Goal: Task Accomplishment & Management: Use online tool/utility

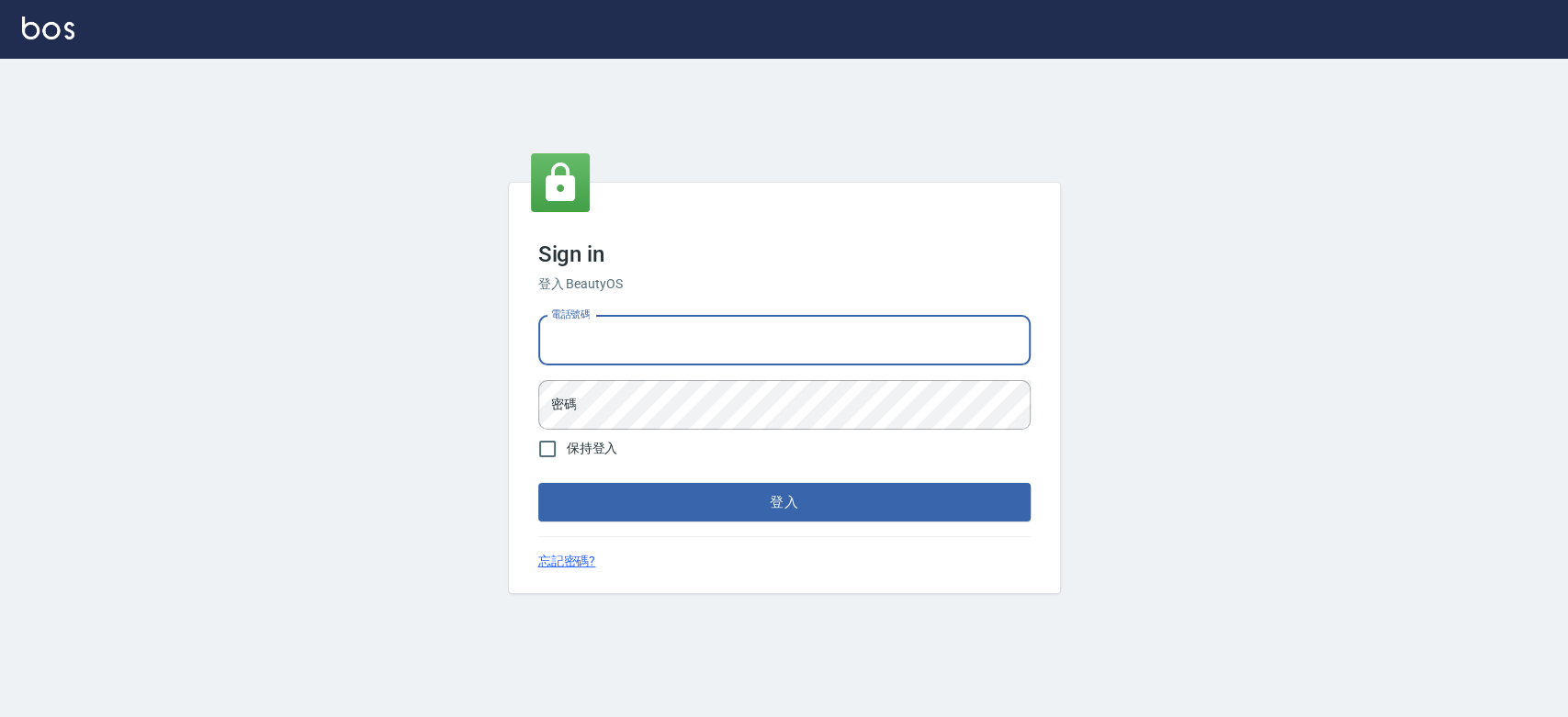
click at [675, 344] on input "電話號碼" at bounding box center [784, 341] width 493 height 50
type input "0921342116"
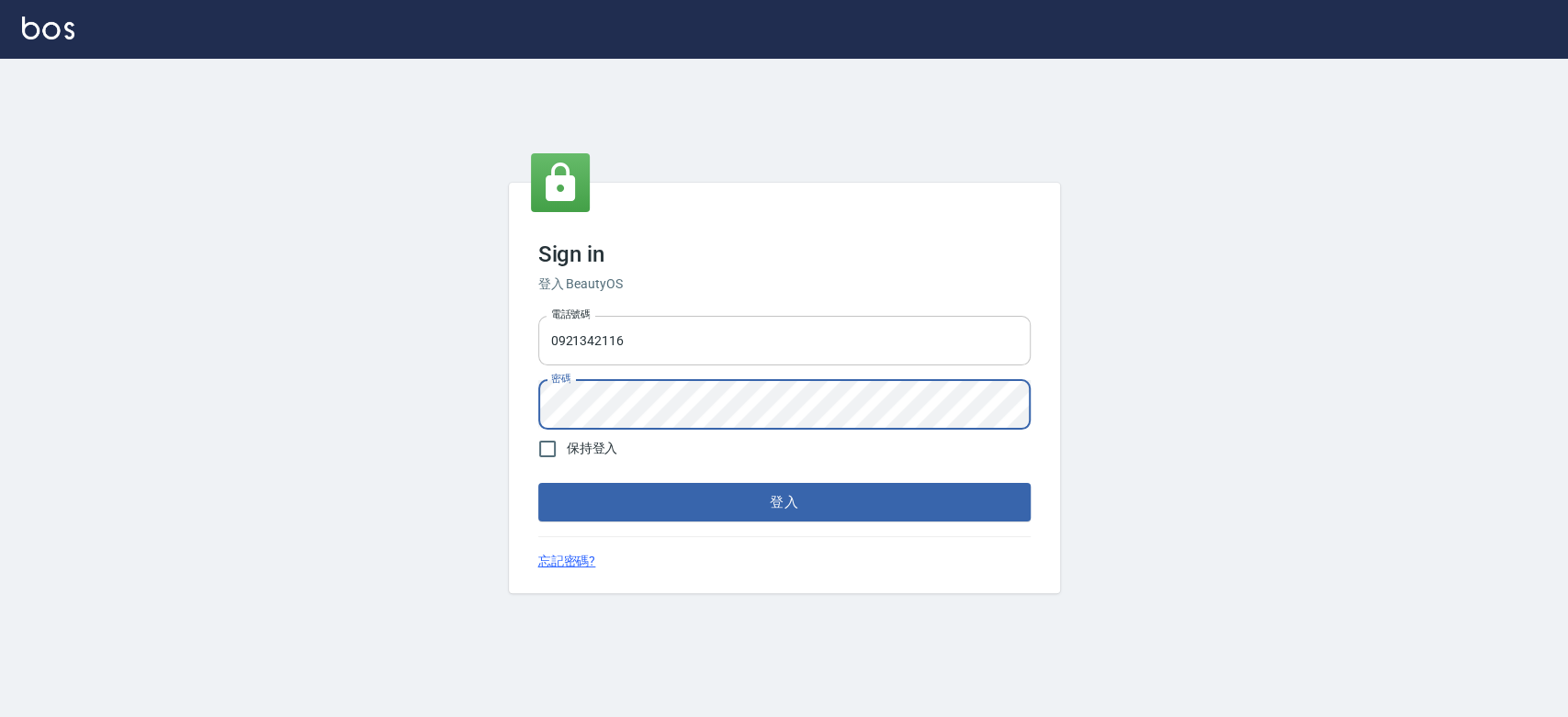
click at [538, 483] on button "登入" at bounding box center [784, 502] width 493 height 39
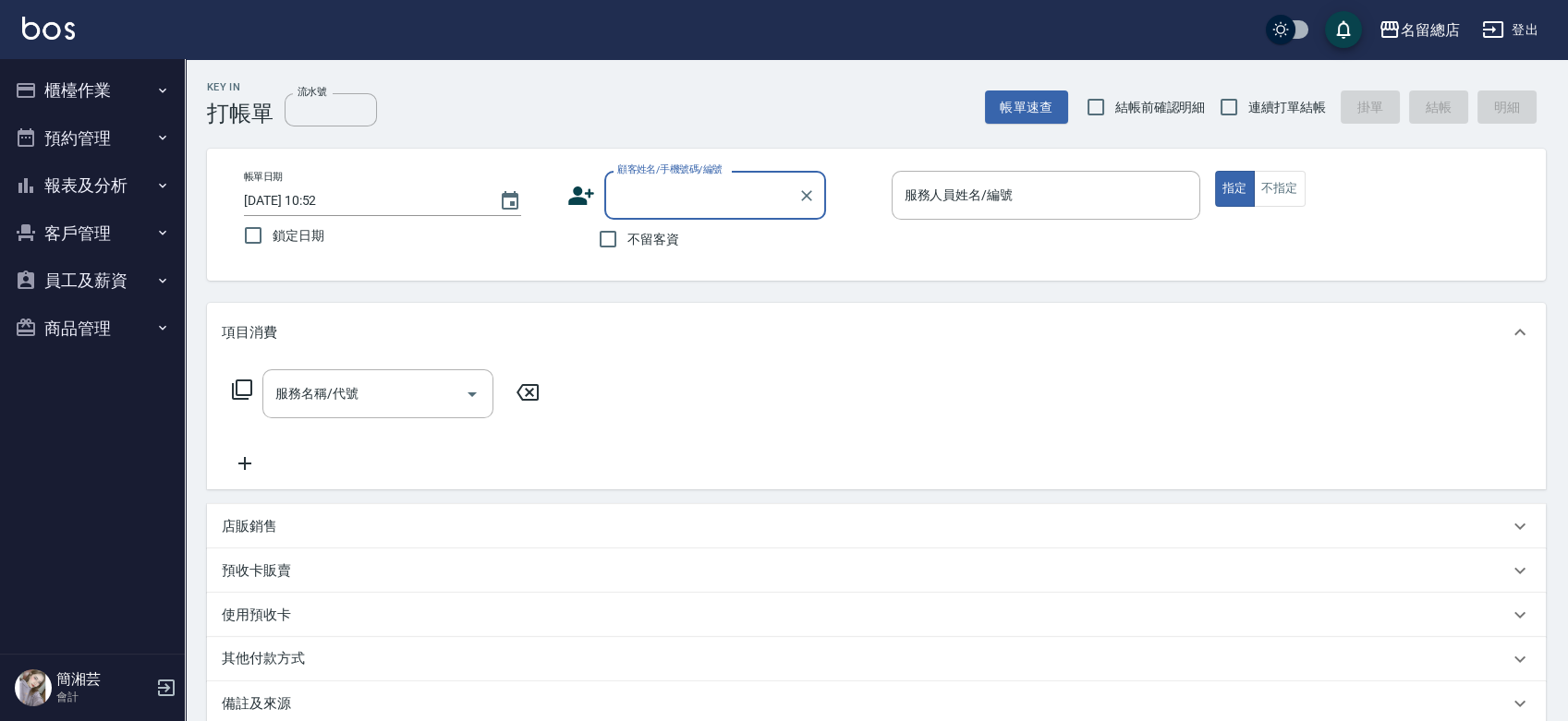
click at [94, 53] on div "名留總店 登出" at bounding box center [784, 29] width 1568 height 59
click at [86, 108] on button "櫃檯作業" at bounding box center [92, 90] width 170 height 48
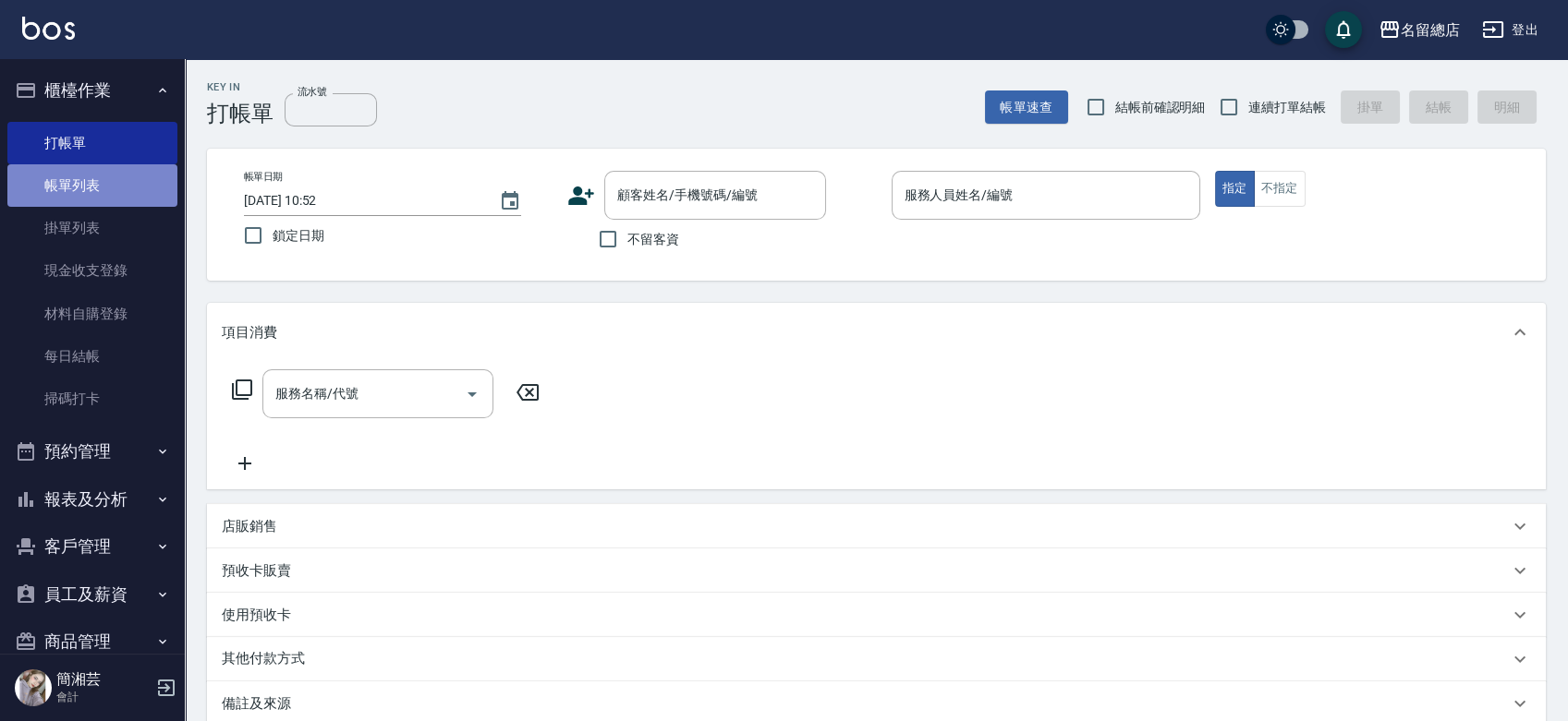
click at [107, 193] on link "帳單列表" at bounding box center [92, 185] width 170 height 43
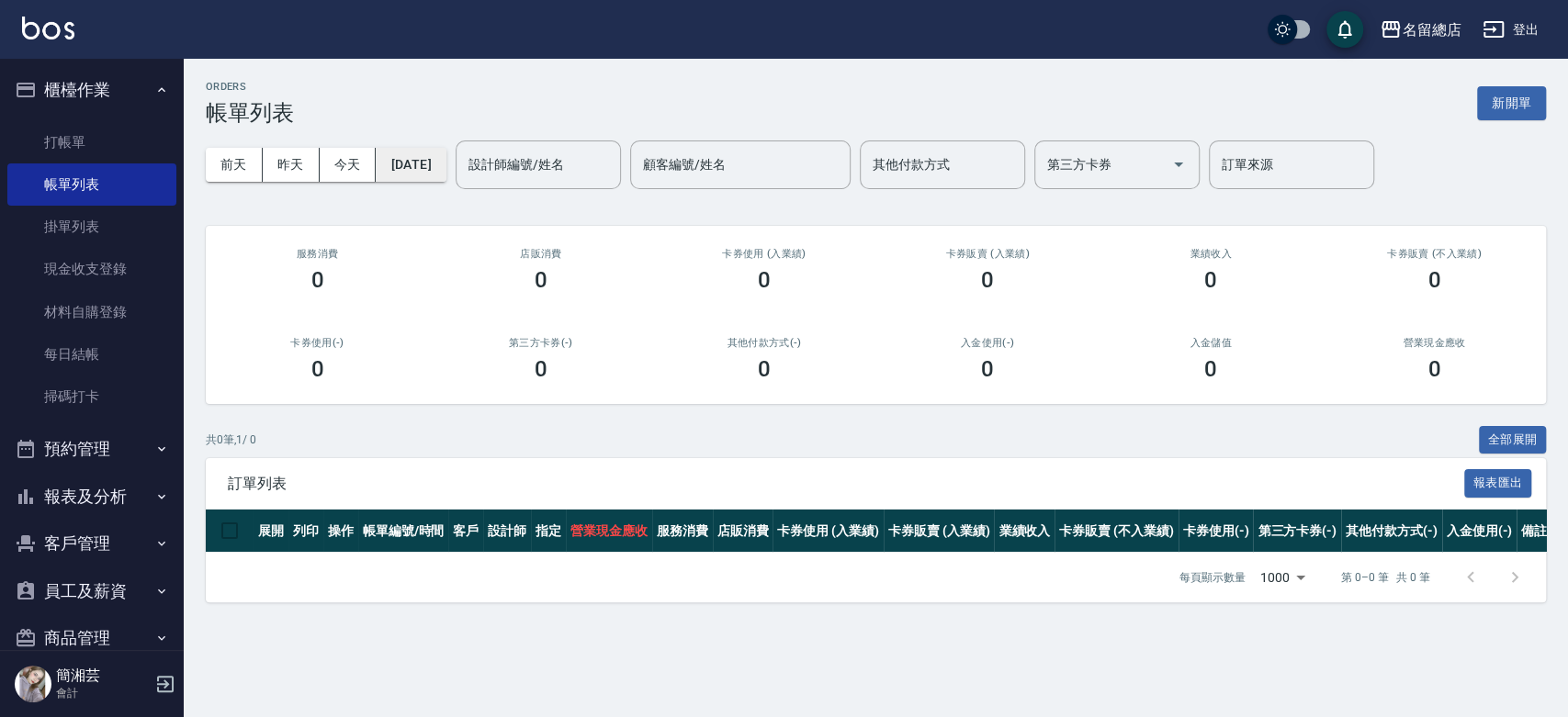
click at [446, 161] on button "2025/10/09" at bounding box center [411, 165] width 70 height 34
click at [396, 159] on button "2025/10/09" at bounding box center [411, 165] width 70 height 34
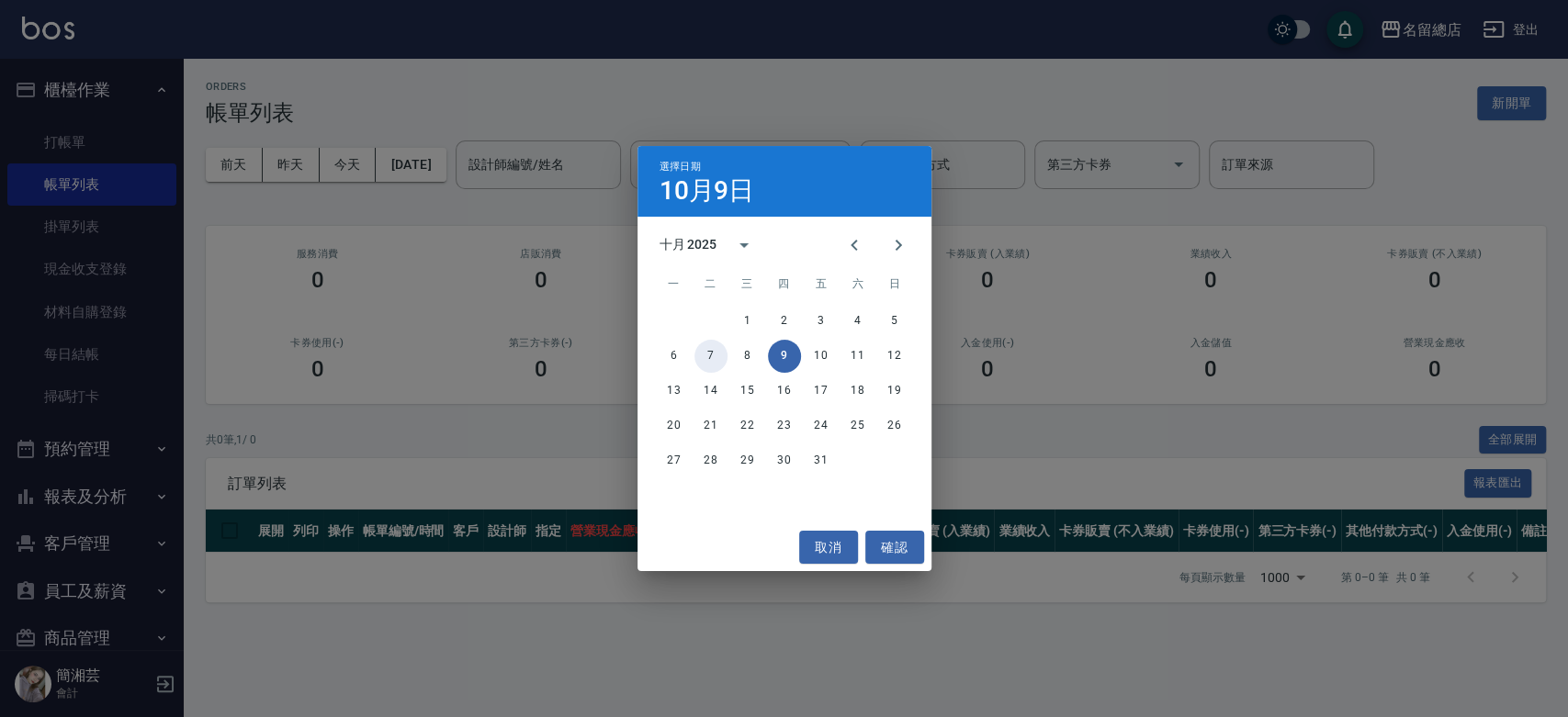
click at [702, 351] on button "7" at bounding box center [711, 356] width 33 height 33
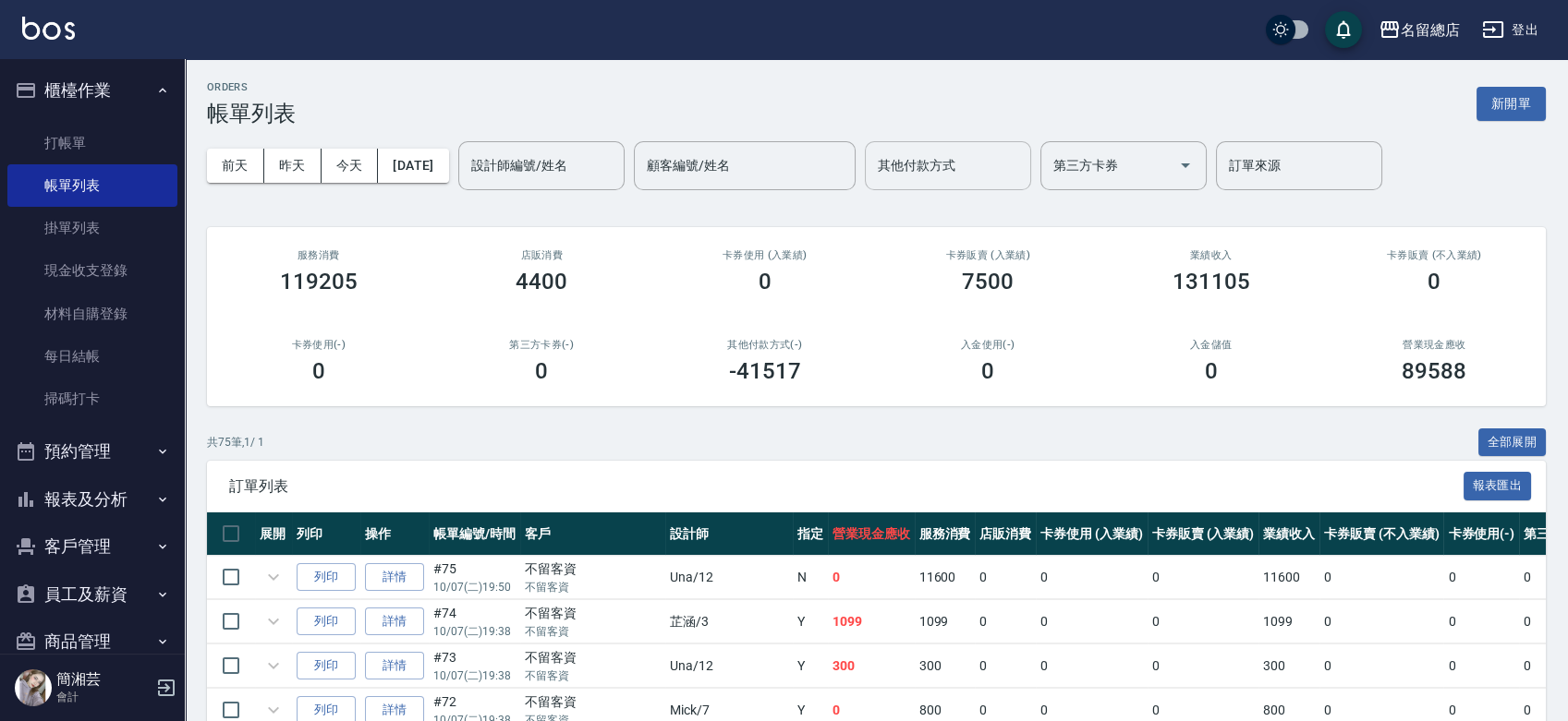
click at [980, 162] on div "其他付款方式 其他付款方式" at bounding box center [947, 166] width 166 height 49
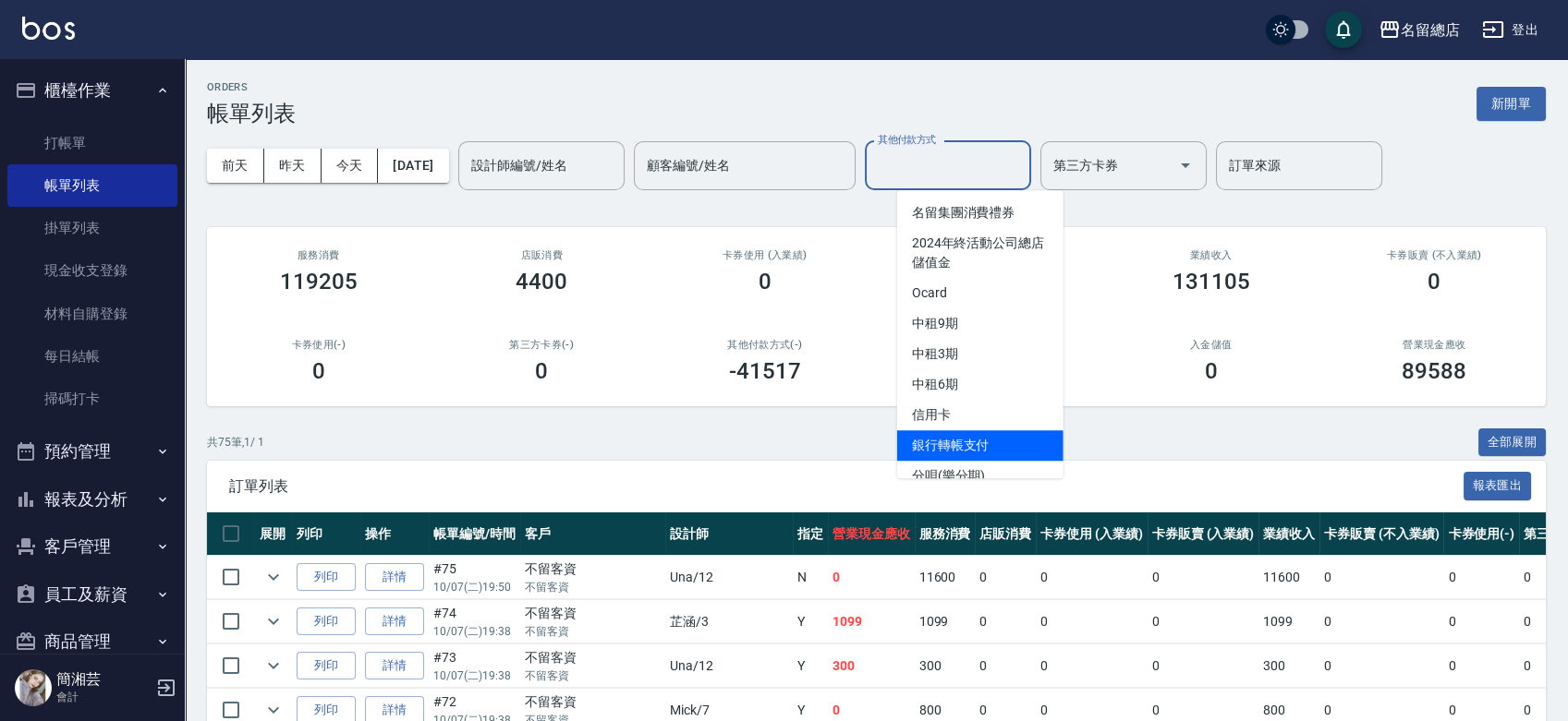
click at [996, 442] on span "銀行轉帳支付" at bounding box center [980, 446] width 166 height 30
type input "銀行轉帳支付"
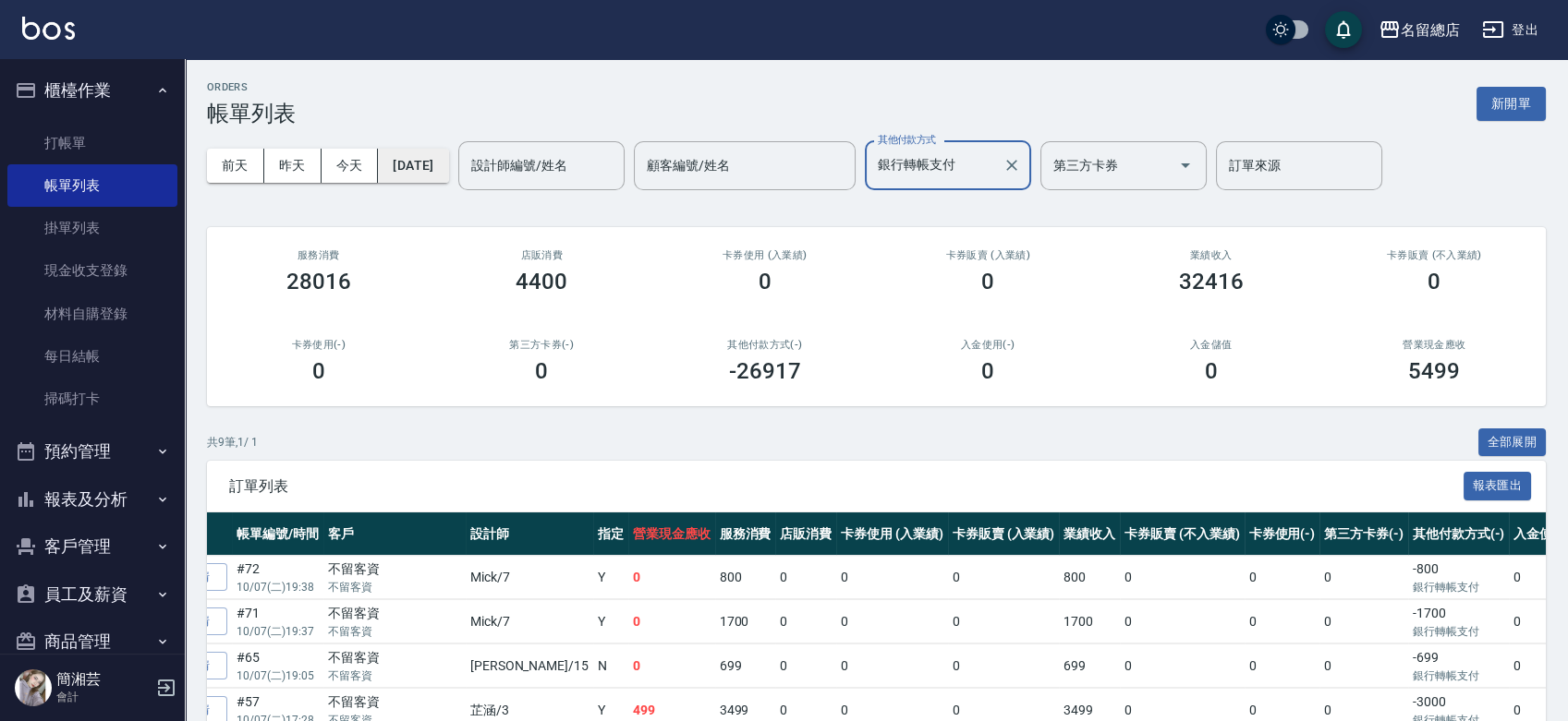
click at [448, 165] on button "2025/10/07" at bounding box center [413, 166] width 70 height 34
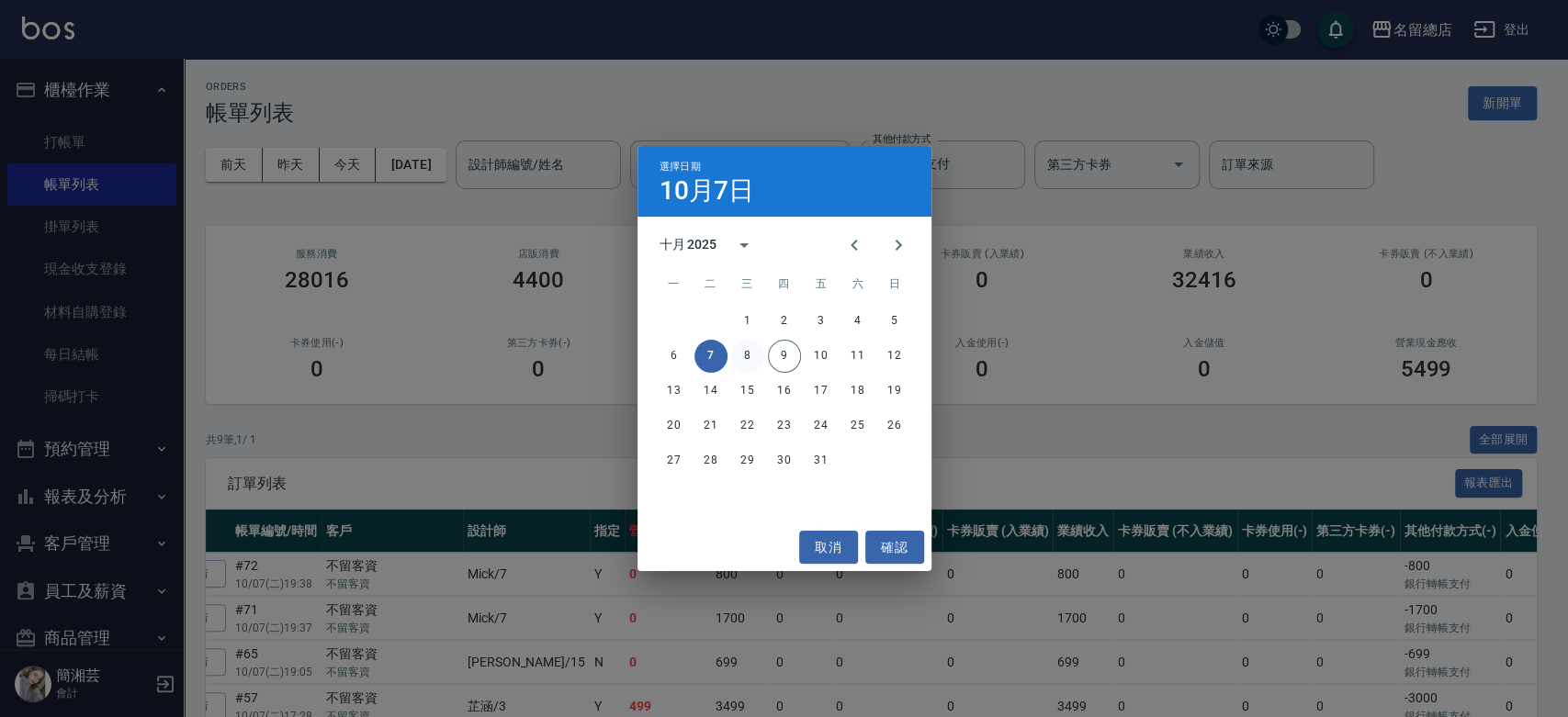
click at [741, 359] on button "8" at bounding box center [748, 356] width 33 height 33
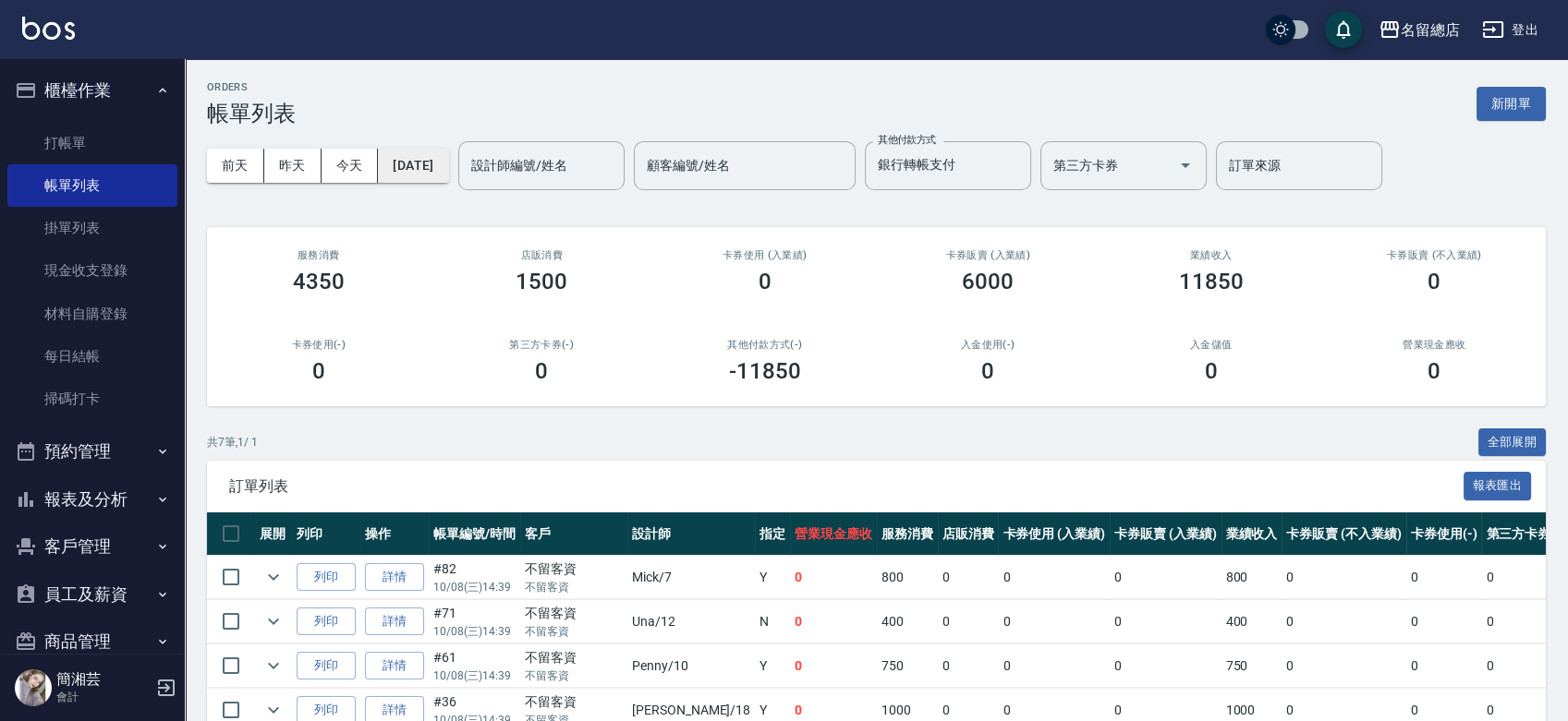
click at [432, 173] on button "2025/10/08" at bounding box center [413, 166] width 70 height 34
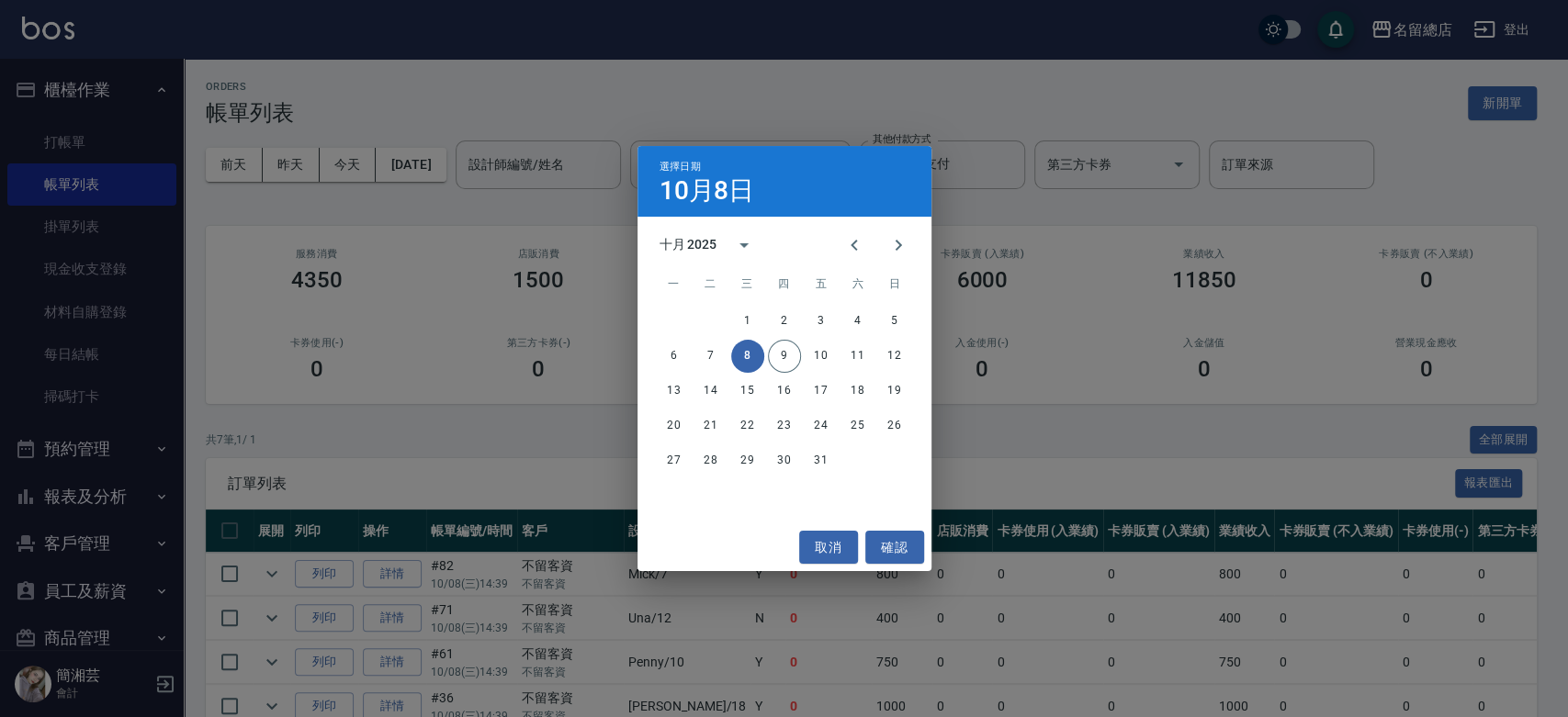
drag, startPoint x: 1257, startPoint y: 361, endPoint x: 1051, endPoint y: 43, distance: 378.9
click at [1260, 358] on div "選擇日期 10月8日 十月 2025 一 二 三 四 五 六 日 1 2 3 4 5 6 7 8 9 10 11 12 13 14 15 16 17 18 1…" at bounding box center [784, 358] width 1568 height 717
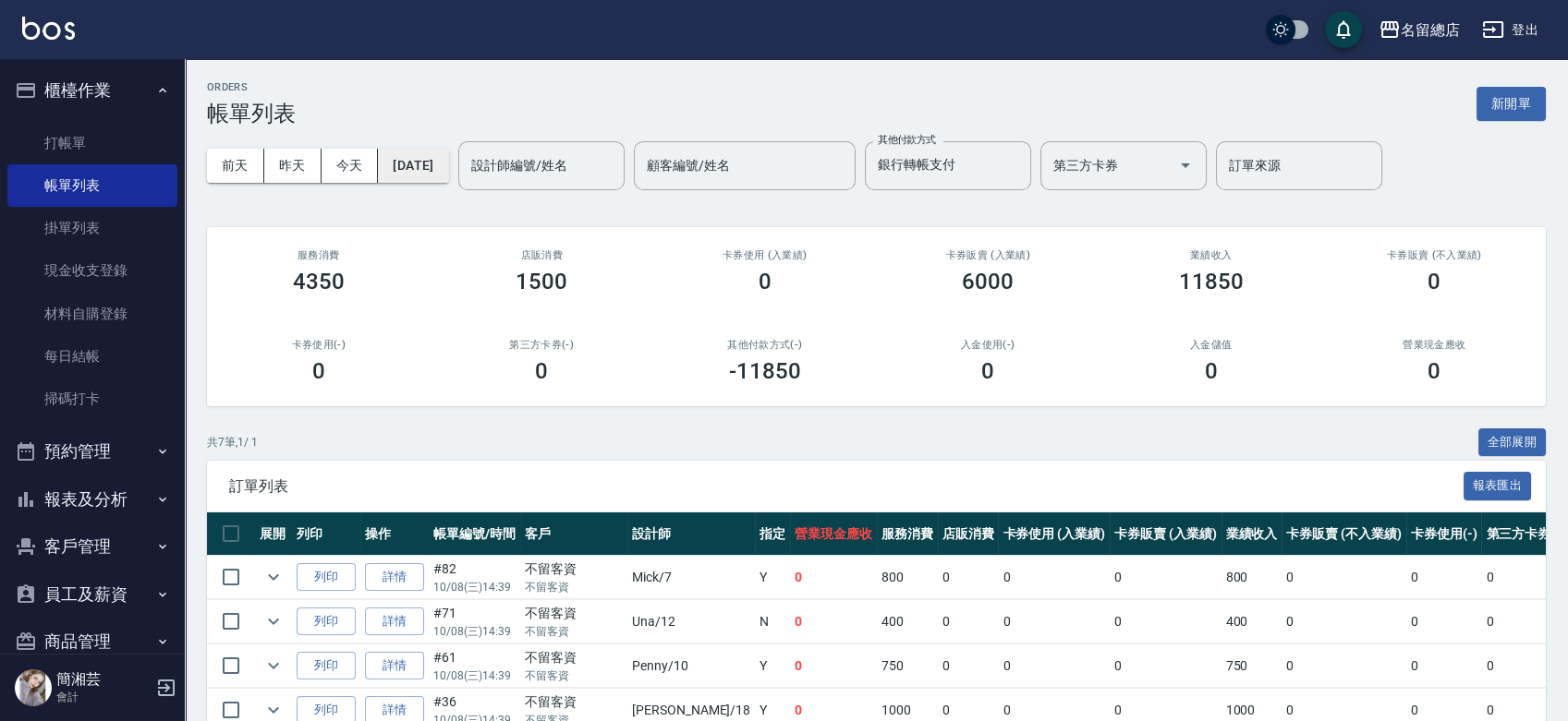
click at [416, 167] on button "2025/10/08" at bounding box center [413, 166] width 70 height 34
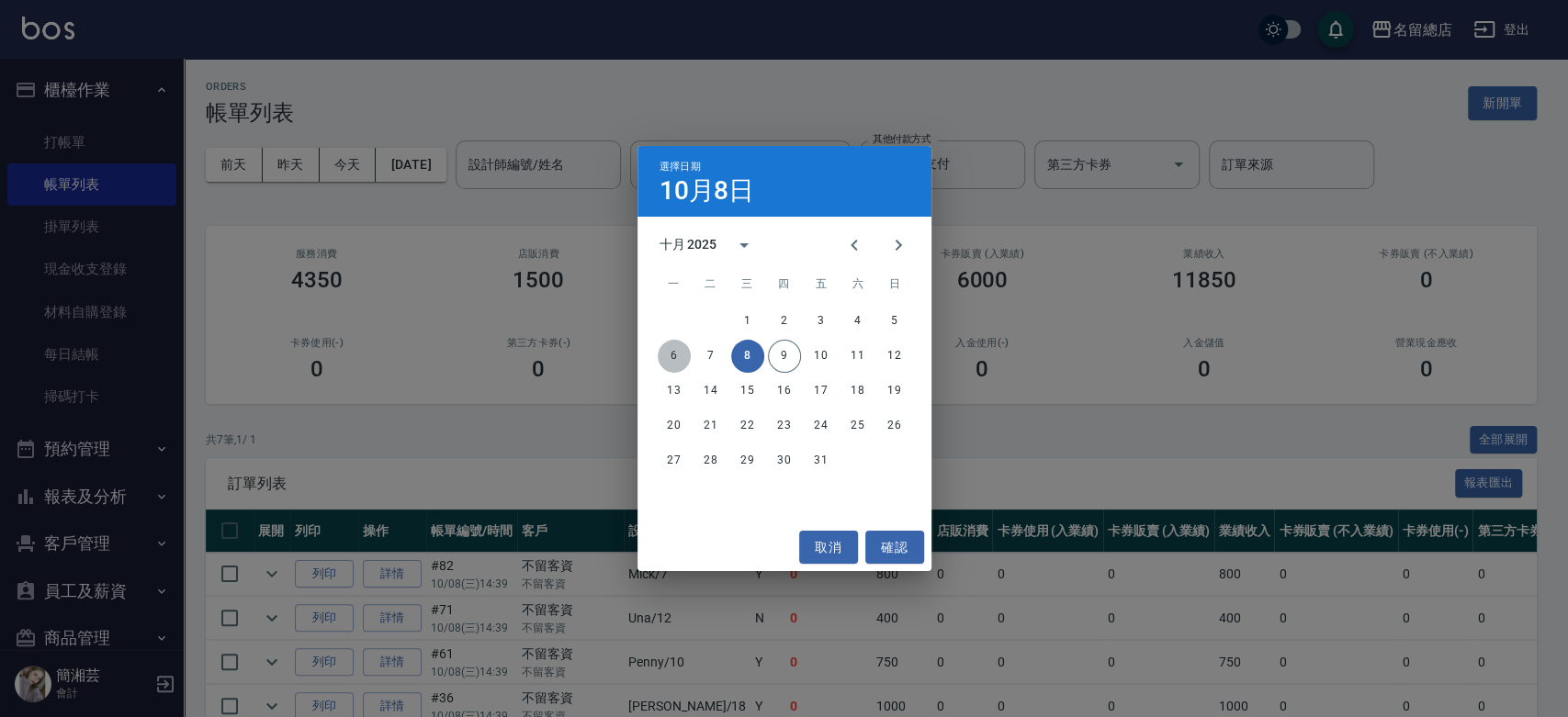
click at [663, 358] on button "6" at bounding box center [674, 356] width 33 height 33
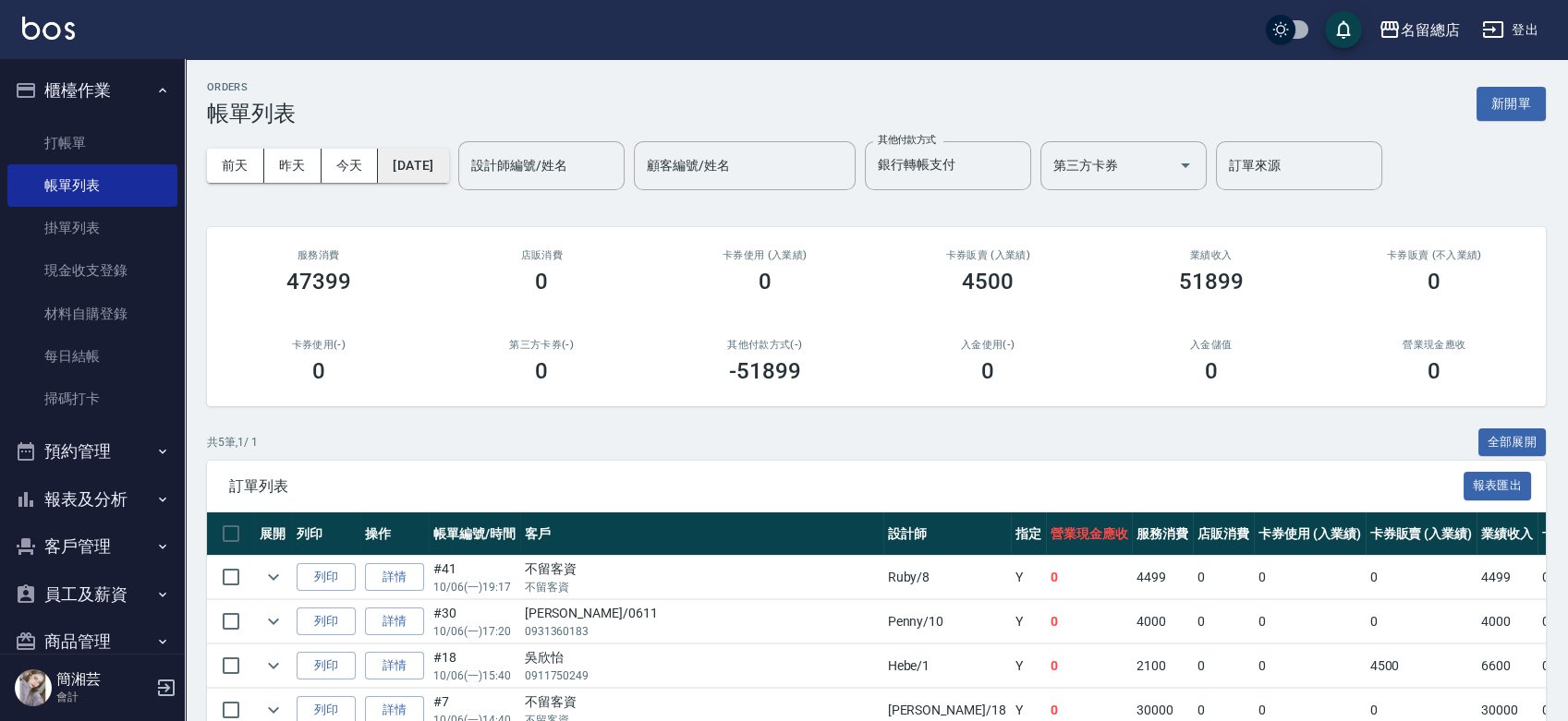
click at [448, 160] on button "2025/10/06" at bounding box center [413, 166] width 70 height 34
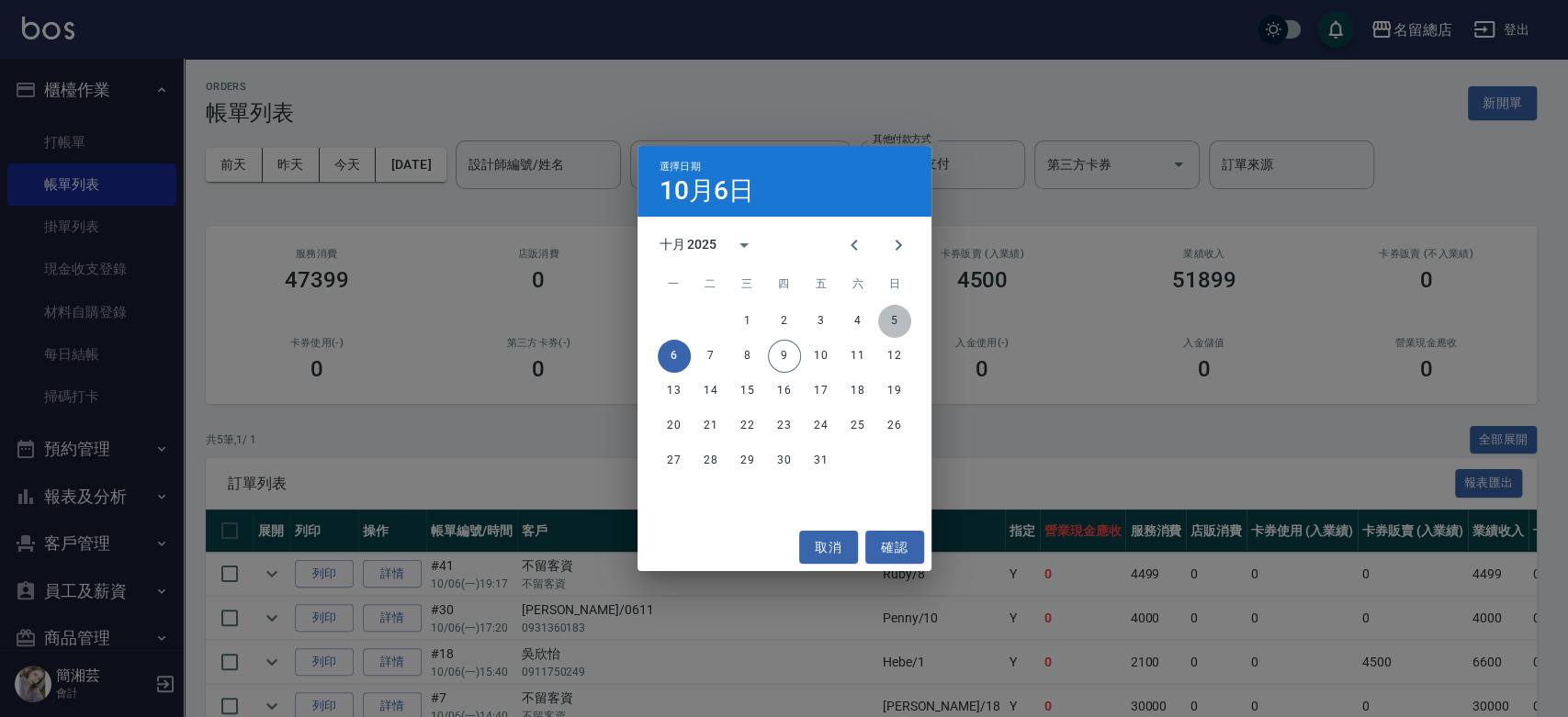
click at [893, 307] on button "5" at bounding box center [894, 321] width 33 height 33
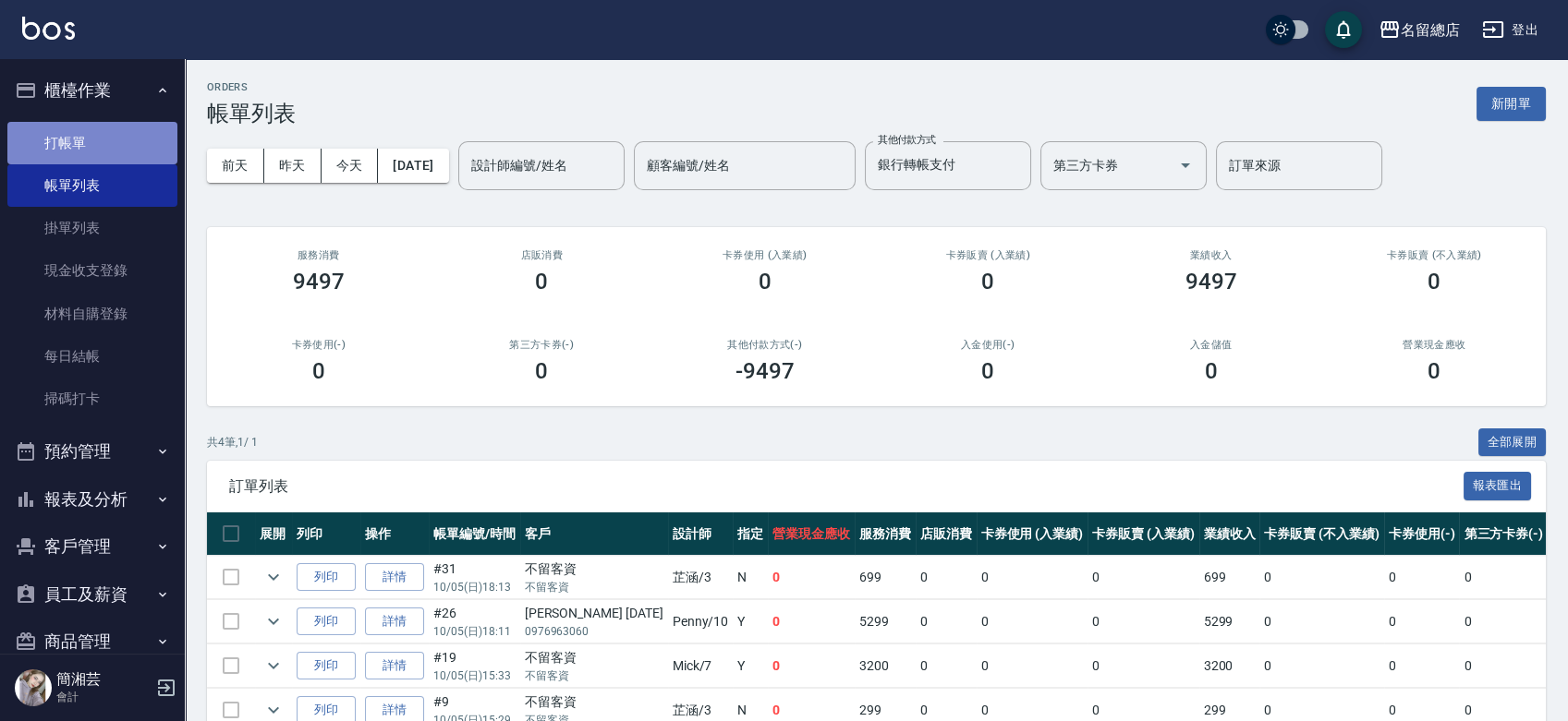
click at [105, 152] on link "打帳單" at bounding box center [92, 142] width 170 height 43
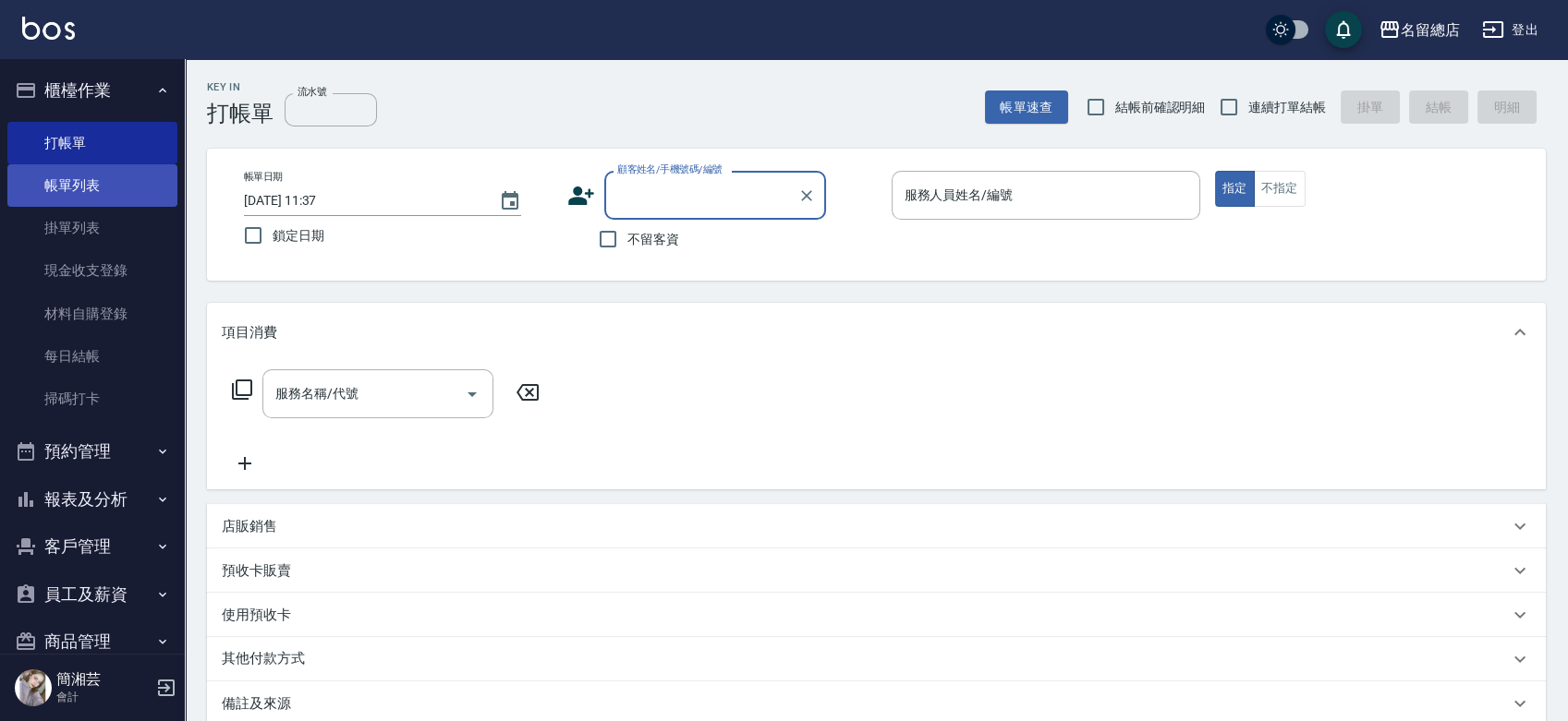
click at [88, 187] on link "帳單列表" at bounding box center [92, 185] width 170 height 43
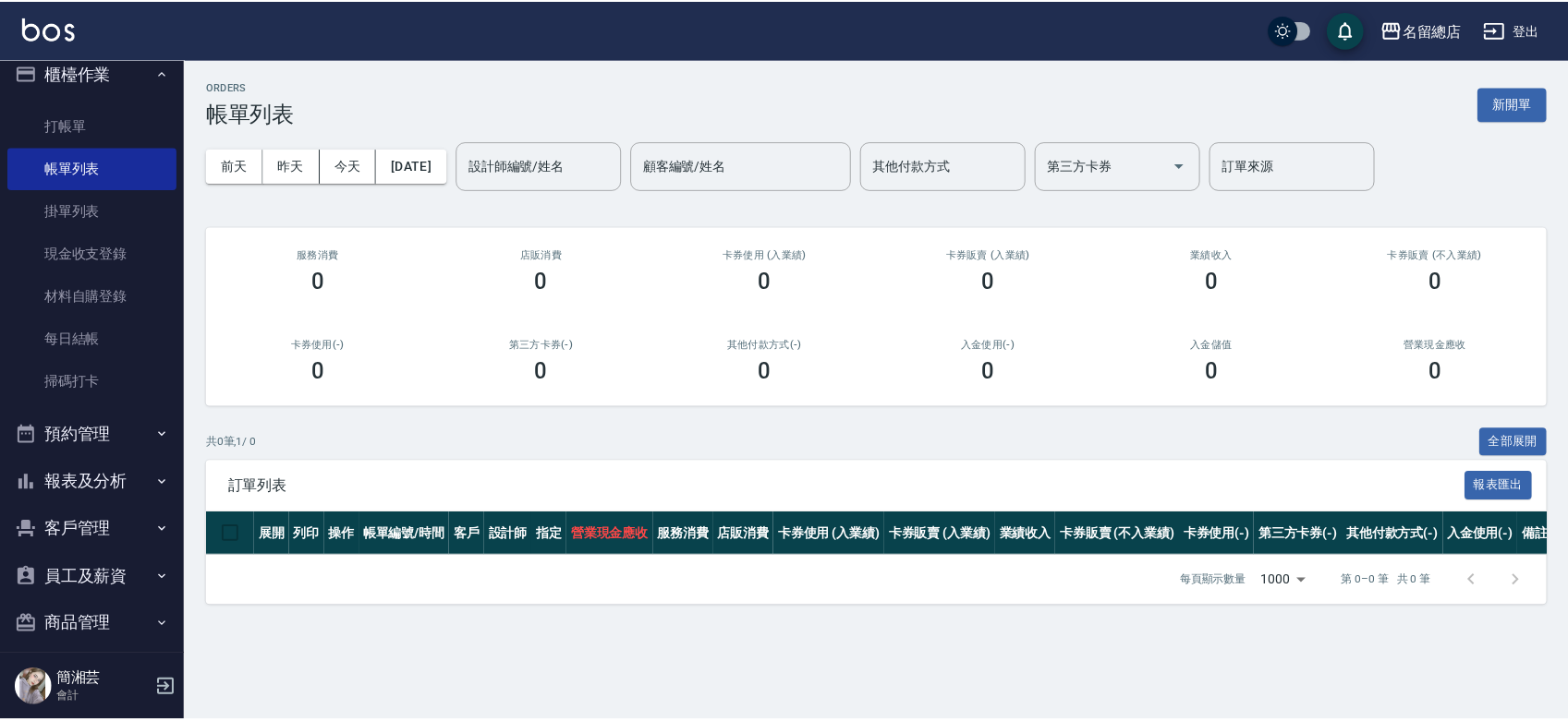
scroll to position [33, 0]
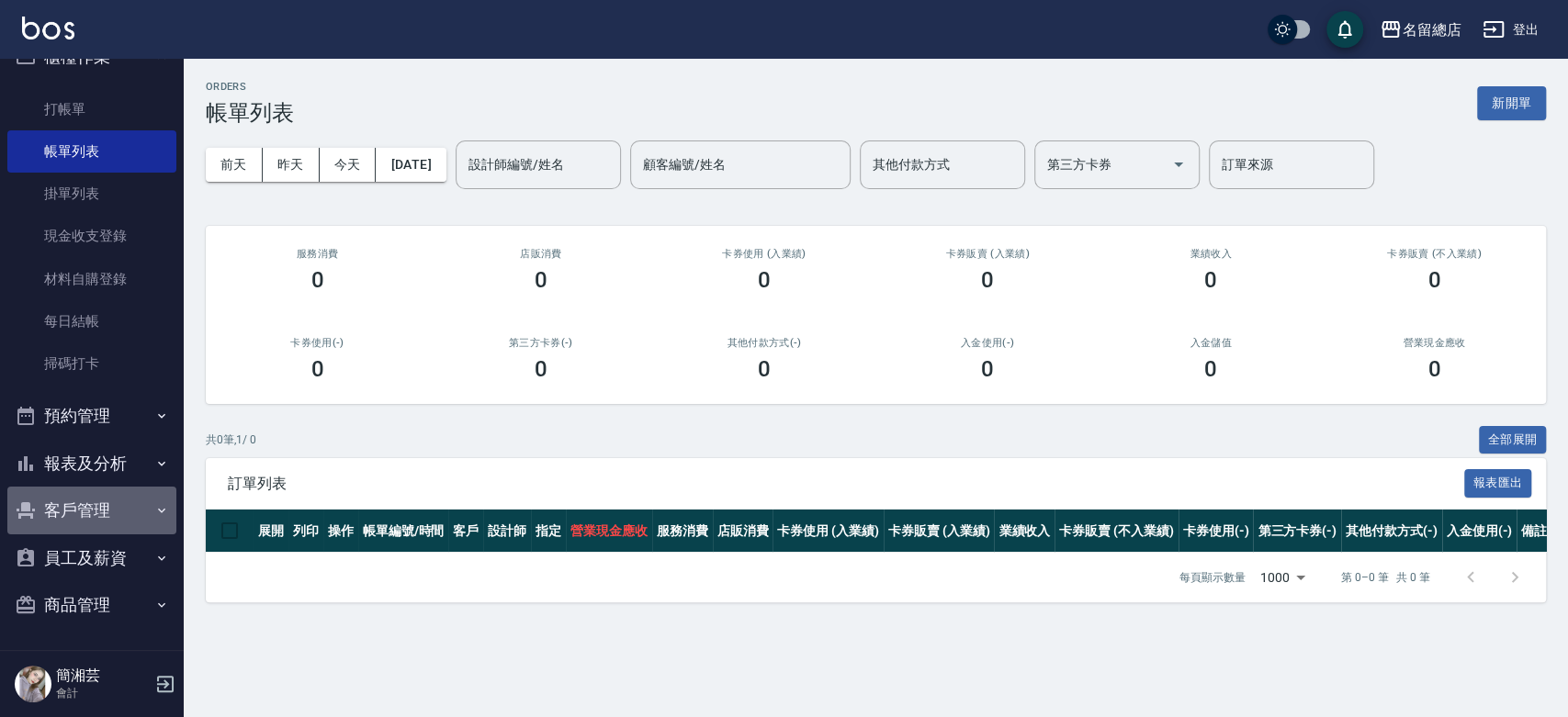
click at [96, 505] on button "客戶管理" at bounding box center [92, 510] width 169 height 48
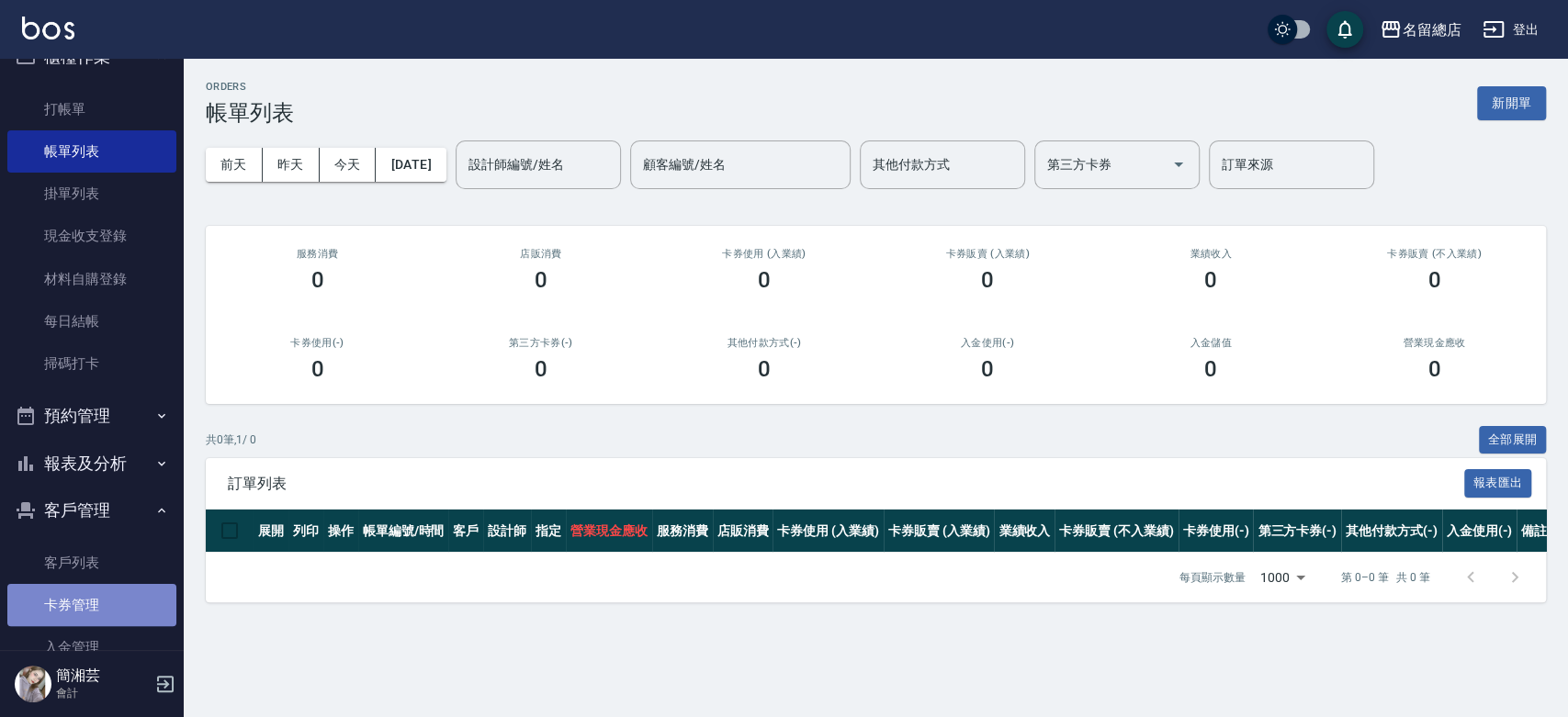
click at [100, 596] on link "卡券管理" at bounding box center [92, 605] width 169 height 42
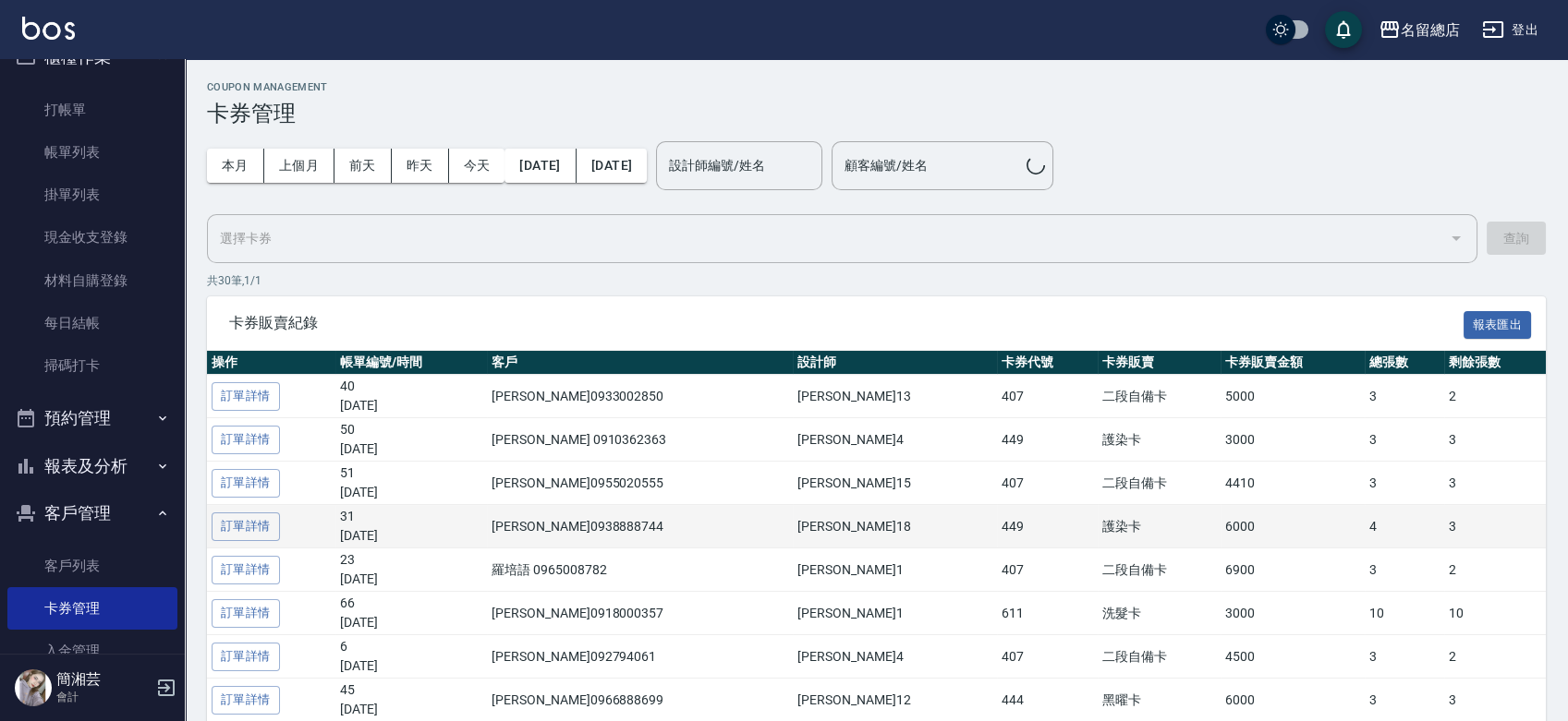
scroll to position [102, 0]
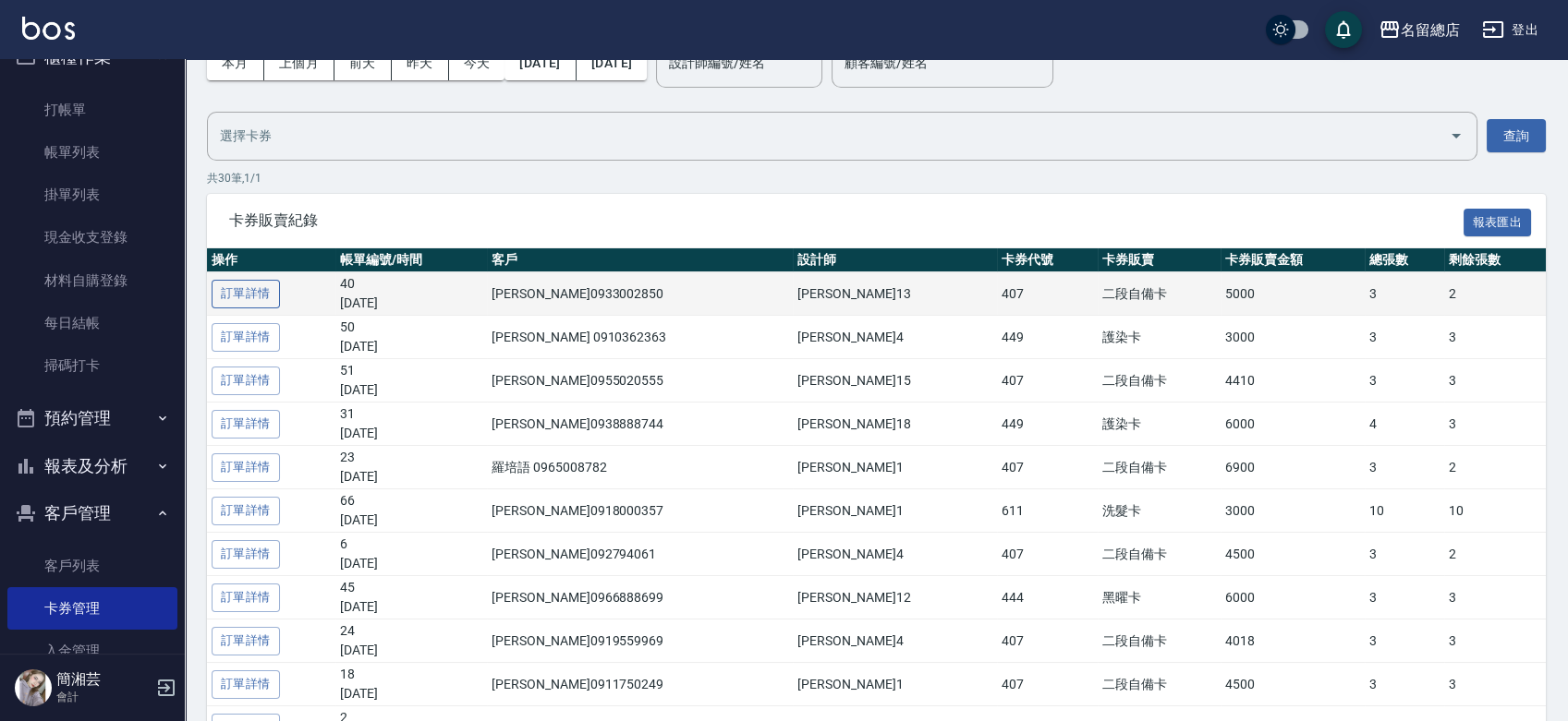
click at [259, 298] on link "訂單詳情" at bounding box center [246, 294] width 68 height 28
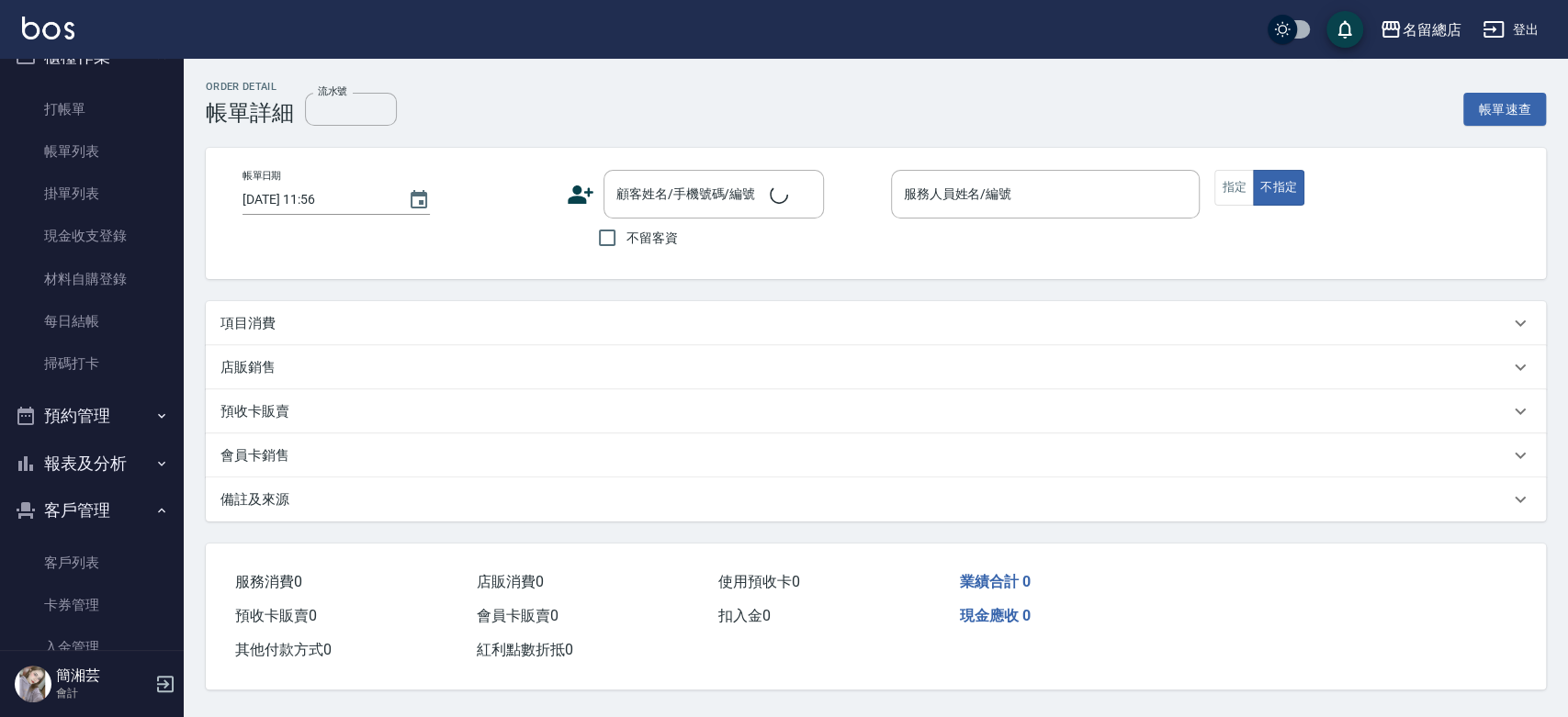
type input "9304"
type input "2025/10/08 14:39"
type input "Alin-13"
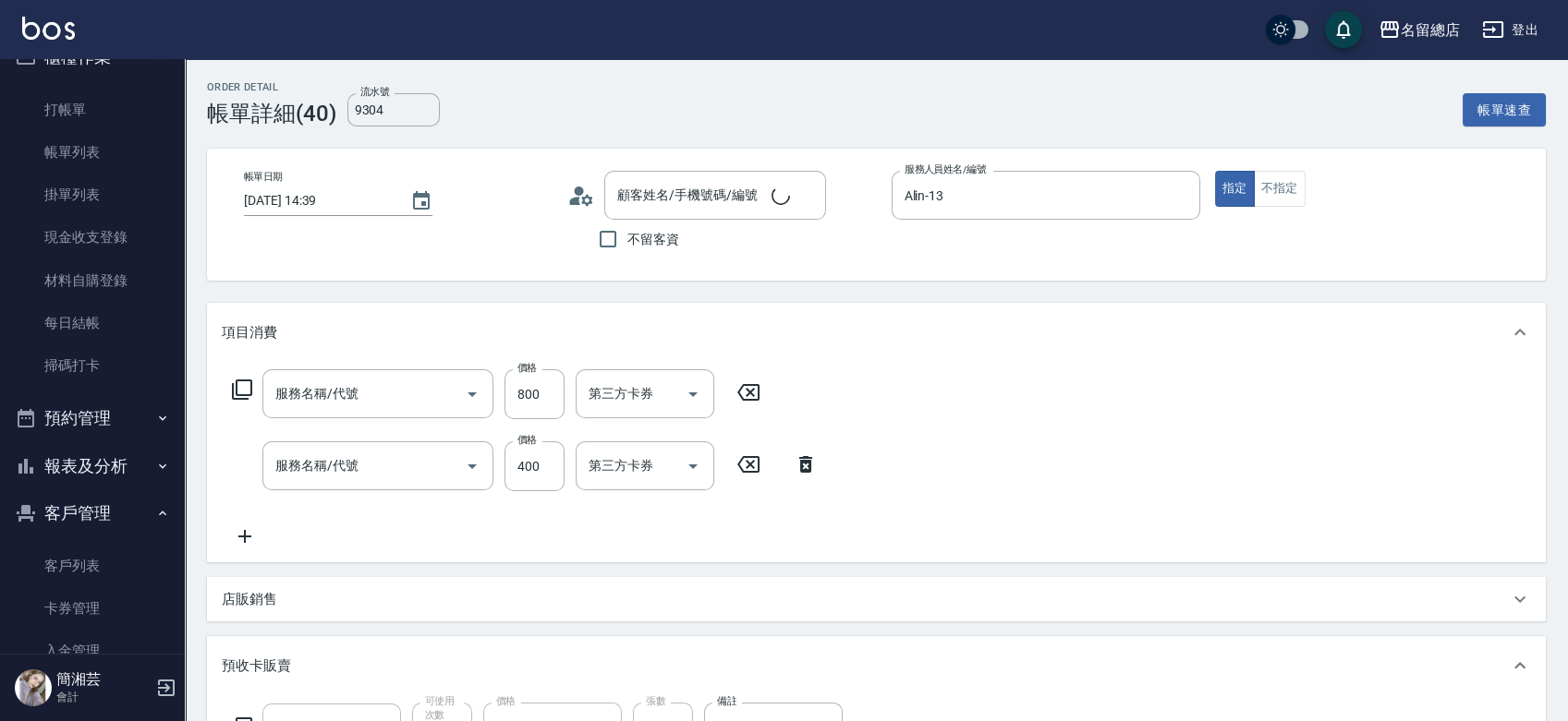
type input "二段自備卡(407)"
type input "燙髮1500以下(221)"
type input "剪髮(305)"
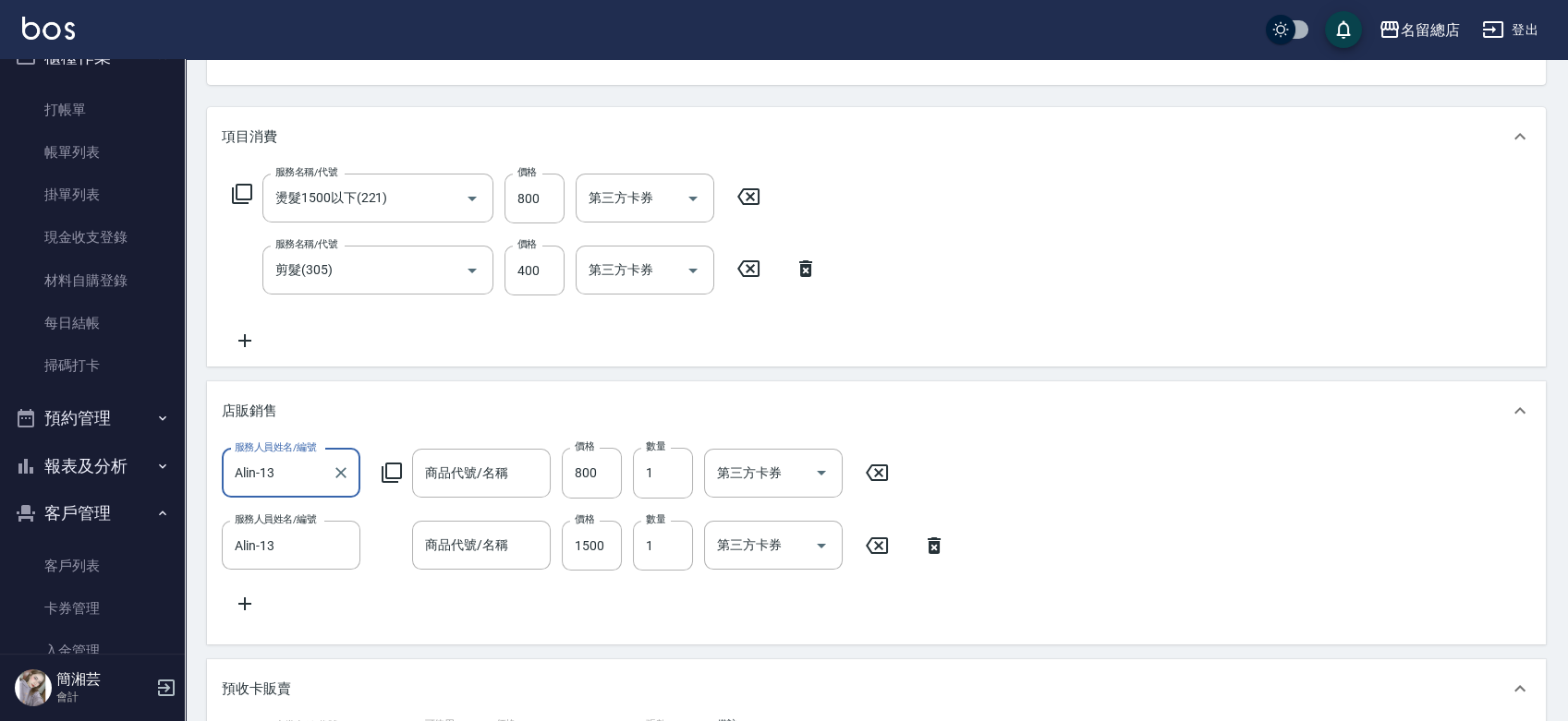
scroll to position [205, 0]
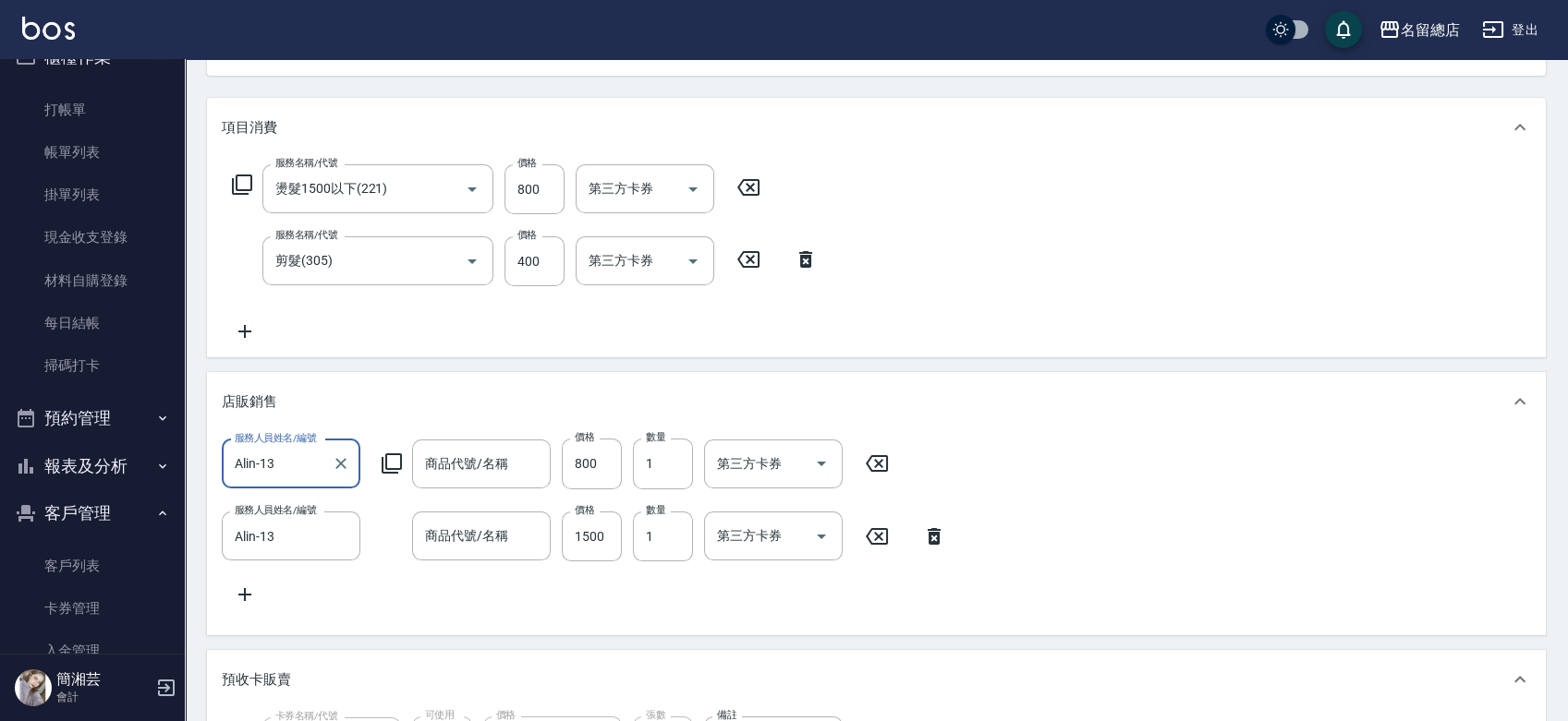
type input "李心惠/0933002850/null"
type input "RATA洗護組(400中山)"
type input "MUYO潔淨/沐舒/玫瑰茶950ML洗髮精"
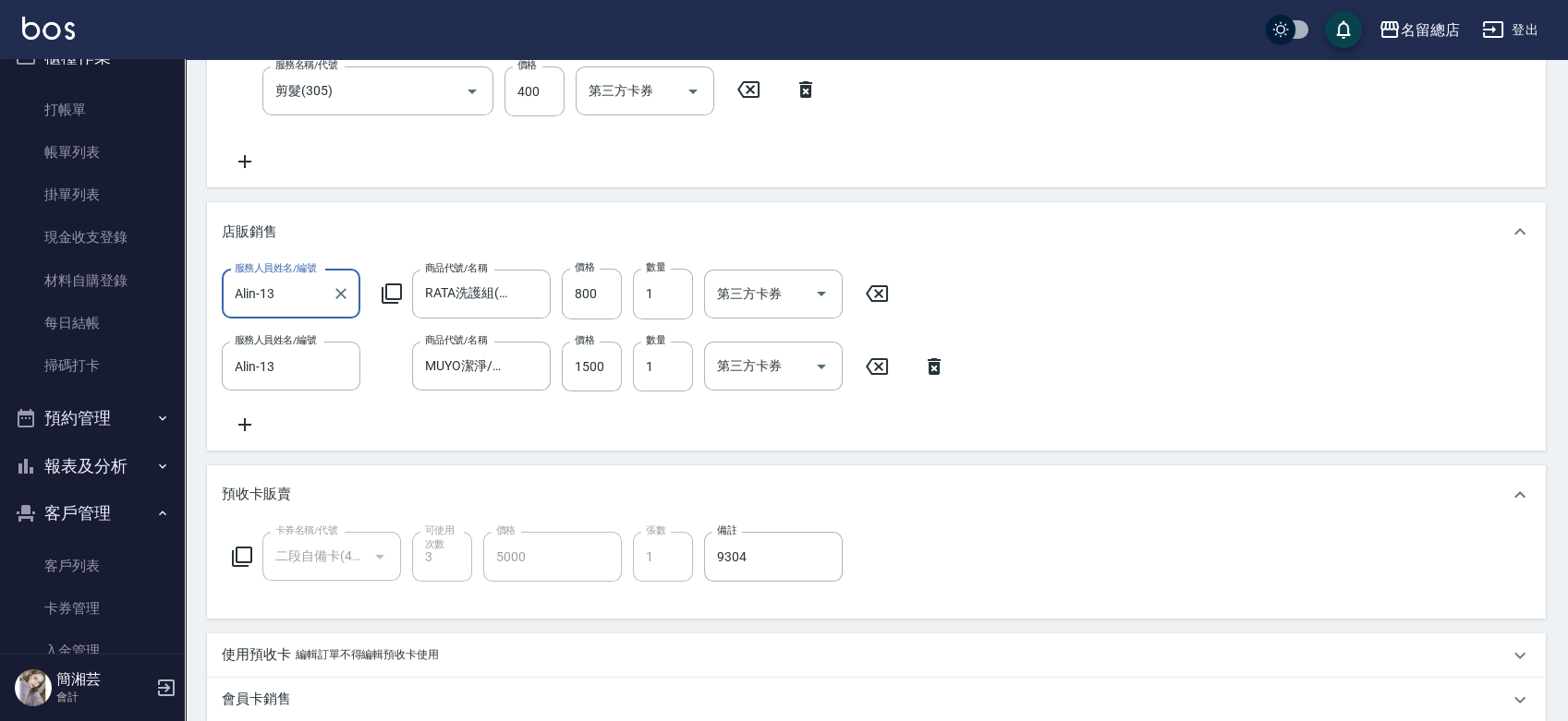
scroll to position [410, 0]
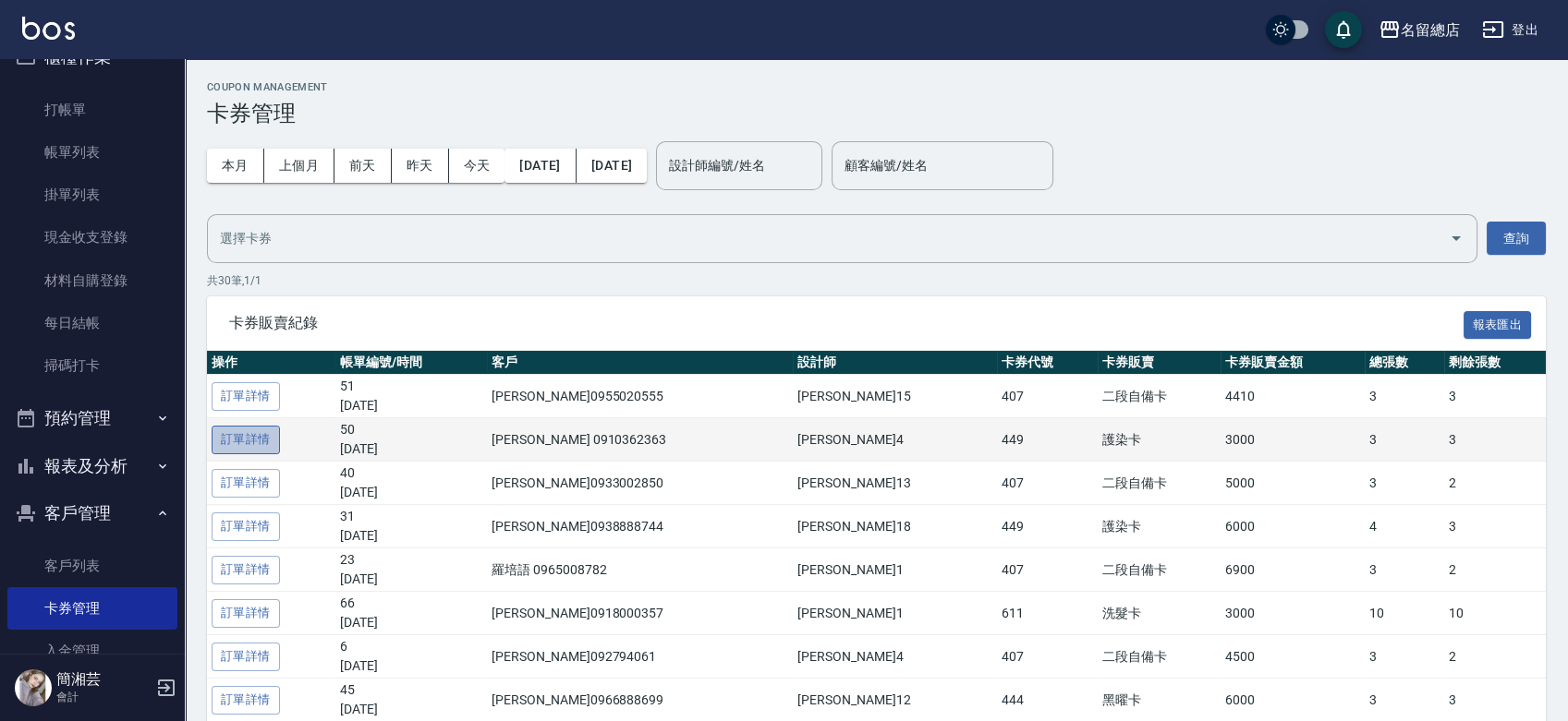
click at [252, 437] on link "訂單詳情" at bounding box center [246, 440] width 68 height 28
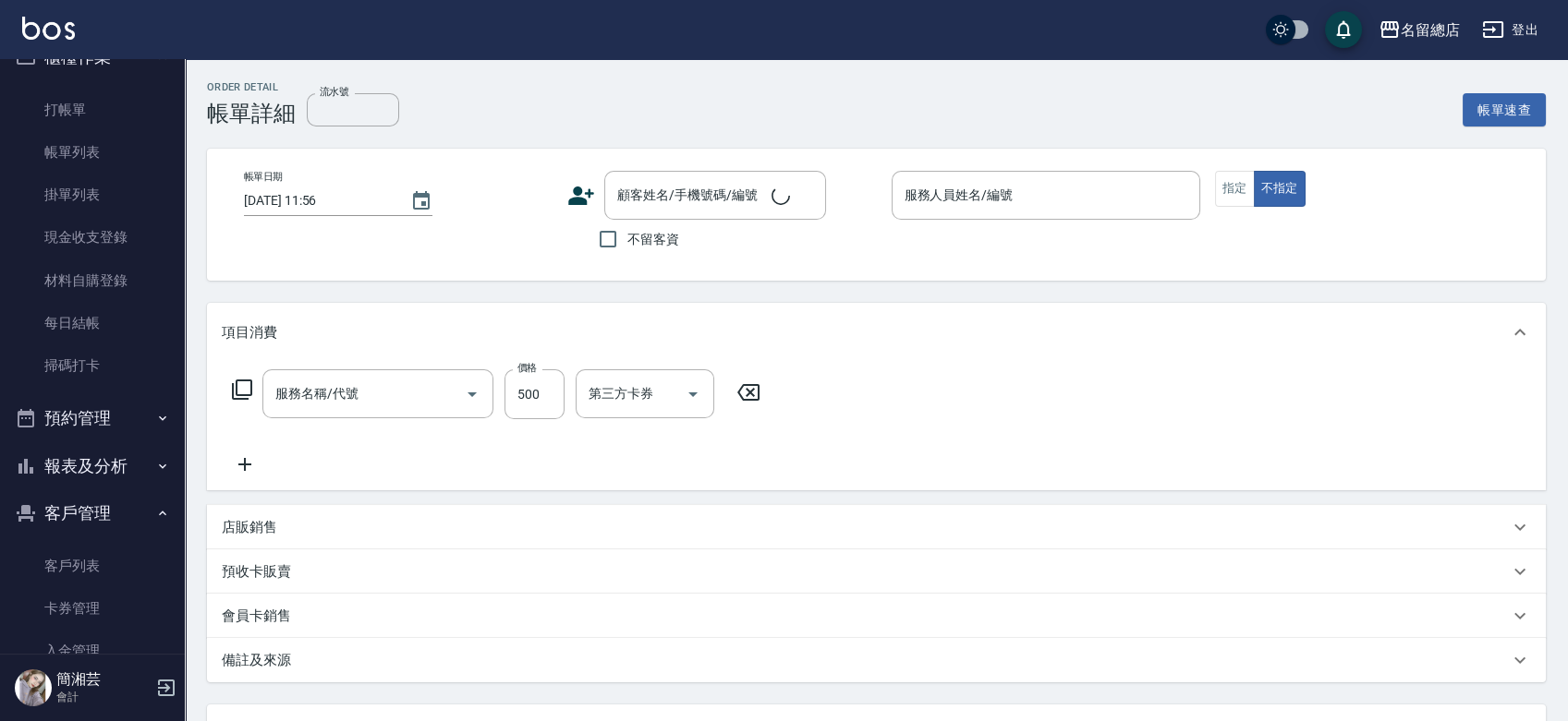
type input "剪髮(305)"
type input "9306"
type input "2025/10/08 14:39"
type input "Amy-4"
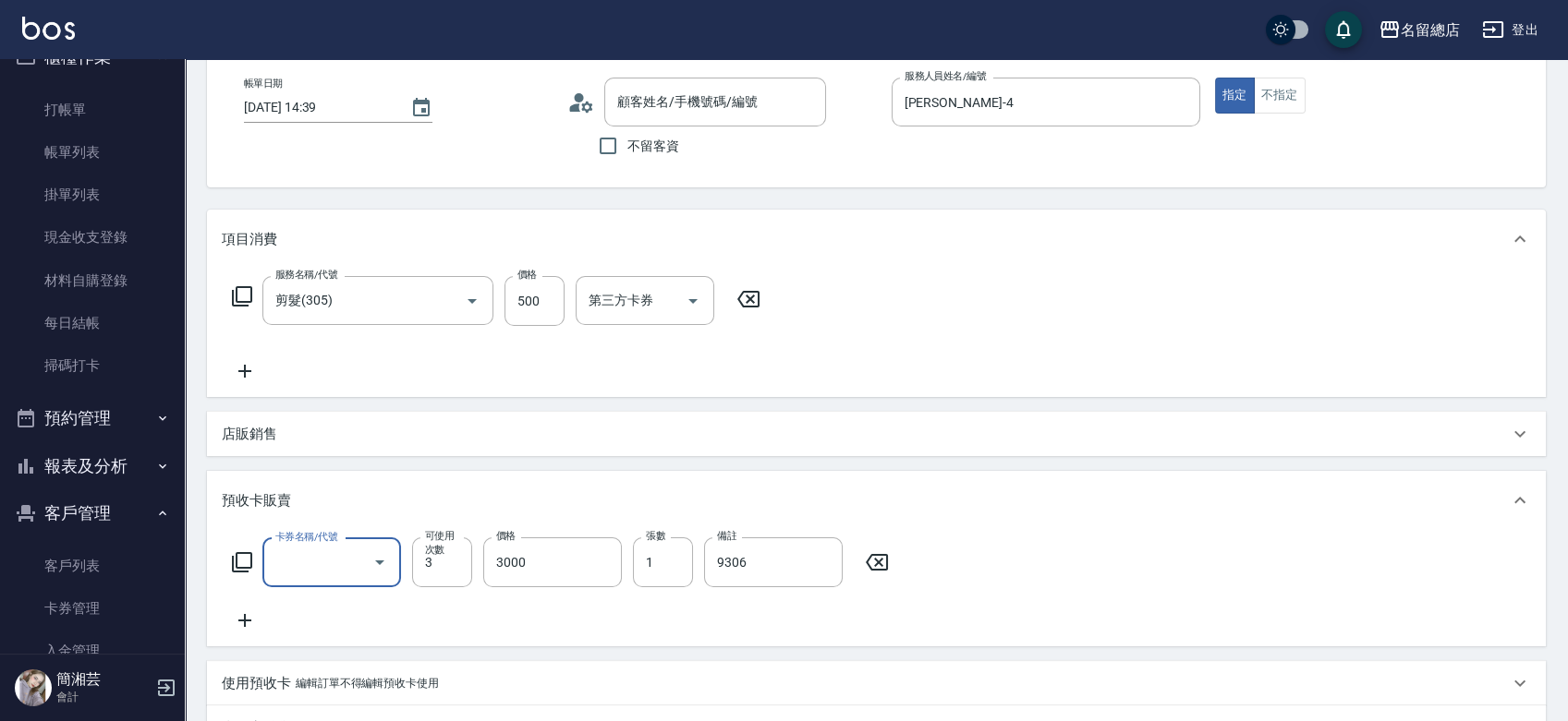
scroll to position [22, 0]
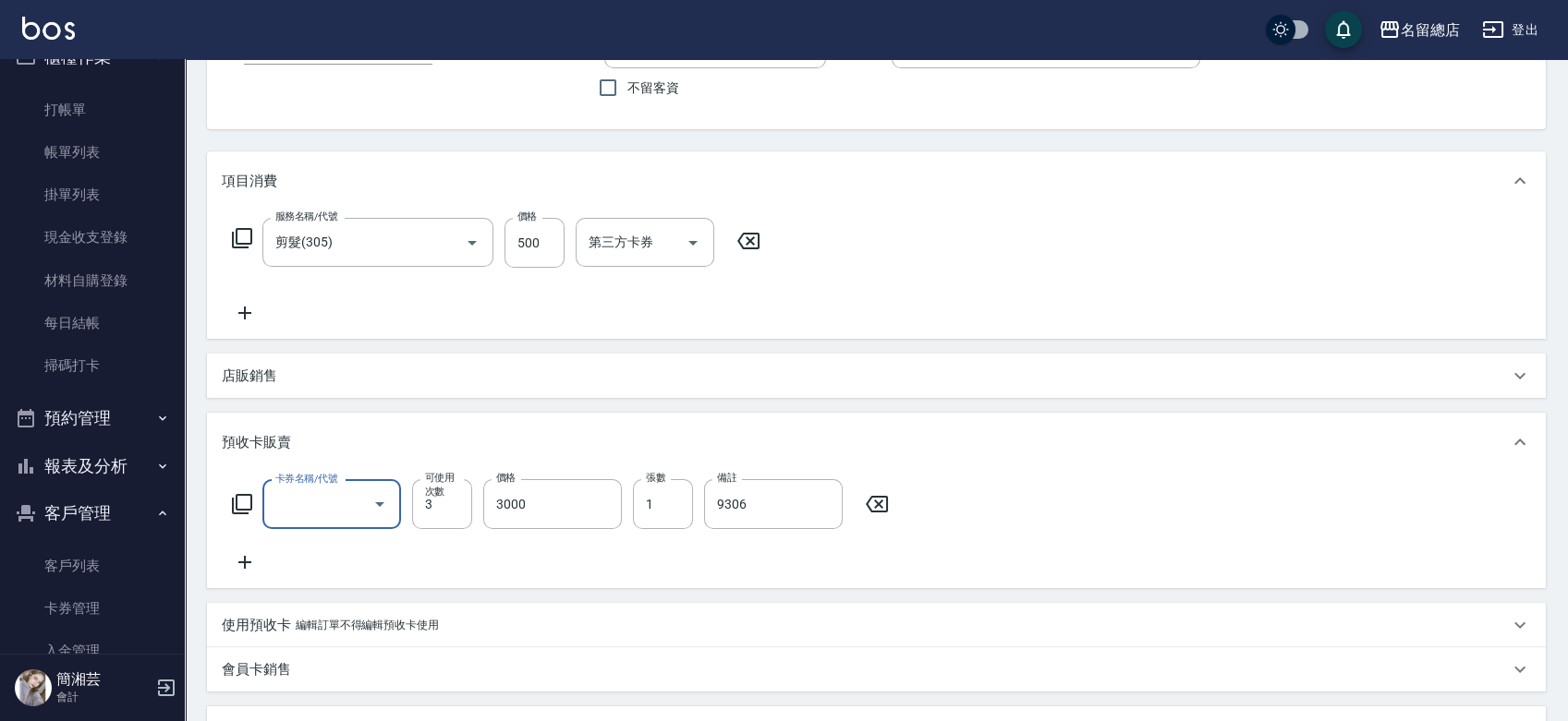
type input "葉美玉/0910362363/null"
type input "護染卡(449)"
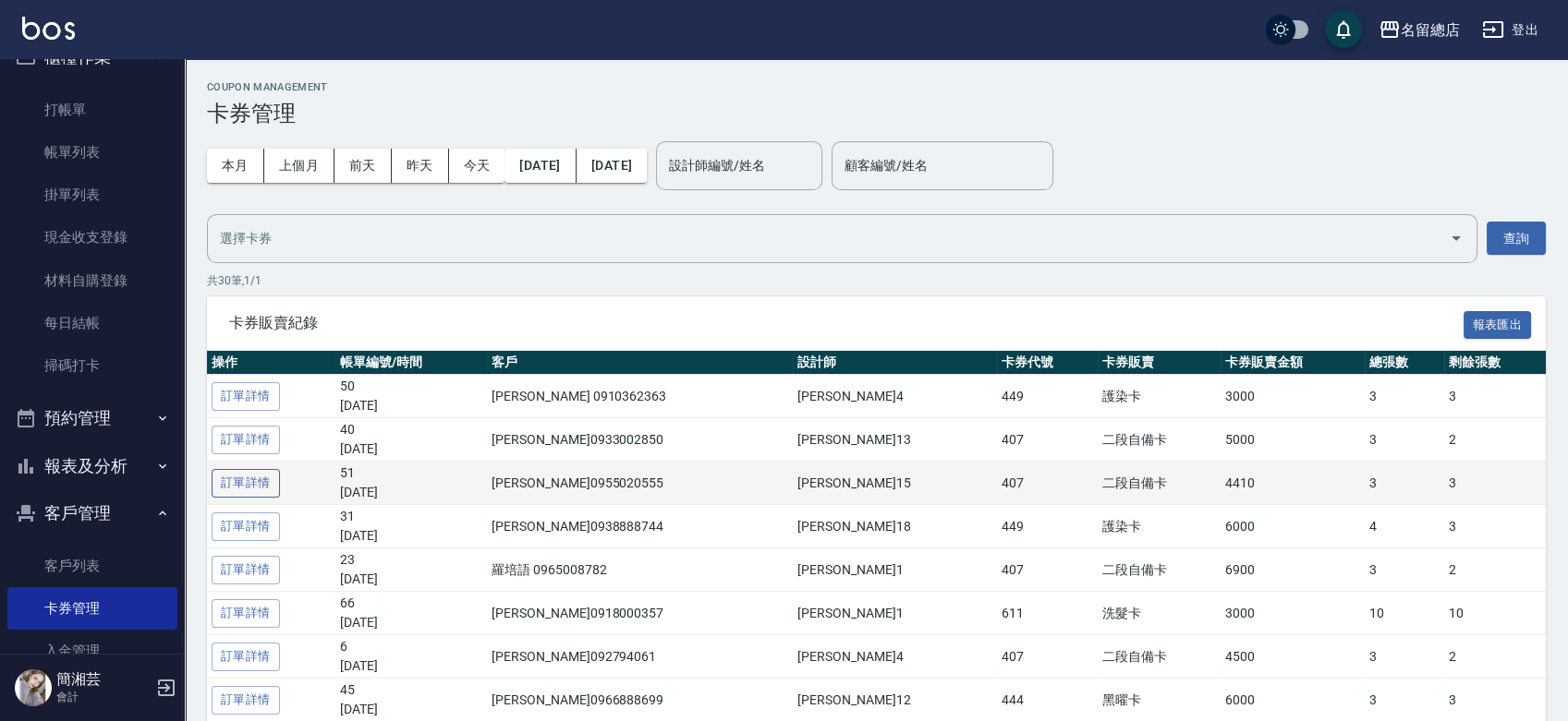
click at [246, 487] on link "訂單詳情" at bounding box center [246, 483] width 68 height 28
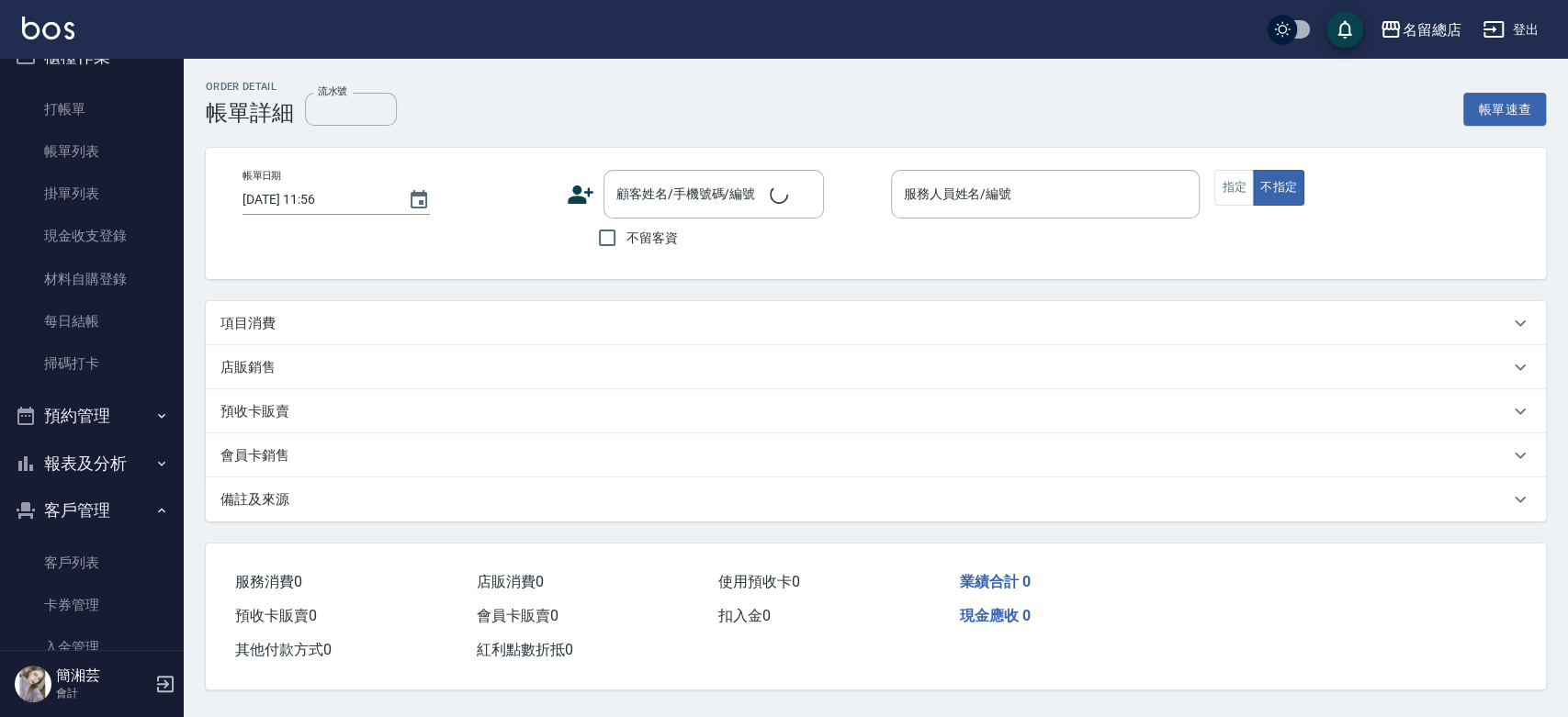
type input "9307"
type input "2025/10/08 14:39"
type input "Michelle-15"
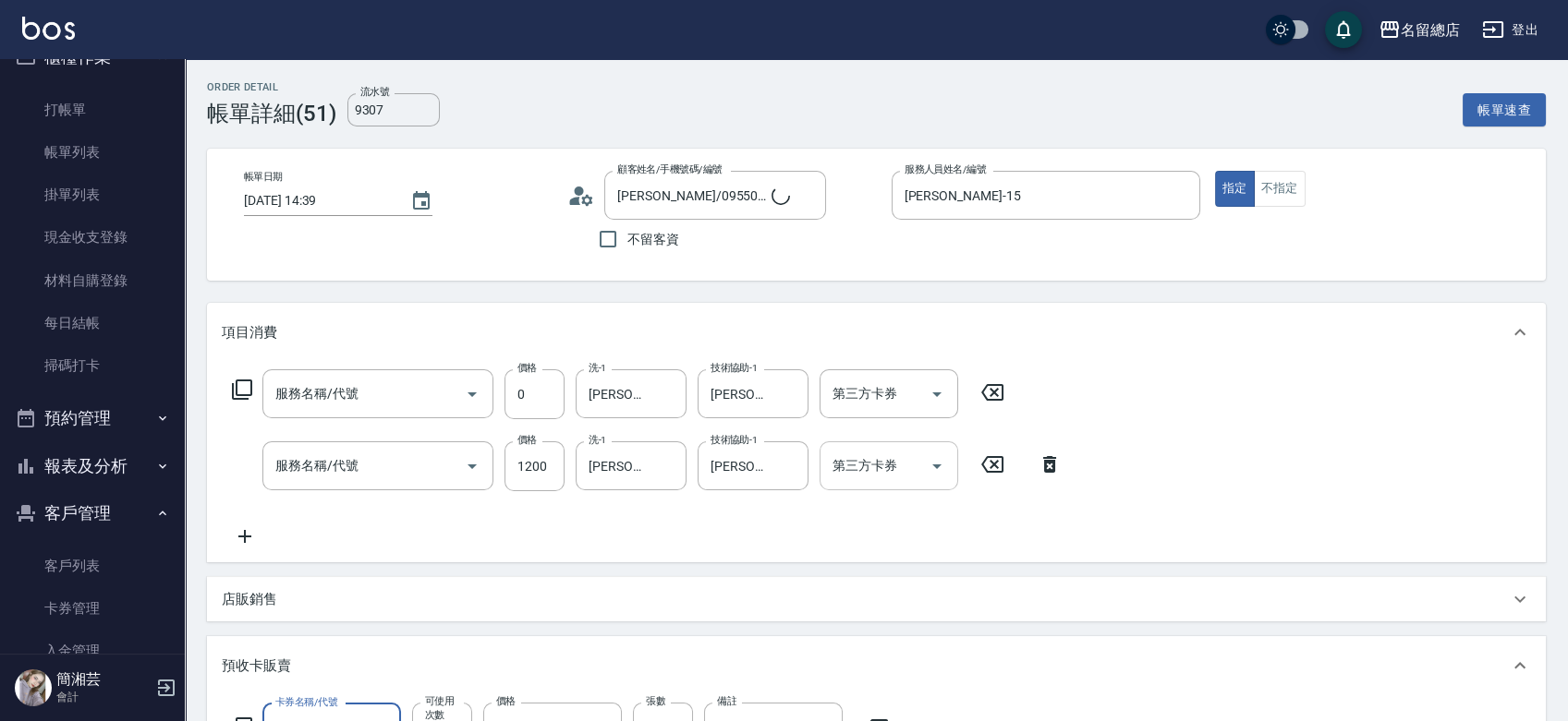
type input "陳雅惠/0955020555/null"
type input "二段自備卡(1/3) 9013"
type input "二段自備卡(2/3) 9013"
type input "二段自備卡(3/3) 9013"
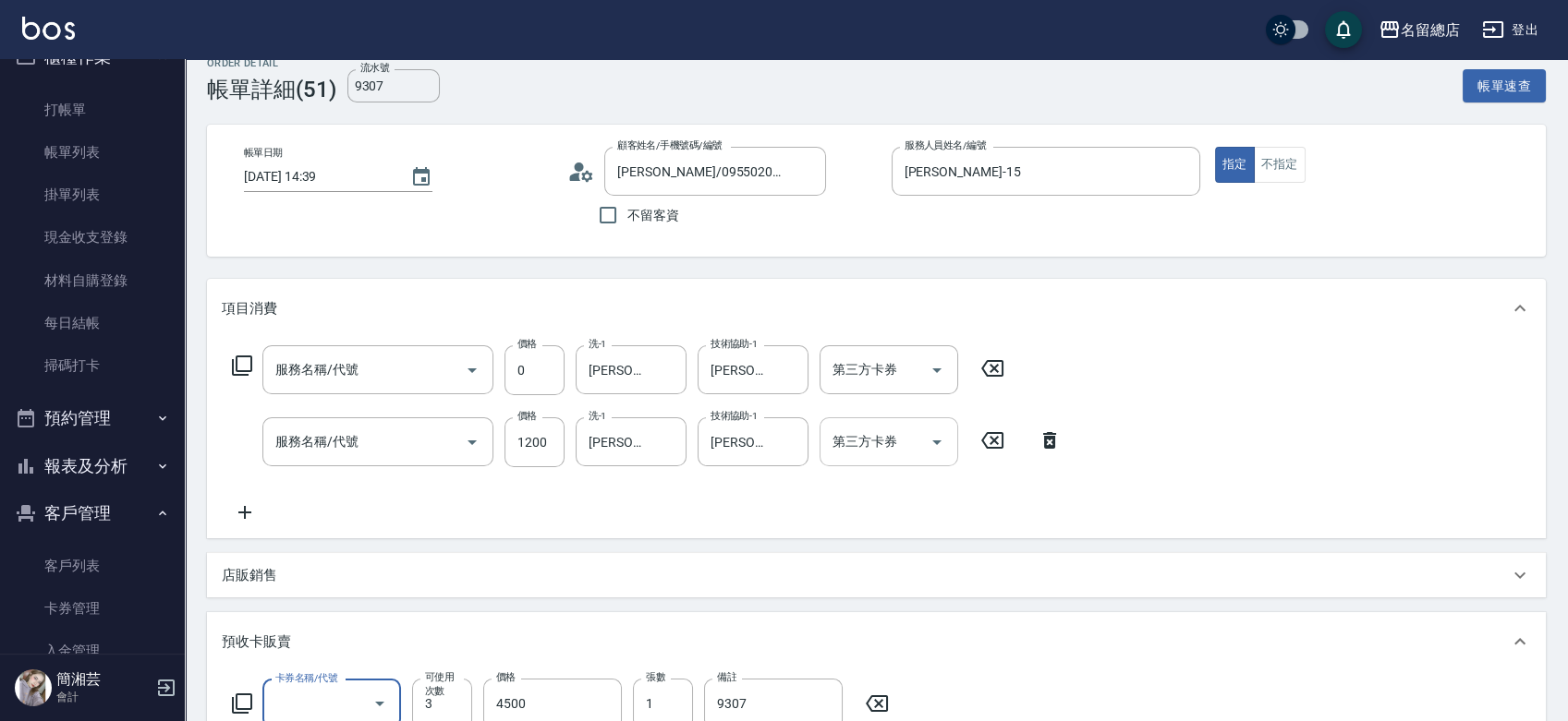
type input "2段蓋卡1300以上(501)"
type input "染髮1000~1499(503)"
type input "二段自備卡(407)"
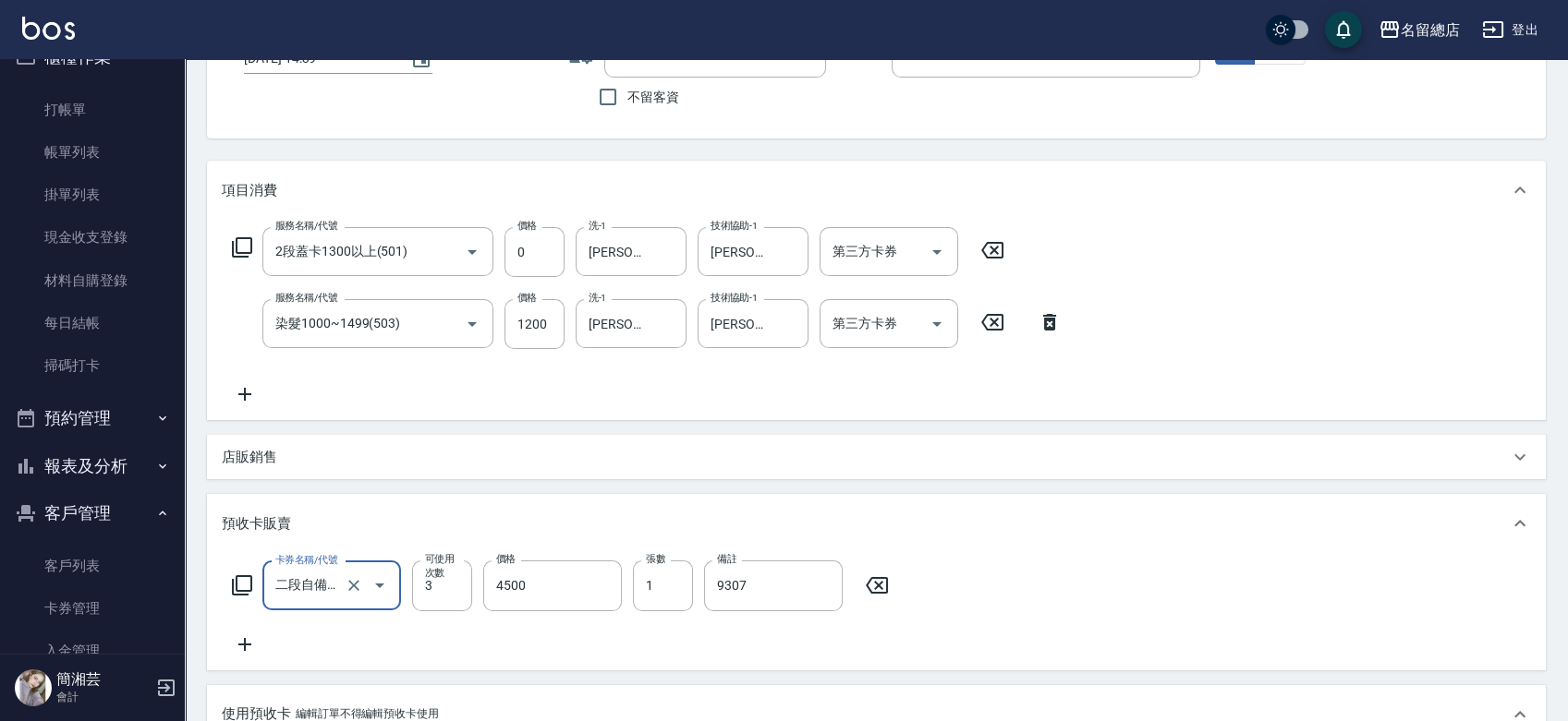
scroll to position [307, 0]
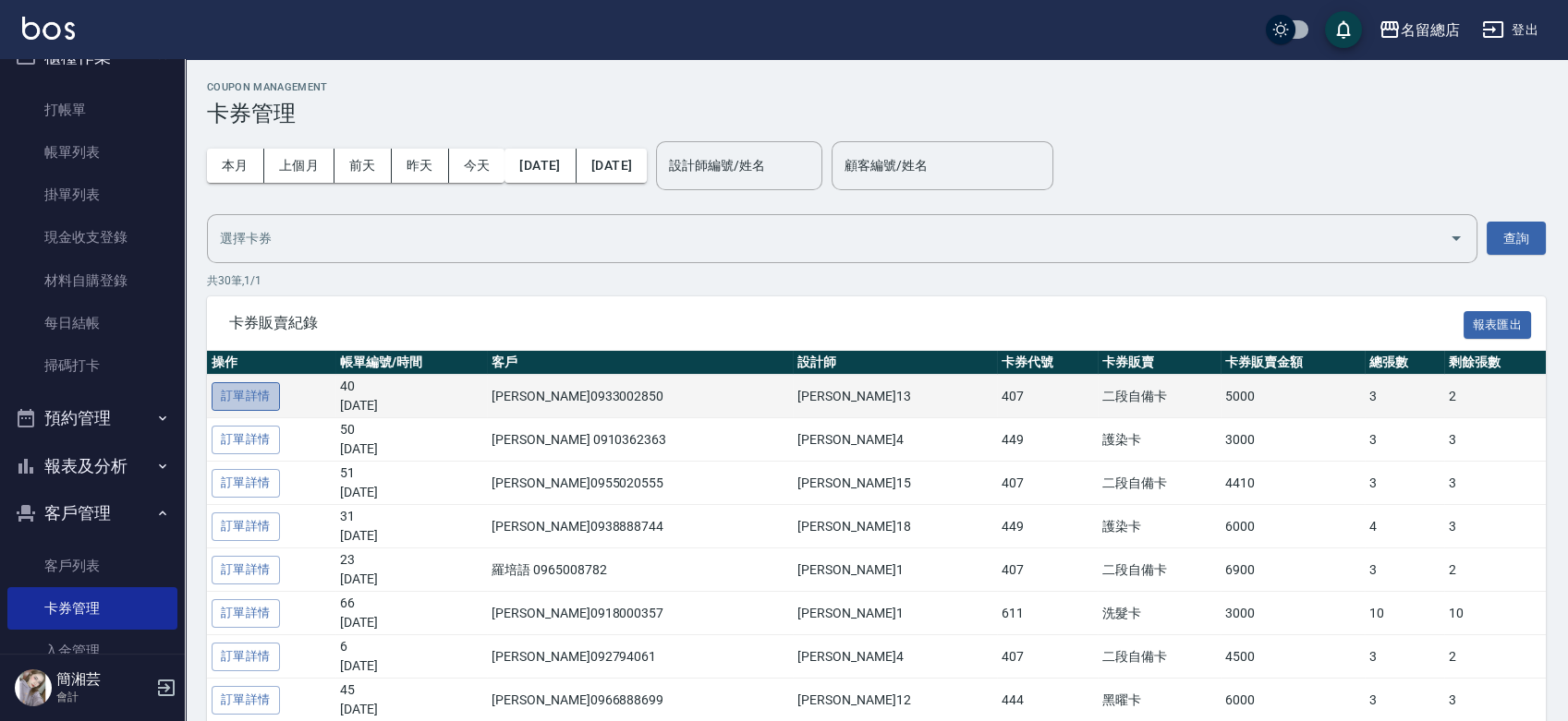
click at [244, 401] on link "訂單詳情" at bounding box center [246, 397] width 68 height 28
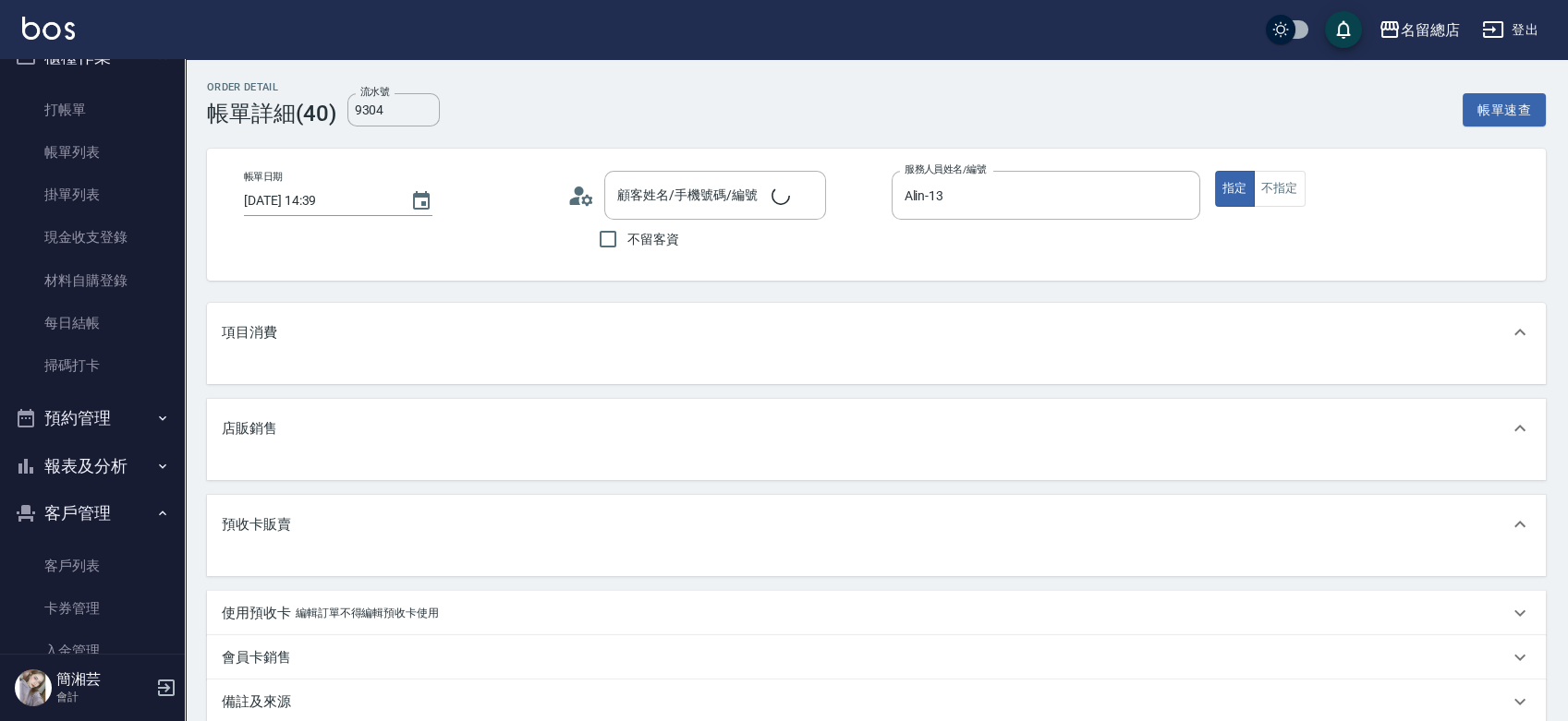
type input "李心惠/0933002850/null"
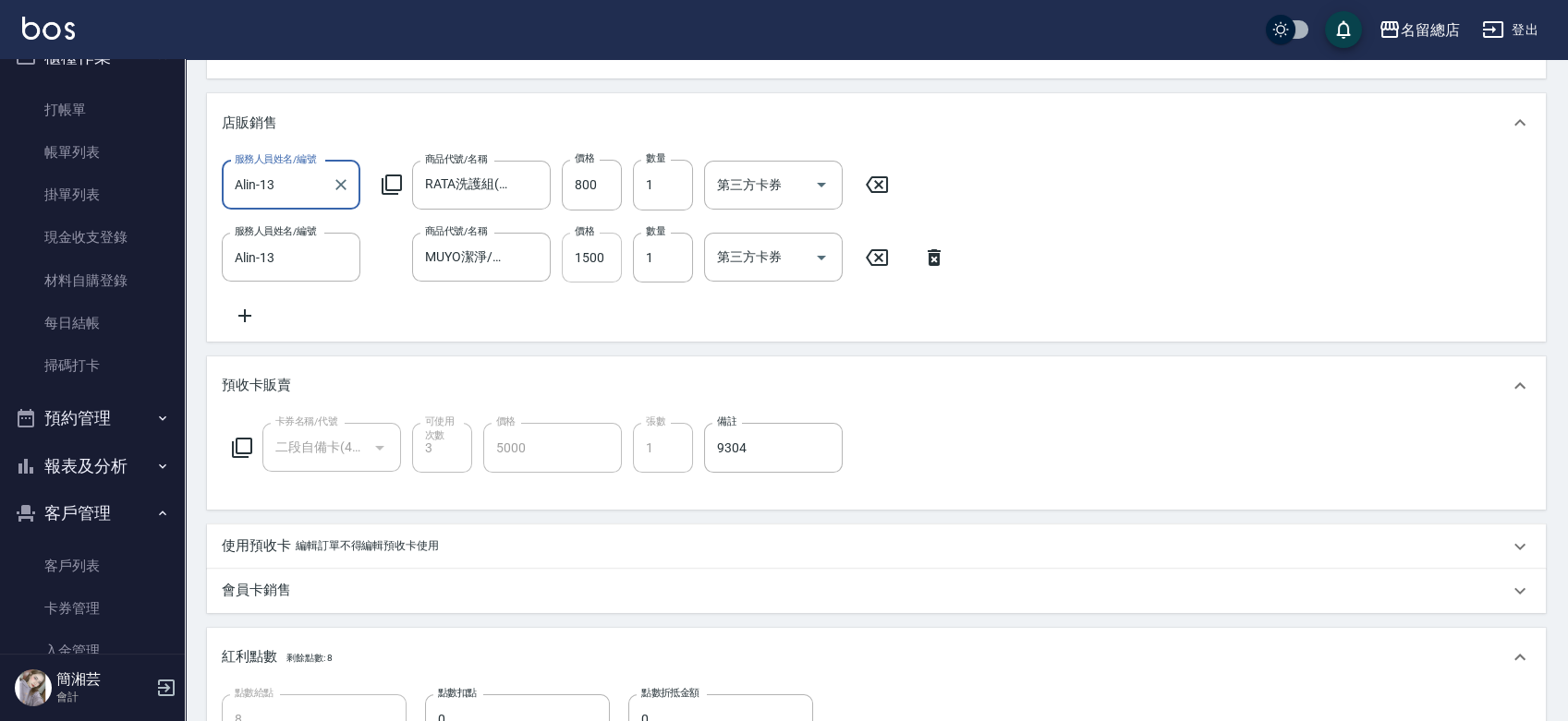
scroll to position [512, 0]
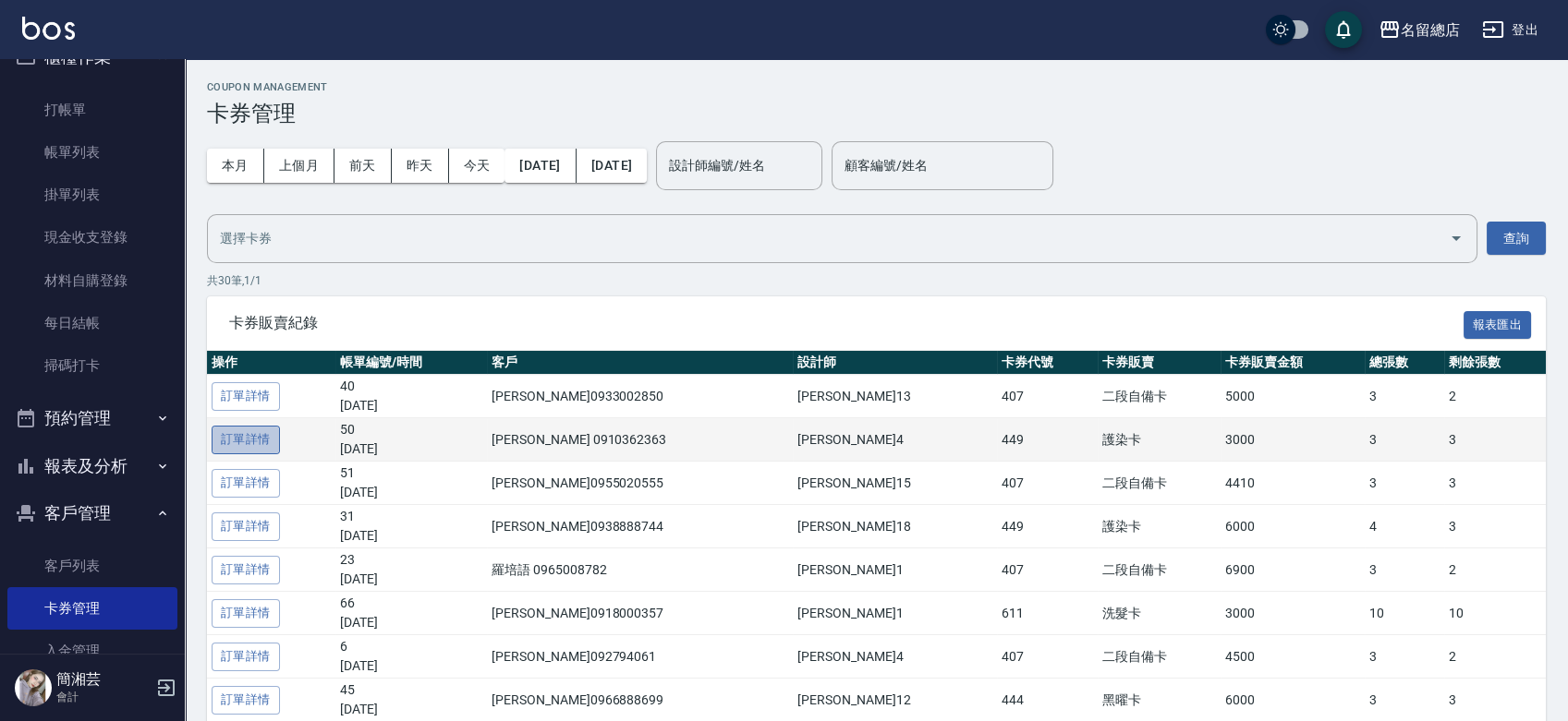
click at [264, 441] on link "訂單詳情" at bounding box center [246, 440] width 68 height 28
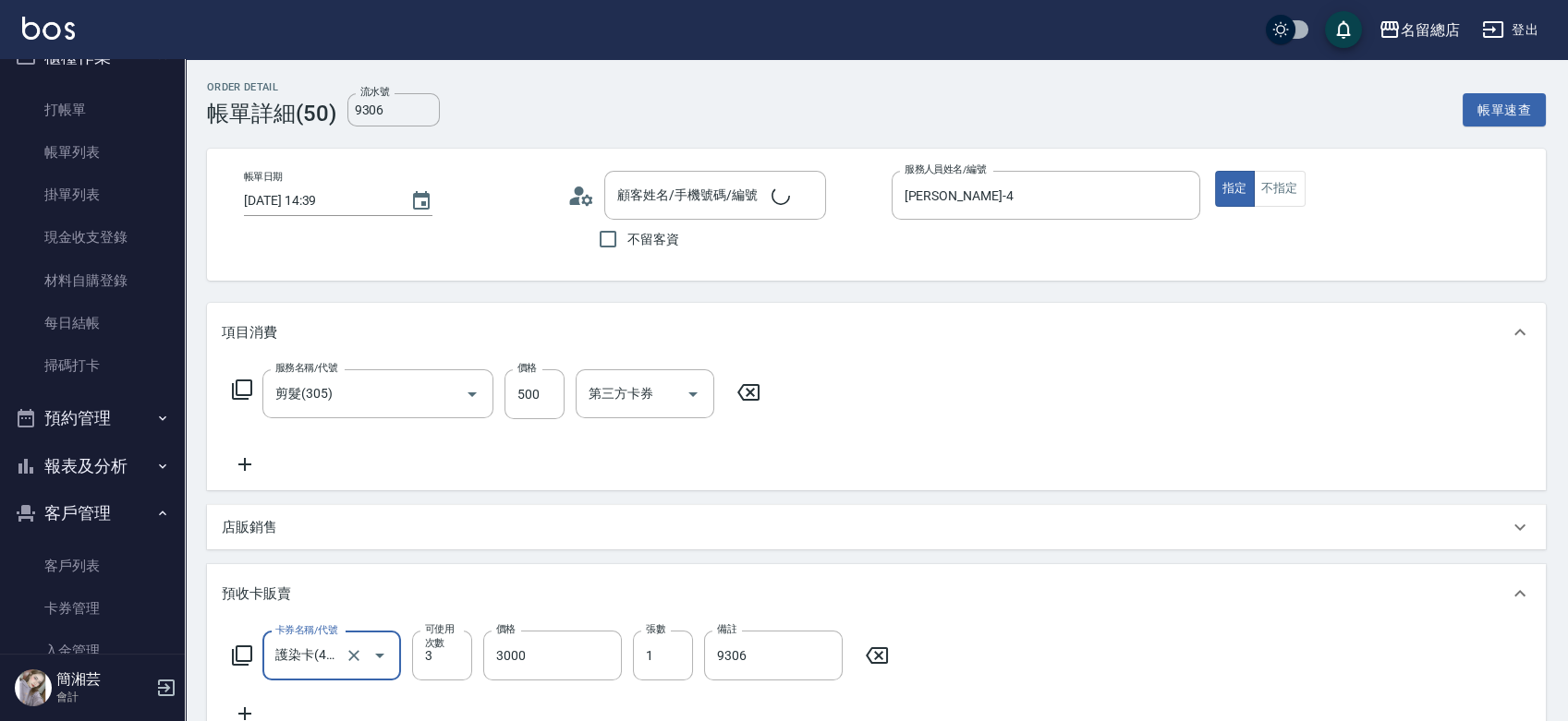
type input "葉美玉/0910362363/null"
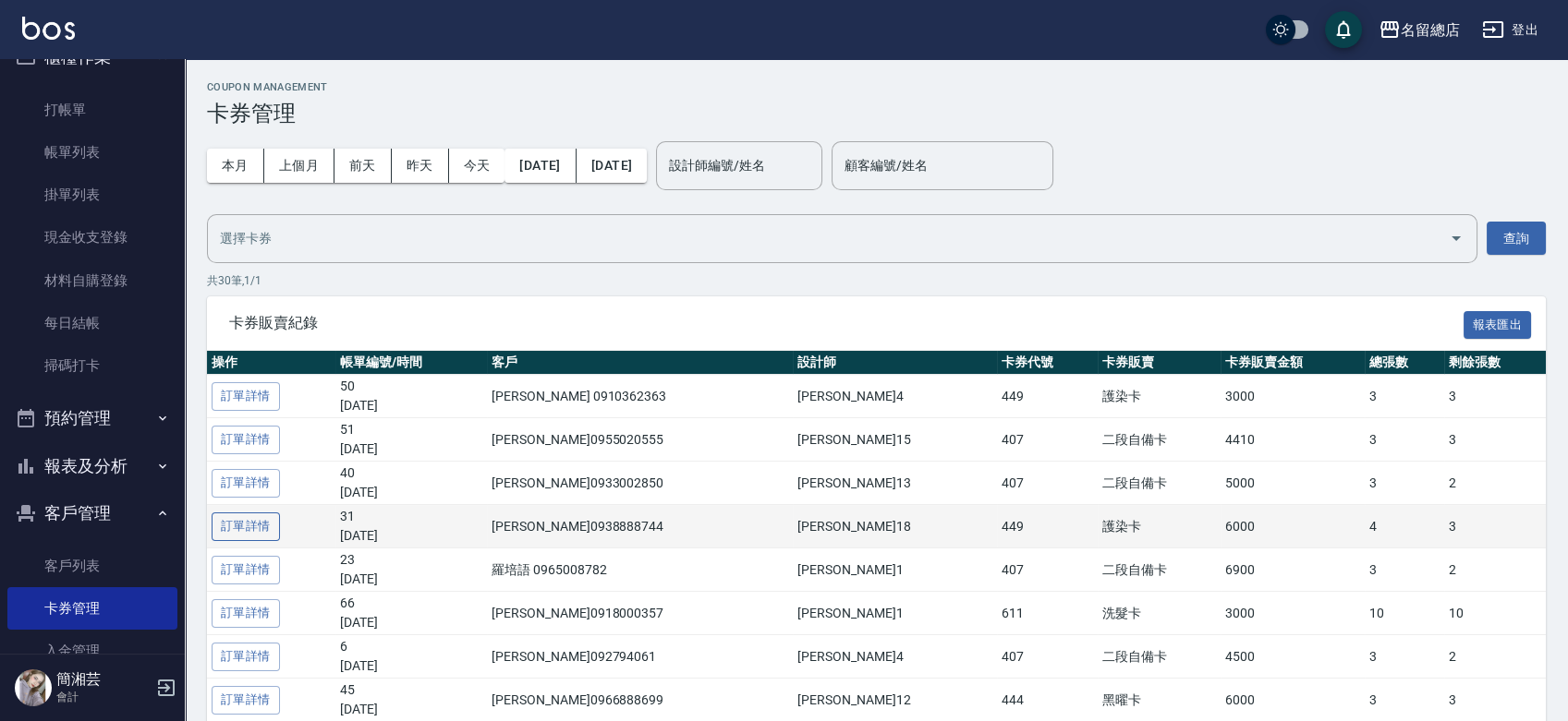
click at [250, 519] on link "訂單詳情" at bounding box center [246, 527] width 68 height 28
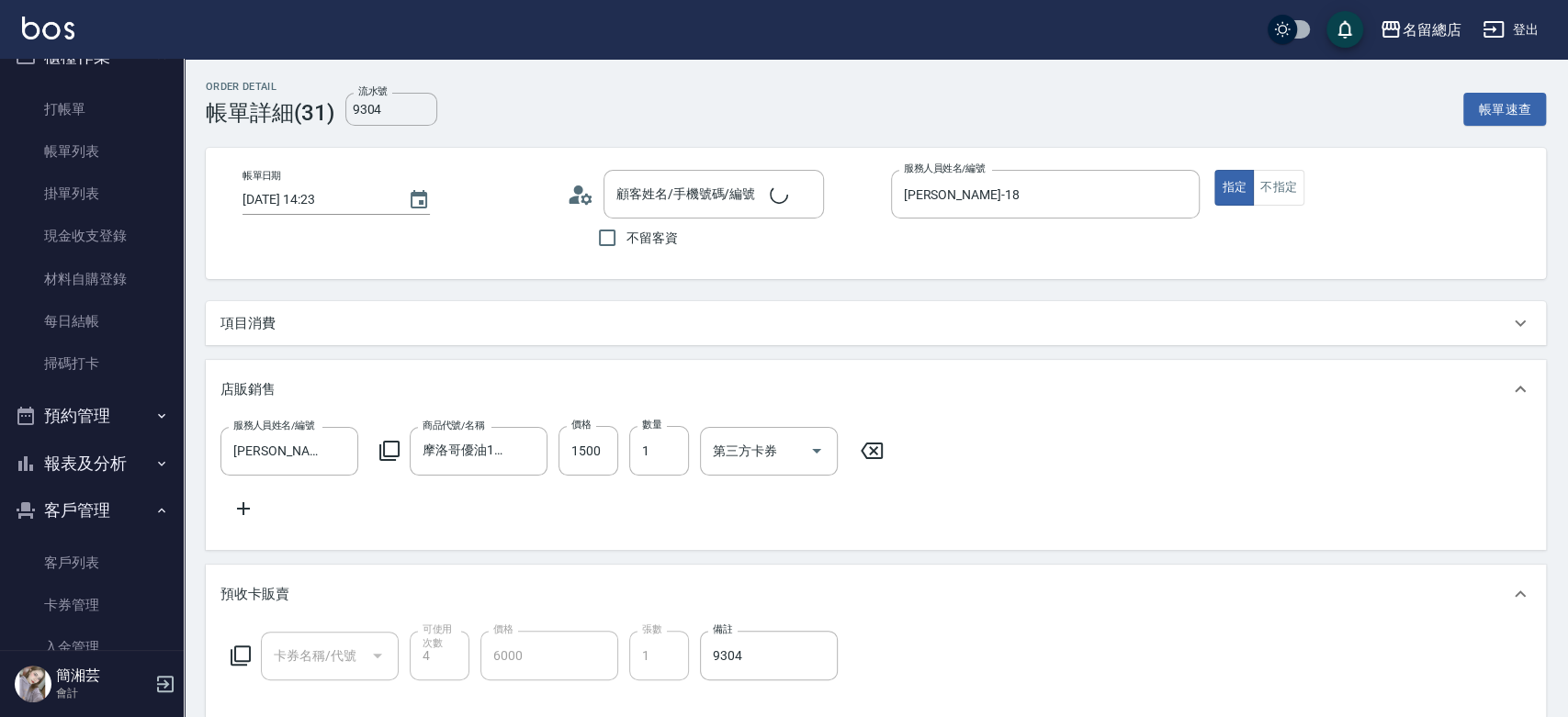
type input "9304"
type input "2025/10/08 14:23"
type input "Angela-18"
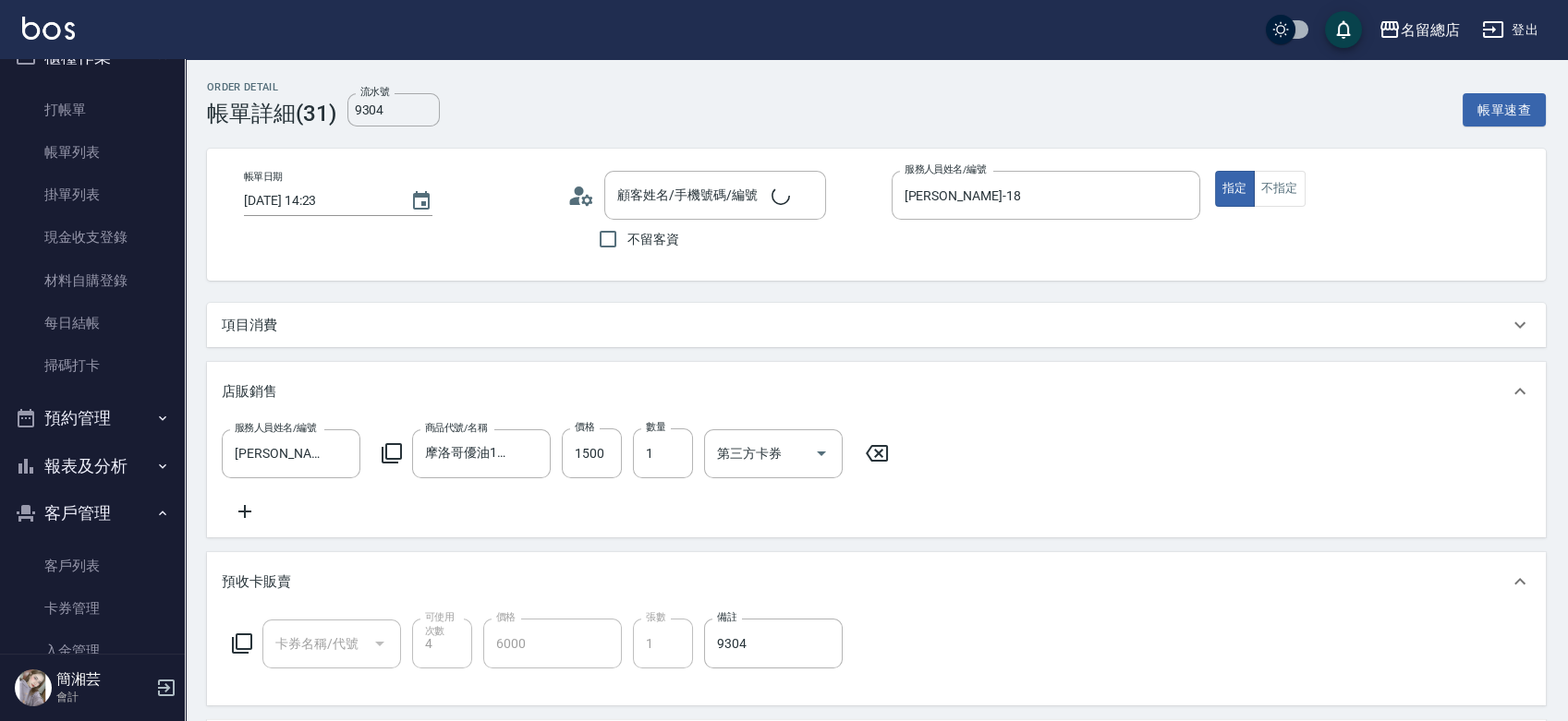
type input "呂姿瑩/0938888744/null"
type input "護染卡(449)"
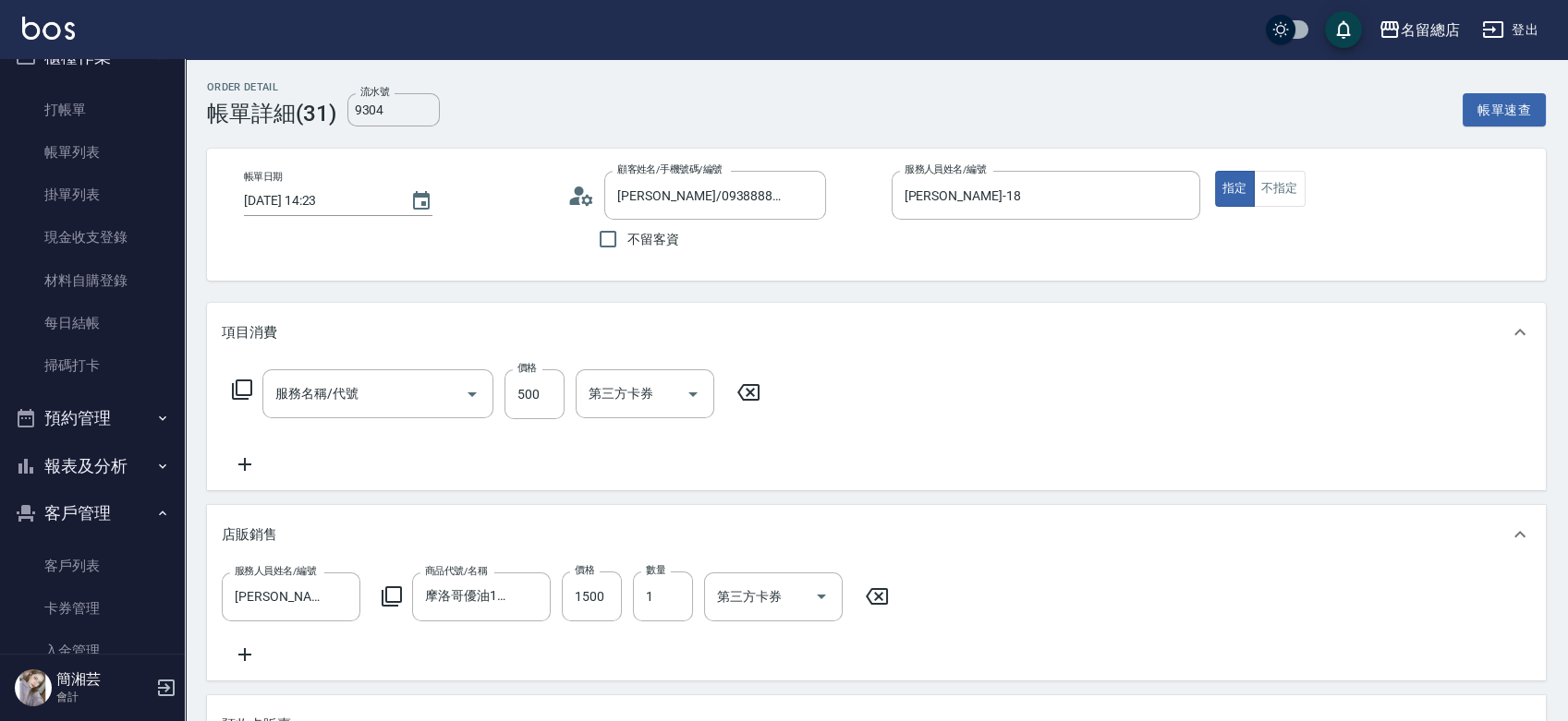
type input "剪髮(305)"
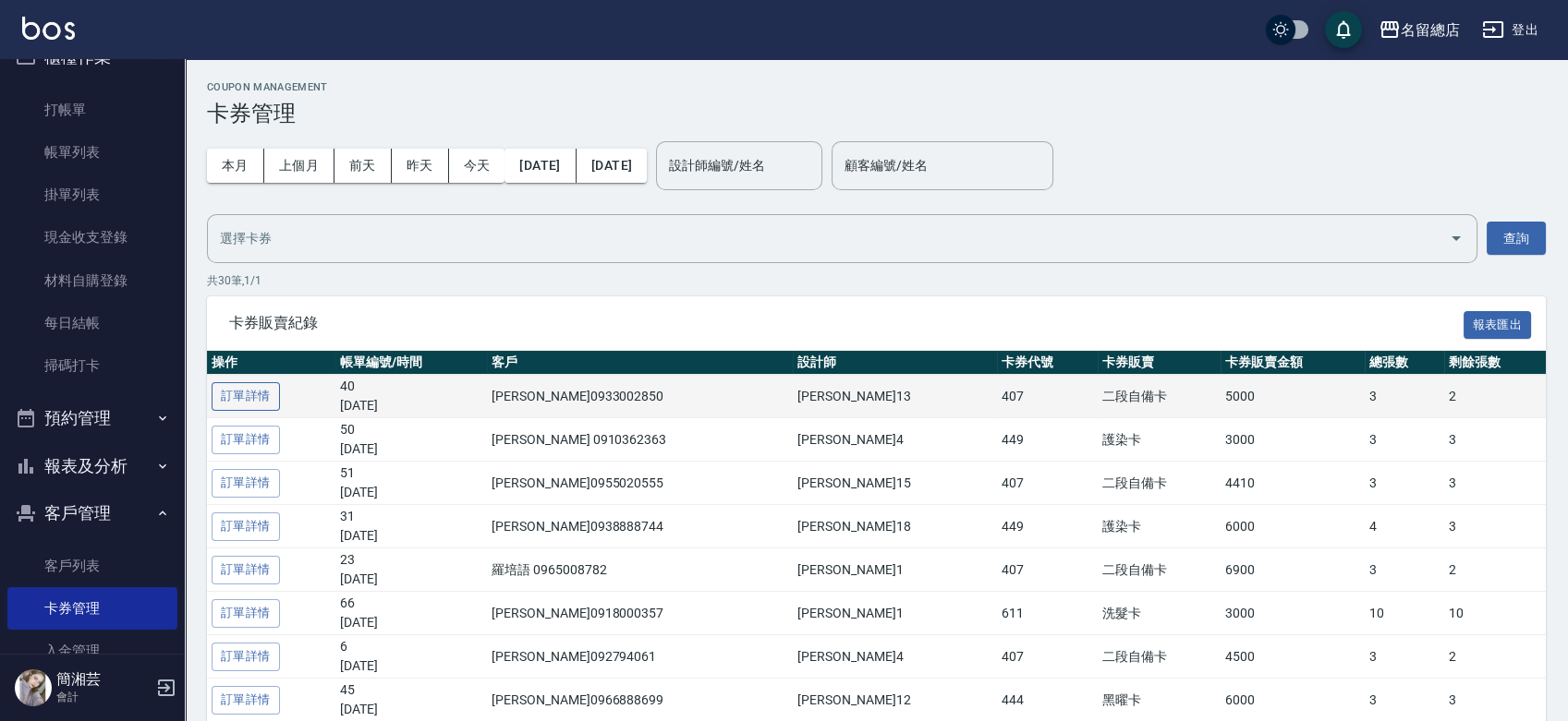
click at [268, 385] on link "訂單詳情" at bounding box center [246, 397] width 68 height 28
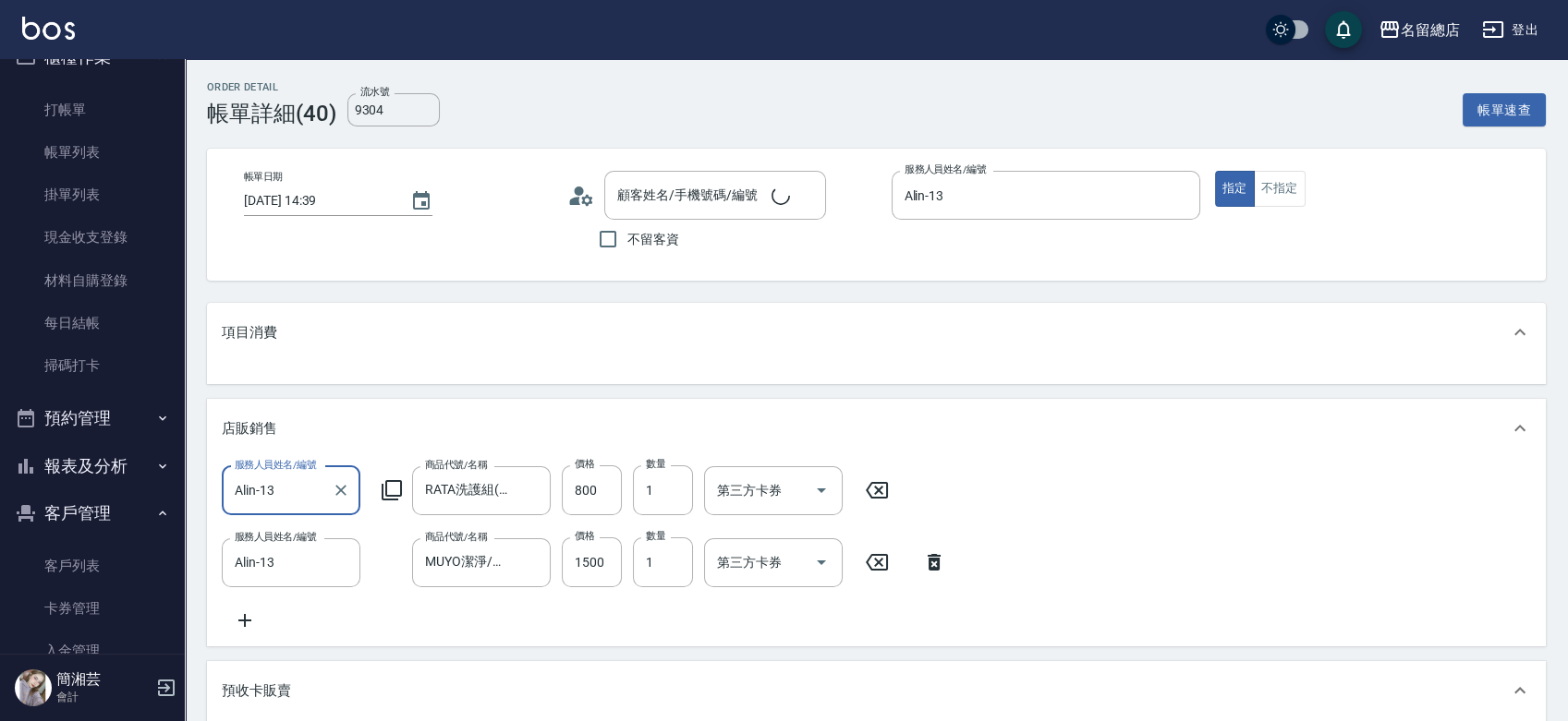
type input "李心惠/0933002850/null"
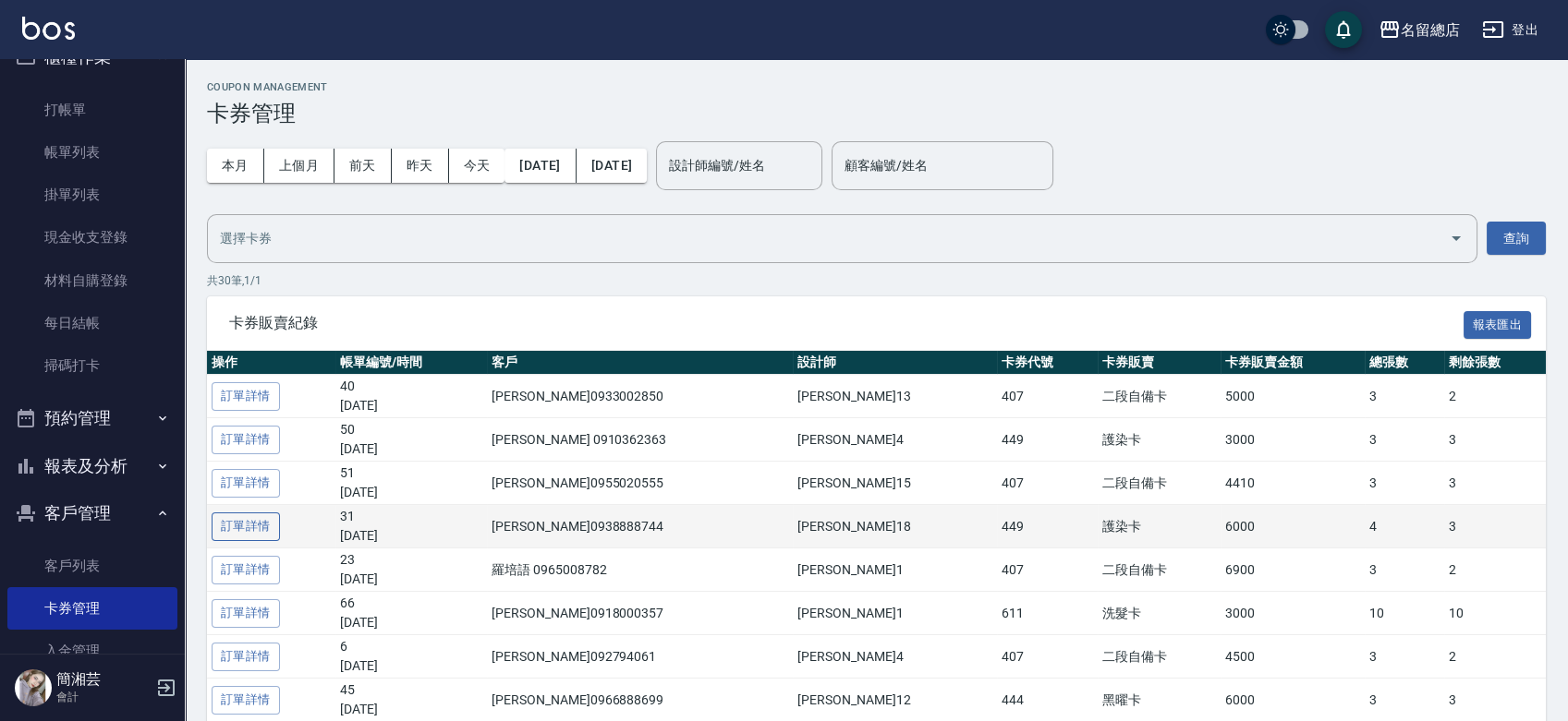
click at [246, 517] on link "訂單詳情" at bounding box center [246, 527] width 68 height 28
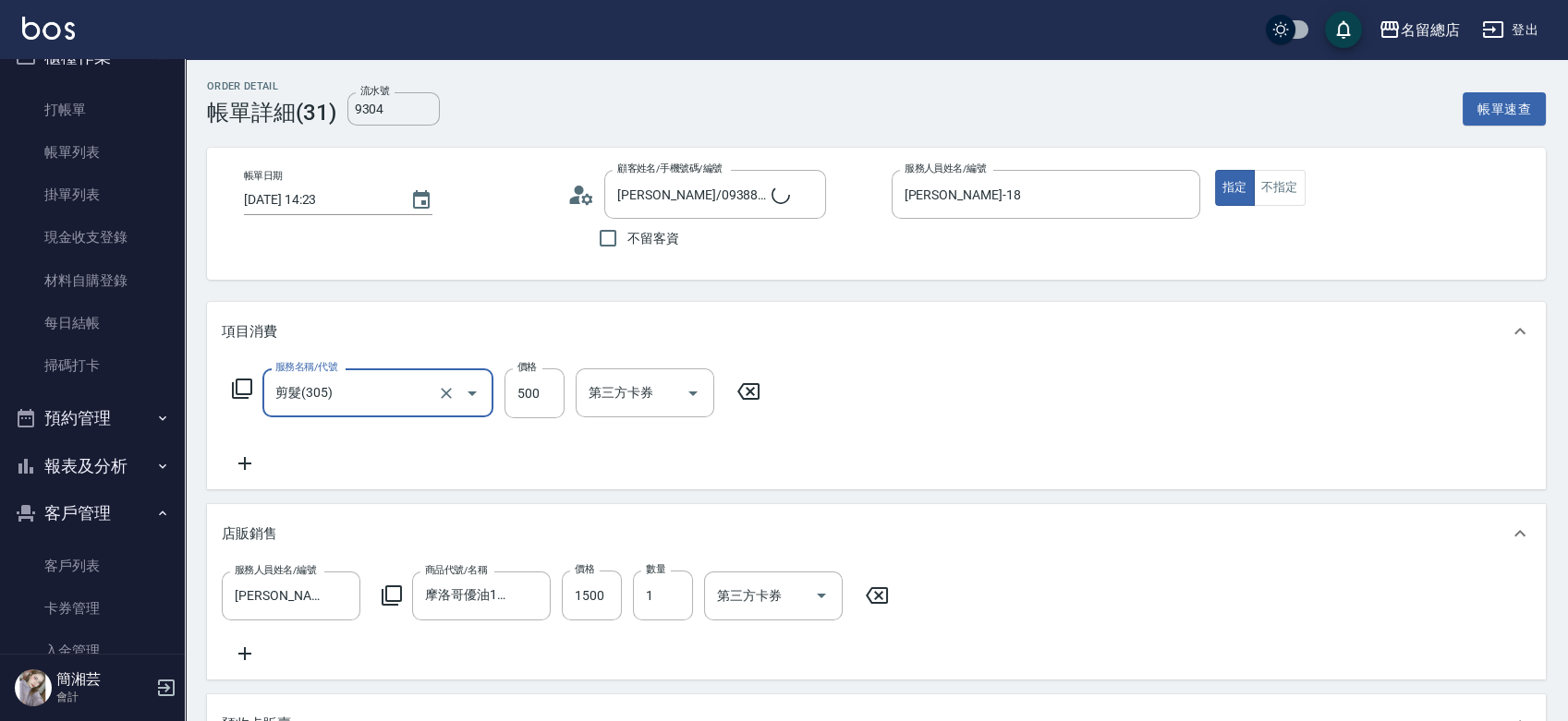
type input "呂姿瑩/0938888744/null"
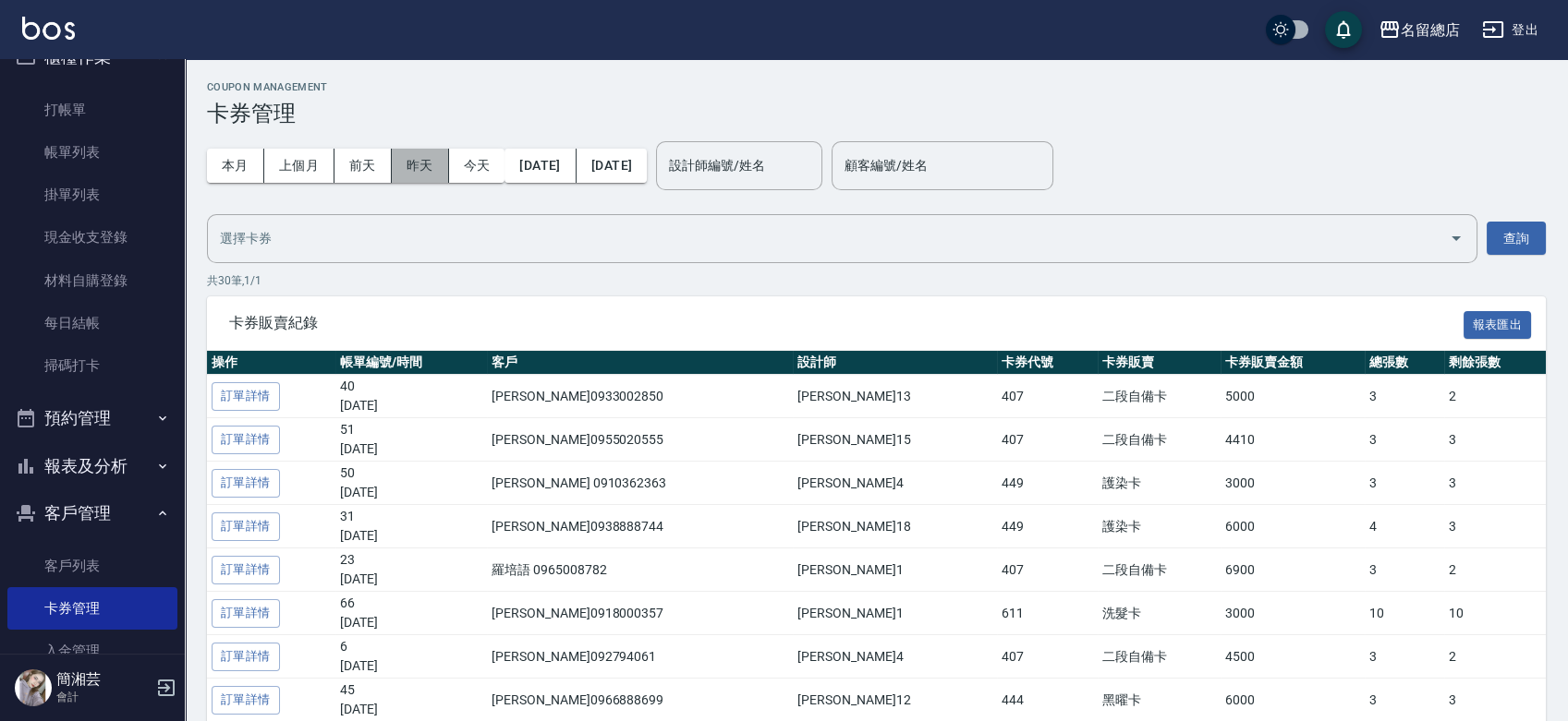
click at [431, 162] on button "昨天" at bounding box center [420, 166] width 57 height 34
click at [418, 170] on button "昨天" at bounding box center [420, 166] width 57 height 34
click at [420, 165] on button "昨天" at bounding box center [420, 166] width 57 height 34
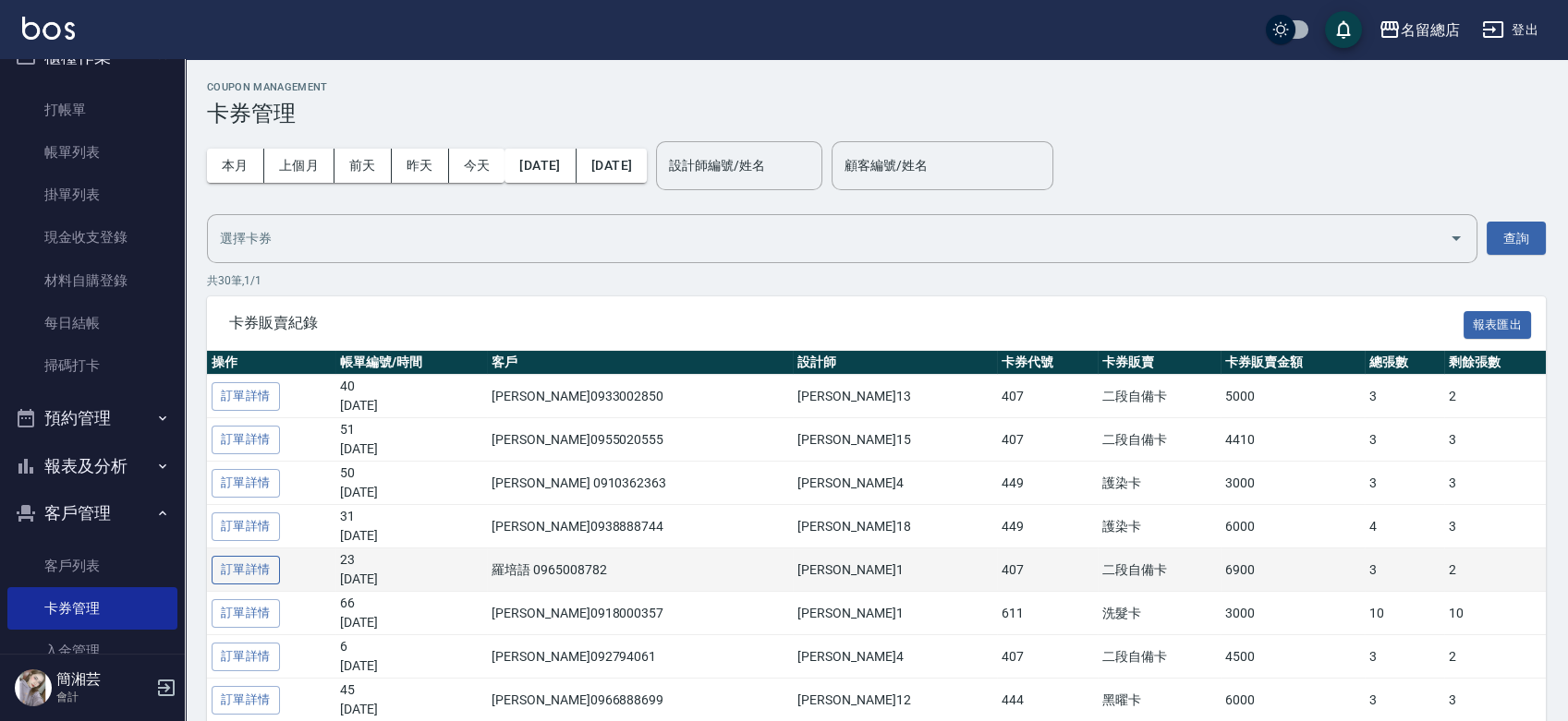
click at [240, 564] on link "訂單詳情" at bounding box center [246, 570] width 68 height 28
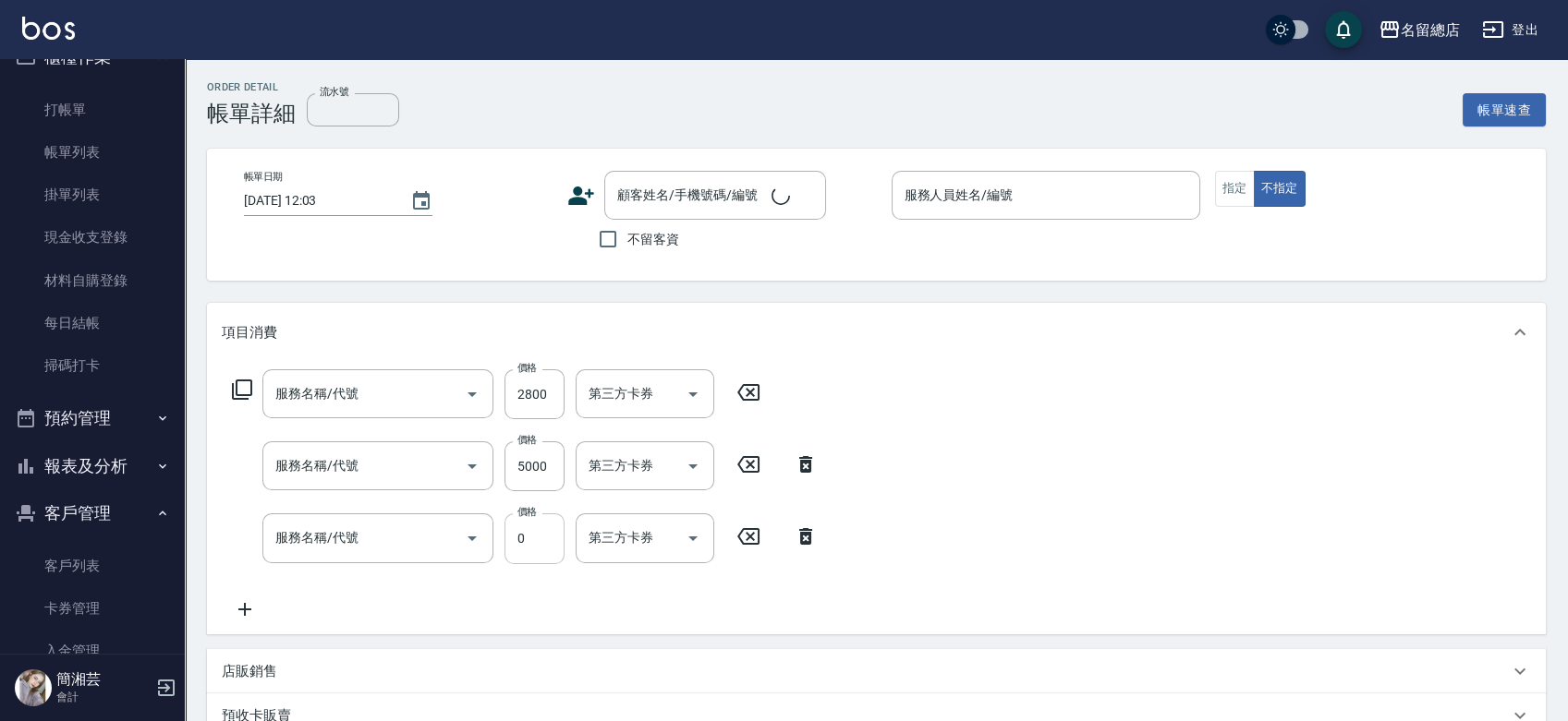
type input "自備護髮(401)"
type input "染髮1500以上(502)"
type input "2段蓋卡1300以上(501)"
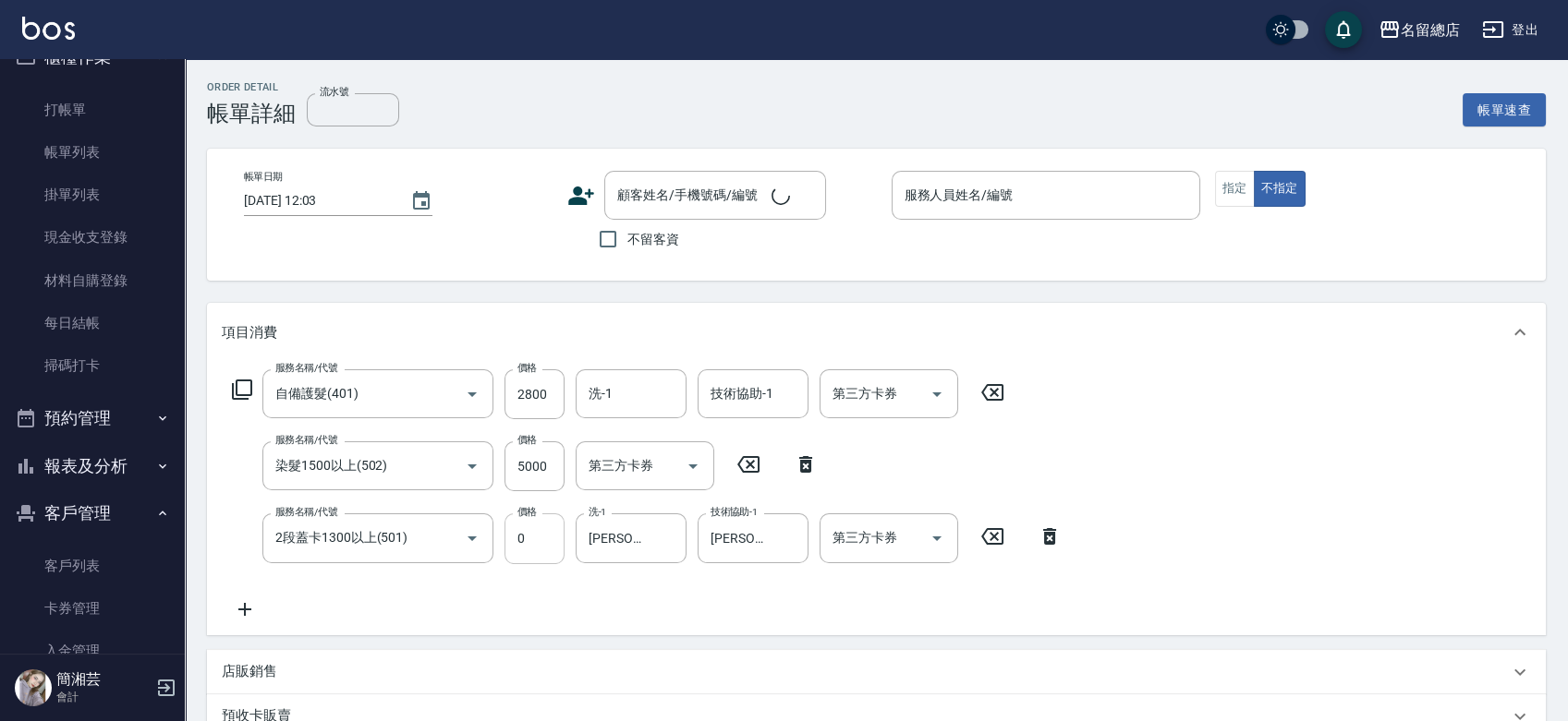
type input "9302"
type input "2025/10/08 13:52"
type input "Hebe-1"
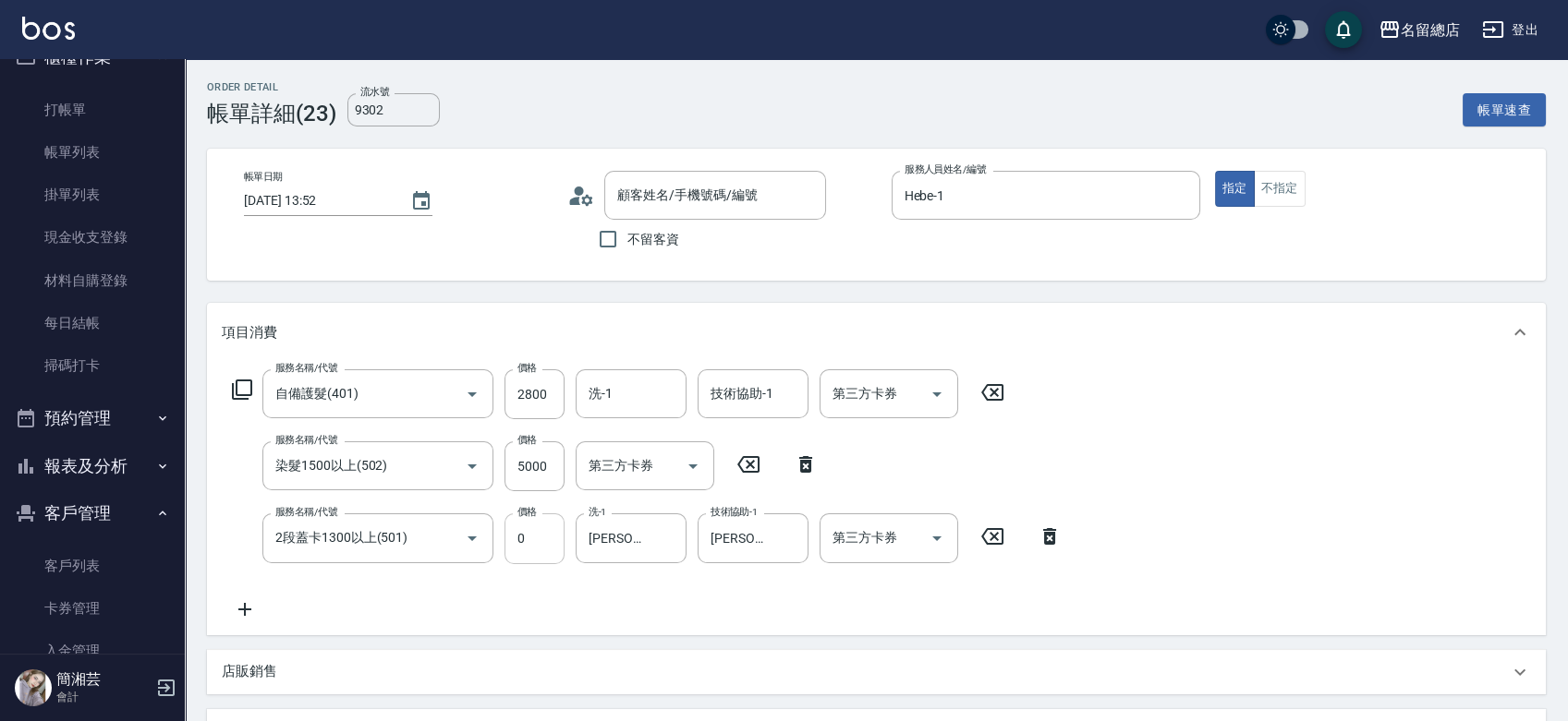
scroll to position [434, 0]
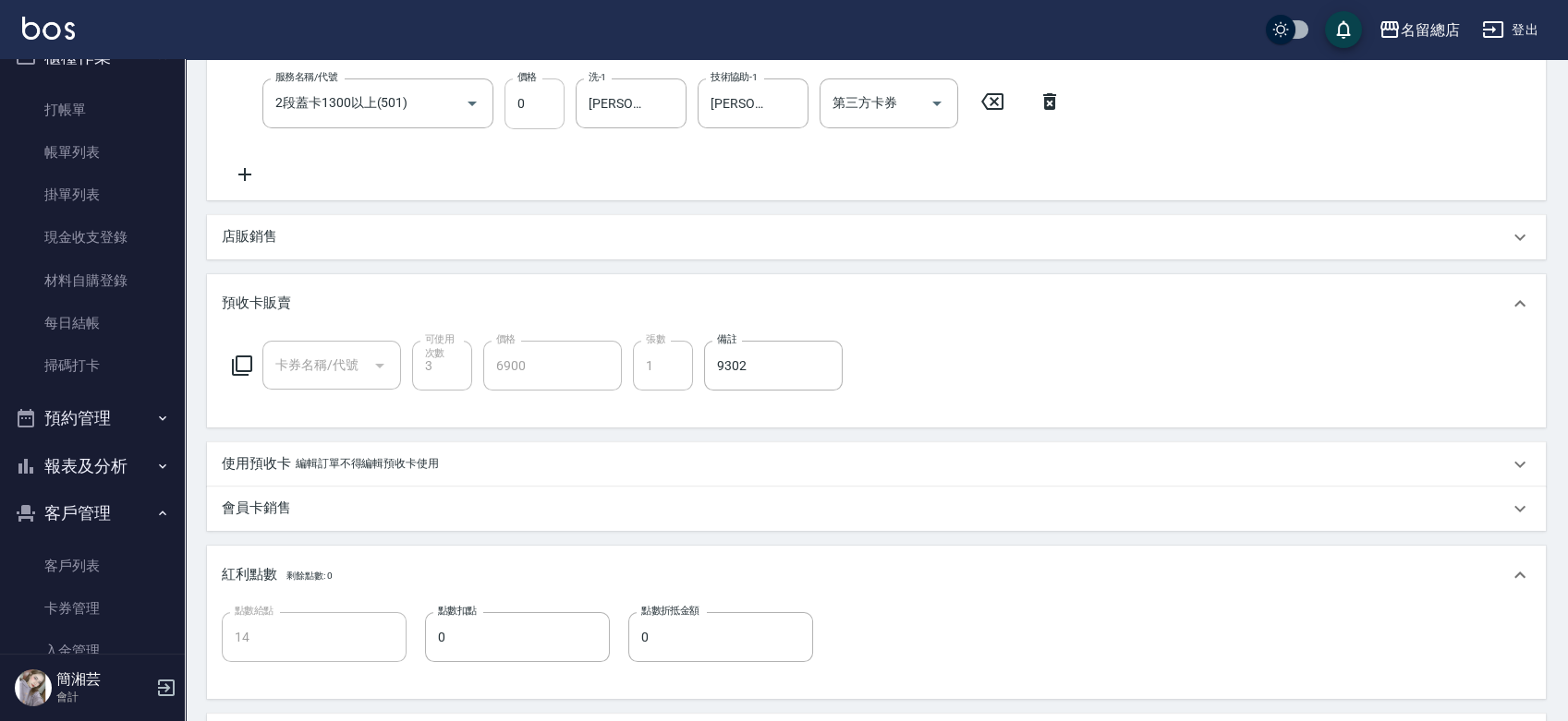
type input "羅培語/0965008782/null"
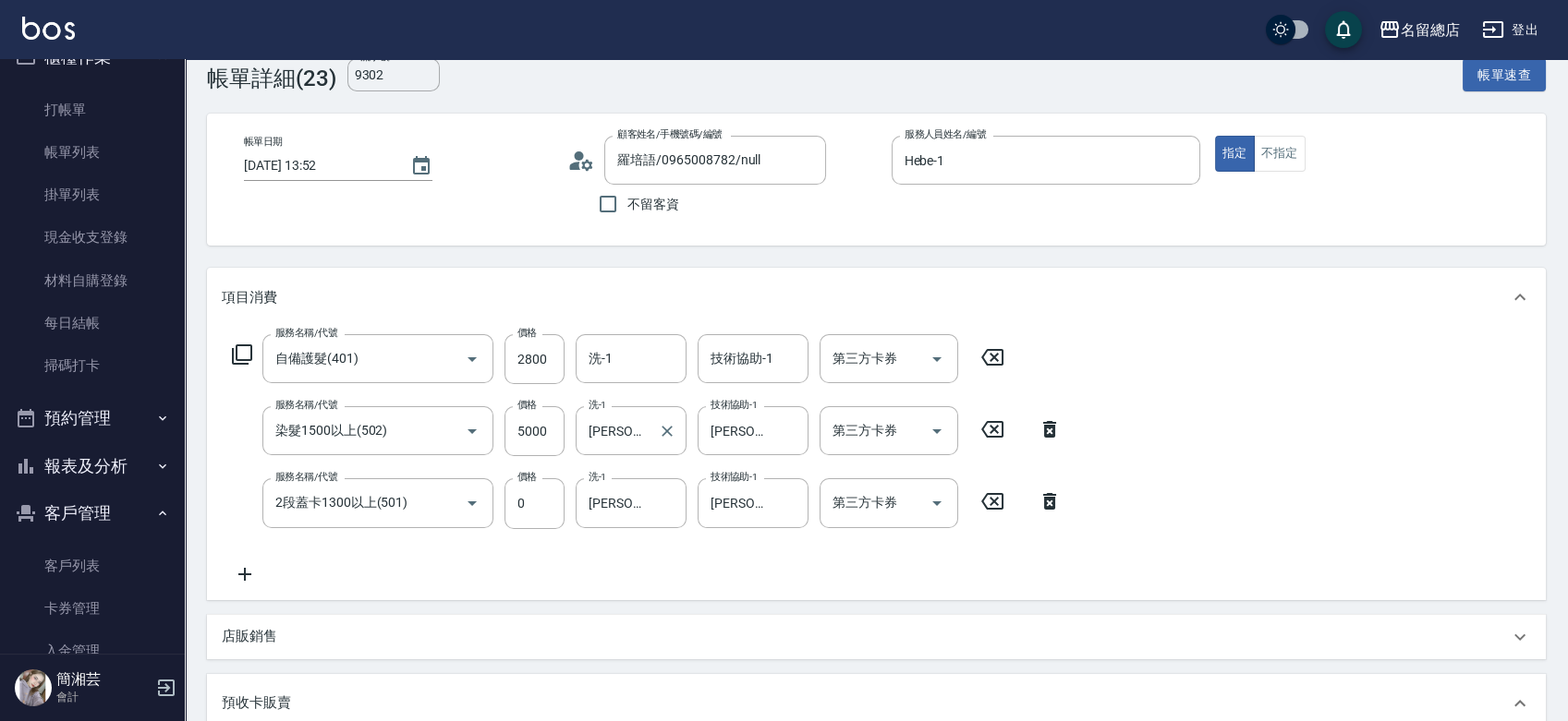
scroll to position [24, 0]
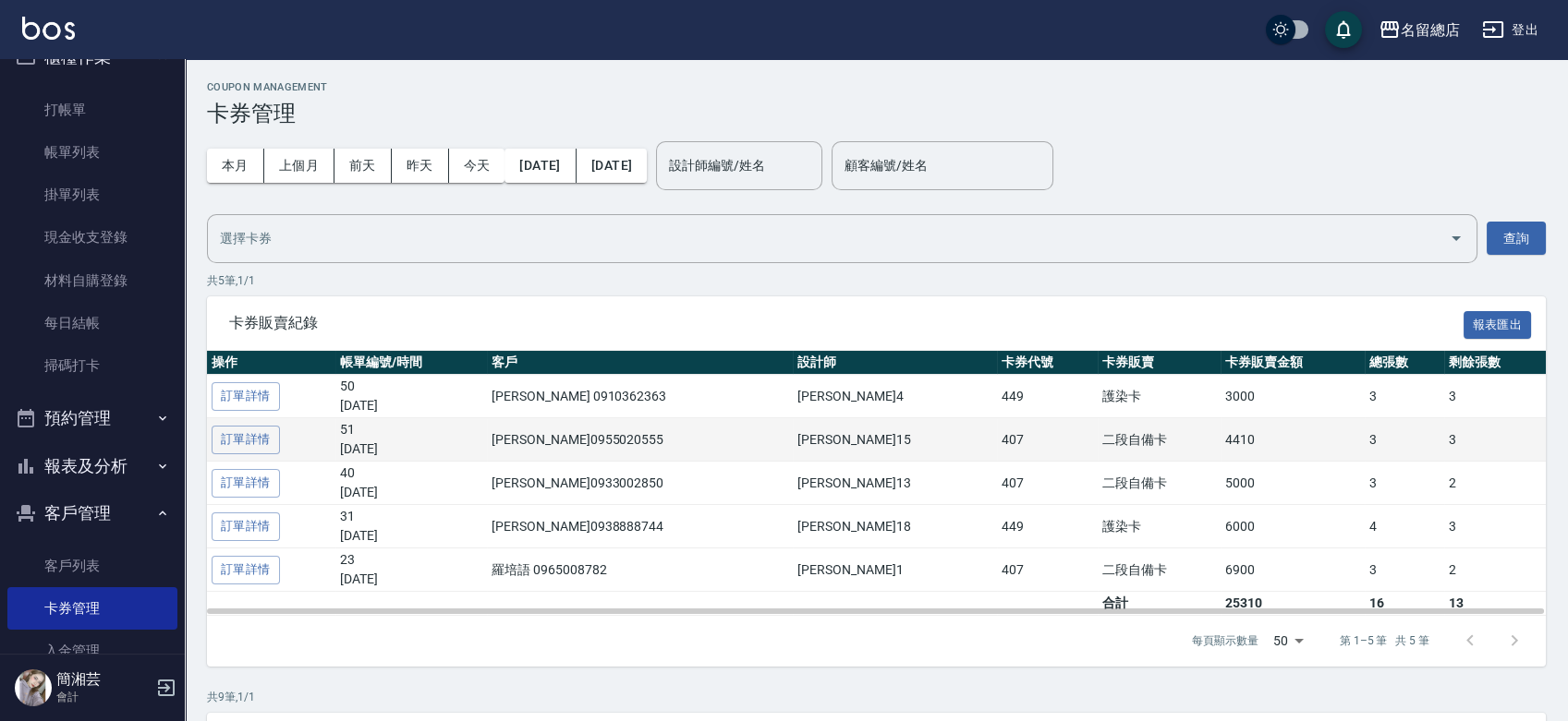
scroll to position [102, 0]
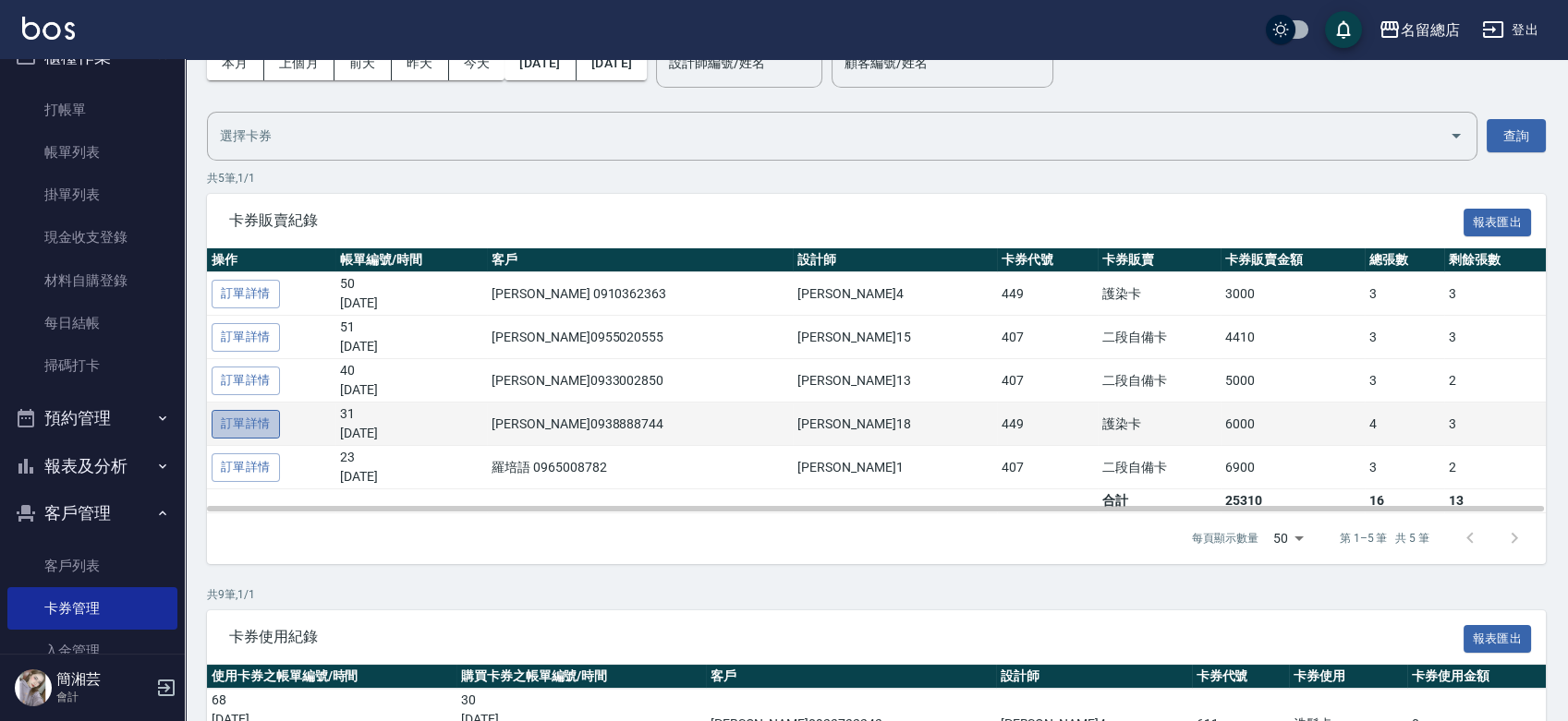
click at [258, 414] on link "訂單詳情" at bounding box center [246, 424] width 68 height 28
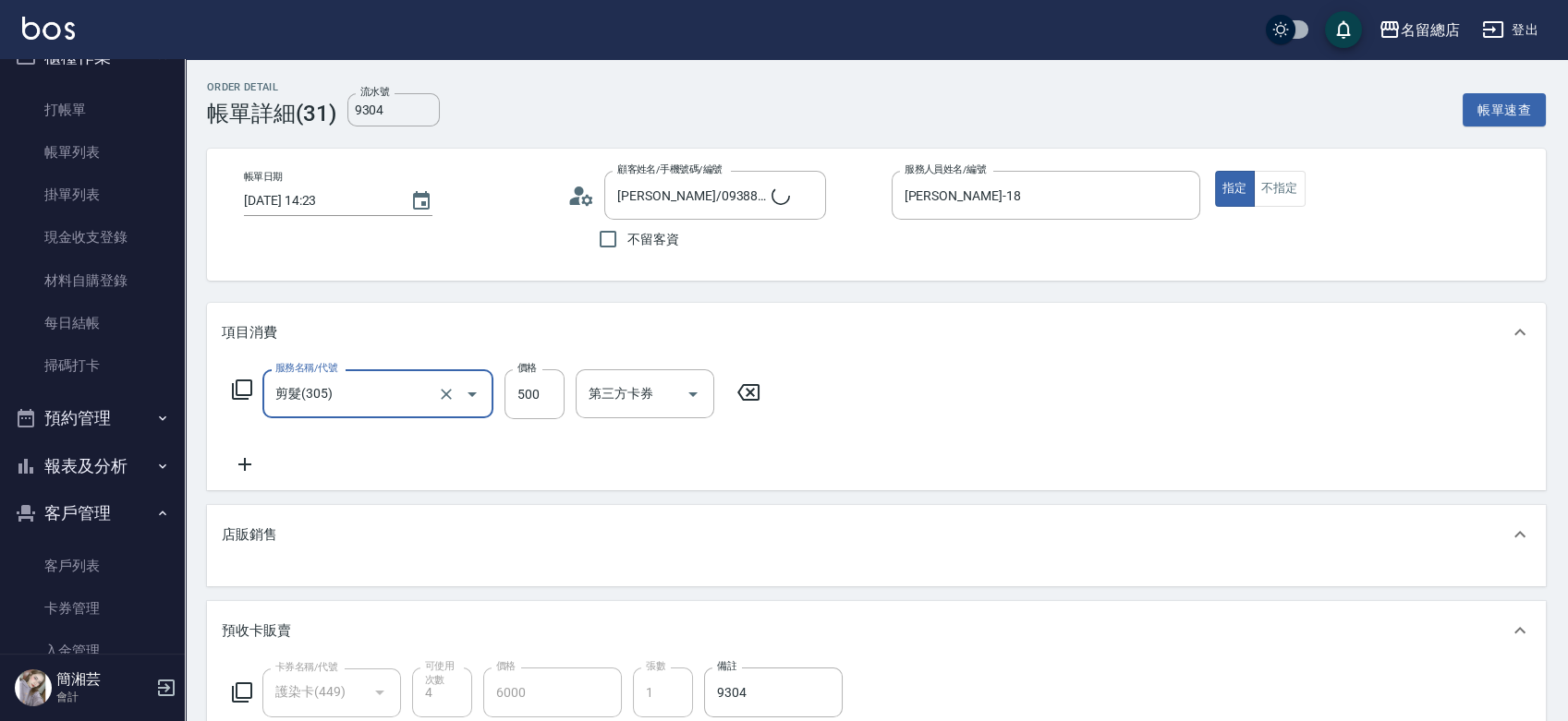
type input "呂姿瑩/0938888744/null"
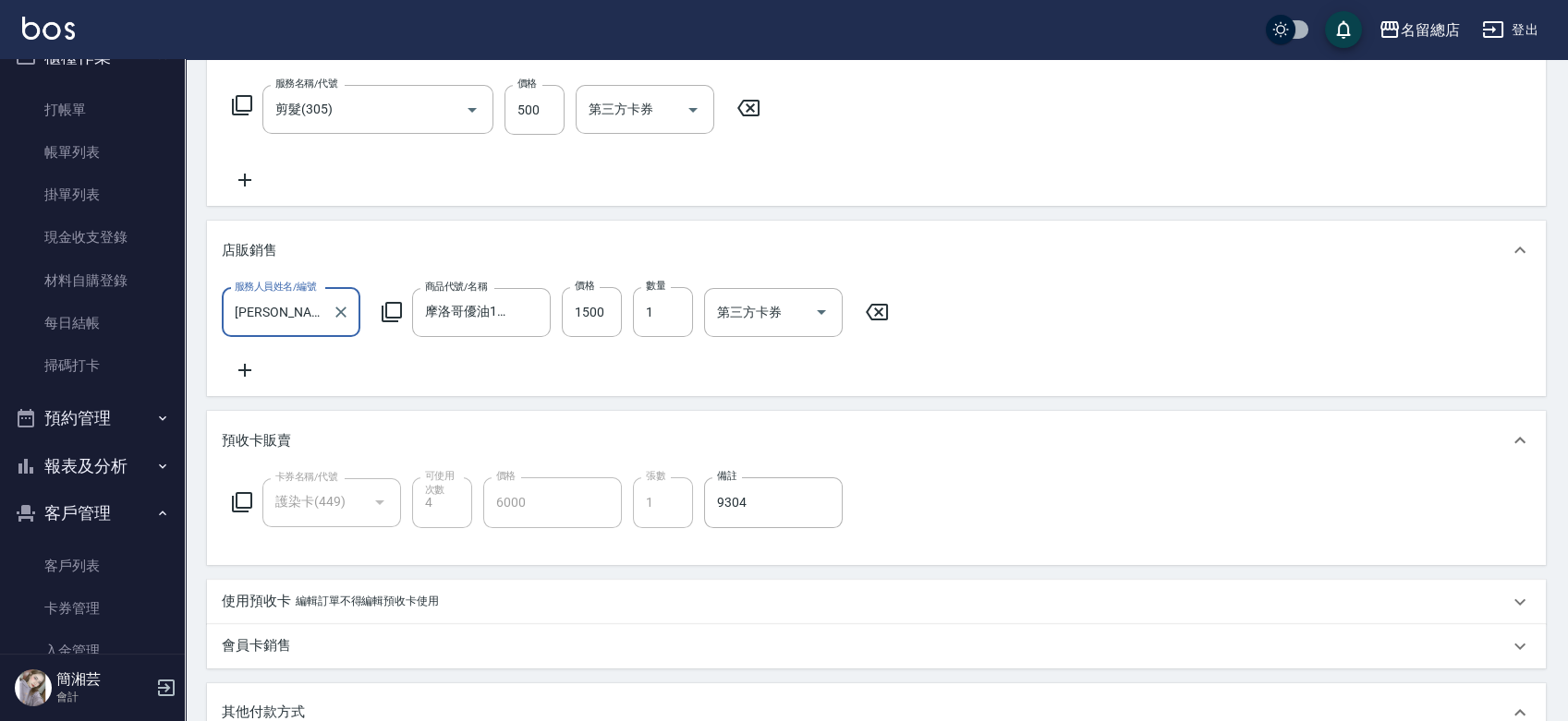
scroll to position [307, 0]
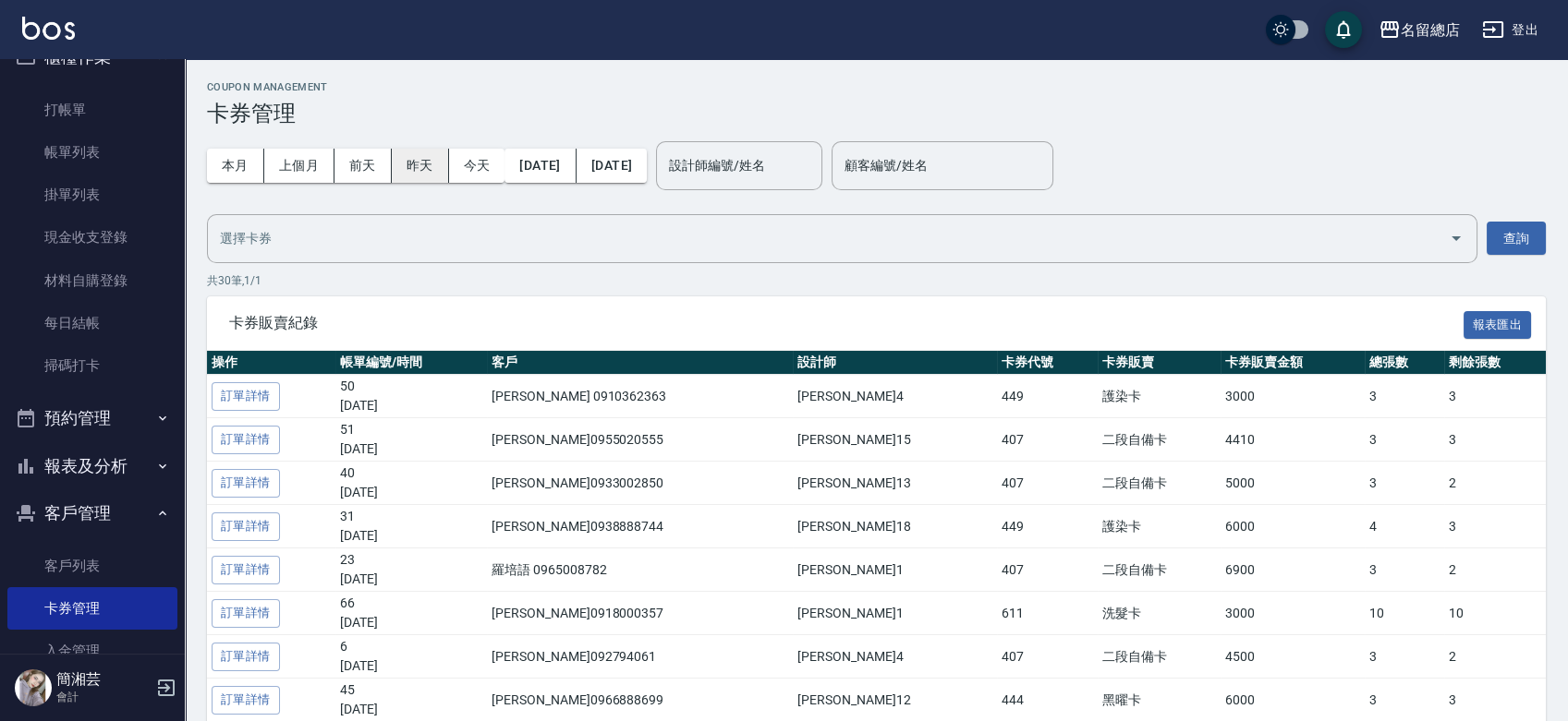
click at [430, 159] on button "昨天" at bounding box center [420, 166] width 57 height 34
click at [406, 168] on button "昨天" at bounding box center [420, 166] width 57 height 34
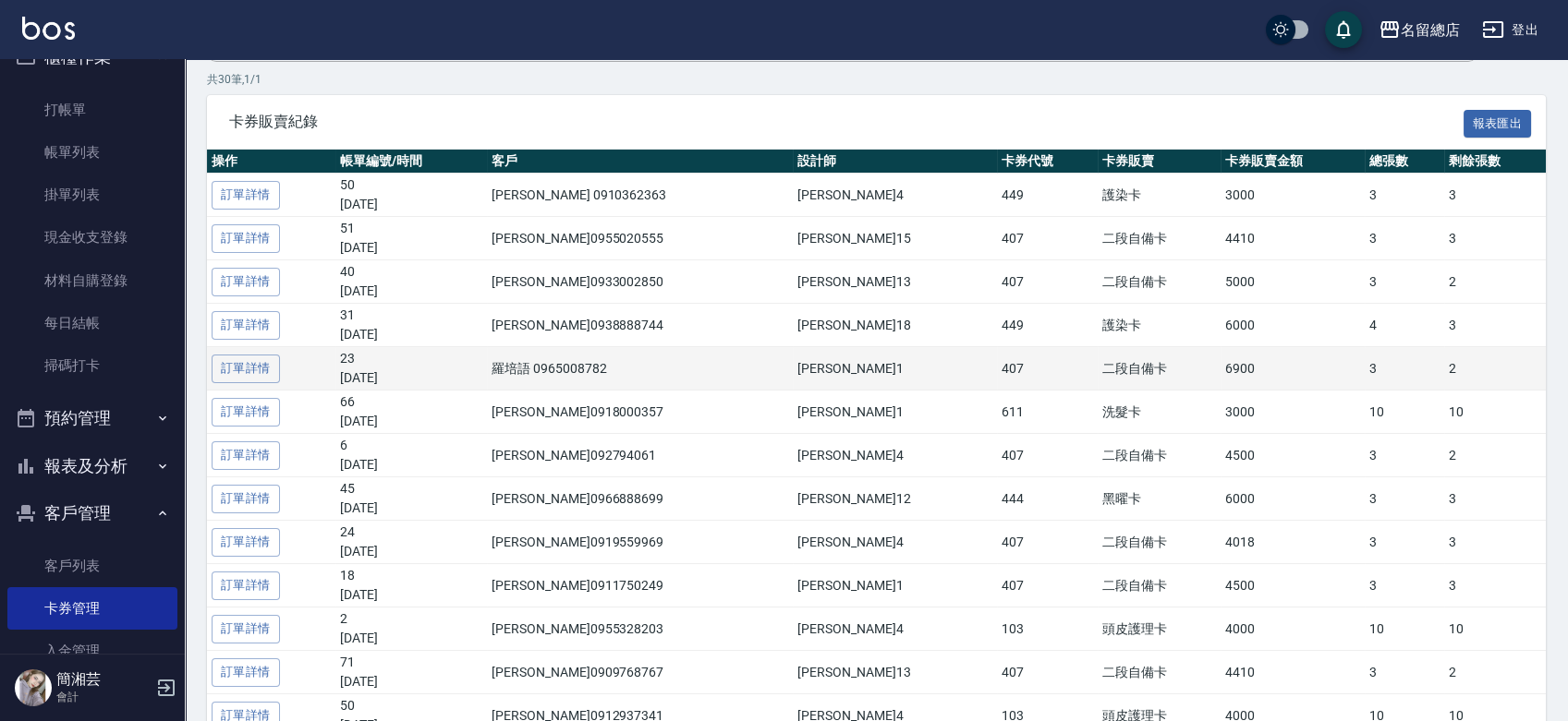
scroll to position [205, 0]
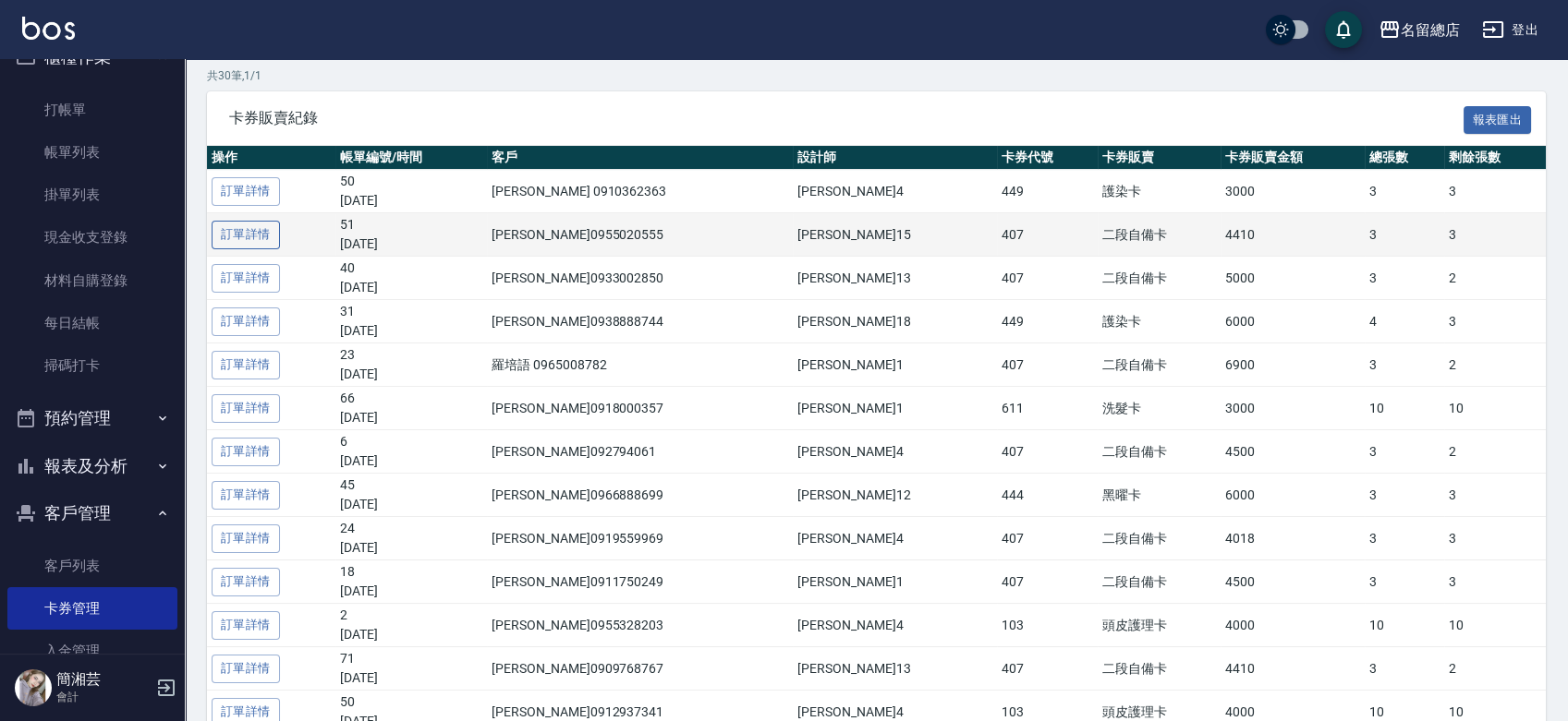
click at [251, 231] on link "訂單詳情" at bounding box center [246, 235] width 68 height 28
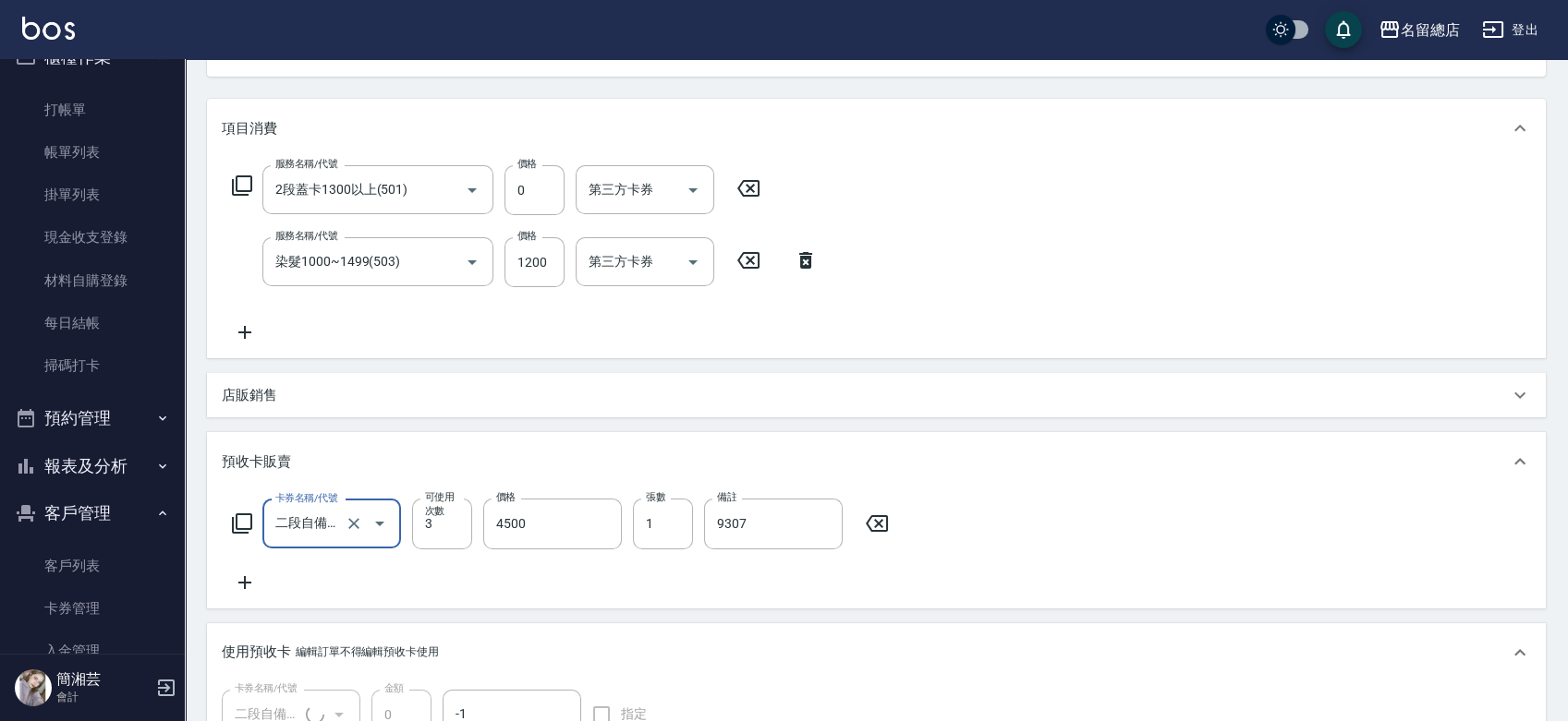
type input "陳雅惠/0955020555/null"
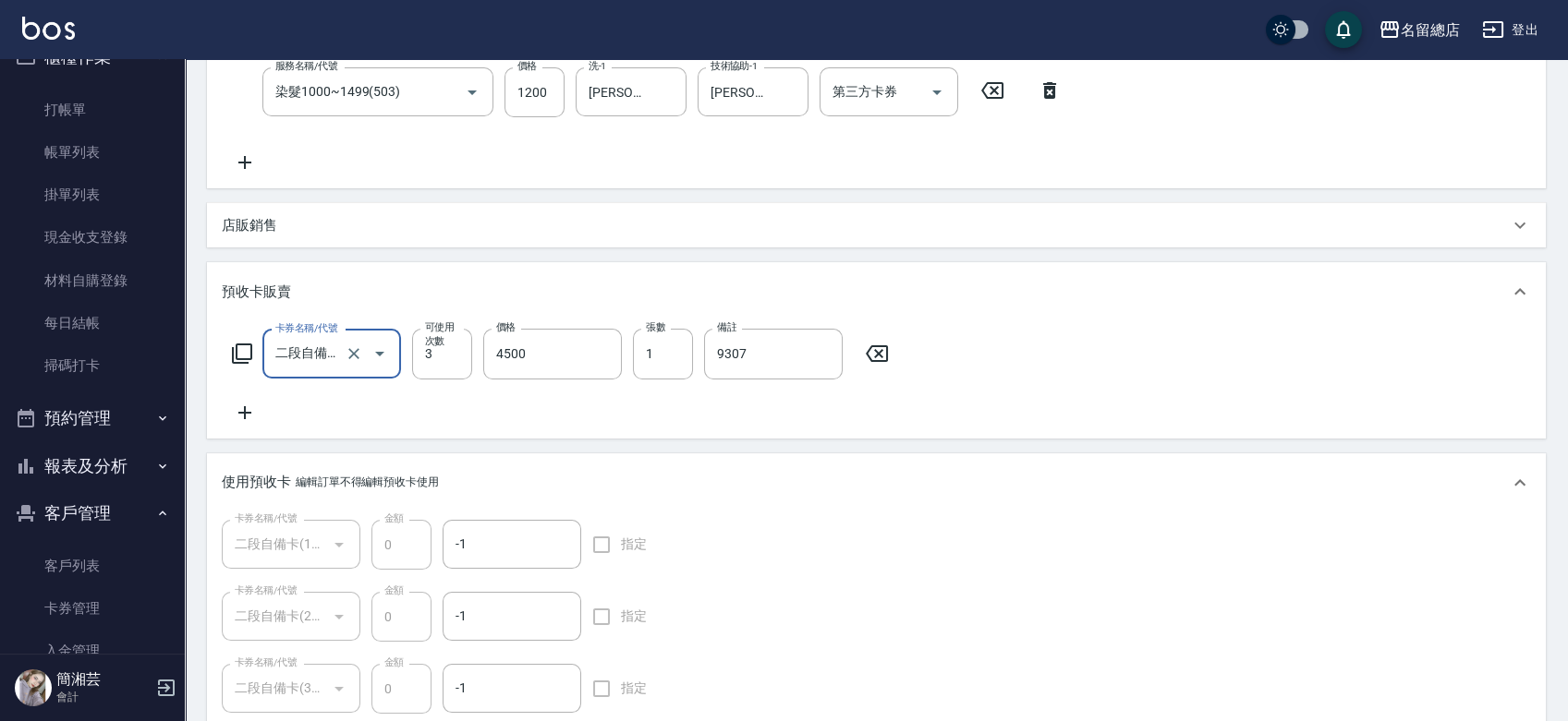
scroll to position [410, 0]
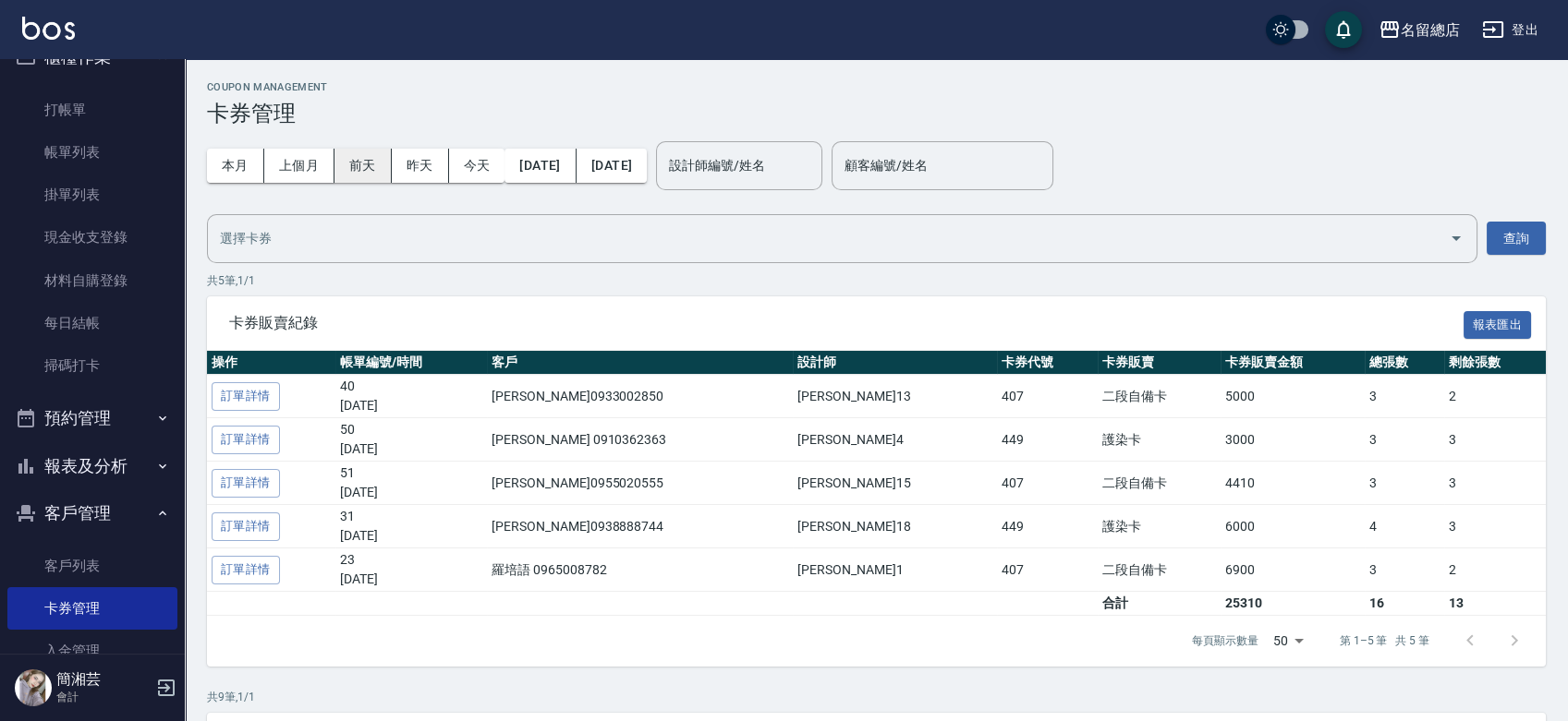
click at [374, 170] on button "前天" at bounding box center [363, 166] width 57 height 34
click at [222, 161] on button "本月" at bounding box center [235, 166] width 57 height 34
click at [233, 180] on button "本月" at bounding box center [235, 166] width 57 height 34
click at [233, 179] on button "本月" at bounding box center [235, 166] width 57 height 34
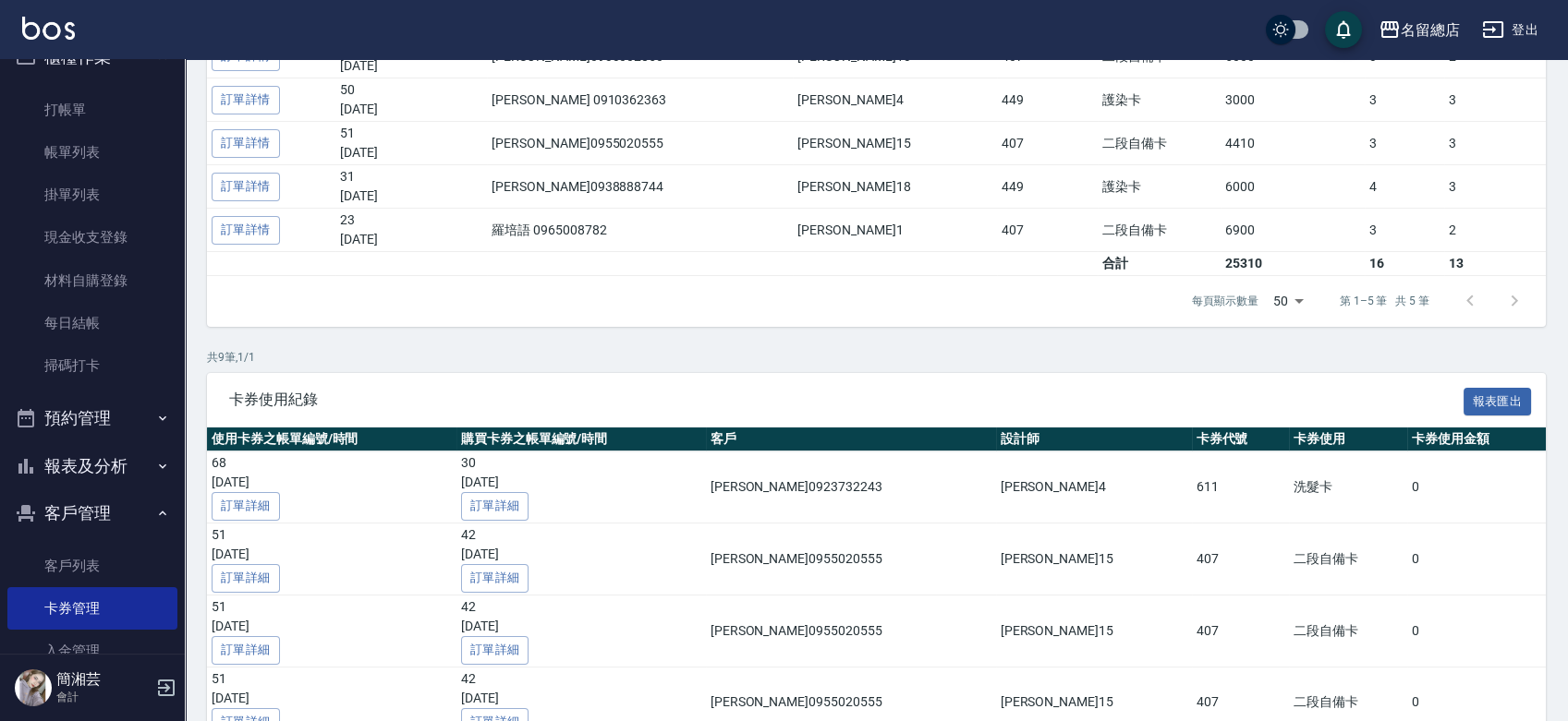
scroll to position [307, 0]
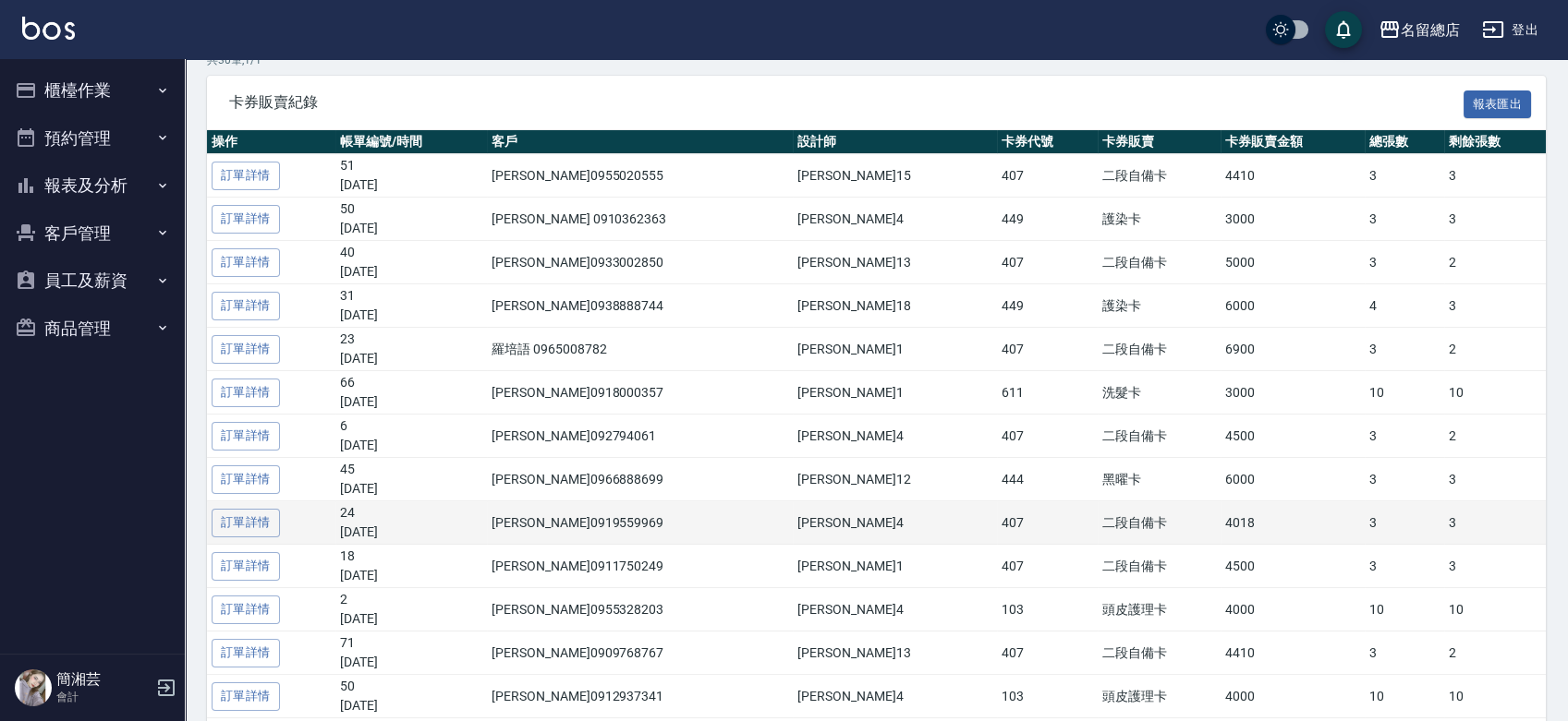
scroll to position [307, 0]
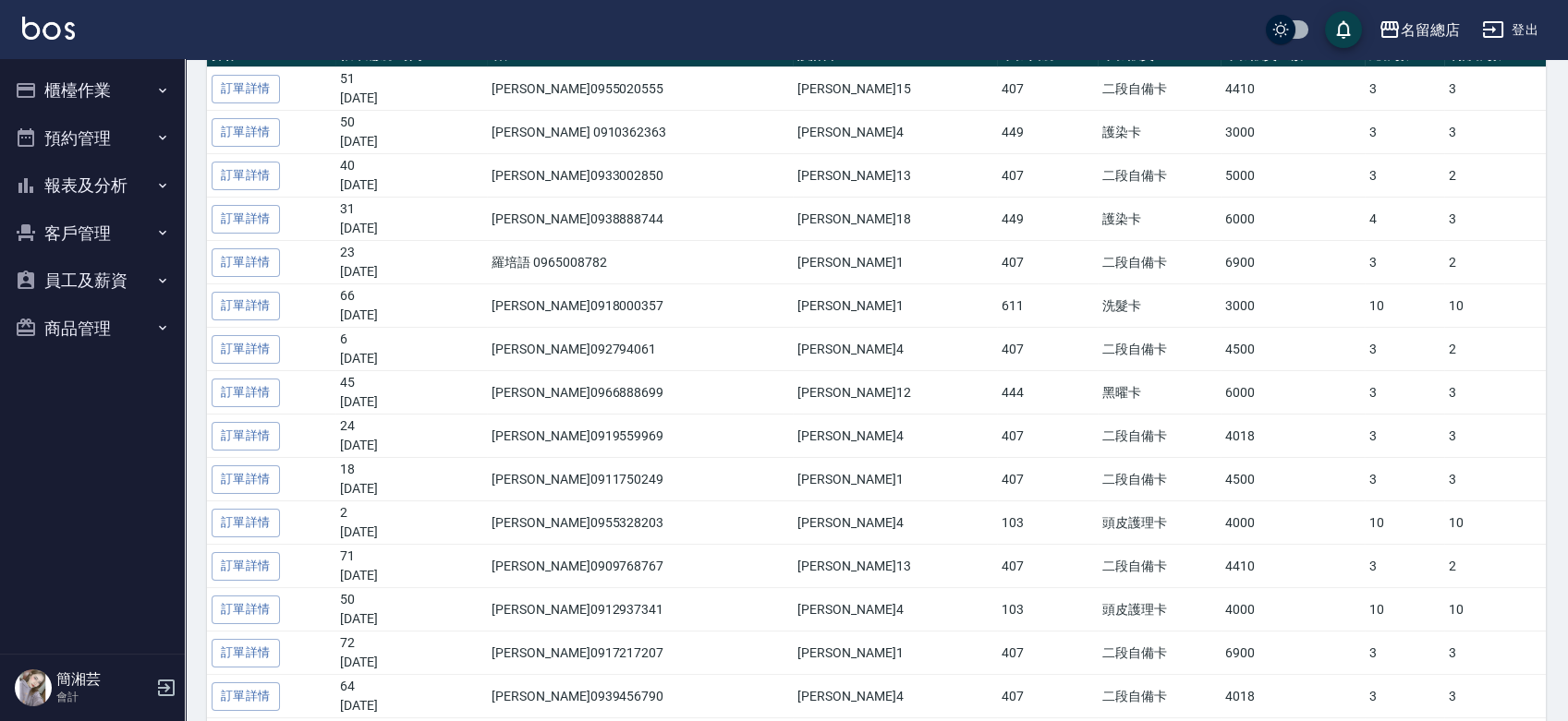
click at [92, 85] on button "櫃檯作業" at bounding box center [92, 90] width 170 height 48
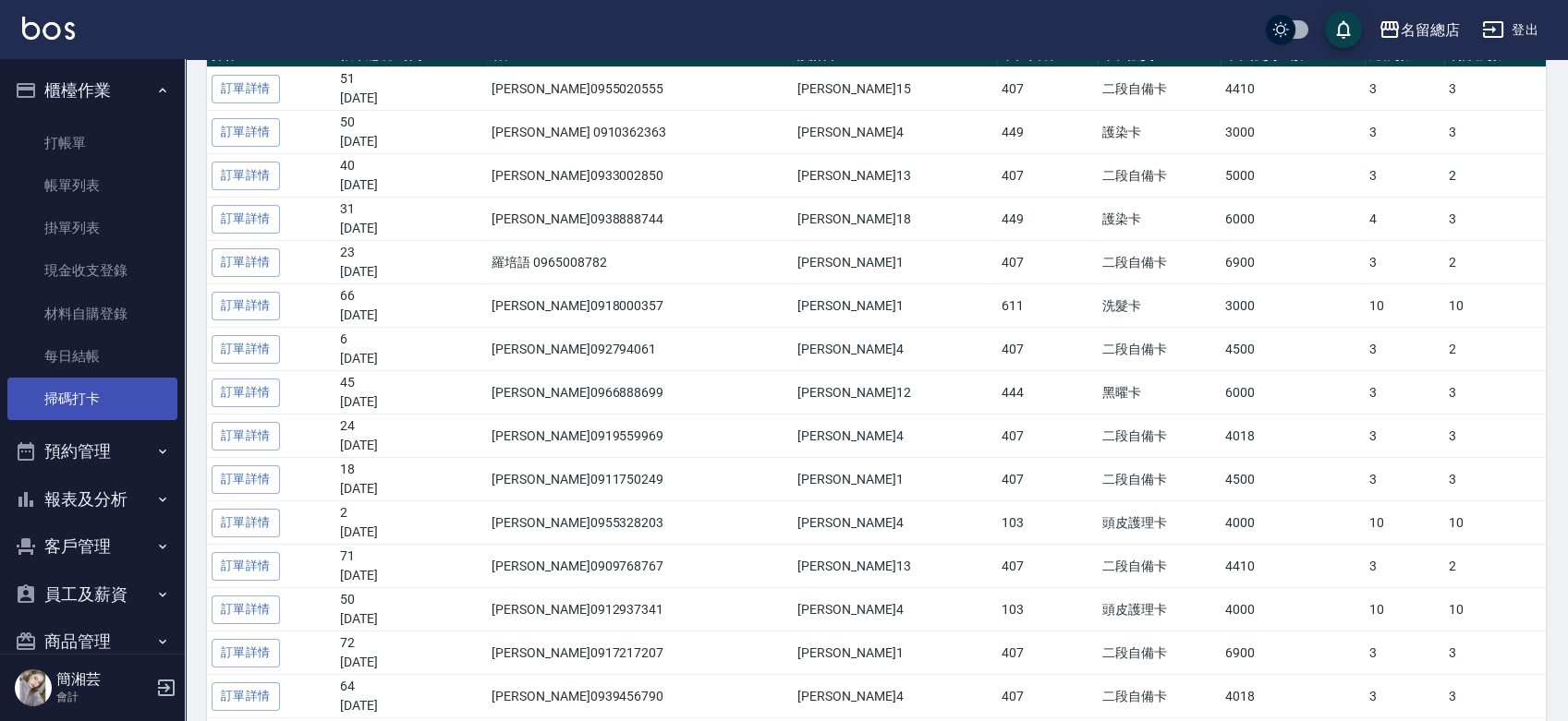
click at [80, 397] on link "掃碼打卡" at bounding box center [92, 398] width 170 height 43
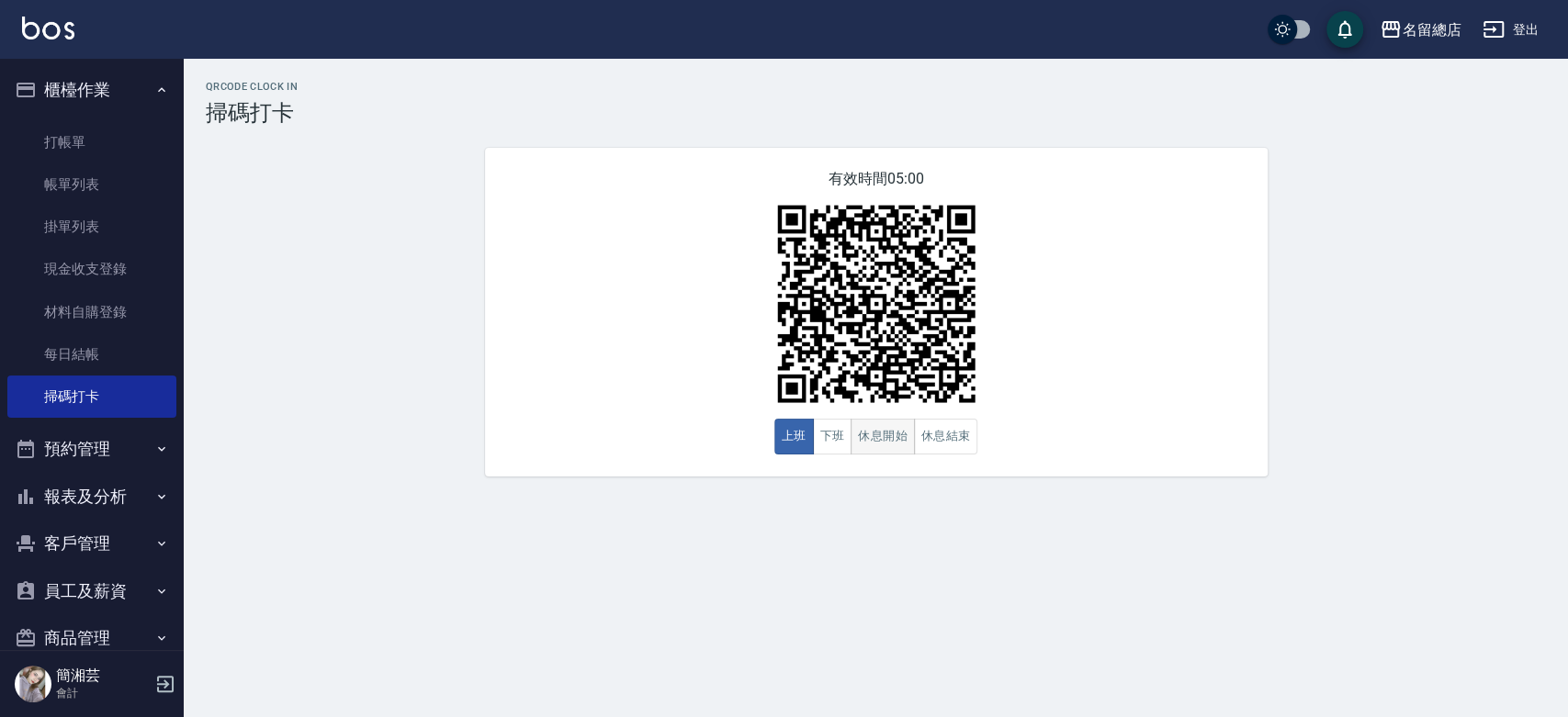
click at [885, 432] on button "休息開始" at bounding box center [883, 437] width 64 height 36
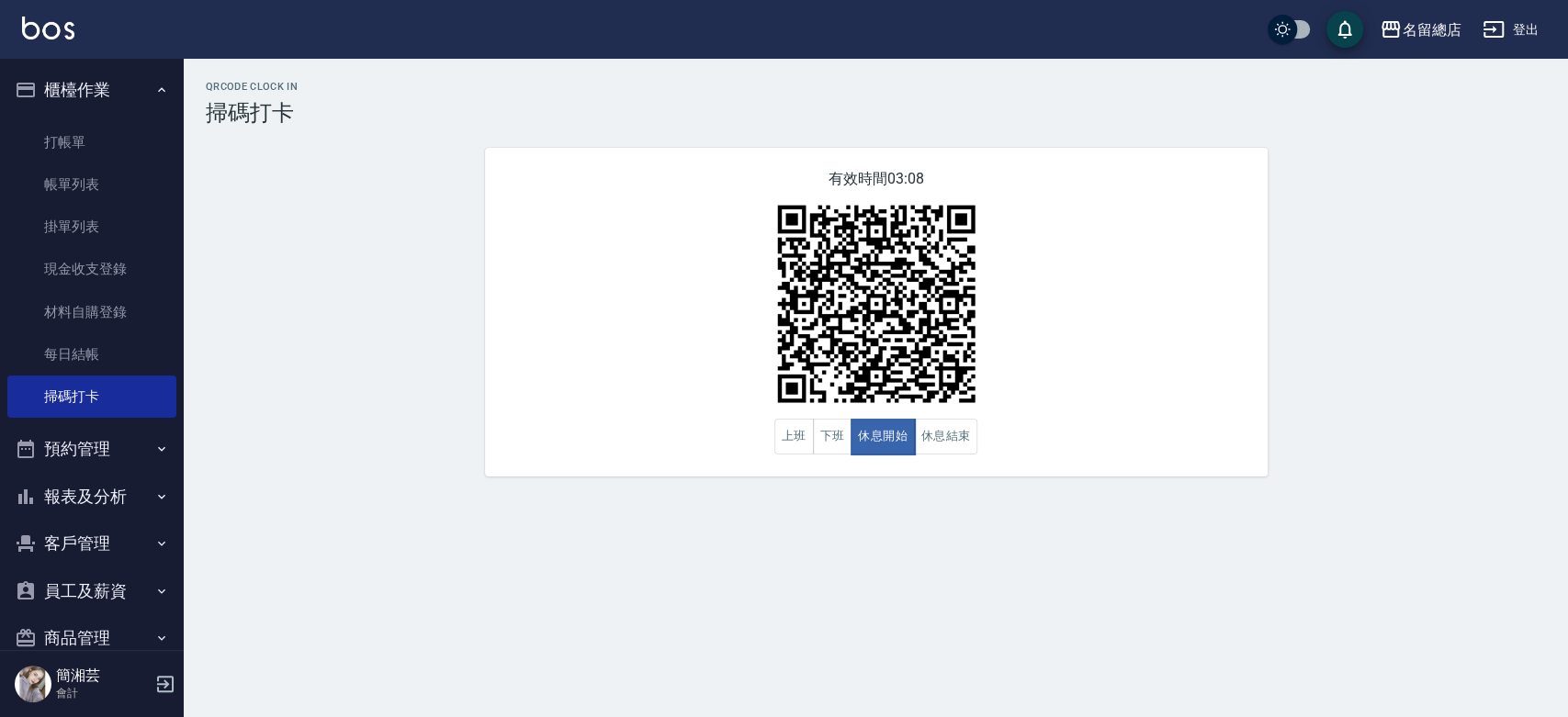
click at [126, 588] on button "員工及薪資" at bounding box center [92, 591] width 169 height 48
click at [107, 635] on link "全店打卡記錄" at bounding box center [92, 642] width 169 height 42
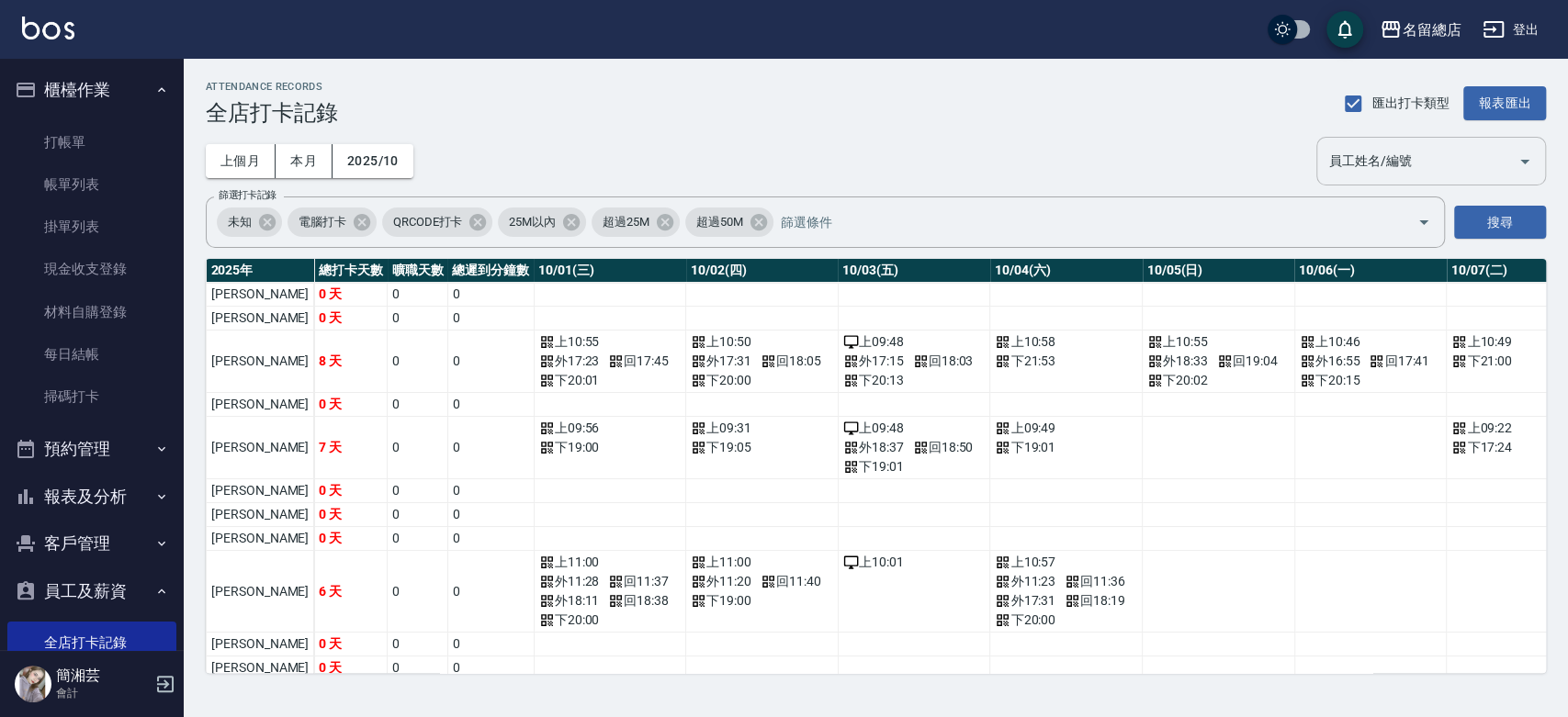
click at [1396, 179] on div "員工姓名/編號" at bounding box center [1431, 161] width 229 height 49
type input "簡湘芸"
click at [1543, 219] on button "搜尋" at bounding box center [1500, 223] width 92 height 34
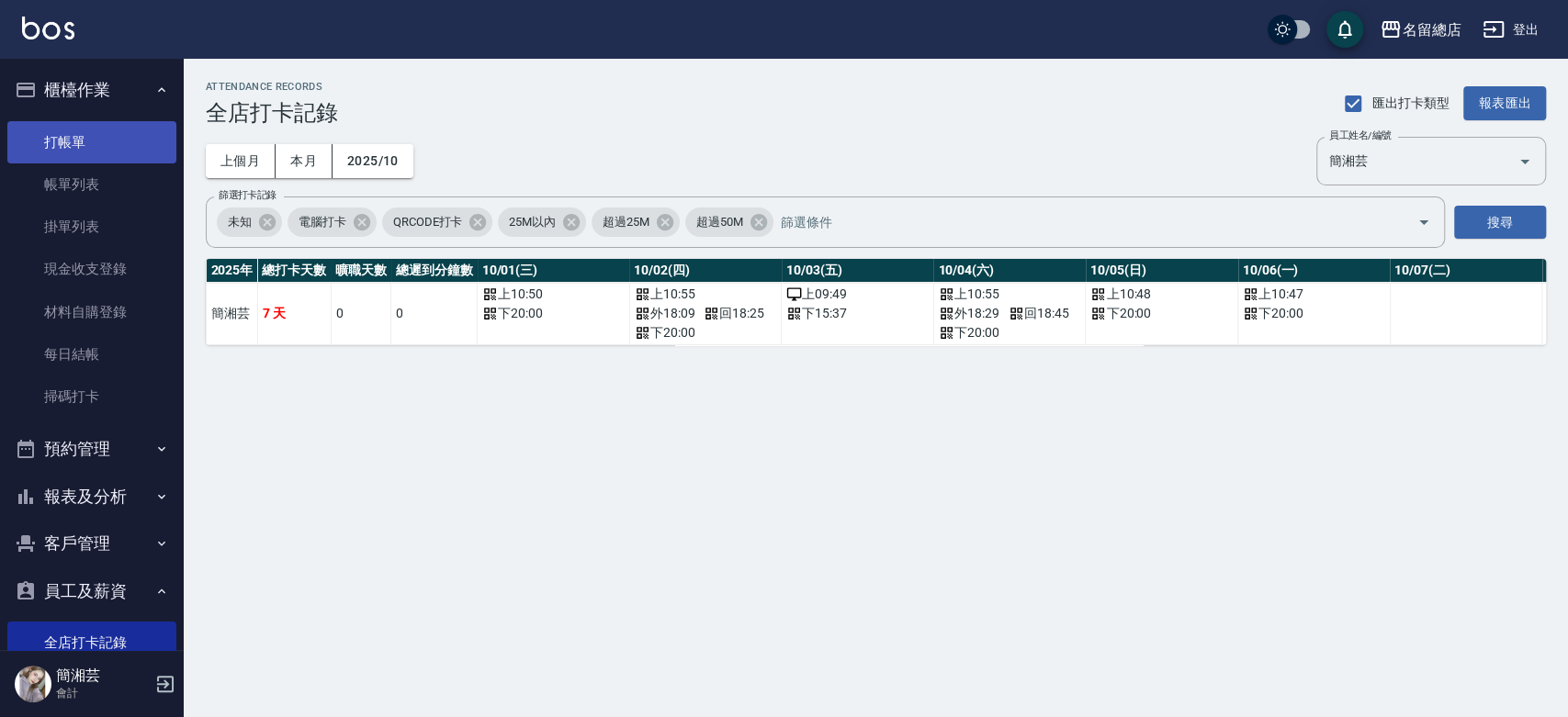
click at [65, 144] on link "打帳單" at bounding box center [92, 142] width 169 height 42
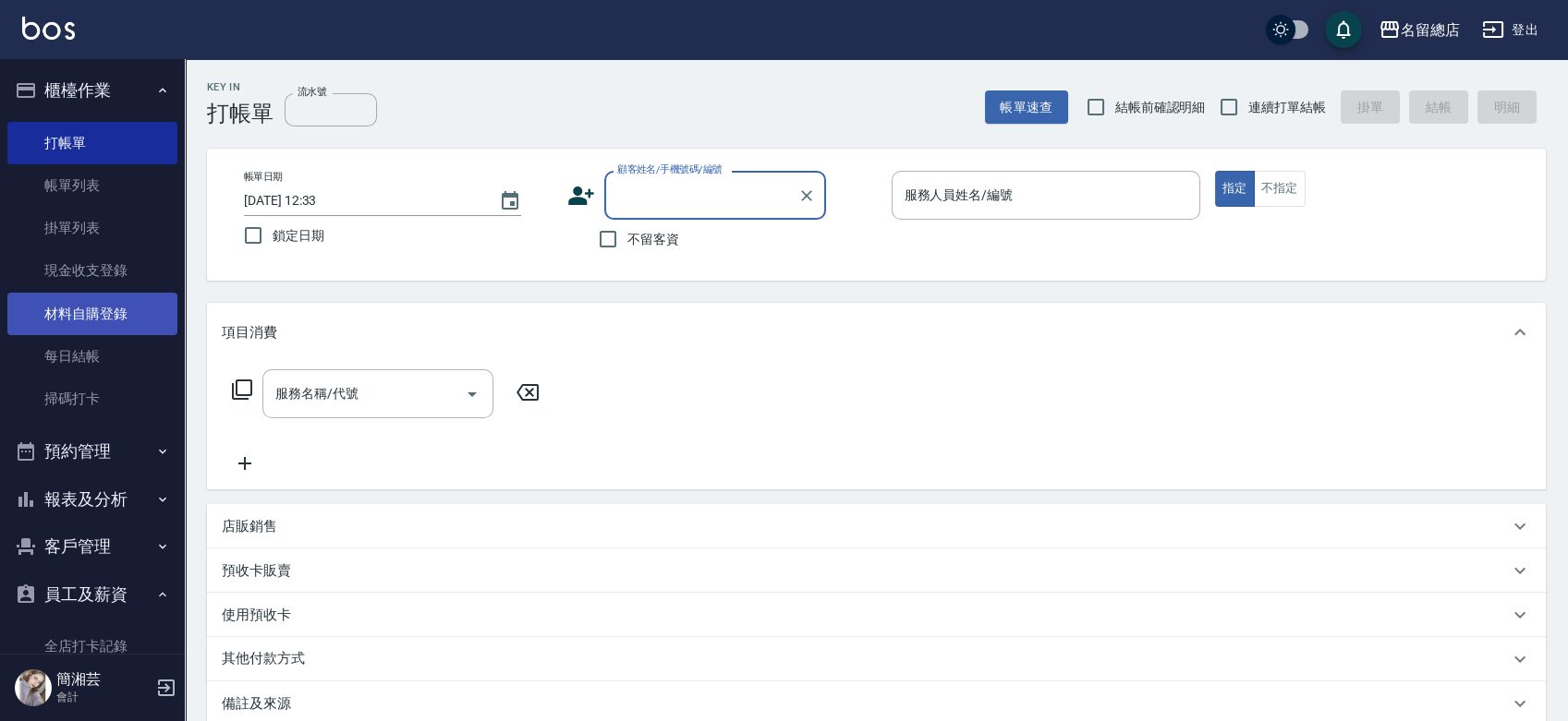
click at [97, 323] on link "材料自購登錄" at bounding box center [92, 314] width 170 height 43
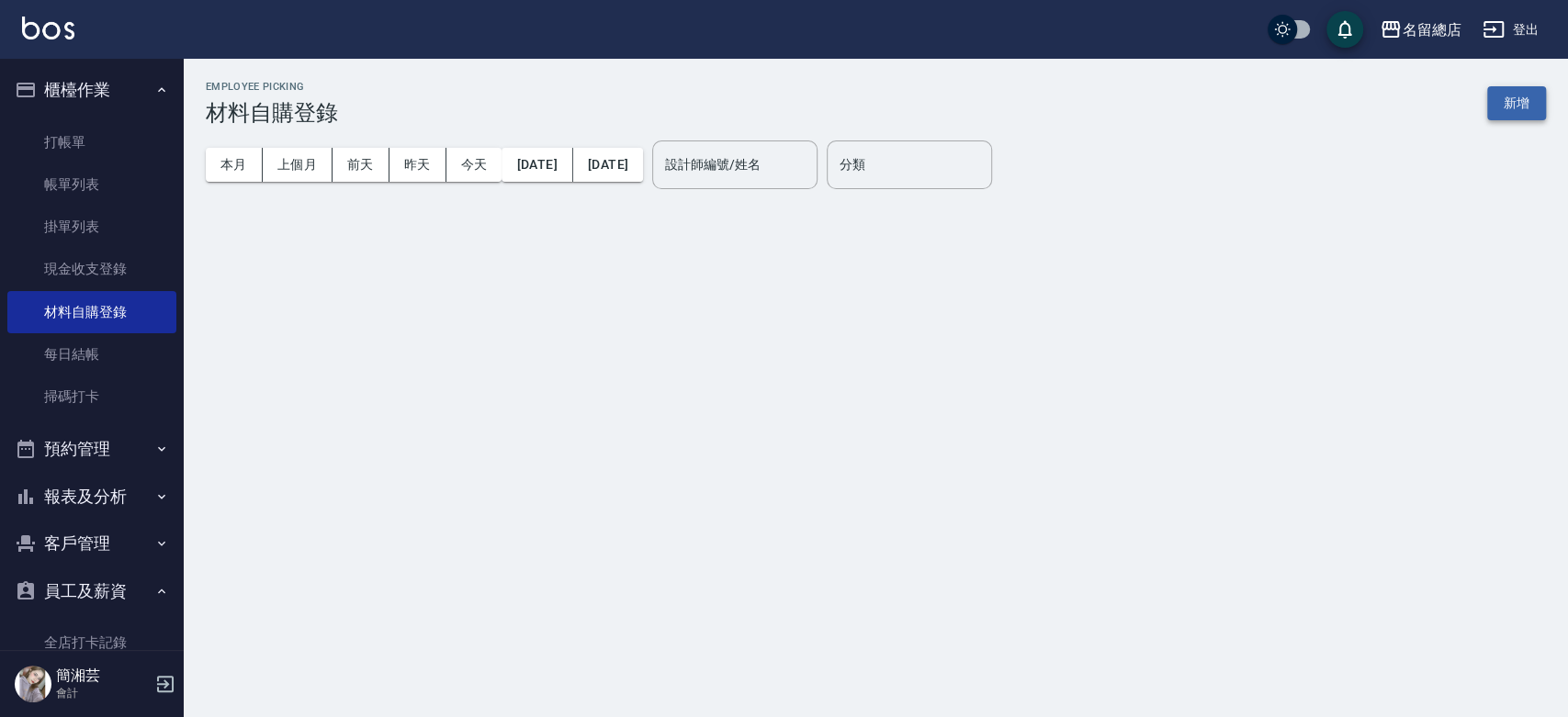
click at [1527, 101] on button "新增" at bounding box center [1517, 103] width 59 height 34
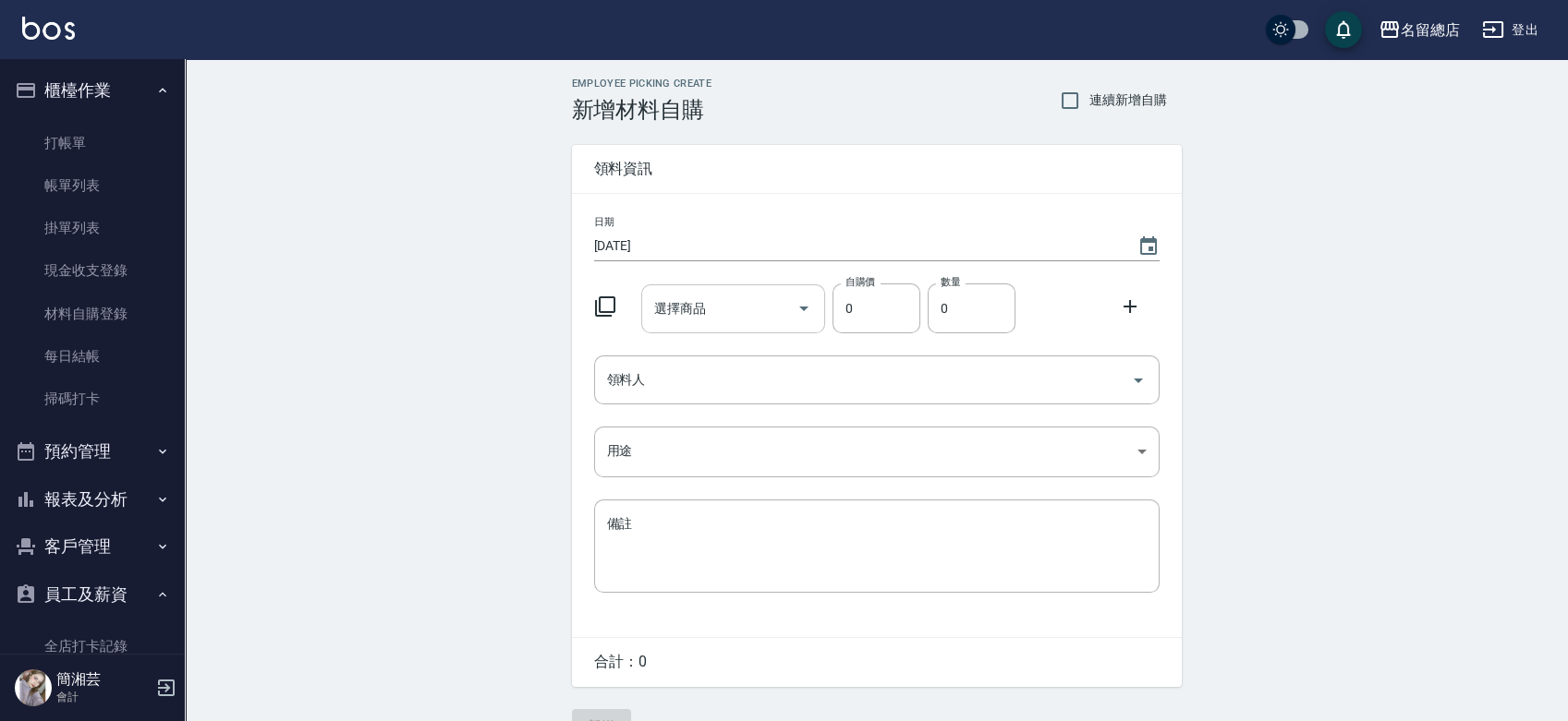
click at [753, 304] on input "選擇商品" at bounding box center [719, 309] width 140 height 32
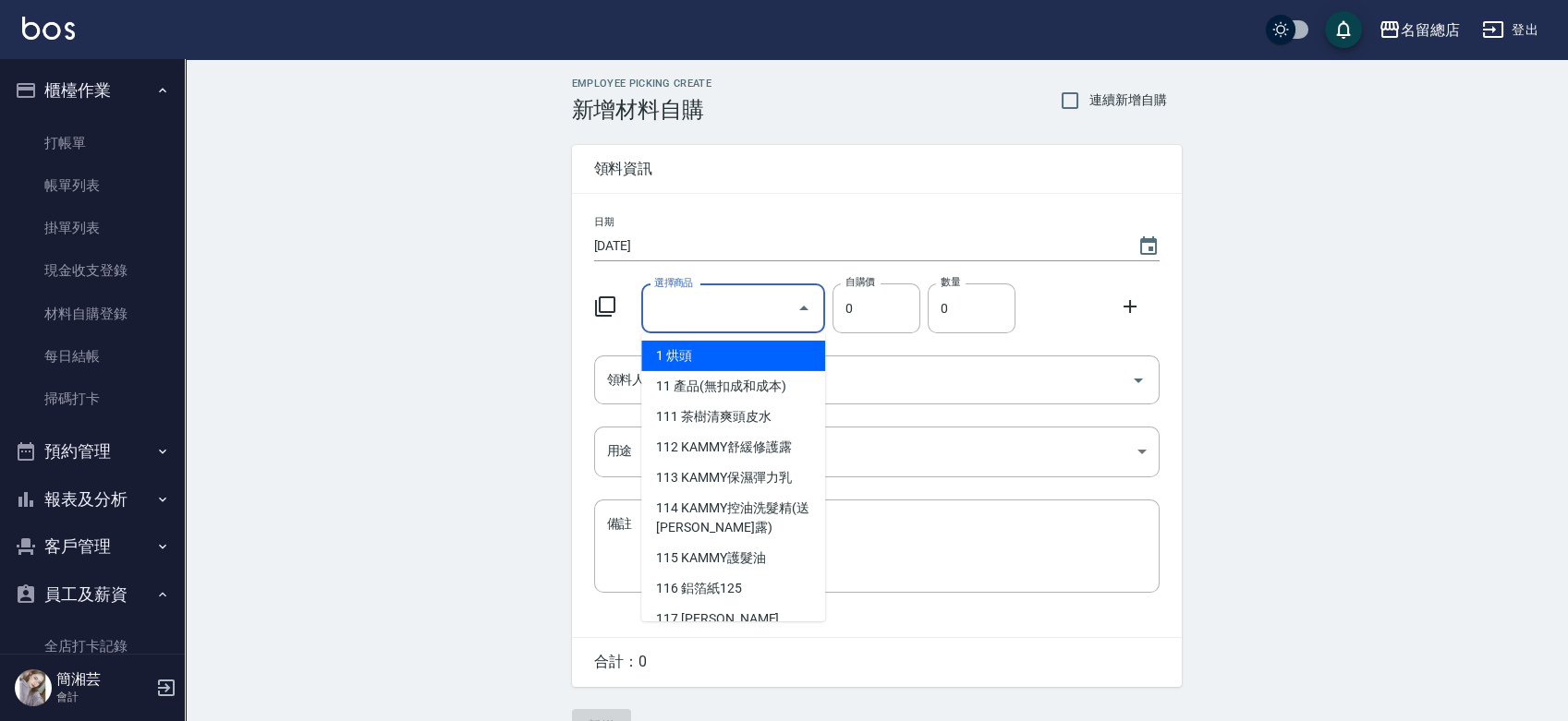
type input "9%色水"
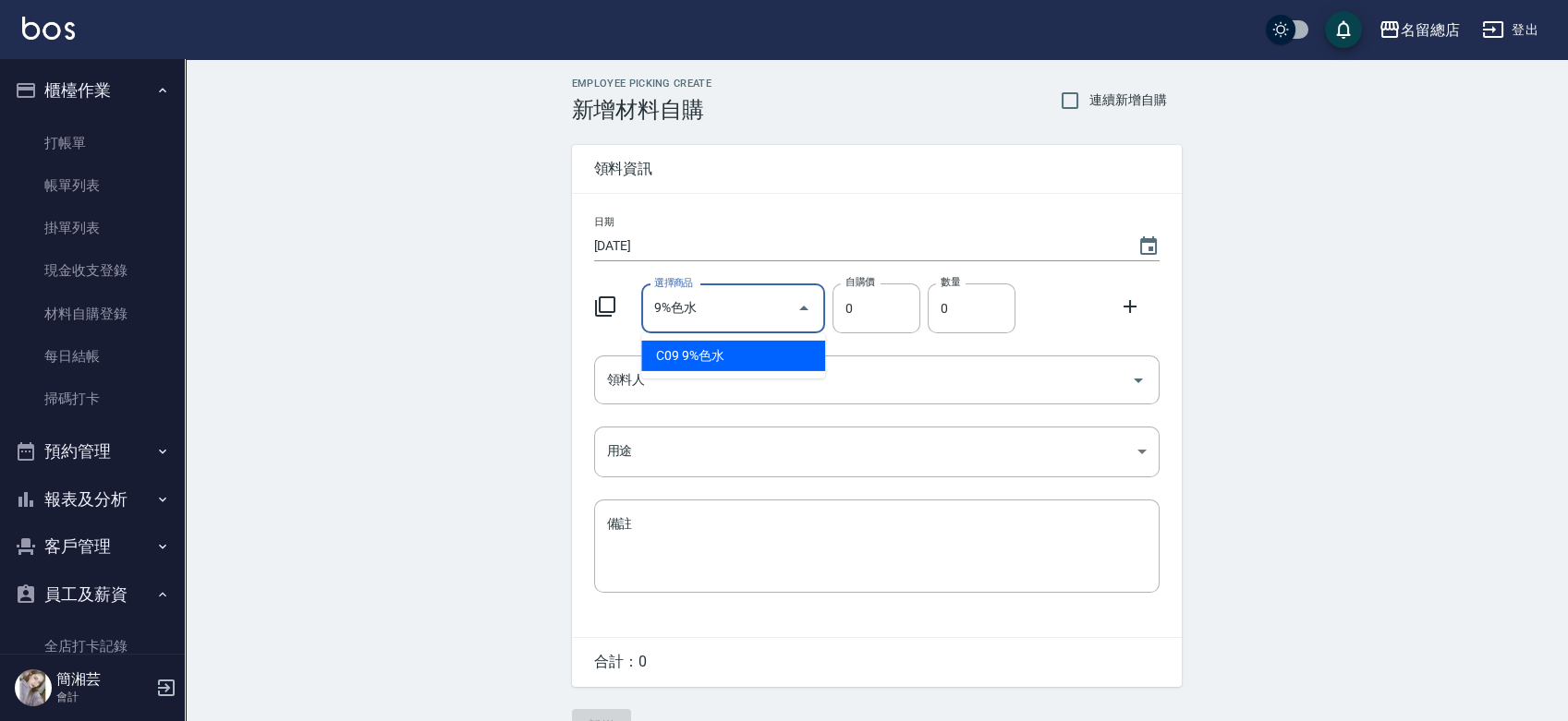
click at [708, 360] on li "C09 9%色水" at bounding box center [733, 356] width 184 height 30
type input "105"
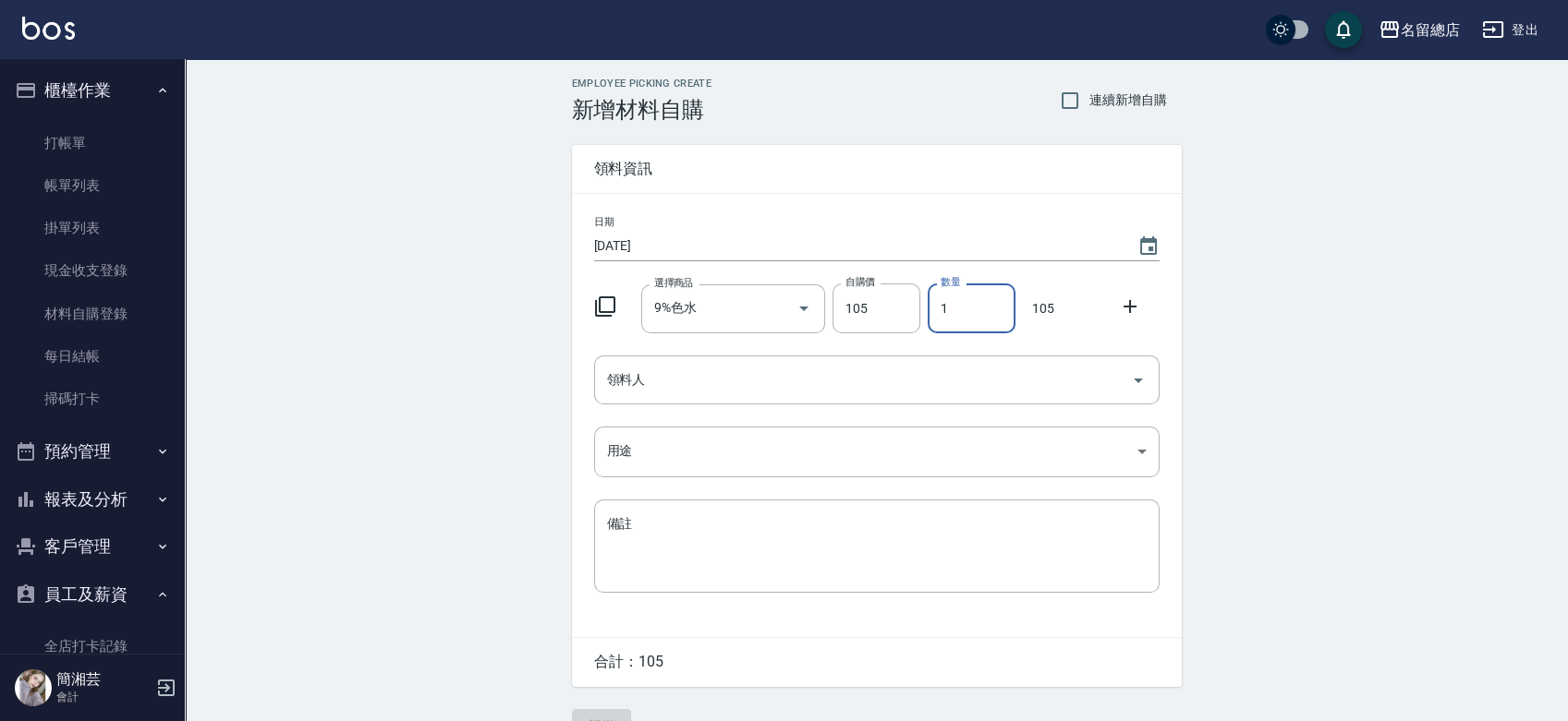
drag, startPoint x: 953, startPoint y: 316, endPoint x: 931, endPoint y: 277, distance: 44.8
click at [923, 310] on div "數量 1 數量" at bounding box center [967, 305] width 95 height 57
type input "2"
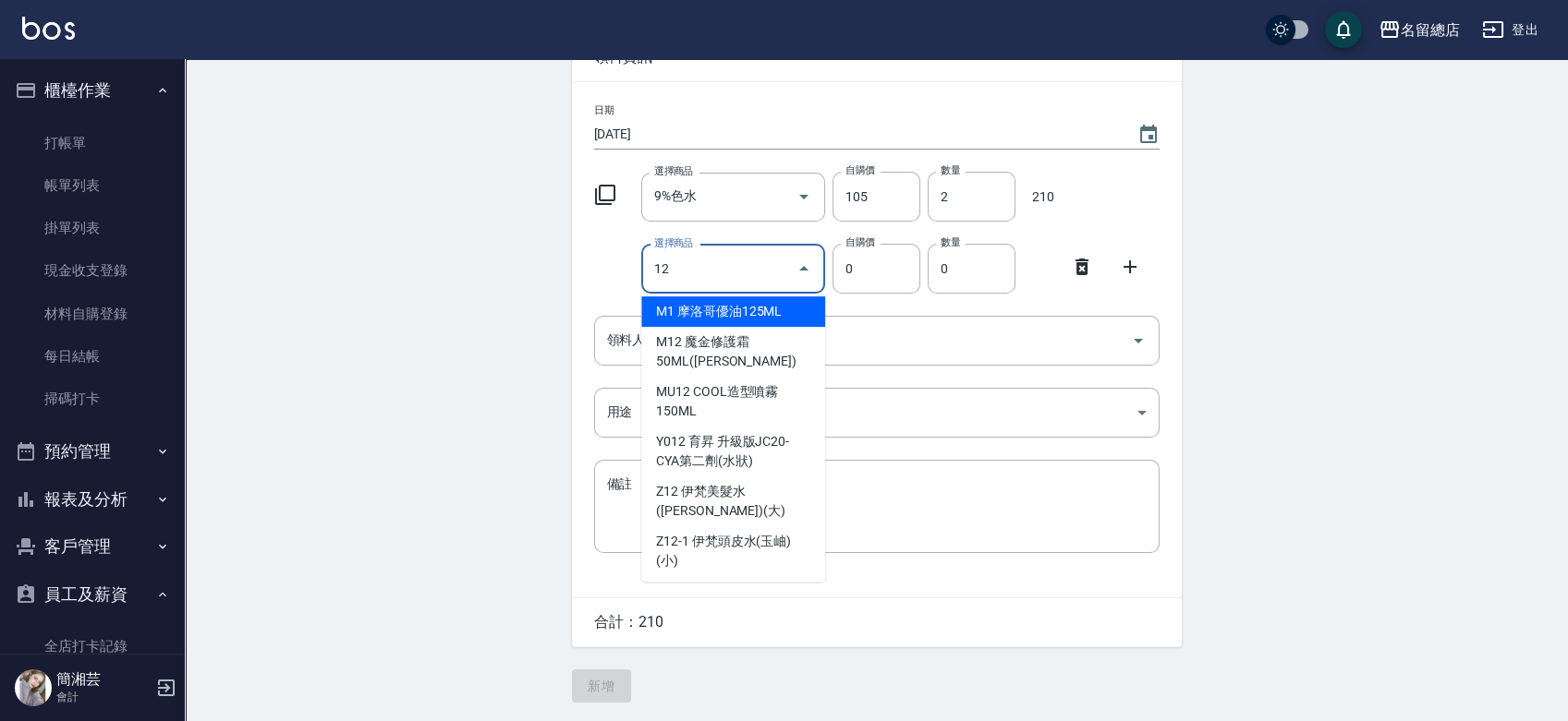
scroll to position [410, 0]
click at [704, 265] on input "12" at bounding box center [719, 269] width 140 height 32
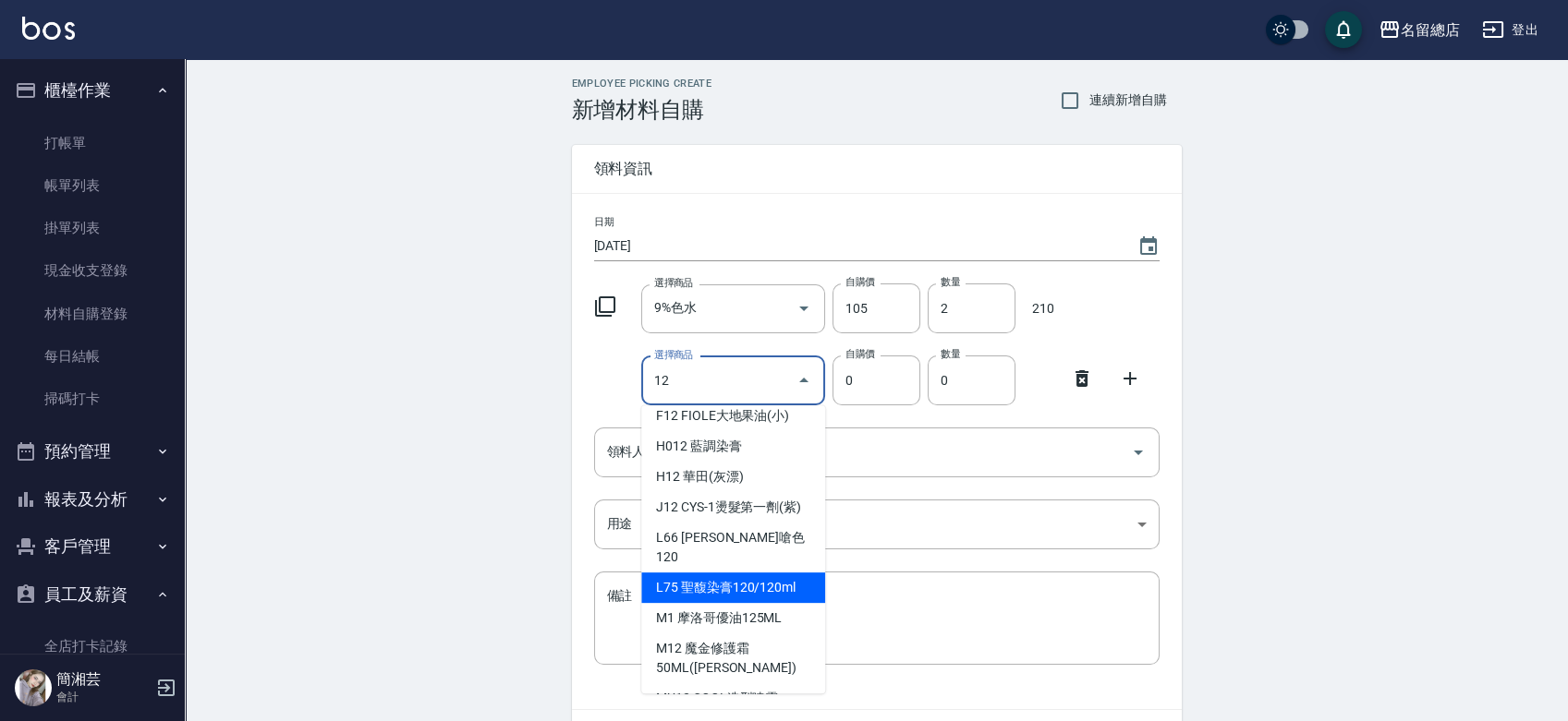
scroll to position [102, 0]
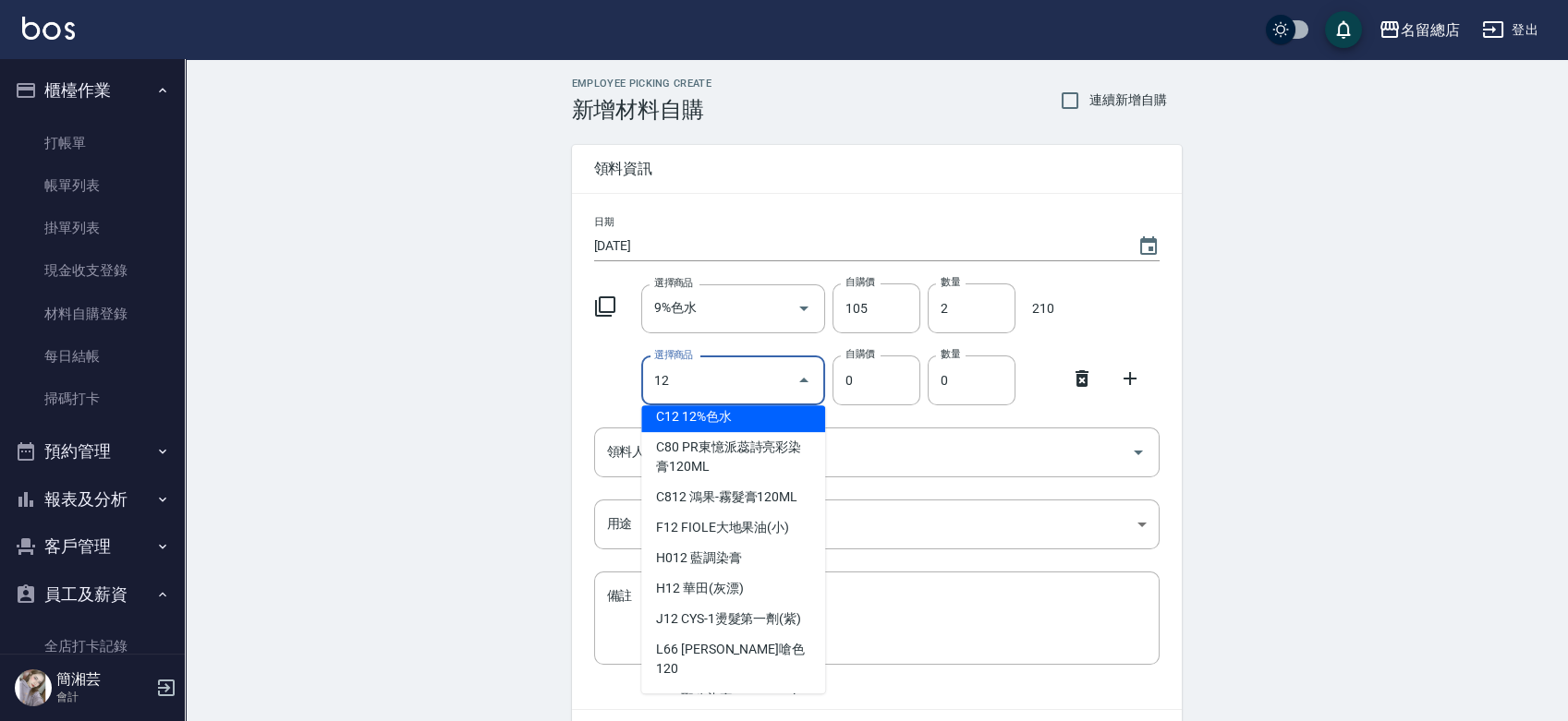
click at [737, 421] on li "C12 12%色水" at bounding box center [733, 416] width 184 height 30
type input "12%色水"
type input "105"
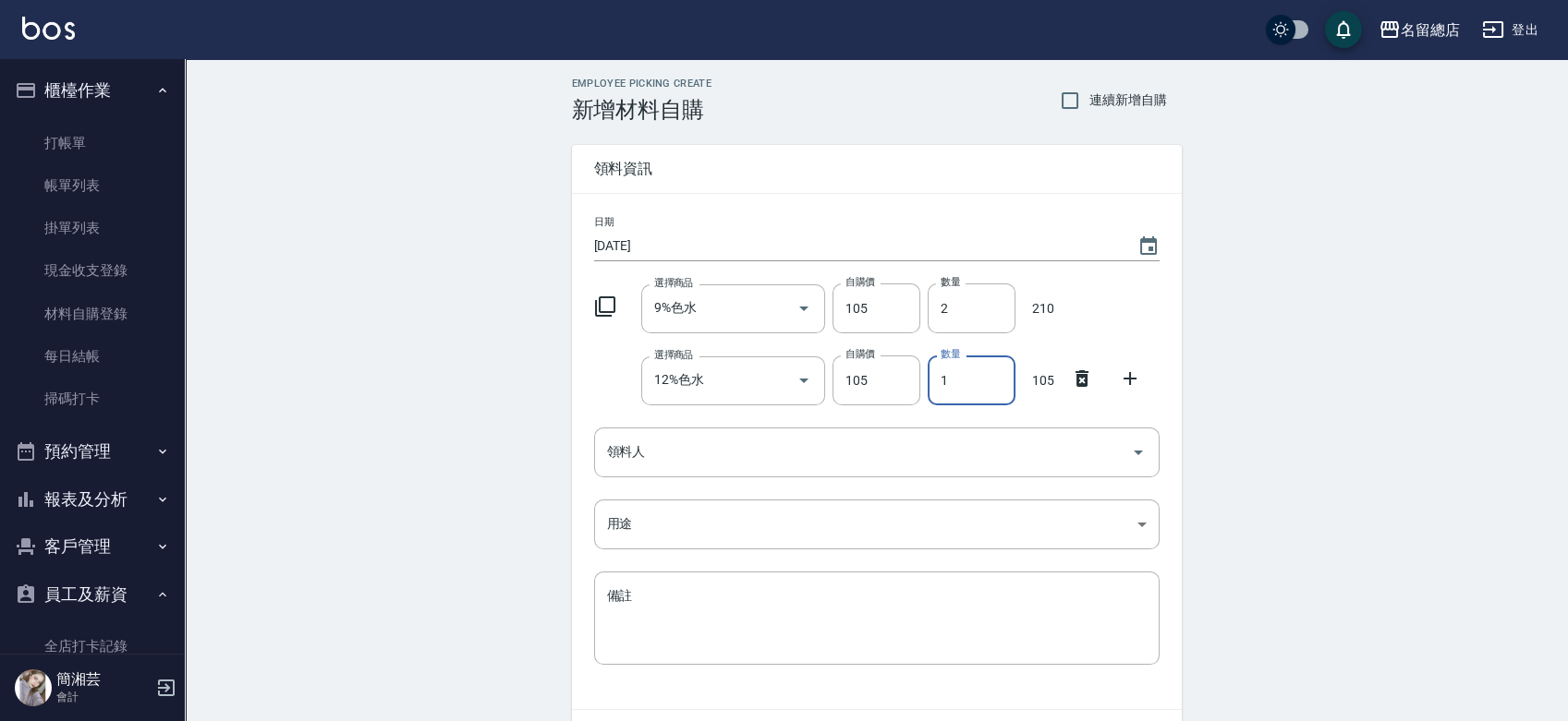
drag, startPoint x: 950, startPoint y: 379, endPoint x: 940, endPoint y: 387, distance: 12.8
click at [940, 387] on input "1" at bounding box center [971, 380] width 87 height 50
type input "2"
click at [929, 438] on input "領料人" at bounding box center [863, 452] width 521 height 32
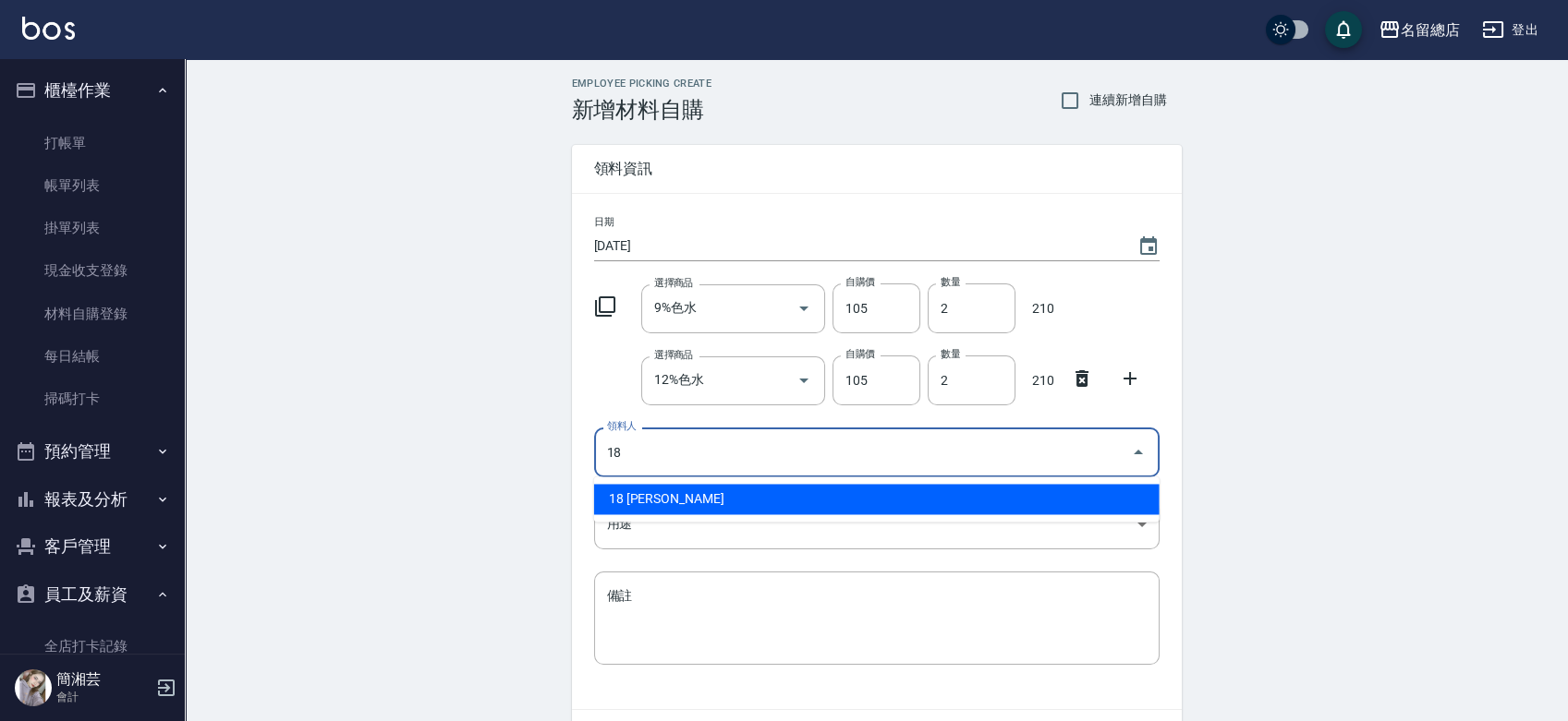
type input "18 陳姿菱"
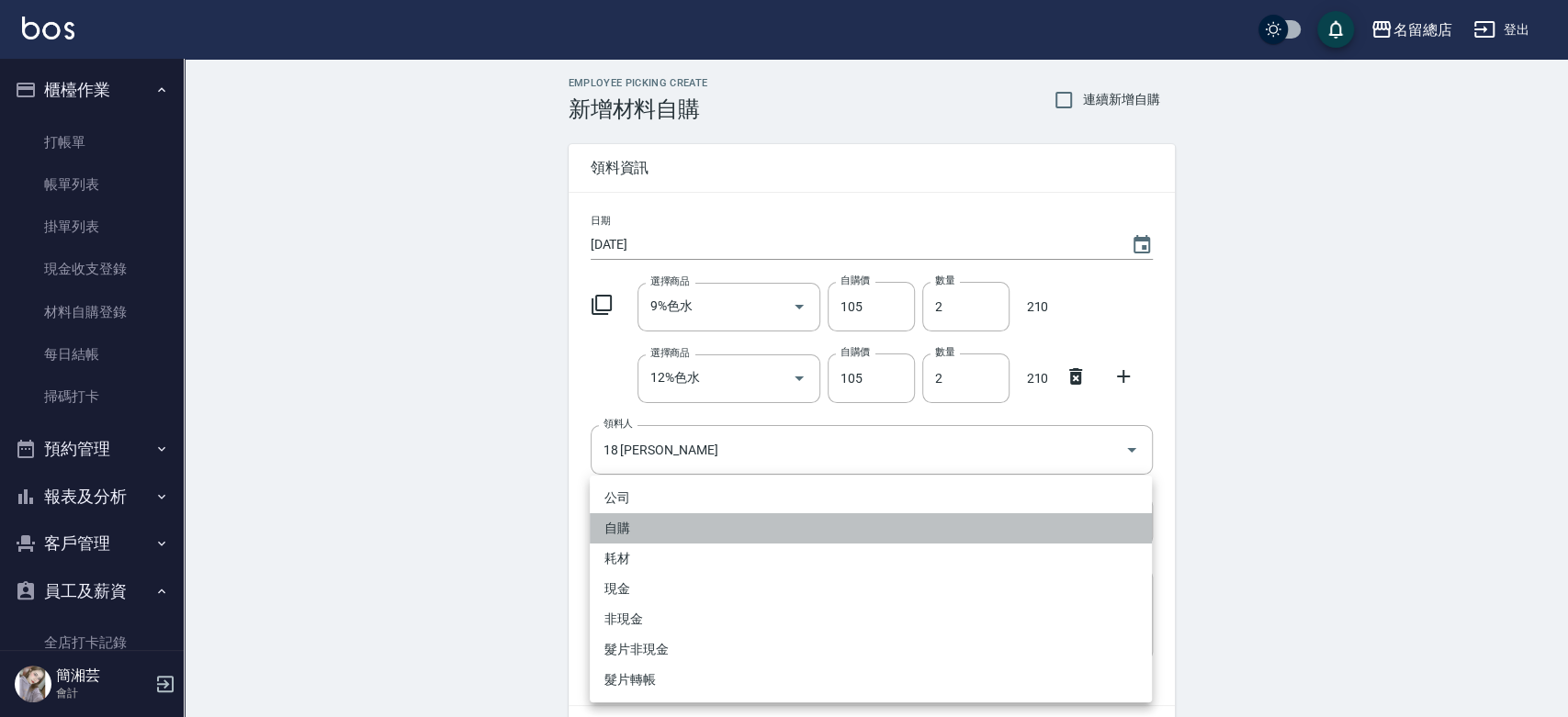
click at [635, 536] on li "自購" at bounding box center [871, 528] width 563 height 30
type input "自購"
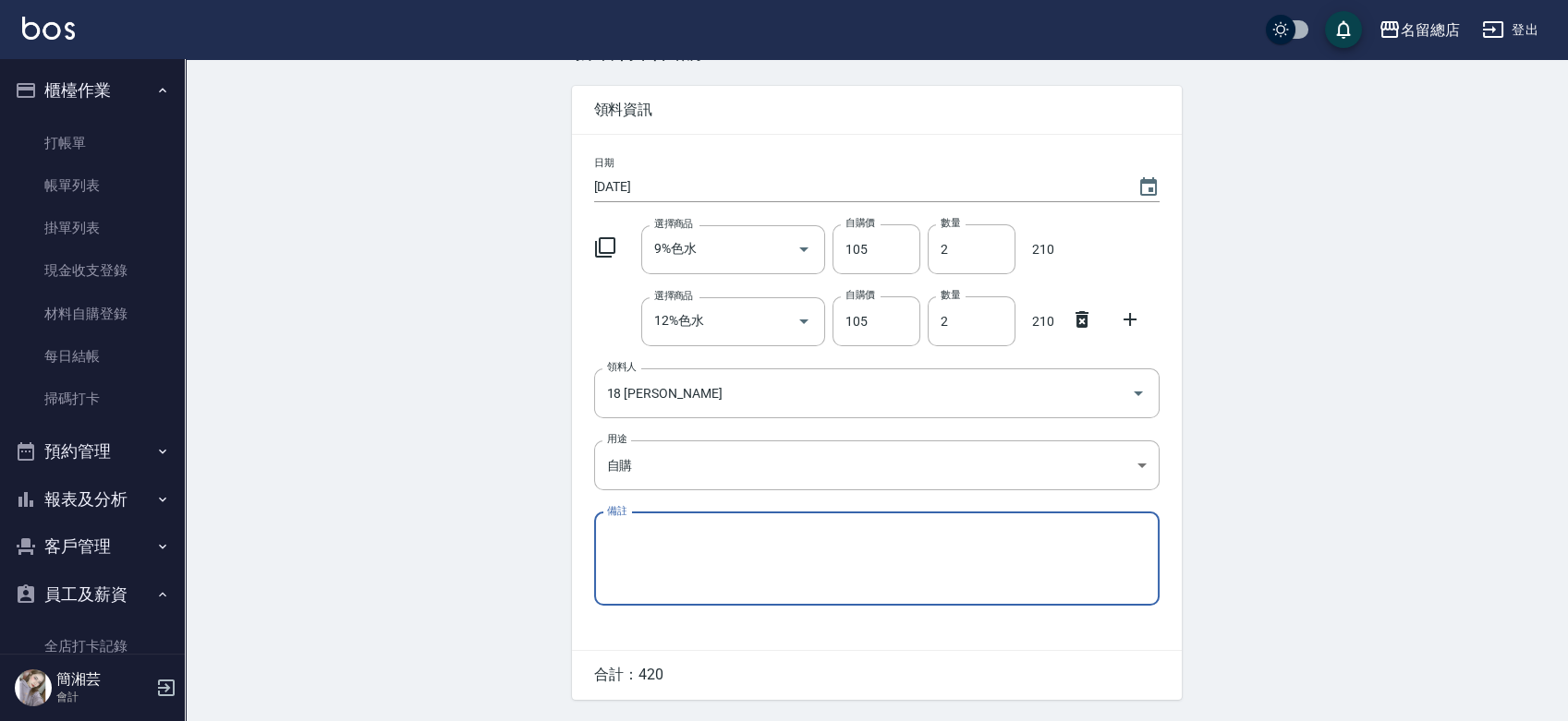
scroll to position [113, 0]
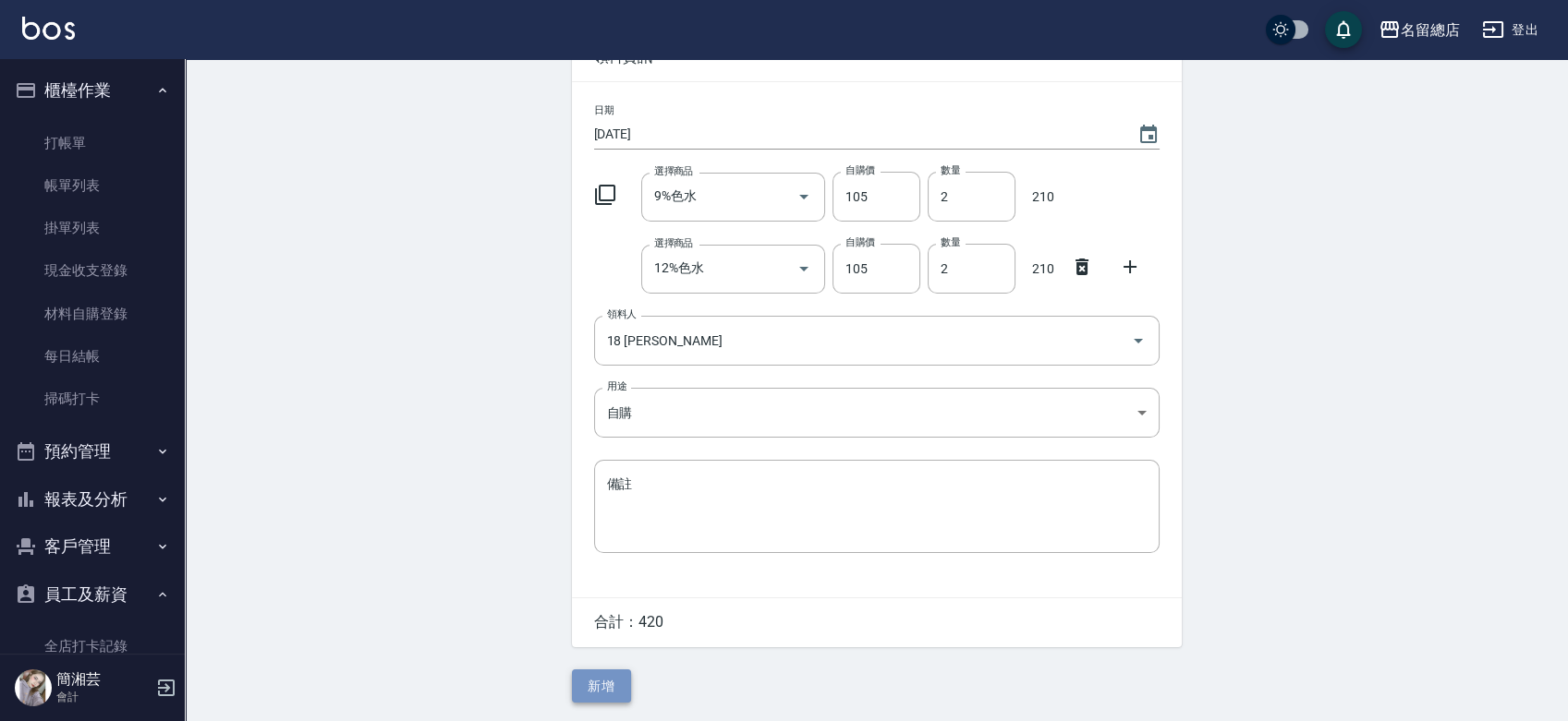
click at [609, 685] on button "新增" at bounding box center [601, 687] width 59 height 34
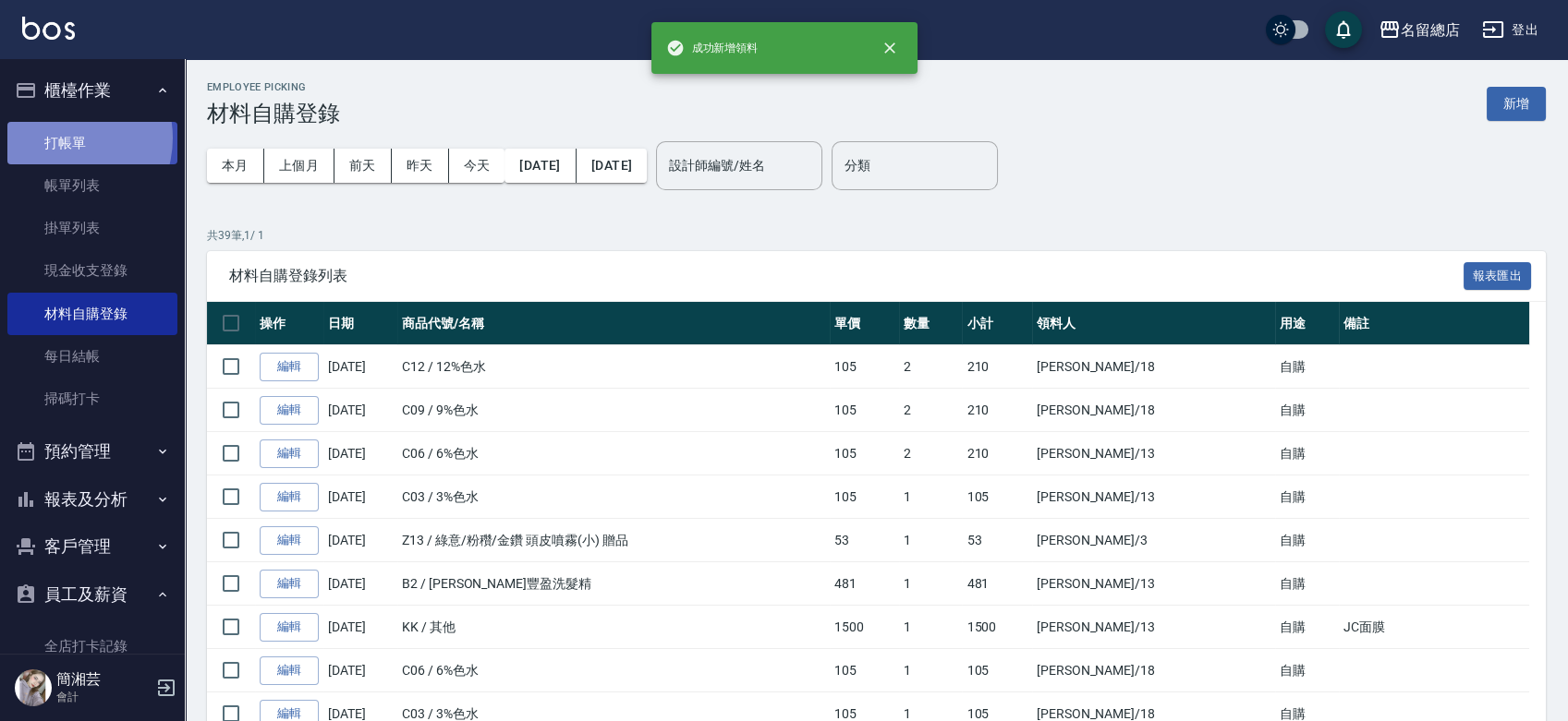
click at [61, 138] on link "打帳單" at bounding box center [92, 142] width 170 height 43
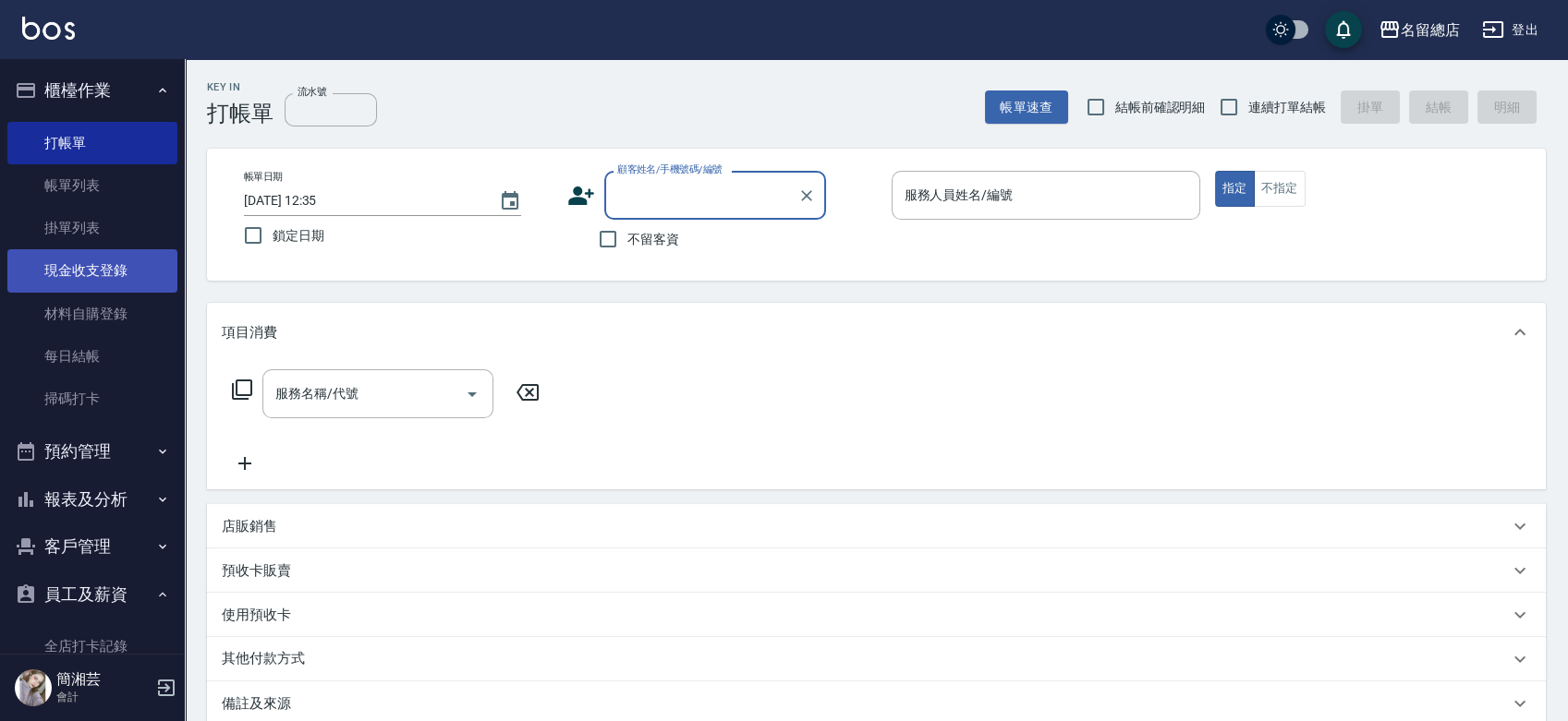
click at [62, 273] on link "現金收支登錄" at bounding box center [92, 270] width 170 height 43
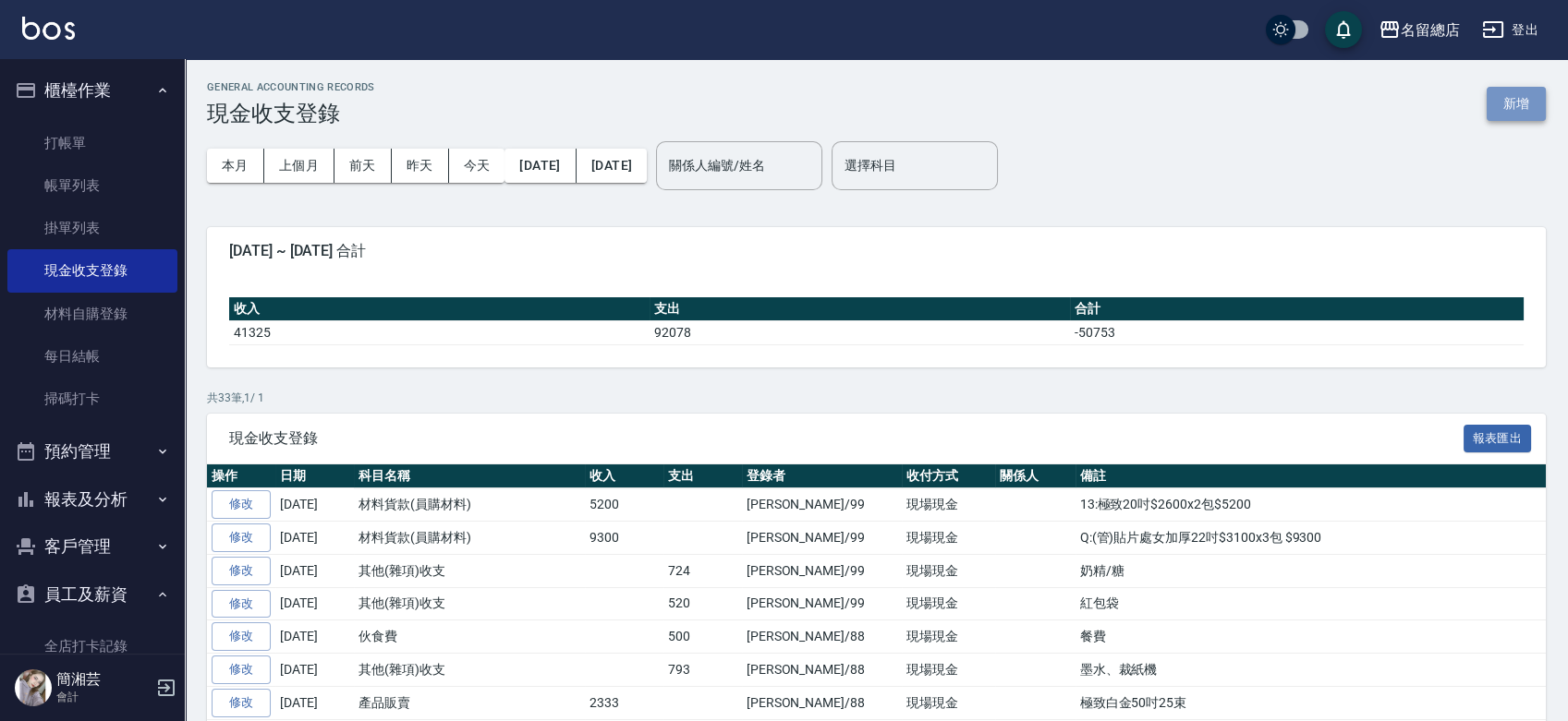
click at [1509, 102] on button "新增" at bounding box center [1516, 103] width 59 height 34
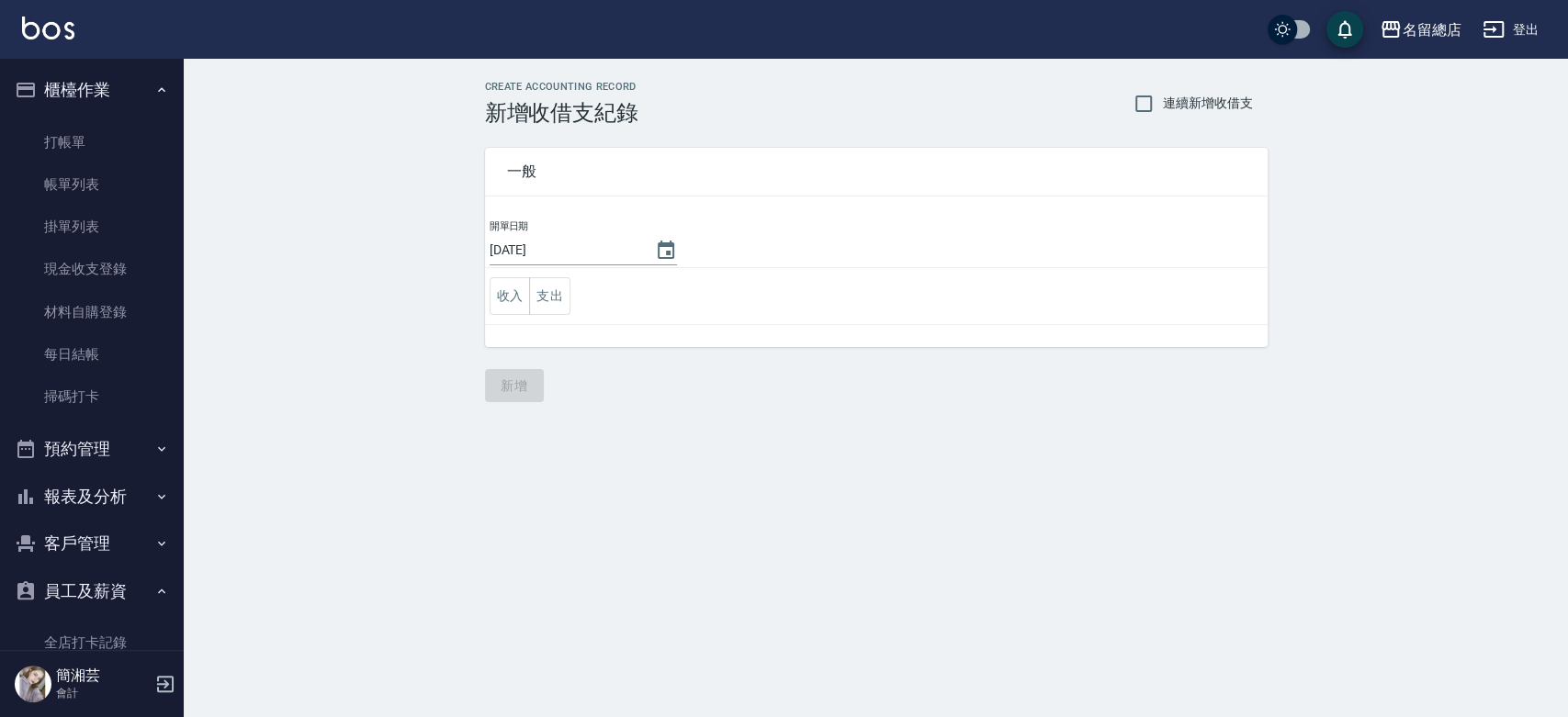
click at [1178, 100] on span "連續新增收借支" at bounding box center [1207, 103] width 90 height 19
click at [1163, 100] on input "連續新增收借支" at bounding box center [1143, 104] width 39 height 39
checkbox input "true"
click at [543, 297] on button "支出" at bounding box center [550, 296] width 42 height 38
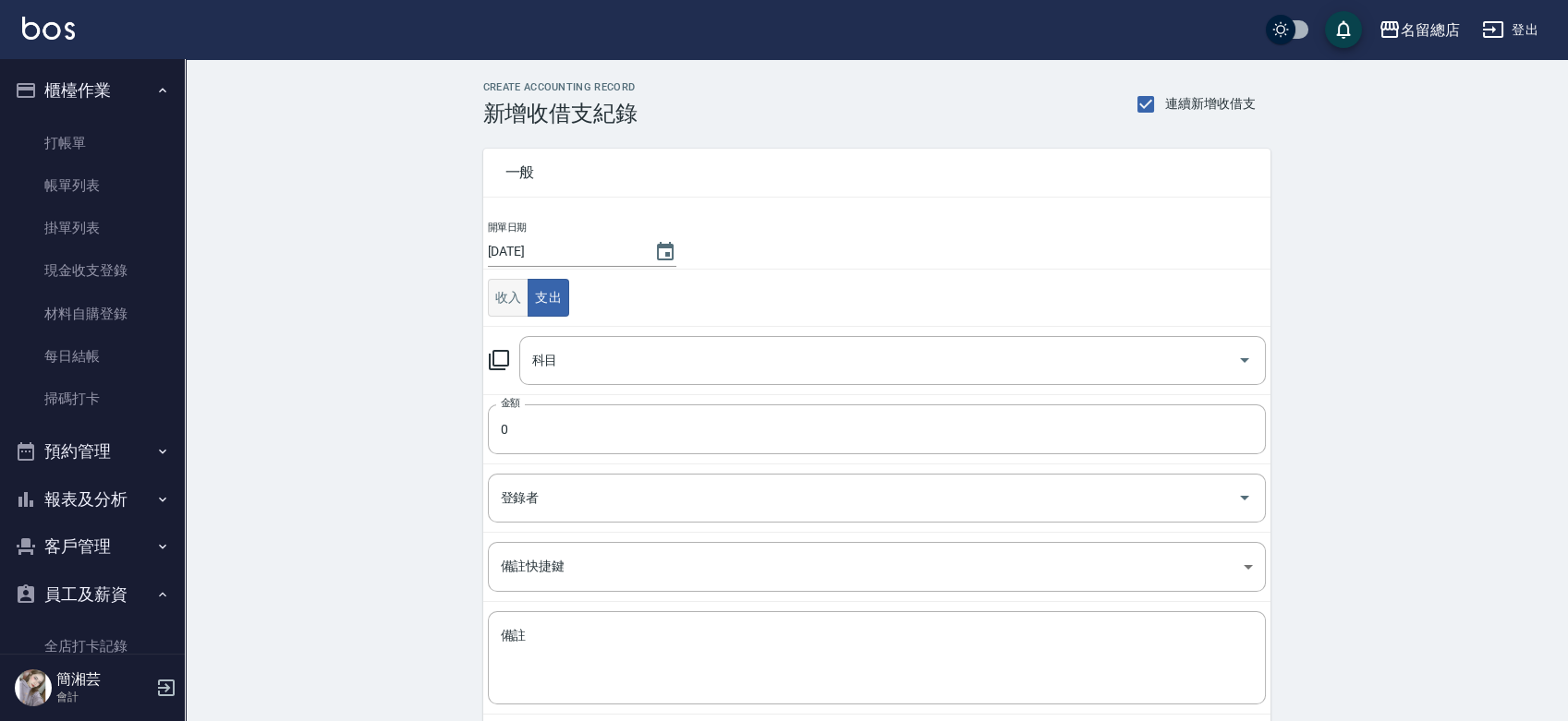
click at [507, 303] on button "收入" at bounding box center [509, 298] width 42 height 38
click at [554, 342] on div "科目" at bounding box center [892, 360] width 746 height 49
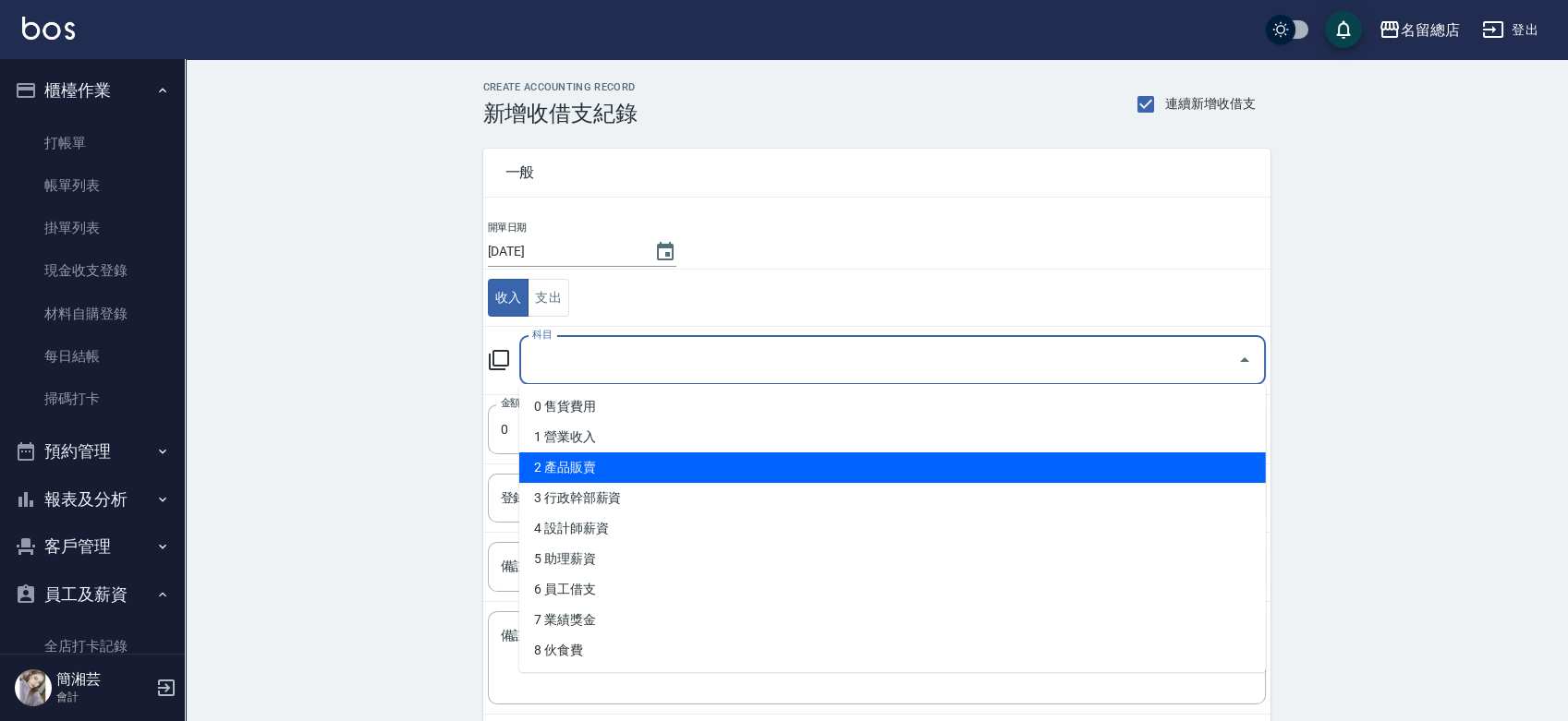
click at [595, 464] on li "2 產品販賣" at bounding box center [892, 468] width 746 height 30
type input "2 產品販賣"
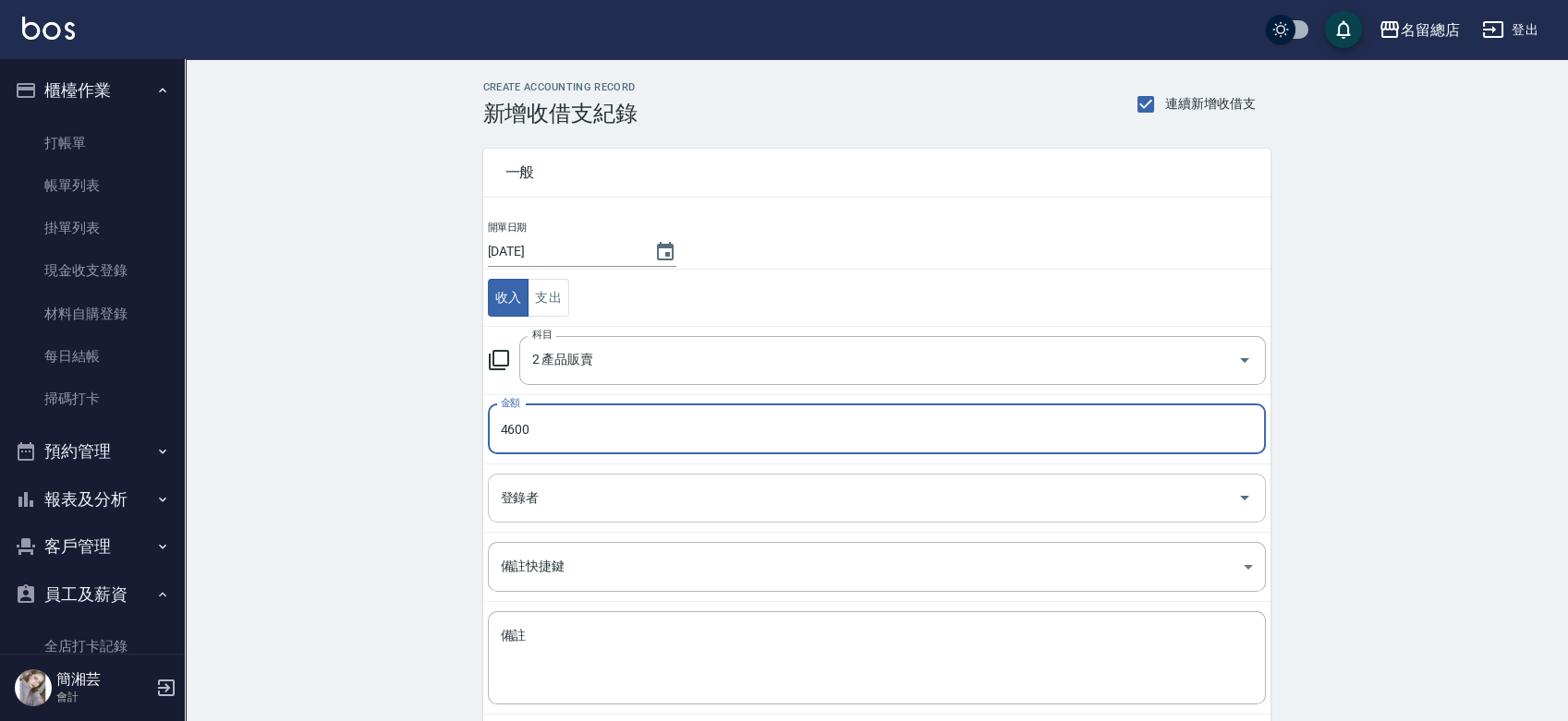
type input "4600"
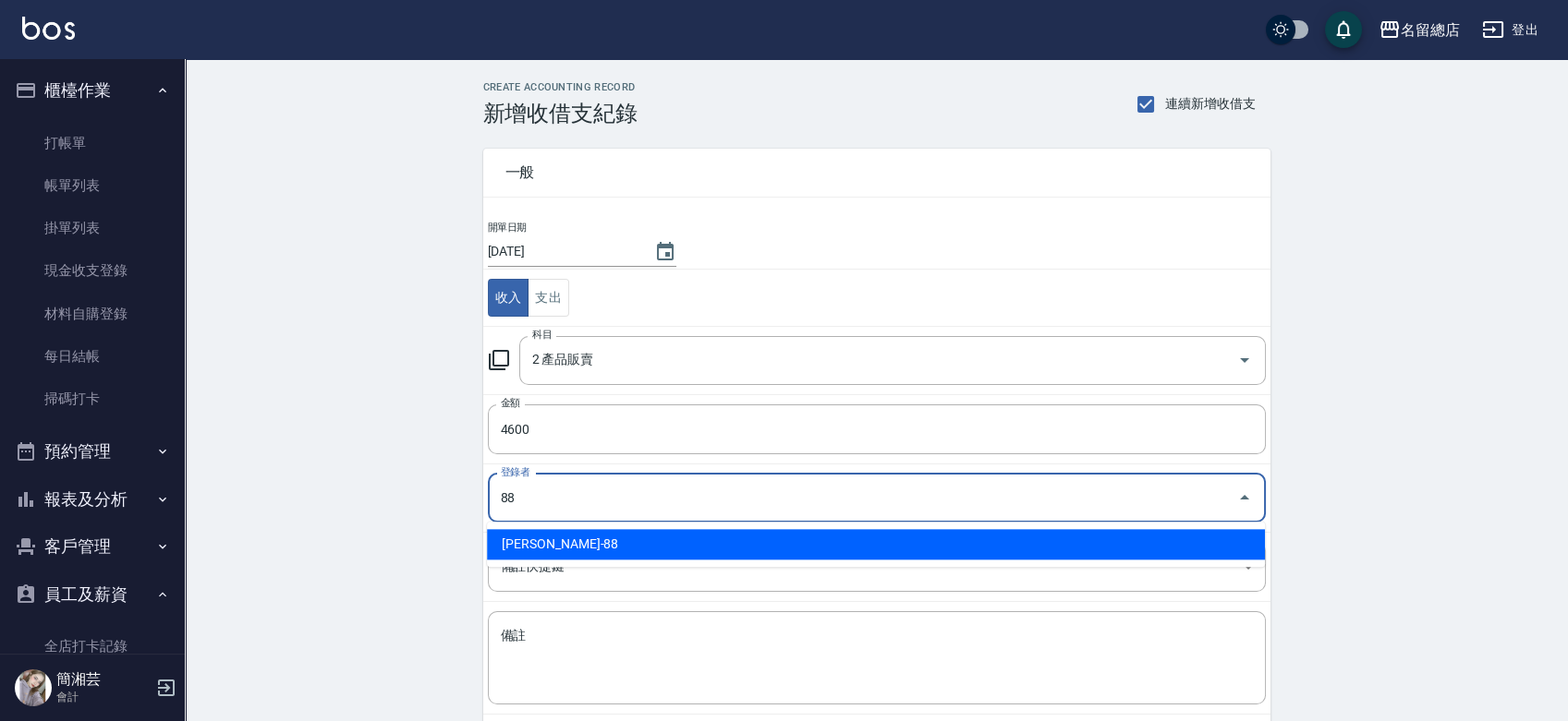
type input "[PERSON_NAME]-88"
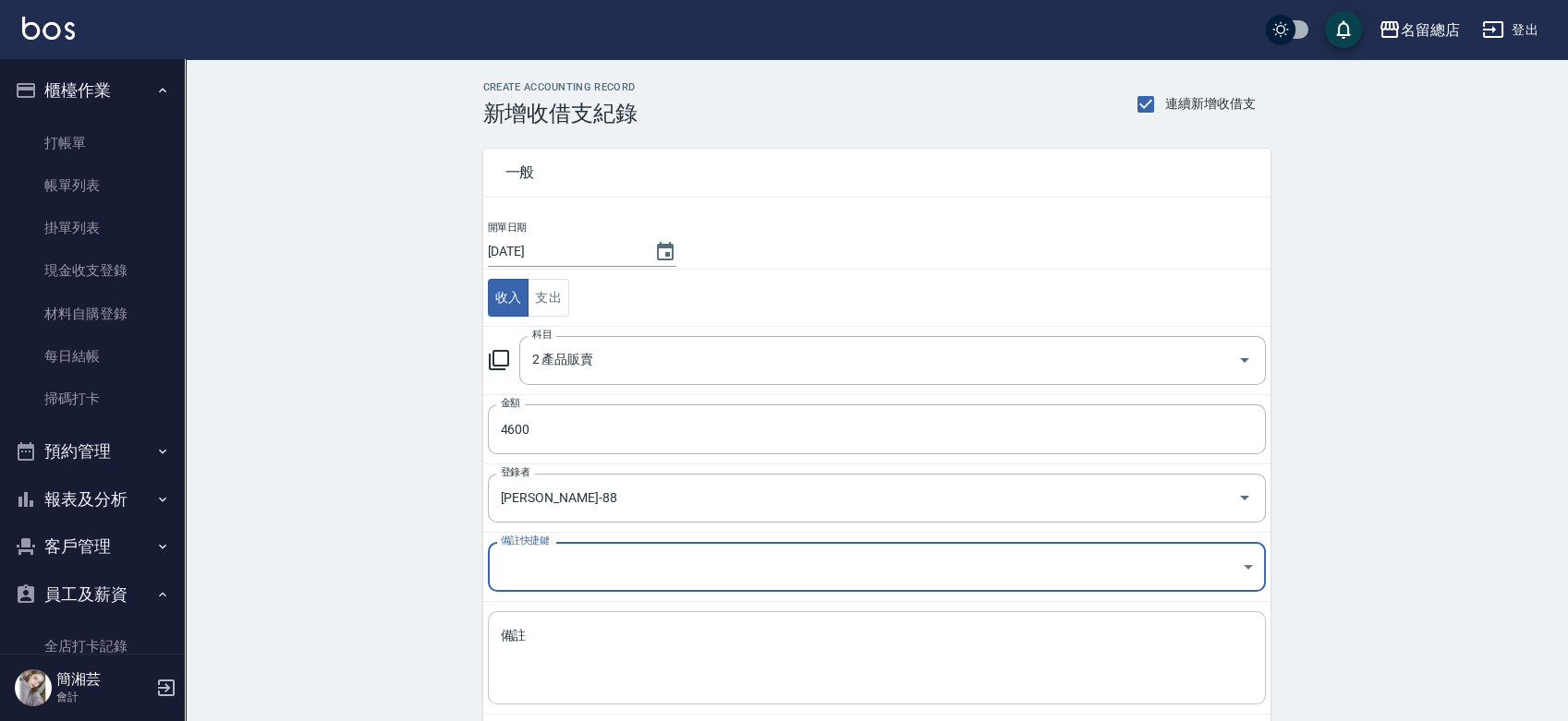
click at [587, 640] on textarea "備註" at bounding box center [877, 658] width 752 height 63
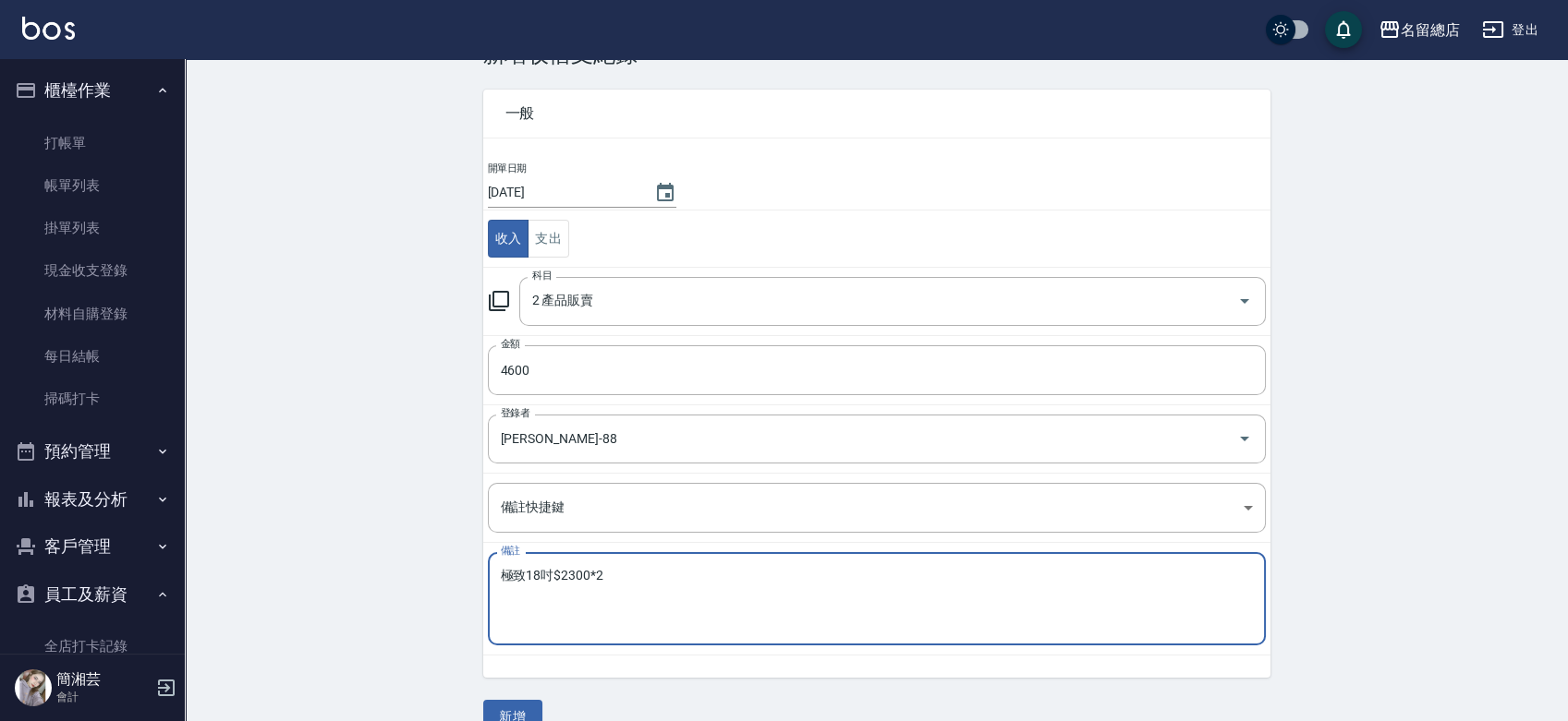
scroll to position [92, 0]
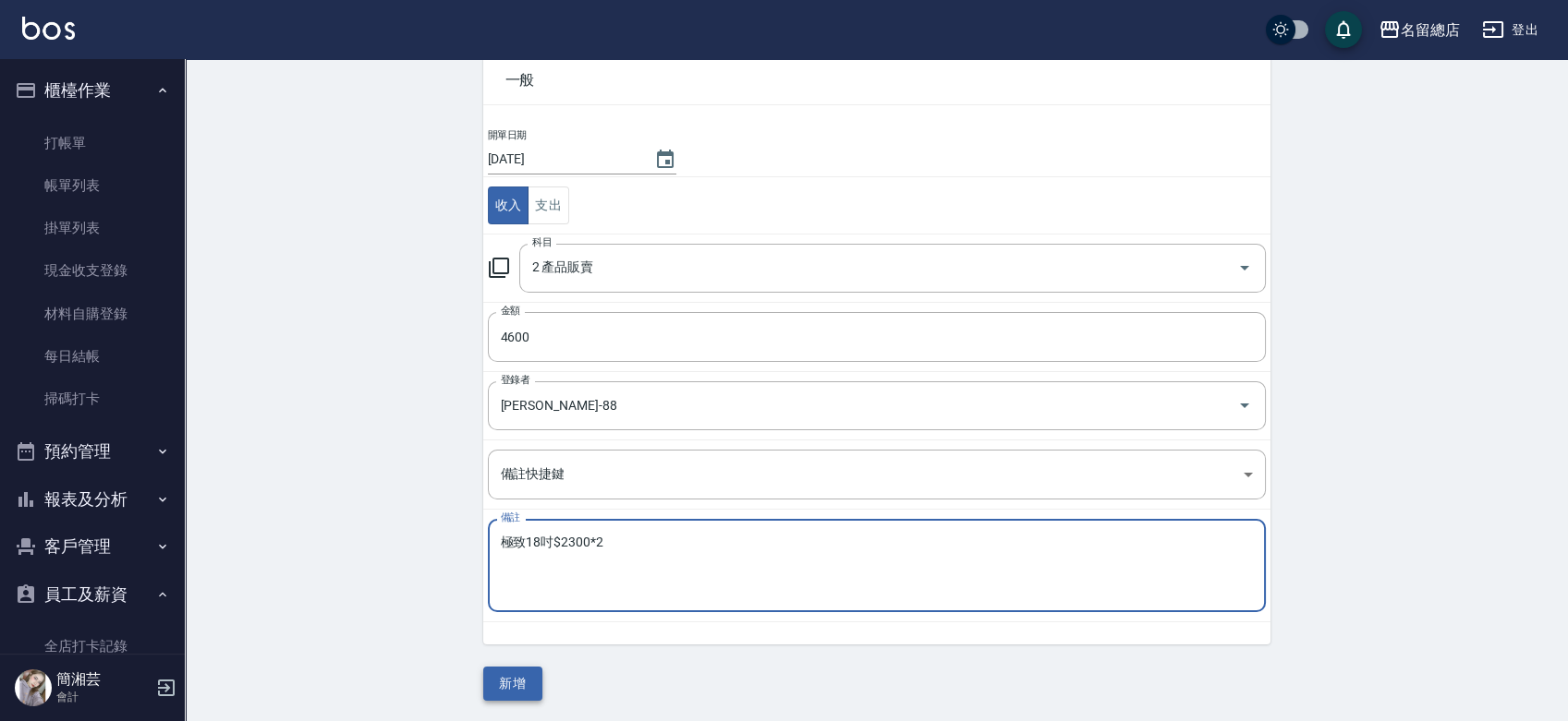
type textarea "極致18吋$2300*2"
click at [512, 689] on button "新增" at bounding box center [513, 684] width 59 height 34
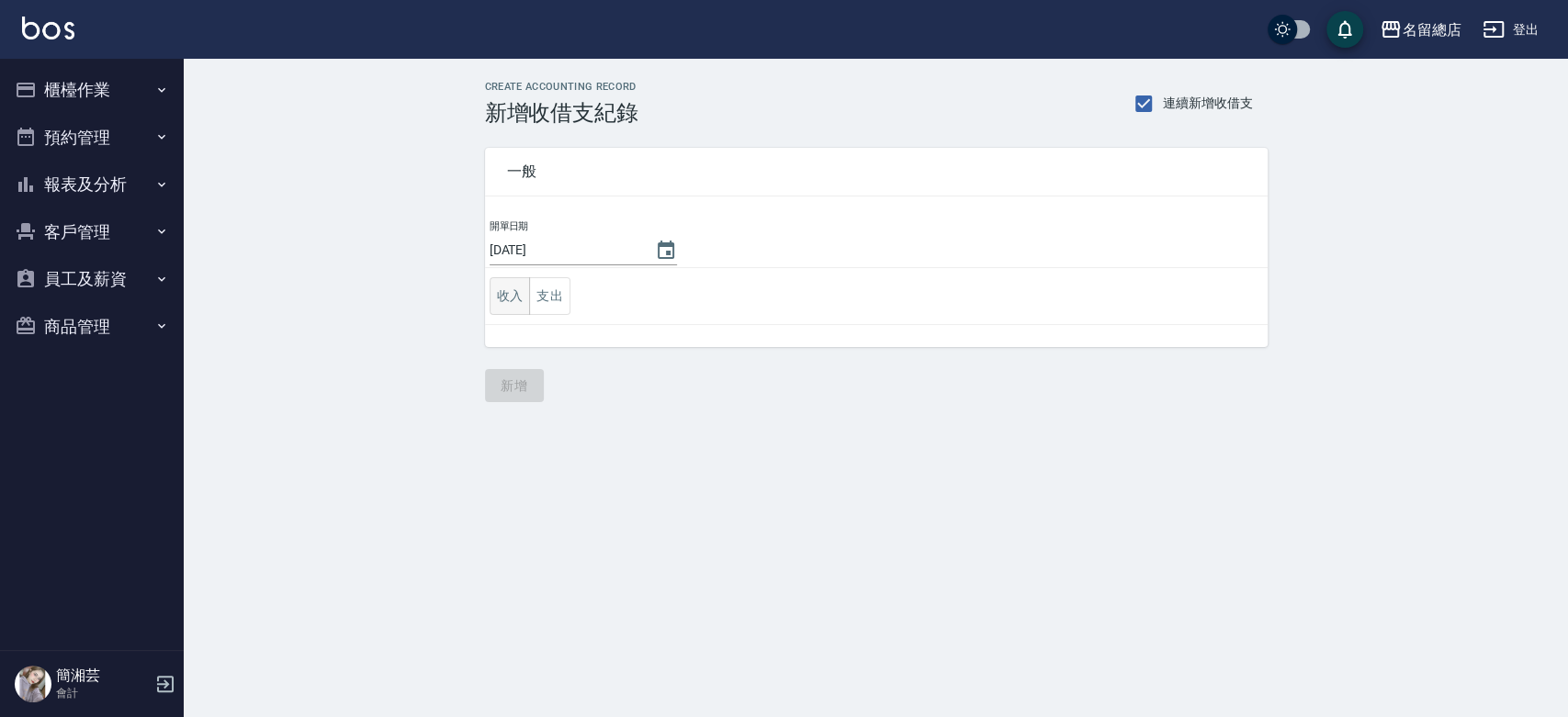
click at [493, 294] on button "收入" at bounding box center [511, 296] width 42 height 38
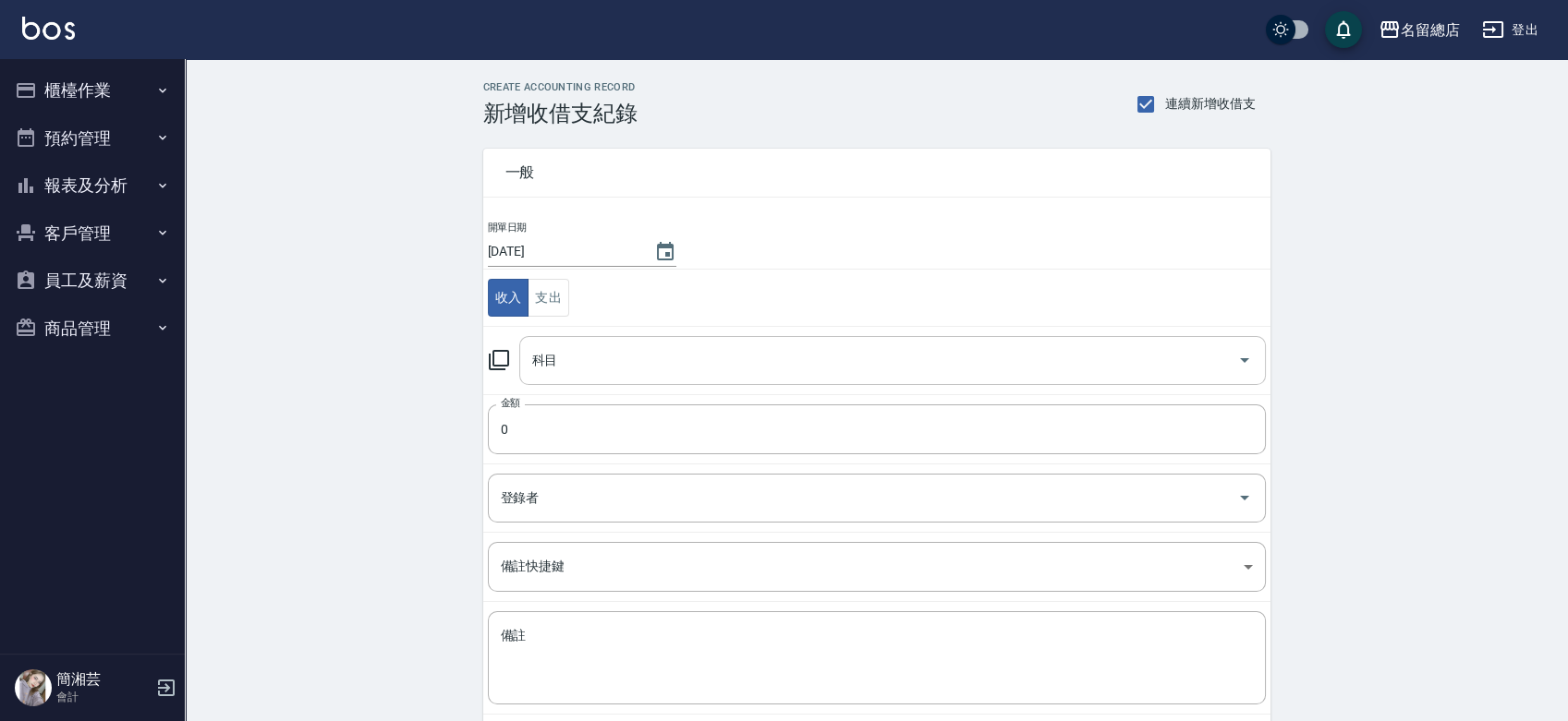
click at [554, 363] on input "科目" at bounding box center [879, 360] width 702 height 32
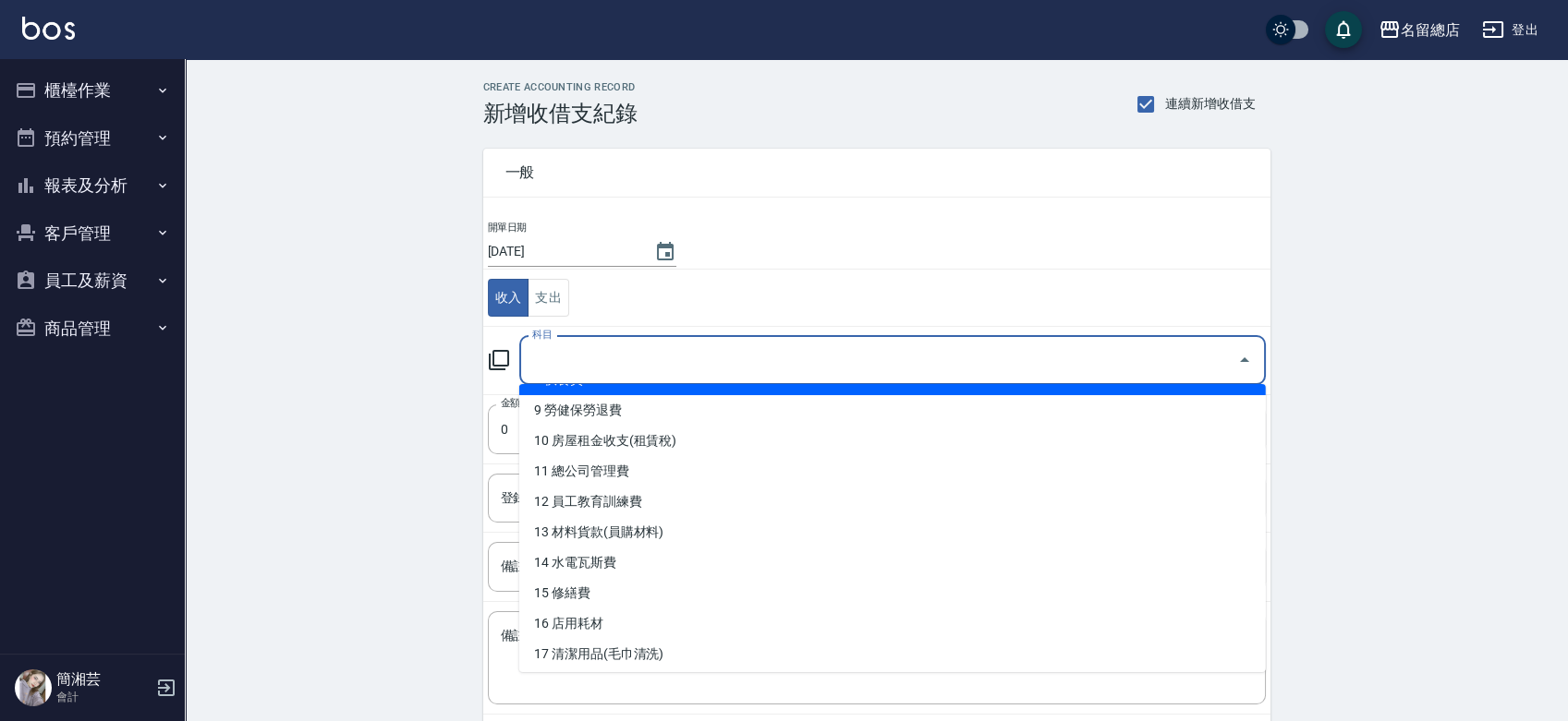
scroll to position [307, 0]
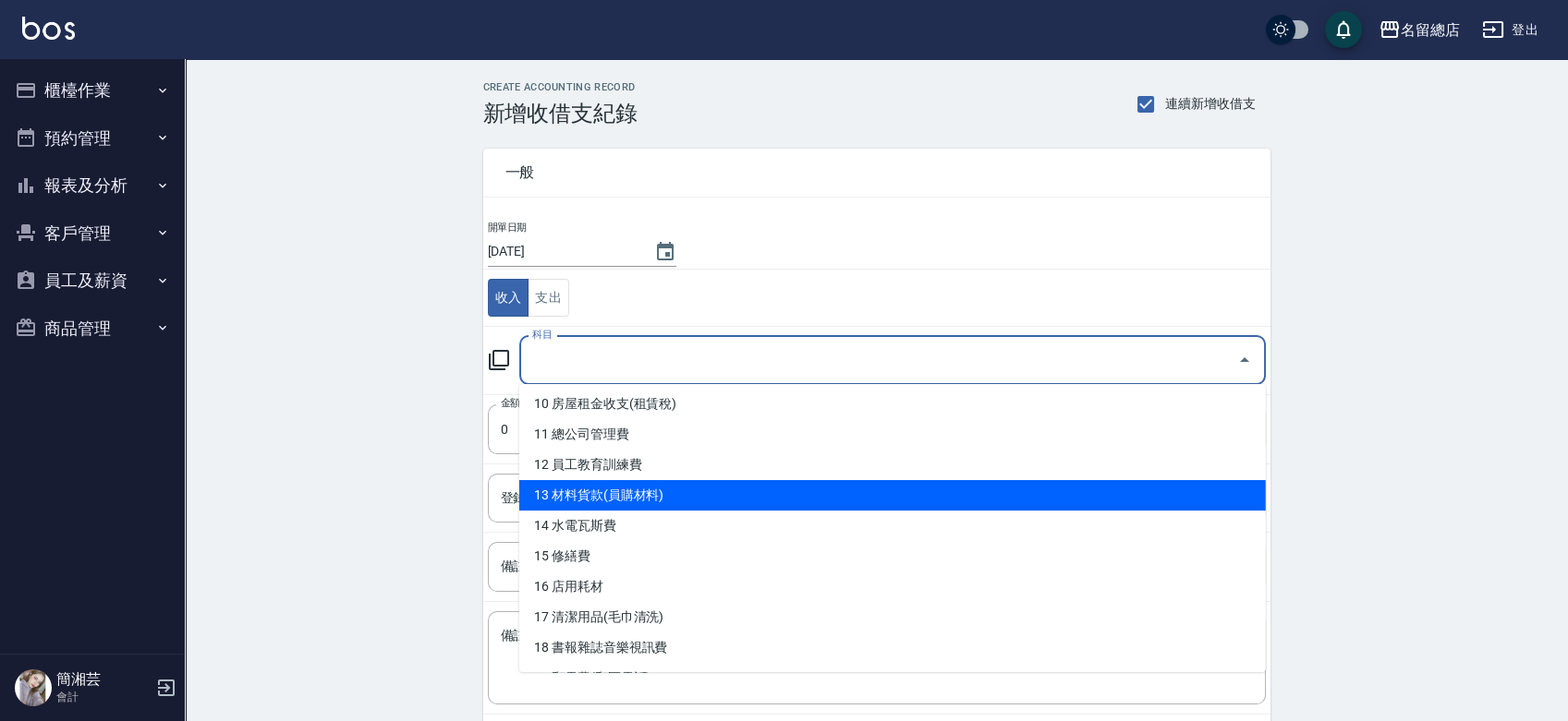
click at [663, 498] on li "13 材料貨款(員購材料)" at bounding box center [892, 495] width 746 height 30
type input "13 材料貨款(員購材料)"
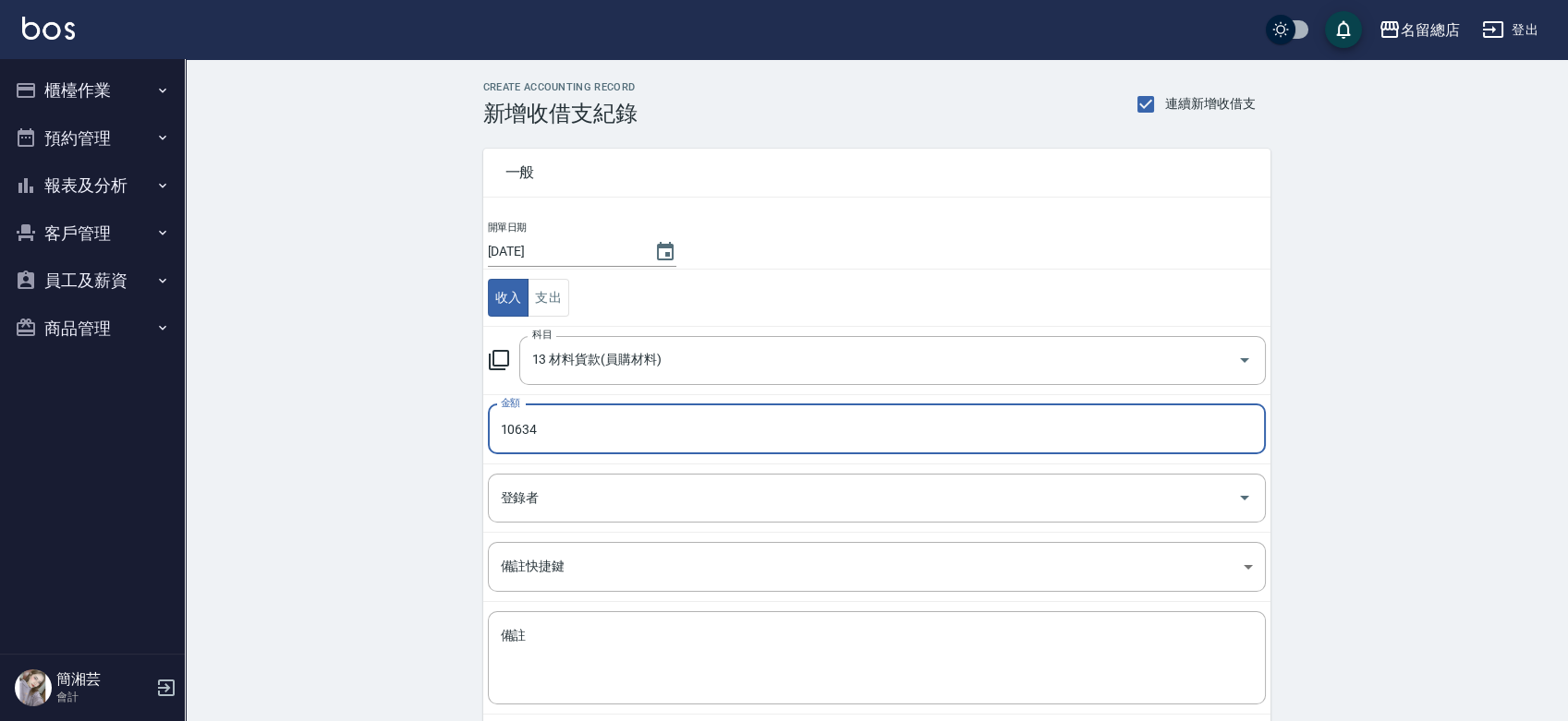
type input "10634"
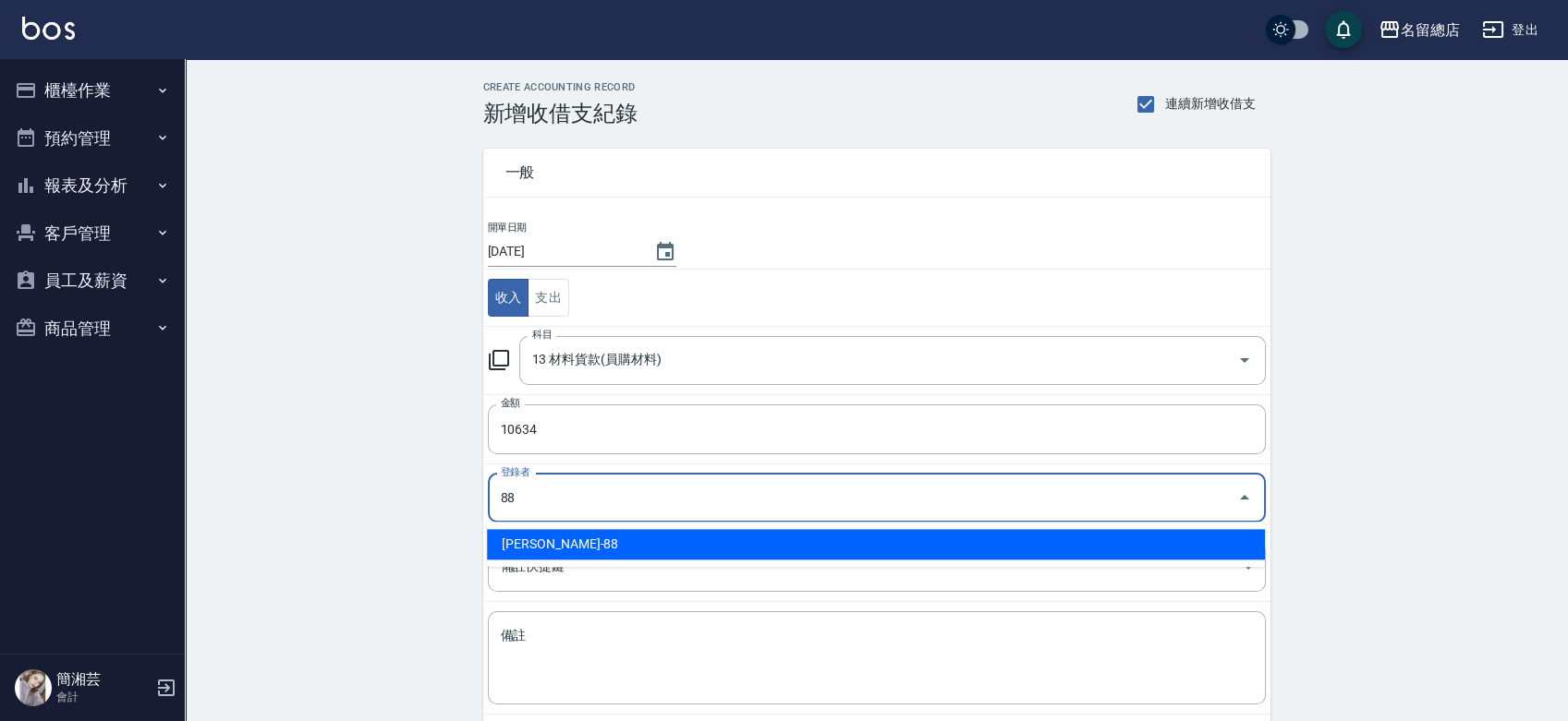
type input "簡湘芸-88"
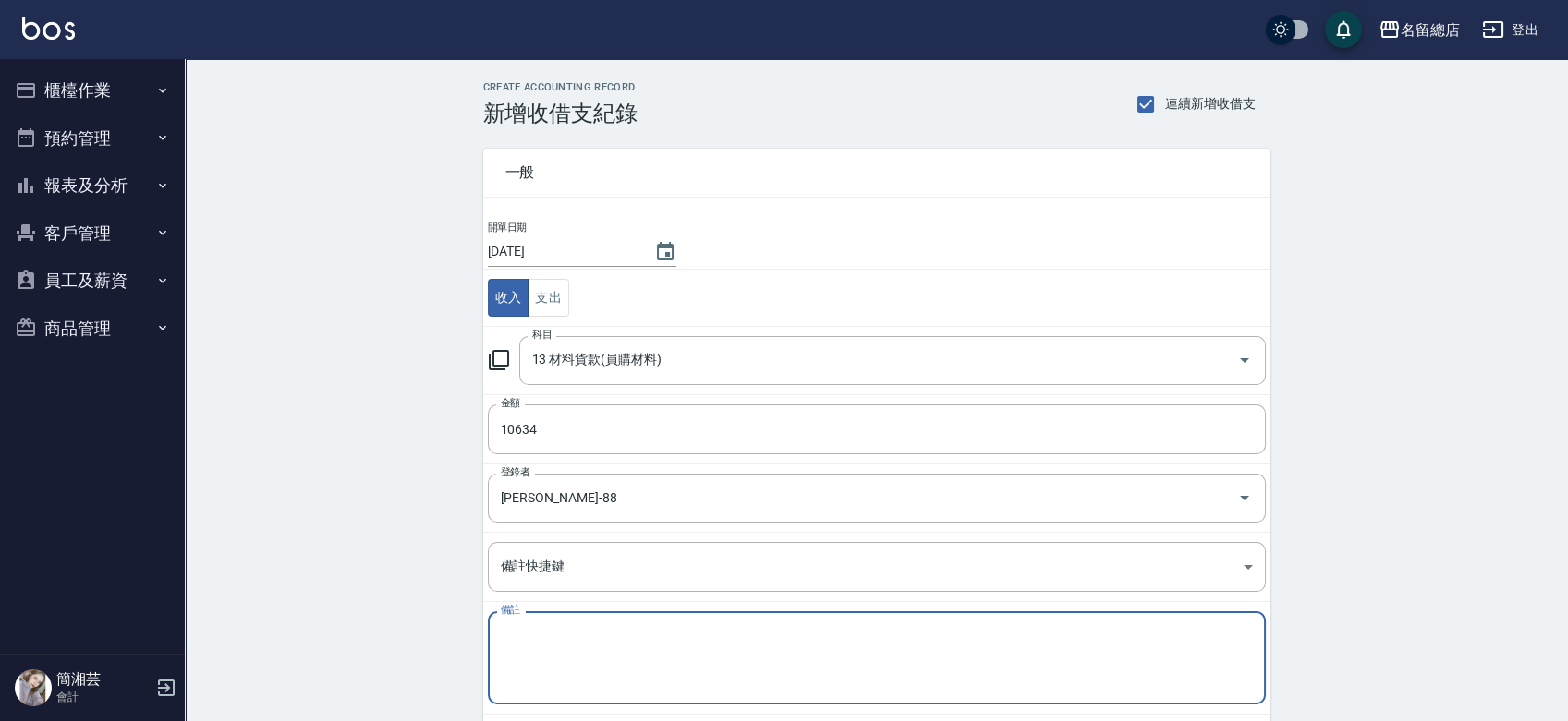
click at [748, 659] on textarea "備註" at bounding box center [877, 658] width 752 height 63
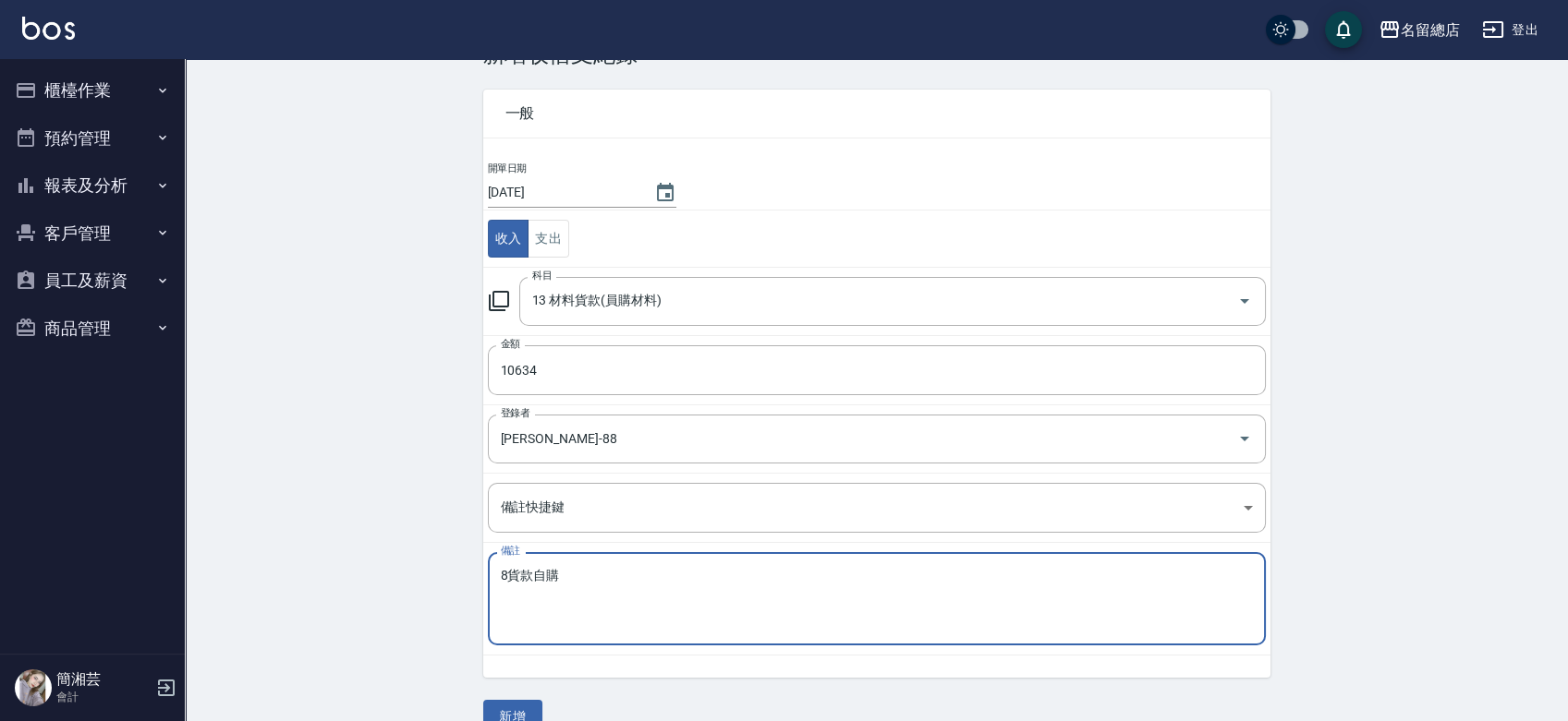
scroll to position [92, 0]
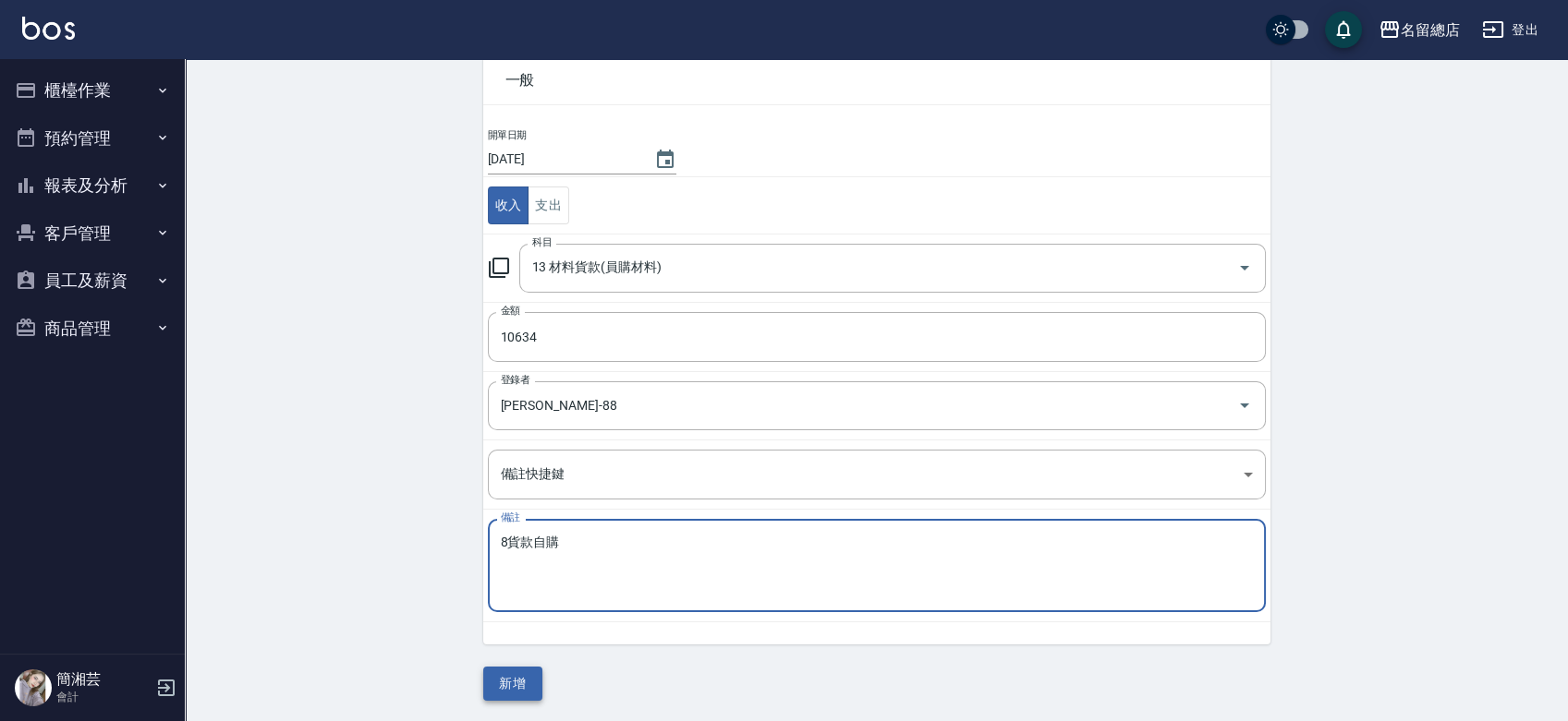
type textarea "貨款自購款自購"
click at [518, 677] on button "新增" at bounding box center [513, 684] width 59 height 34
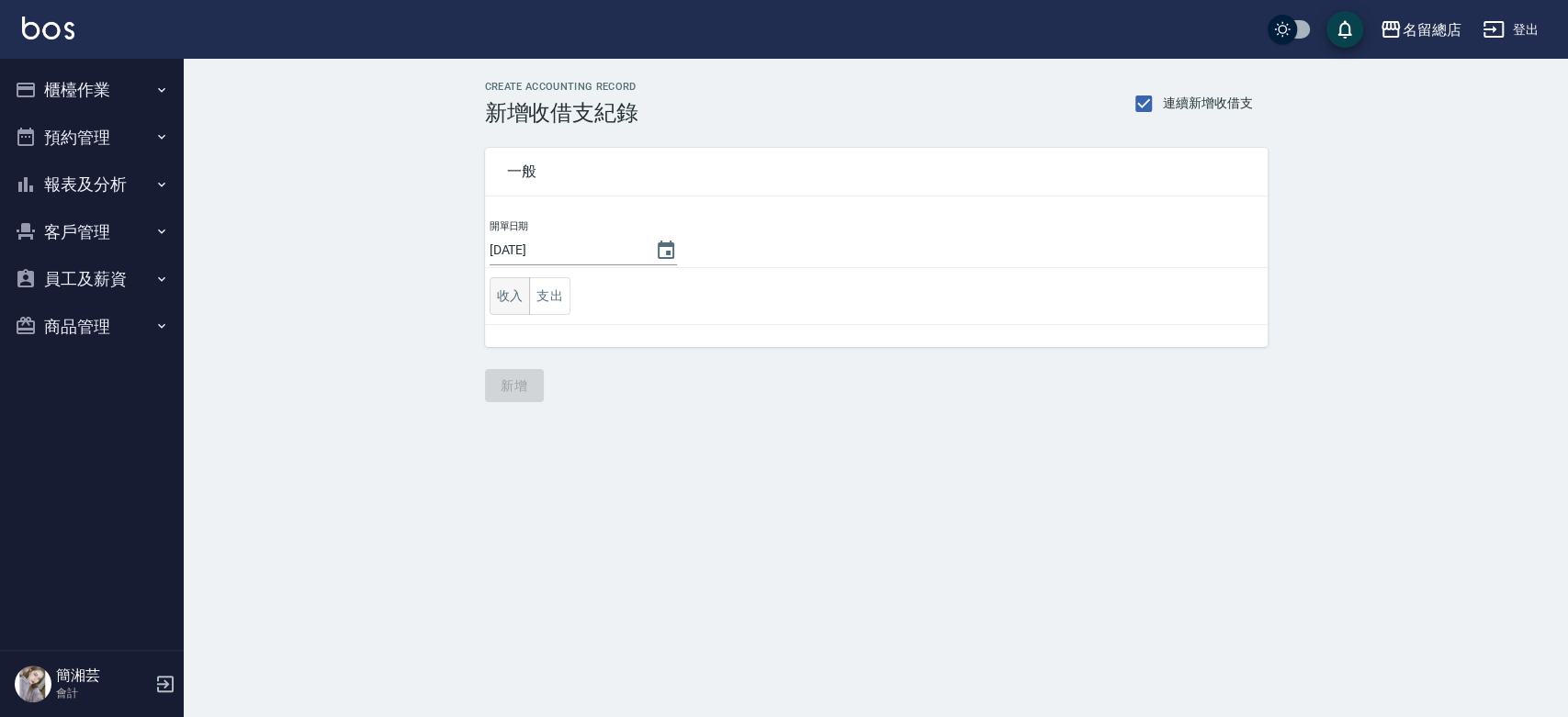
click at [514, 291] on button "收入" at bounding box center [511, 296] width 42 height 38
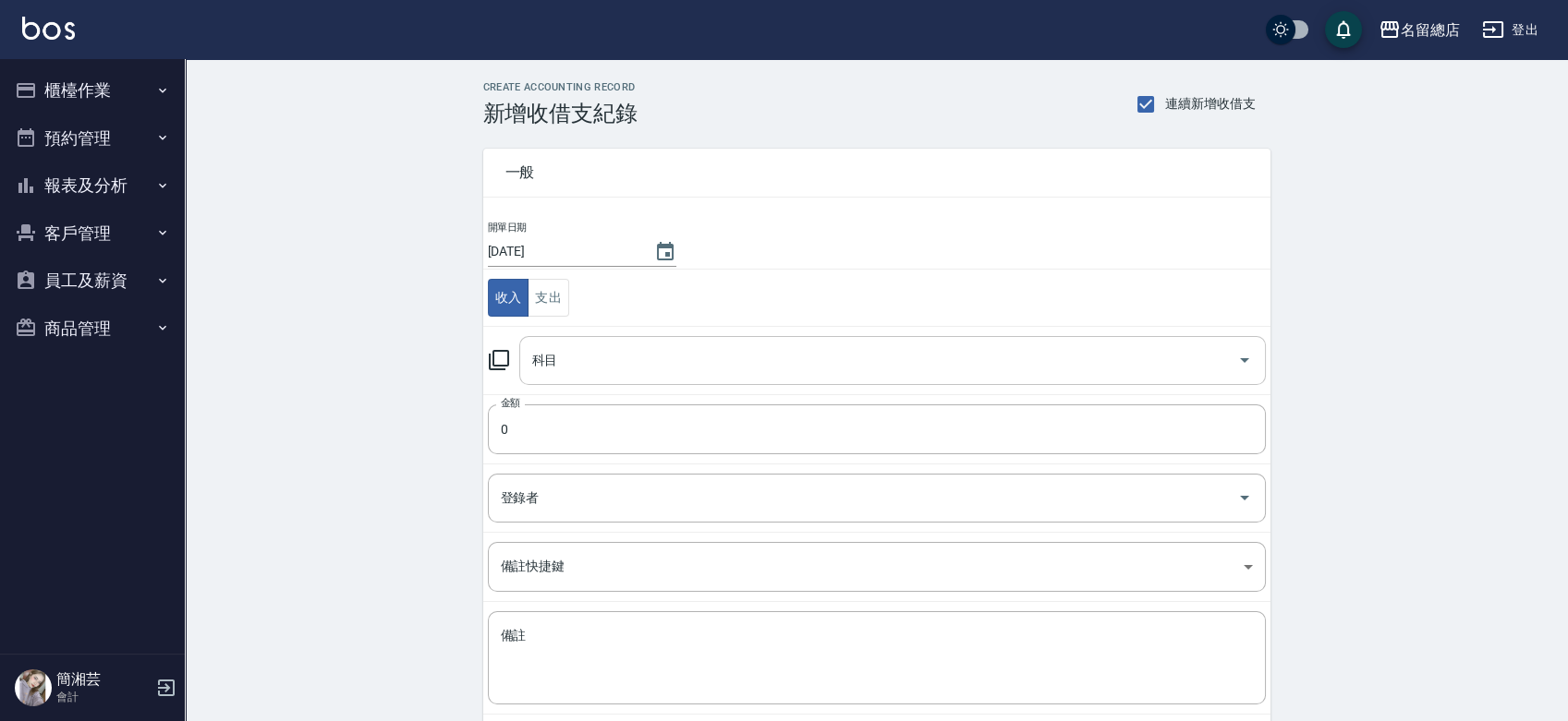
click at [584, 351] on input "科目" at bounding box center [879, 360] width 702 height 32
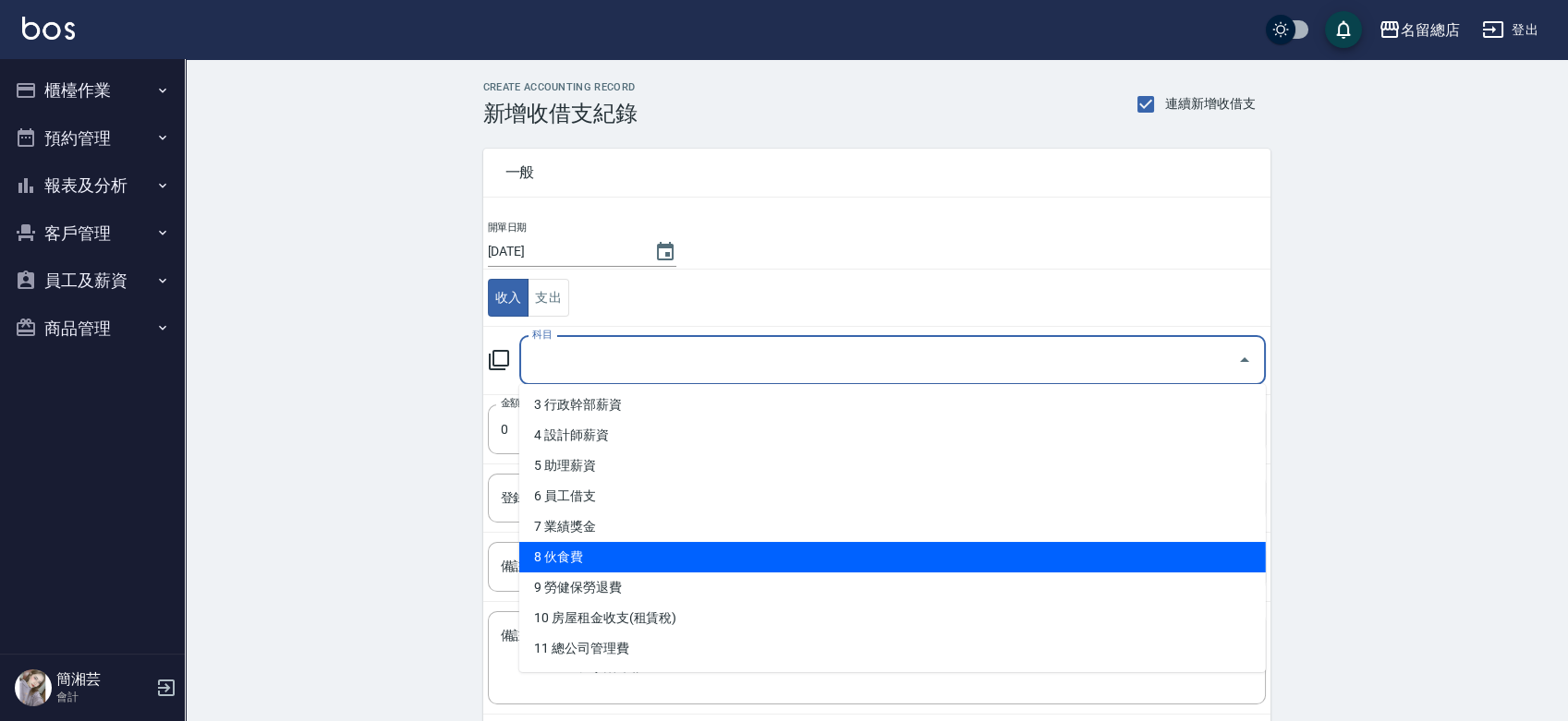
scroll to position [205, 0]
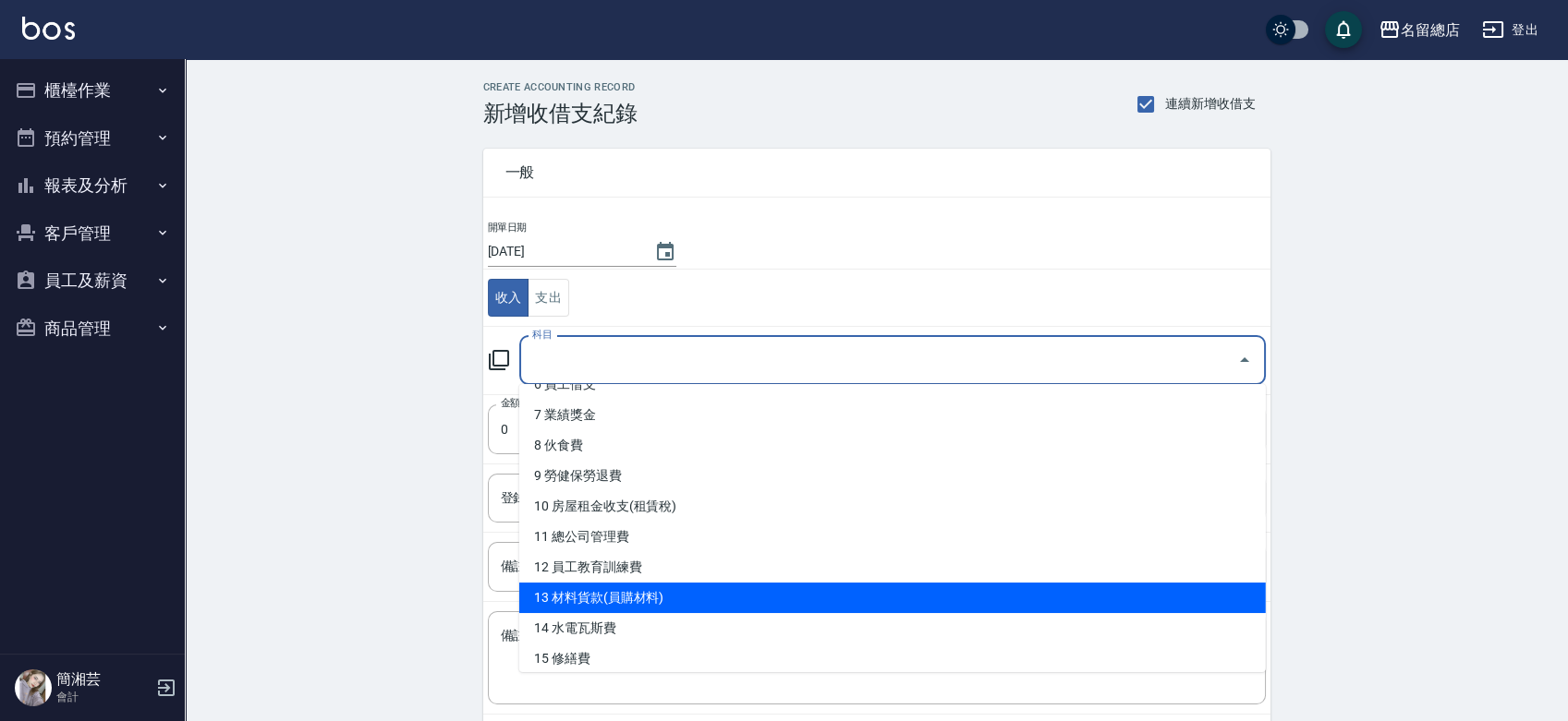
click at [614, 598] on li "13 材料貨款(員購材料)" at bounding box center [892, 598] width 746 height 30
type input "13 材料貨款(員購材料)"
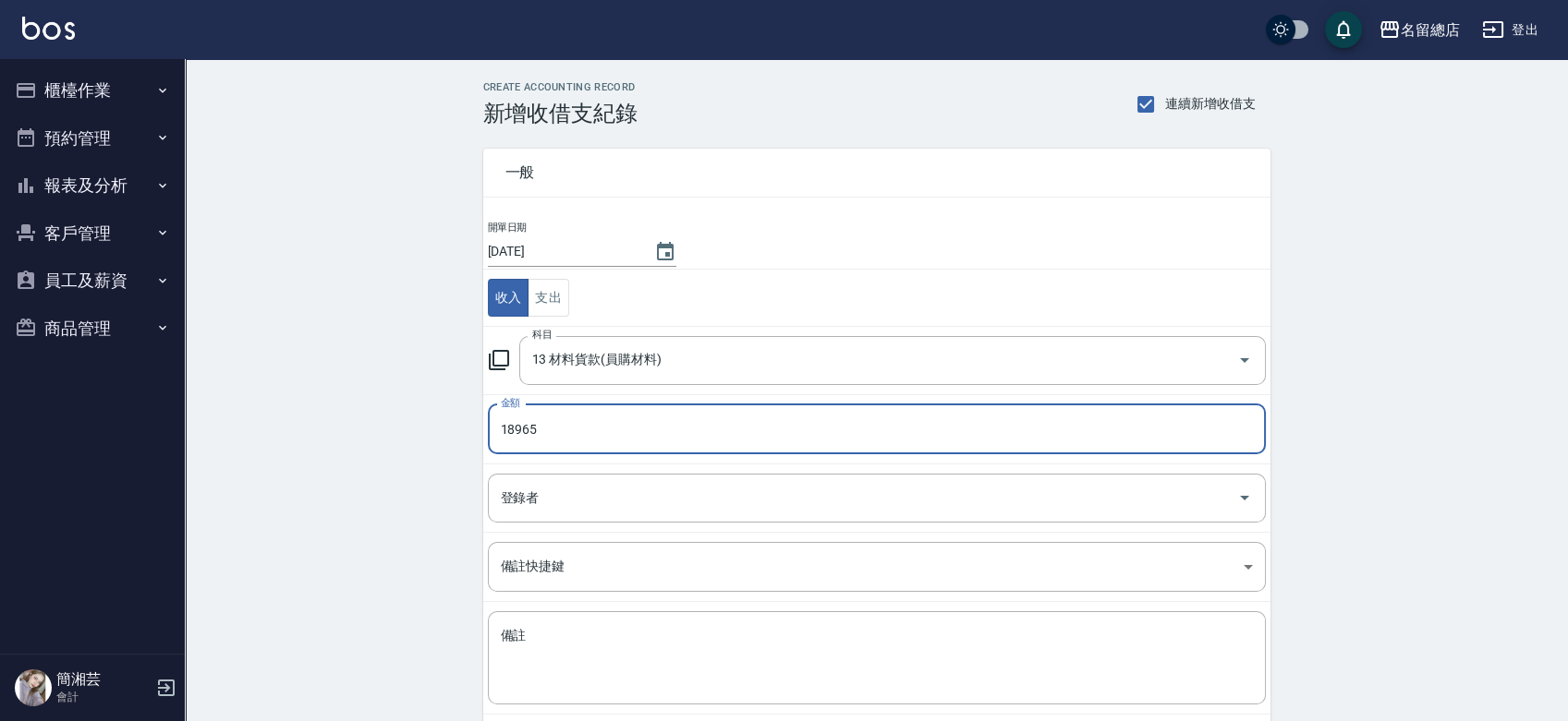
type input "18965"
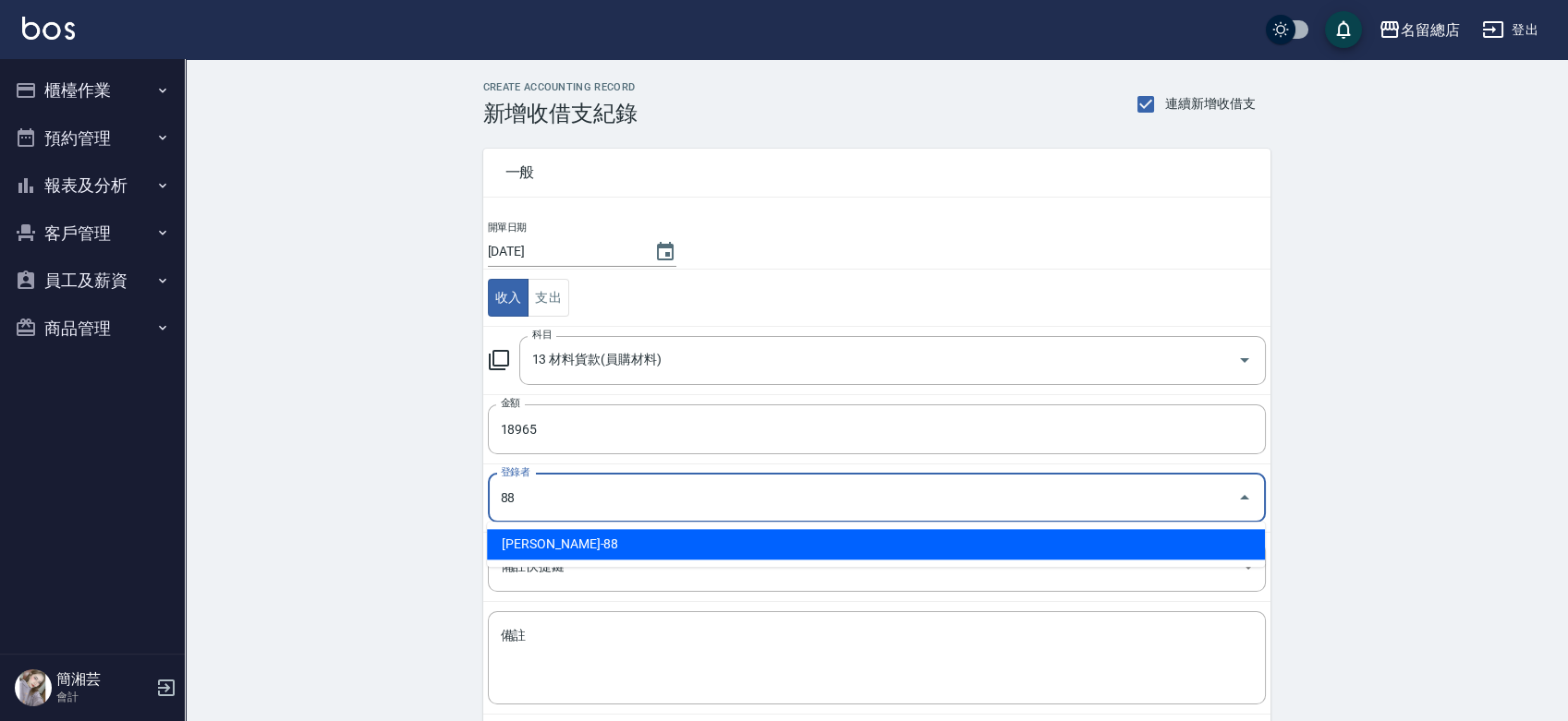
type input "[PERSON_NAME]-88"
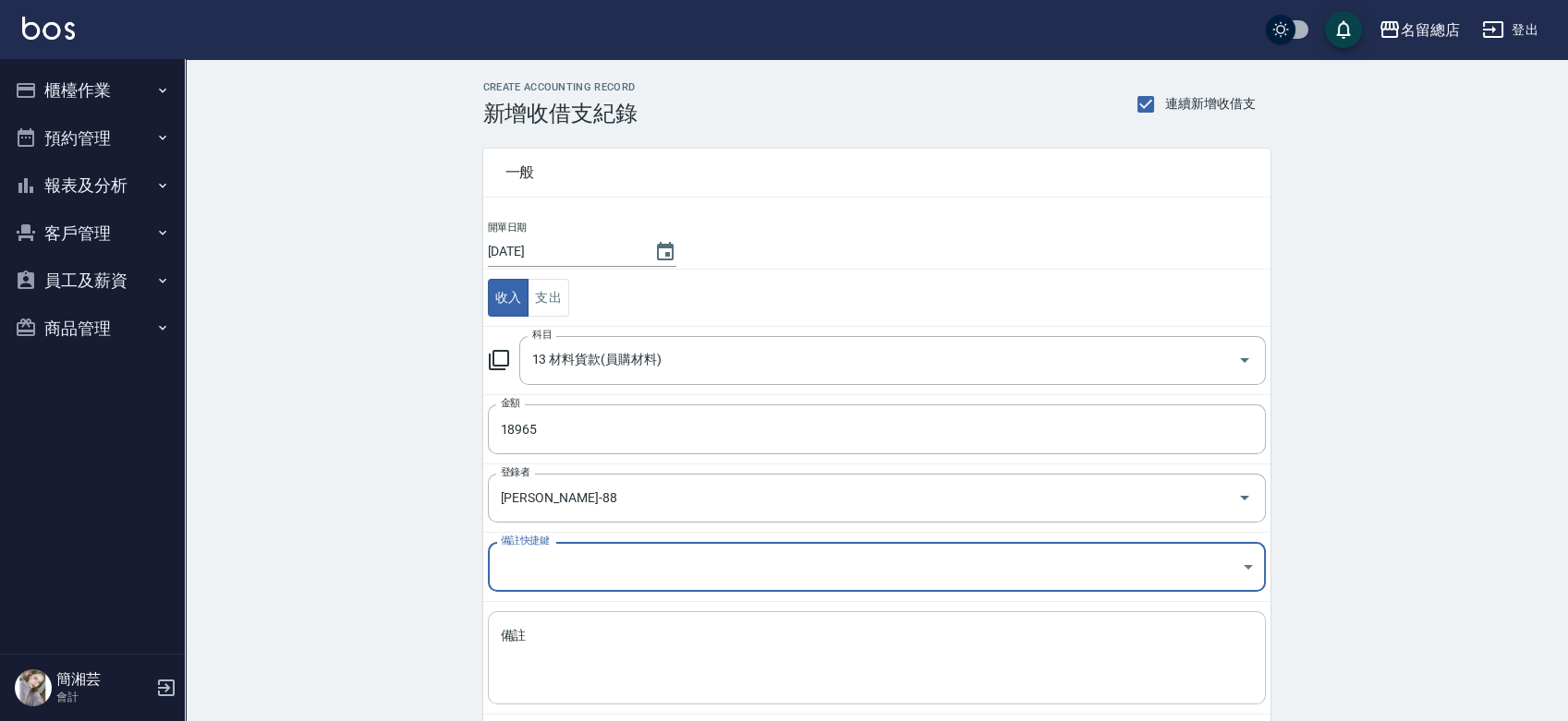
click at [569, 672] on textarea "備註" at bounding box center [877, 658] width 752 height 63
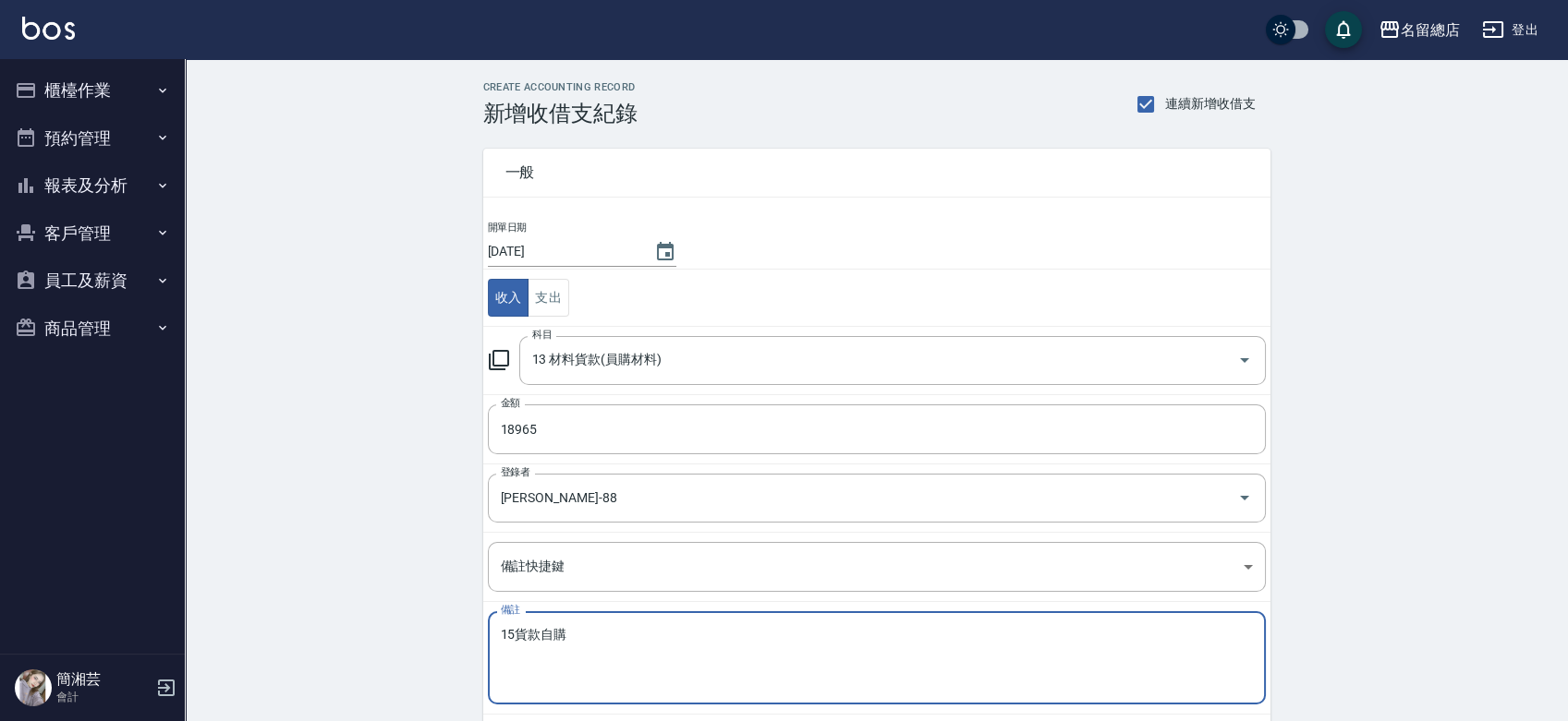
scroll to position [92, 0]
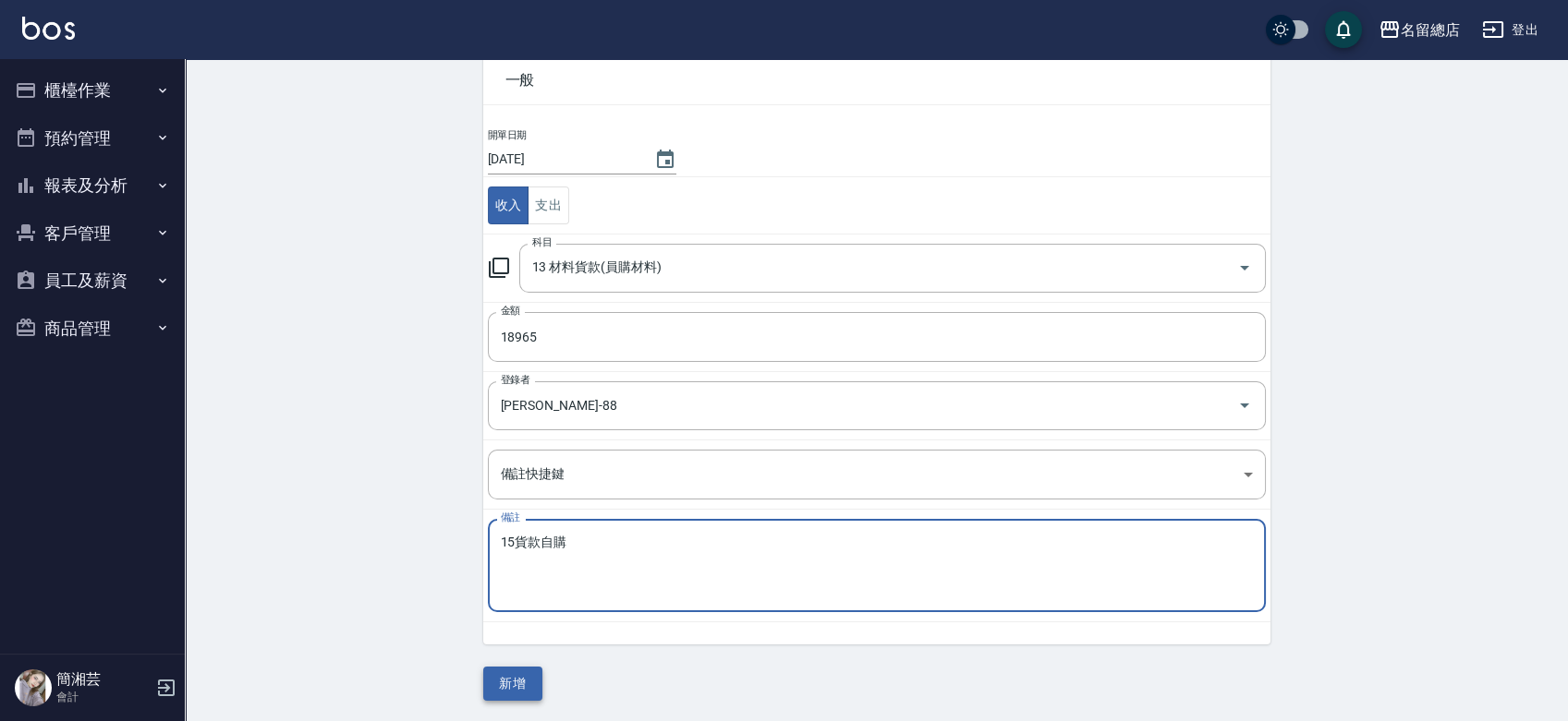
type textarea "15貨款自購"
click at [514, 678] on button "新增" at bounding box center [513, 684] width 59 height 34
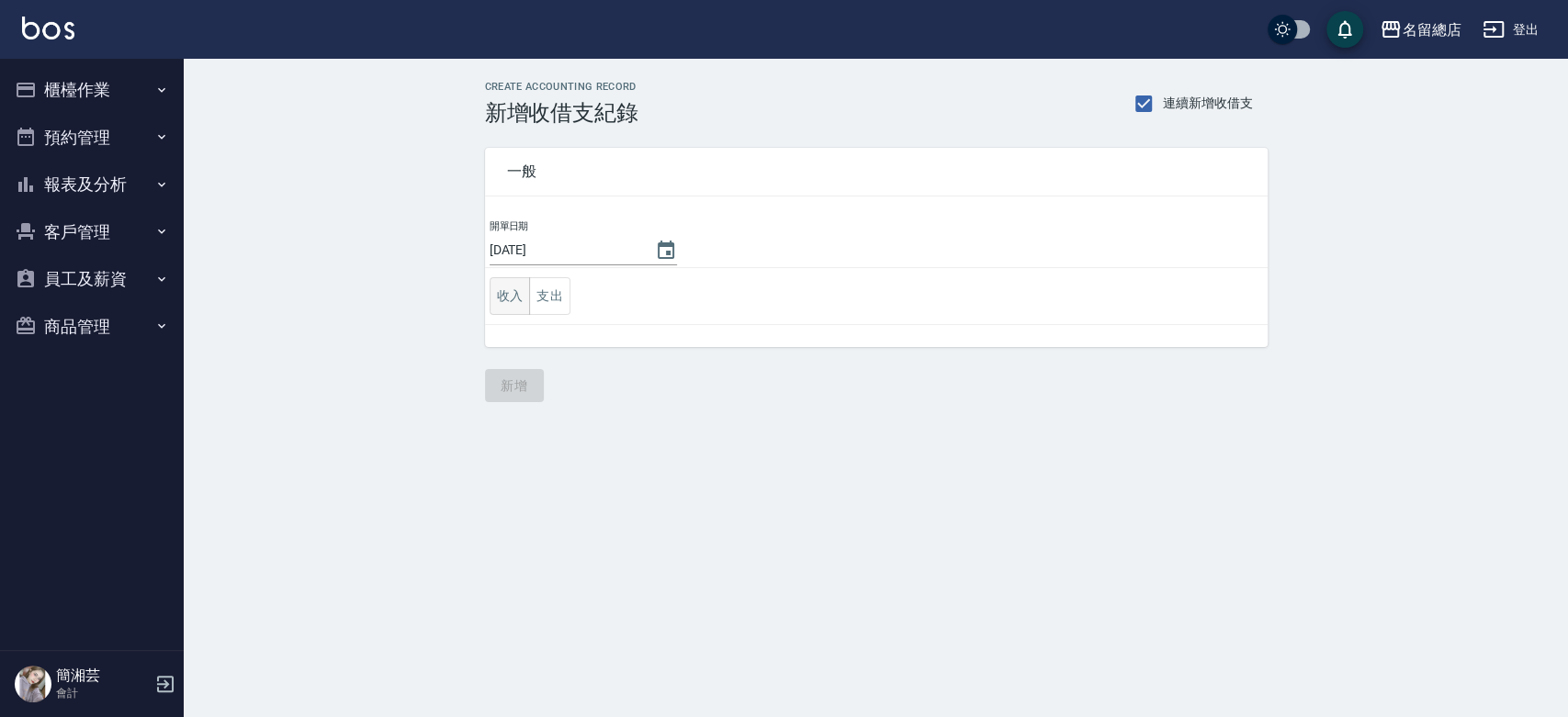
click at [517, 300] on button "收入" at bounding box center [511, 296] width 42 height 38
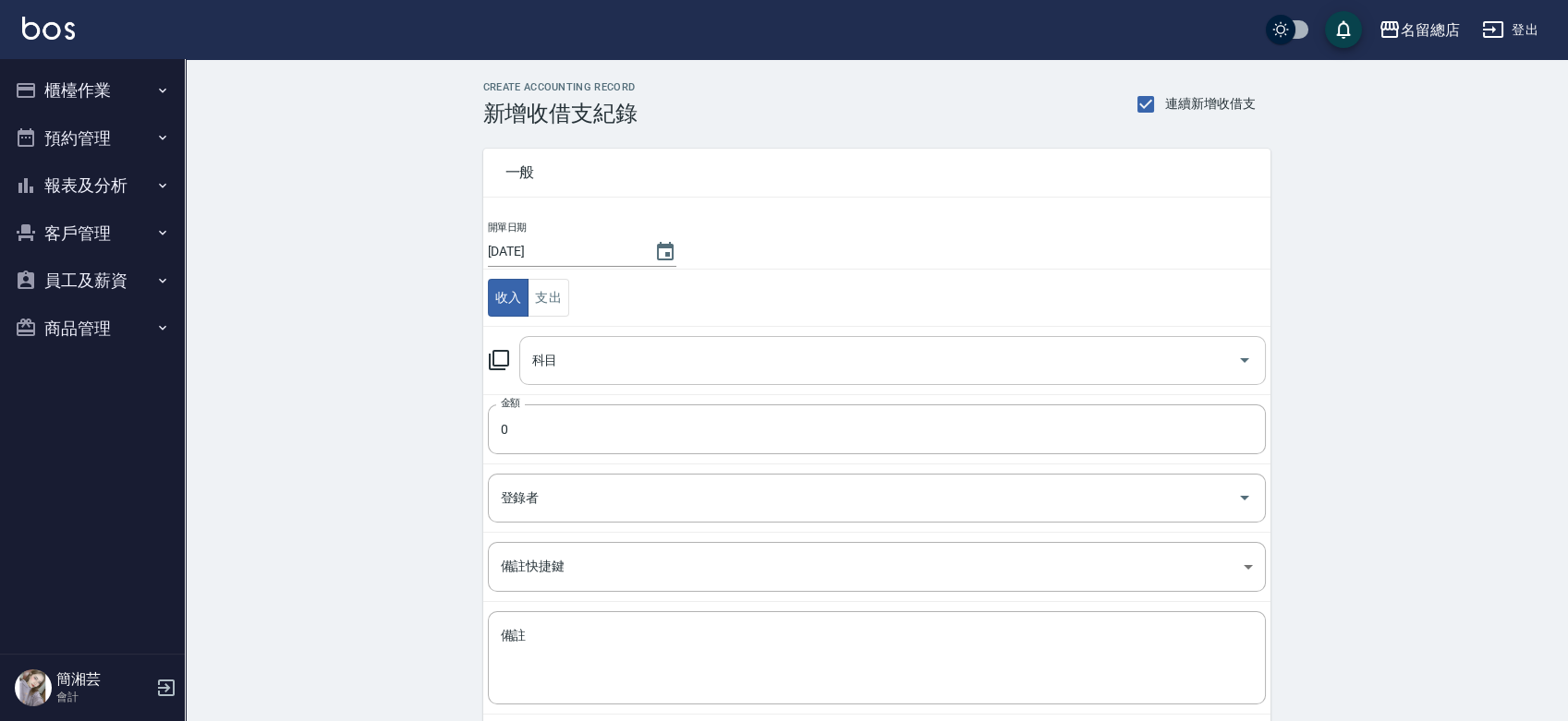
click at [644, 360] on input "科目" at bounding box center [879, 360] width 702 height 32
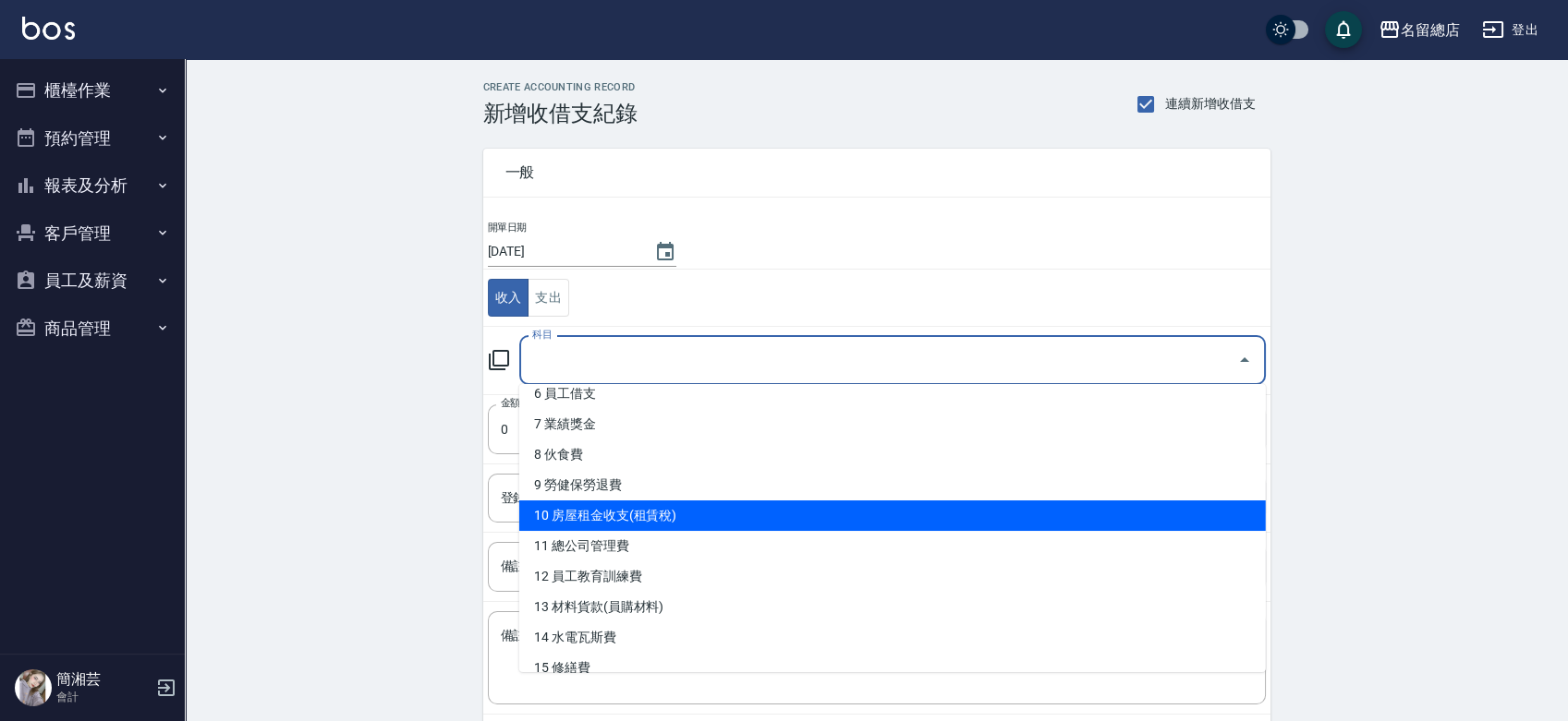
scroll to position [205, 0]
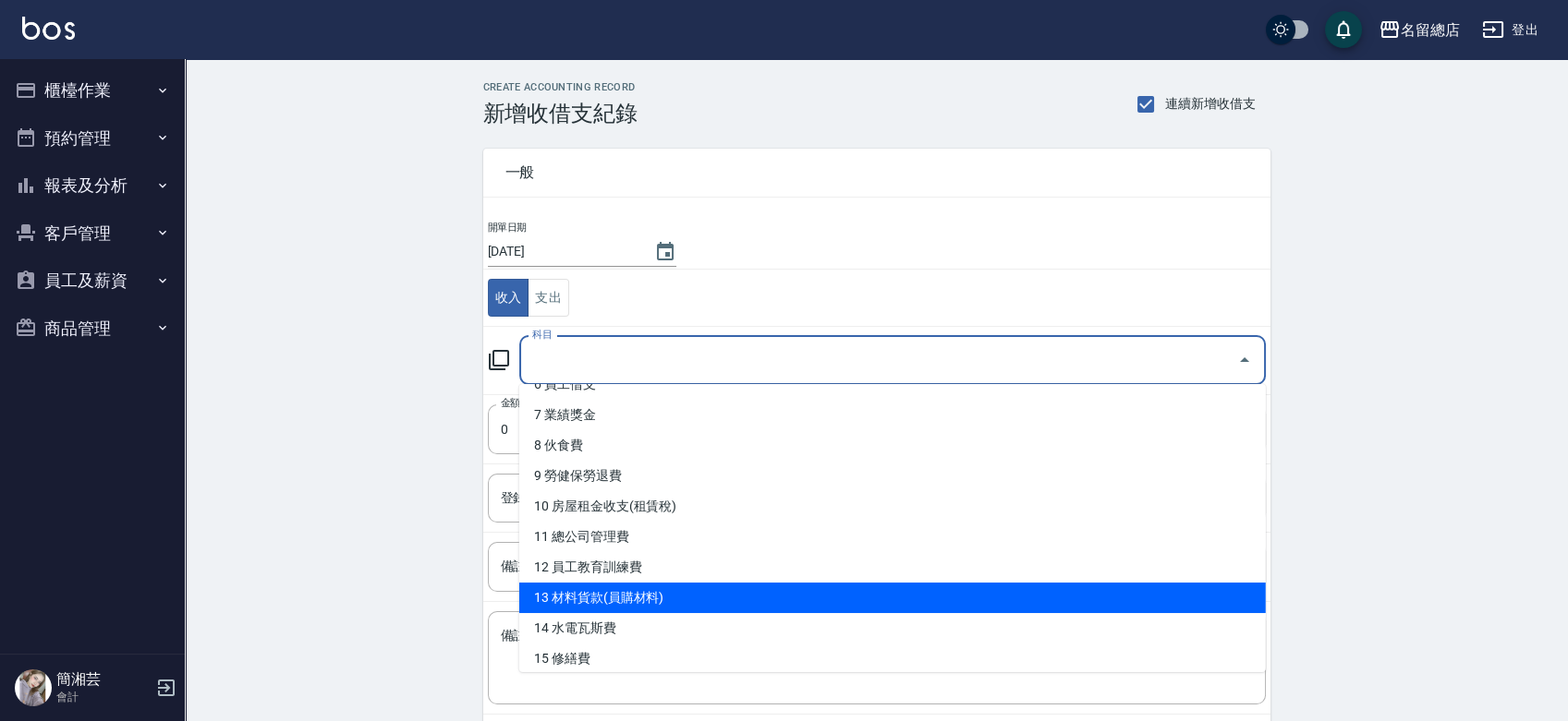
click at [674, 607] on li "13 材料貨款(員購材料)" at bounding box center [892, 598] width 746 height 30
type input "13 材料貨款(員購材料)"
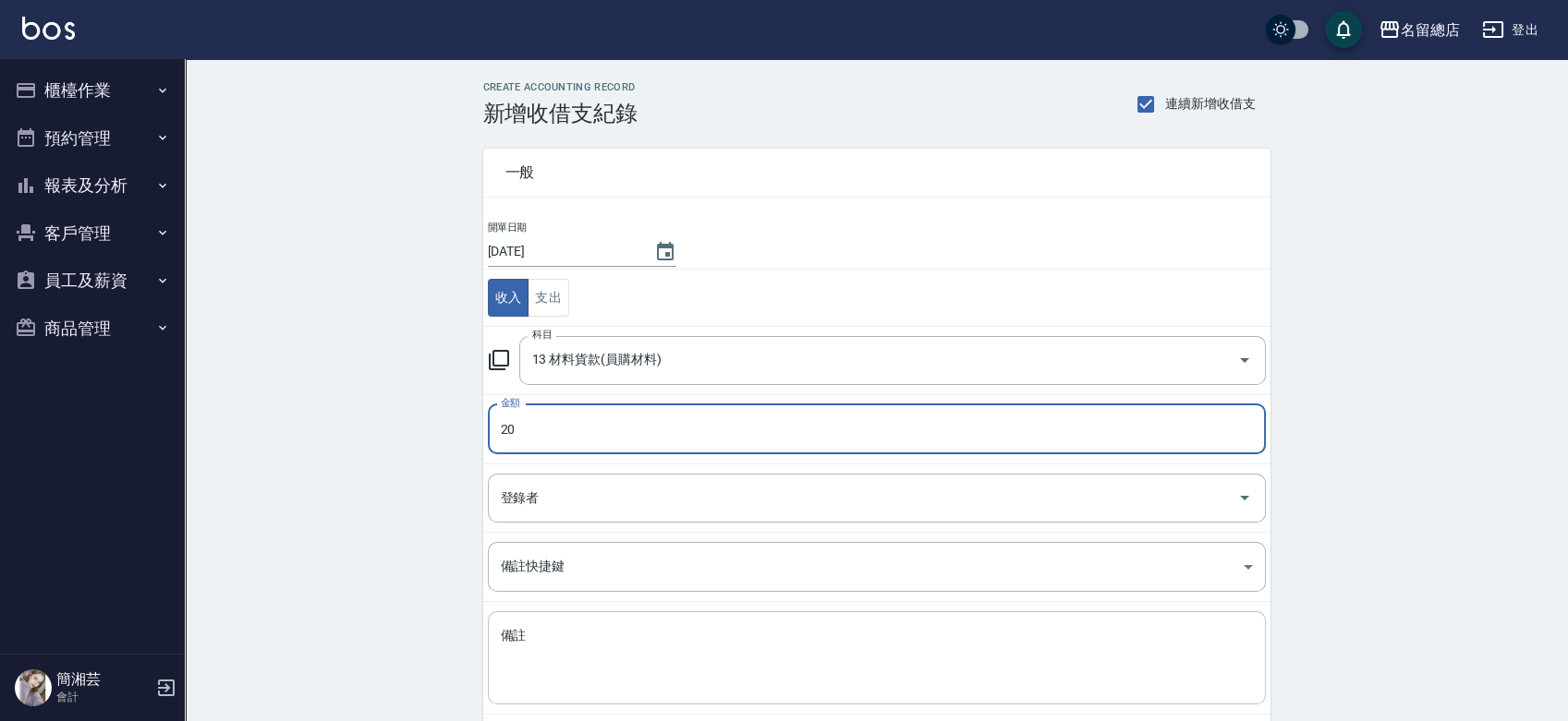
type input "20"
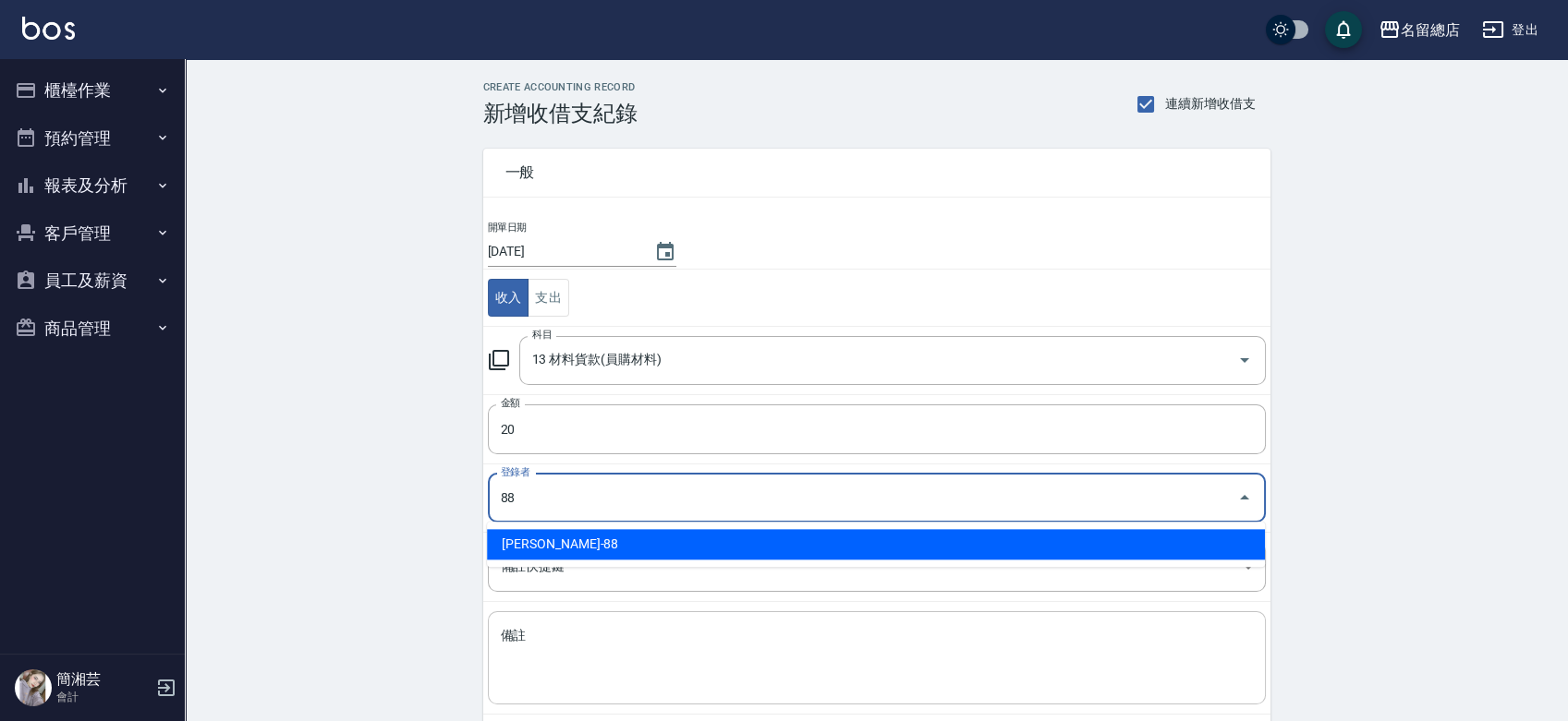
type input "[PERSON_NAME]-88"
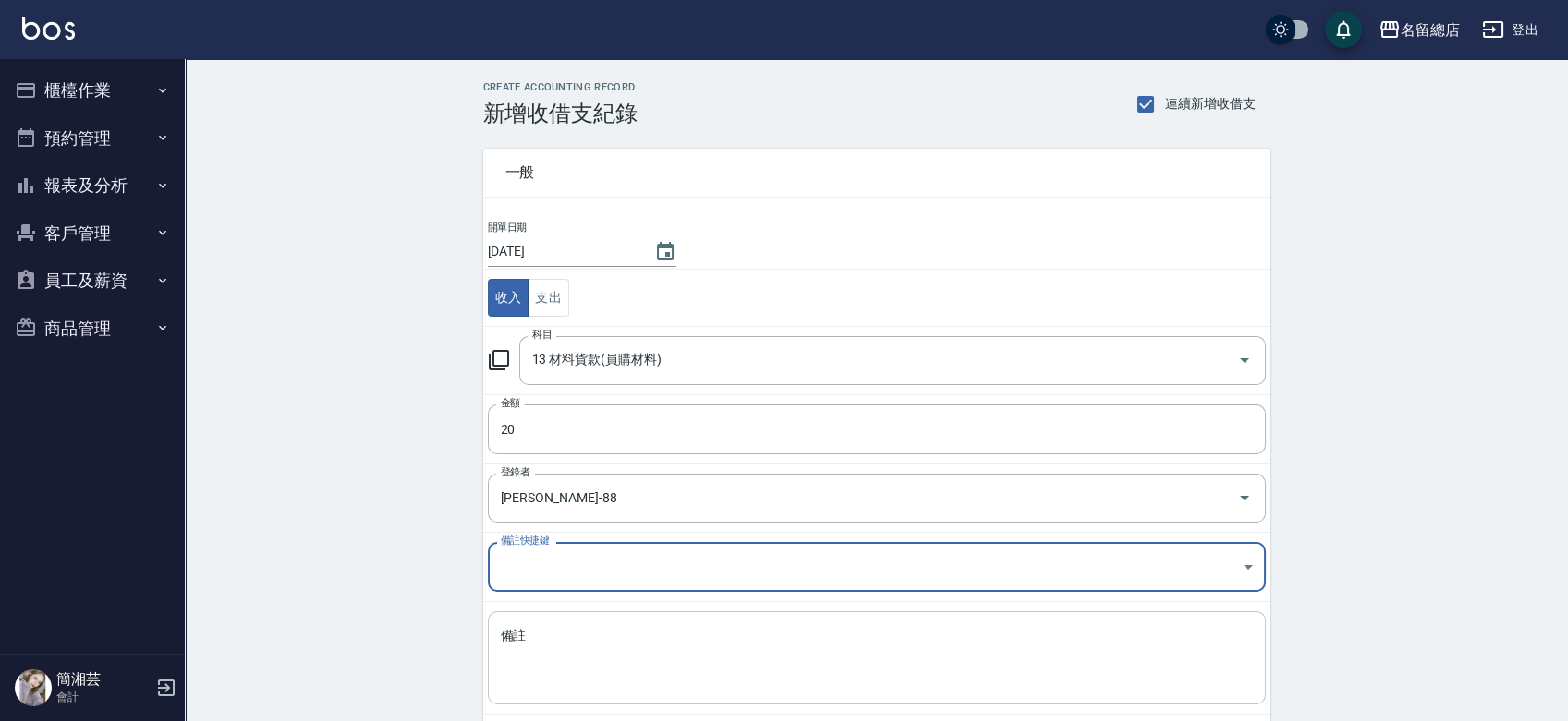
click at [961, 686] on textarea "備註" at bounding box center [877, 658] width 752 height 63
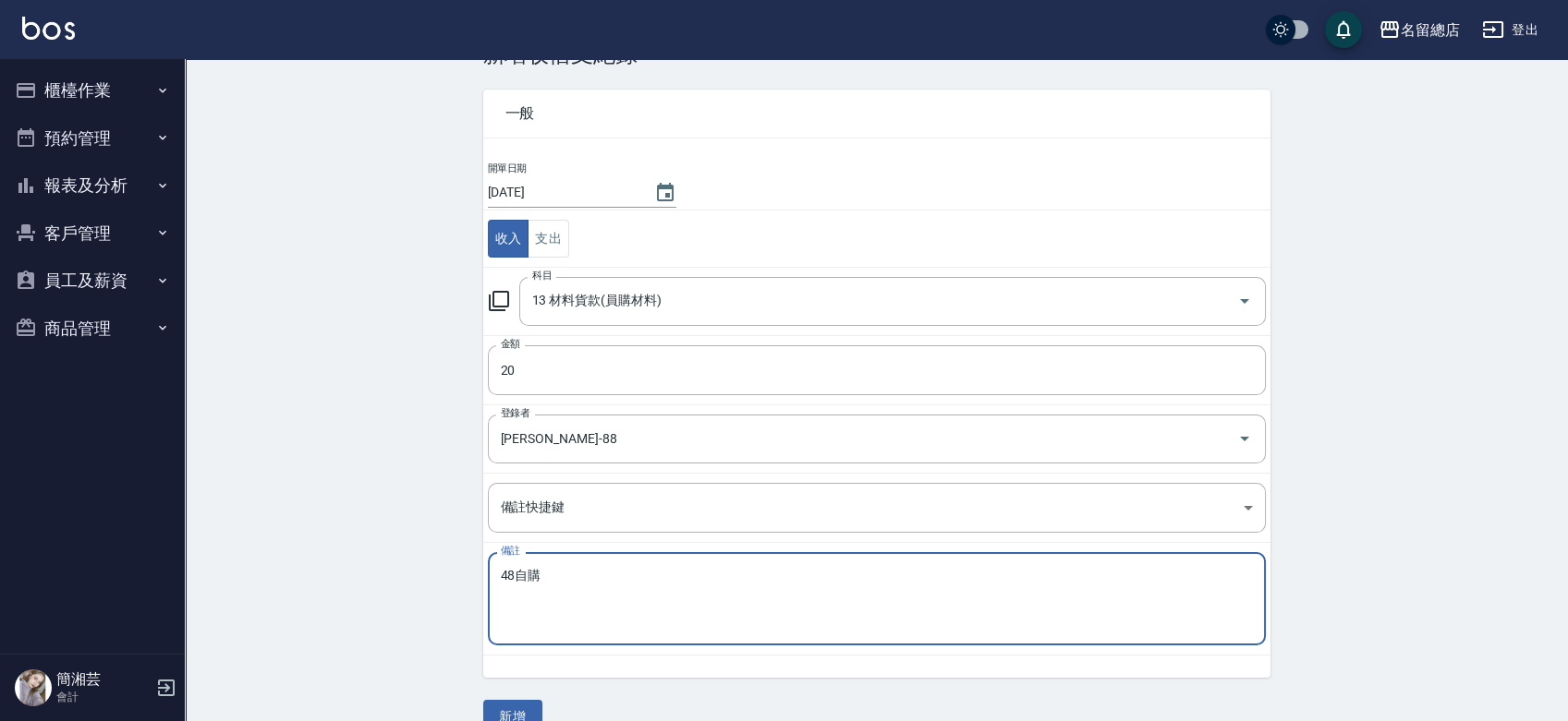
scroll to position [92, 0]
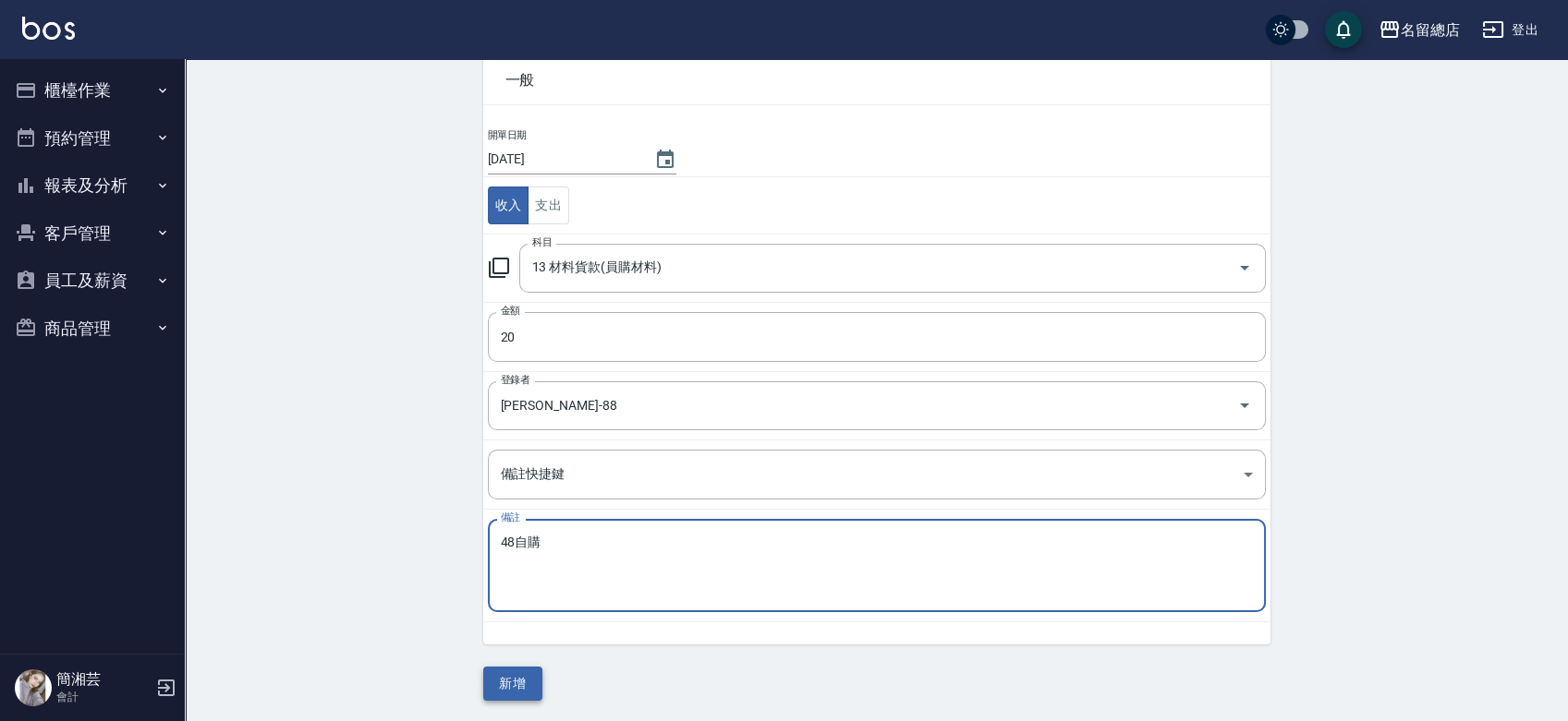
type textarea "48自購"
click at [508, 670] on button "新增" at bounding box center [513, 684] width 59 height 34
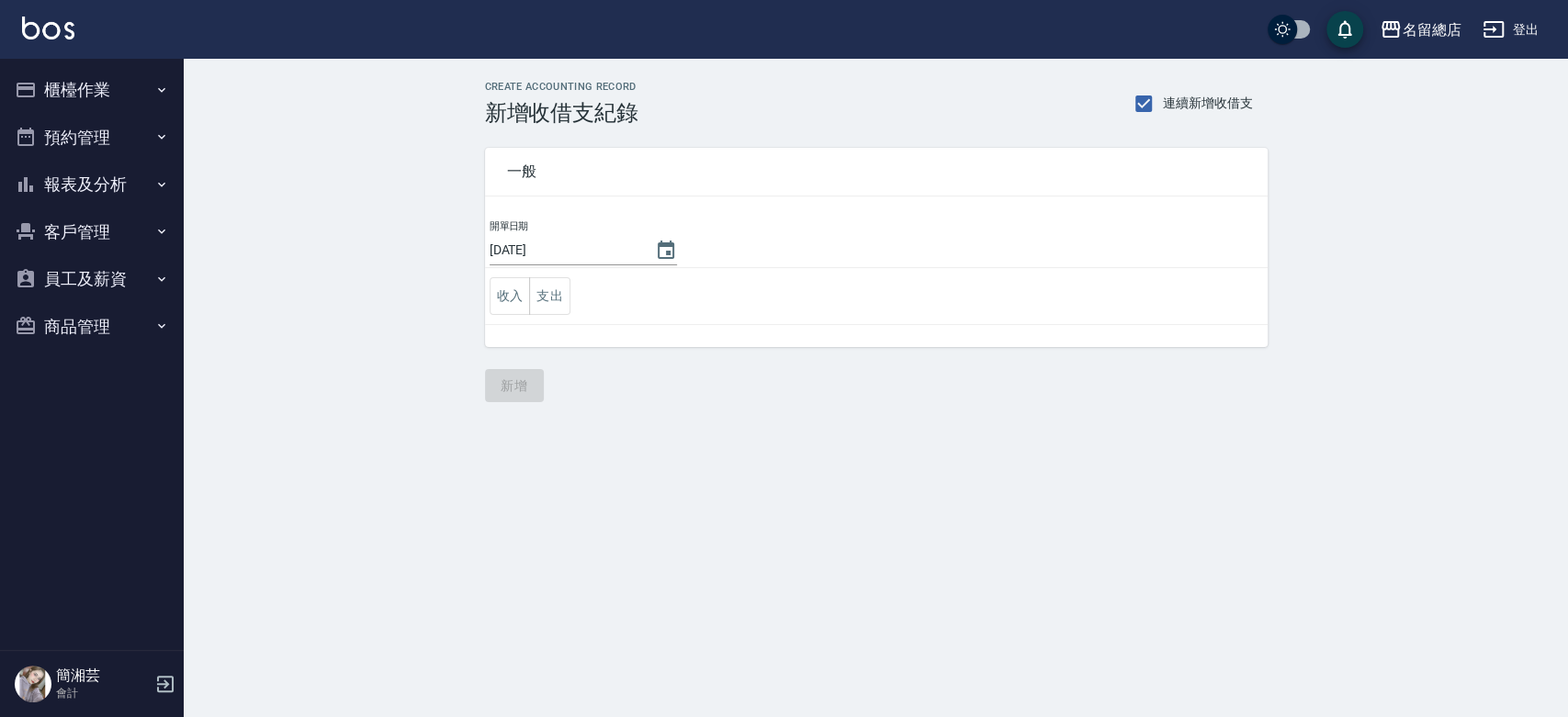
click at [103, 97] on button "櫃檯作業" at bounding box center [92, 90] width 169 height 48
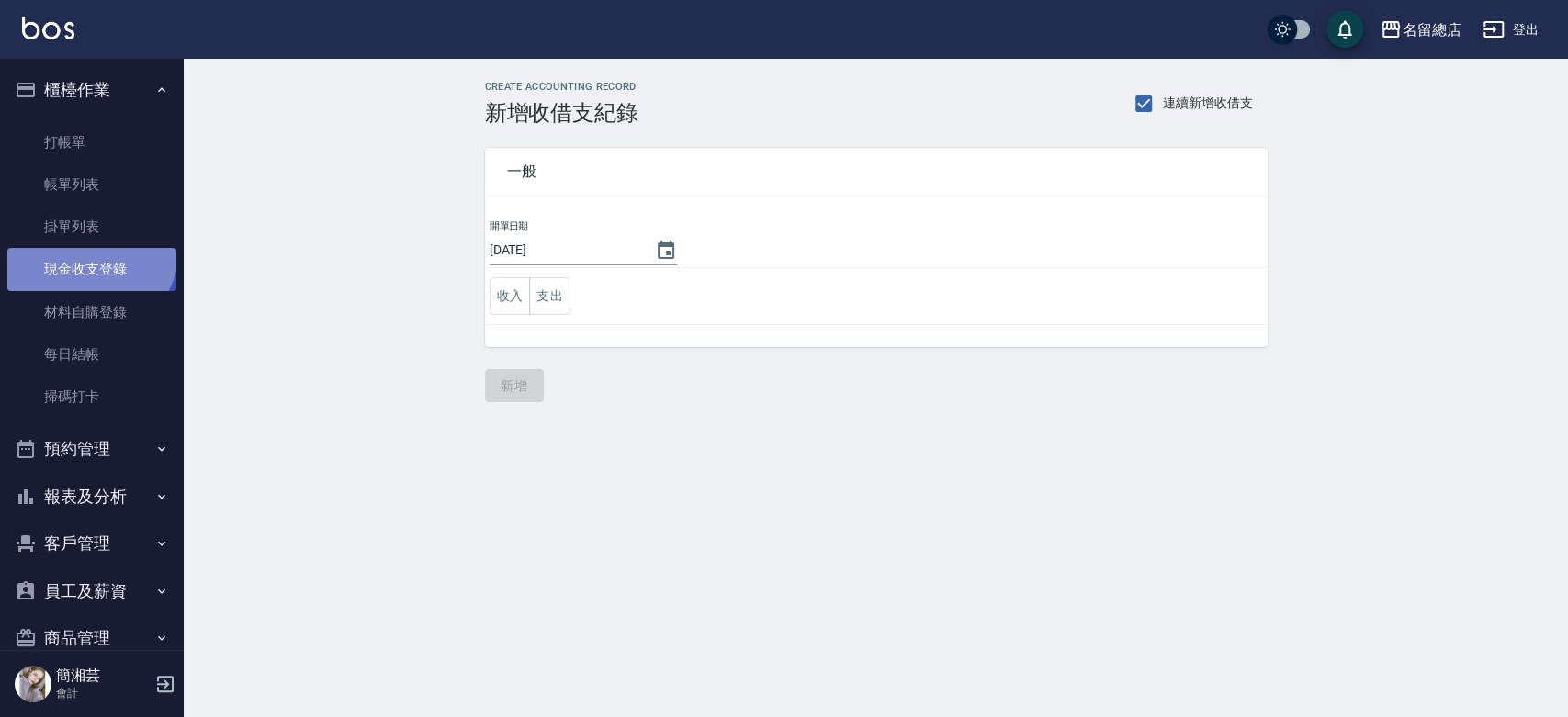
click at [87, 248] on link "現金收支登錄" at bounding box center [92, 269] width 169 height 42
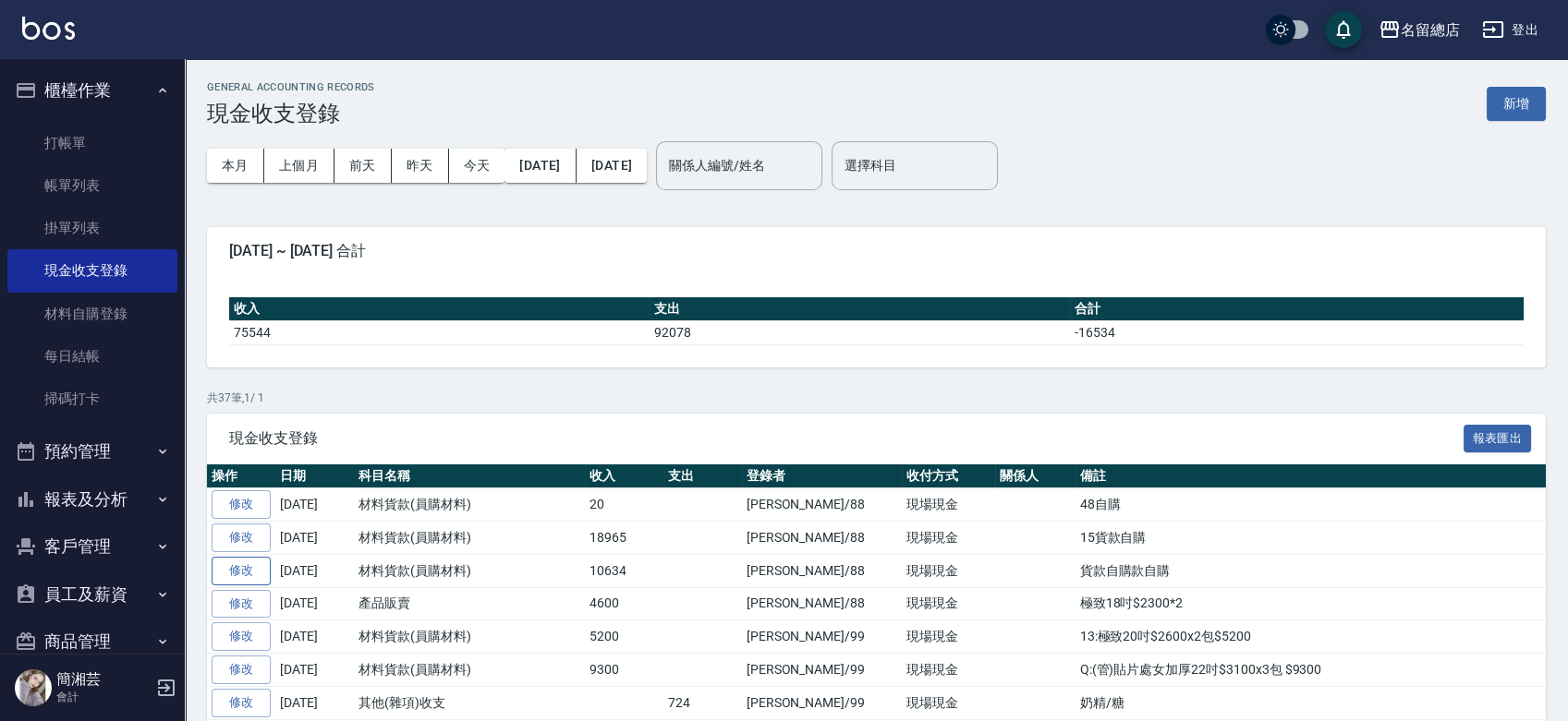
click at [248, 574] on link "修改" at bounding box center [241, 571] width 59 height 28
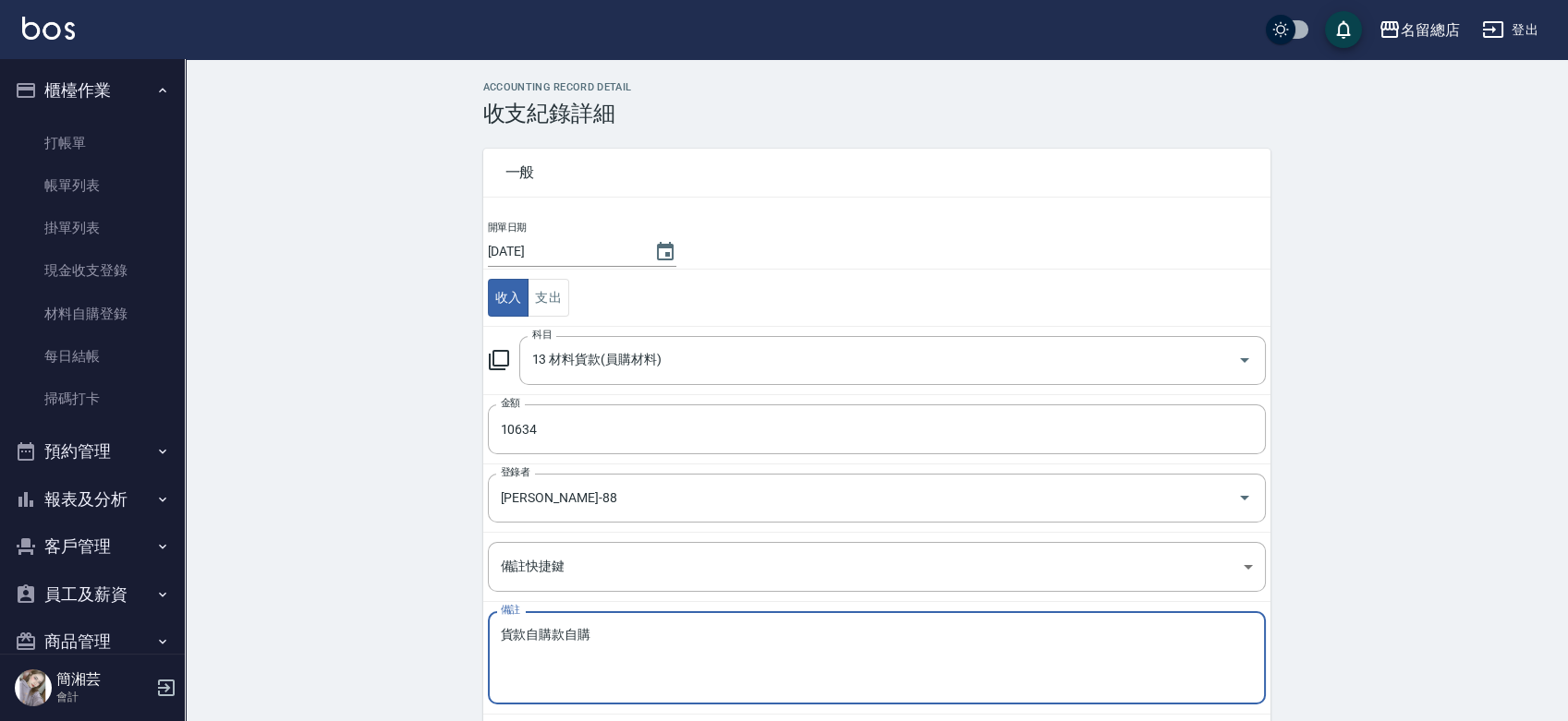
drag, startPoint x: 614, startPoint y: 633, endPoint x: 453, endPoint y: 648, distance: 161.7
click at [453, 648] on div "ACCOUNTING RECORD DETAIL 收支紀錄詳細 一般 開單日期 [DATE] 收入 支出 科目 13 材料貨款(員購材料) 科目 金額 106…" at bounding box center [876, 437] width 1383 height 712
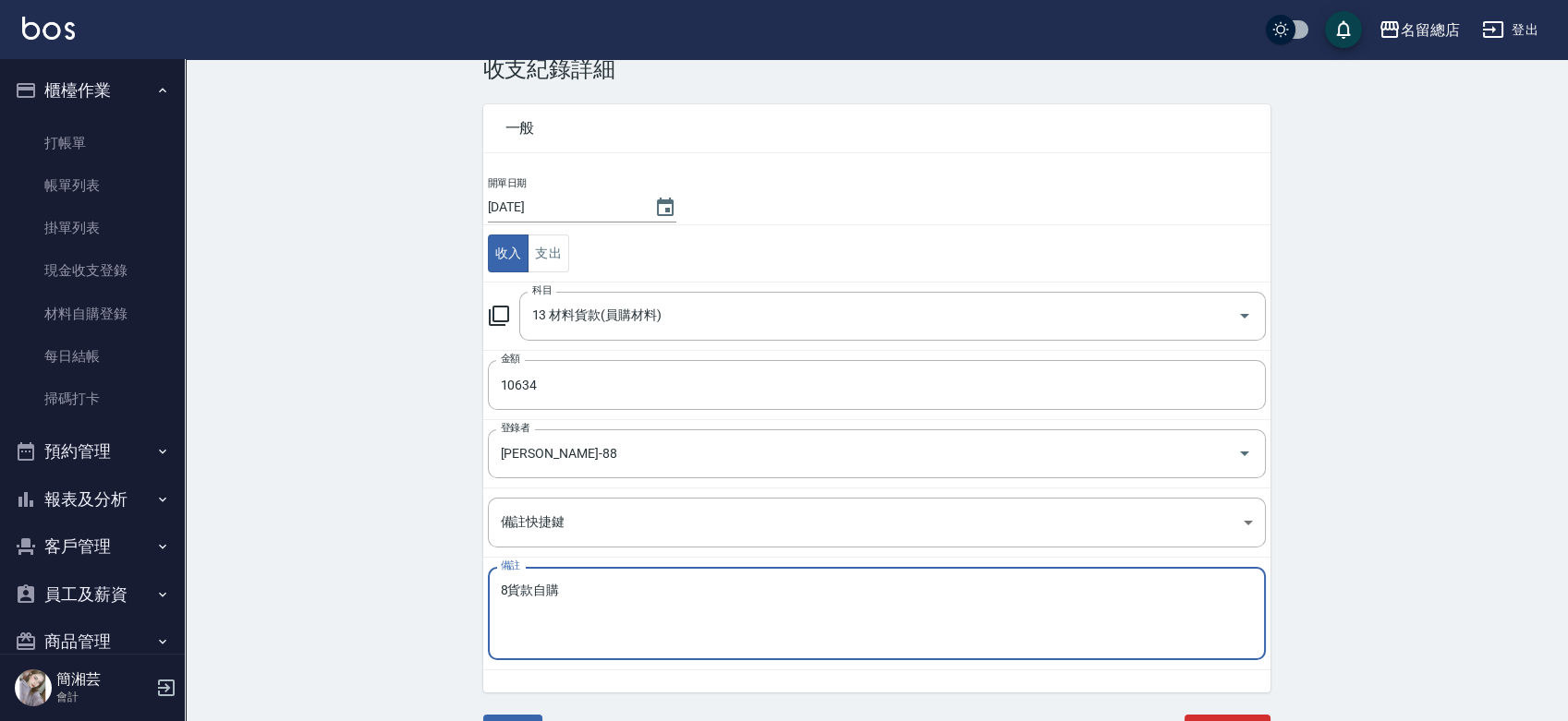
scroll to position [70, 0]
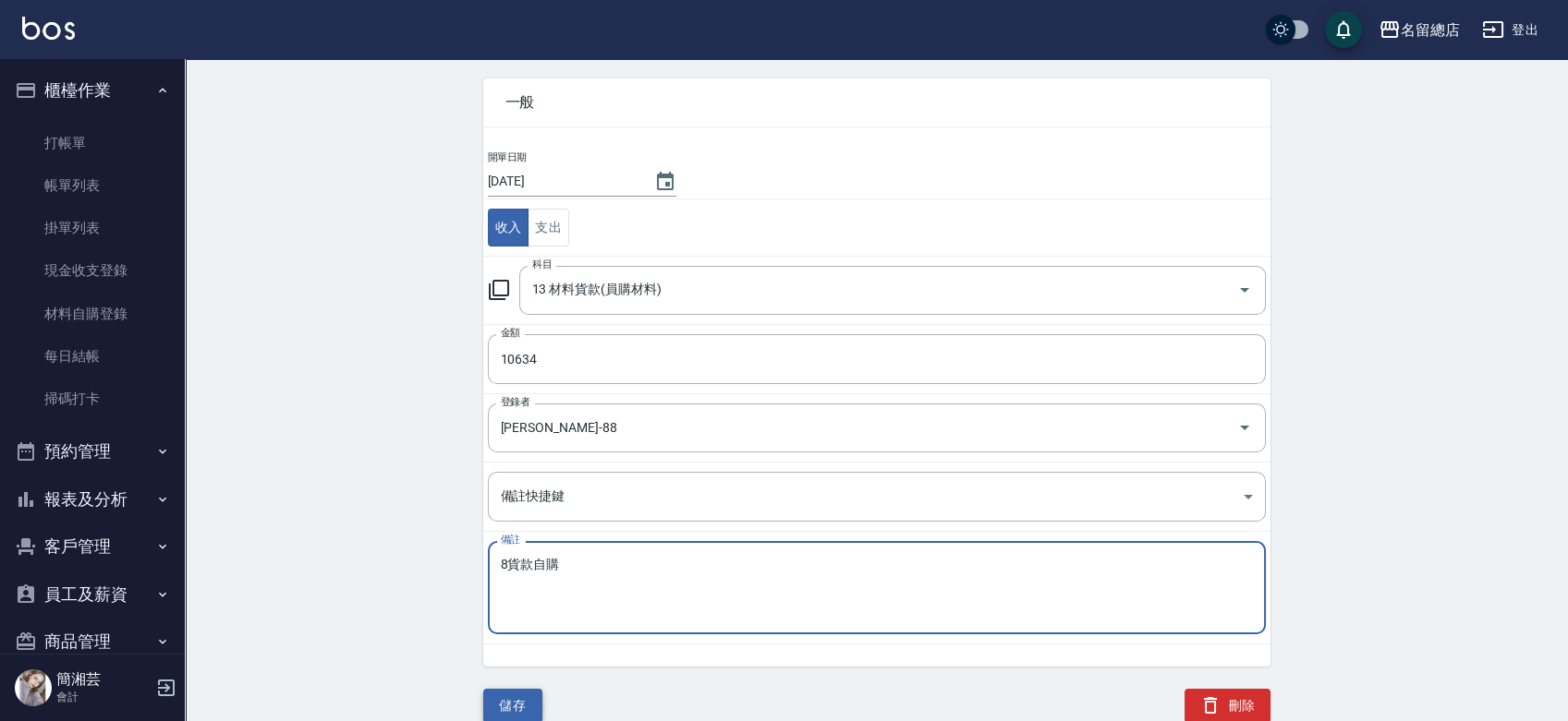
type textarea "8貨款自購"
click at [513, 700] on button "儲存" at bounding box center [513, 706] width 59 height 34
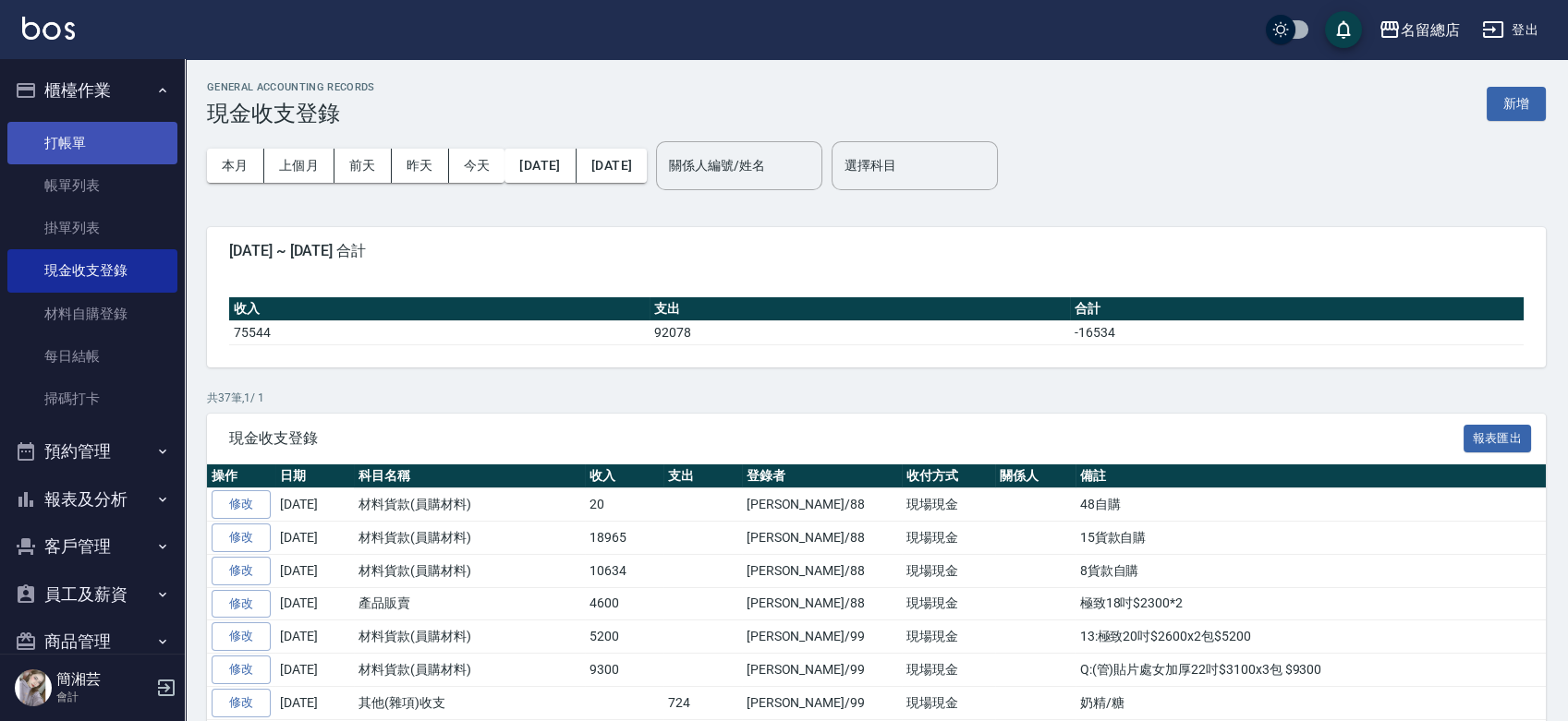
click at [66, 139] on link "打帳單" at bounding box center [92, 142] width 170 height 43
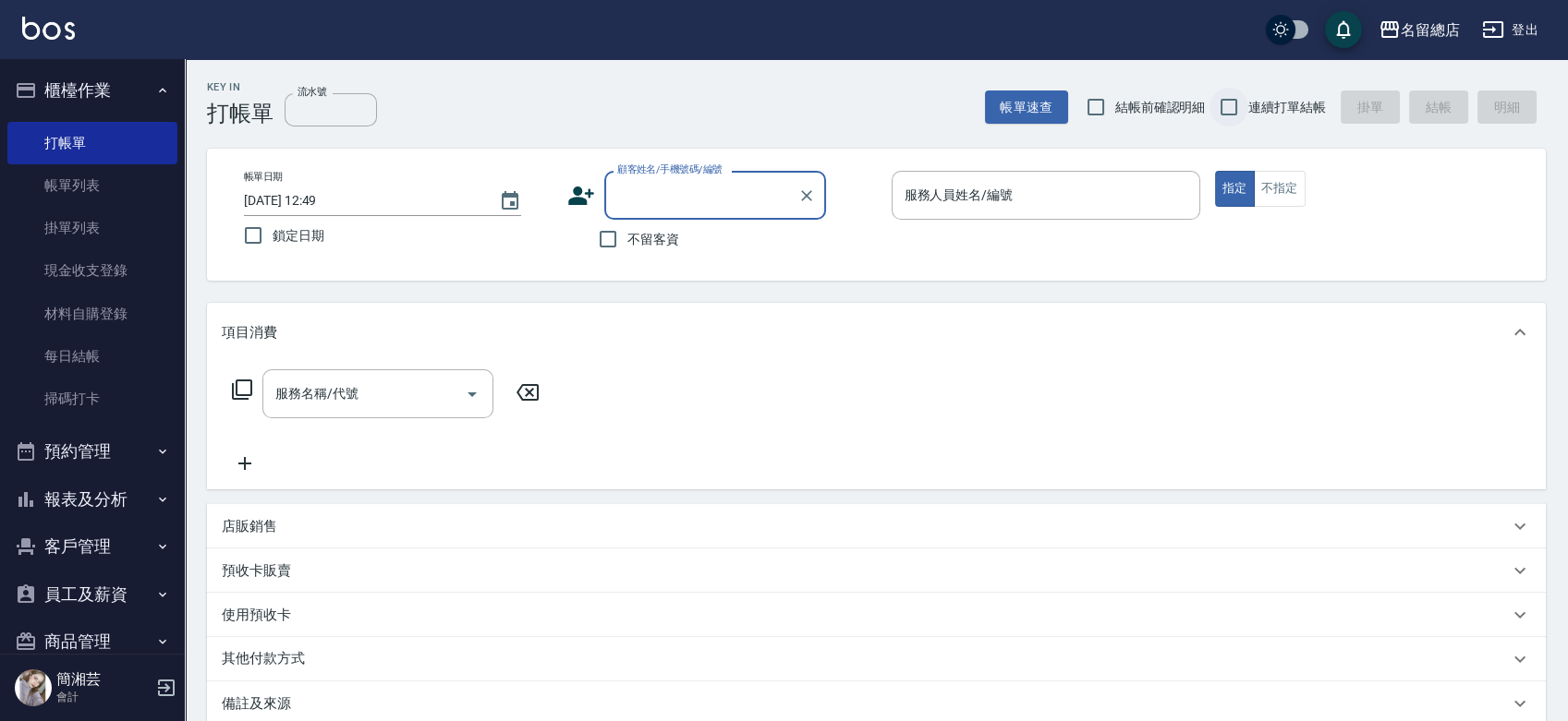
click at [1222, 100] on input "連續打單結帳" at bounding box center [1228, 106] width 39 height 39
checkbox input "true"
click at [613, 249] on input "不留客資" at bounding box center [607, 239] width 39 height 39
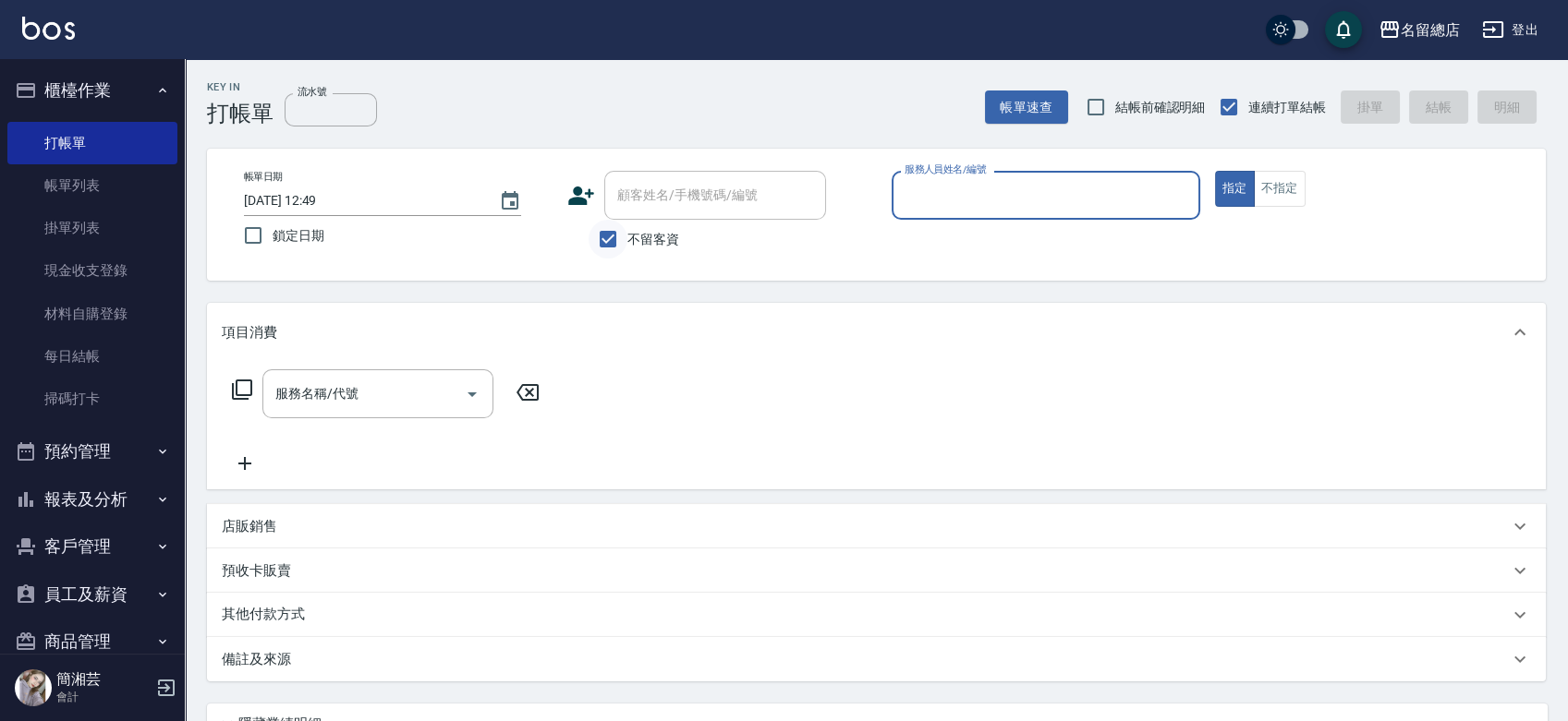
click at [609, 239] on input "不留客資" at bounding box center [607, 239] width 39 height 39
checkbox input "false"
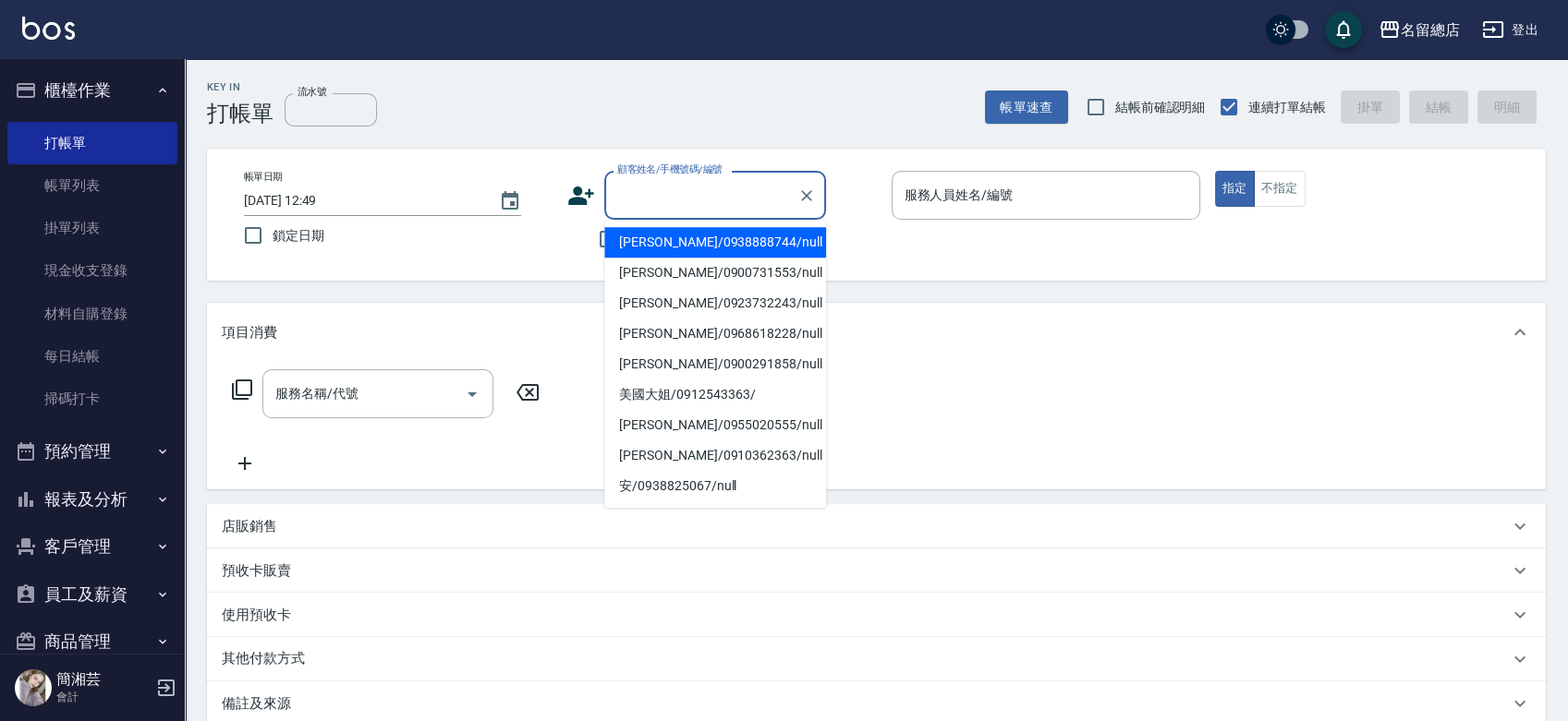
click at [617, 211] on input "顧客姓名/手機號碼/編號" at bounding box center [700, 195] width 177 height 32
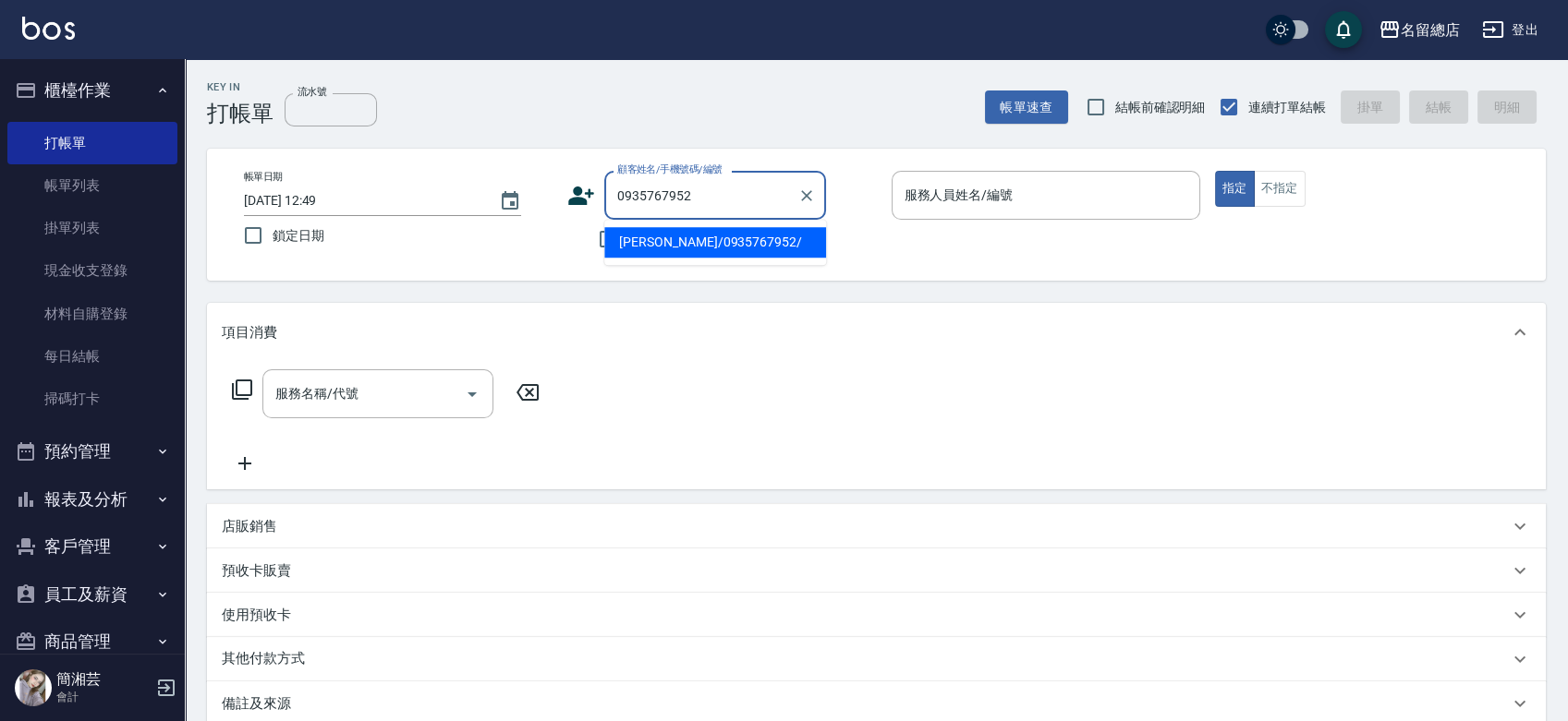
type input "[PERSON_NAME]/0935767952/"
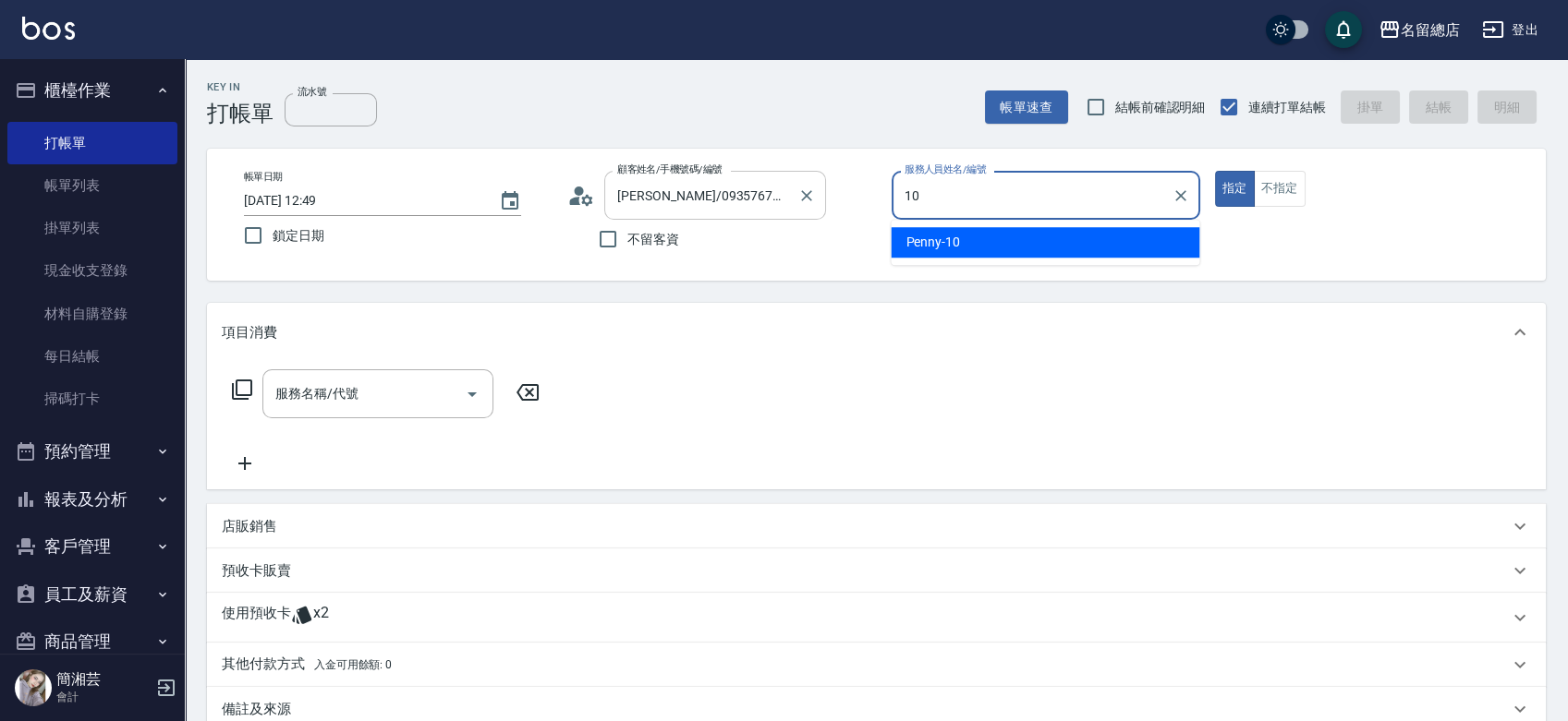
type input "Penny-10"
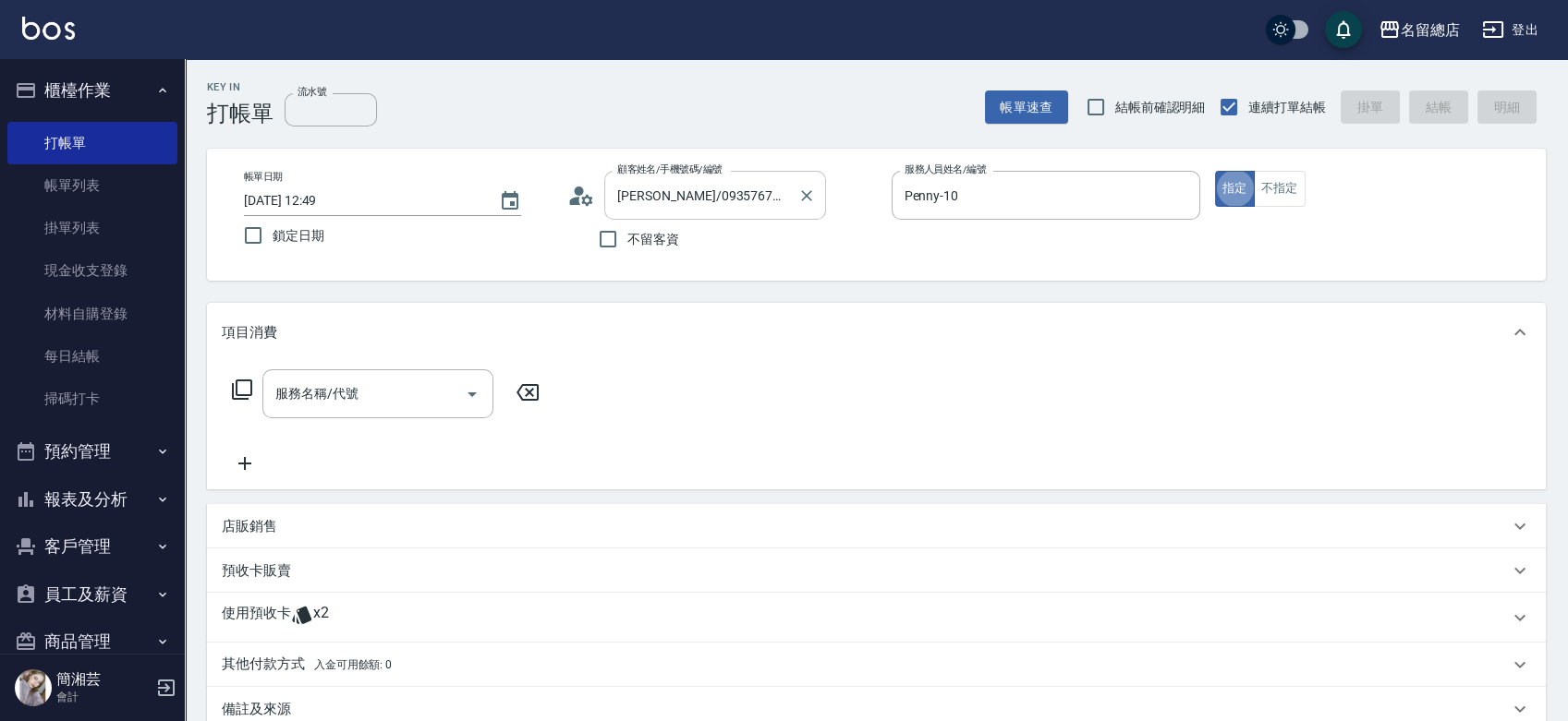
type button "true"
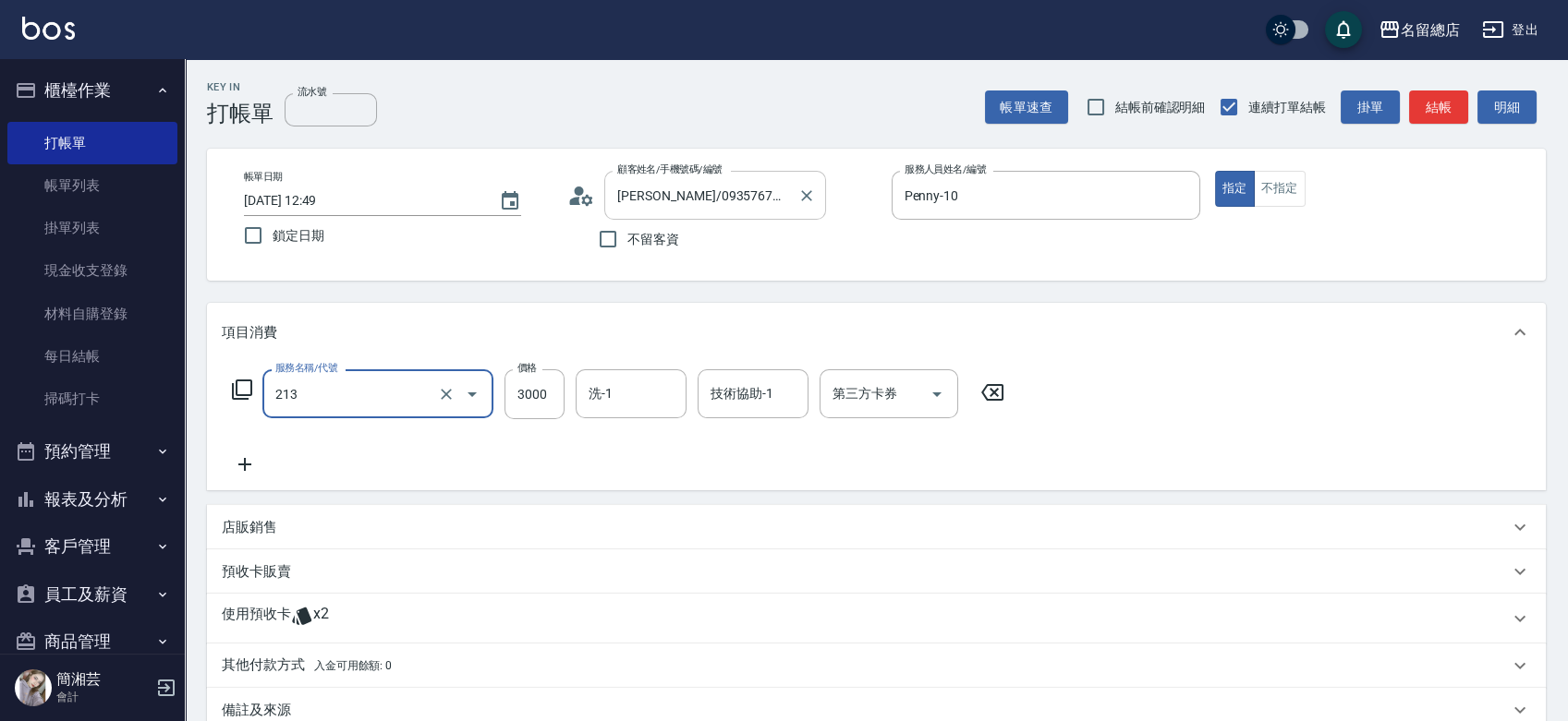
type input "陶溫3000以上(213)"
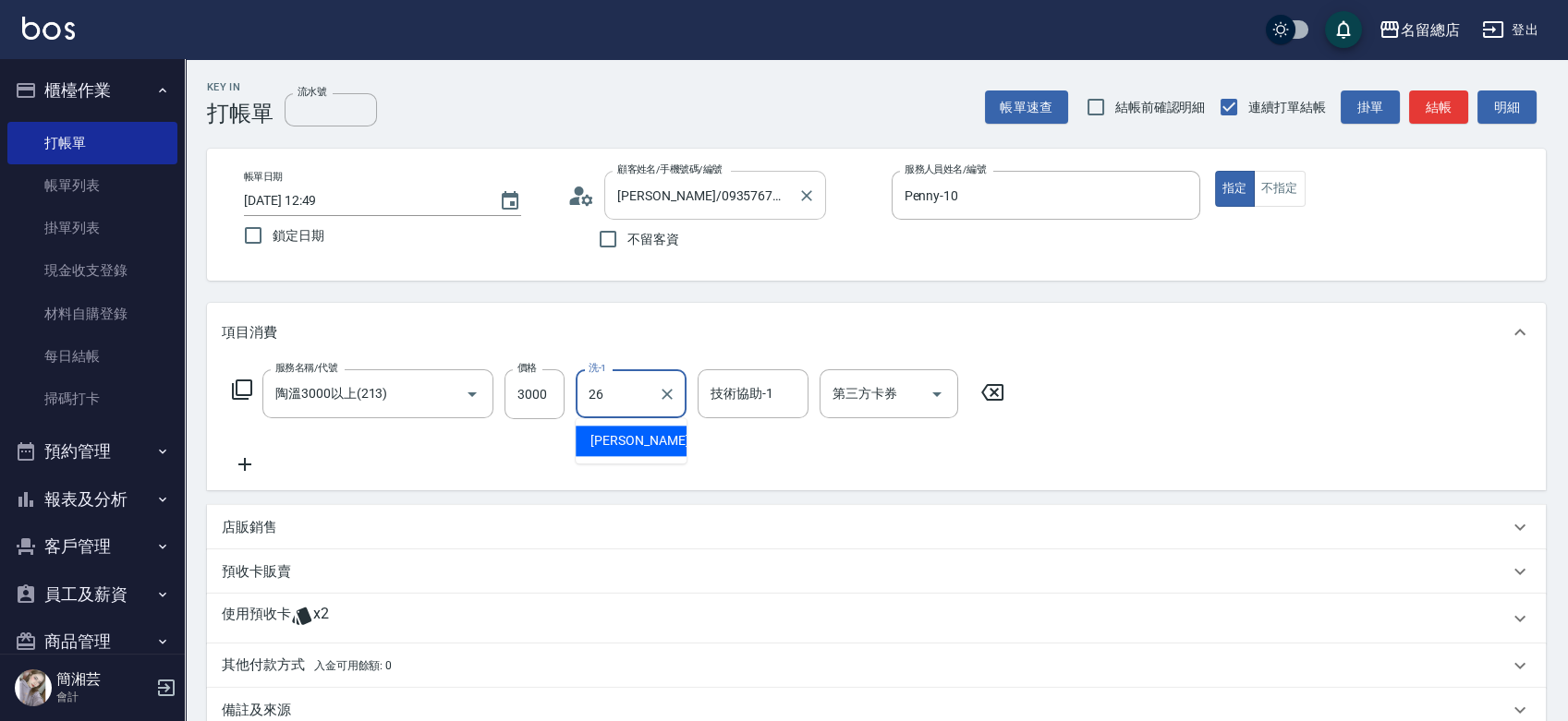
type input "謝雅筑-26"
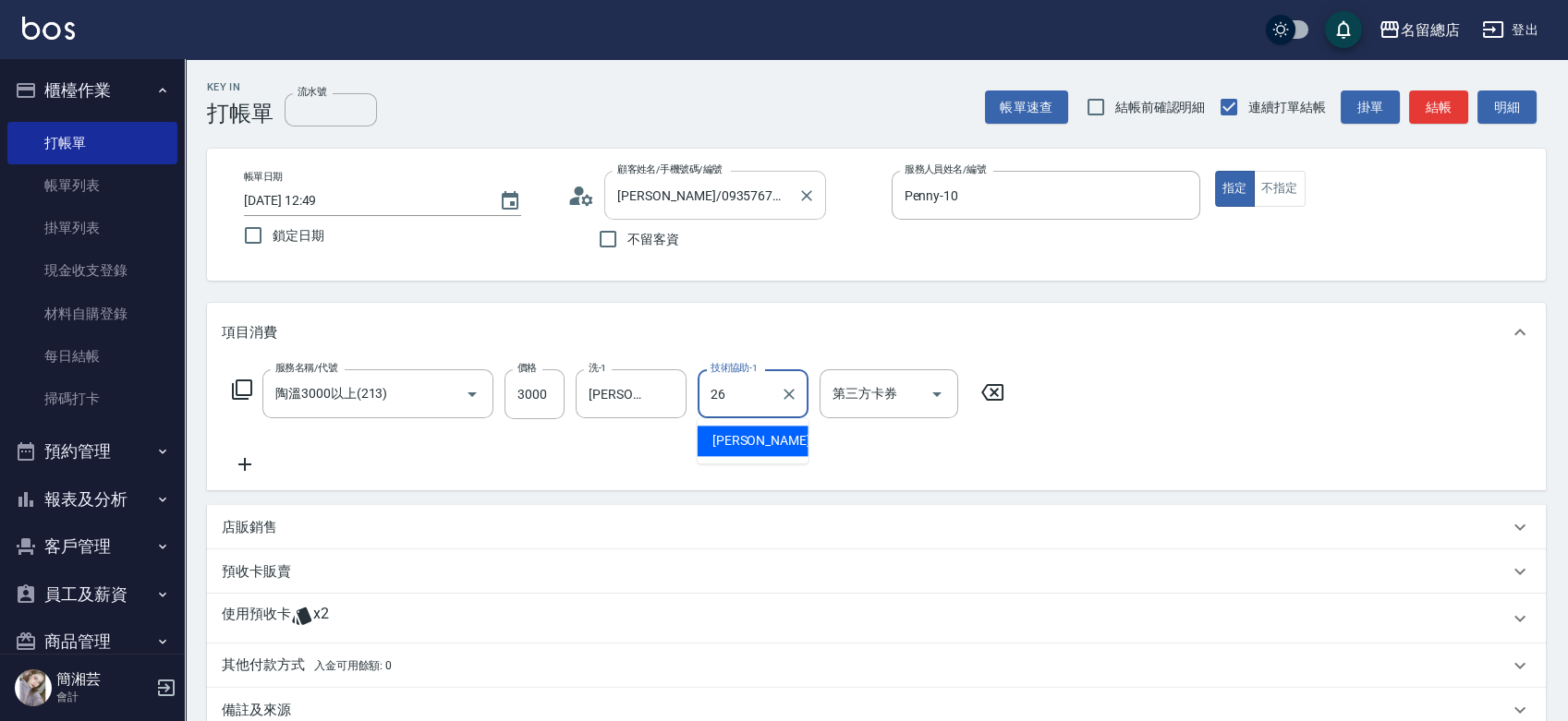
type input "謝雅筑-26"
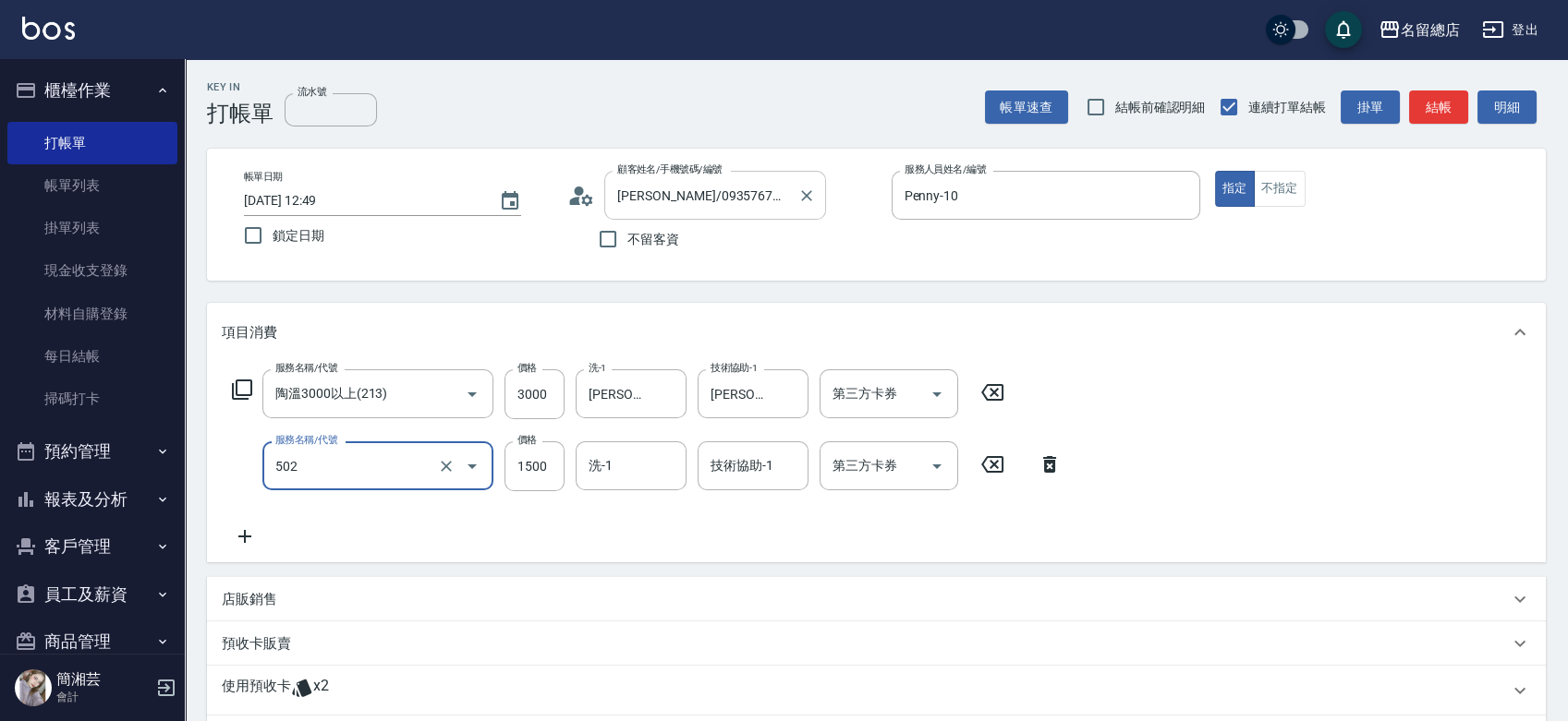
type input "染髮1500以上(502)"
type input "3000"
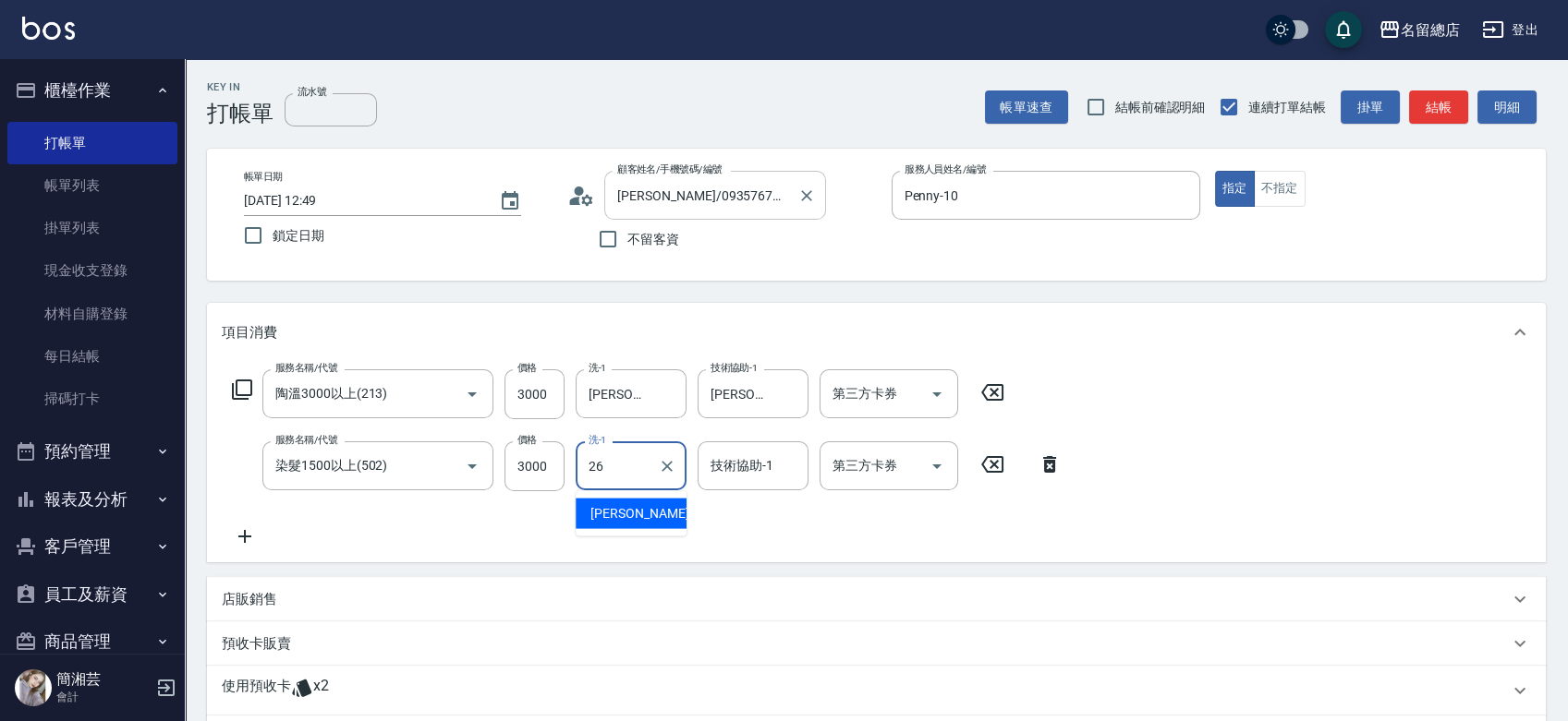
type input "謝雅筑-26"
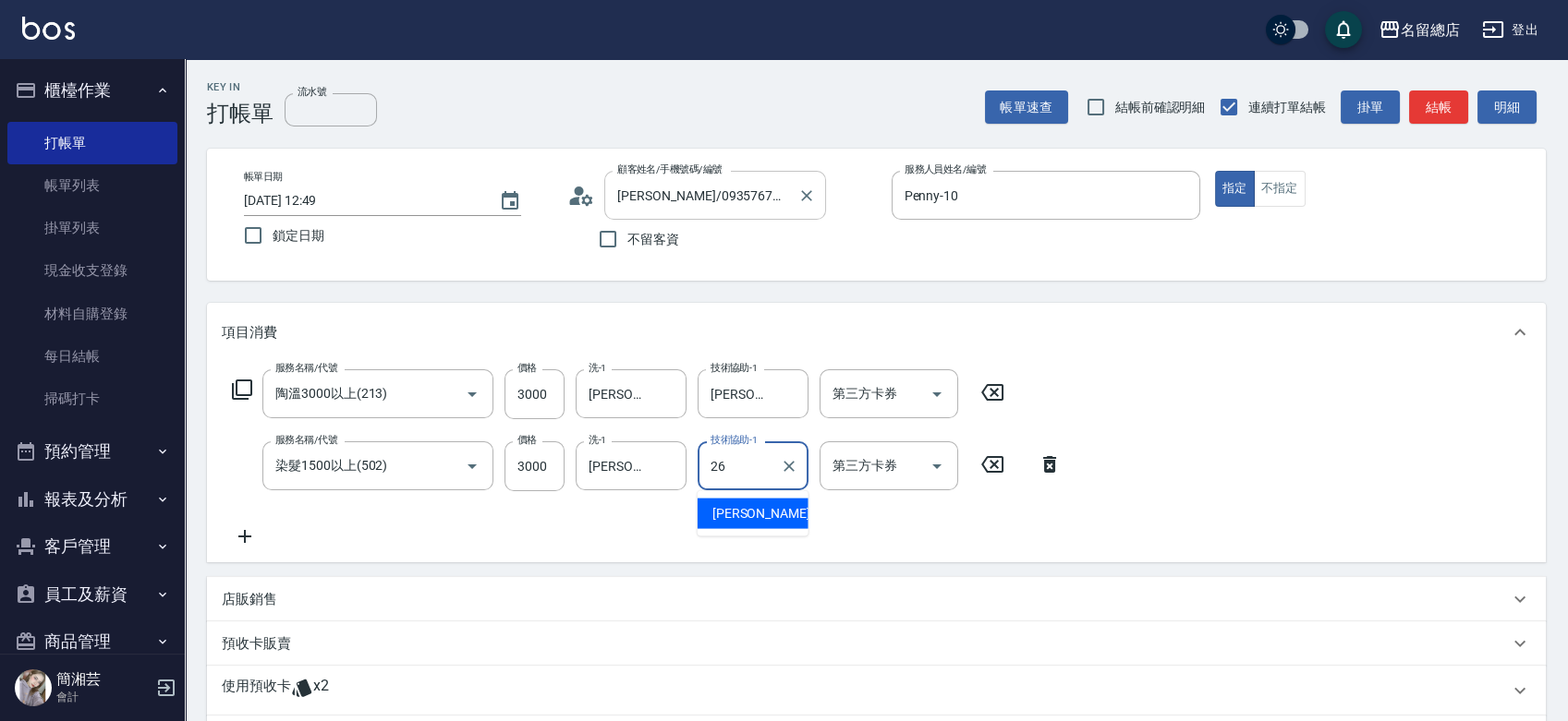
type input "謝雅筑-26"
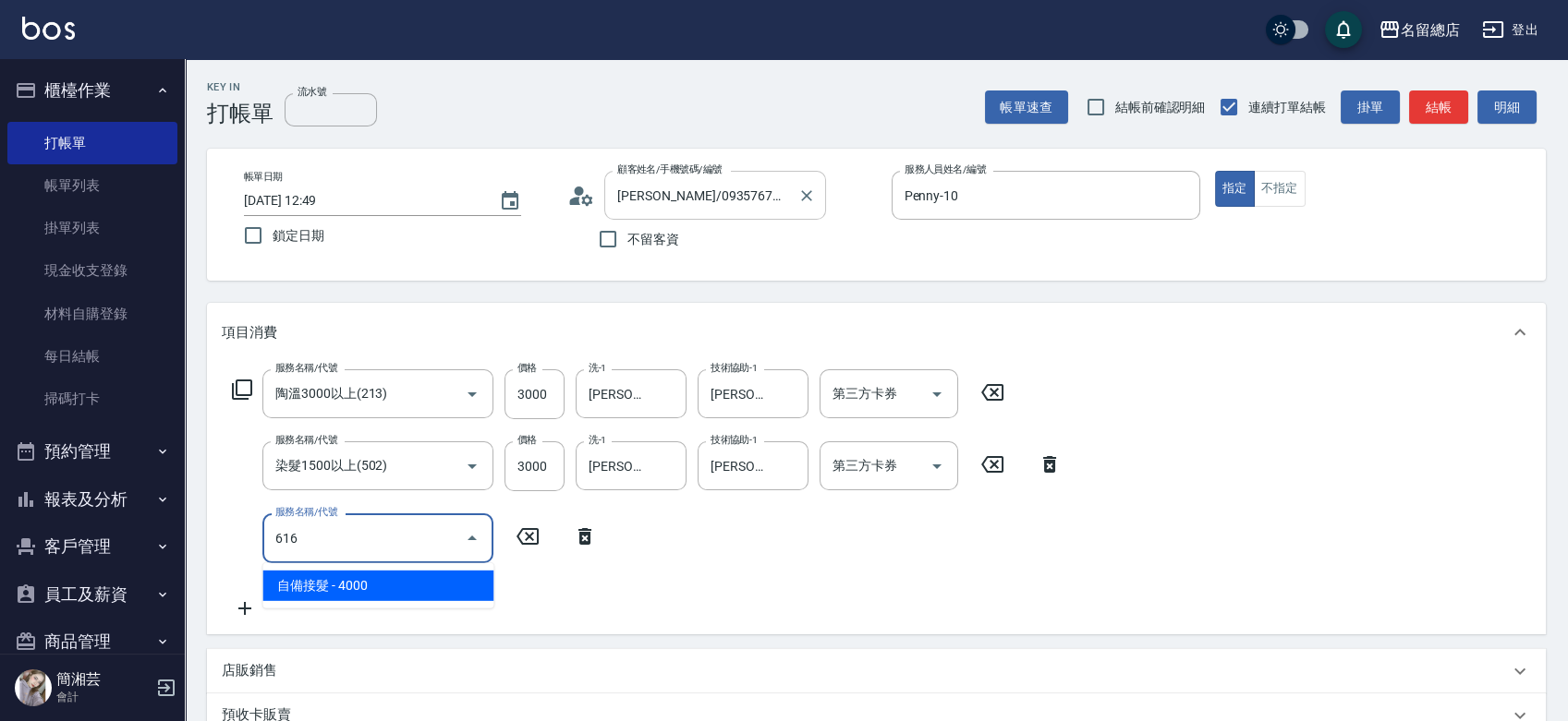
type input "自備接髮(616)"
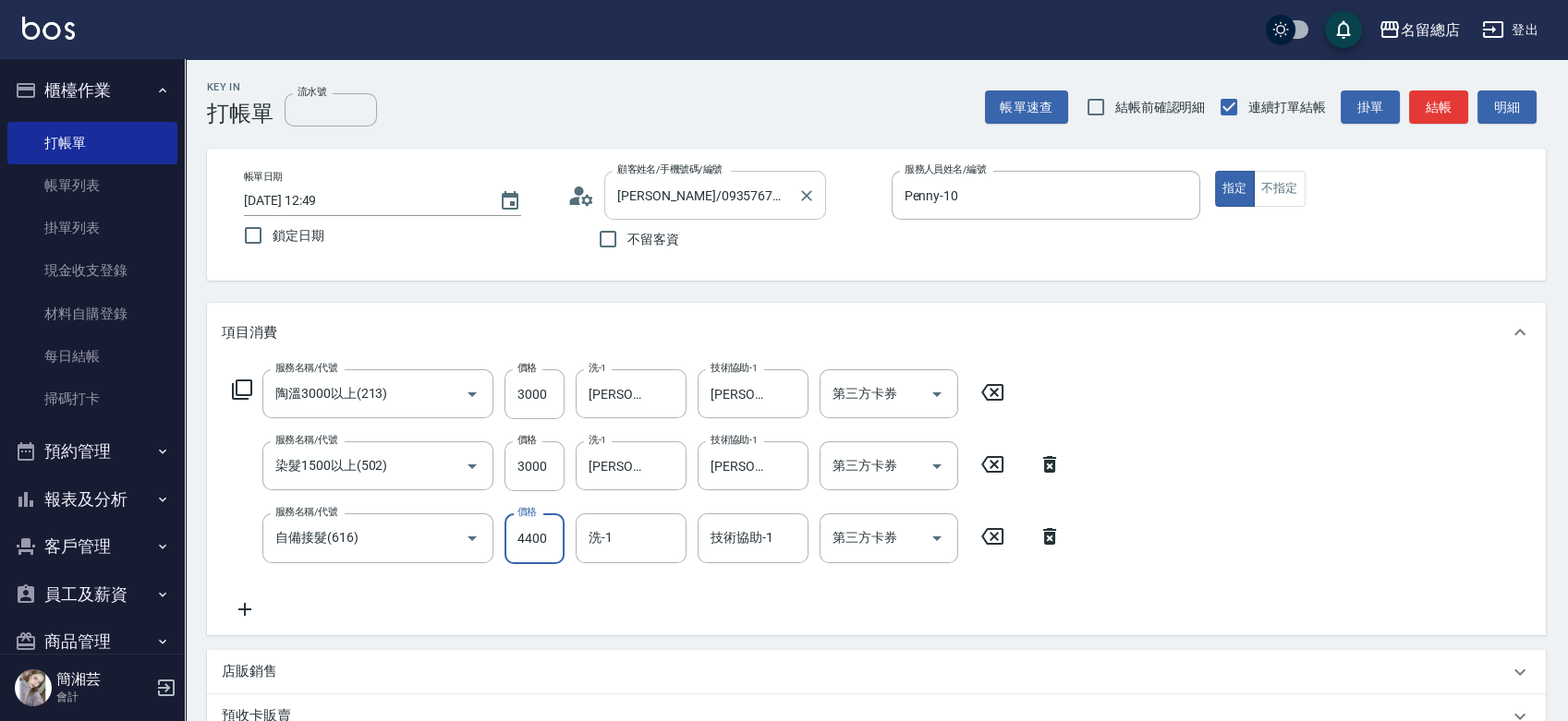
type input "4400"
type input "謝雅筑-26"
type input "6"
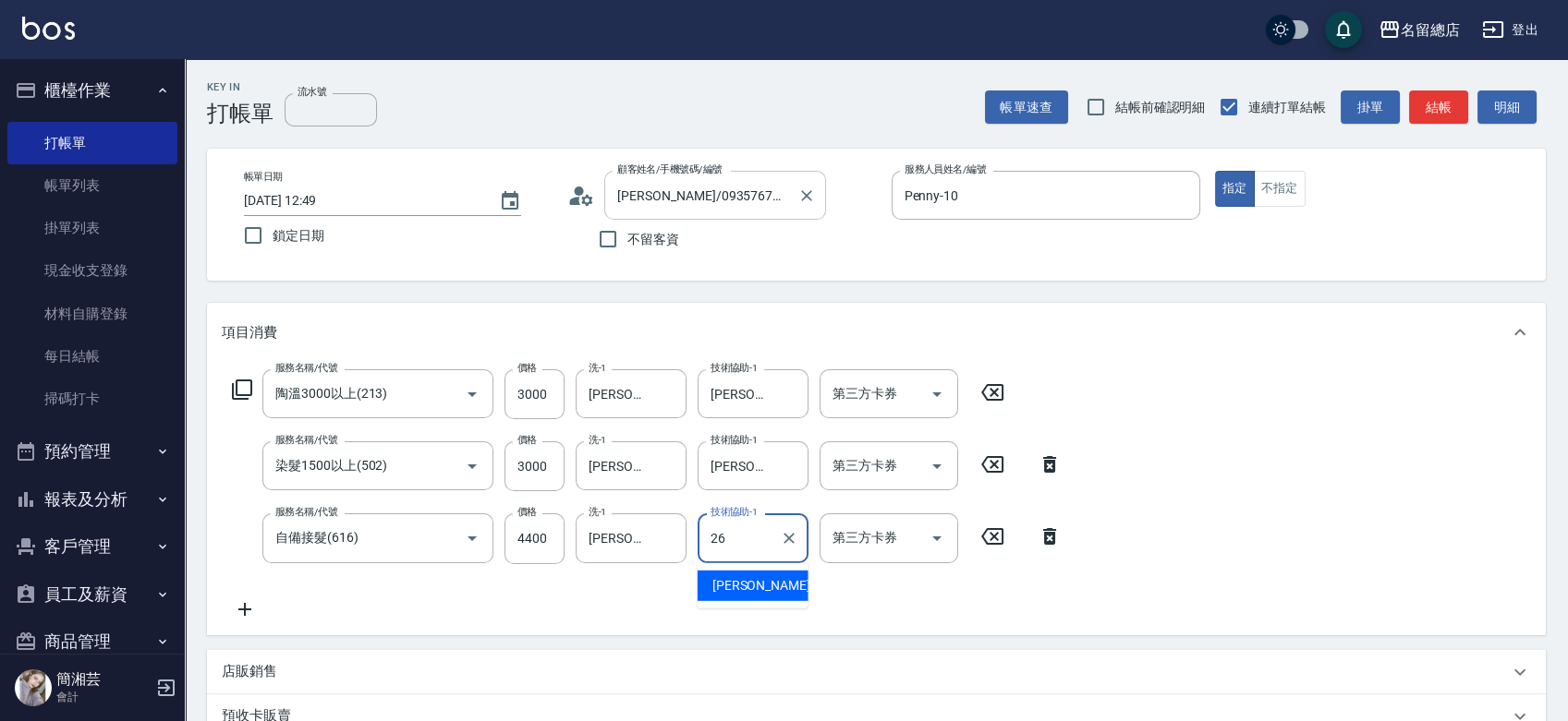
type input "謝雅筑-26"
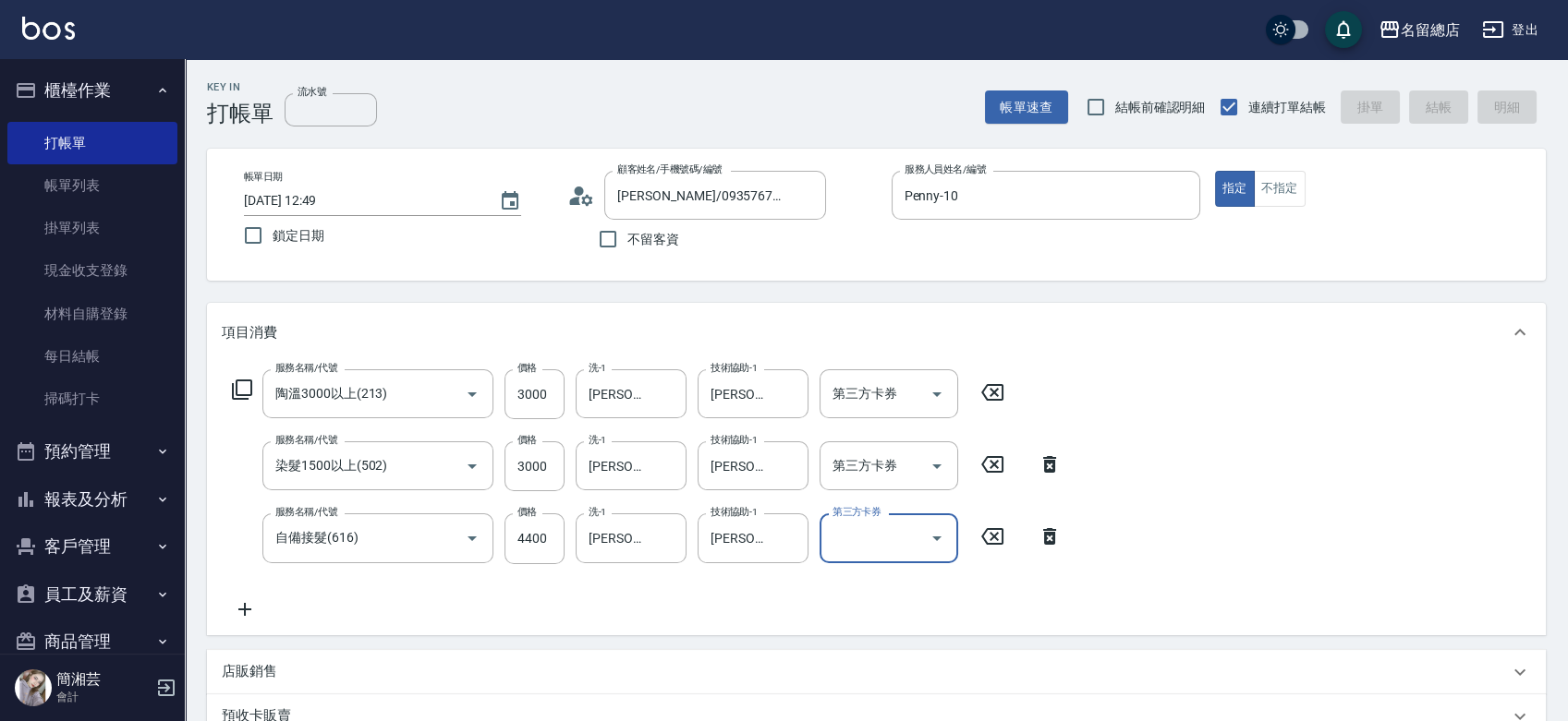
type input "2025/10/09 13:10"
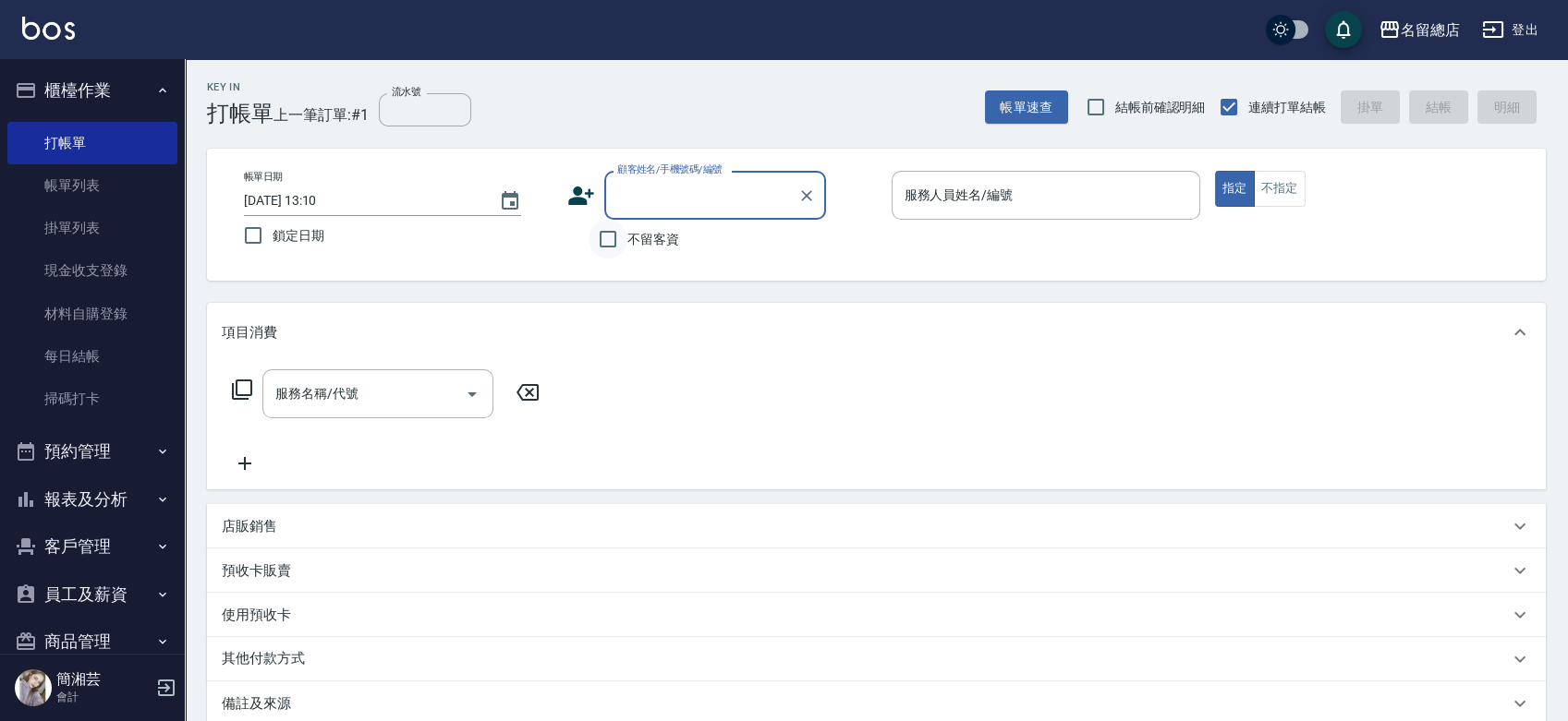
click at [613, 253] on input "不留客資" at bounding box center [607, 239] width 39 height 39
checkbox input "true"
type input "林憶君/0935767952/"
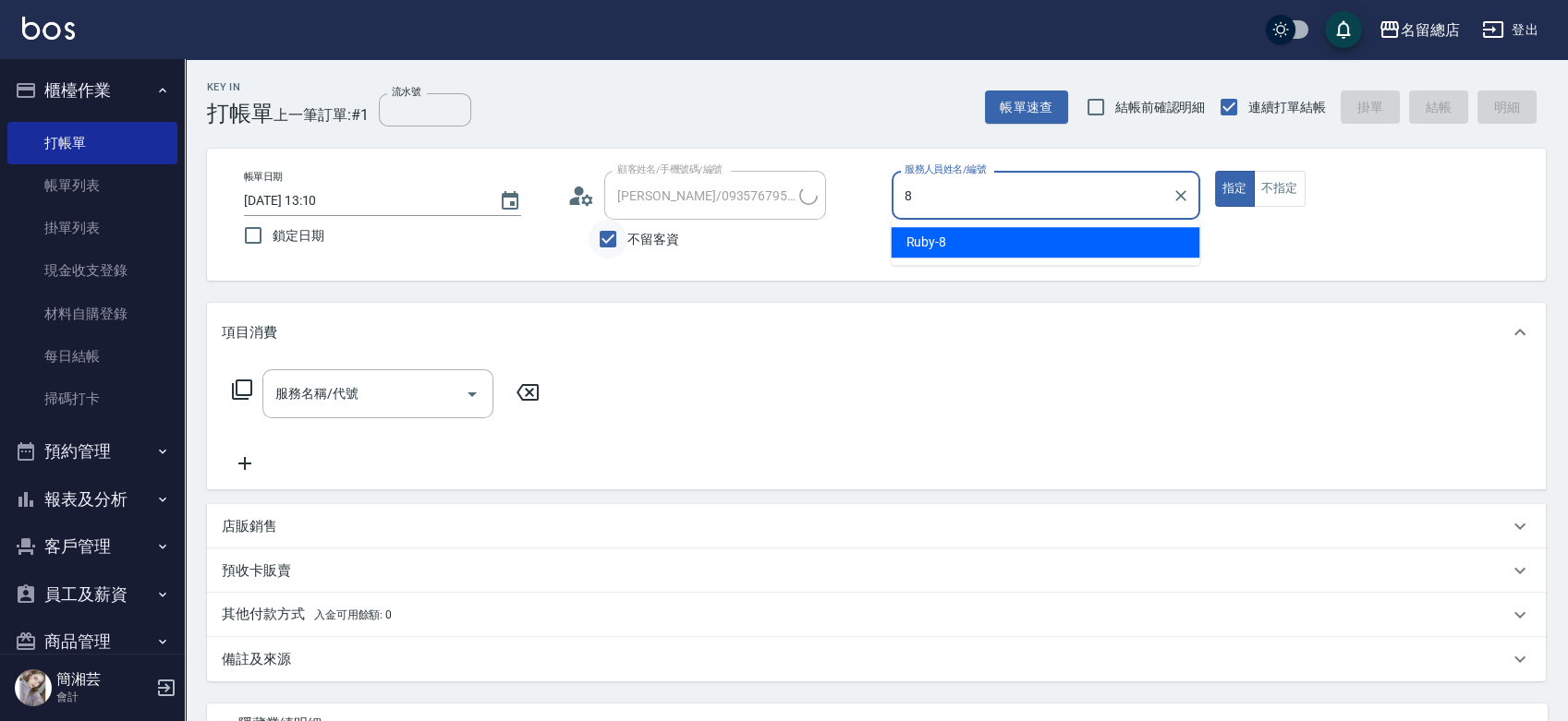
type input "Ruby-8"
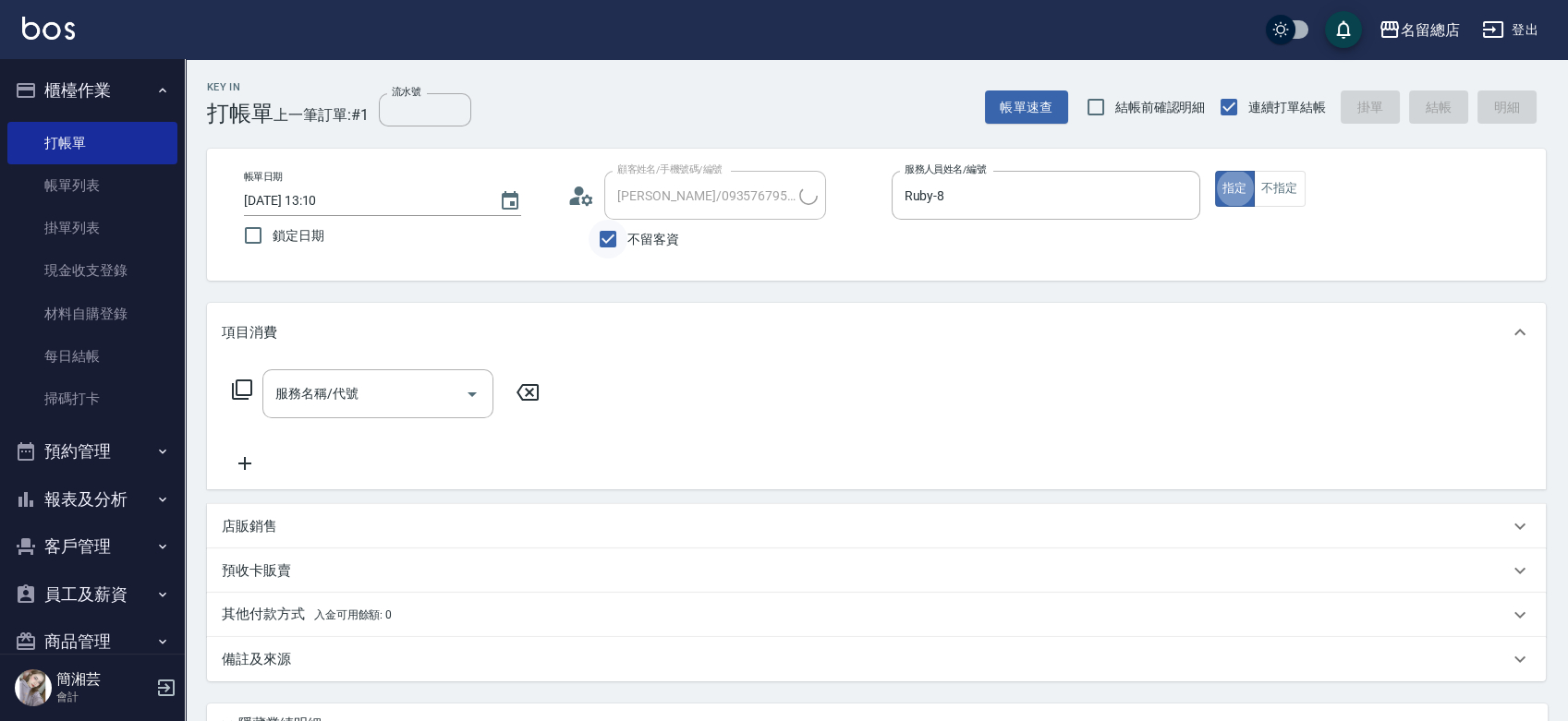
type input "李欣潔/0923528006/"
click at [627, 251] on input "不留客資" at bounding box center [607, 239] width 39 height 39
checkbox input "false"
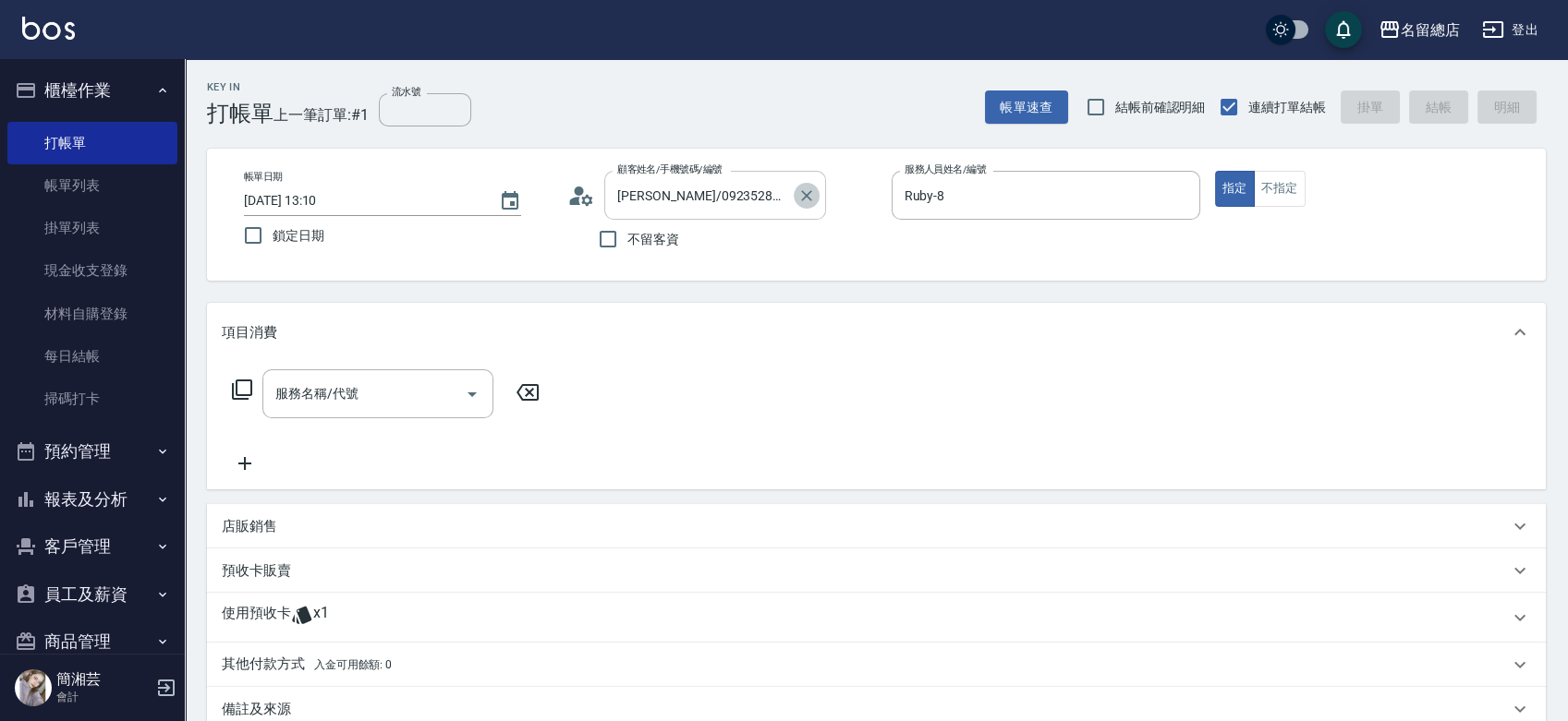
click at [802, 193] on icon "Clear" at bounding box center [806, 195] width 18 height 18
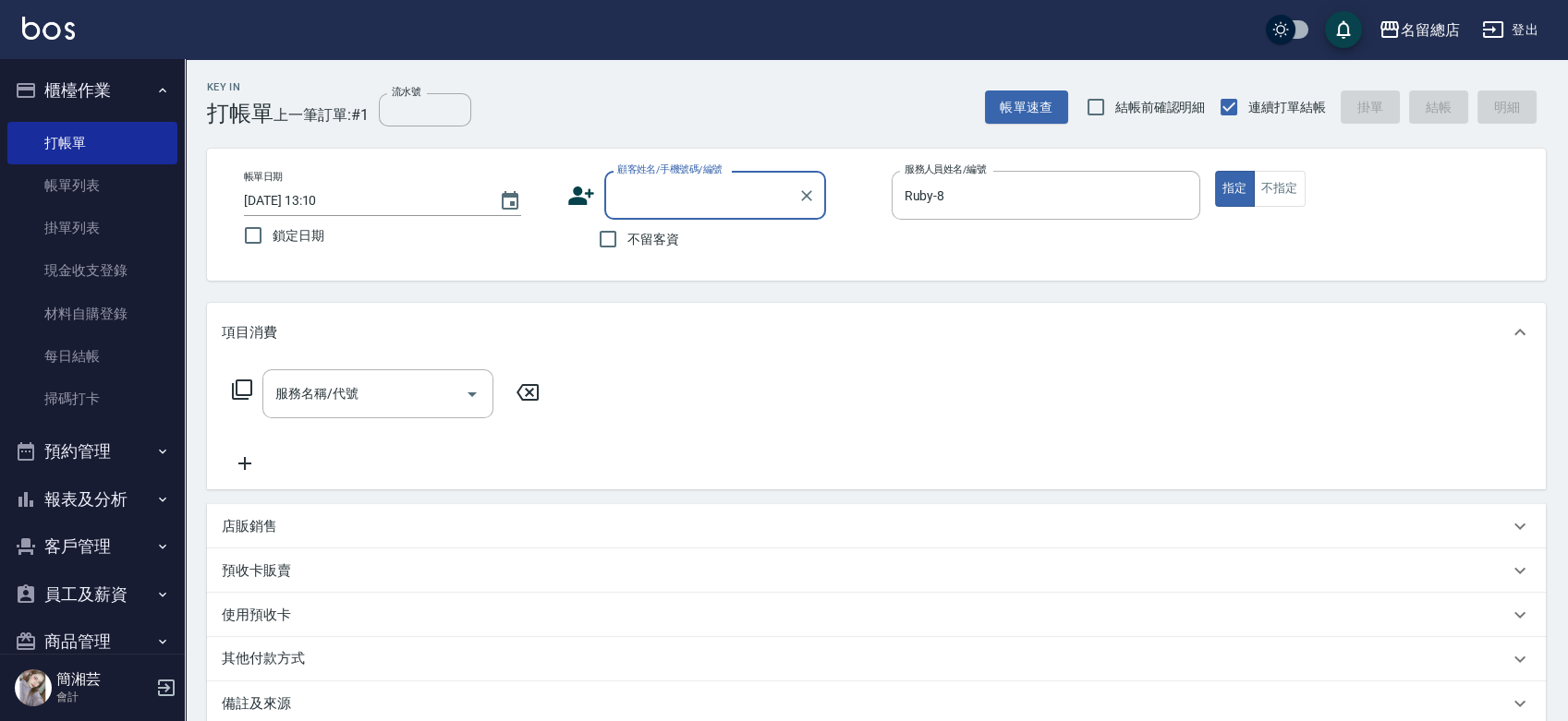
click at [631, 231] on span "不留客資" at bounding box center [653, 239] width 52 height 19
click at [627, 231] on input "不留客資" at bounding box center [607, 239] width 39 height 39
checkbox input "true"
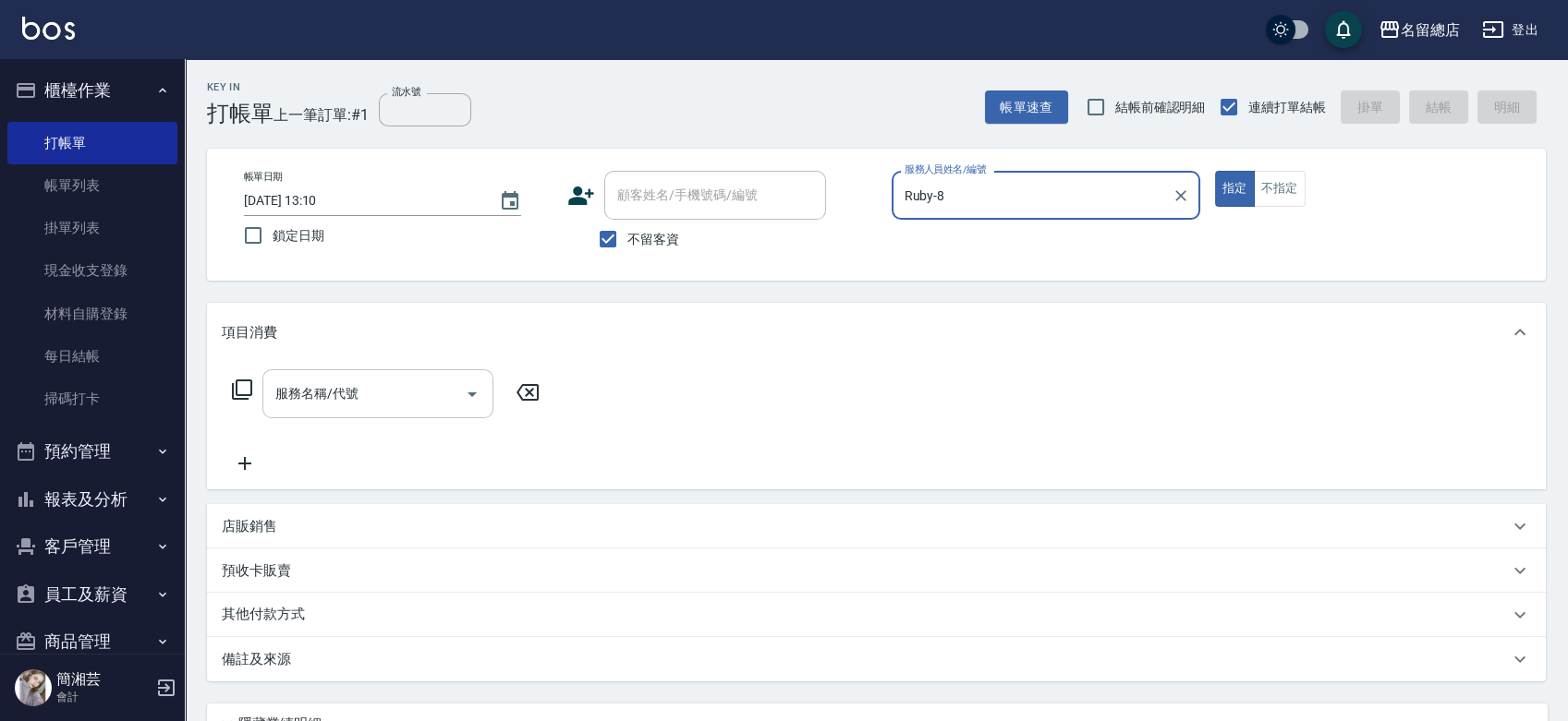
click at [419, 389] on input "服務名稱/代號" at bounding box center [364, 394] width 187 height 32
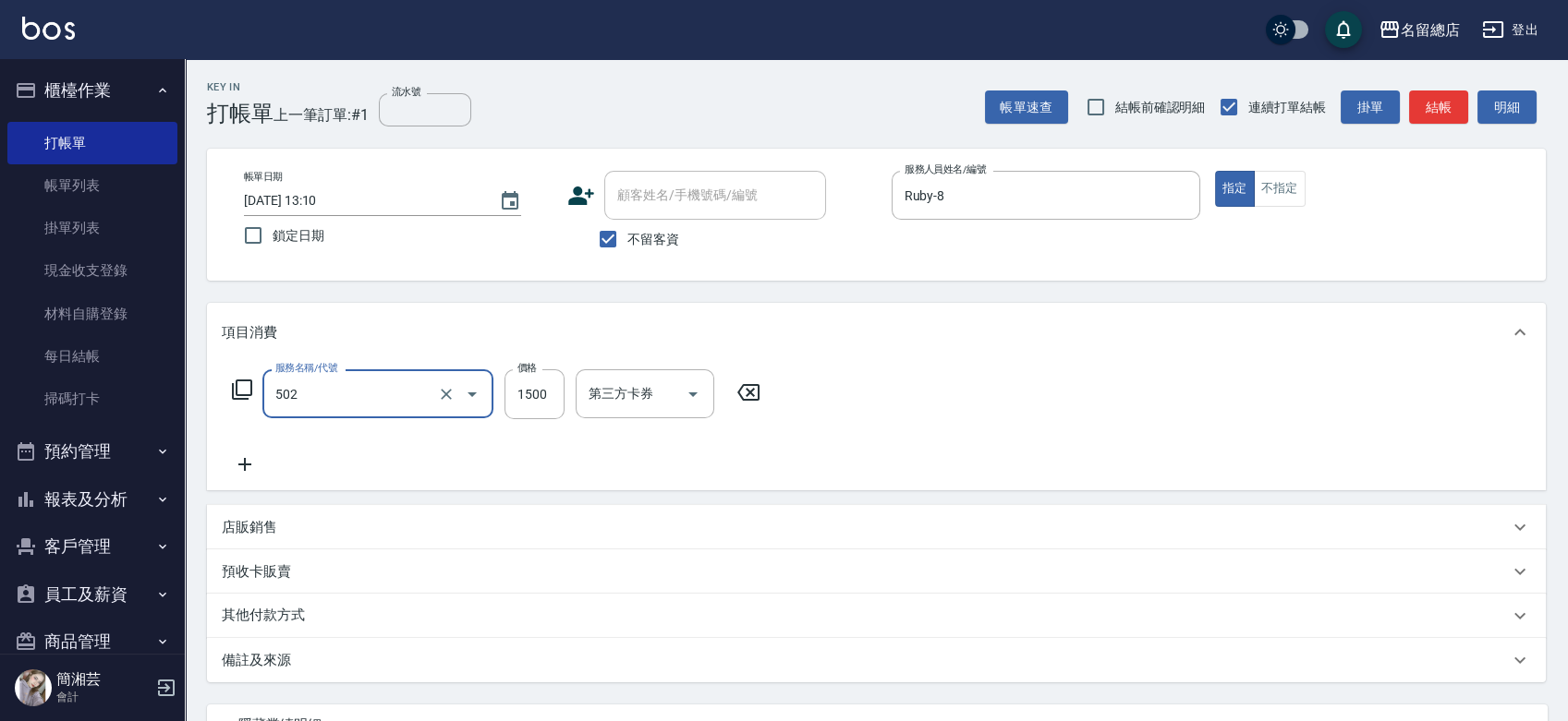
type input "染髮1500以上(502)"
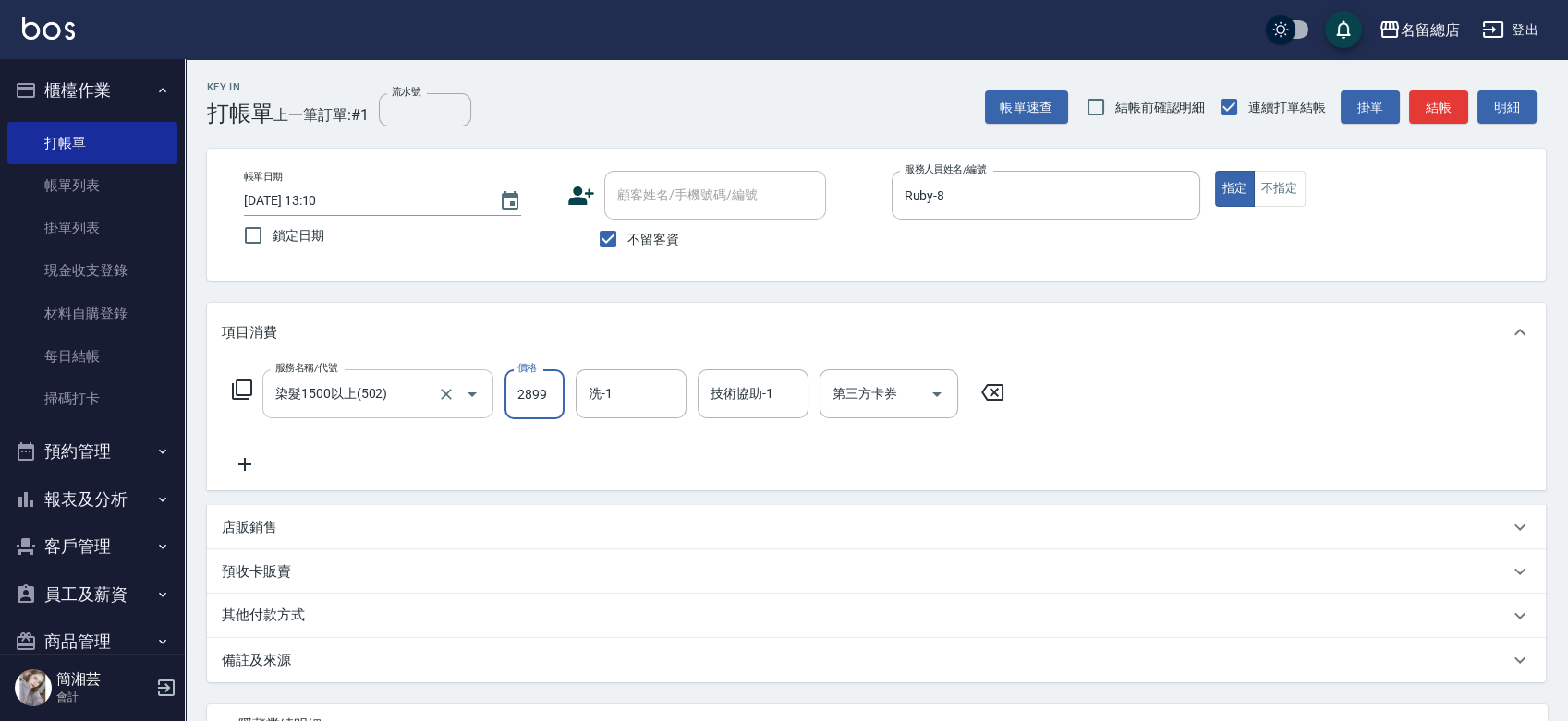
type input "2899"
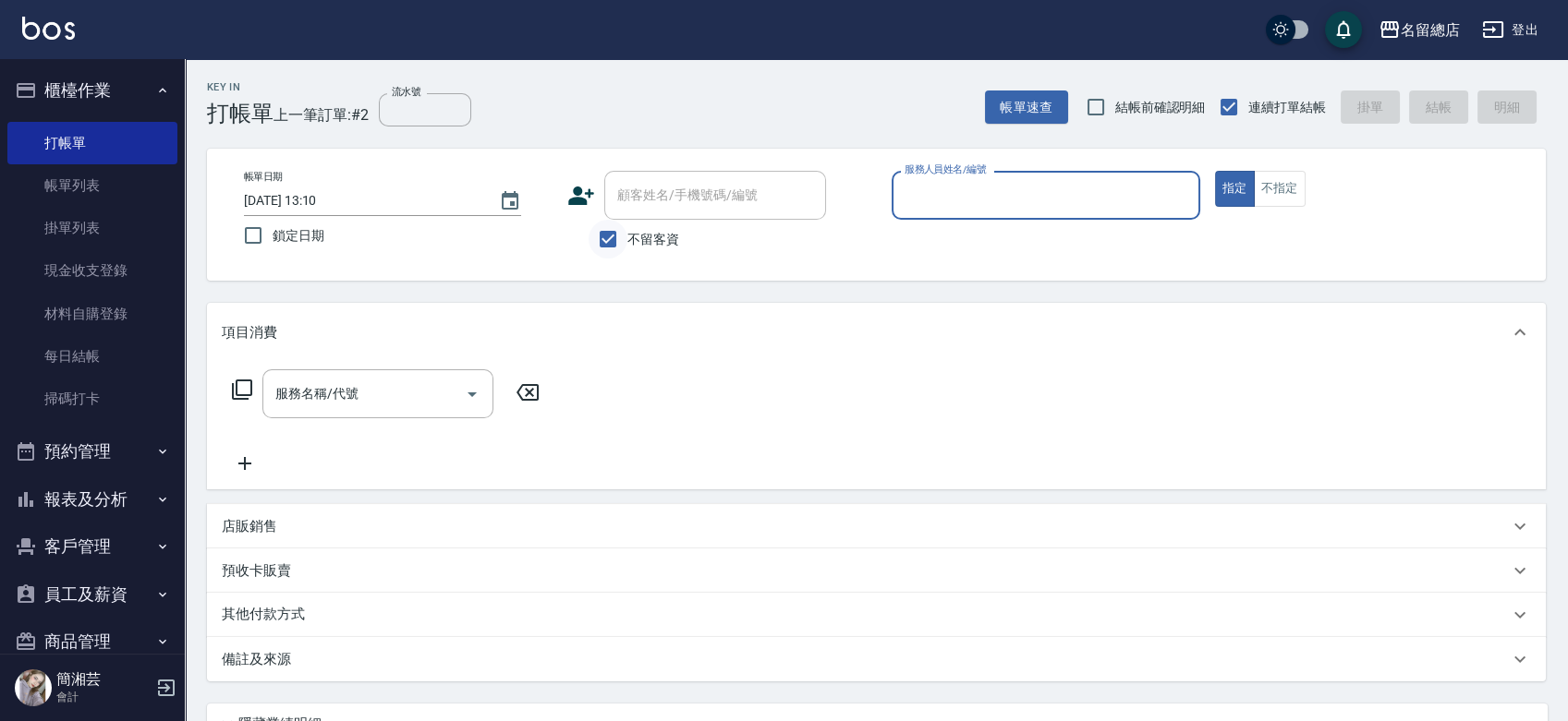
click at [595, 235] on input "不留客資" at bounding box center [607, 239] width 39 height 39
checkbox input "false"
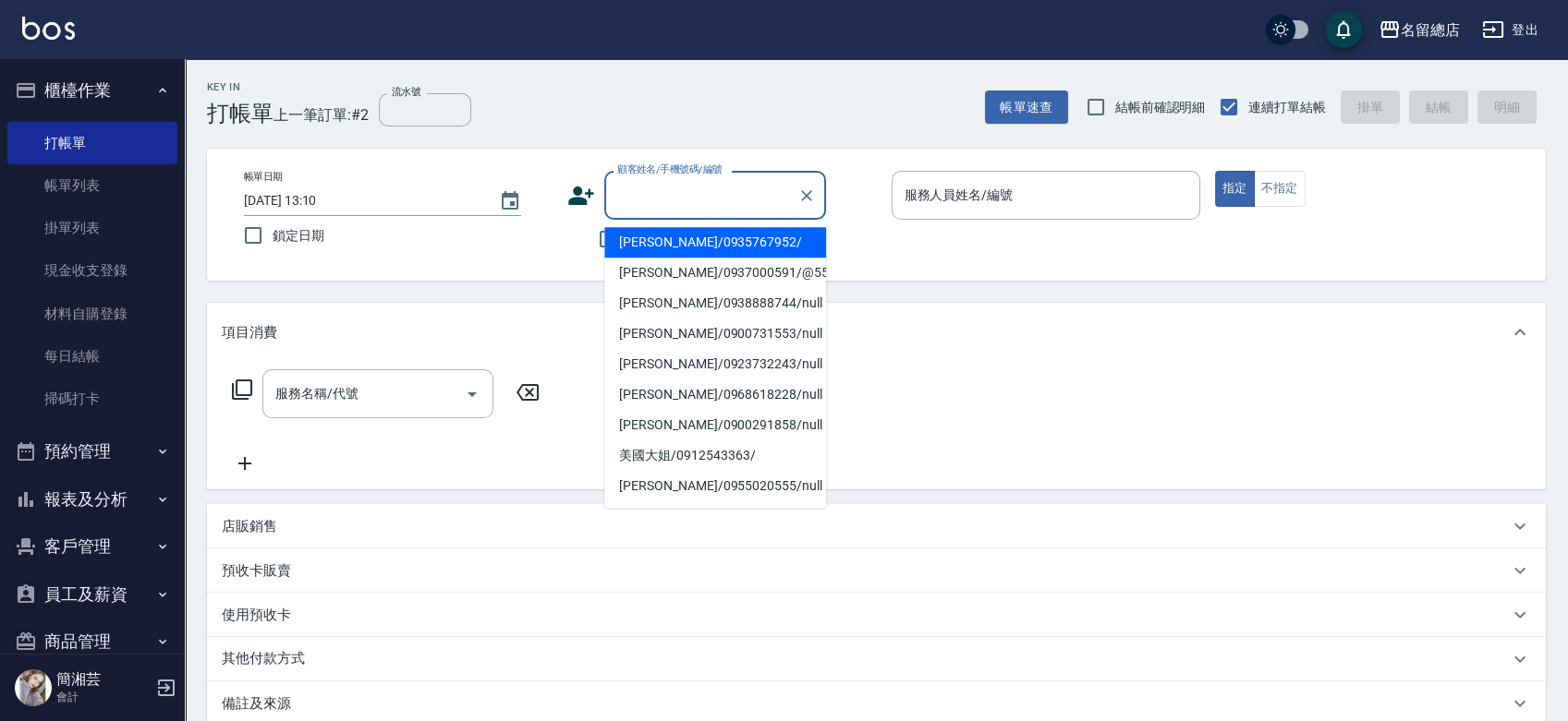
click at [647, 188] on div "顧客姓名/手機號碼/編號 顧客姓名/手機號碼/編號" at bounding box center [716, 195] width 222 height 49
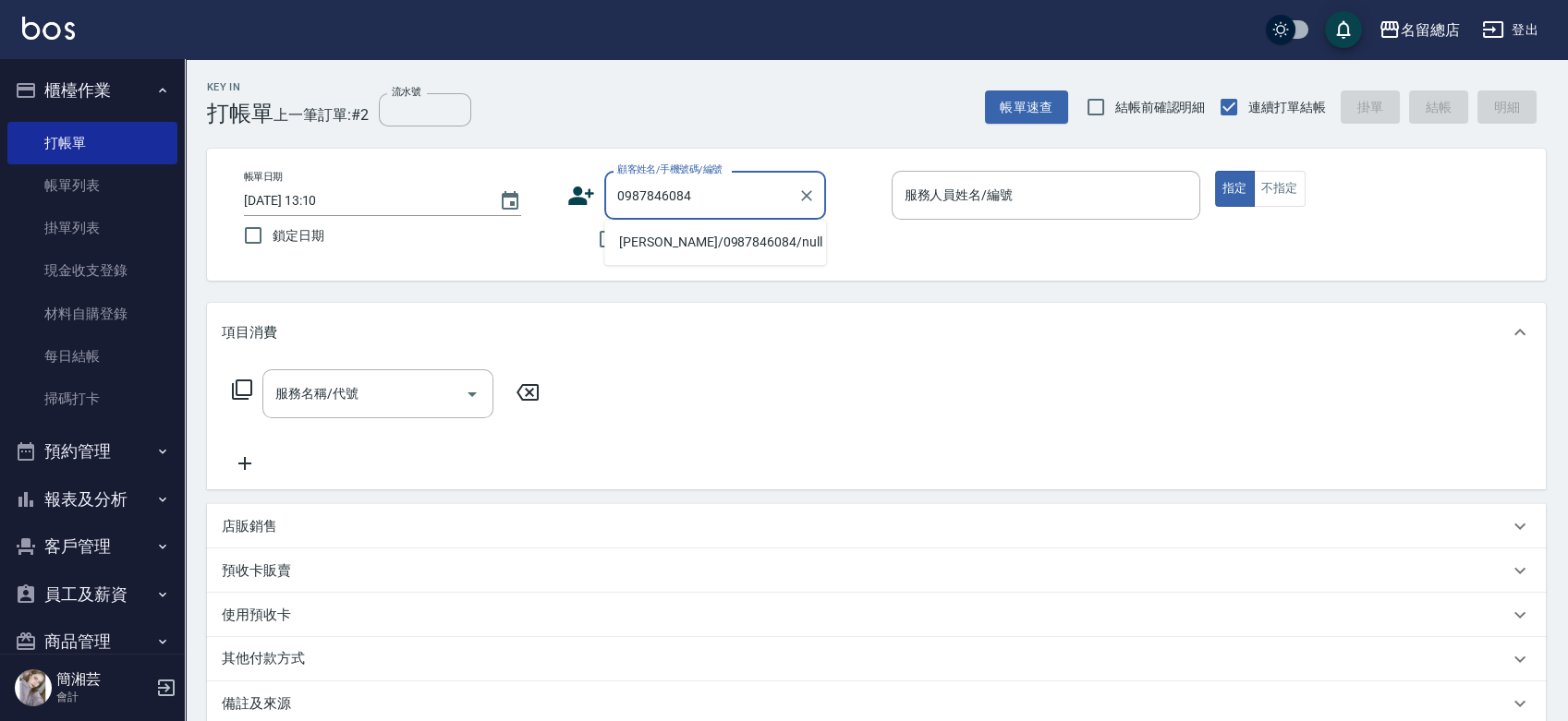
type input "陳奕璇/0987846084/null"
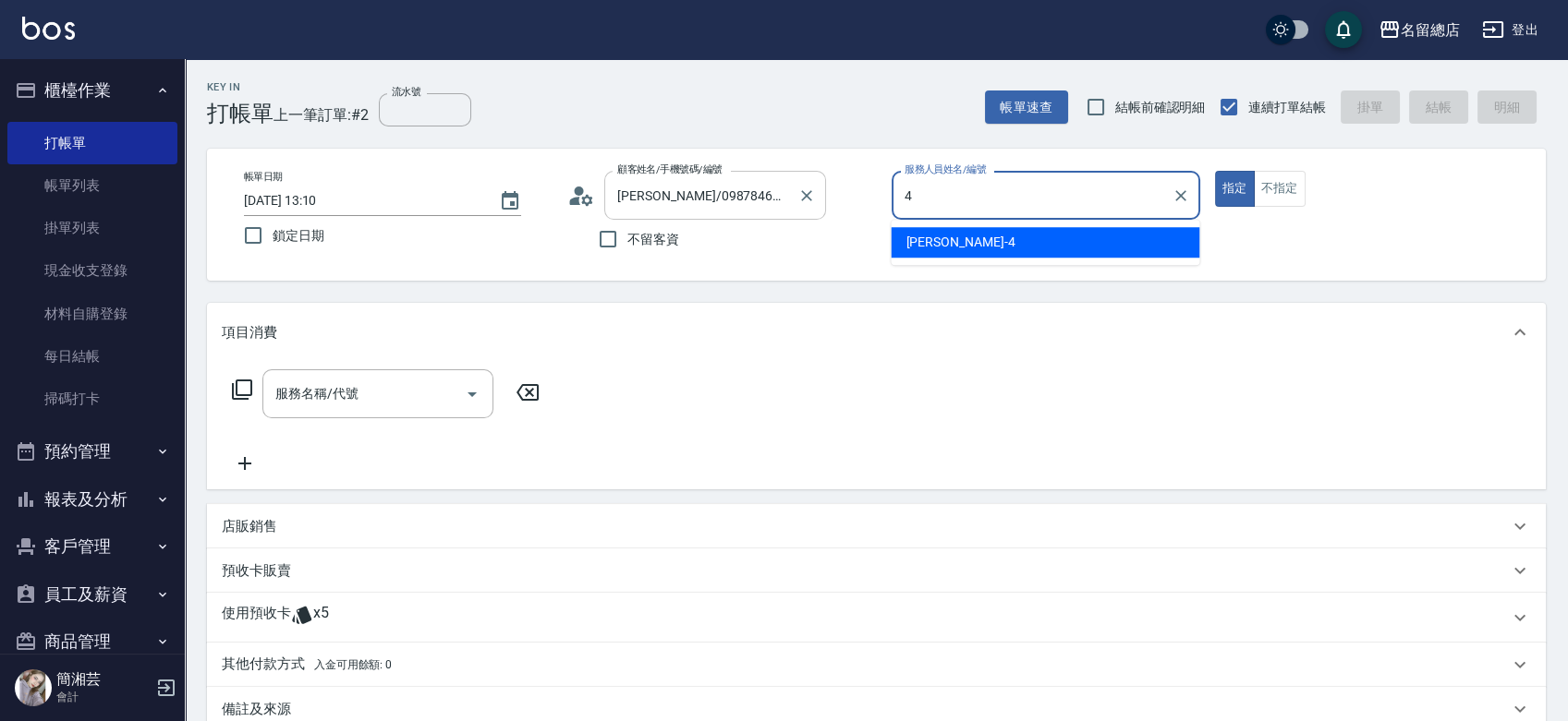
type input "Amy-4"
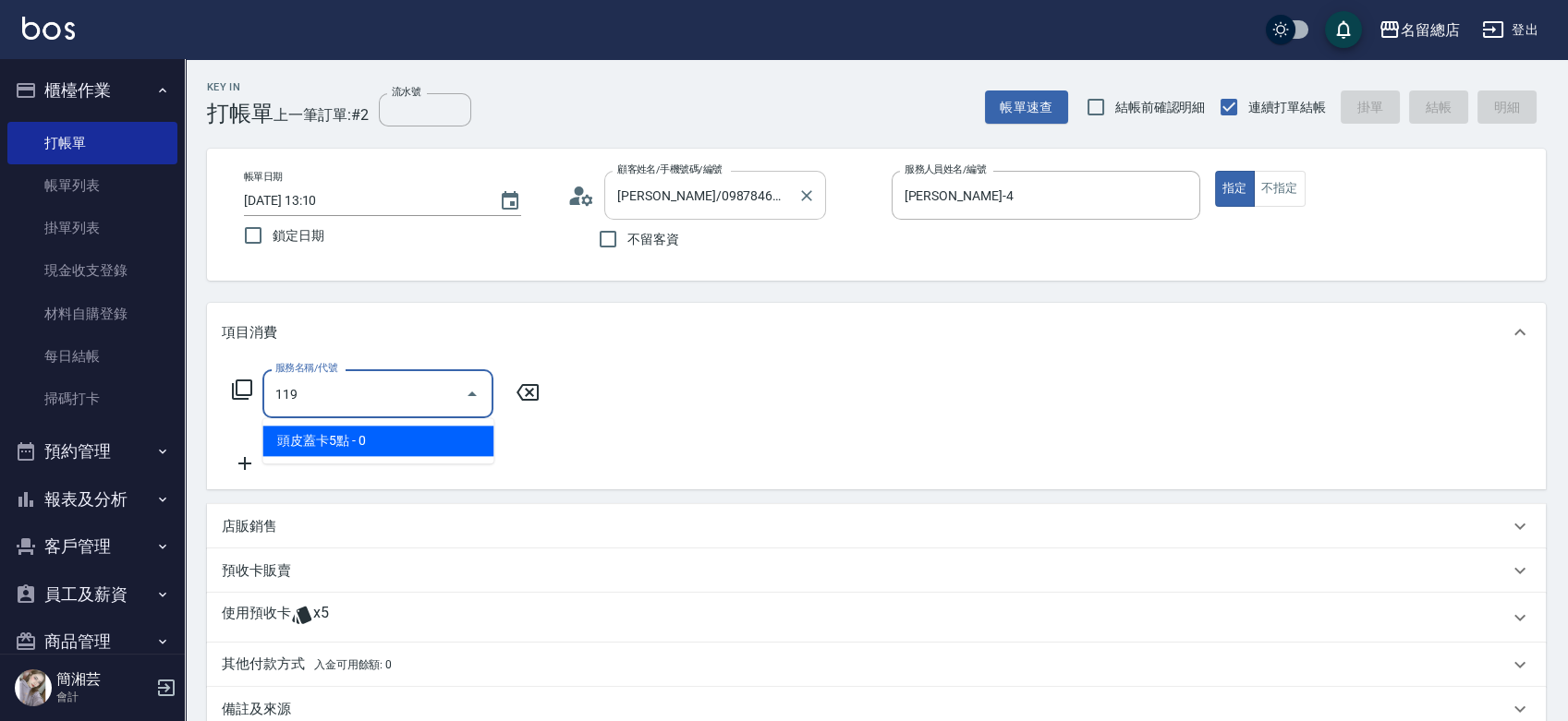
type input "頭皮蓋卡5點(119)"
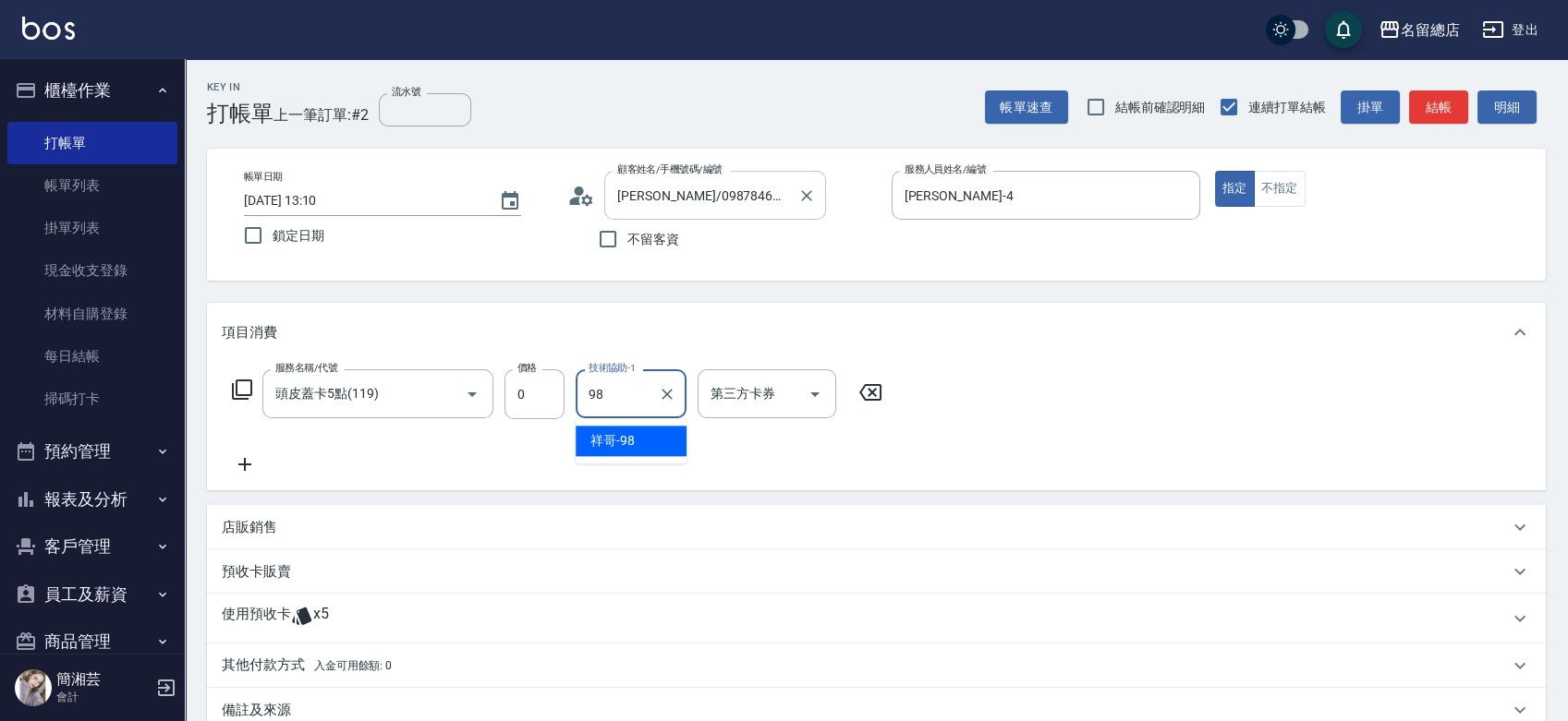
type input "祥哥-98"
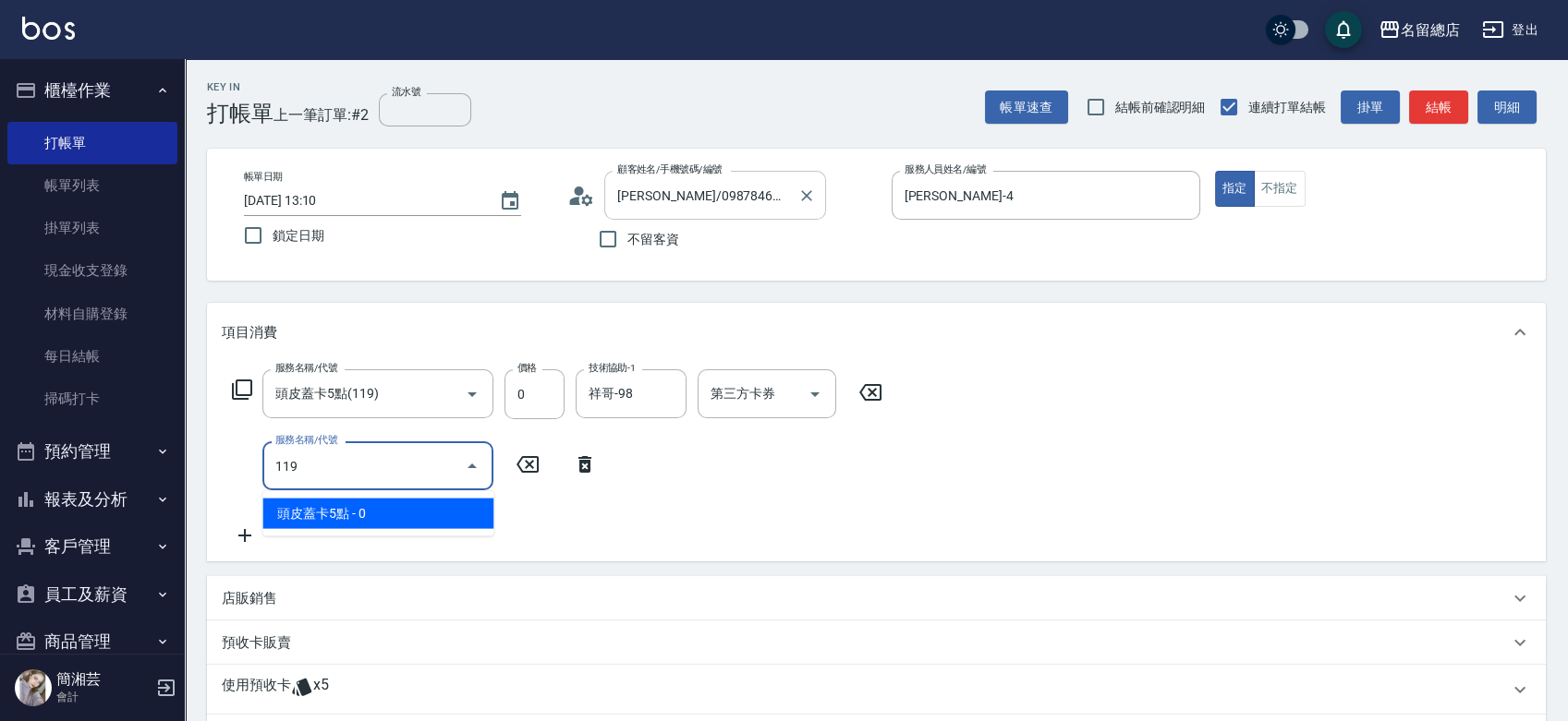
type input "頭皮蓋卡5點(119)"
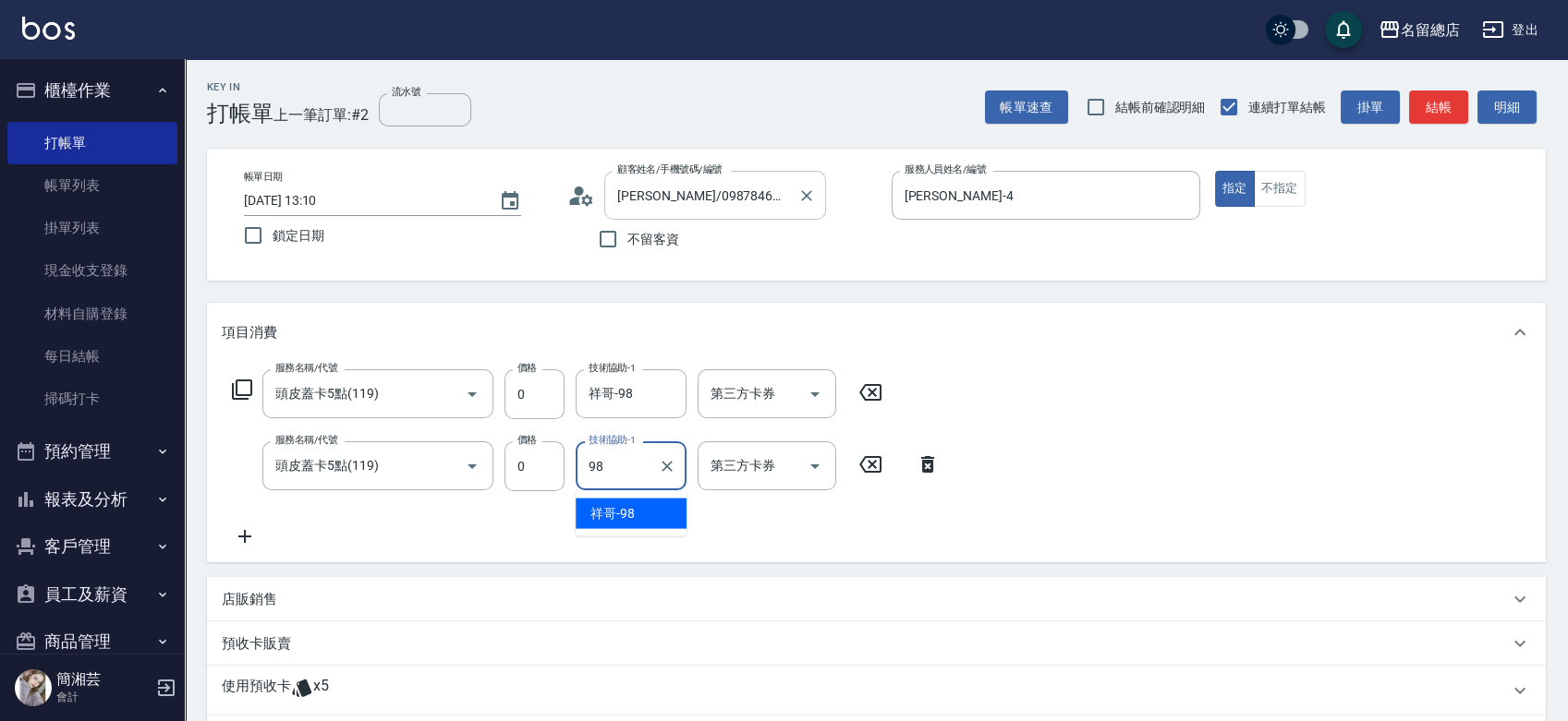
type input "祥哥-98"
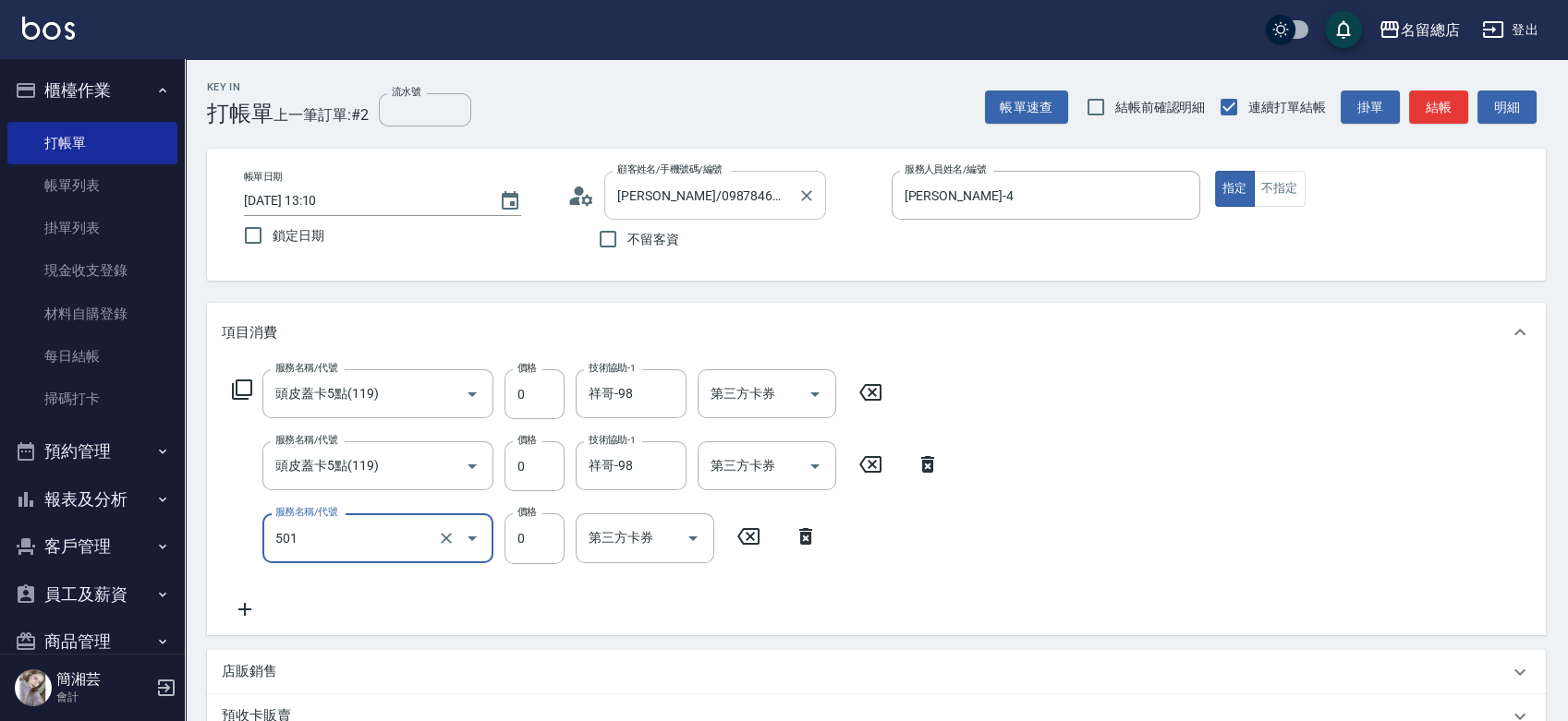
type input "2段蓋卡1300以上(501)"
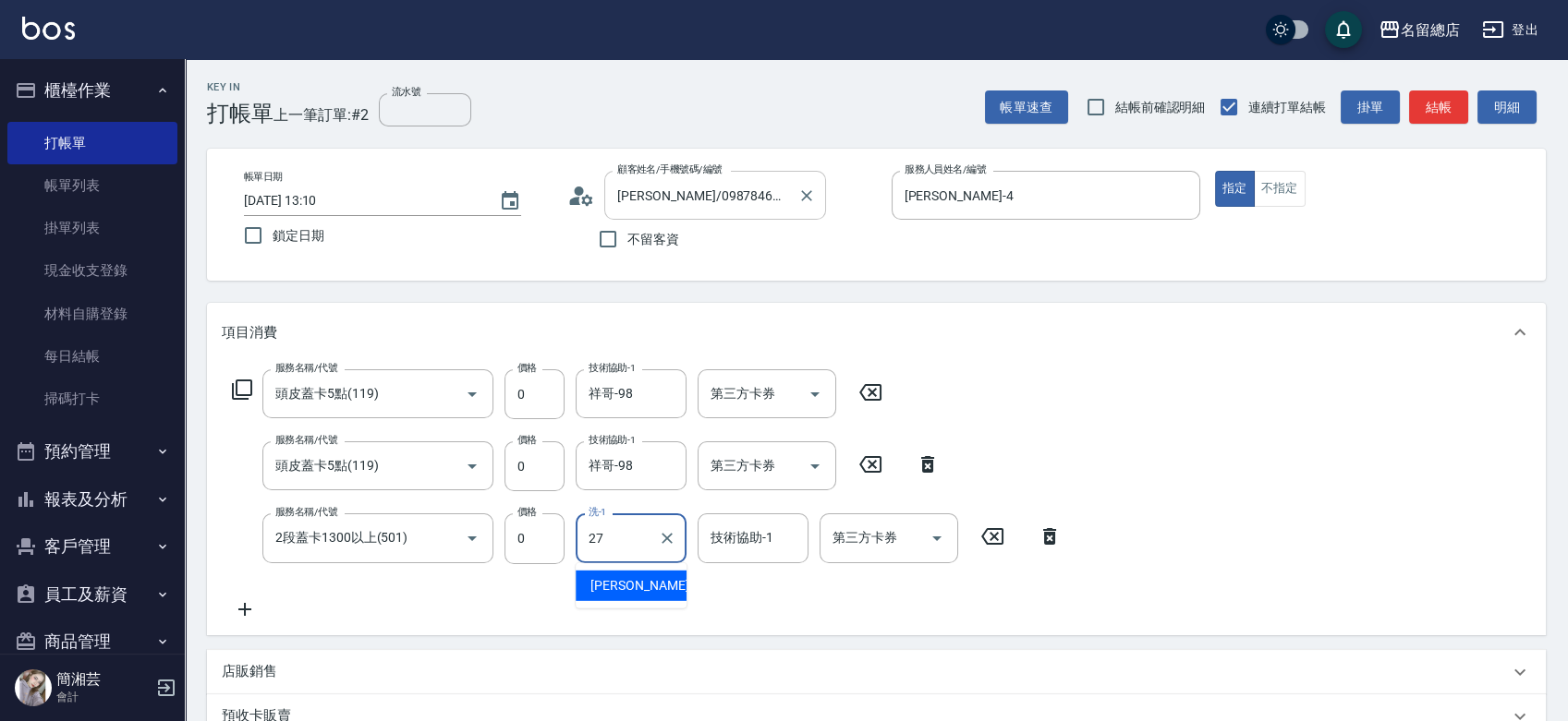
type input "黃意凌-27"
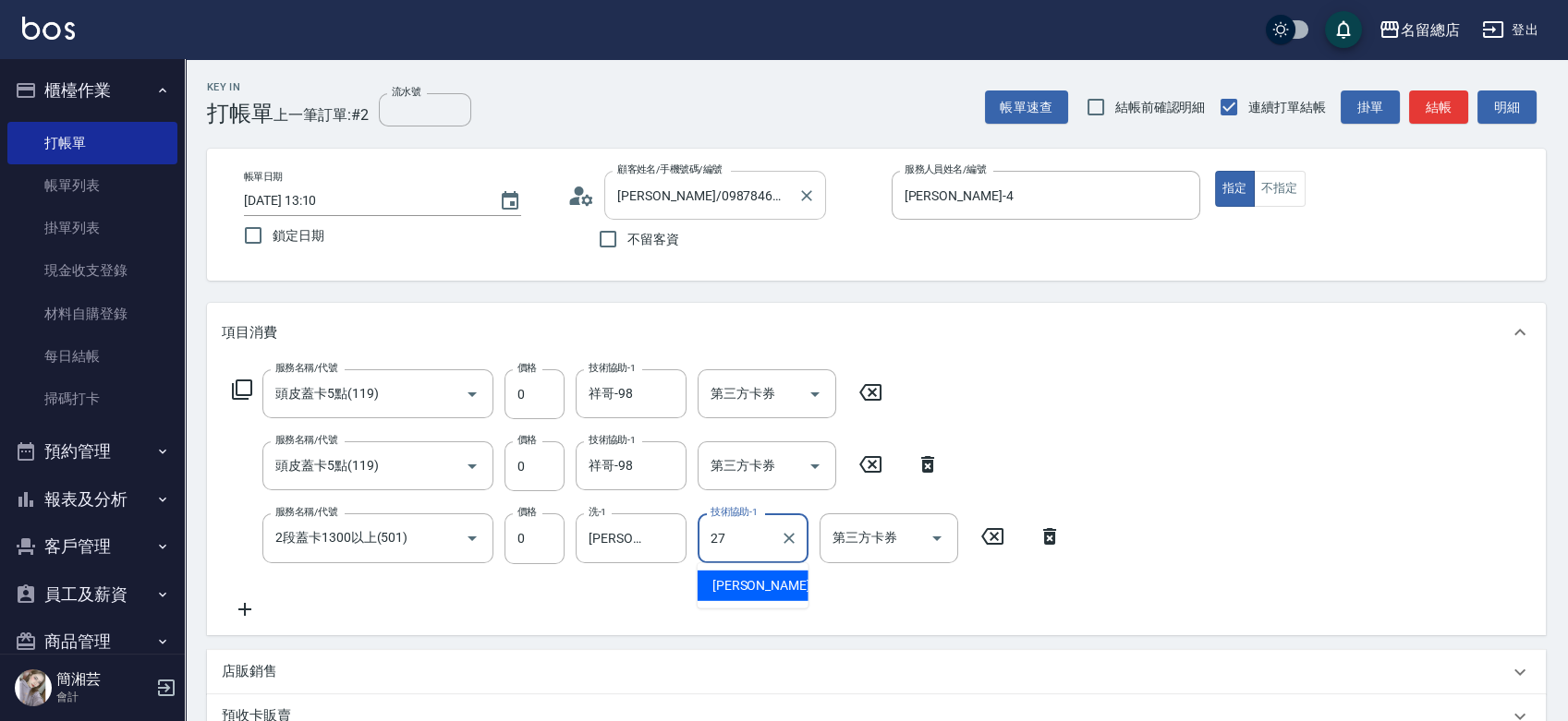
type input "黃意凌-27"
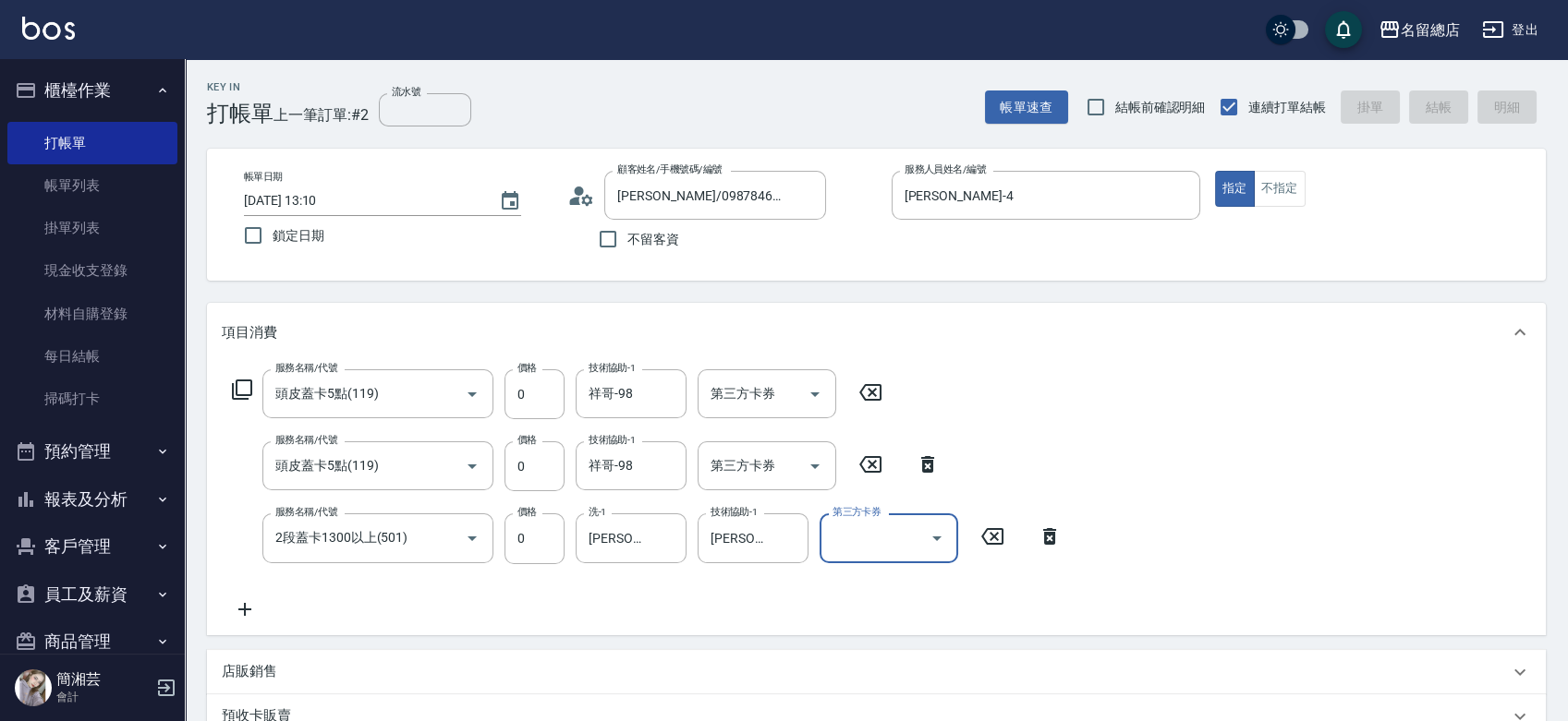
type input "2025/10/09 13:11"
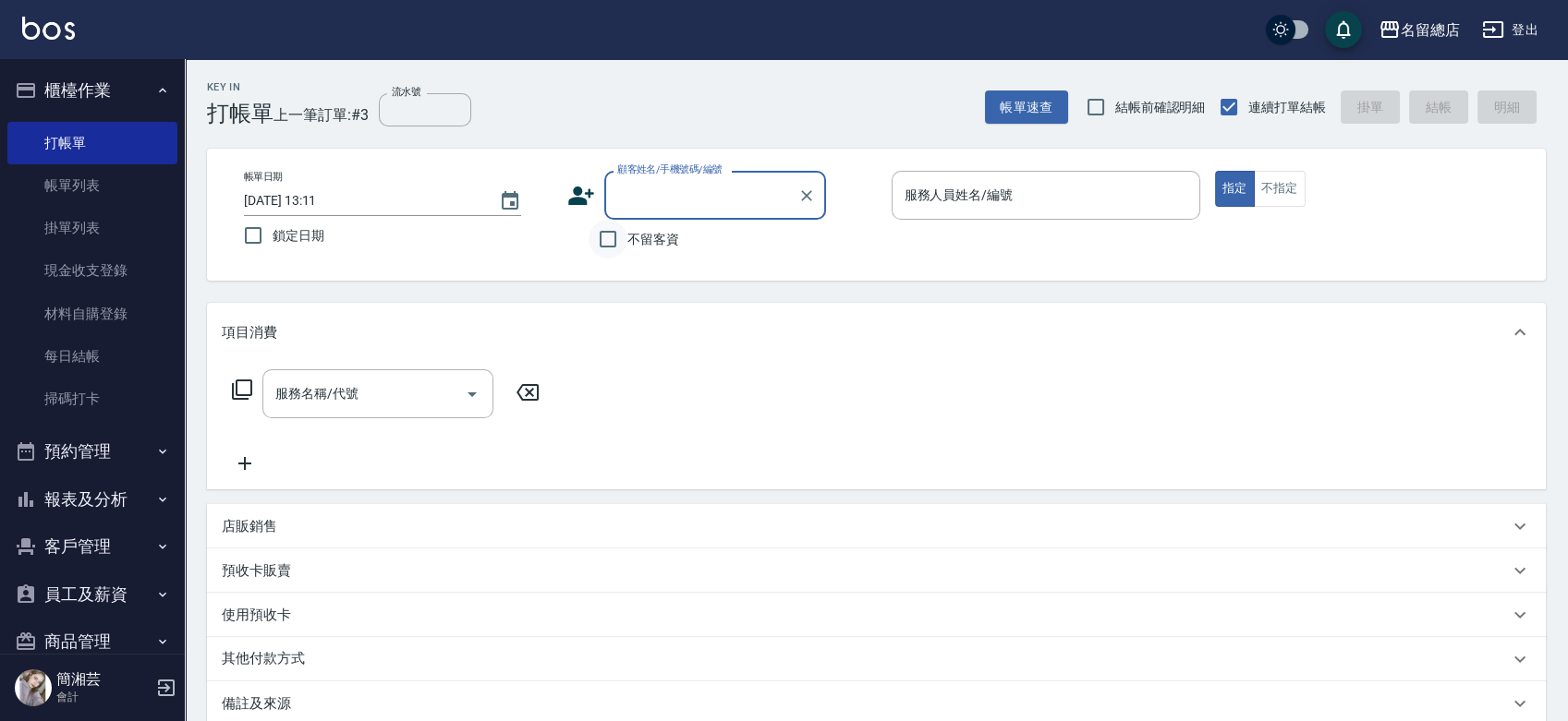
click at [621, 234] on input "不留客資" at bounding box center [607, 239] width 39 height 39
checkbox input "true"
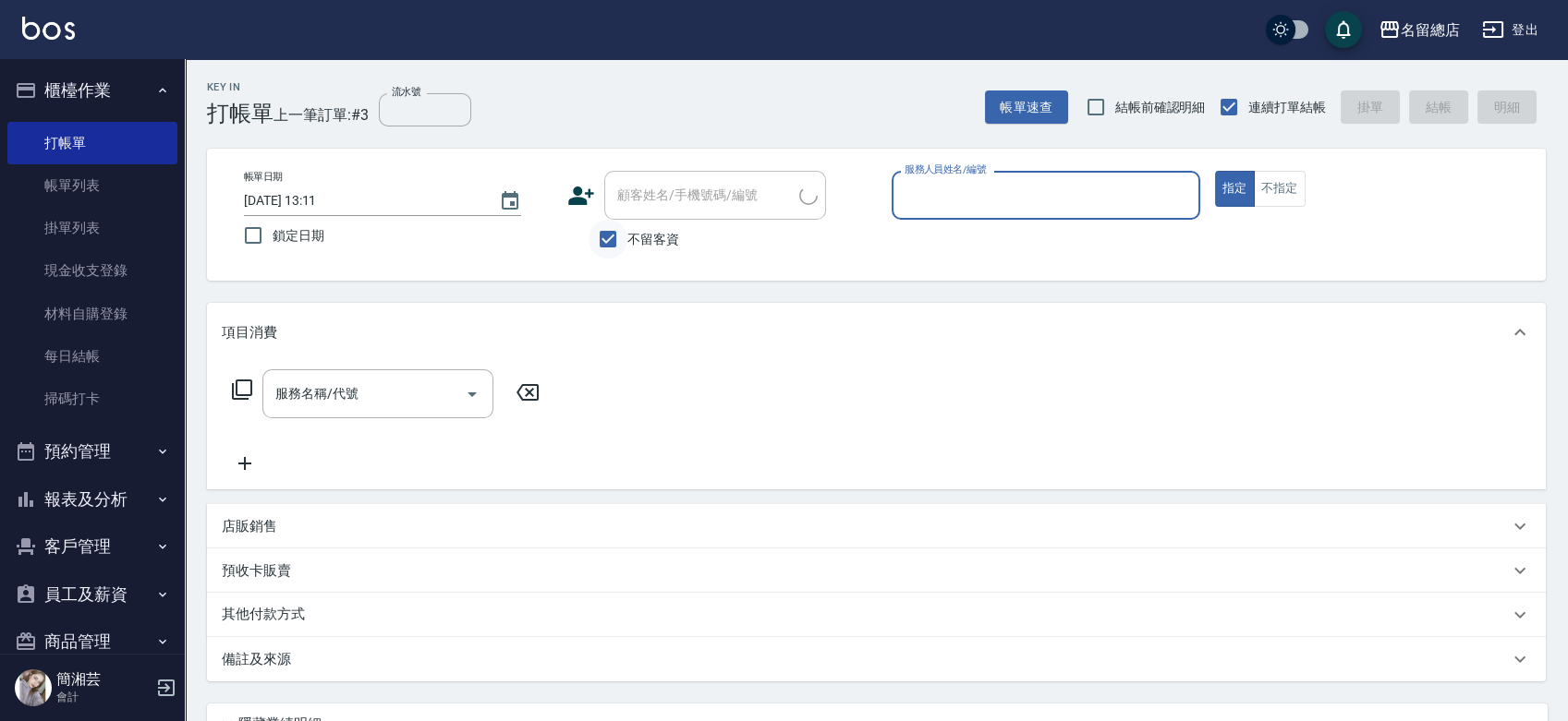
type input "ㄋ"
type input "廖慧婷/0918000357/"
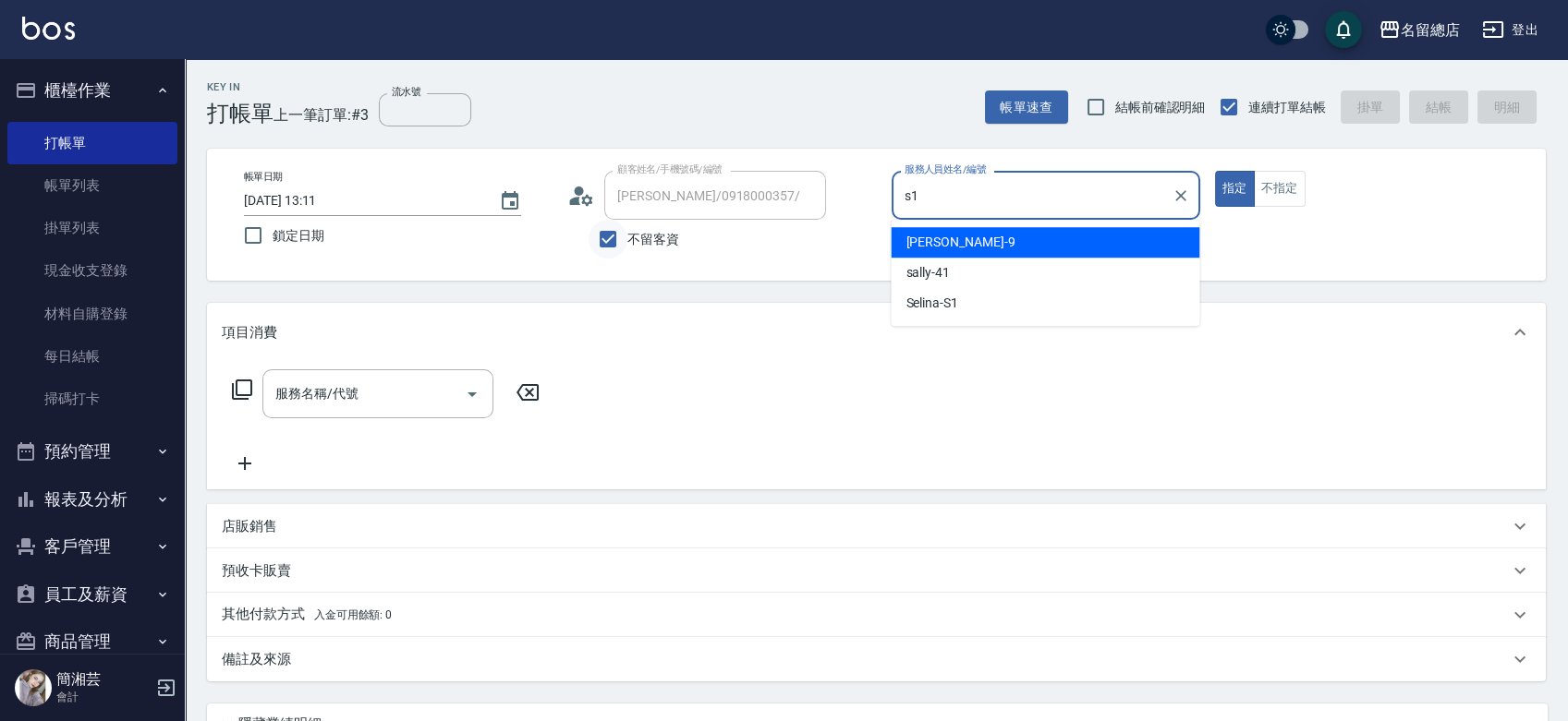
type input "Selina-S1"
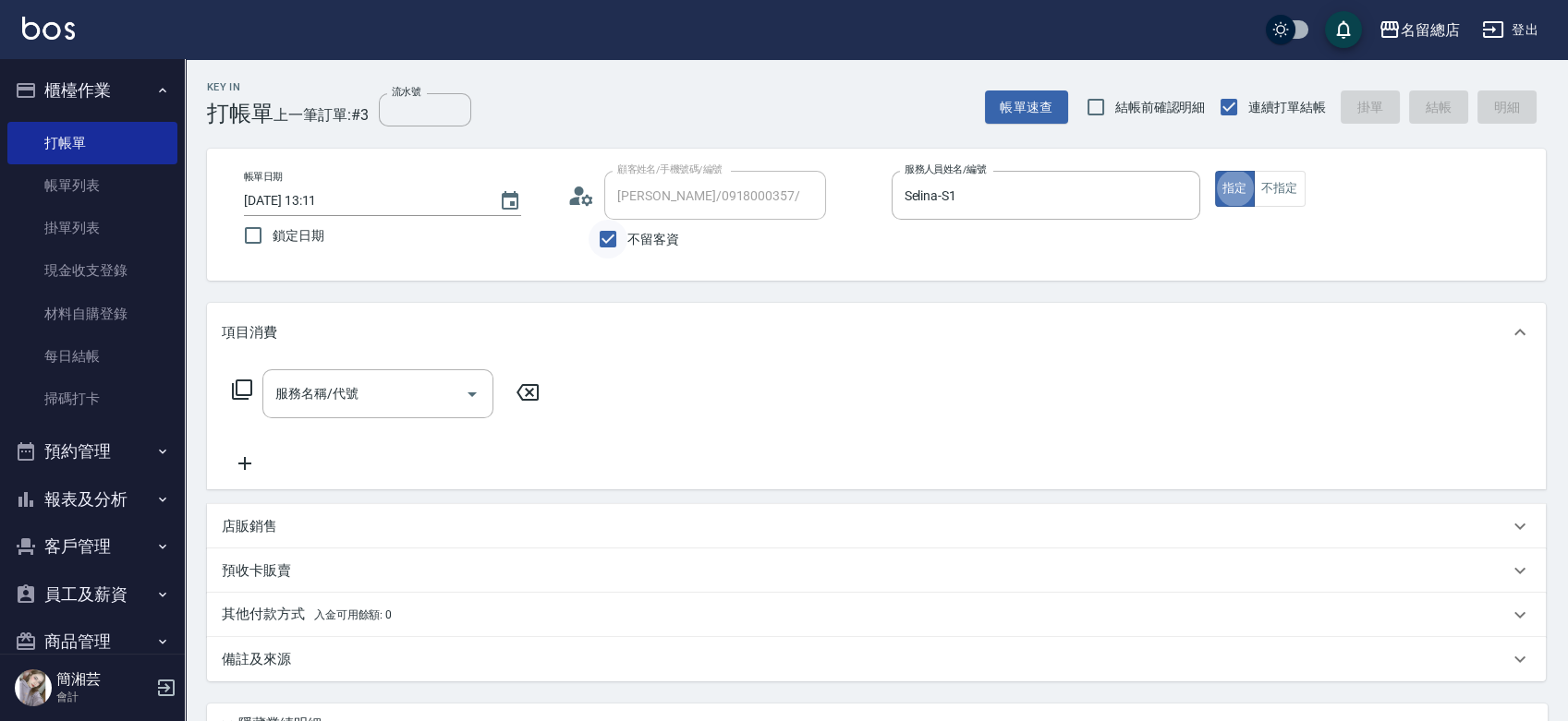
click at [613, 228] on input "不留客資" at bounding box center [607, 239] width 39 height 39
checkbox input "false"
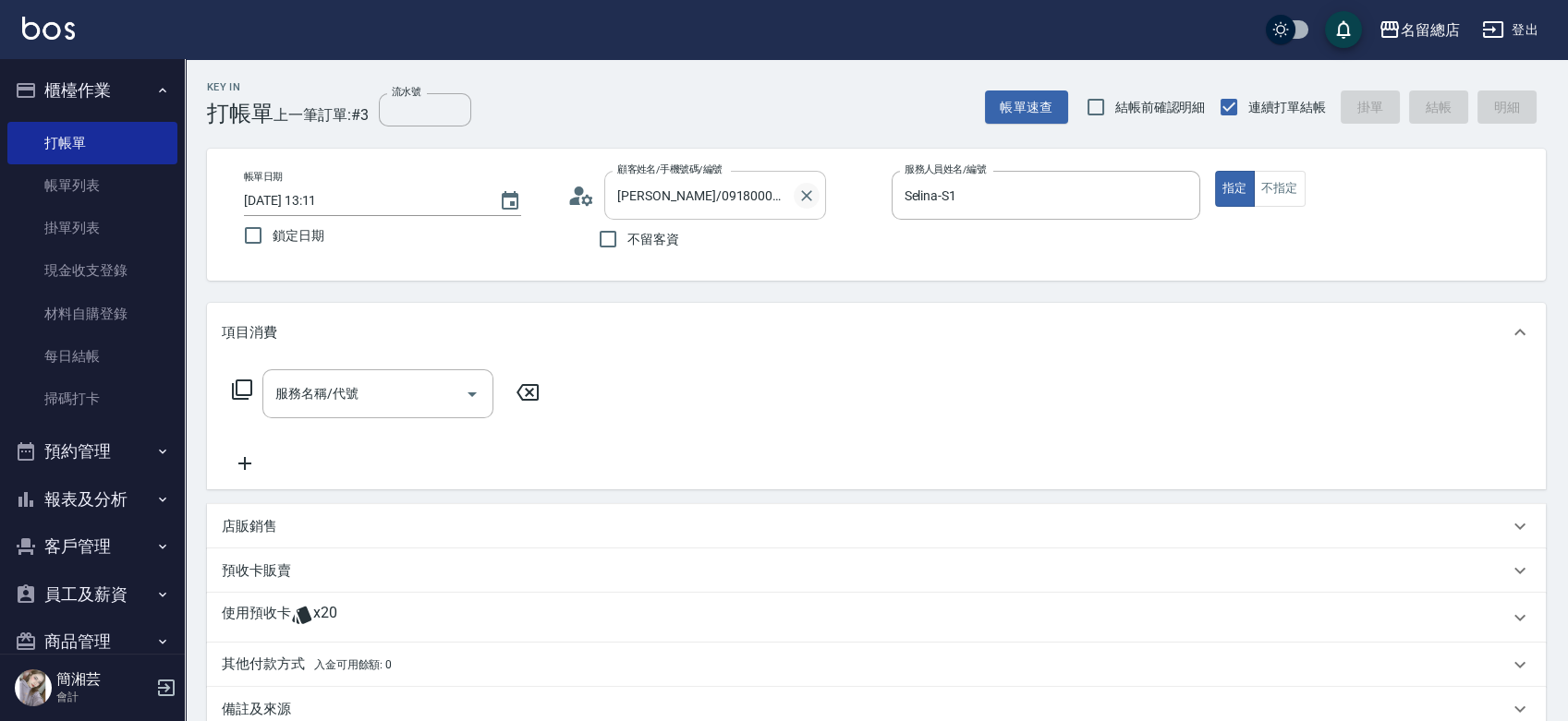
click at [809, 193] on icon "Clear" at bounding box center [807, 195] width 11 height 11
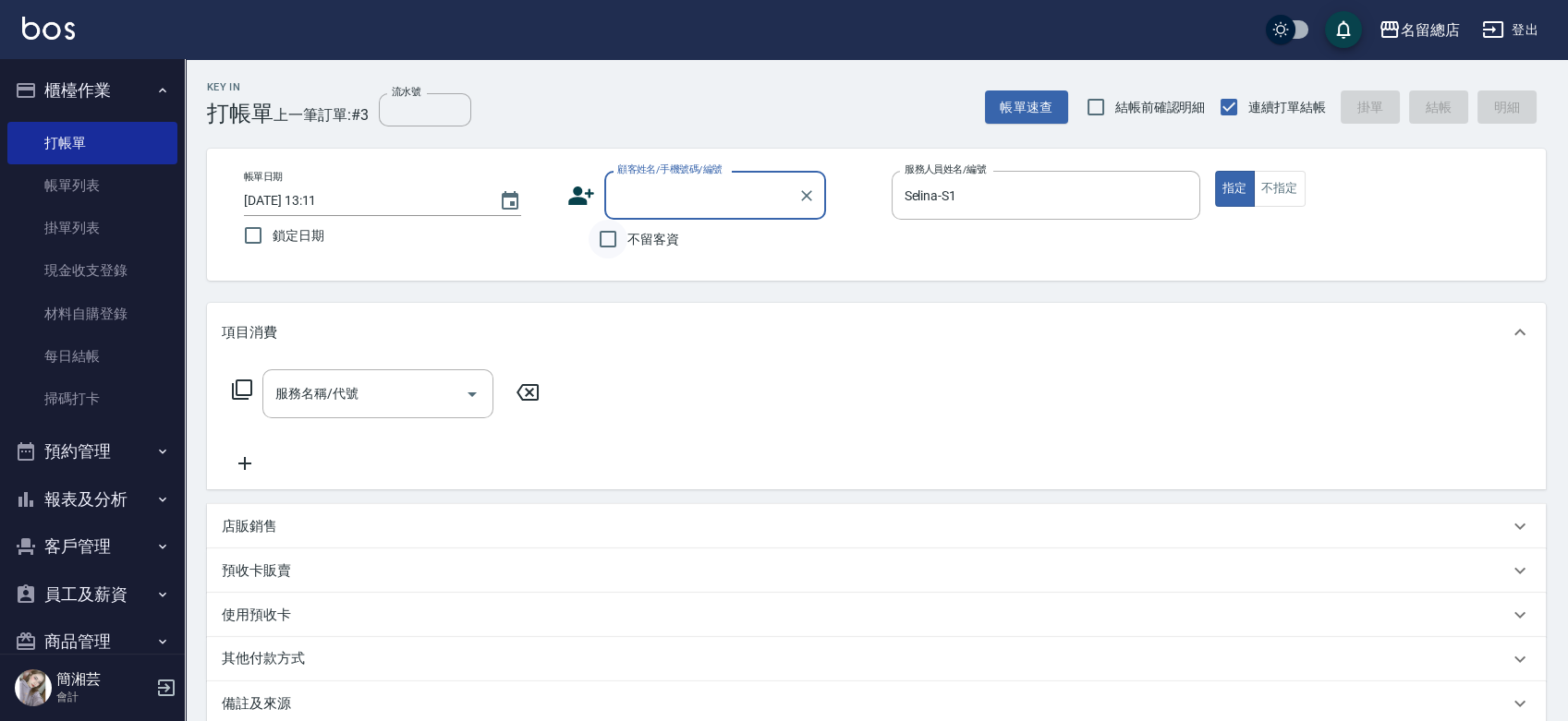
click at [616, 234] on input "不留客資" at bounding box center [607, 239] width 39 height 39
checkbox input "true"
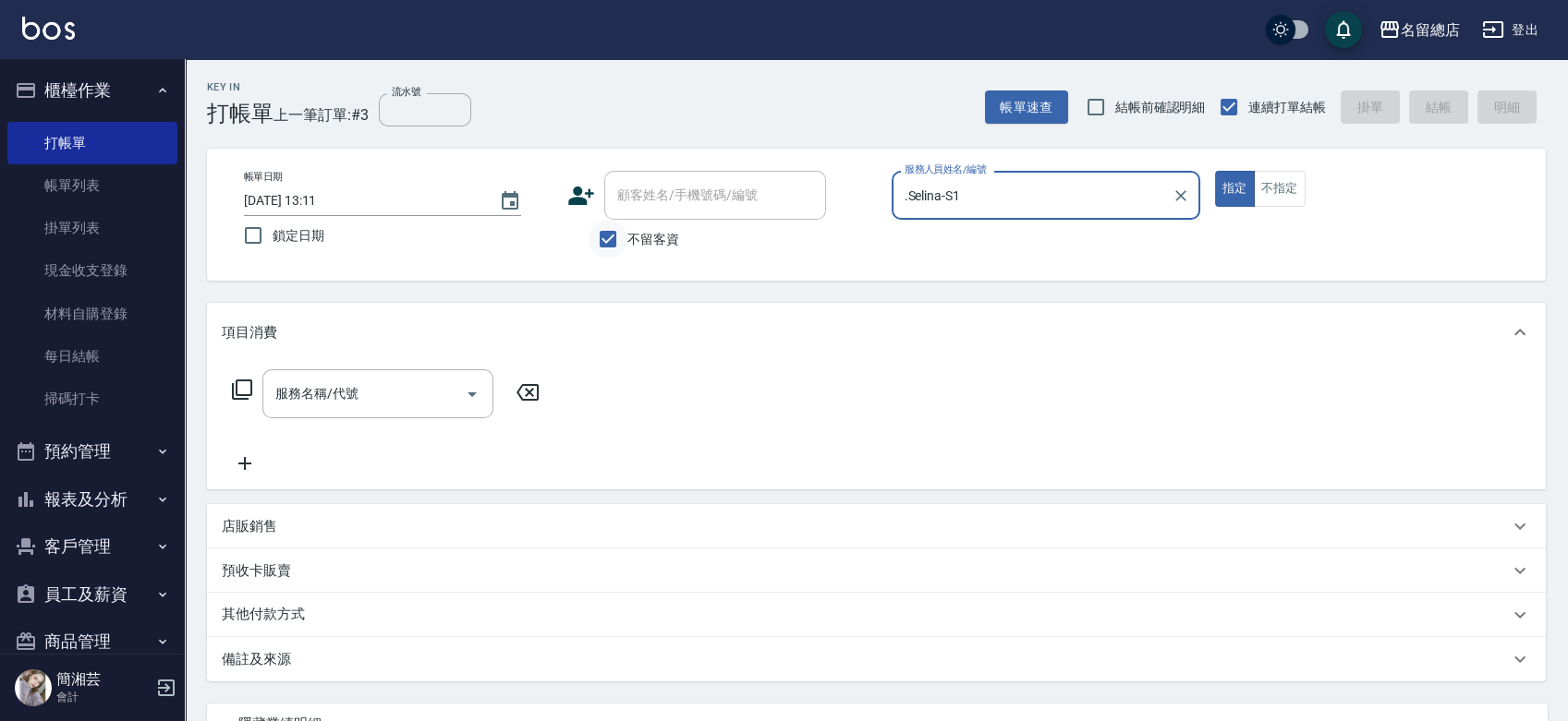
type input "Selina-S1"
click at [1215, 171] on button "指定" at bounding box center [1235, 189] width 40 height 36
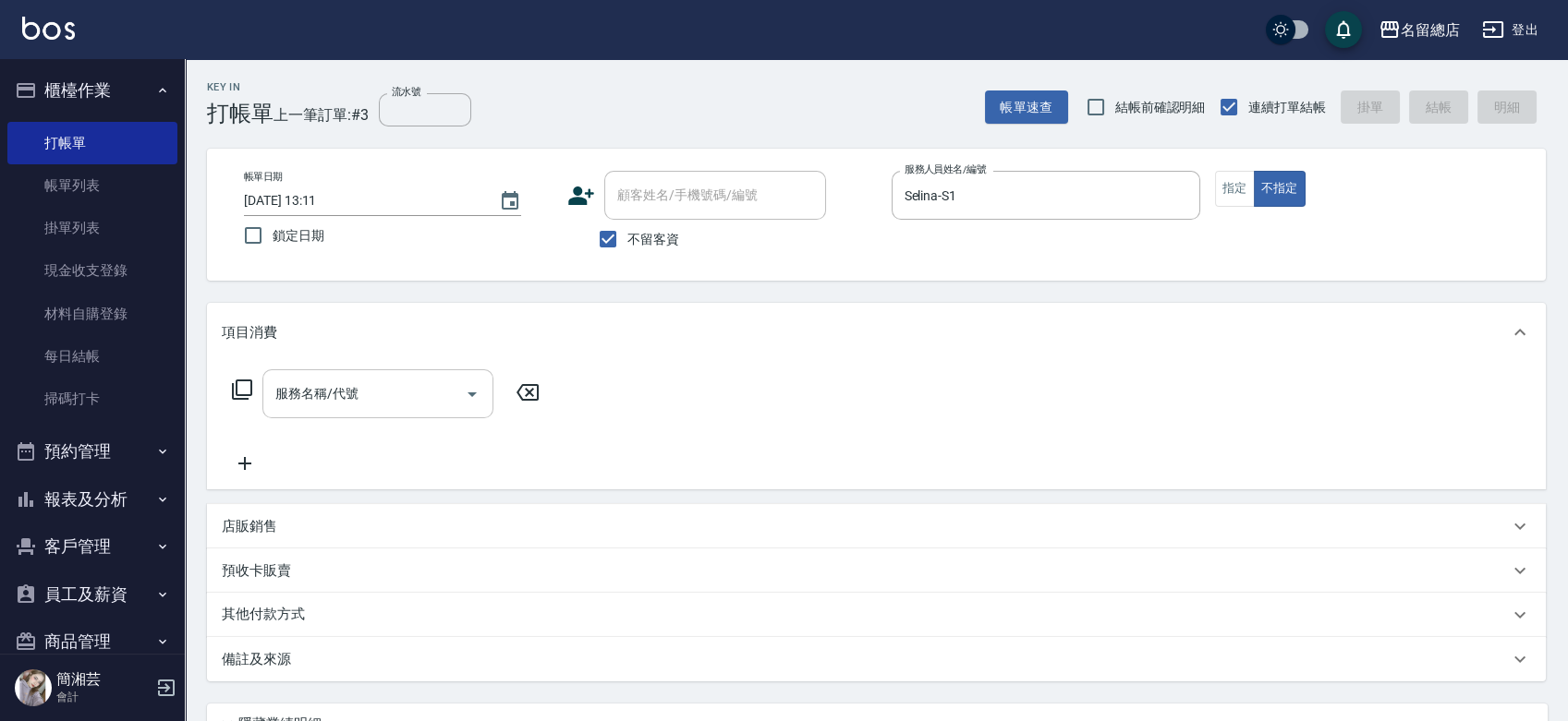
click at [347, 383] on input "服務名稱/代號" at bounding box center [364, 394] width 187 height 32
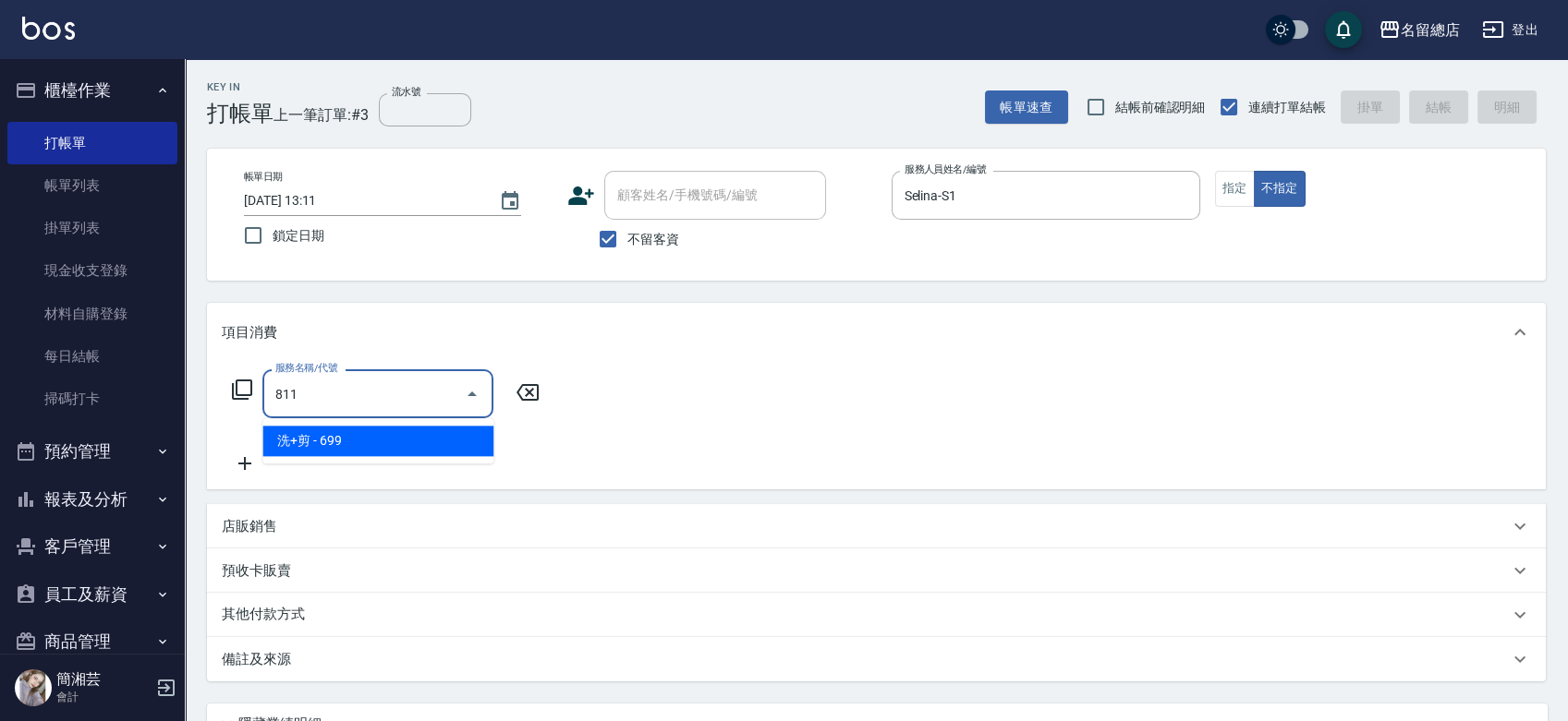
type input "洗+剪(811)"
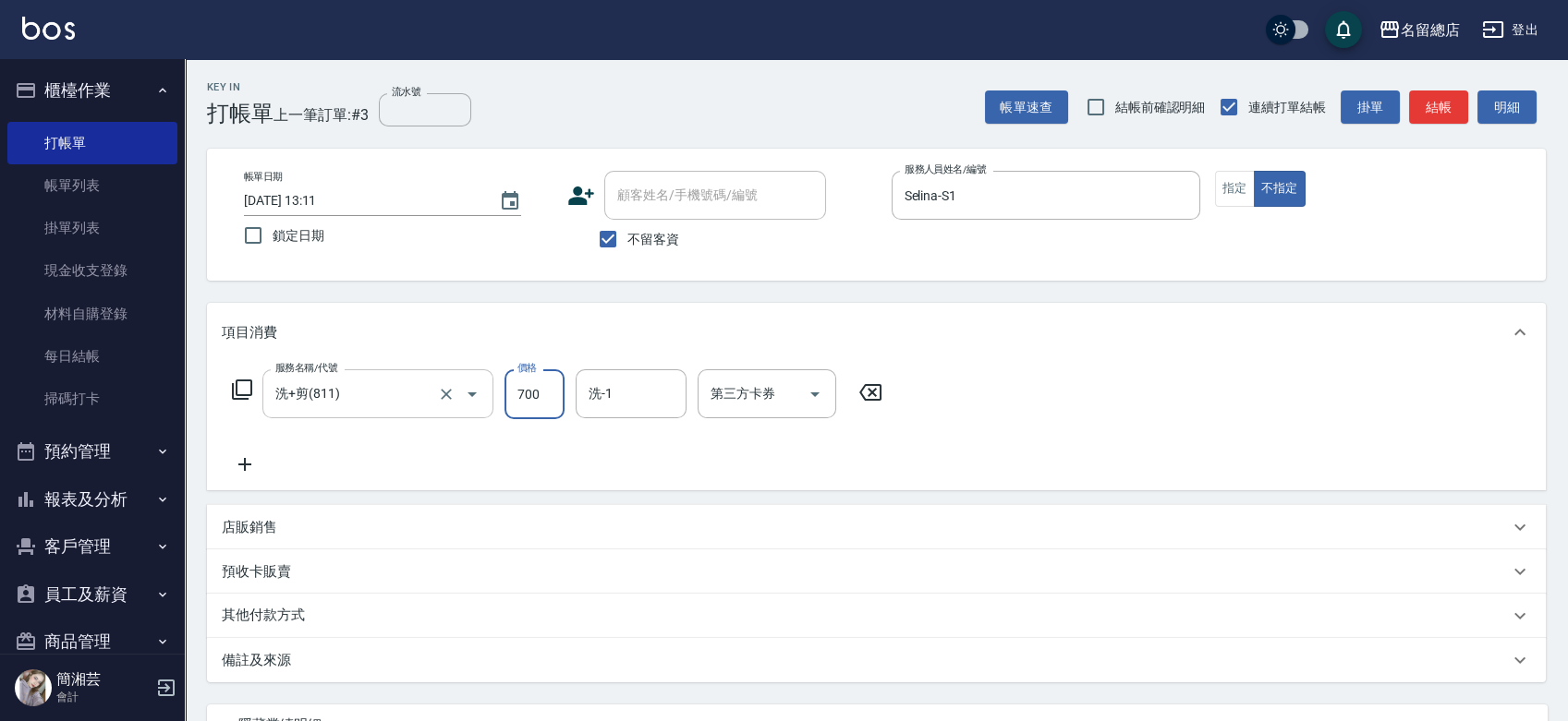
type input "700"
click at [299, 599] on div "其他付款方式" at bounding box center [876, 616] width 1338 height 45
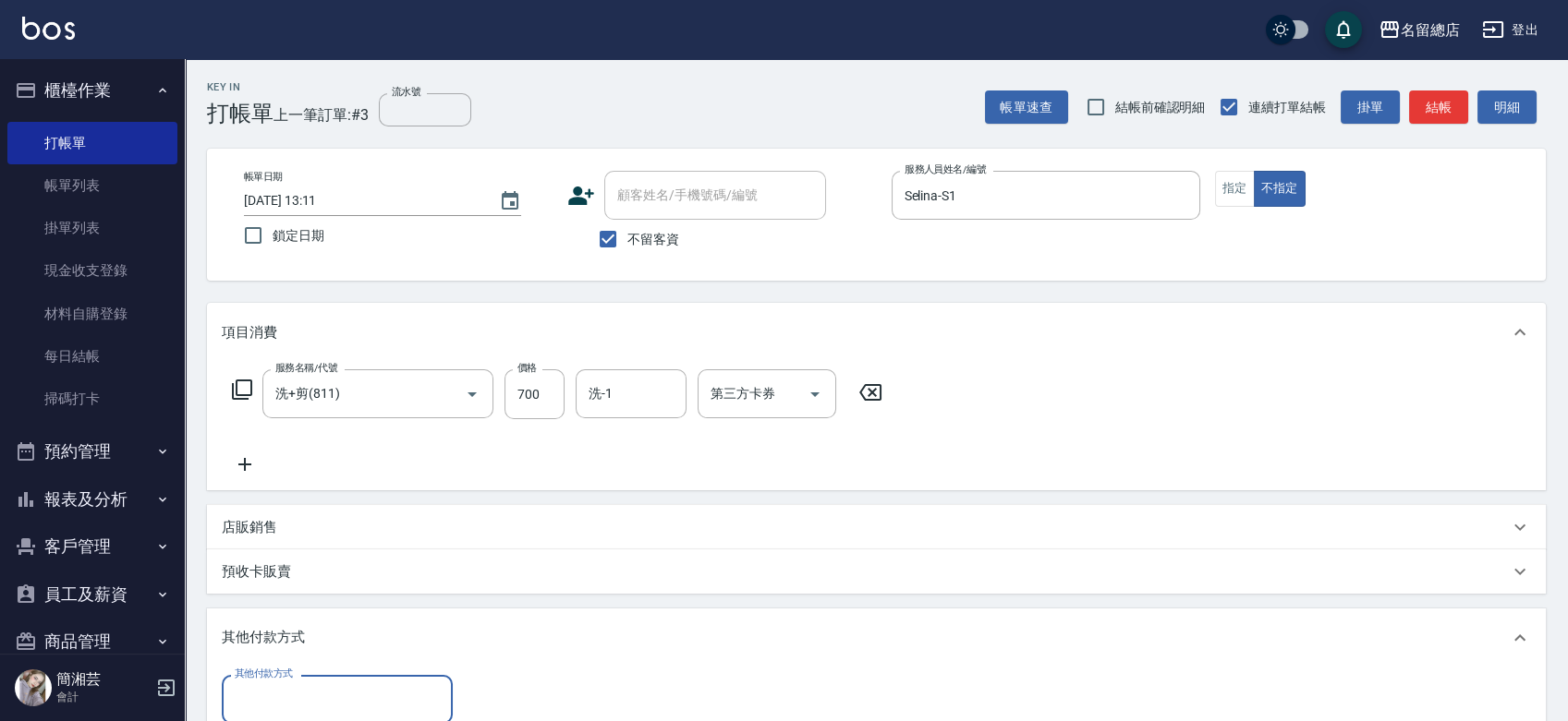
click at [323, 694] on input "其他付款方式" at bounding box center [337, 699] width 215 height 32
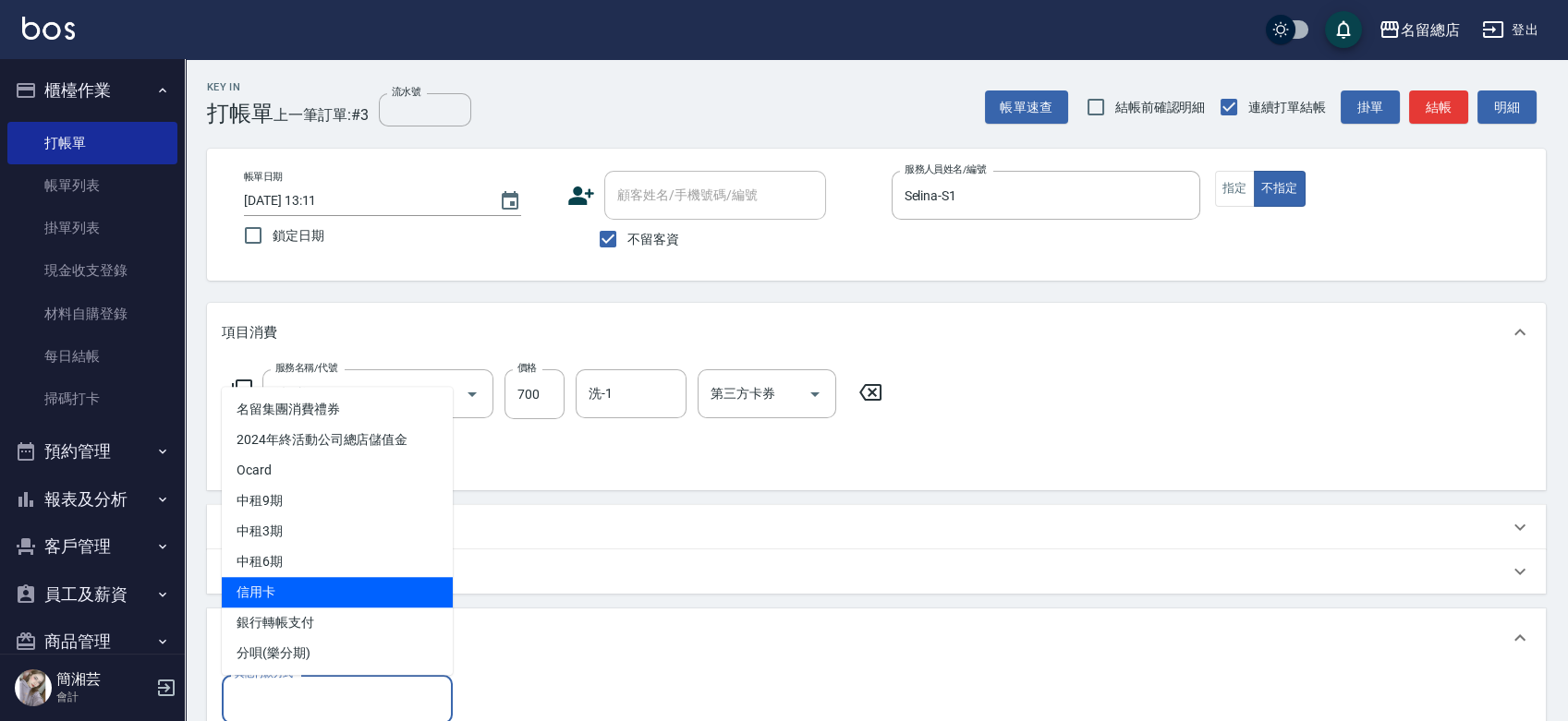
click at [315, 584] on span "信用卡" at bounding box center [337, 592] width 231 height 30
type input "信用卡"
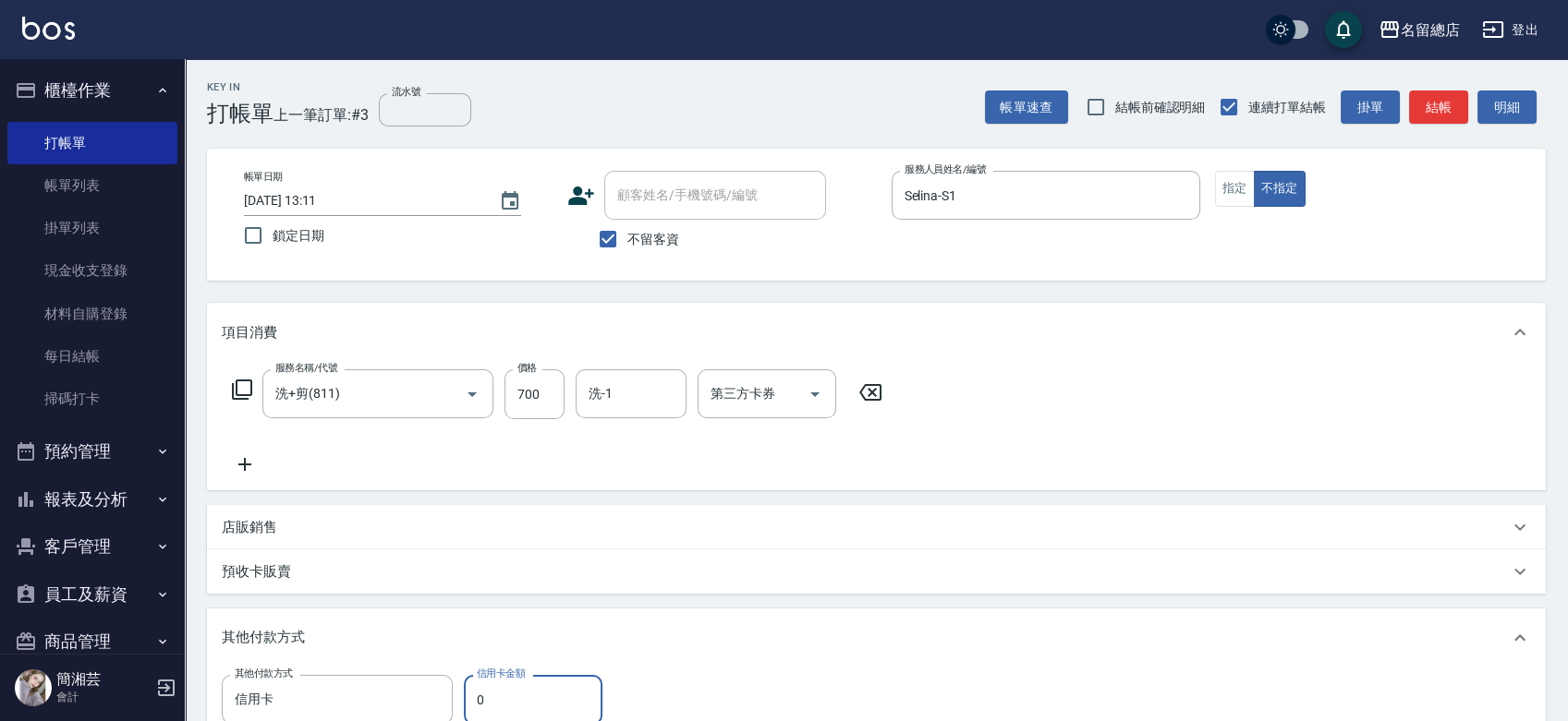
scroll to position [4, 0]
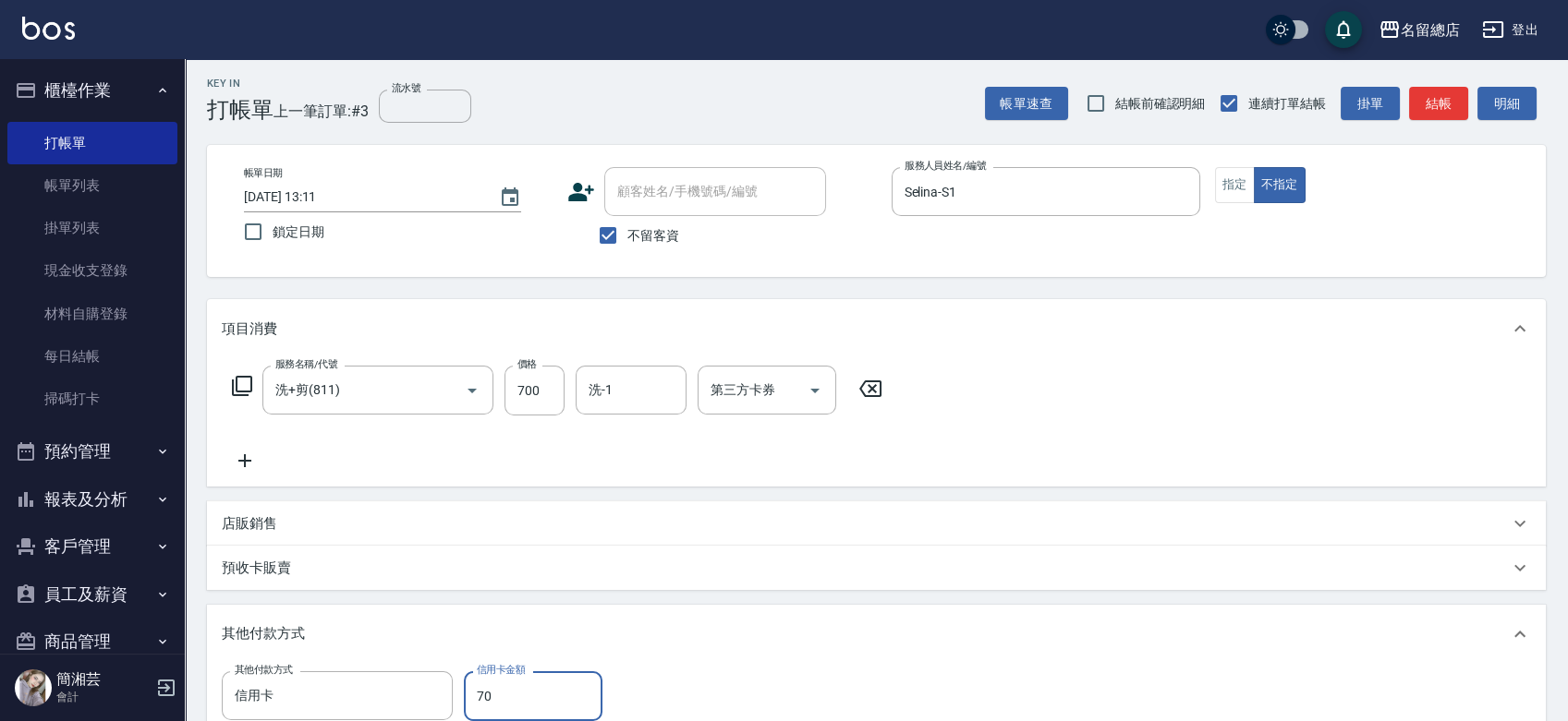
type input "700"
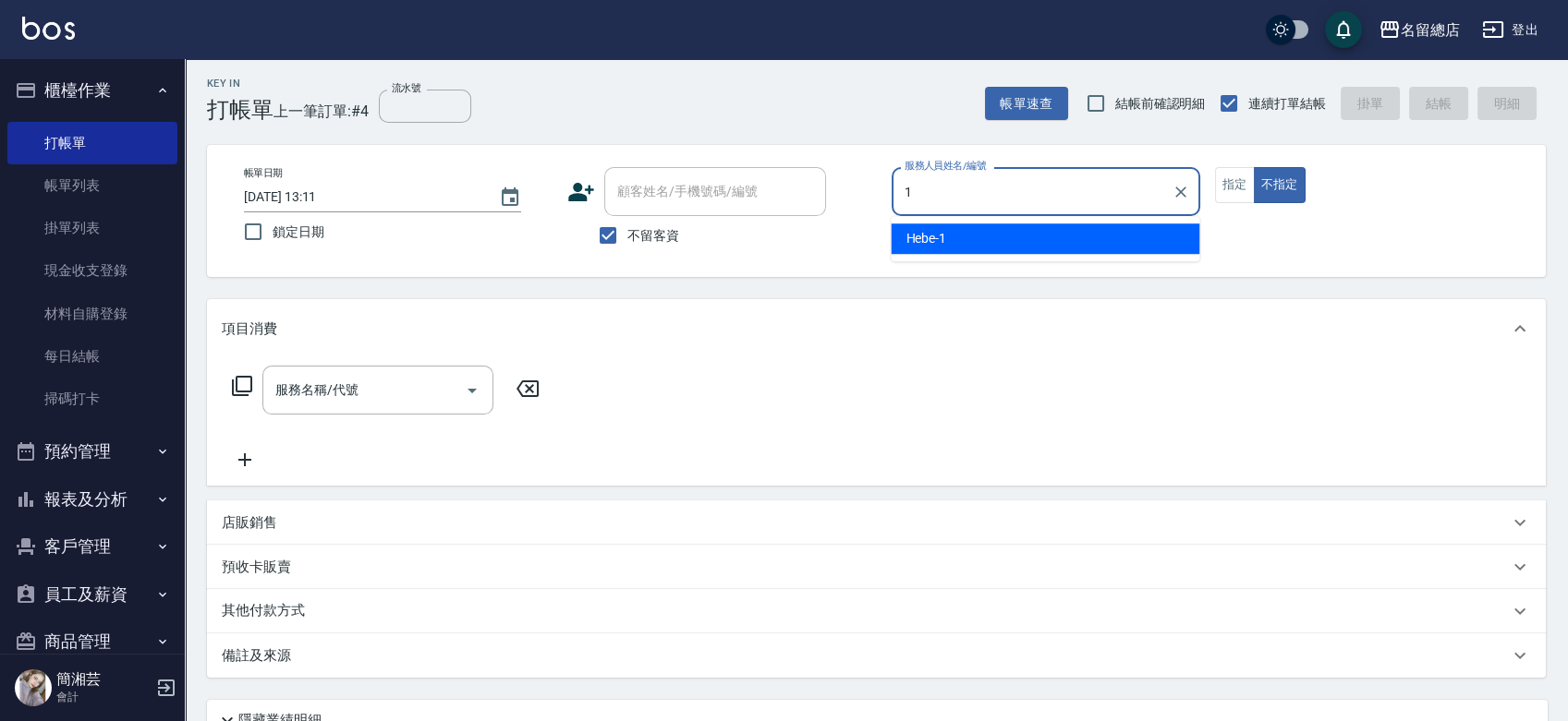
type input "Hebe-1"
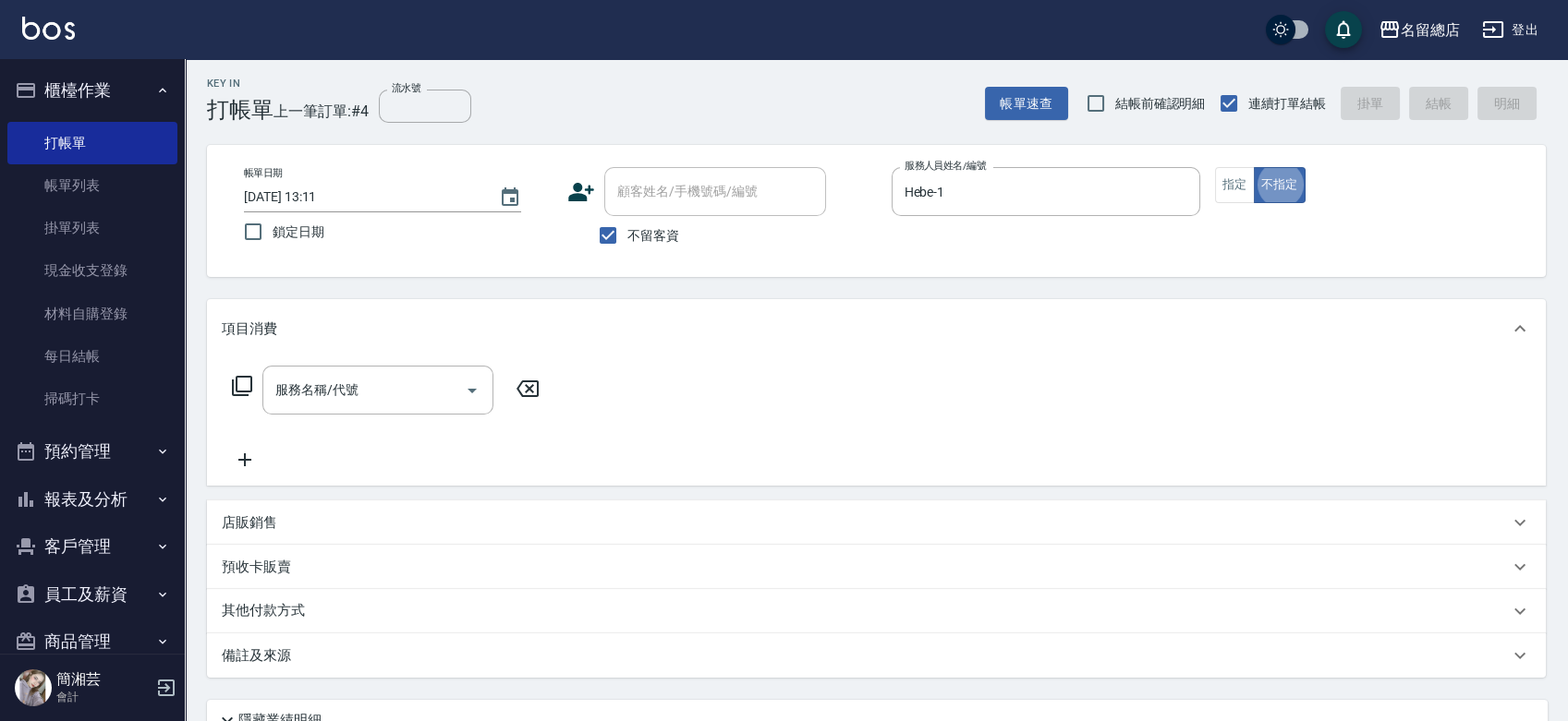
type button "false"
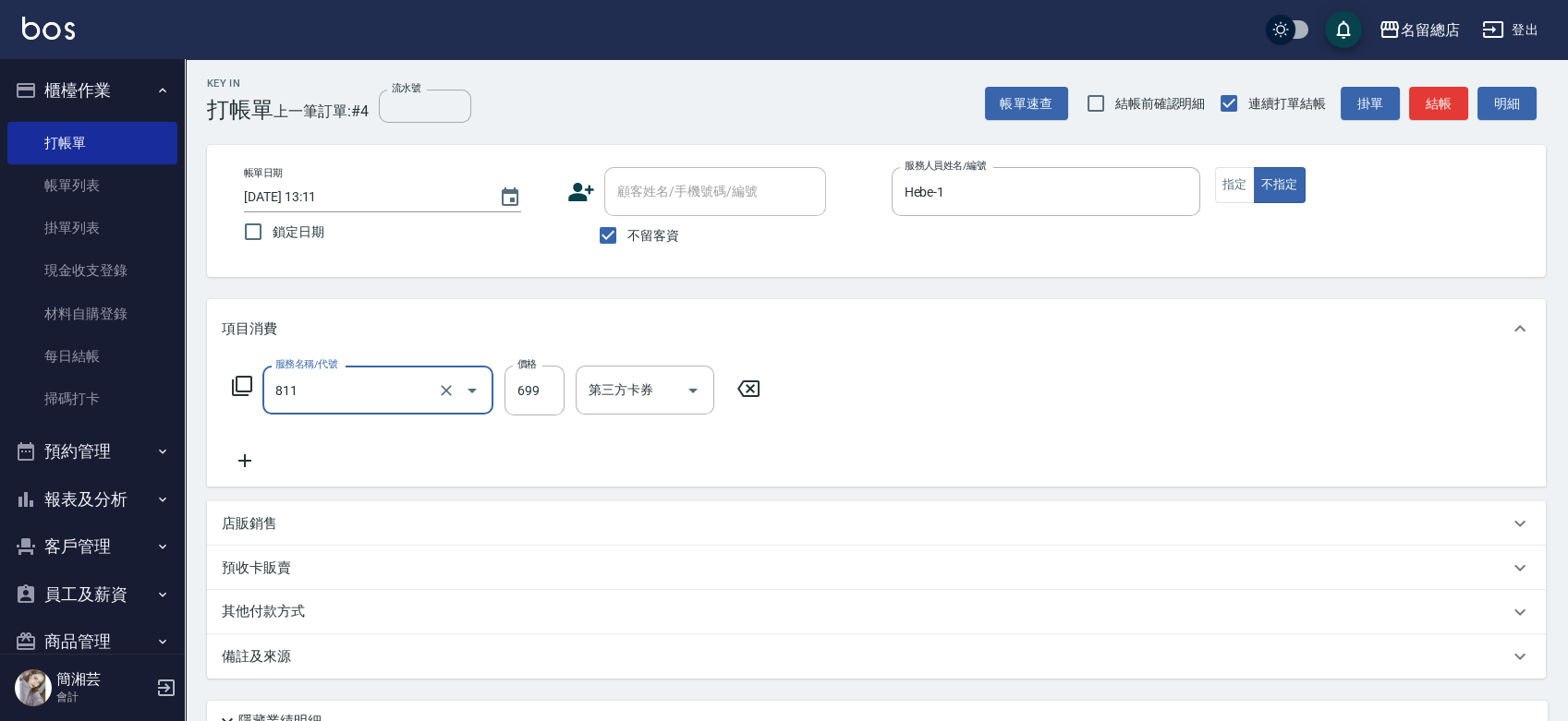
type input "洗+剪(811)"
type input "700"
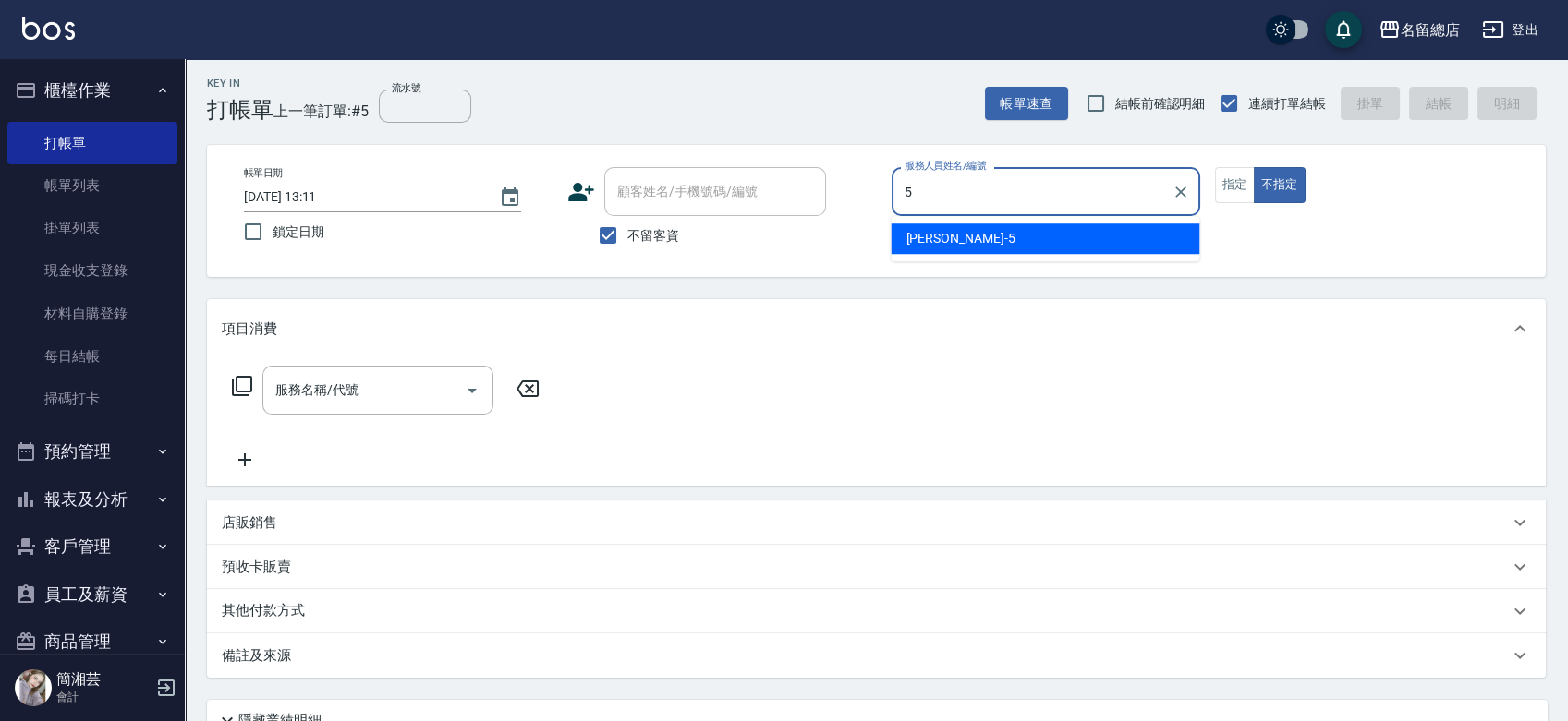
type input "Kelly-5"
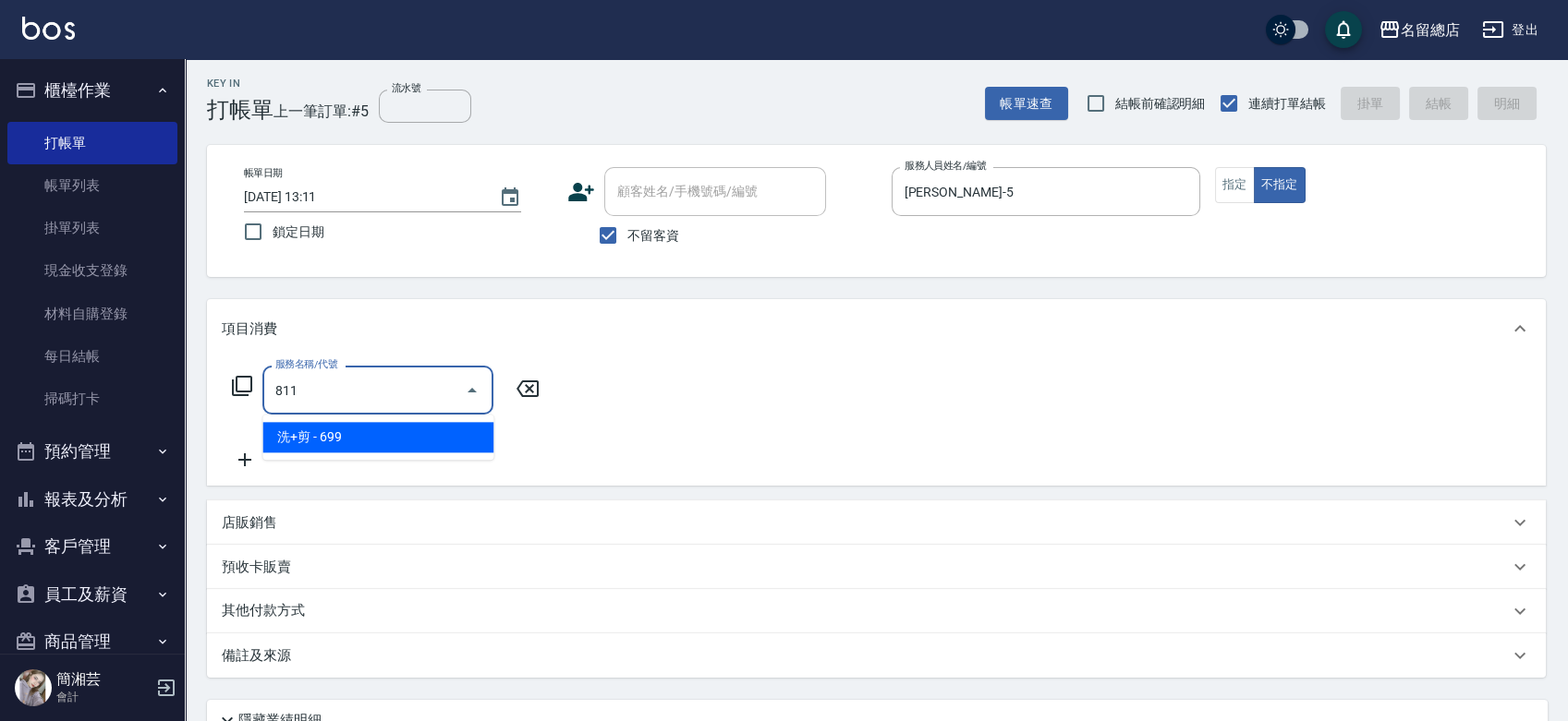
type input "洗+剪(811)"
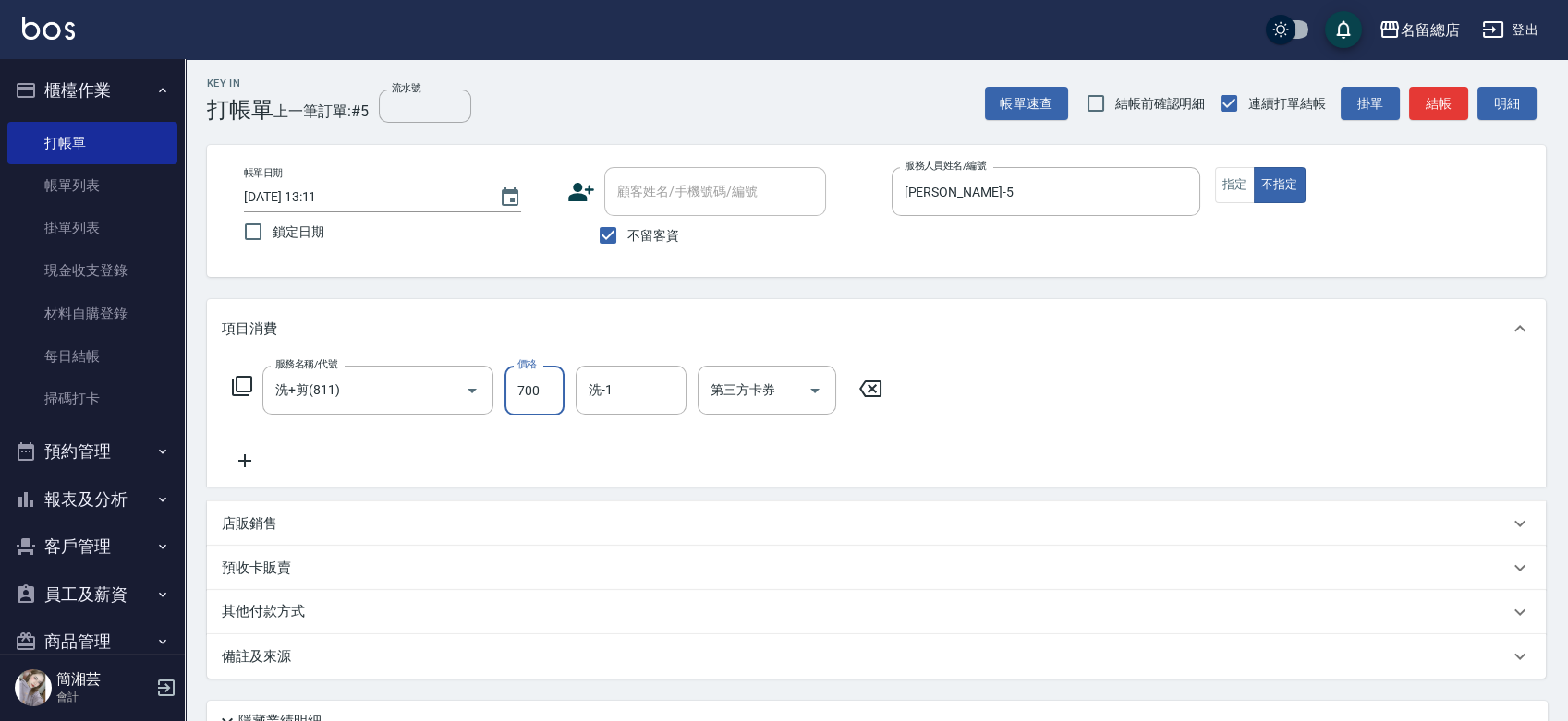
type input "700"
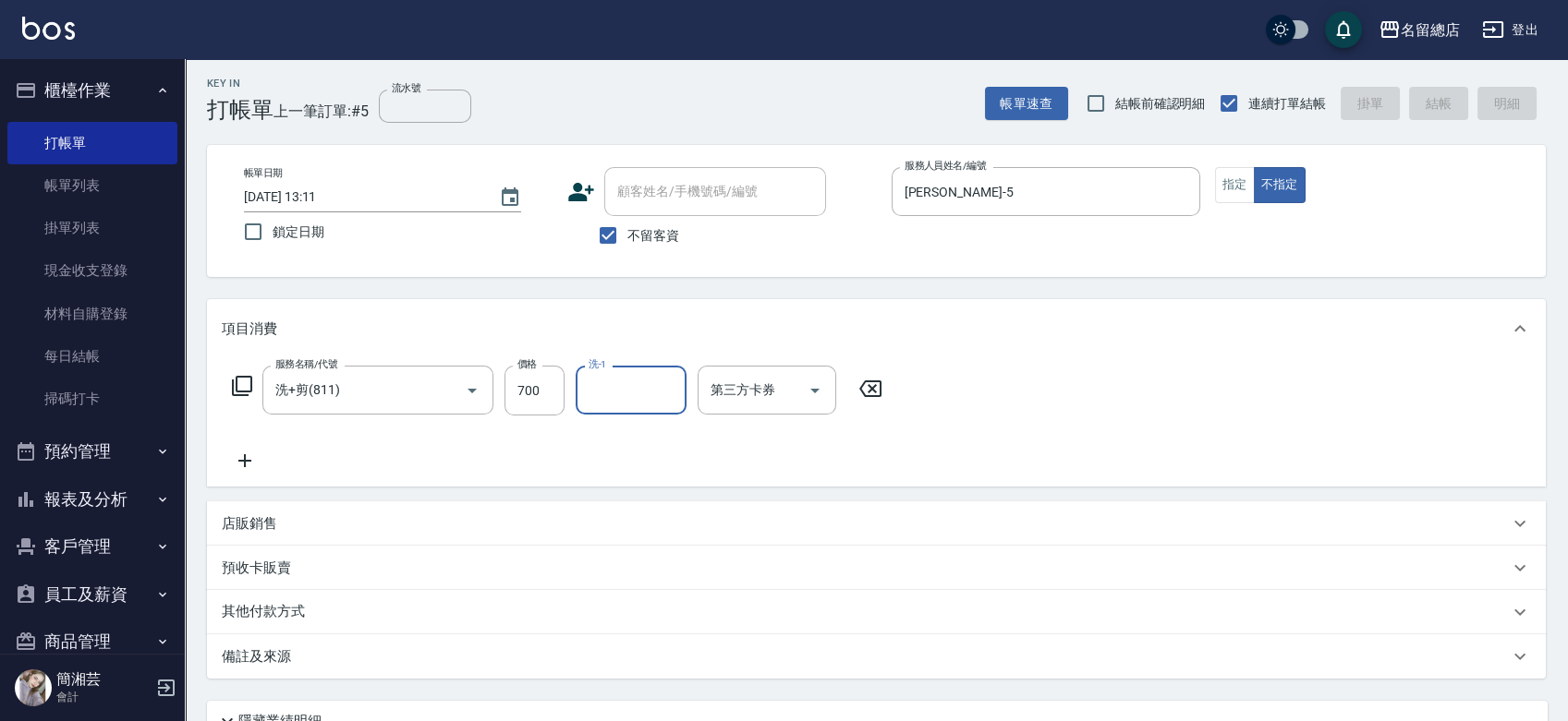
type input "2025/10/09 13:12"
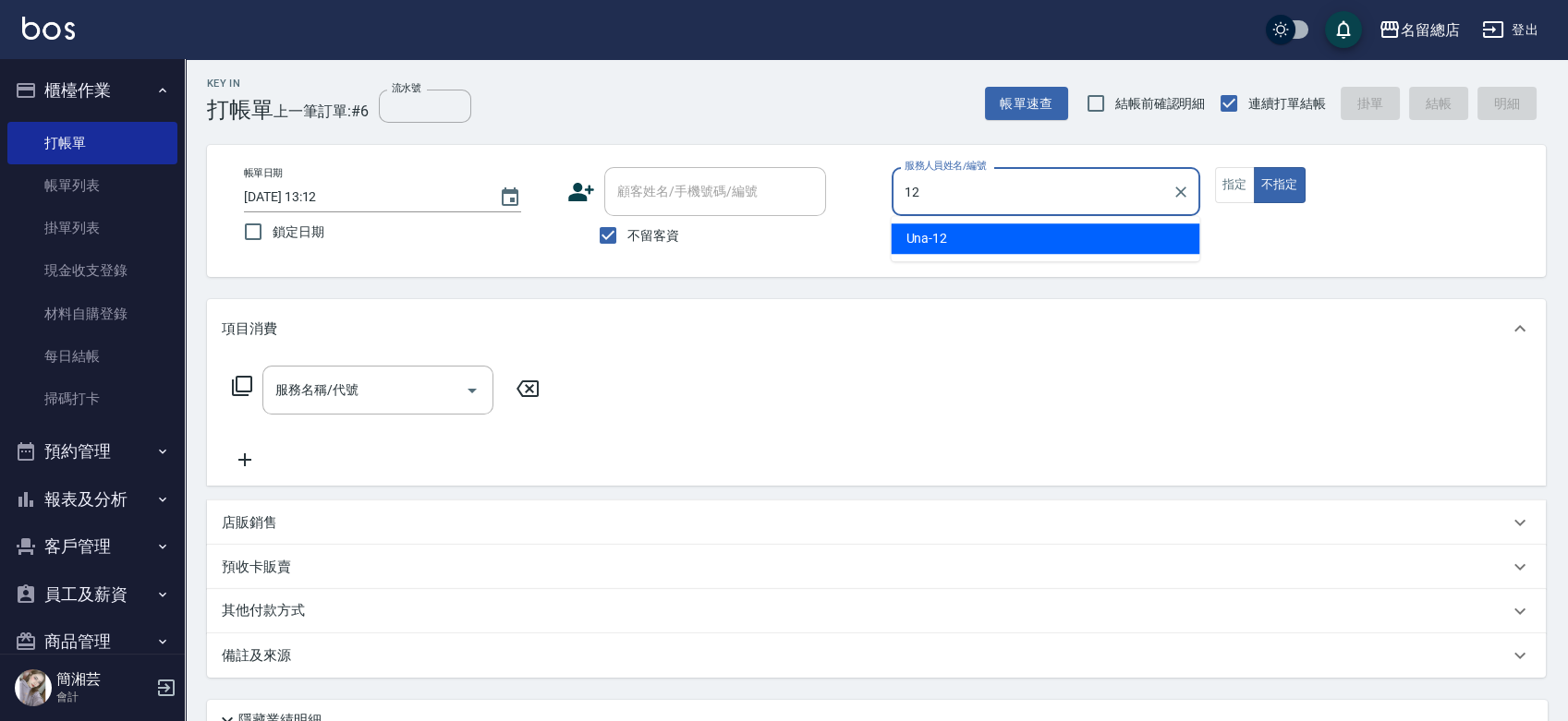
type input "Una-12"
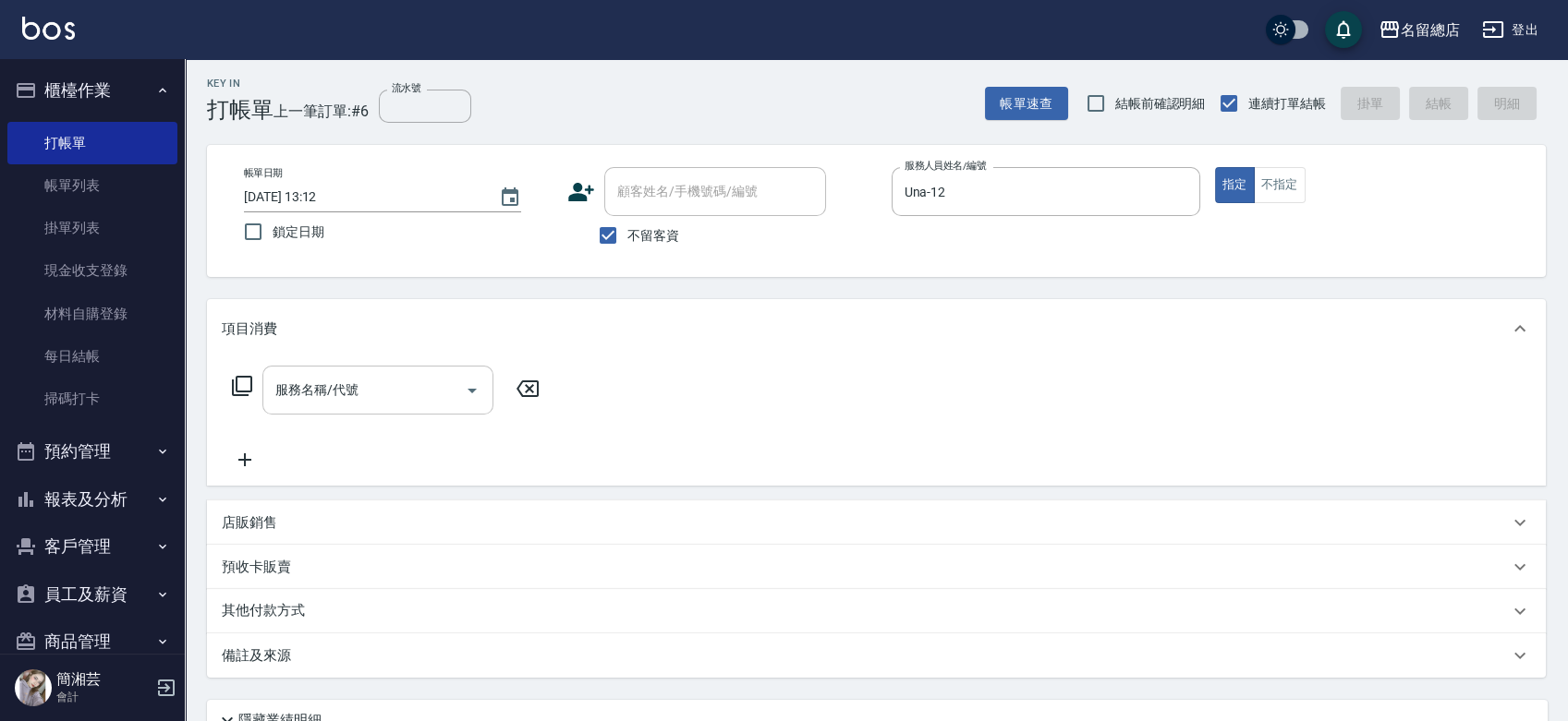
click at [360, 390] on input "服務名稱/代號" at bounding box center [364, 390] width 187 height 32
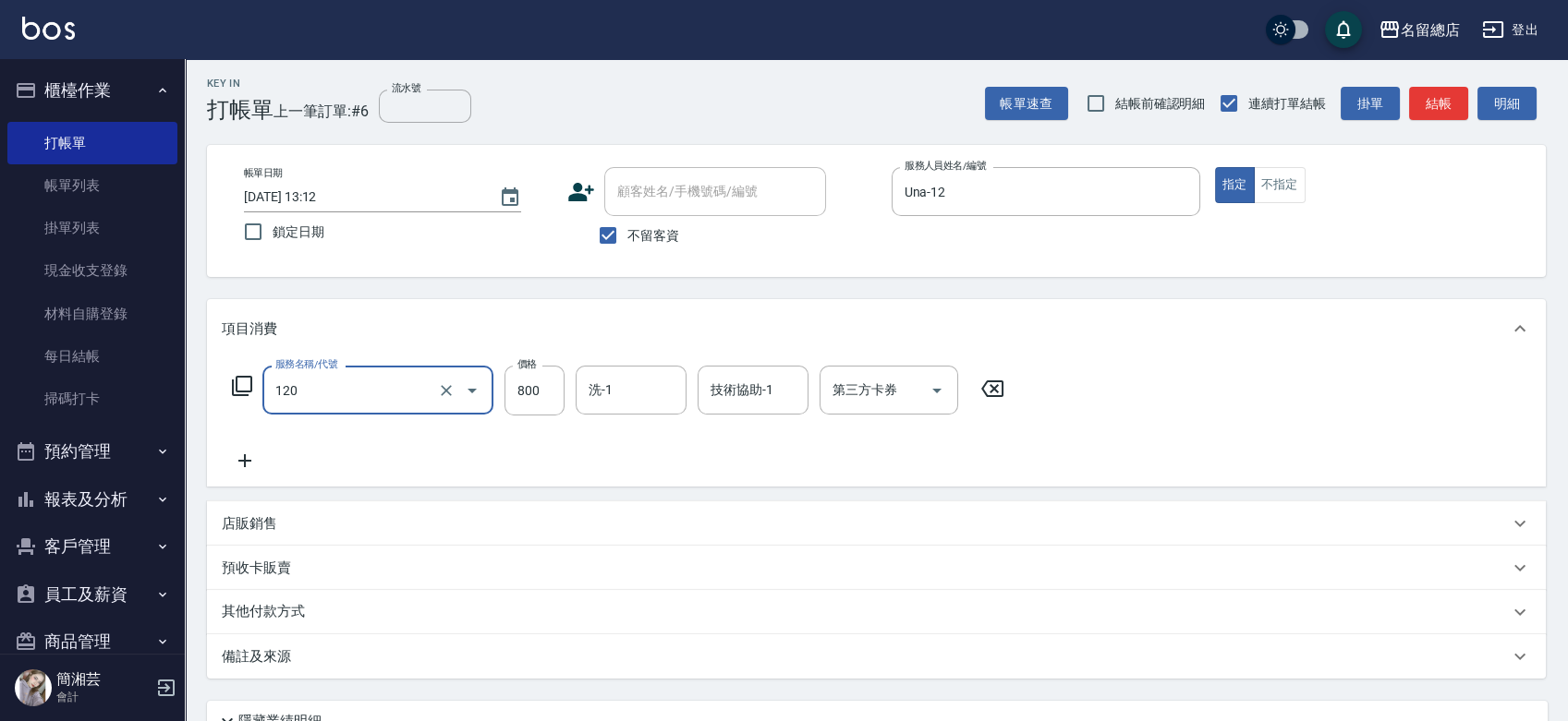
type input "自備頭皮(120)"
click at [510, 382] on input "800" at bounding box center [533, 390] width 60 height 50
type input "799"
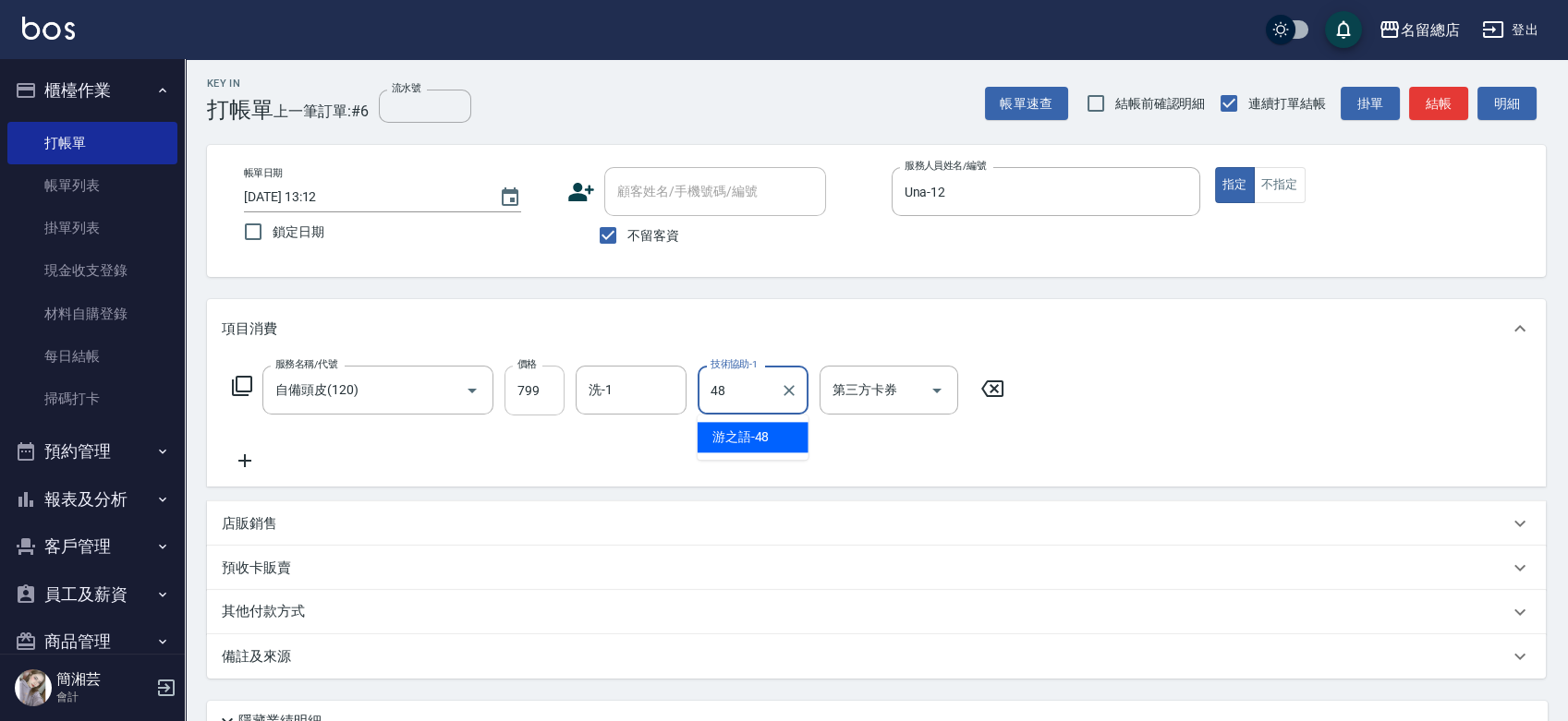
type input "游之語-48"
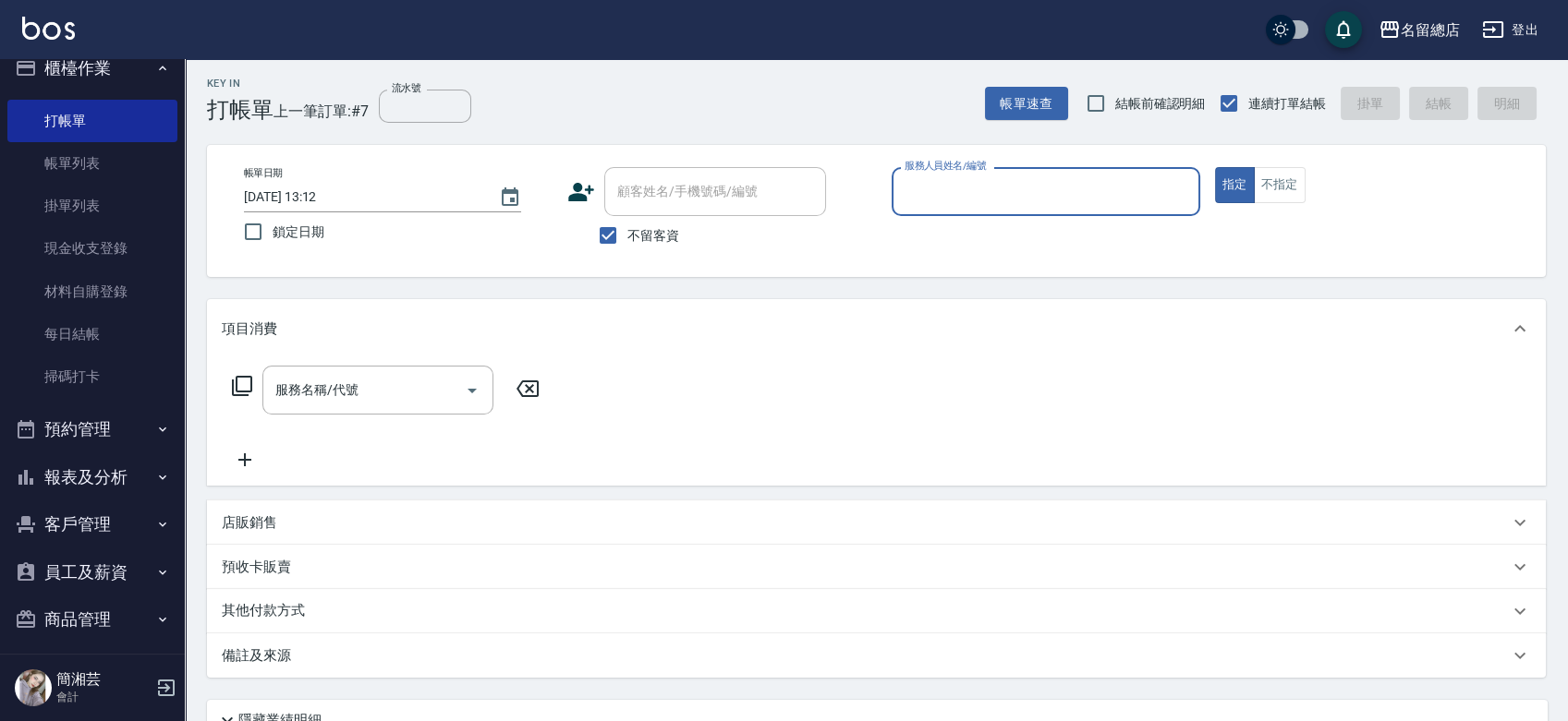
scroll to position [33, 0]
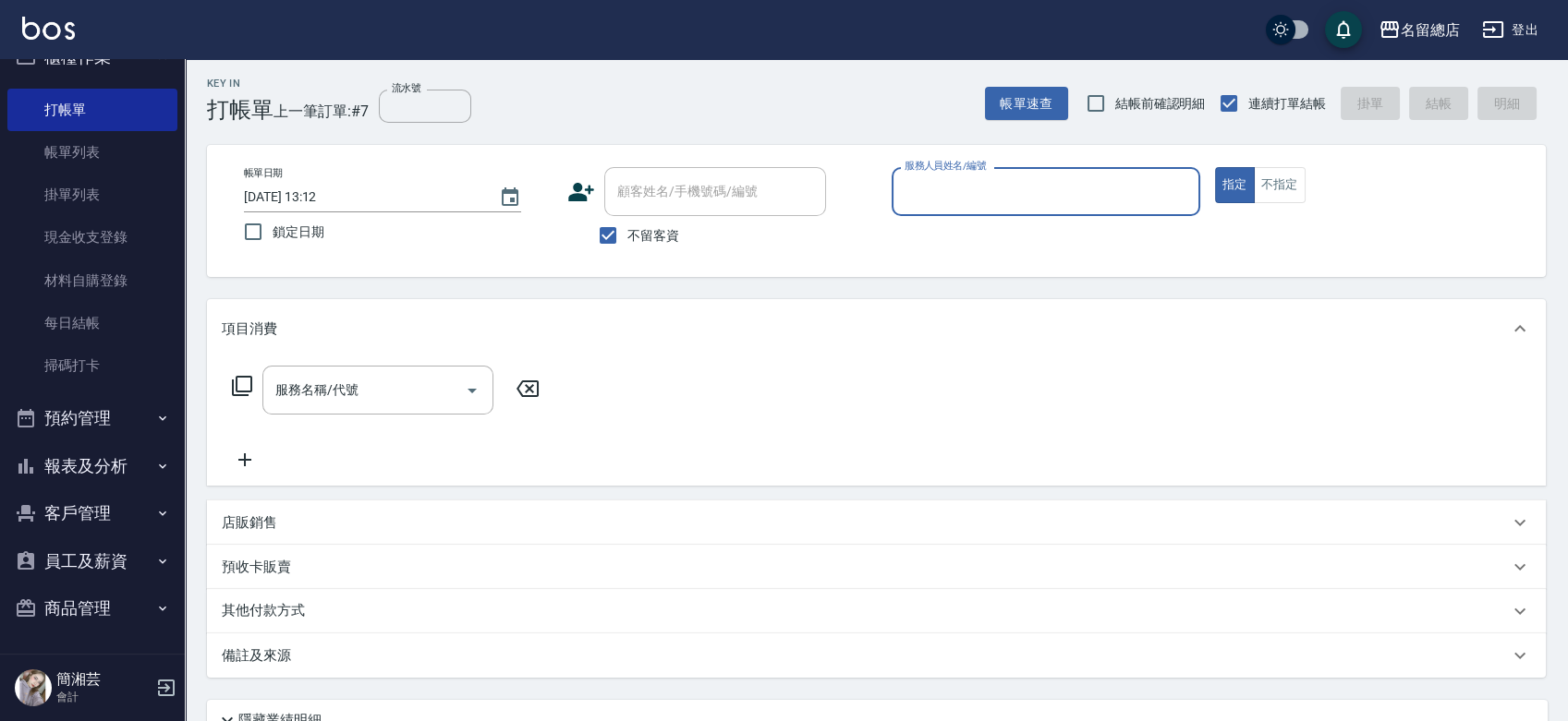
click at [94, 463] on button "報表及分析" at bounding box center [92, 466] width 170 height 48
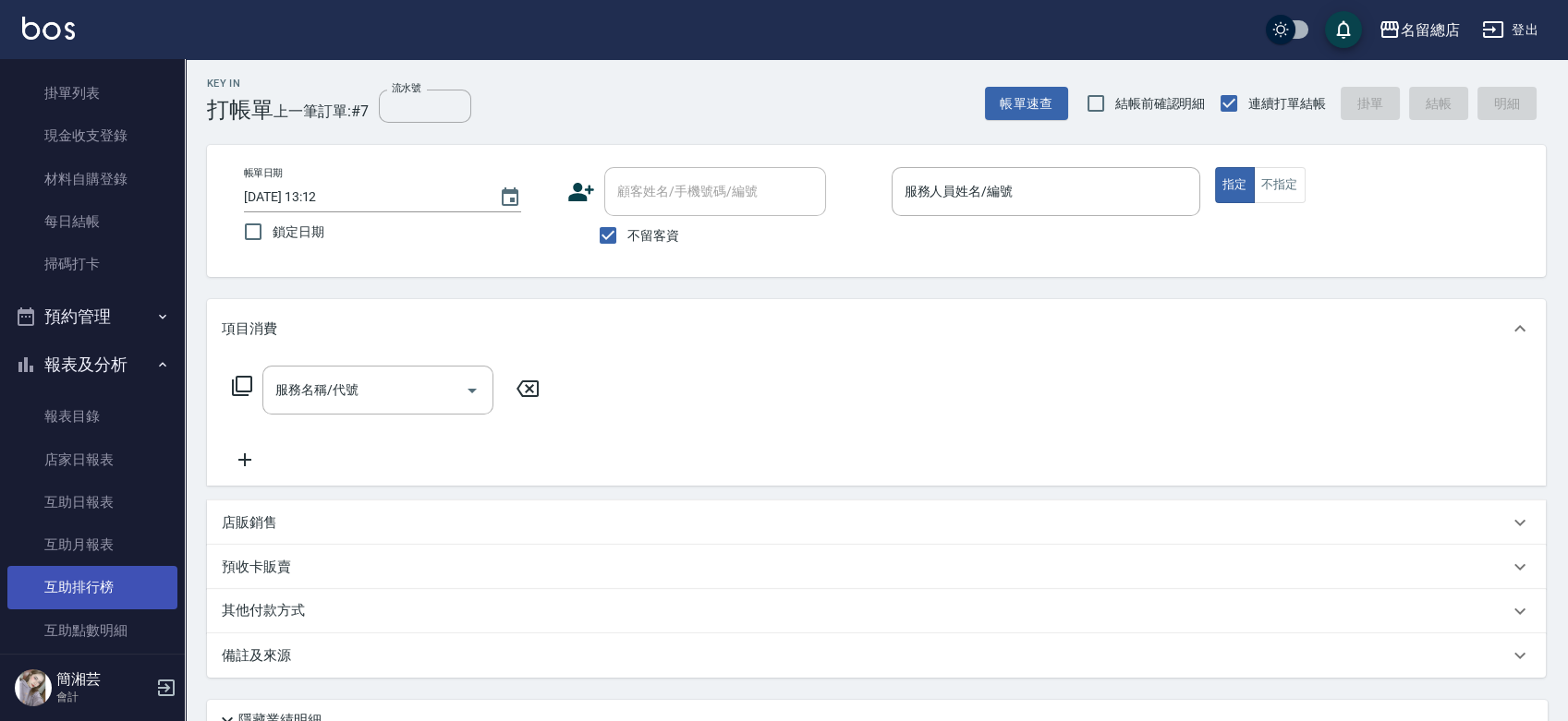
scroll to position [238, 0]
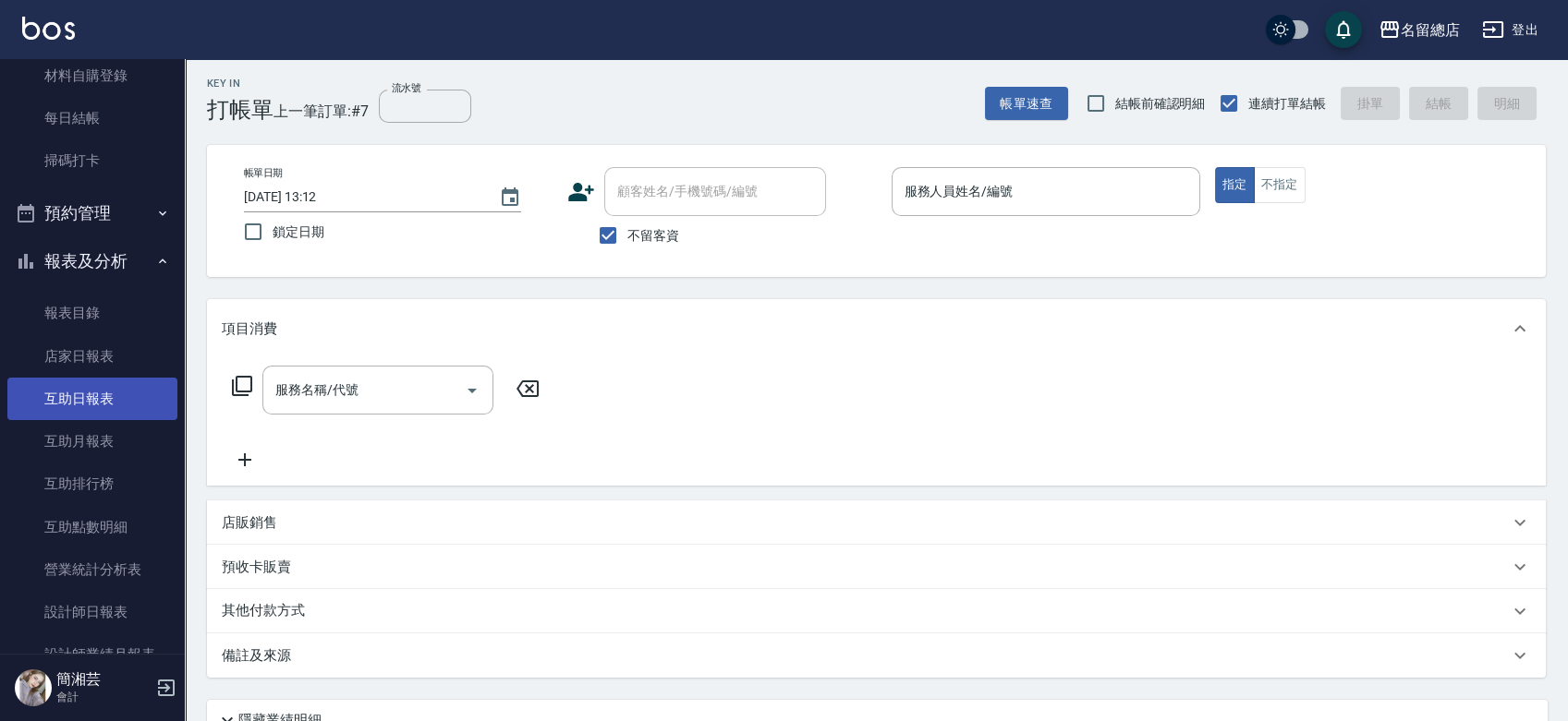
click at [85, 397] on link "互助日報表" at bounding box center [92, 398] width 170 height 43
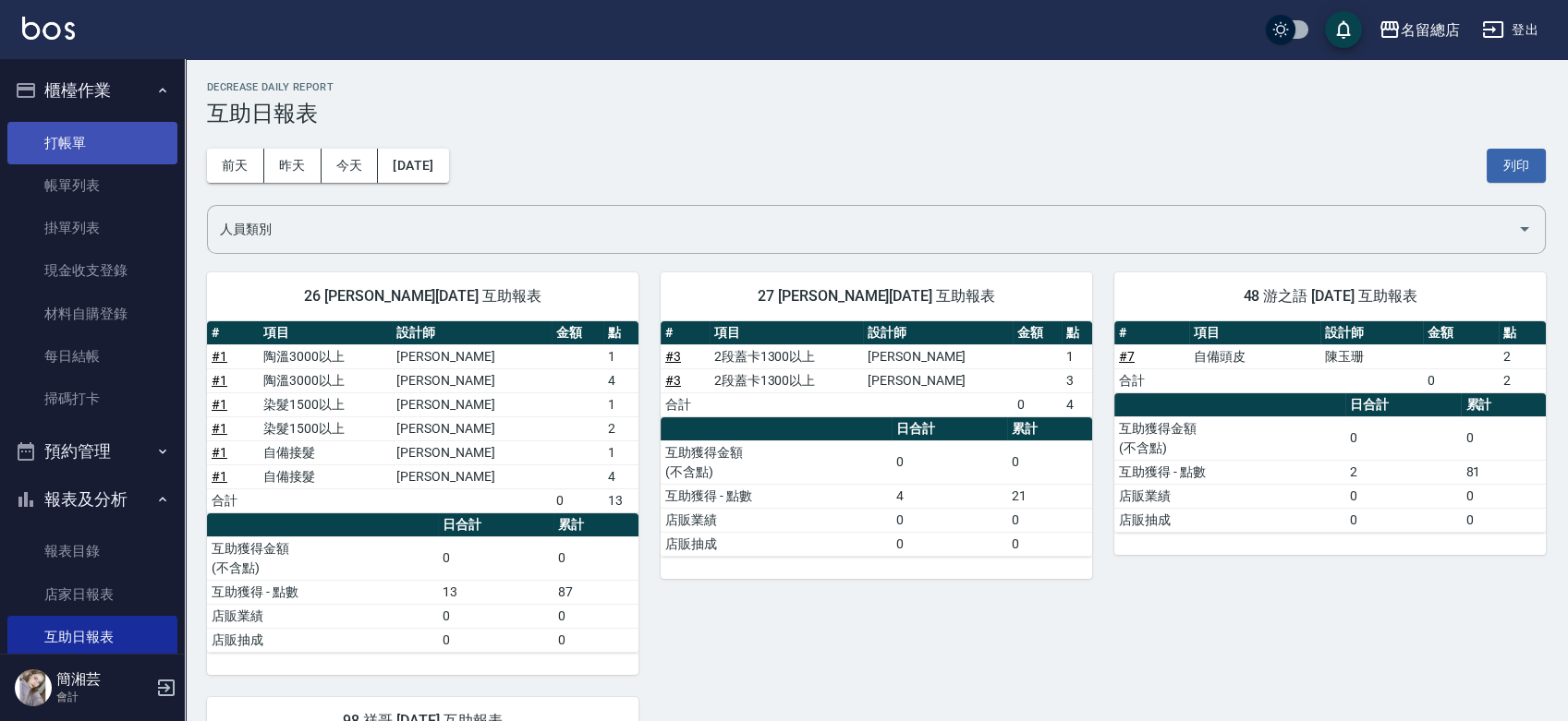
click at [49, 141] on link "打帳單" at bounding box center [92, 142] width 170 height 43
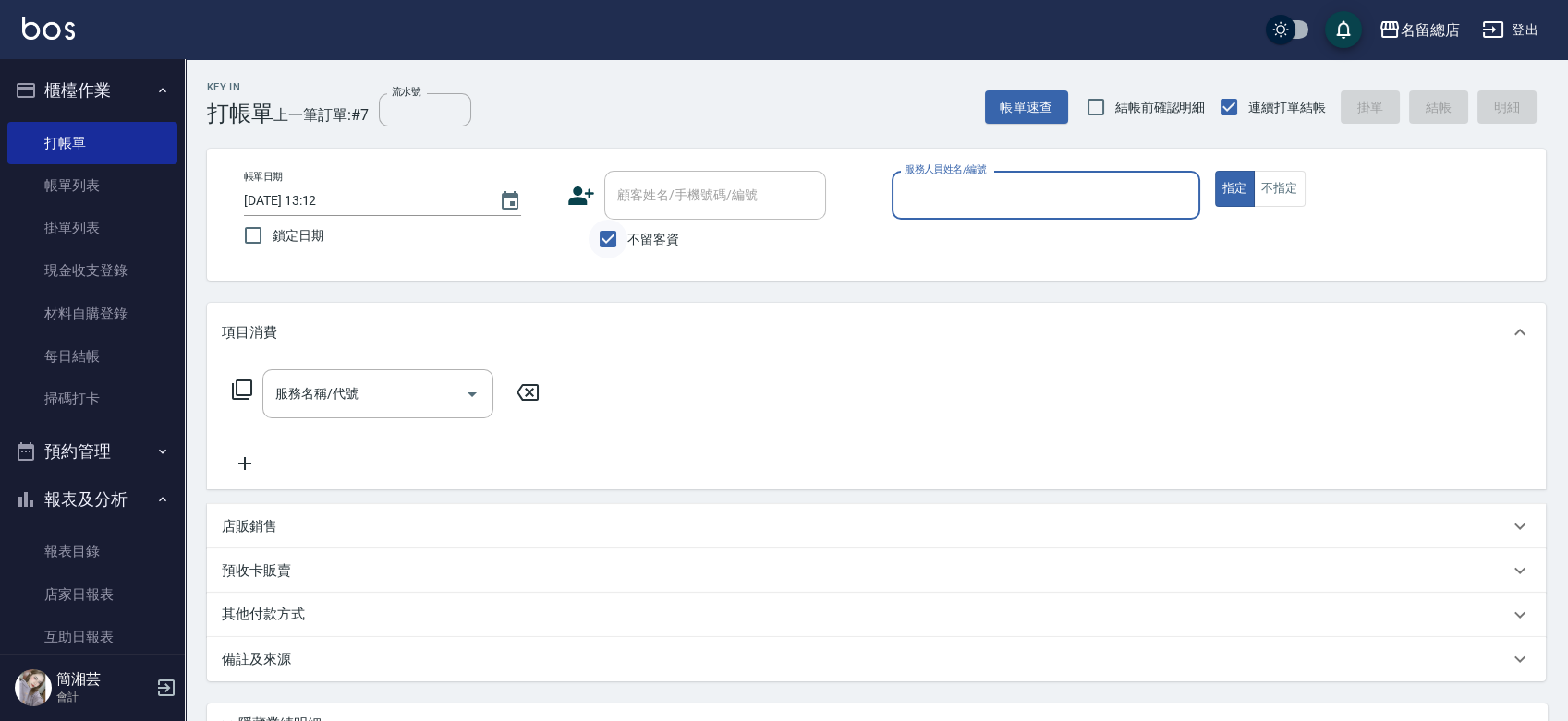
click at [605, 238] on input "不留客資" at bounding box center [607, 239] width 39 height 39
checkbox input "false"
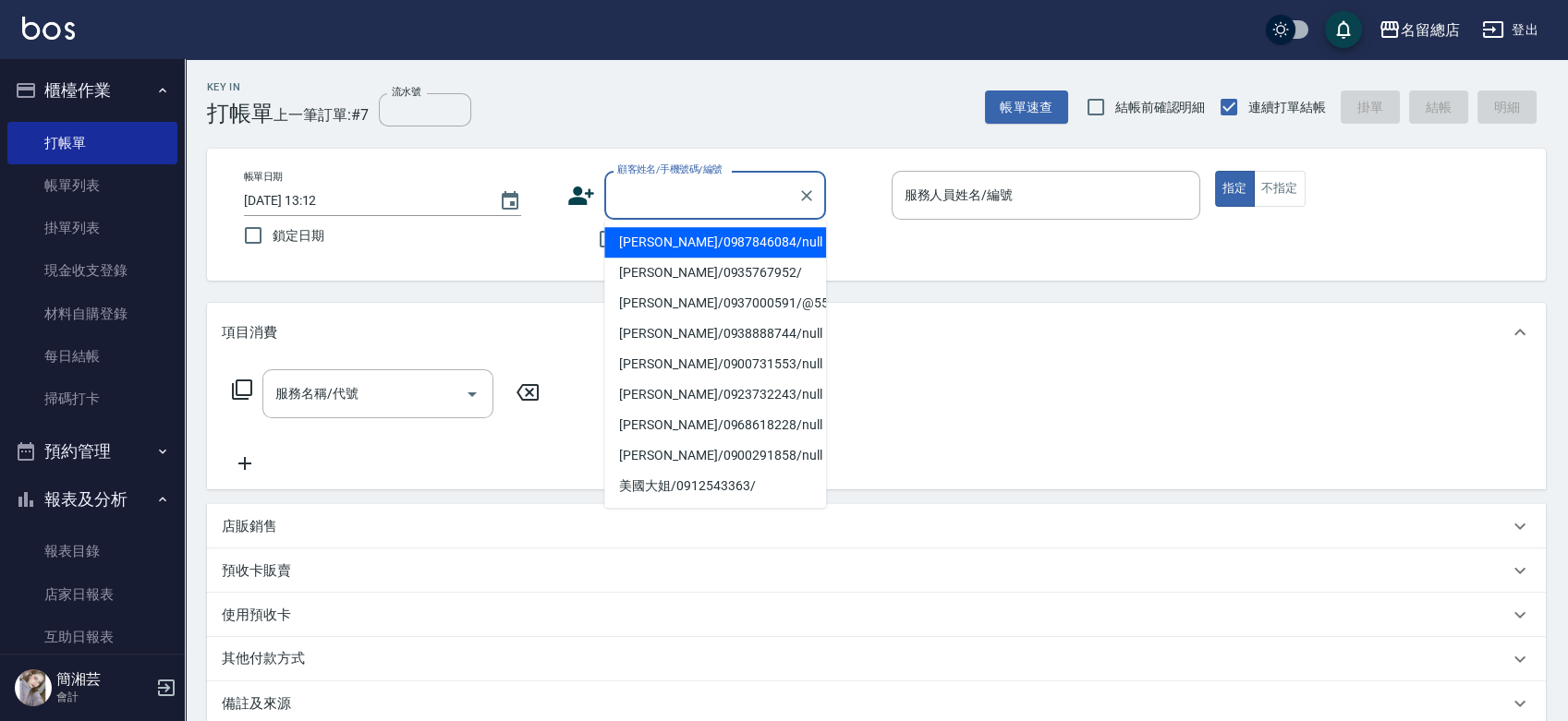
click at [684, 189] on div "顧客姓名/手機號碼/編號 顧客姓名/手機號碼/編號" at bounding box center [716, 195] width 222 height 49
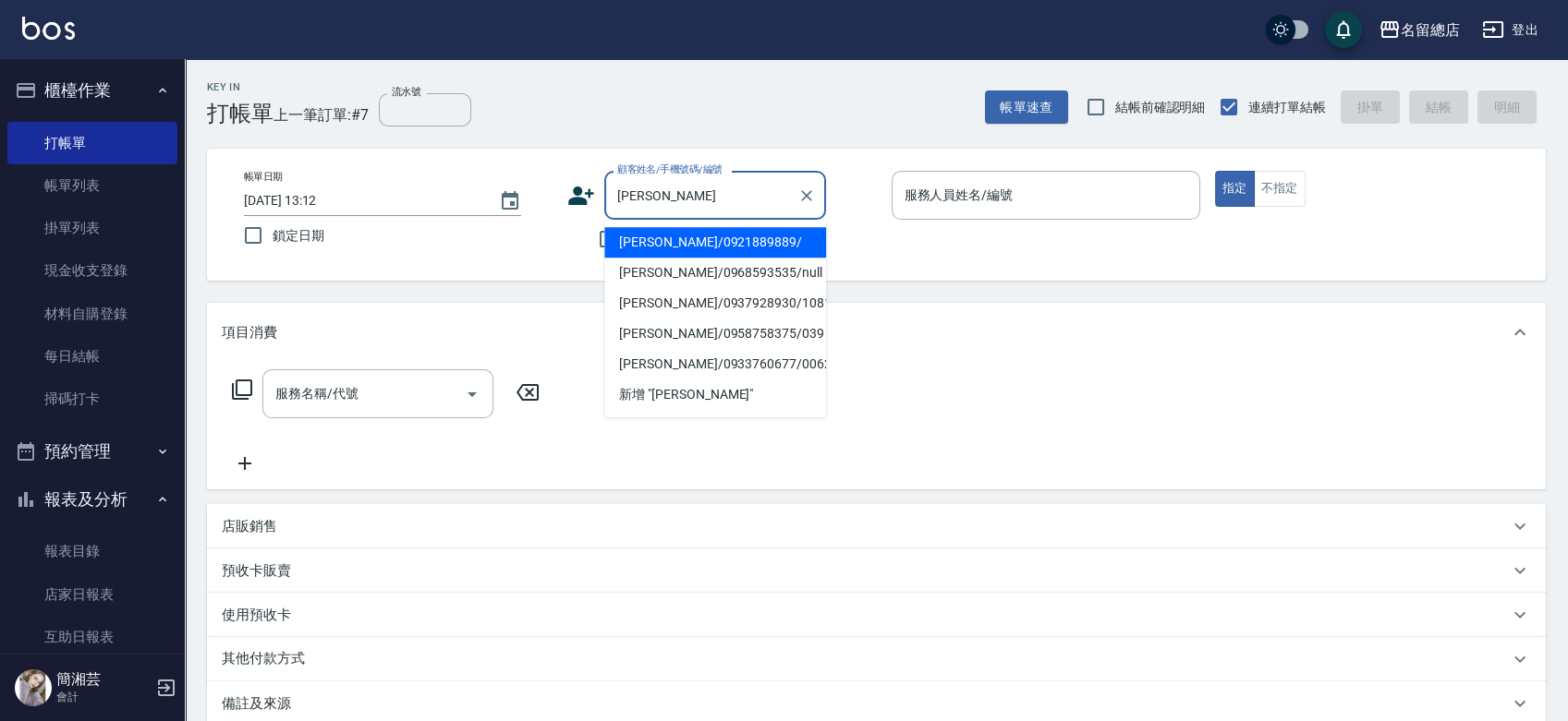
click at [776, 245] on li "賴秋香/0921889889/" at bounding box center [716, 242] width 222 height 30
type input "賴秋香/0921889889/"
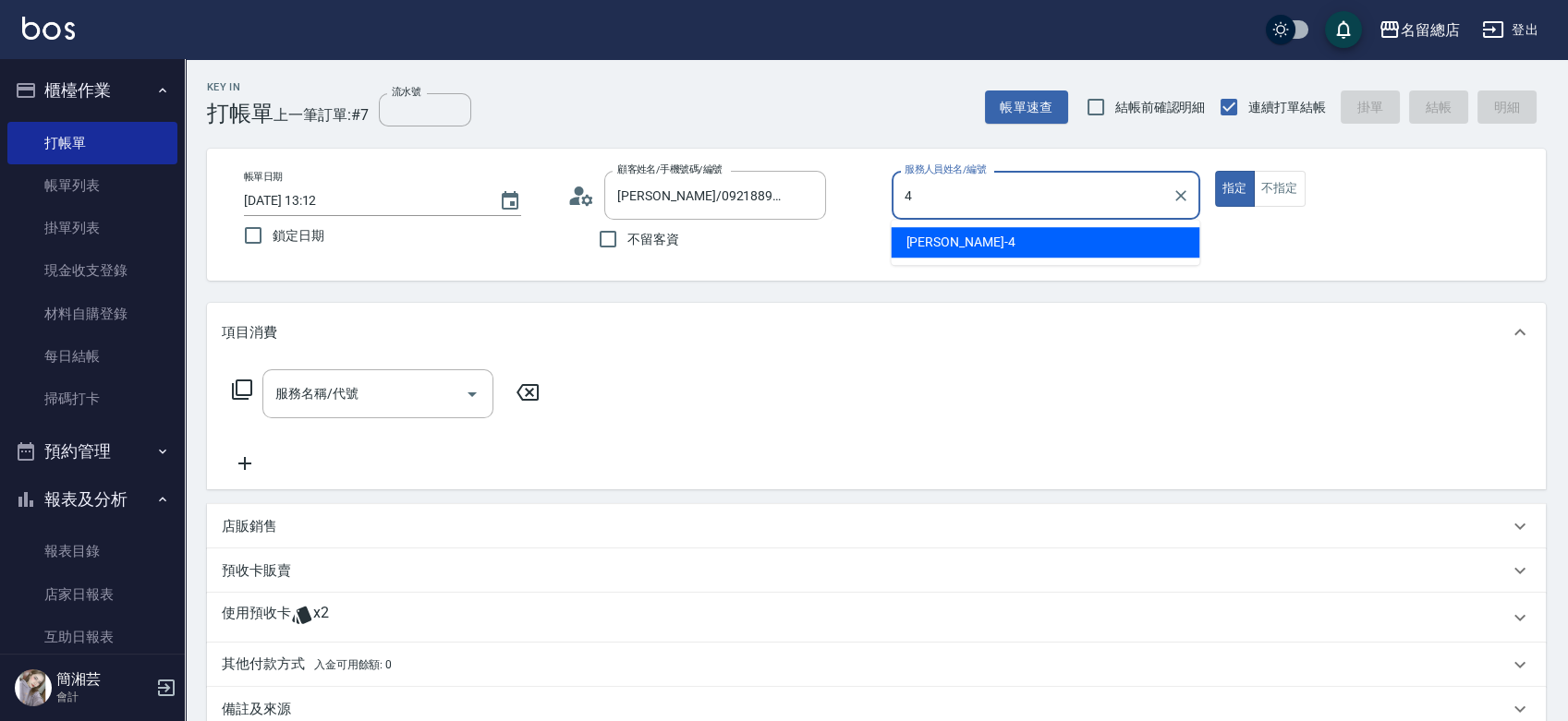
type input "Amy-4"
type button "true"
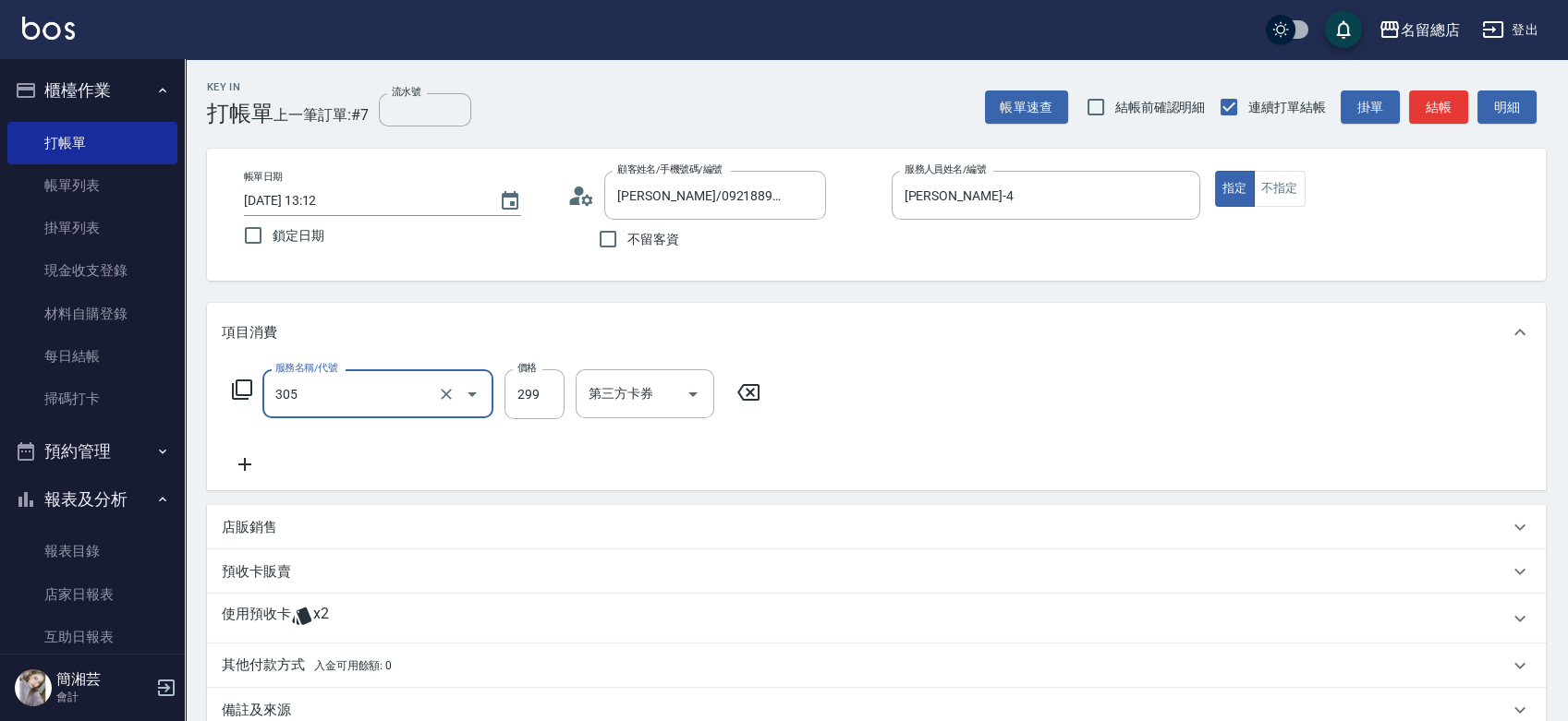
type input "剪髮(305)"
type input "500"
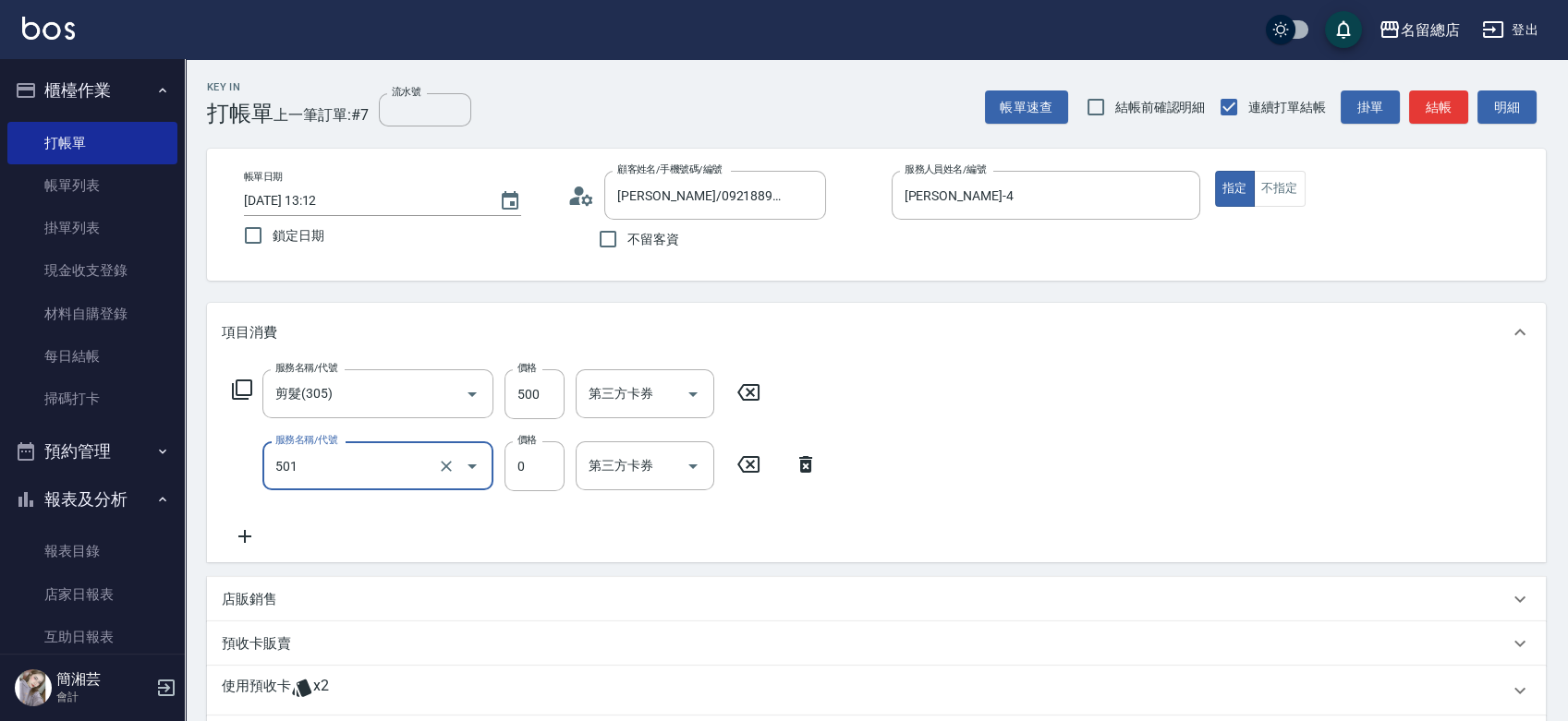
type input "2段蓋卡1300以上(501)"
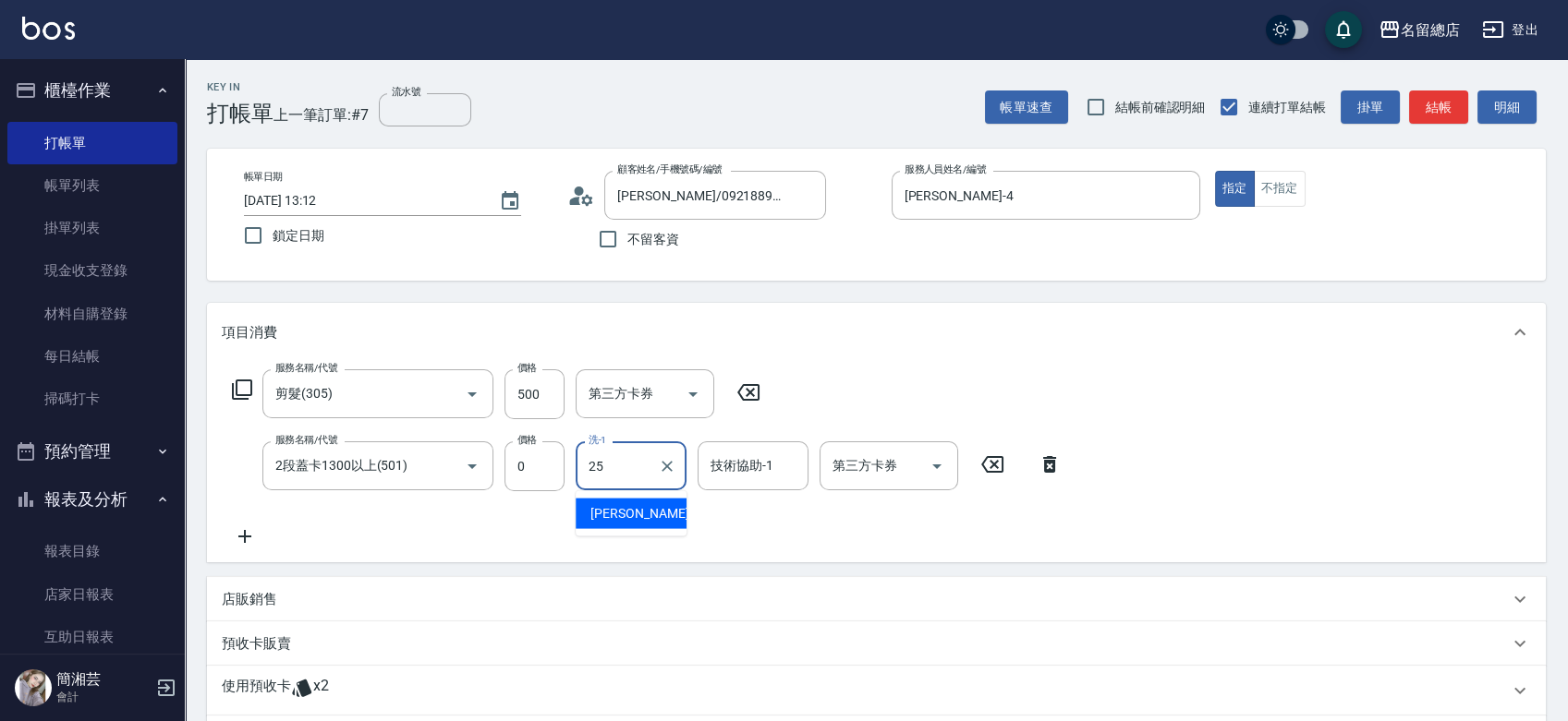
type input "王娟-25"
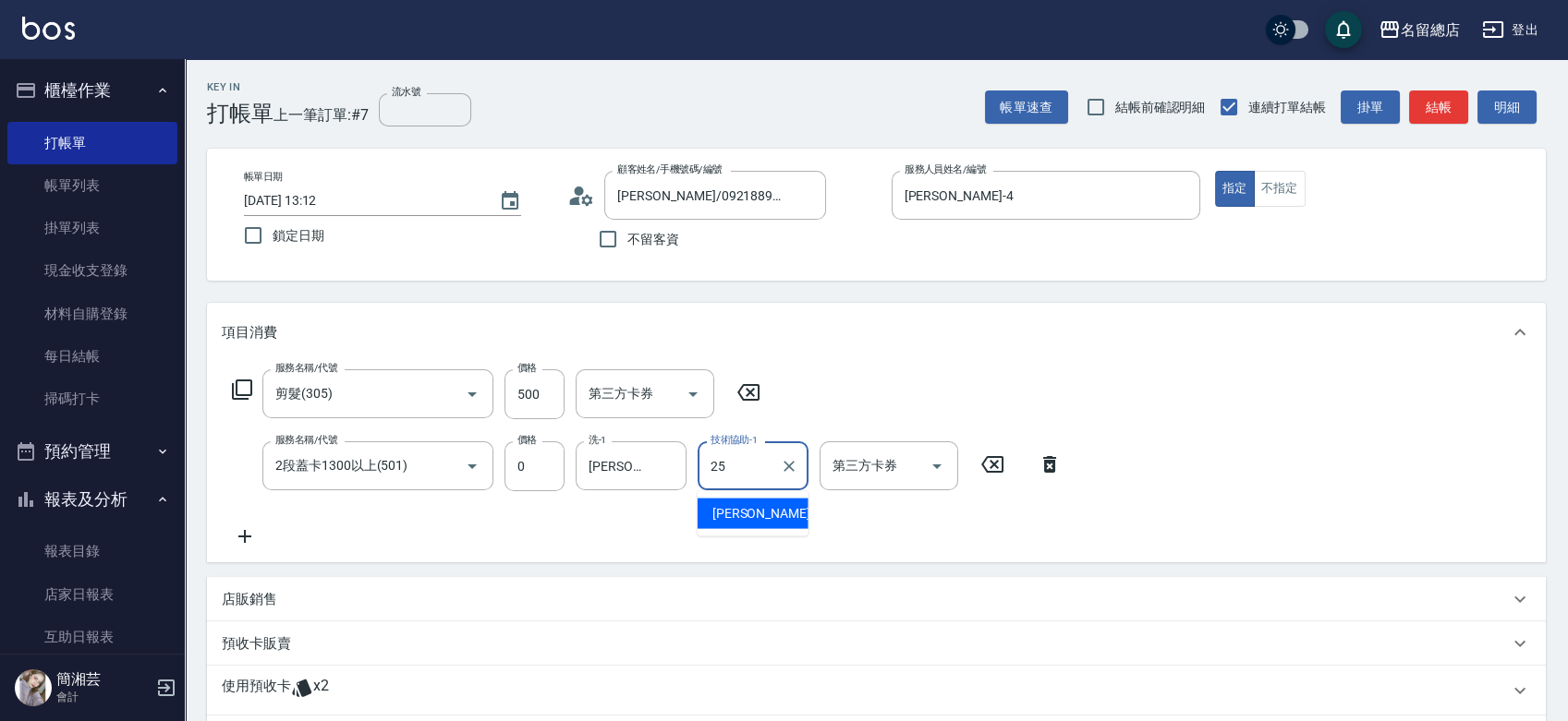
type input "王娟-25"
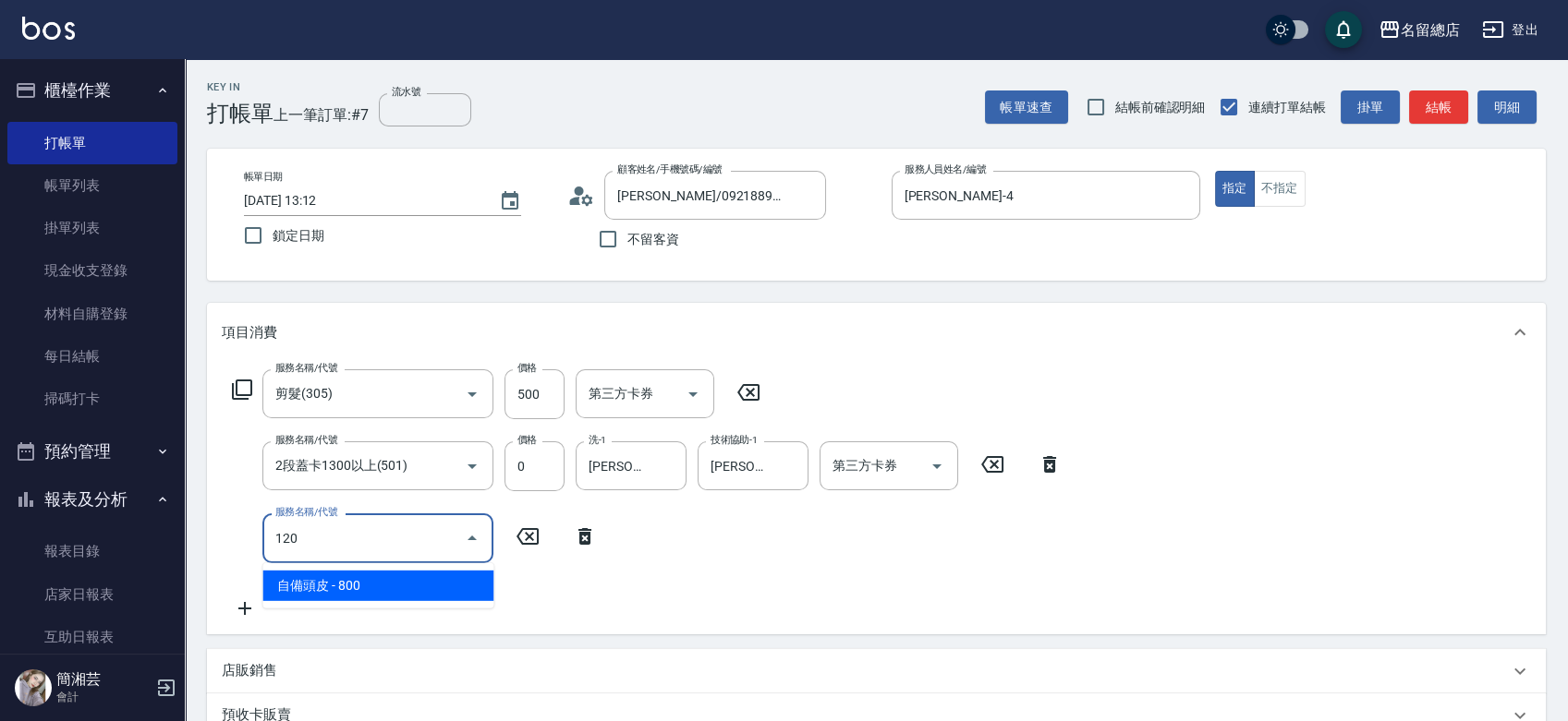
type input "自備頭皮(120)"
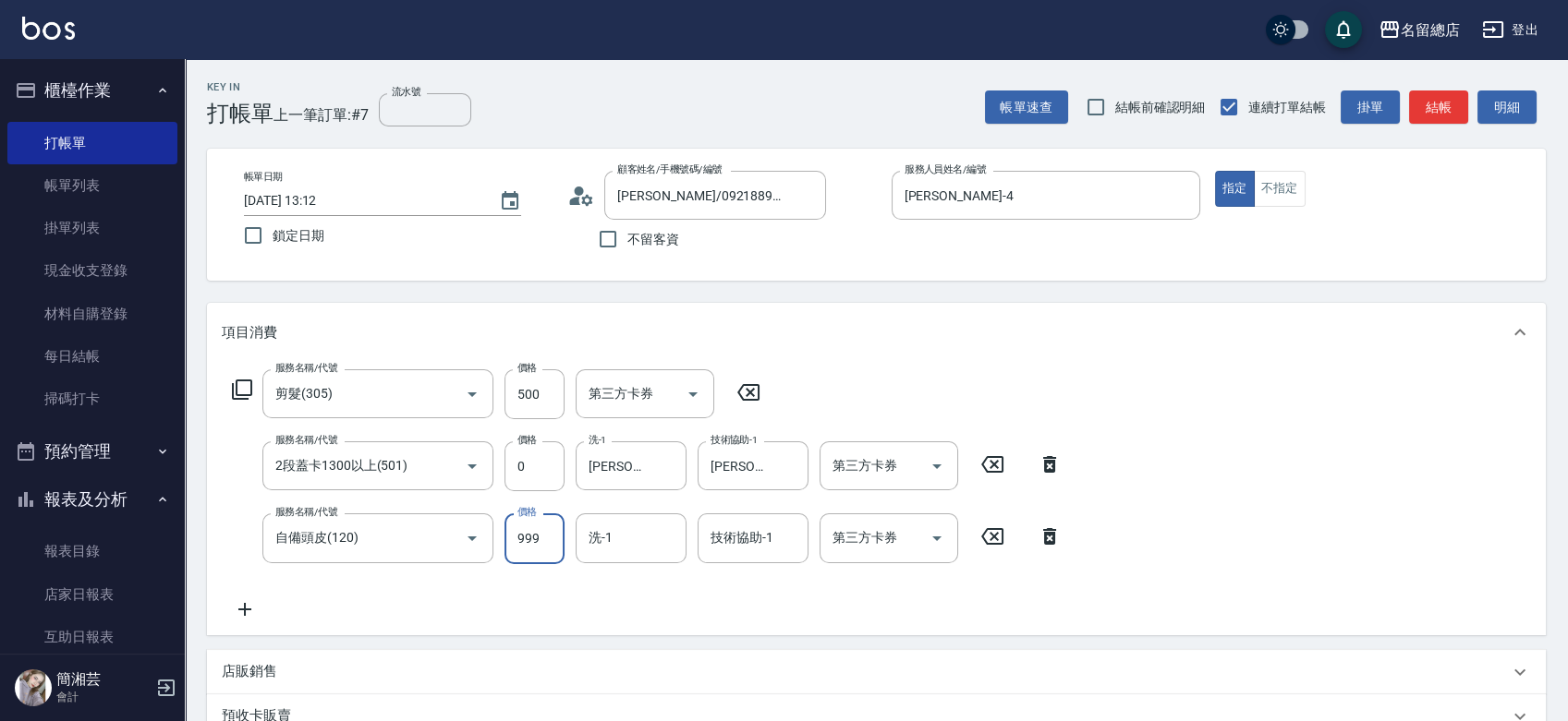
type input "999"
type input "王娟-25"
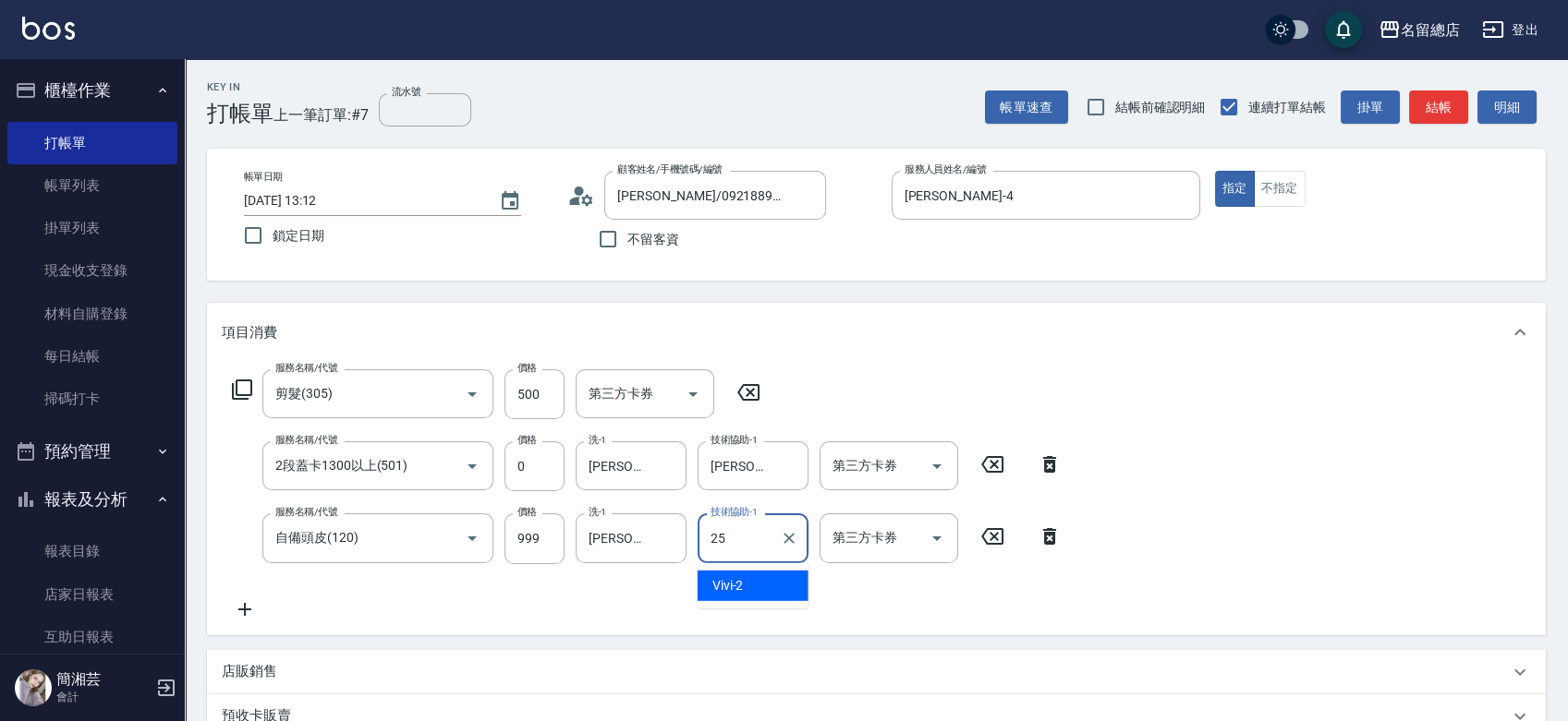
type input "王娟-25"
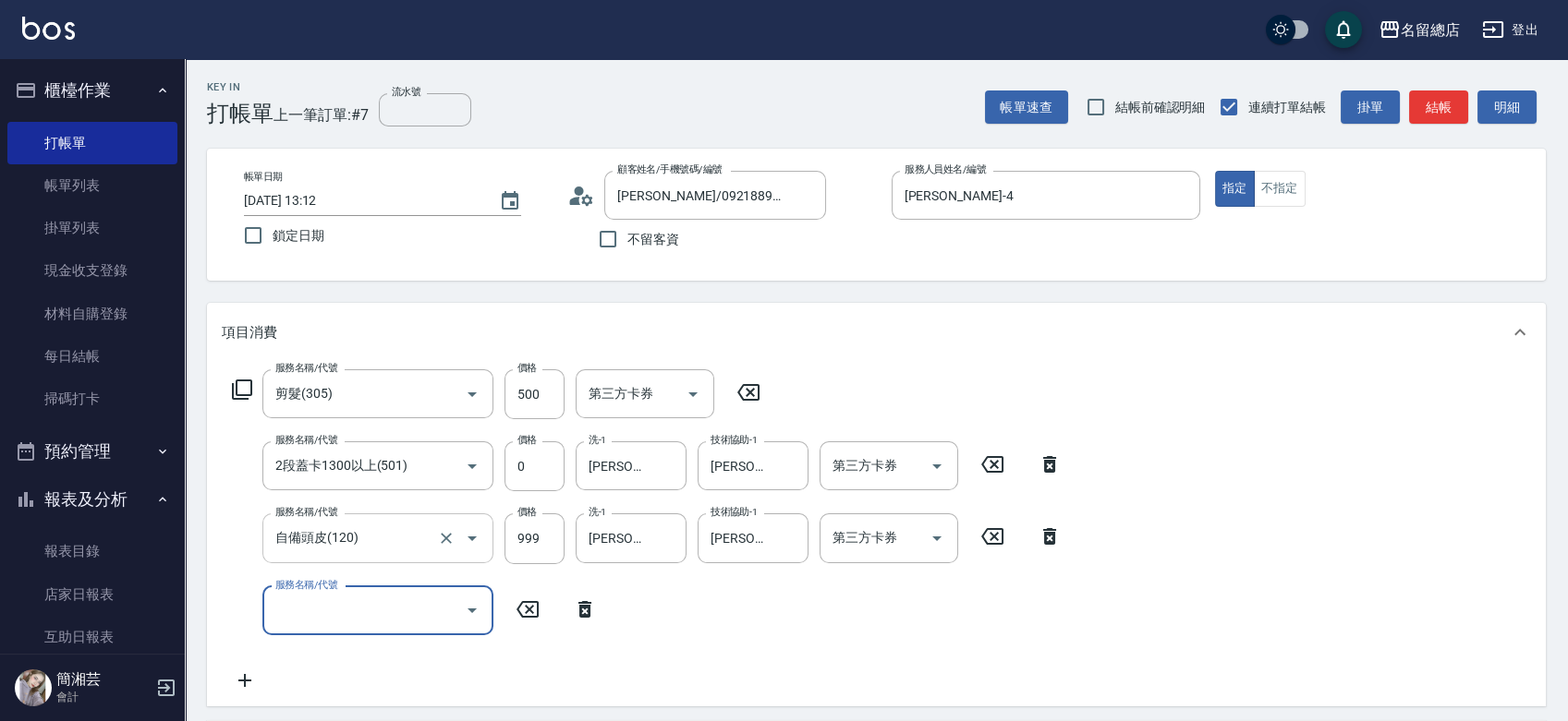
scroll to position [205, 0]
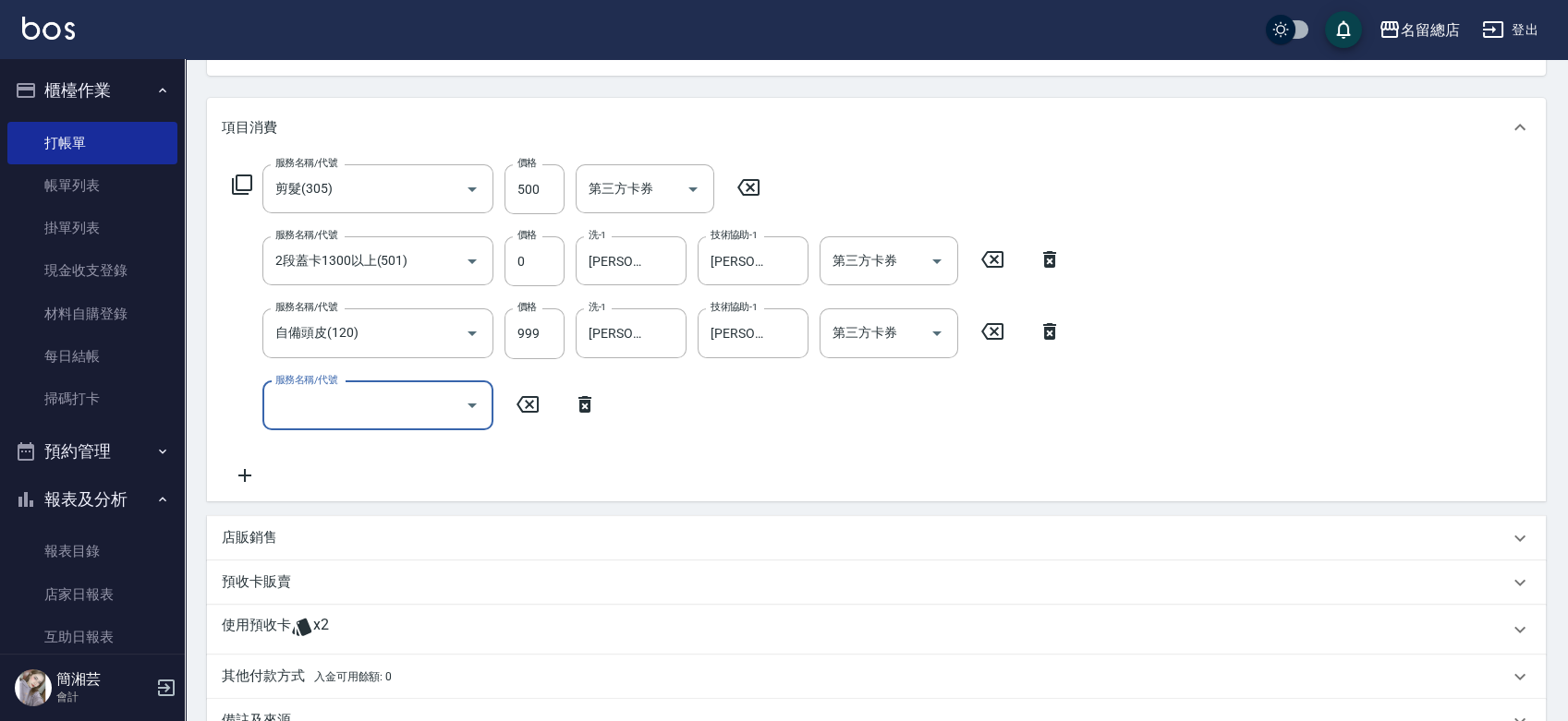
click at [295, 591] on div "預收卡販賣" at bounding box center [866, 582] width 1287 height 19
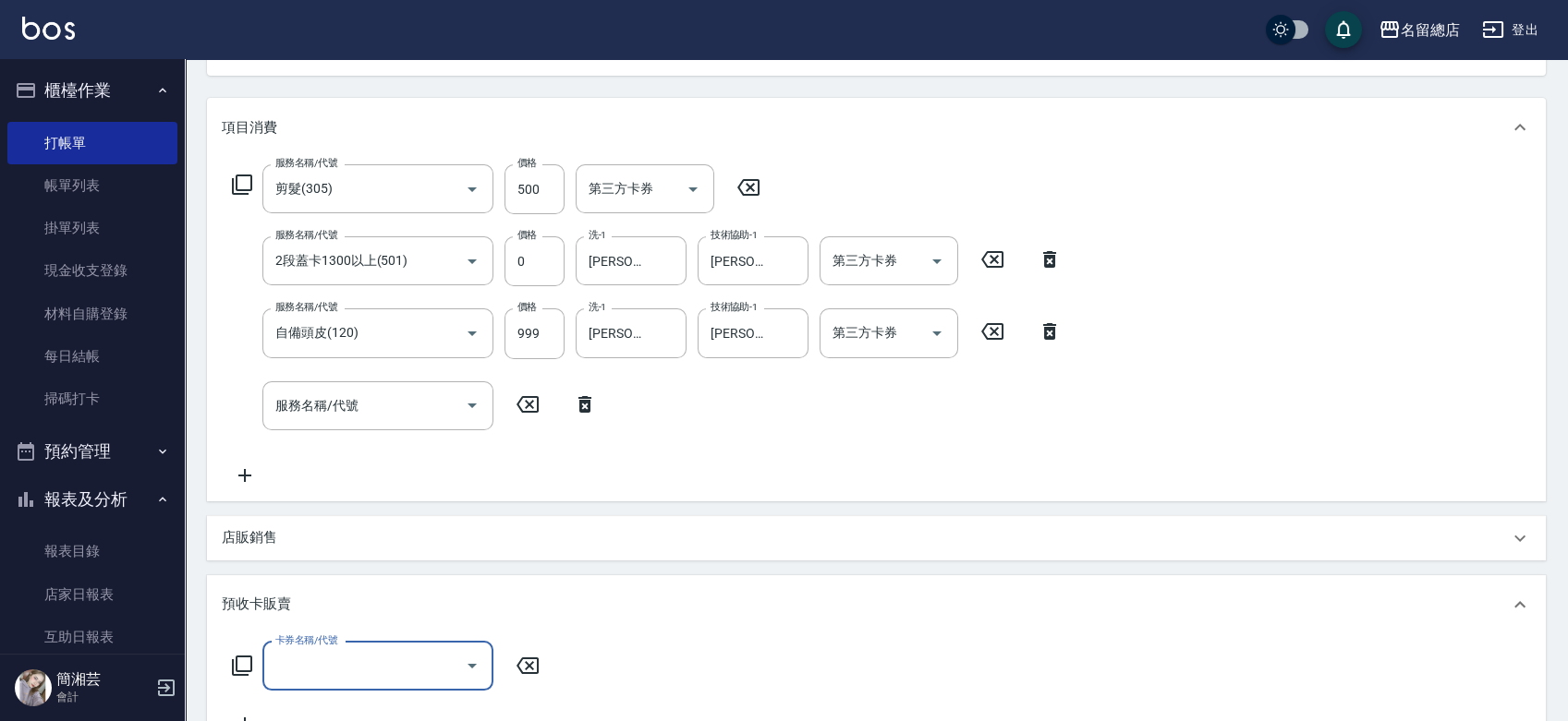
scroll to position [0, 0]
type input "二段自備卡(407)"
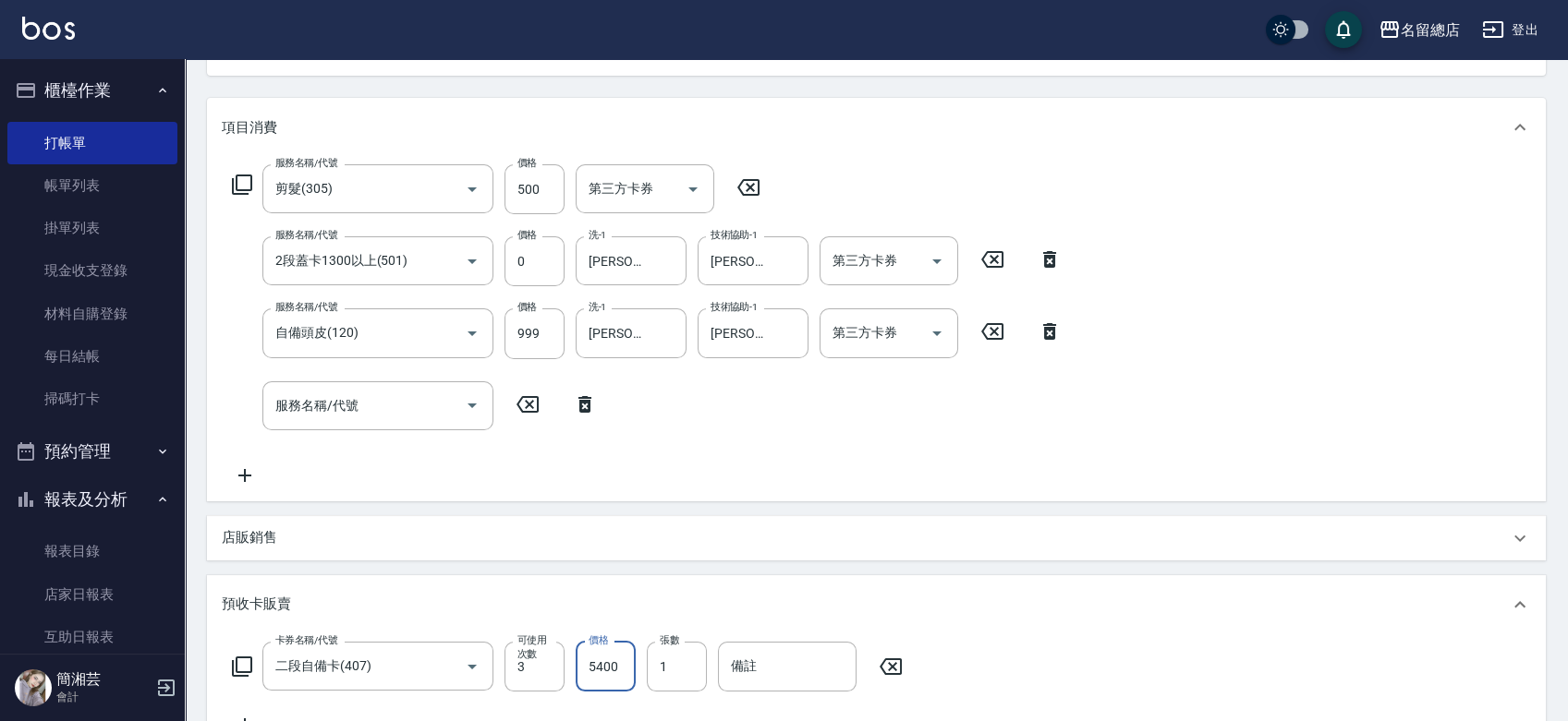
type input "5400"
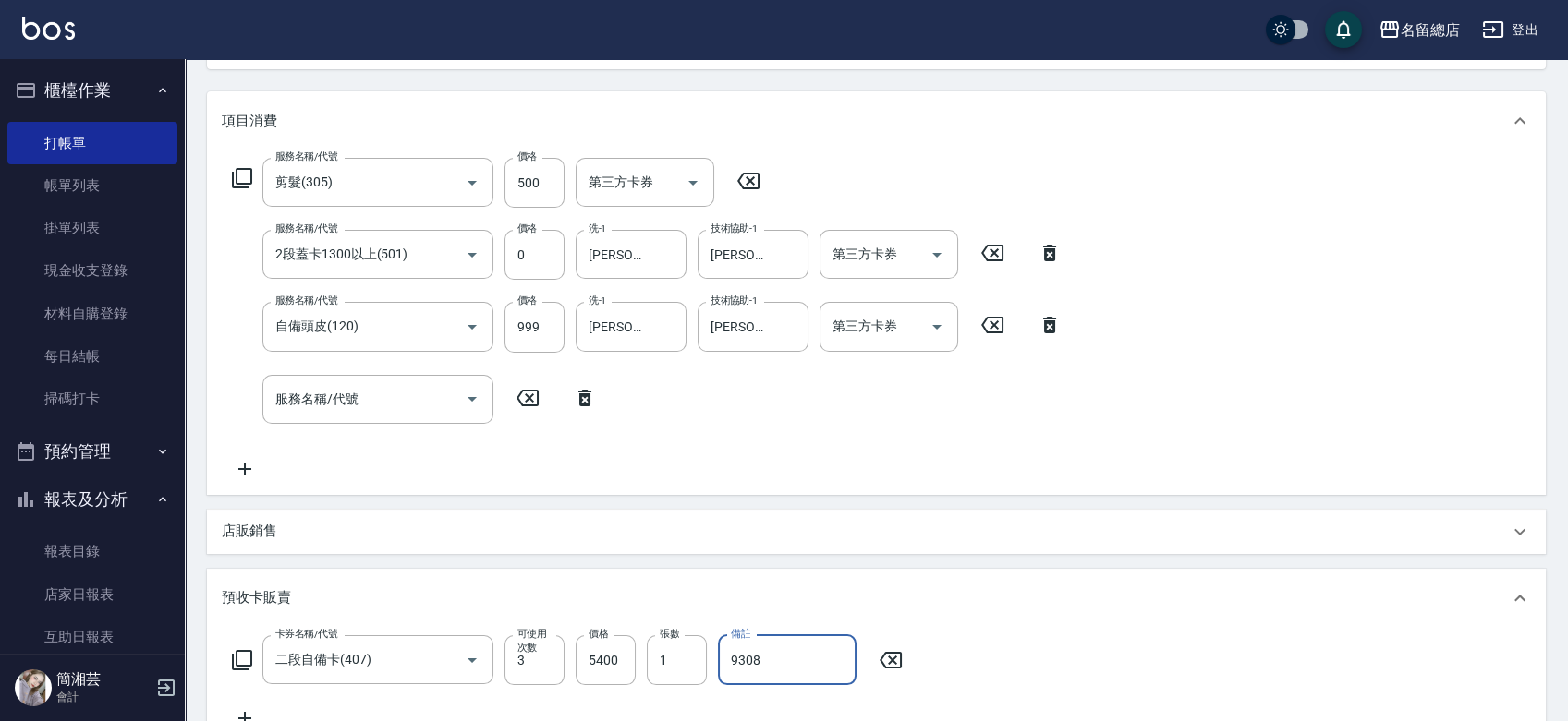
scroll to position [593, 0]
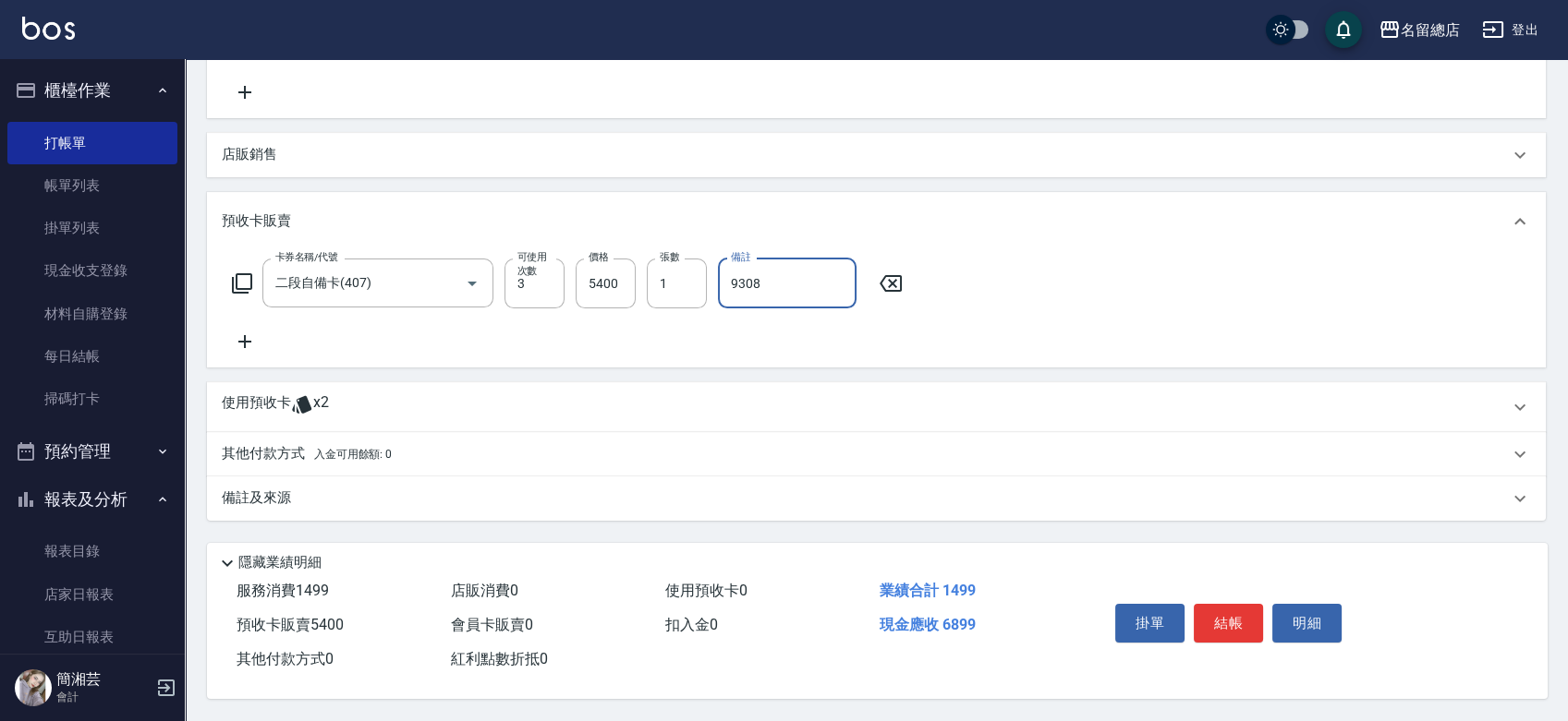
type input "9308"
click at [327, 400] on span "x2" at bounding box center [321, 407] width 16 height 28
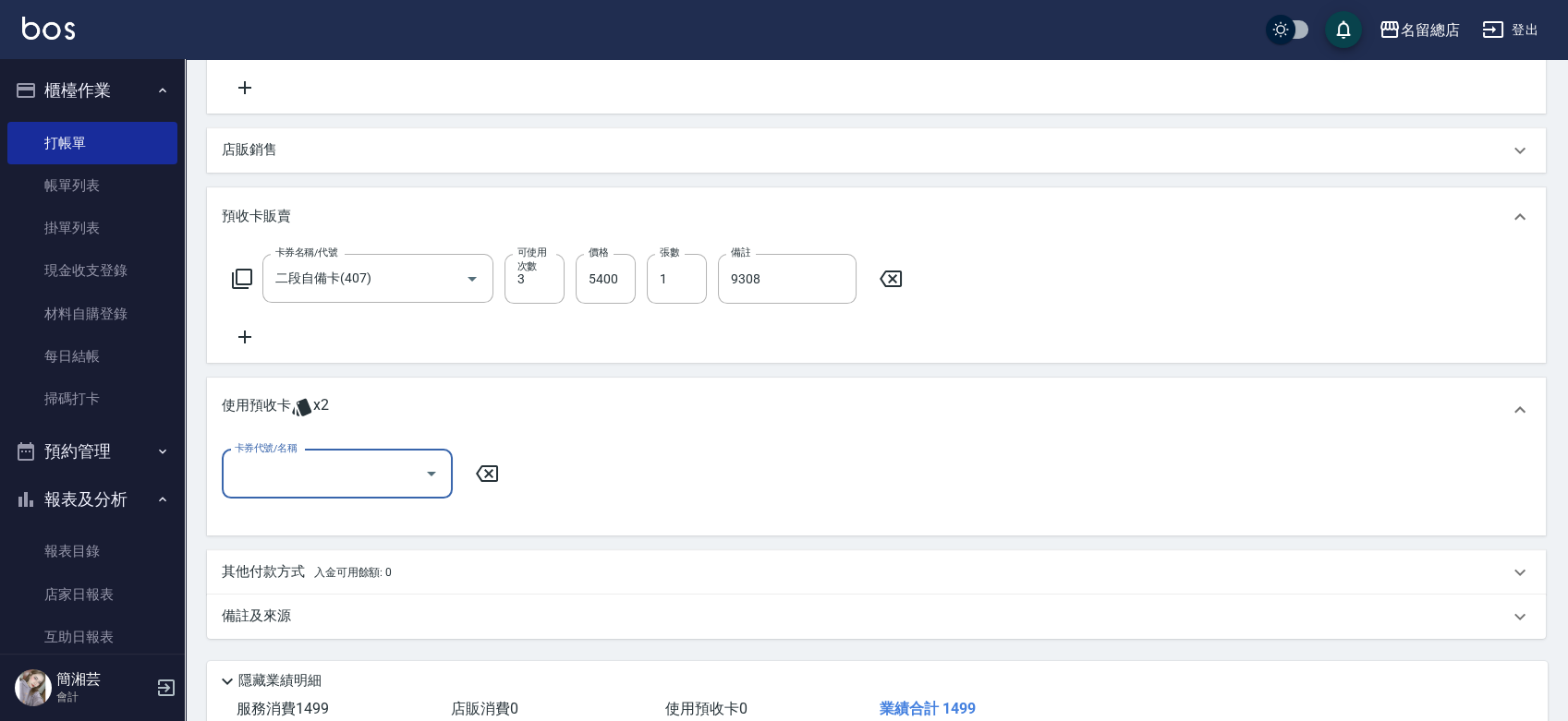
scroll to position [0, 0]
click at [347, 479] on input "卡券代號/名稱" at bounding box center [323, 474] width 187 height 32
click at [567, 397] on div "使用預收卡 x2" at bounding box center [866, 410] width 1287 height 28
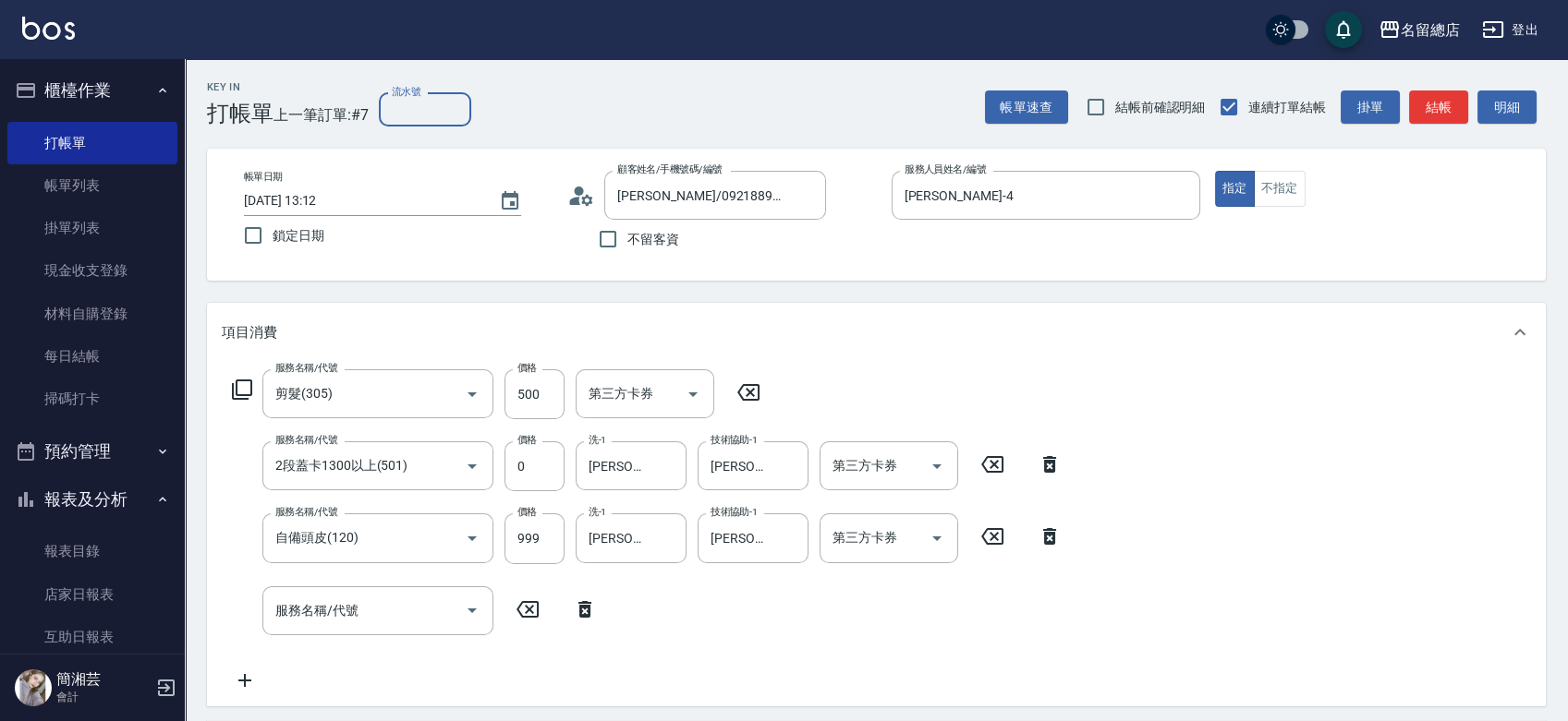
click at [420, 115] on input "流水號" at bounding box center [424, 109] width 92 height 33
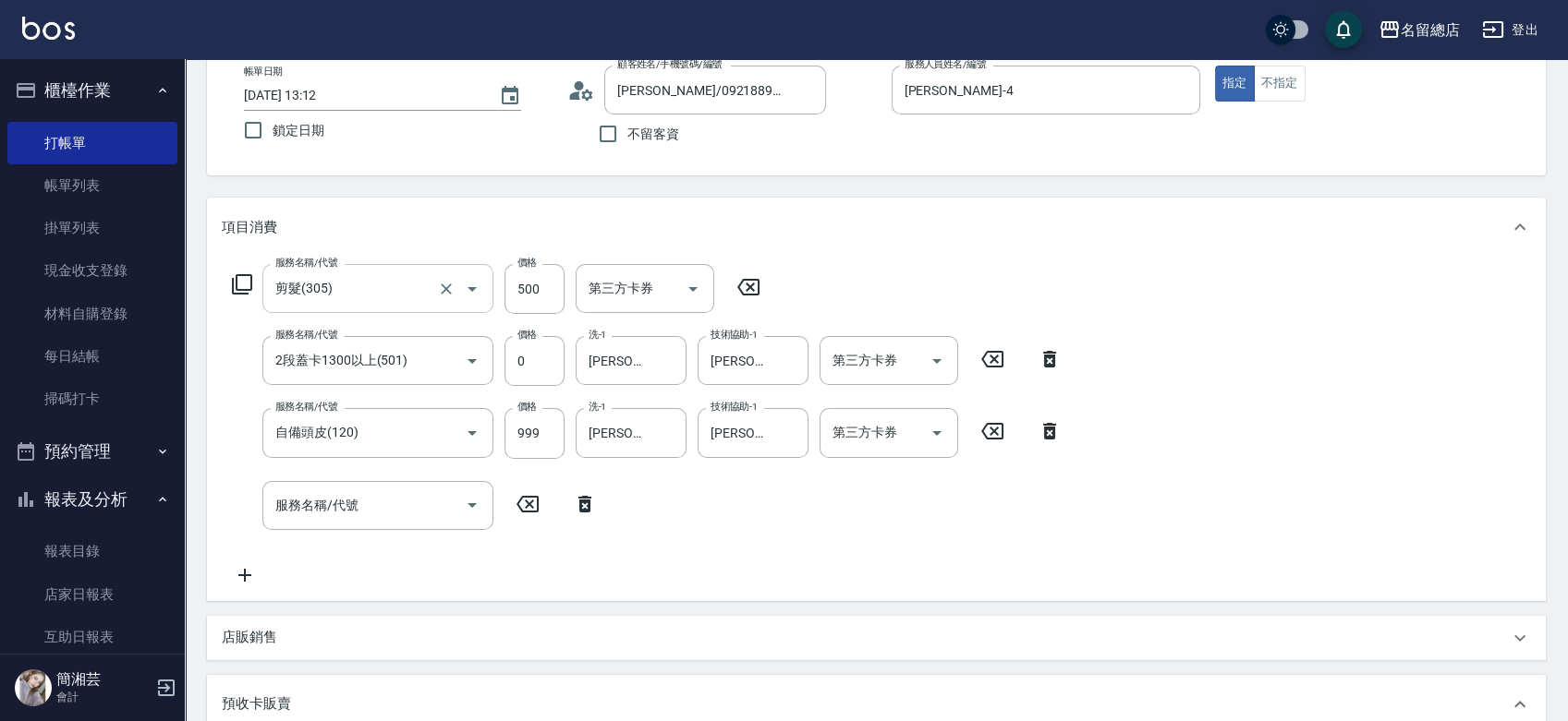
scroll to position [81, 0]
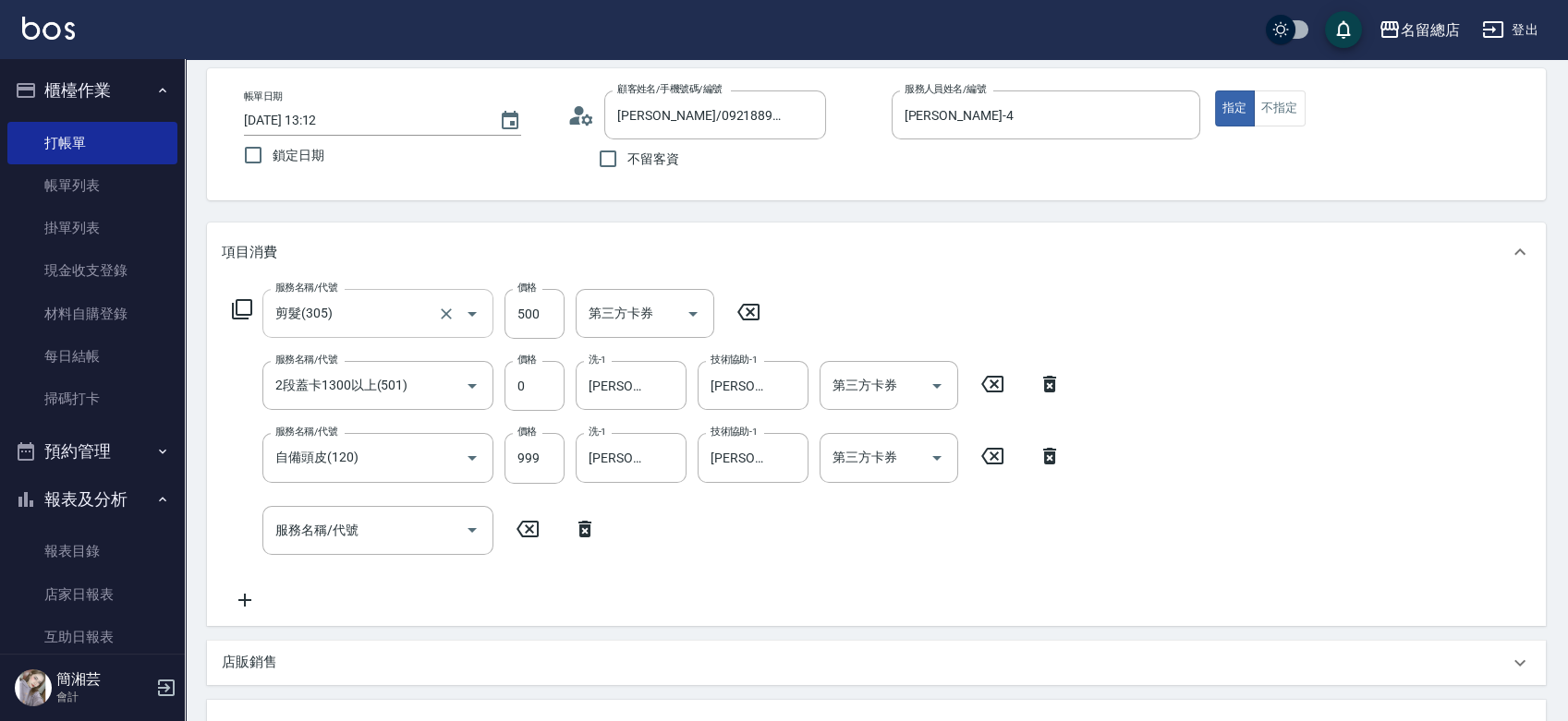
type input "9308"
type input "2025/10/09 13:14"
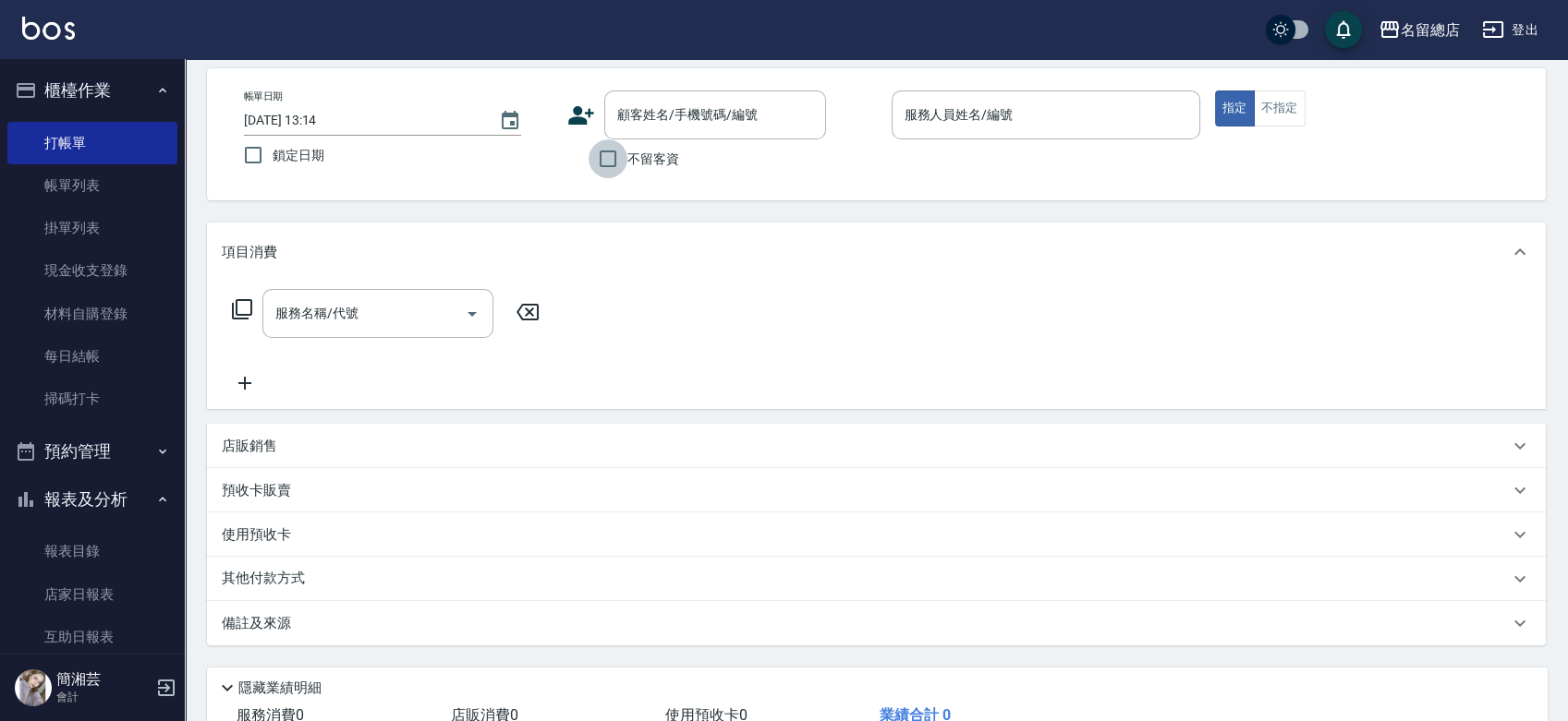
click at [605, 146] on input "不留客資" at bounding box center [607, 158] width 39 height 39
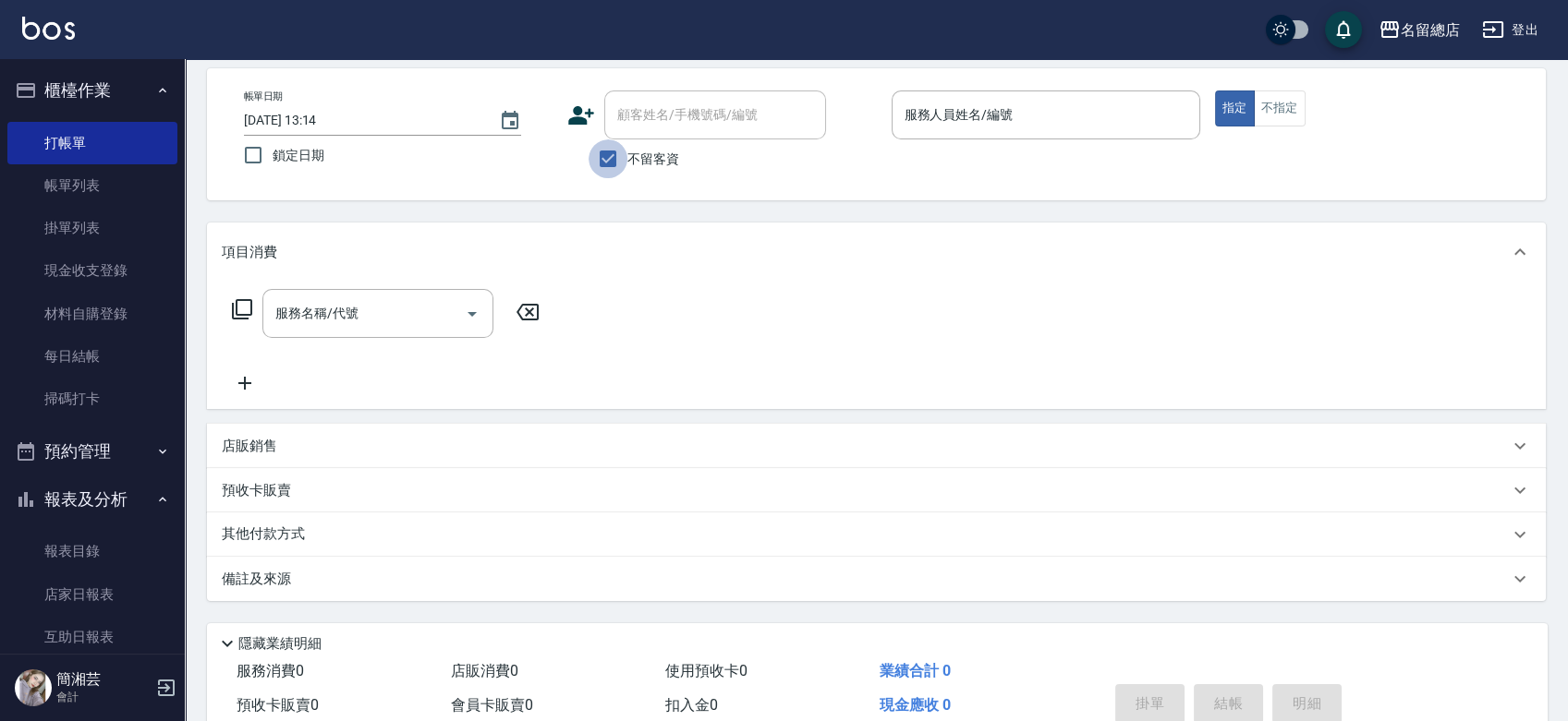
click at [612, 147] on input "不留客資" at bounding box center [607, 158] width 39 height 39
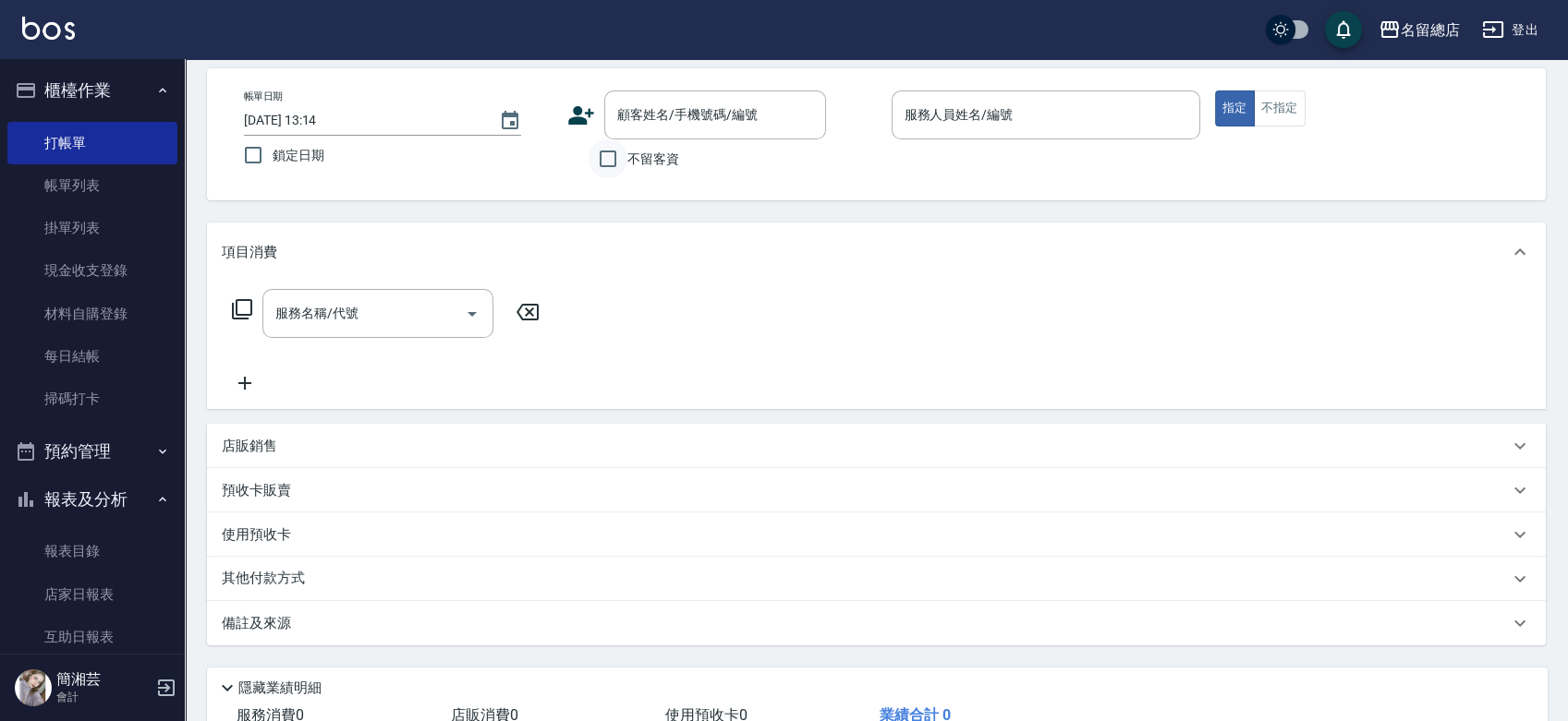
click at [612, 147] on input "不留客資" at bounding box center [607, 158] width 39 height 39
checkbox input "true"
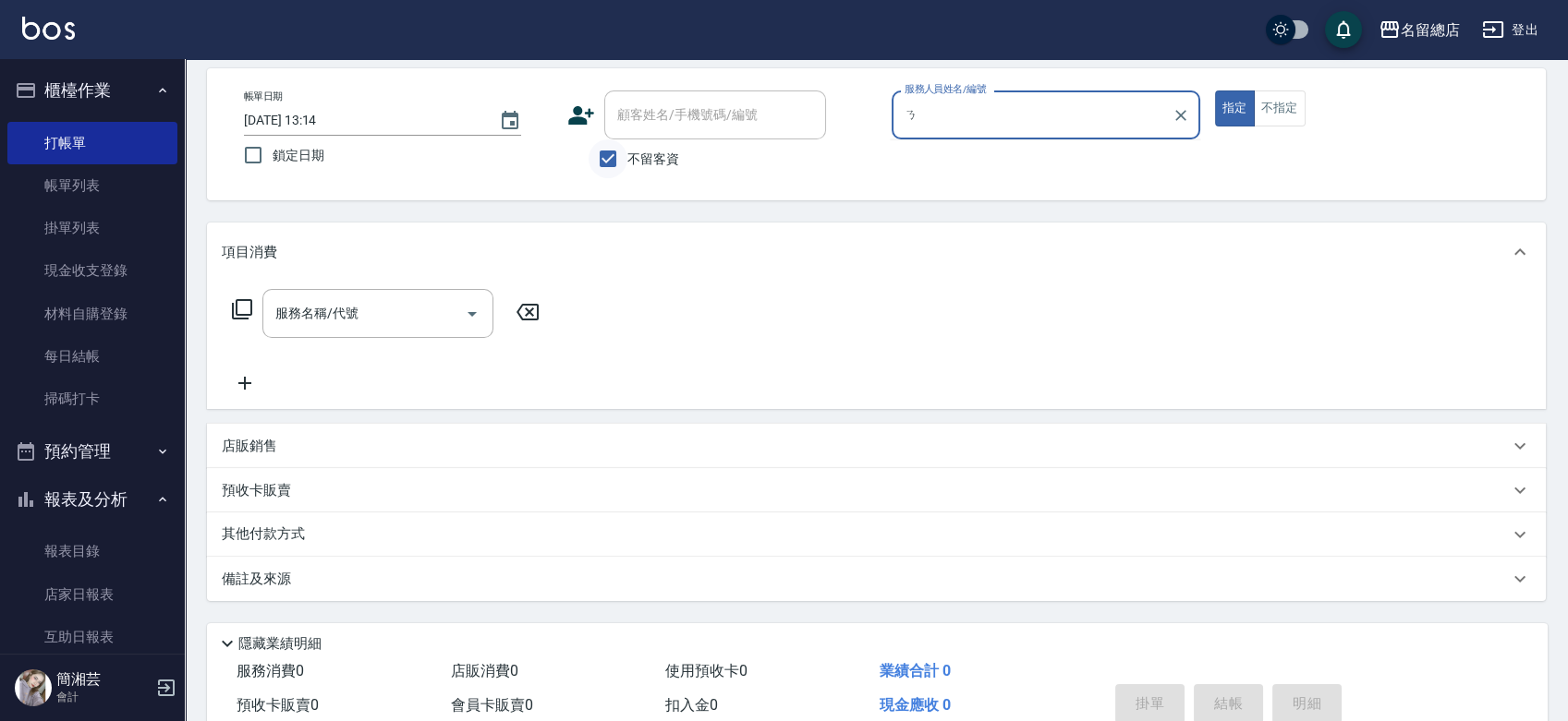
type input "1"
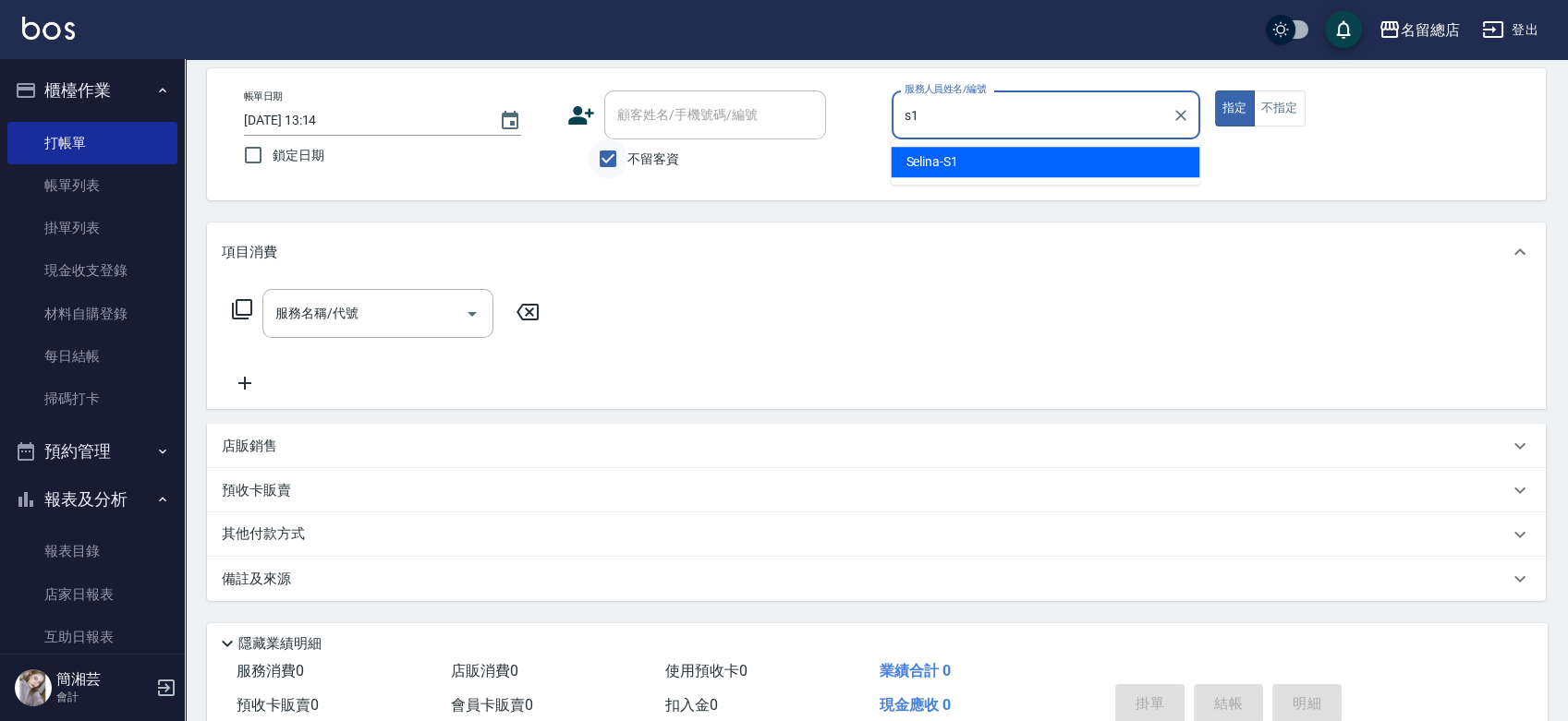
type input "Selina-S1"
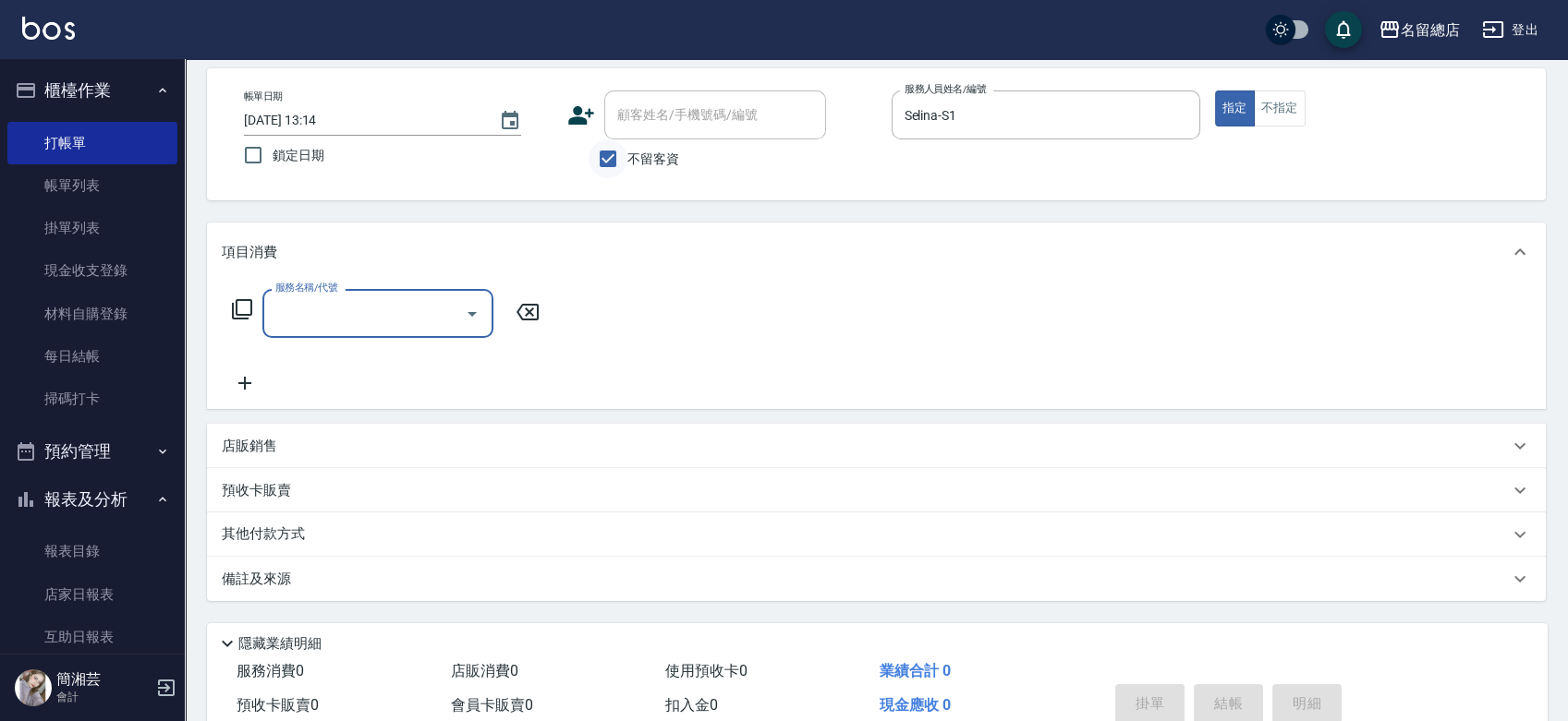
type input "6"
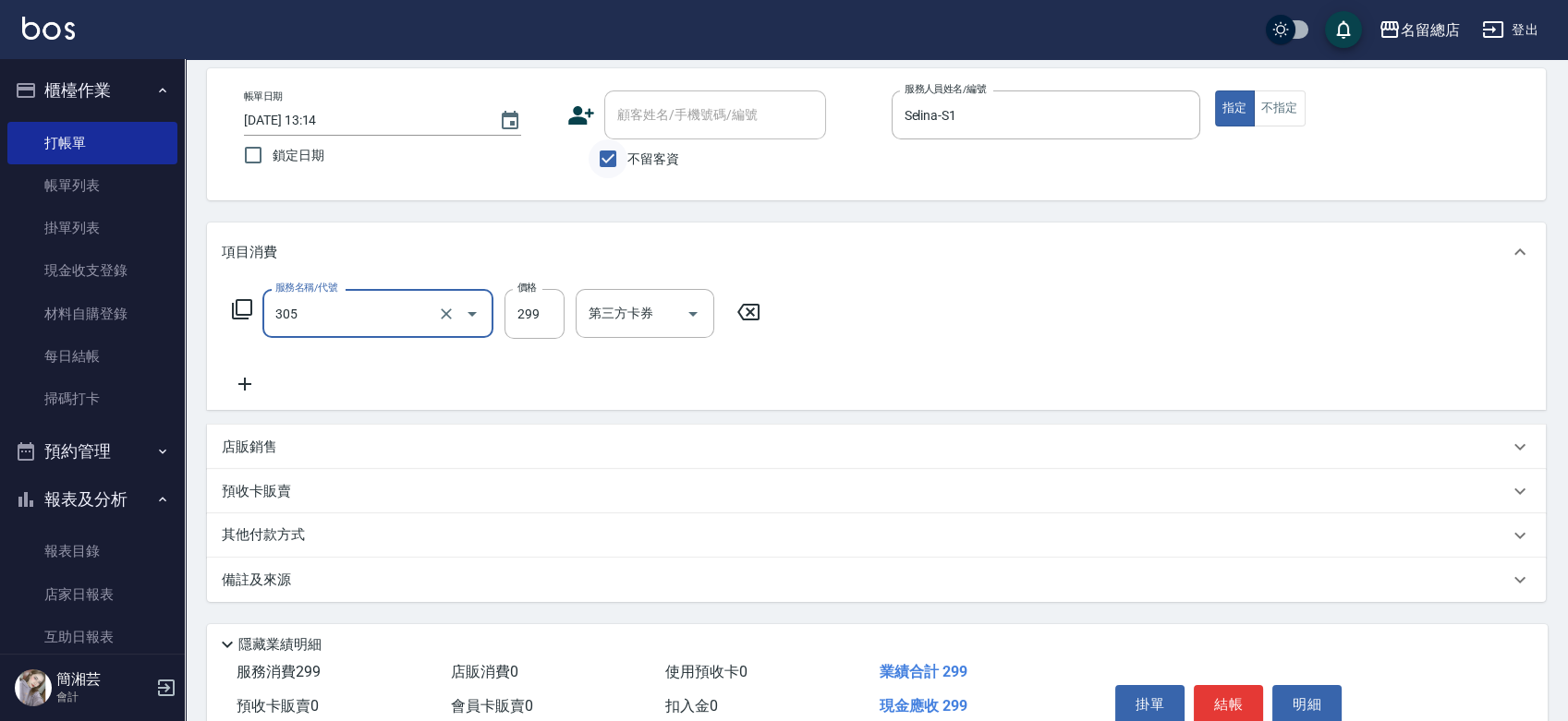
type input "剪髮(305)"
type input "400"
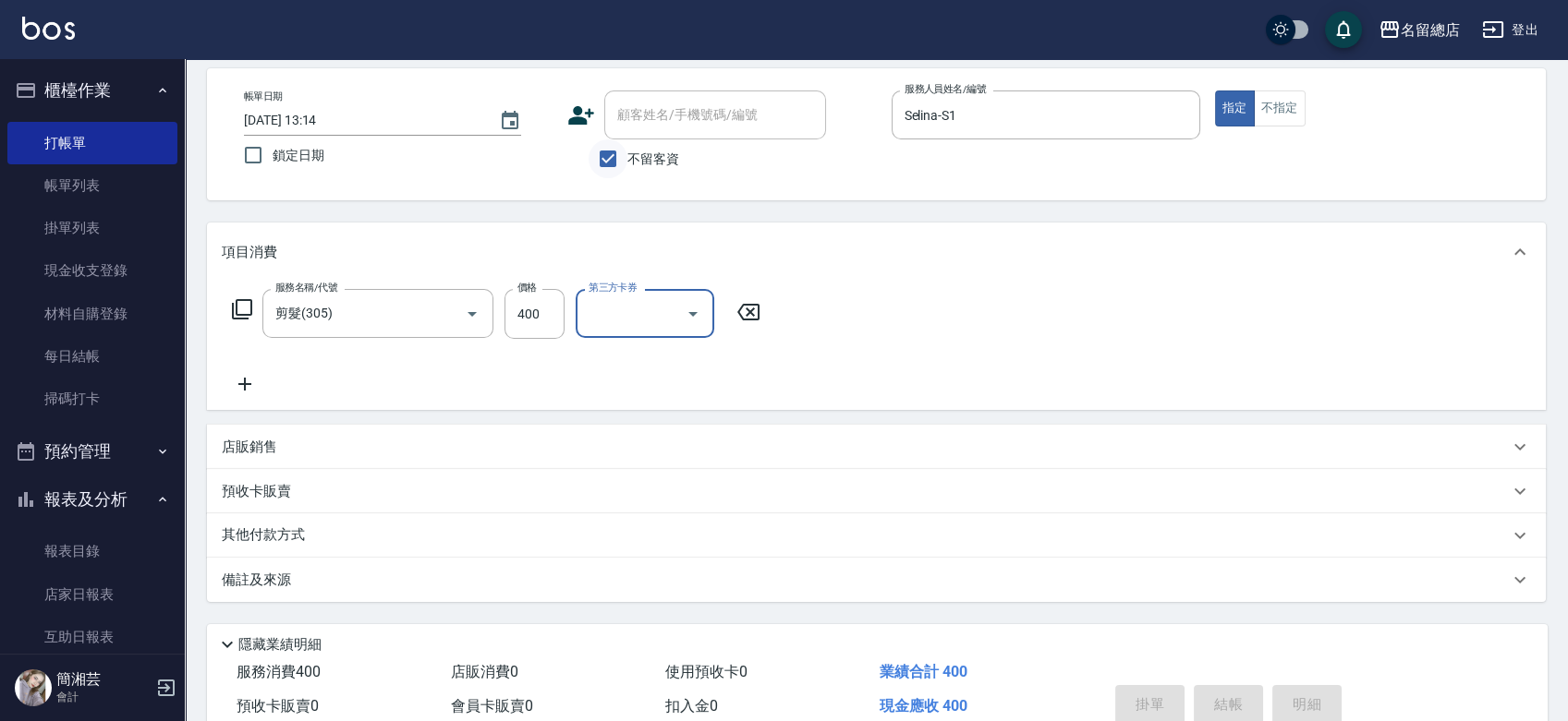
type input "2025/10/09 13:15"
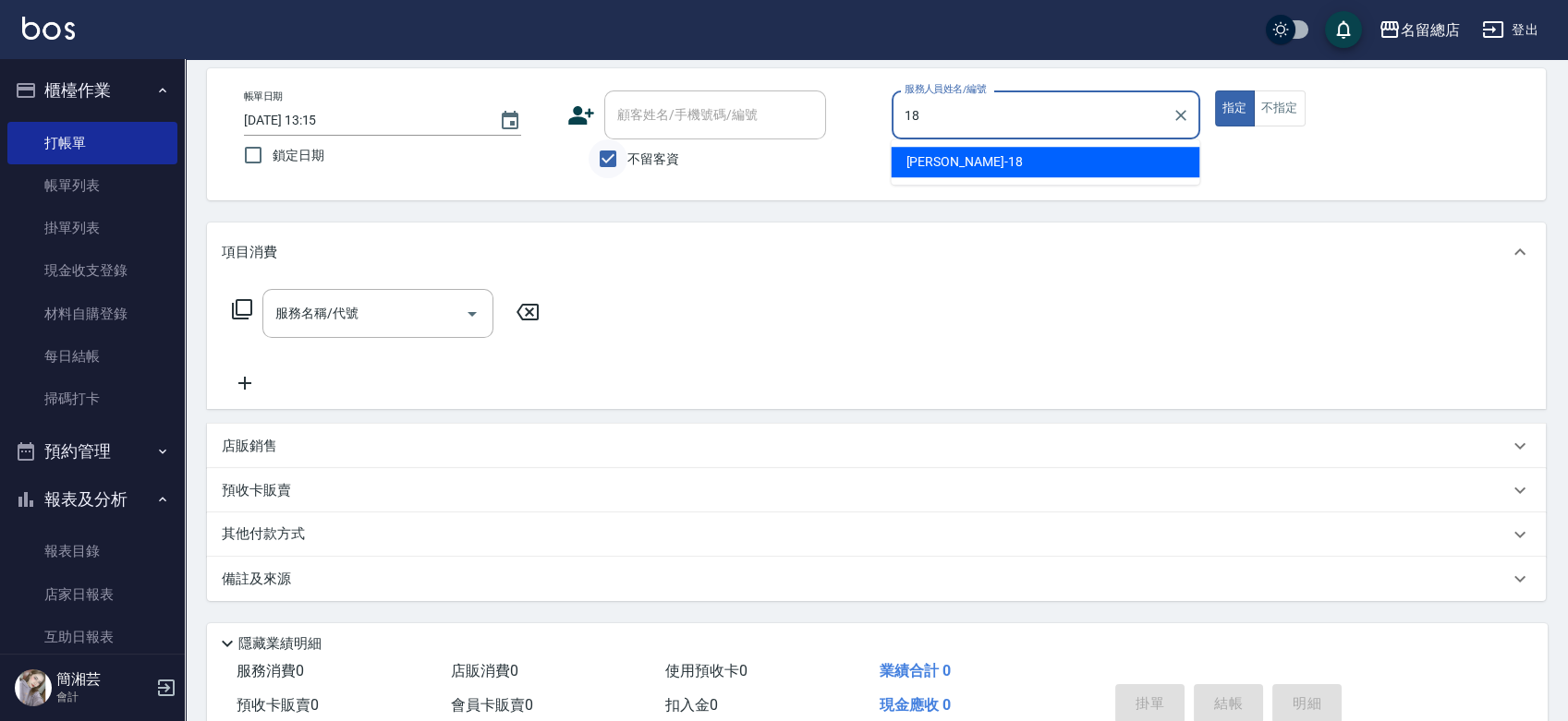
type input "Angela-18"
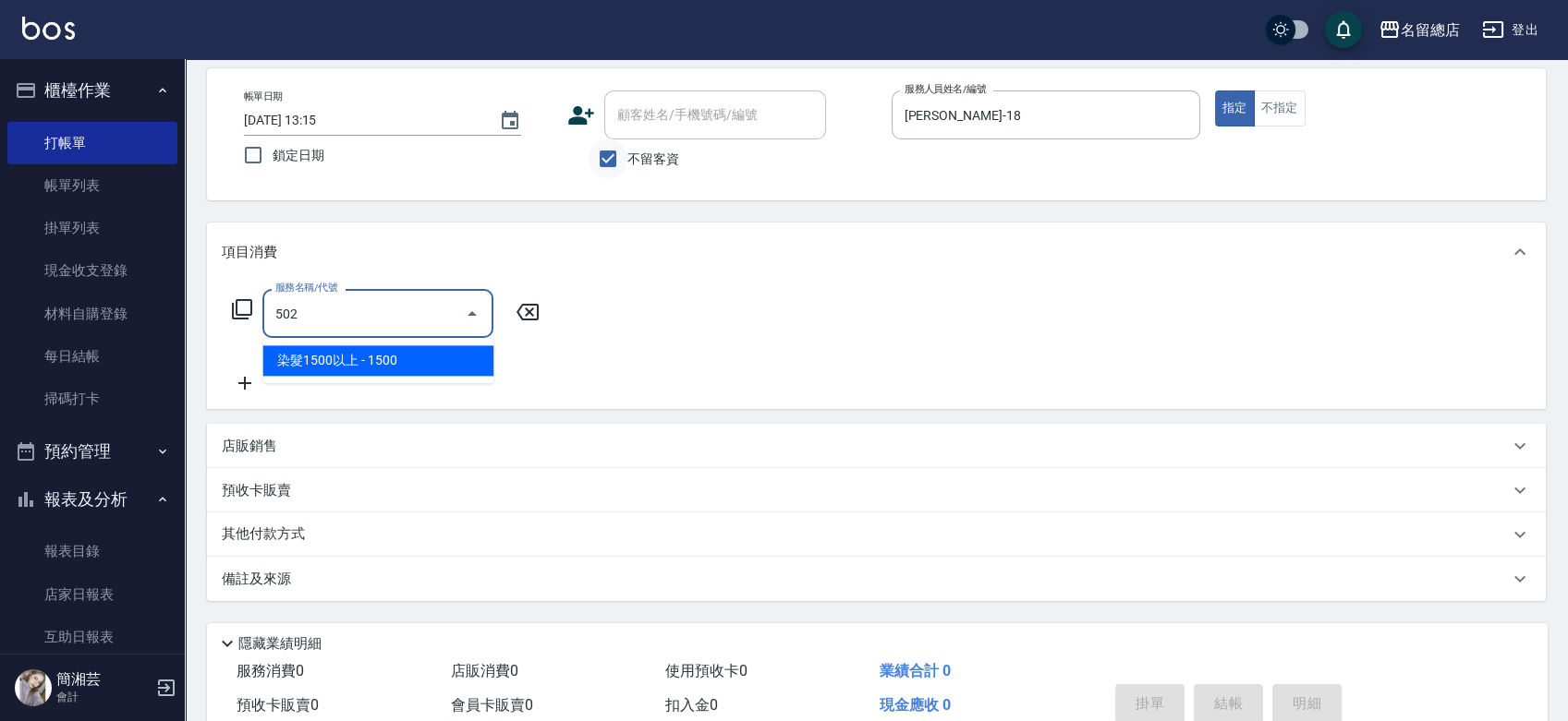
type input "染髮1500以上(502)"
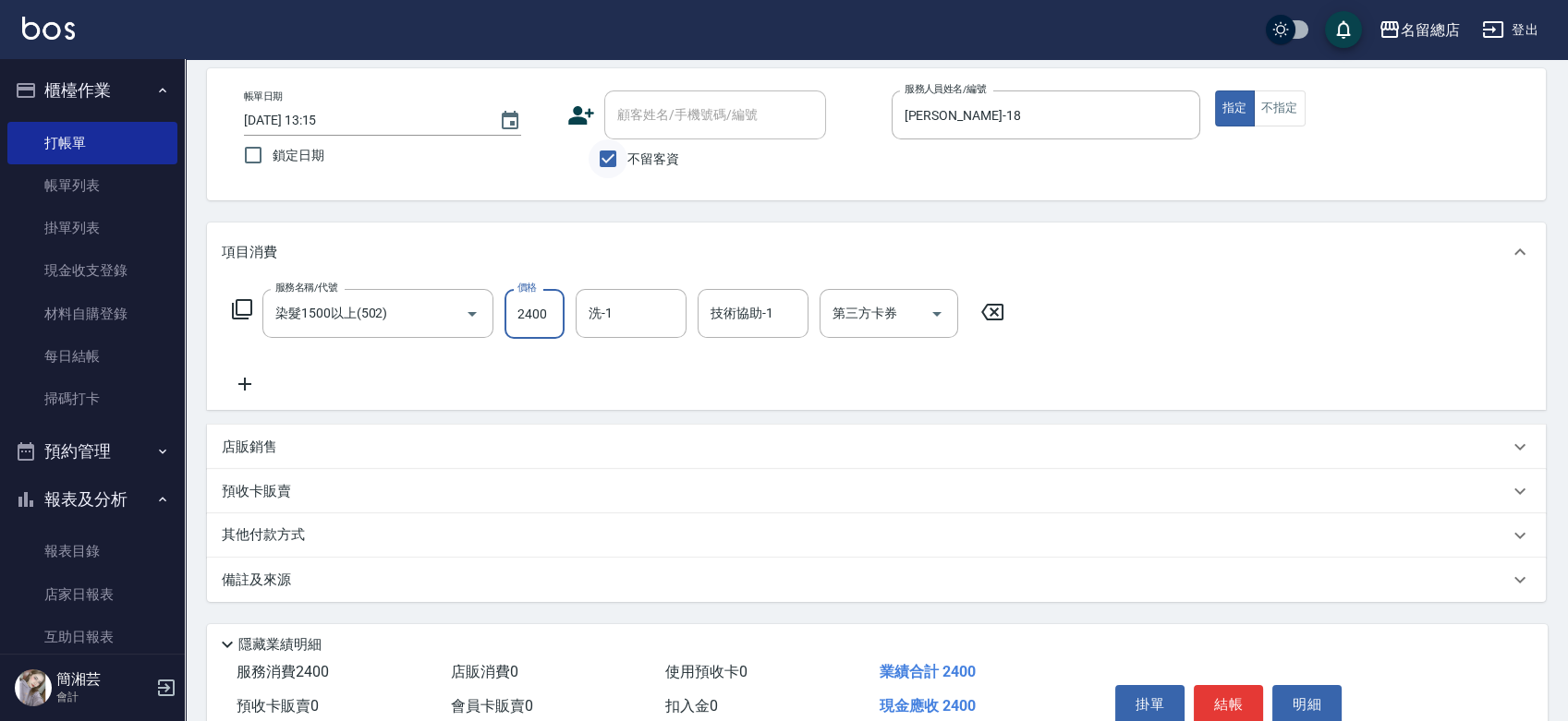
type input "2400"
type input "林欣怡-66"
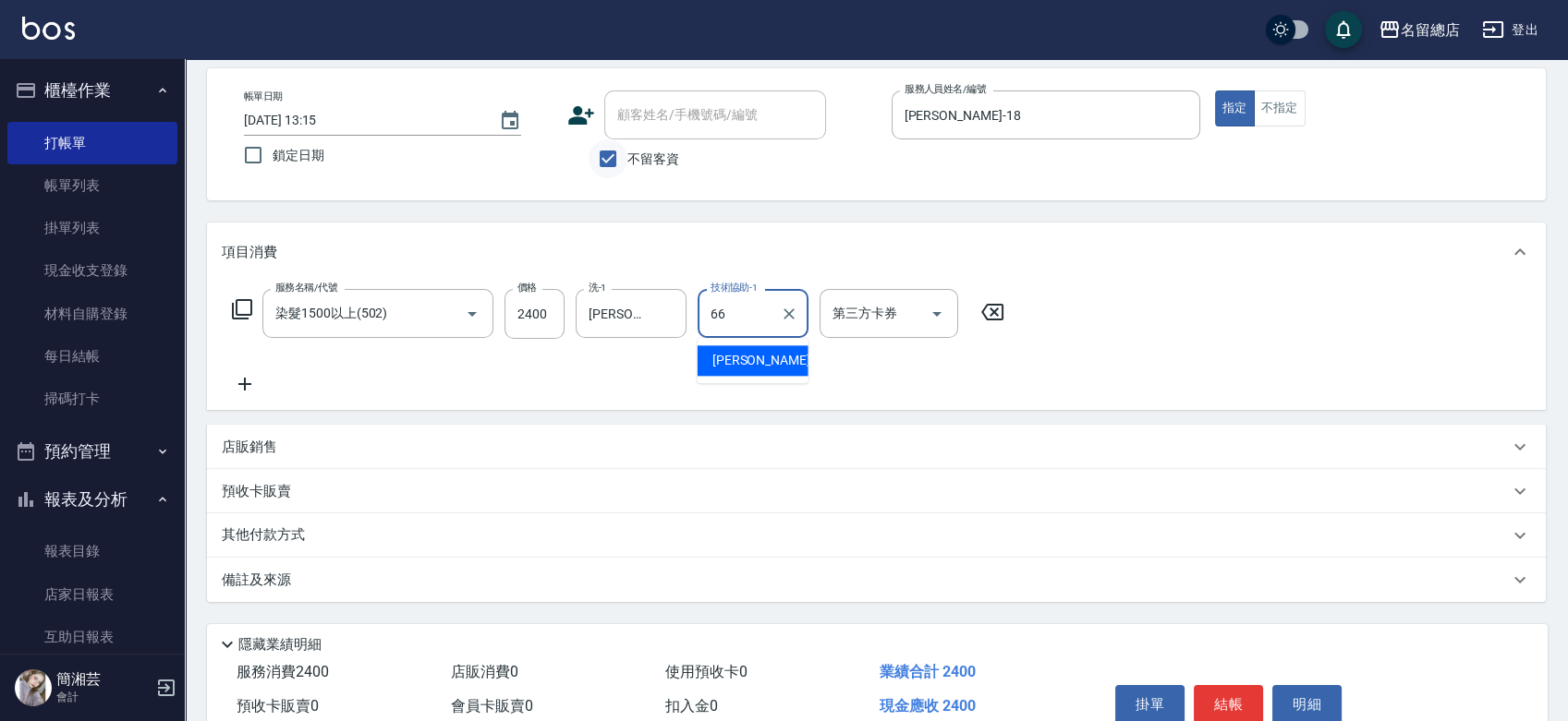
type input "林欣怡-66"
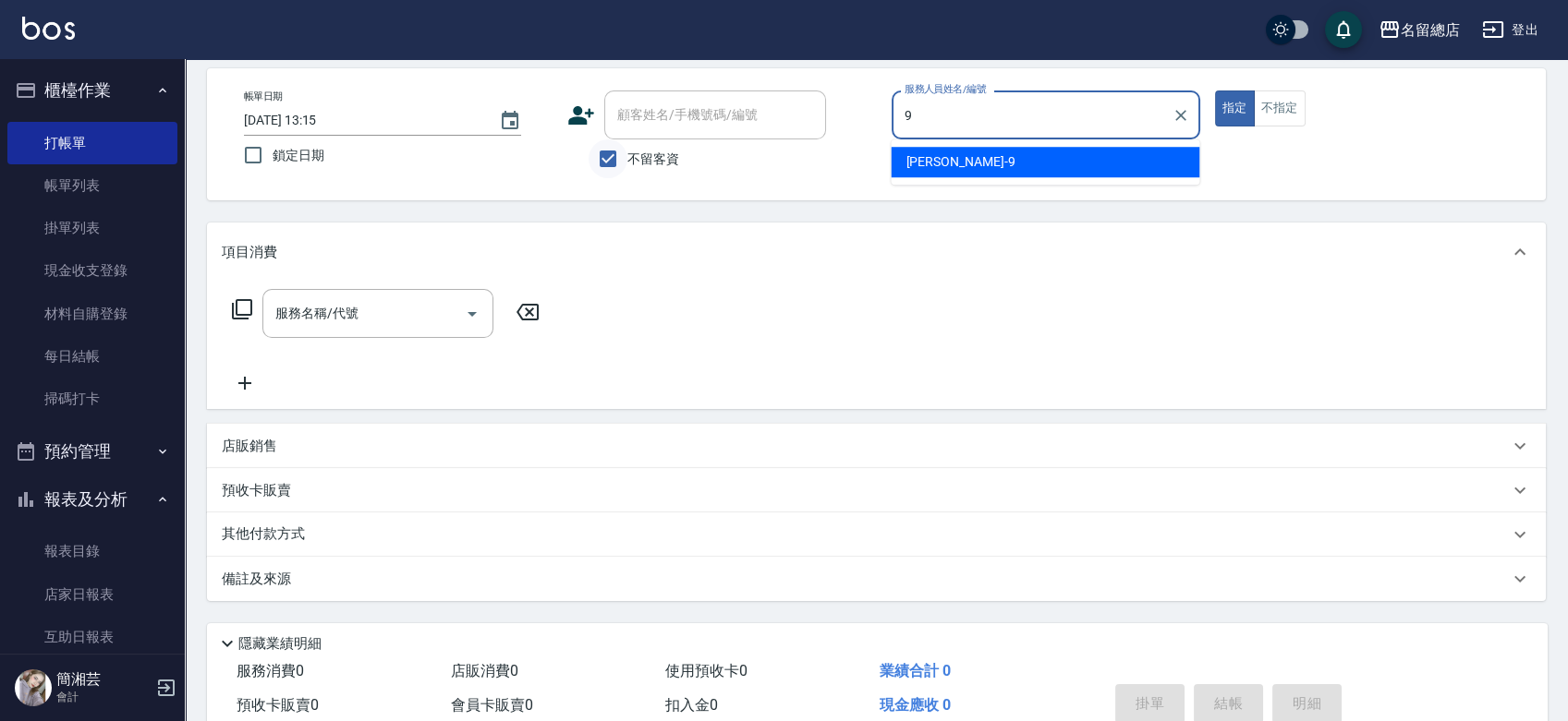
type input "Rosa-9"
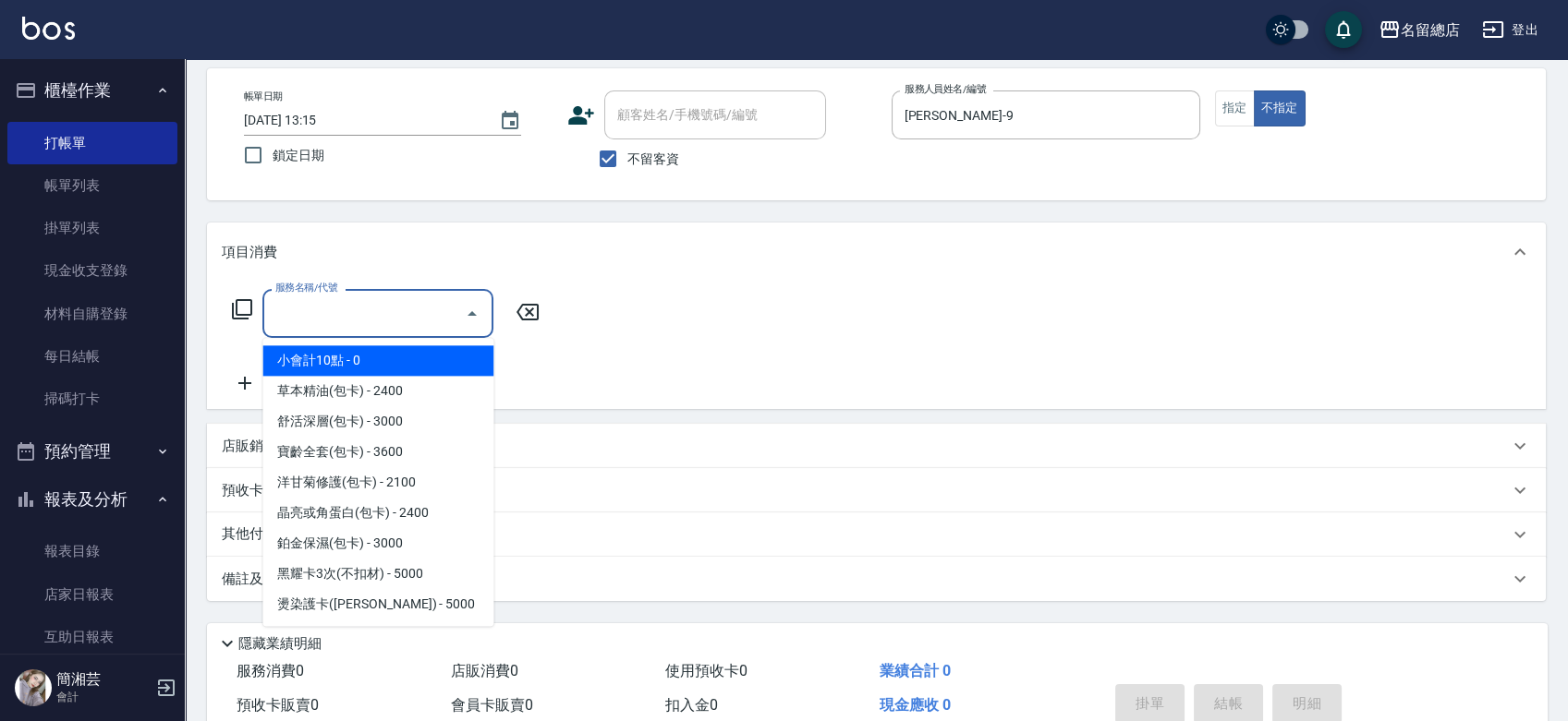
click at [331, 308] on input "服務名稱/代號" at bounding box center [364, 313] width 187 height 32
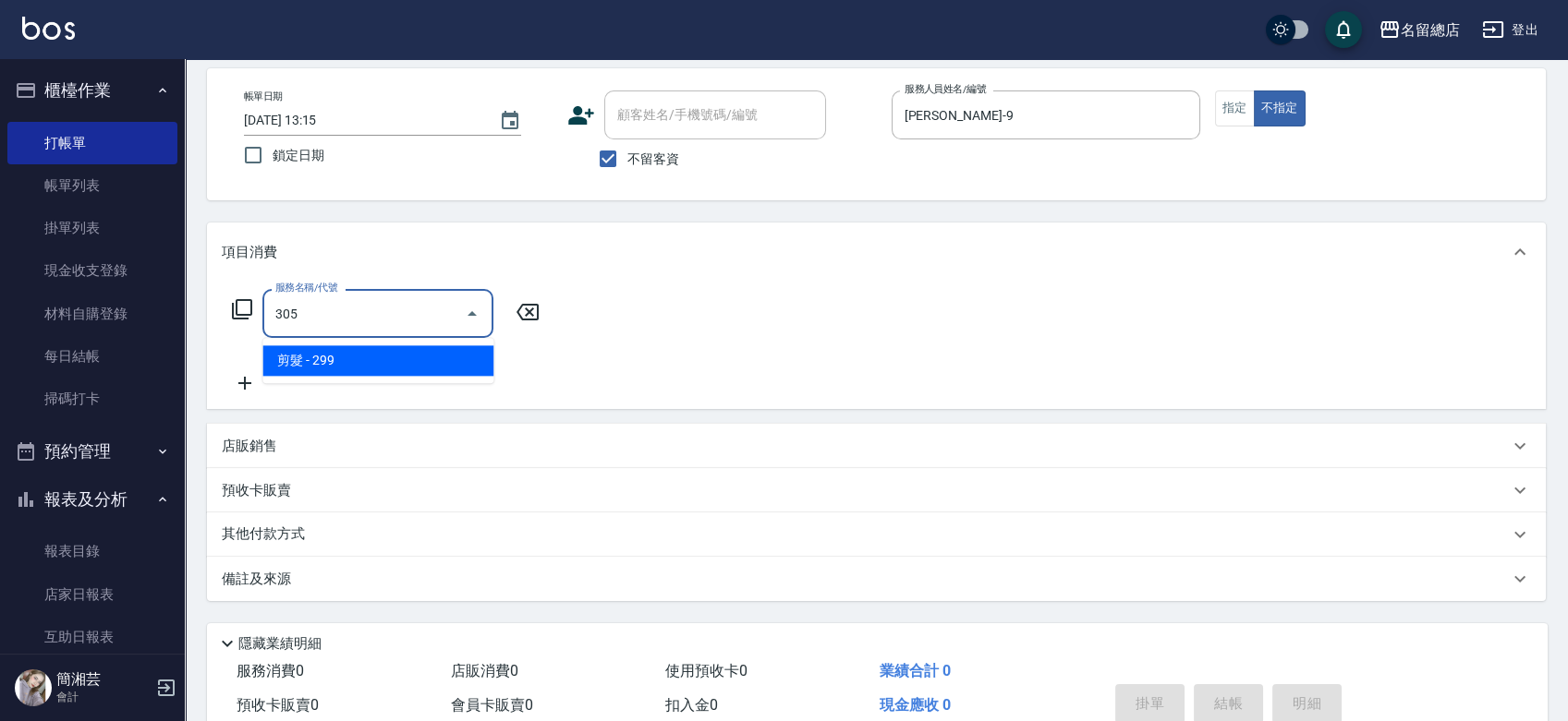
type input "剪髮(305)"
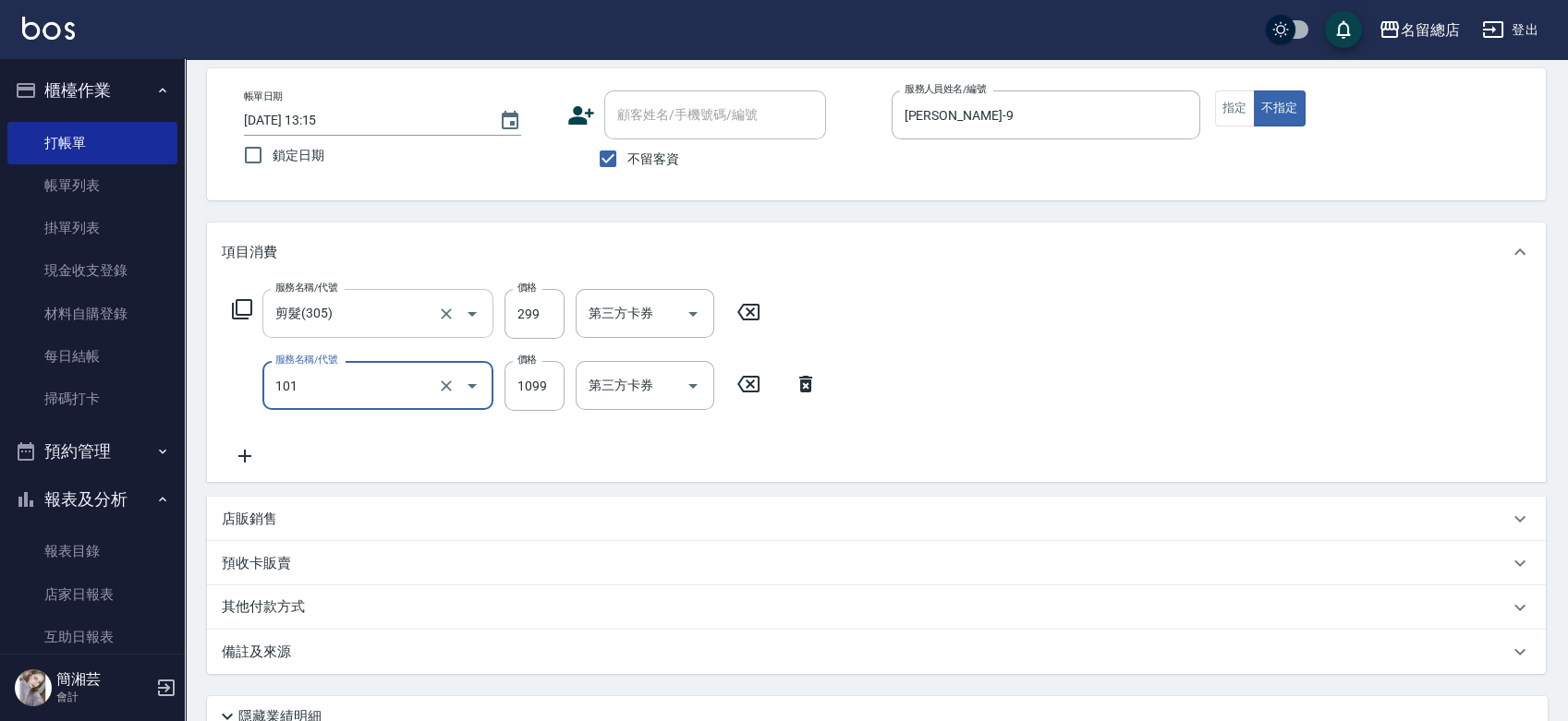
type input "蘊活頭皮1099(101)"
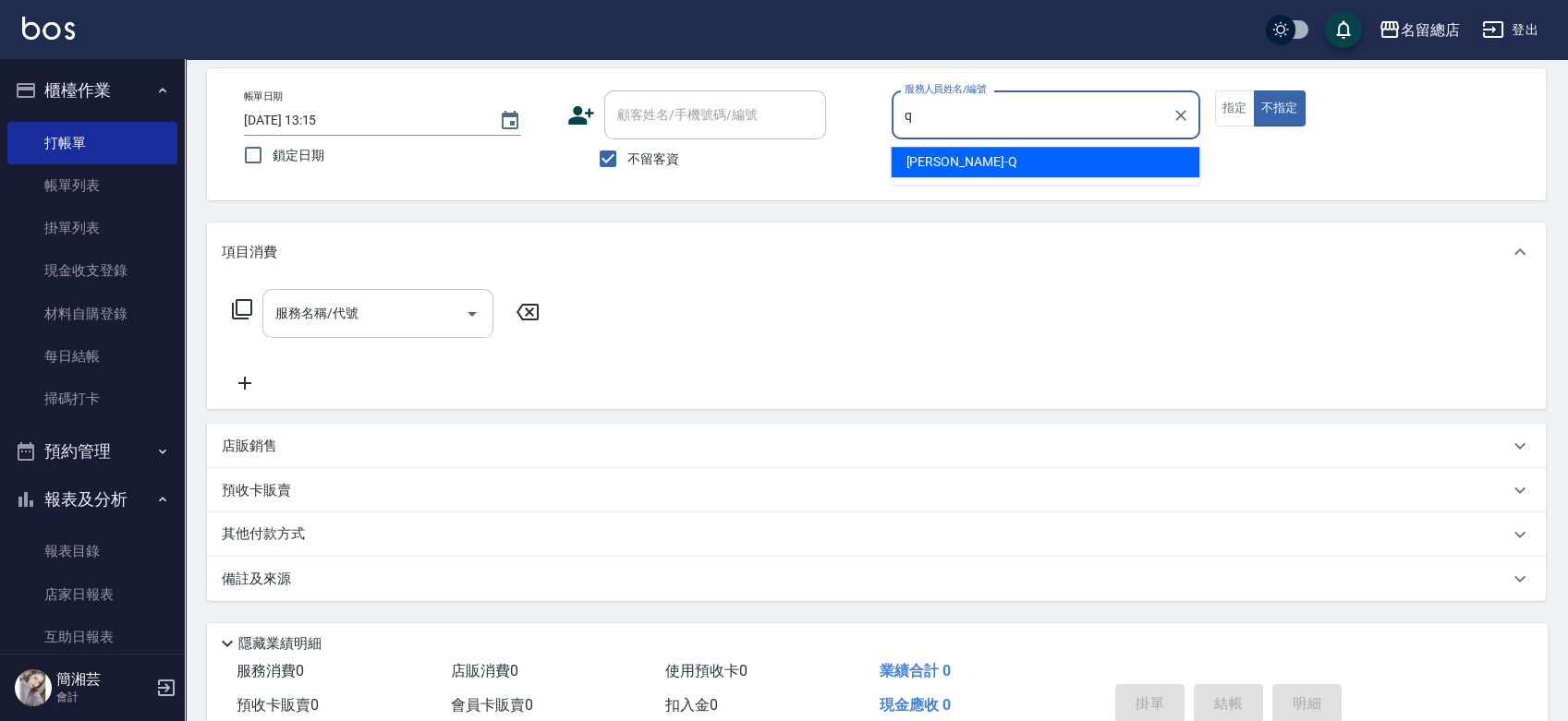
type input "Joyce-Q"
type button "false"
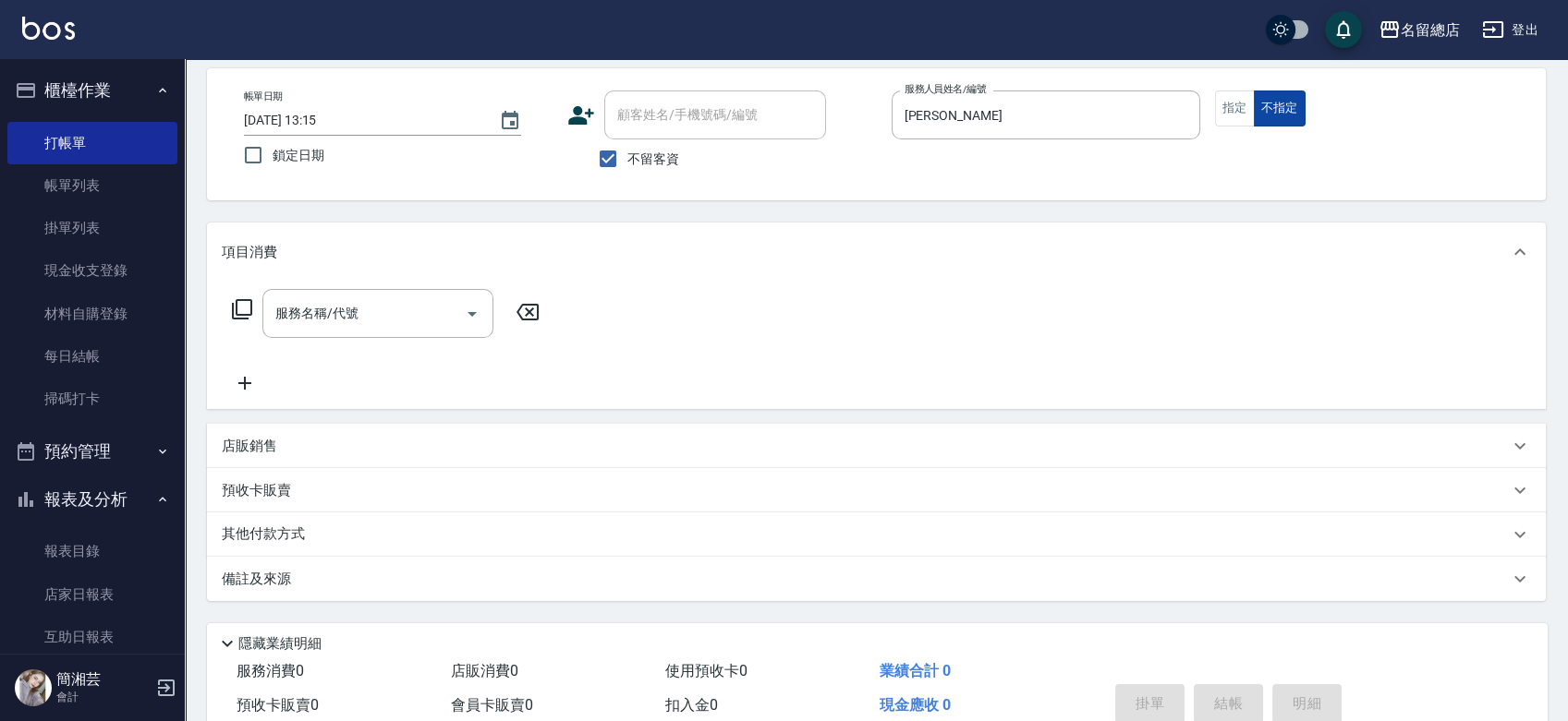
click at [1256, 102] on button "不指定" at bounding box center [1279, 108] width 52 height 36
click at [1242, 102] on button "指定" at bounding box center [1235, 108] width 40 height 36
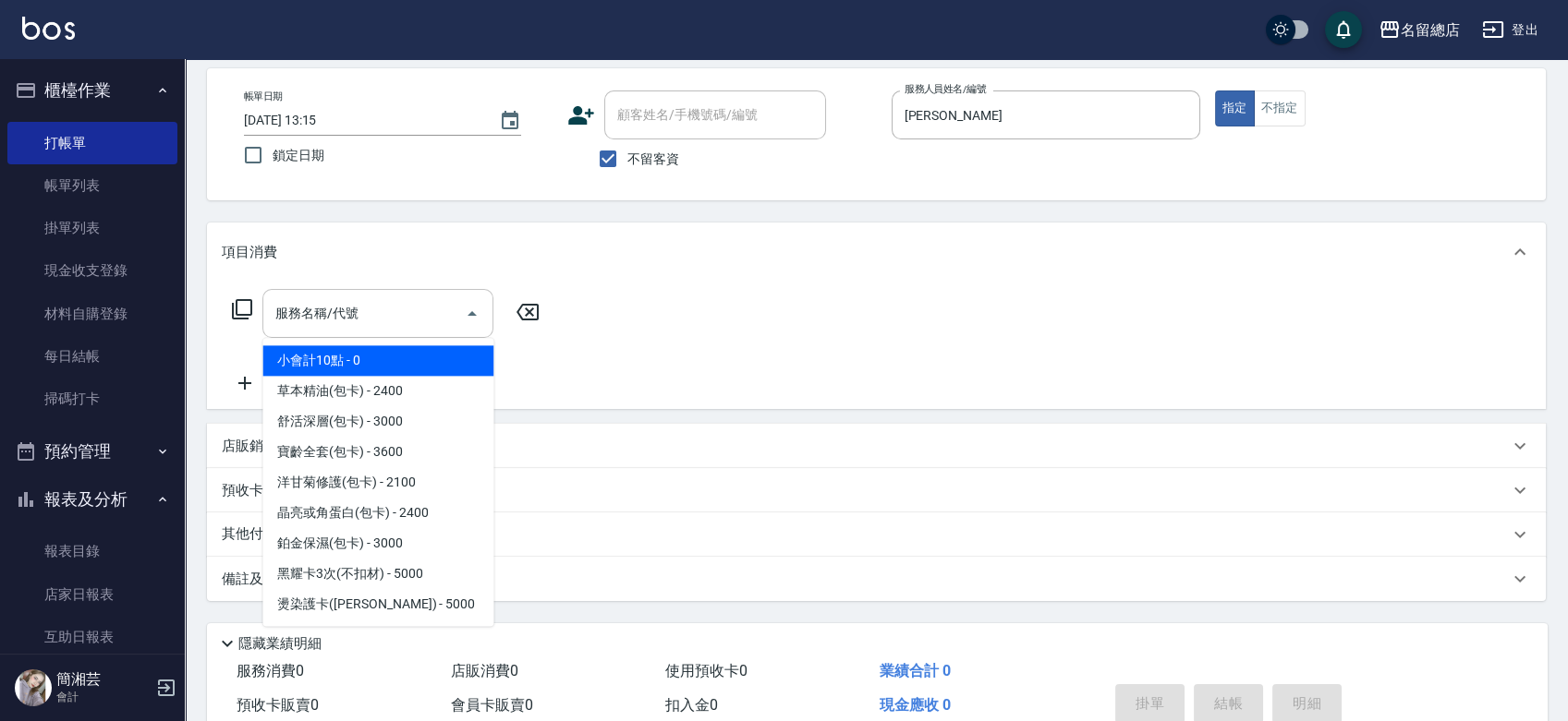
click at [407, 308] on input "服務名稱/代號" at bounding box center [364, 313] width 187 height 32
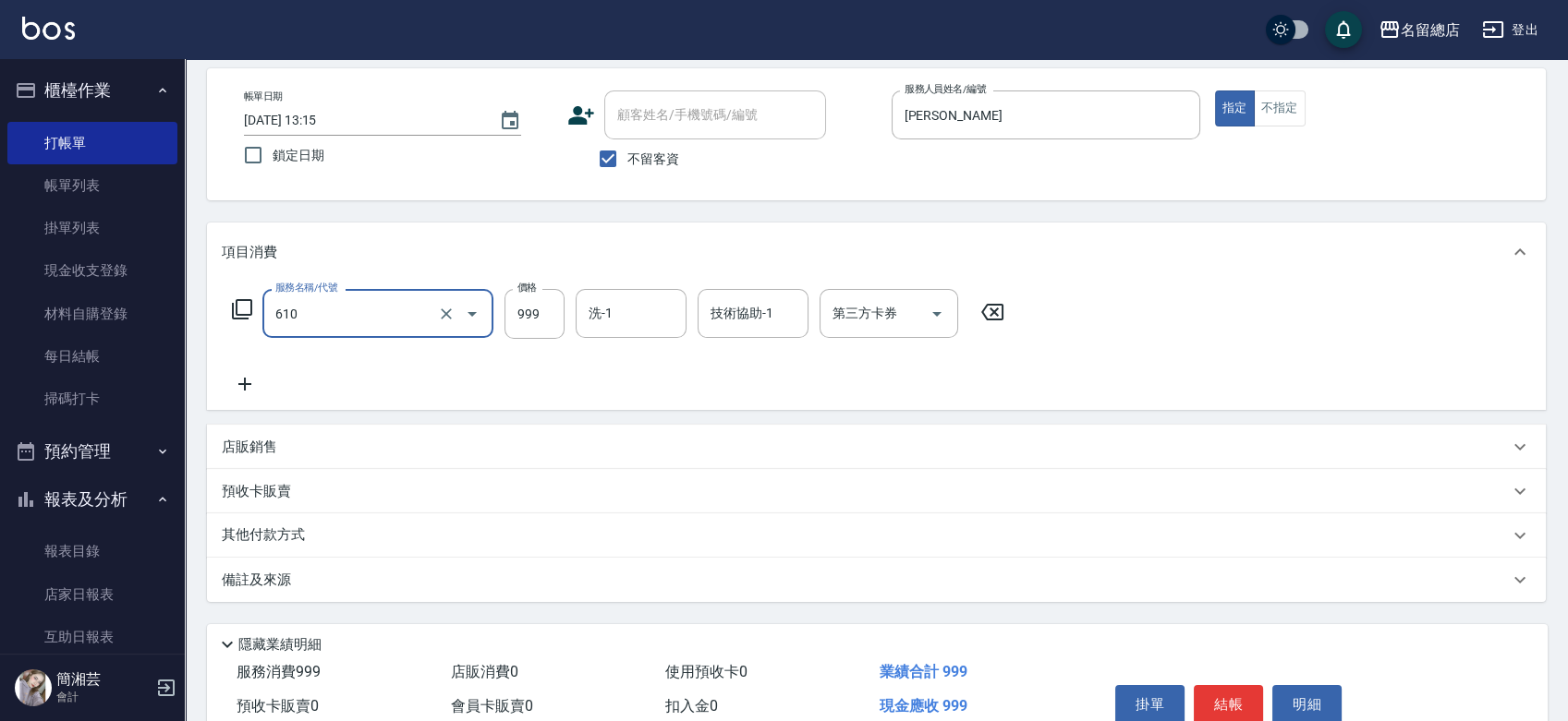
type input "頭皮SPA洗(610)"
type input "1000"
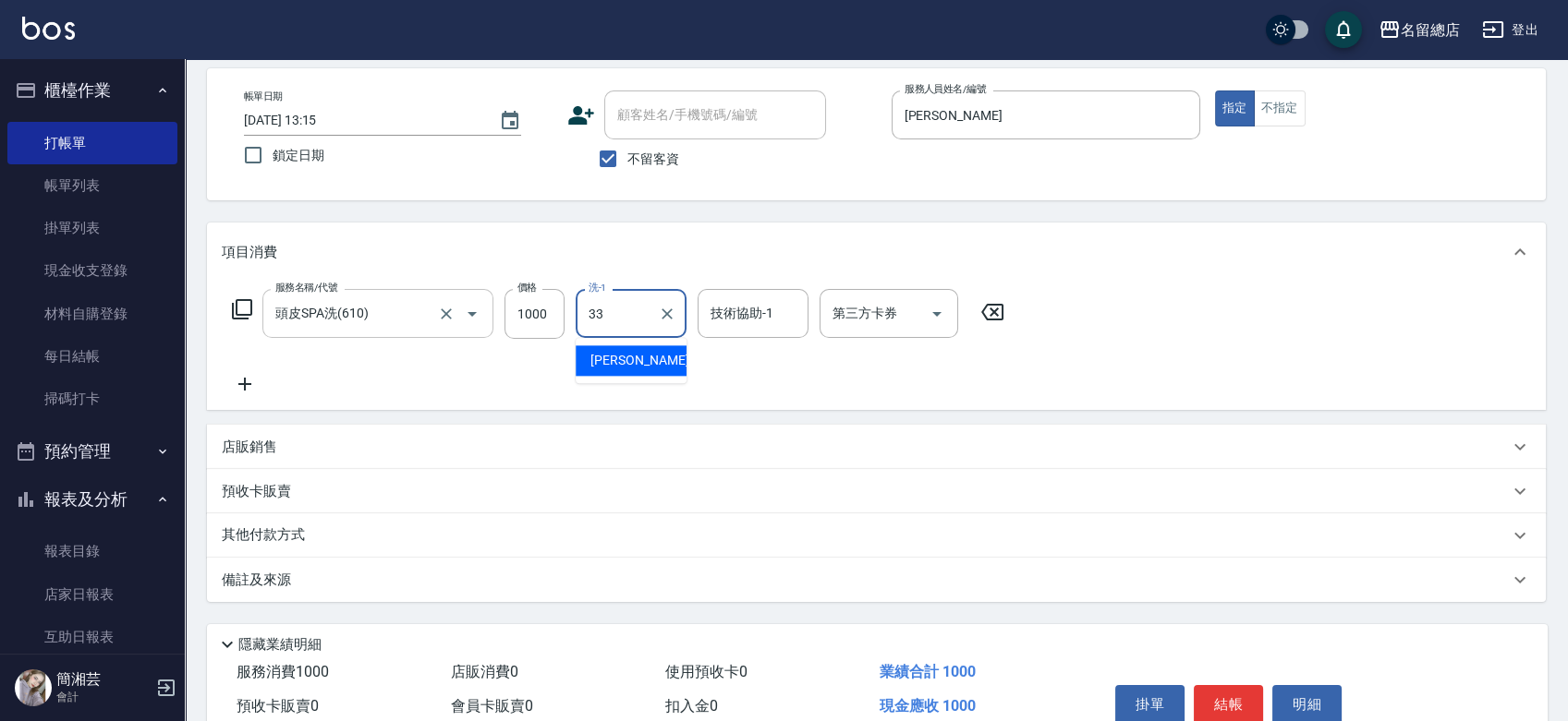
type input "蔡㚥晴-33"
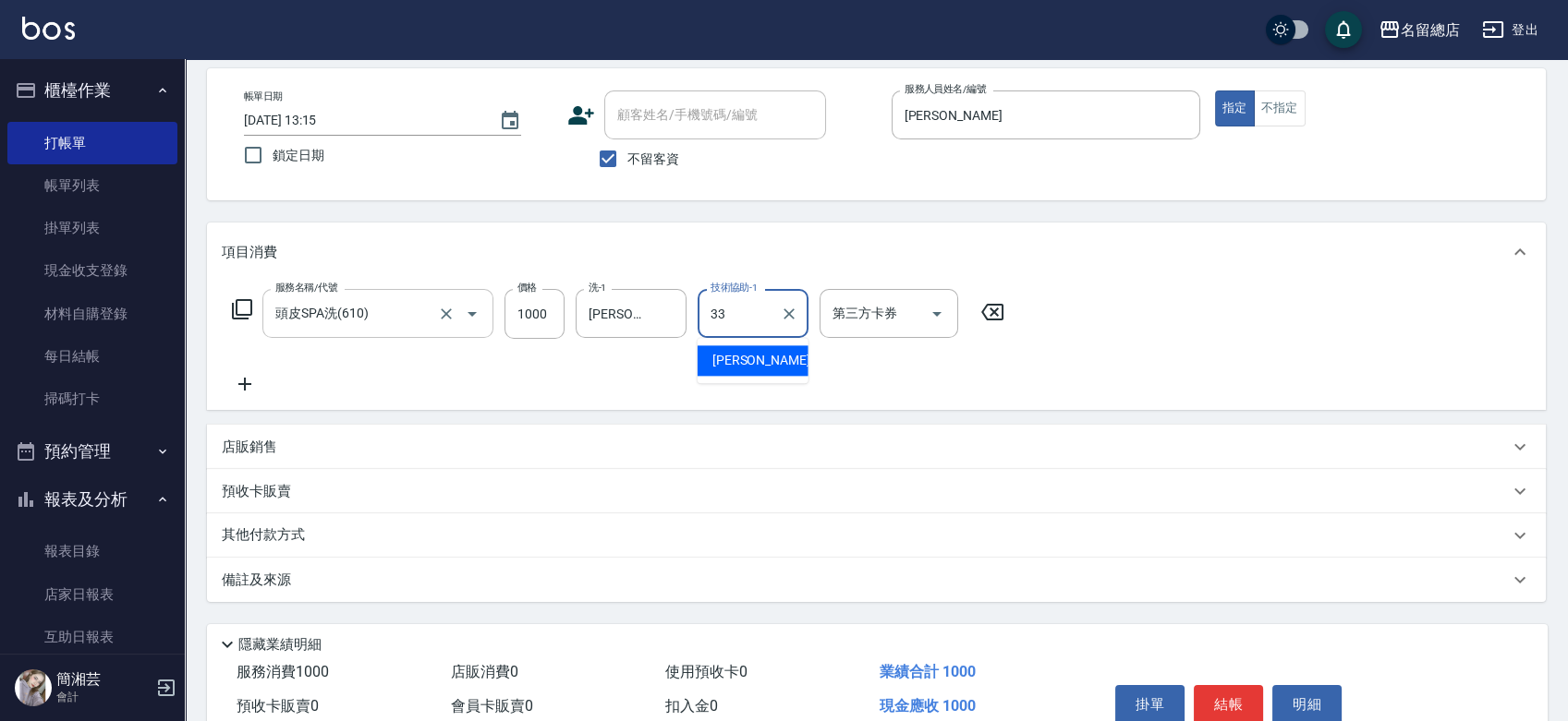
type input "蔡㚥晴-33"
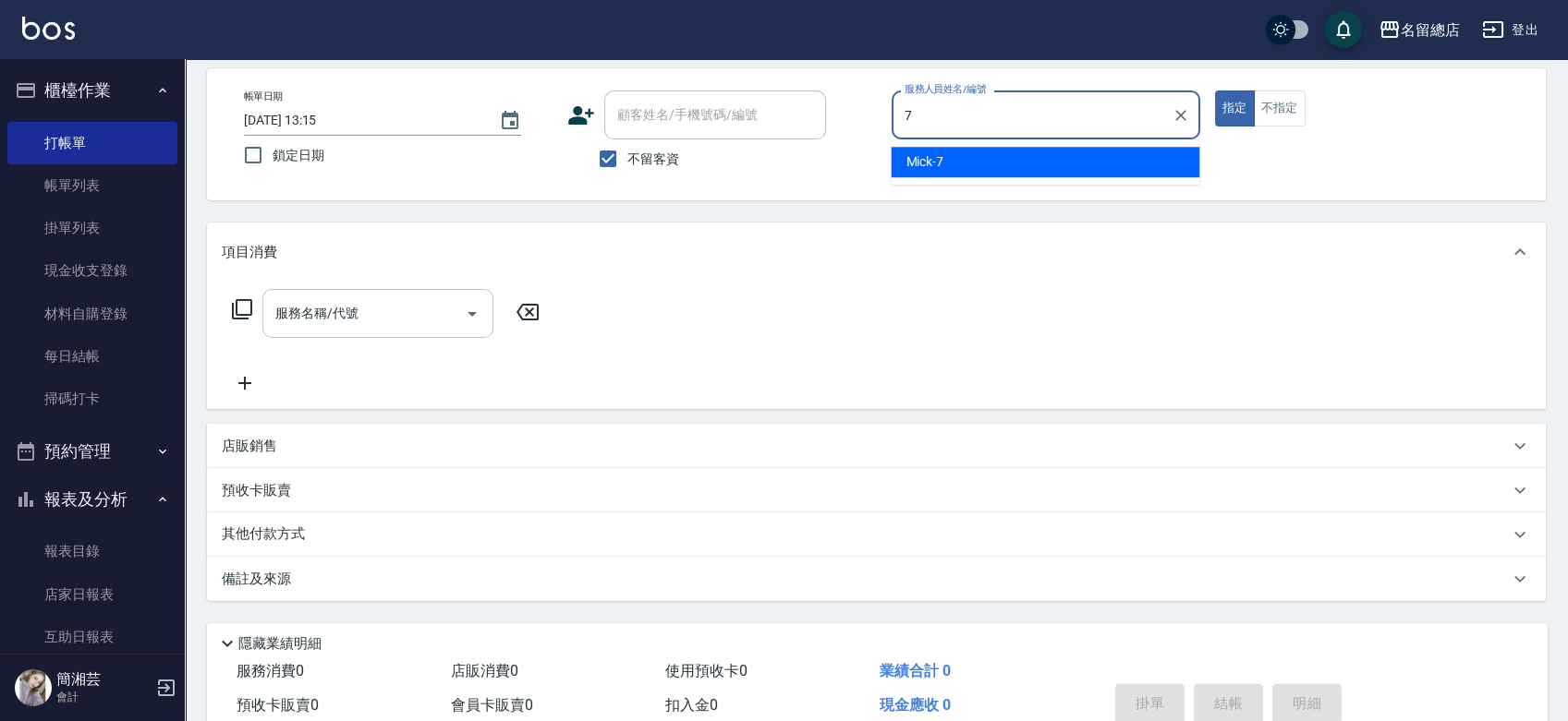
type input "Mick-7"
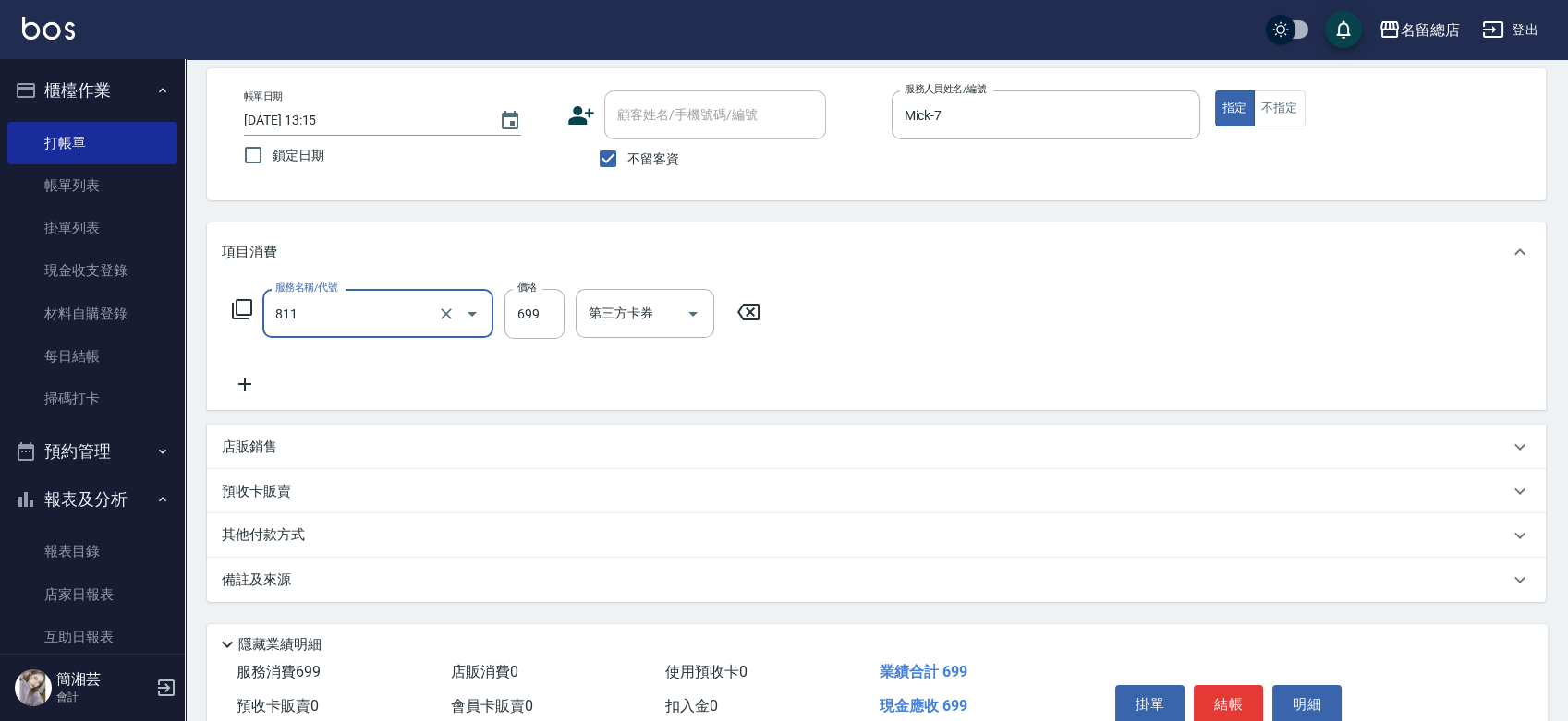
type input "洗+剪(811)"
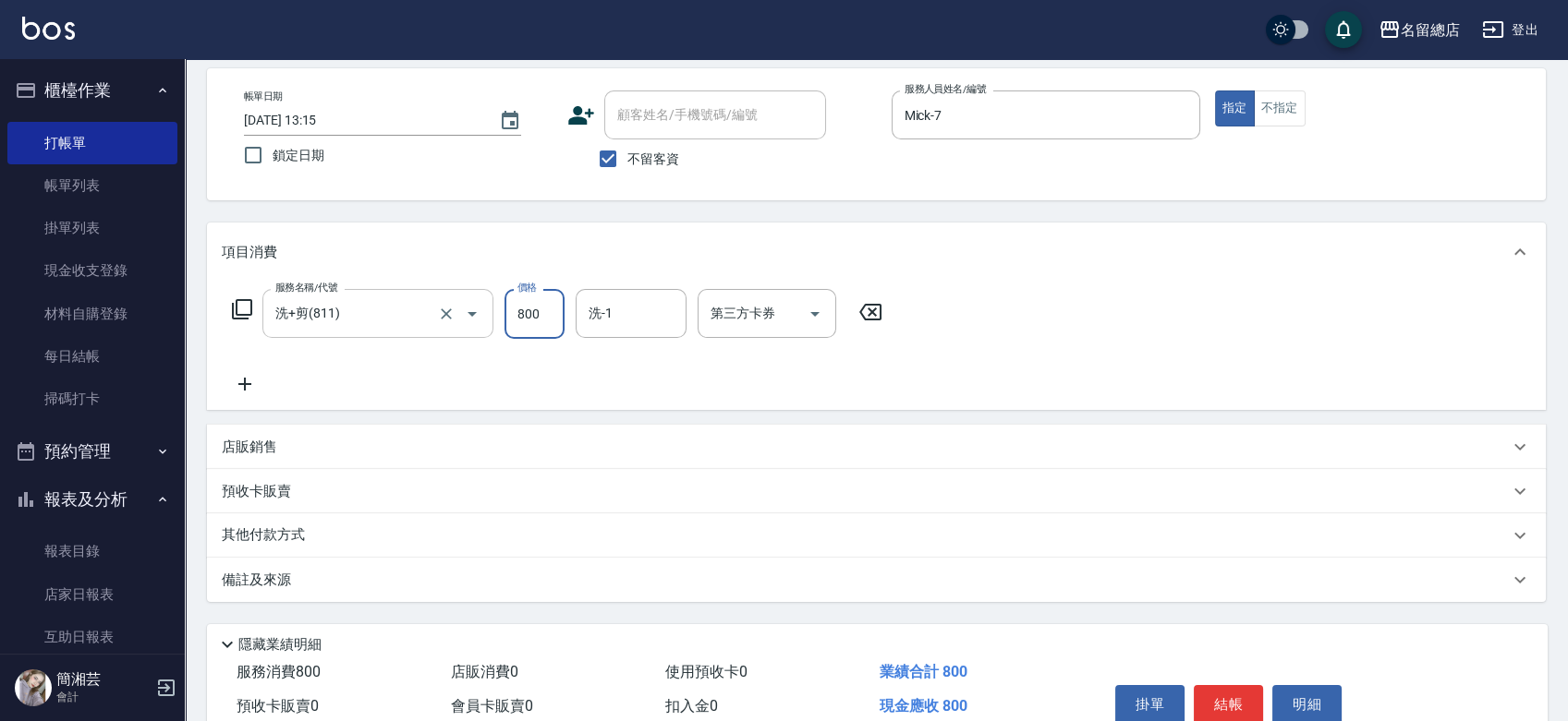
type input "800"
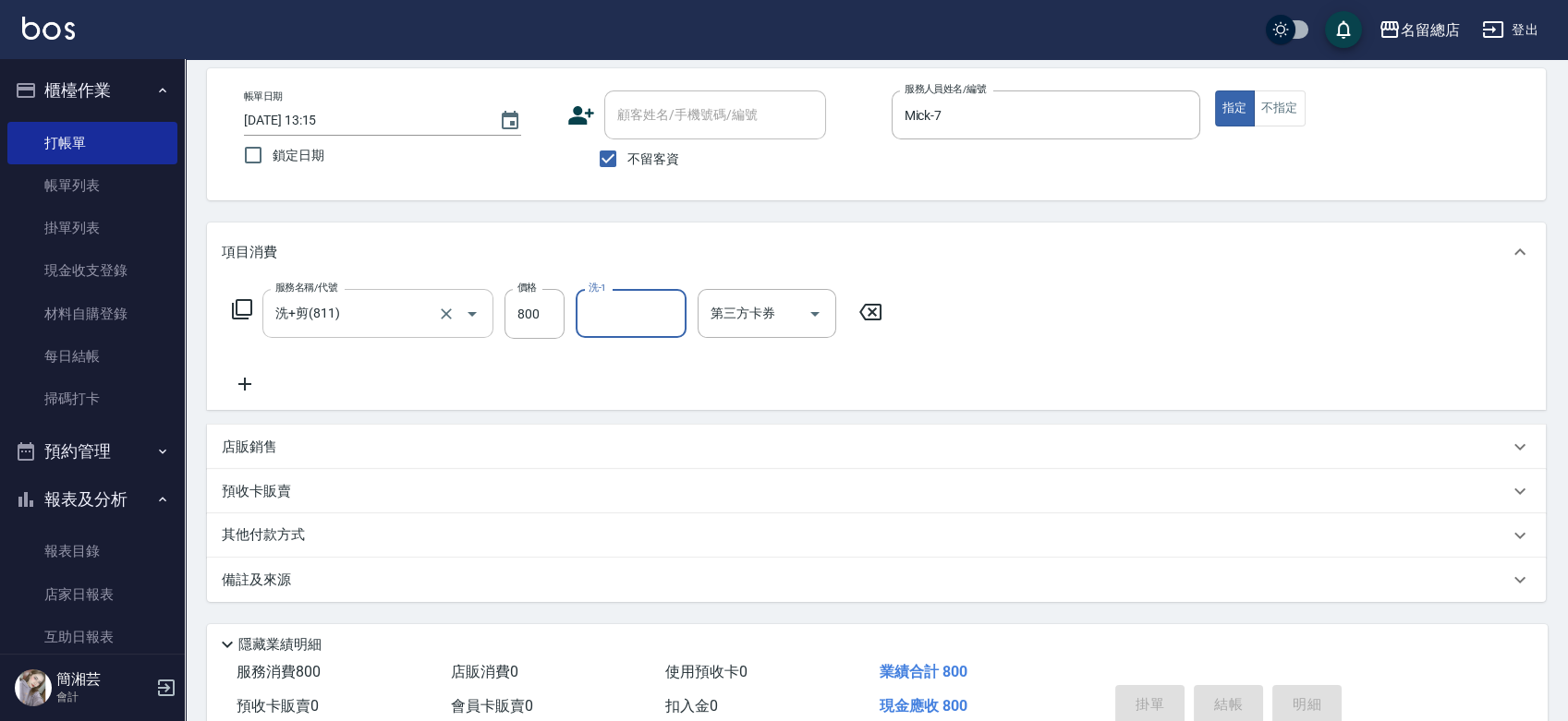
type input "[DATE] 13:16"
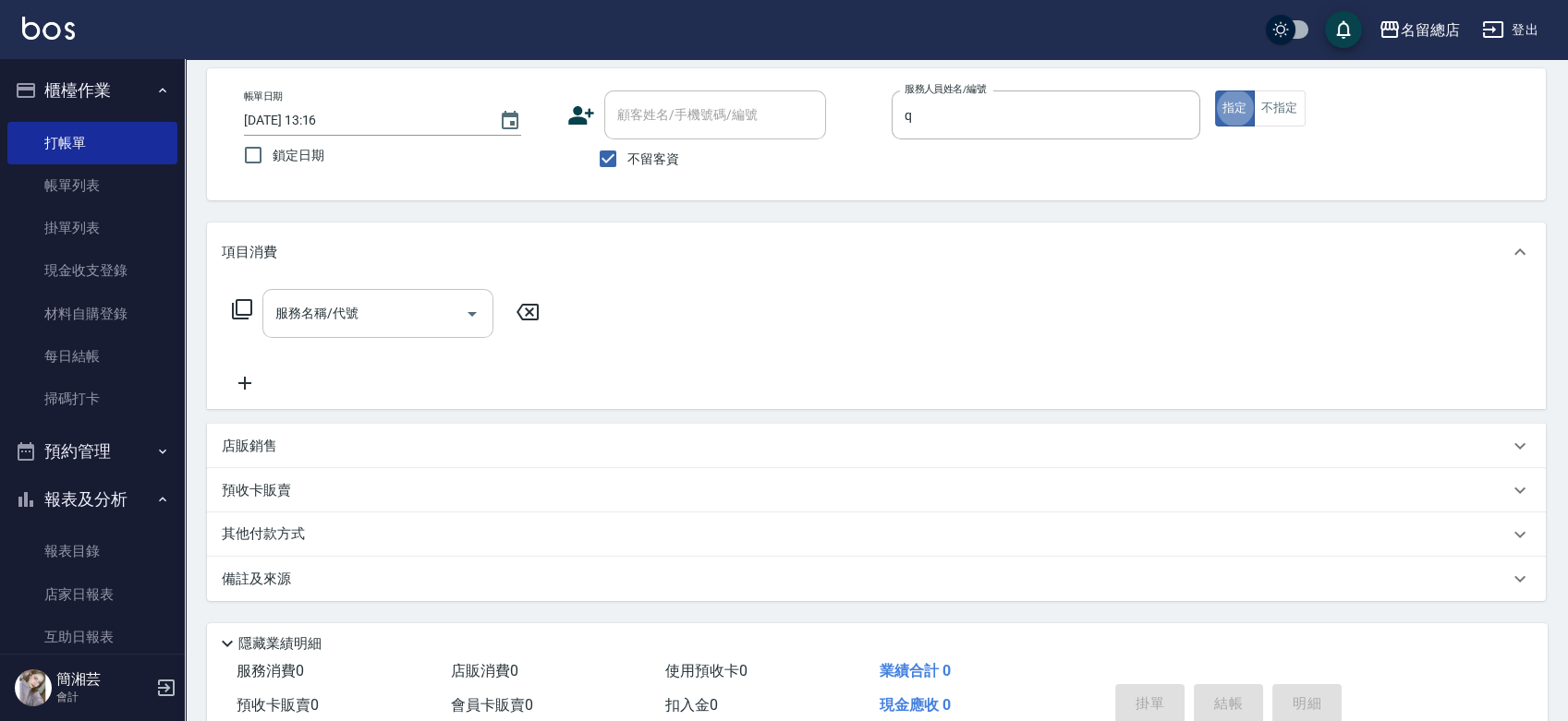
type input "Joyce-Q"
click at [369, 329] on input "服務名稱/代號" at bounding box center [364, 313] width 187 height 32
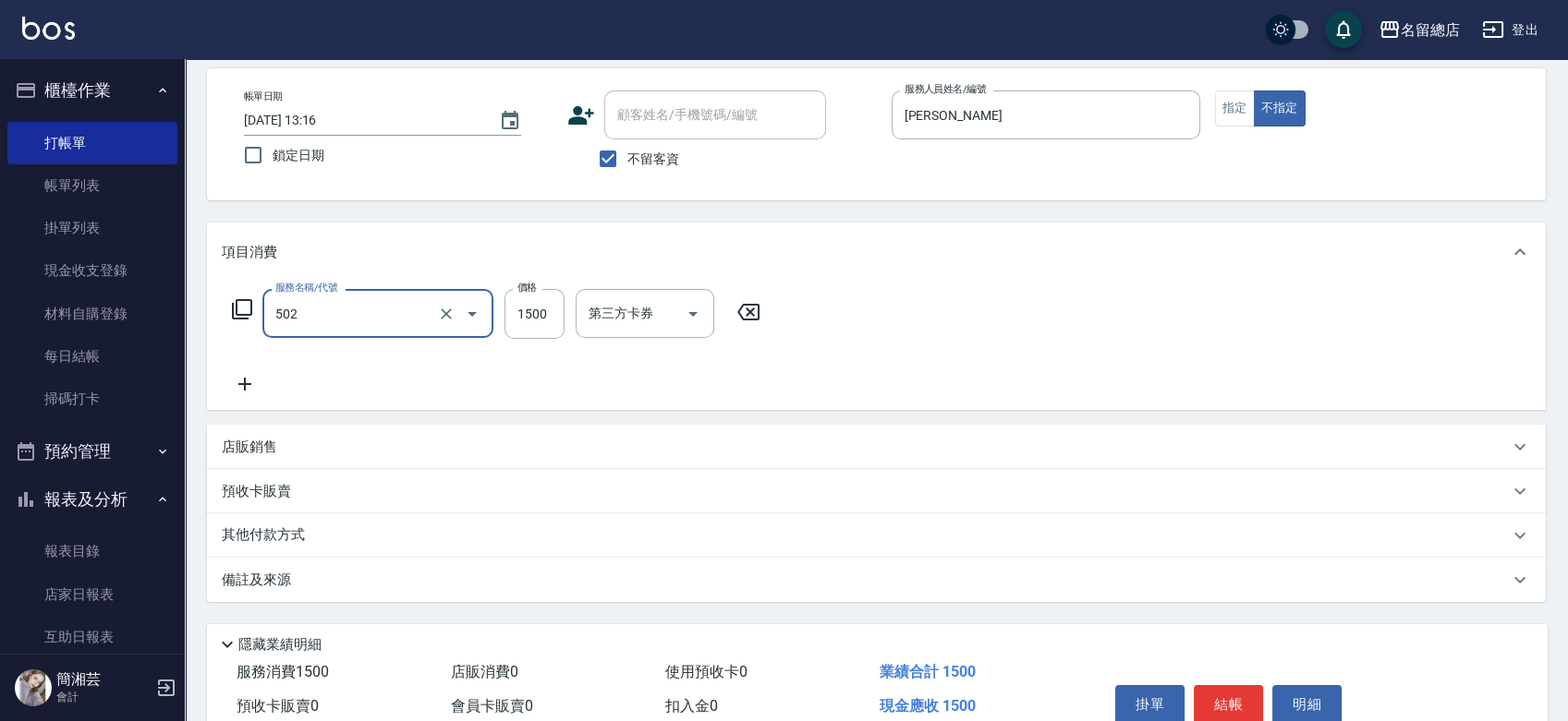
type input "染髮1500以上(502)"
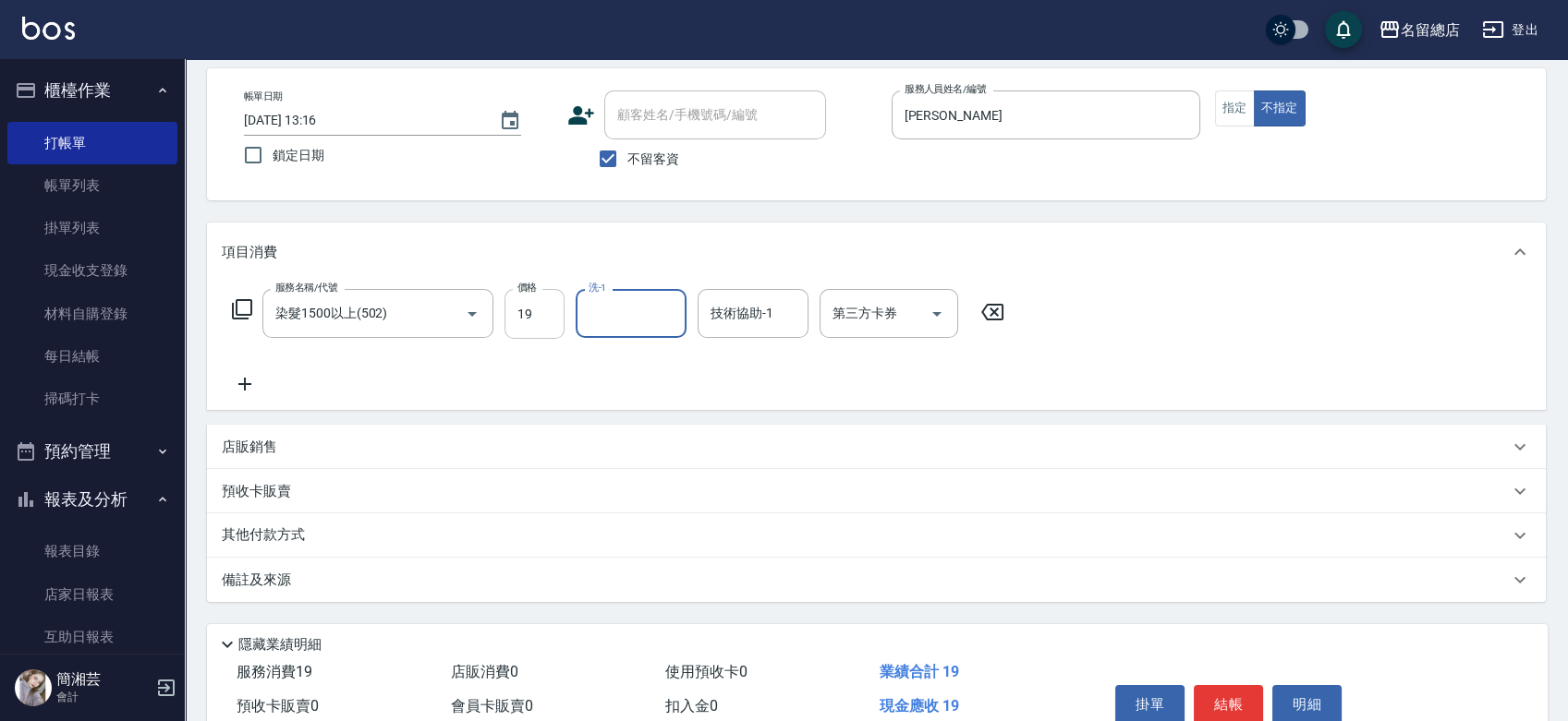
click at [531, 303] on input "19" at bounding box center [533, 314] width 60 height 50
type input "1900"
click at [328, 523] on div "其他付款方式" at bounding box center [876, 535] width 1338 height 45
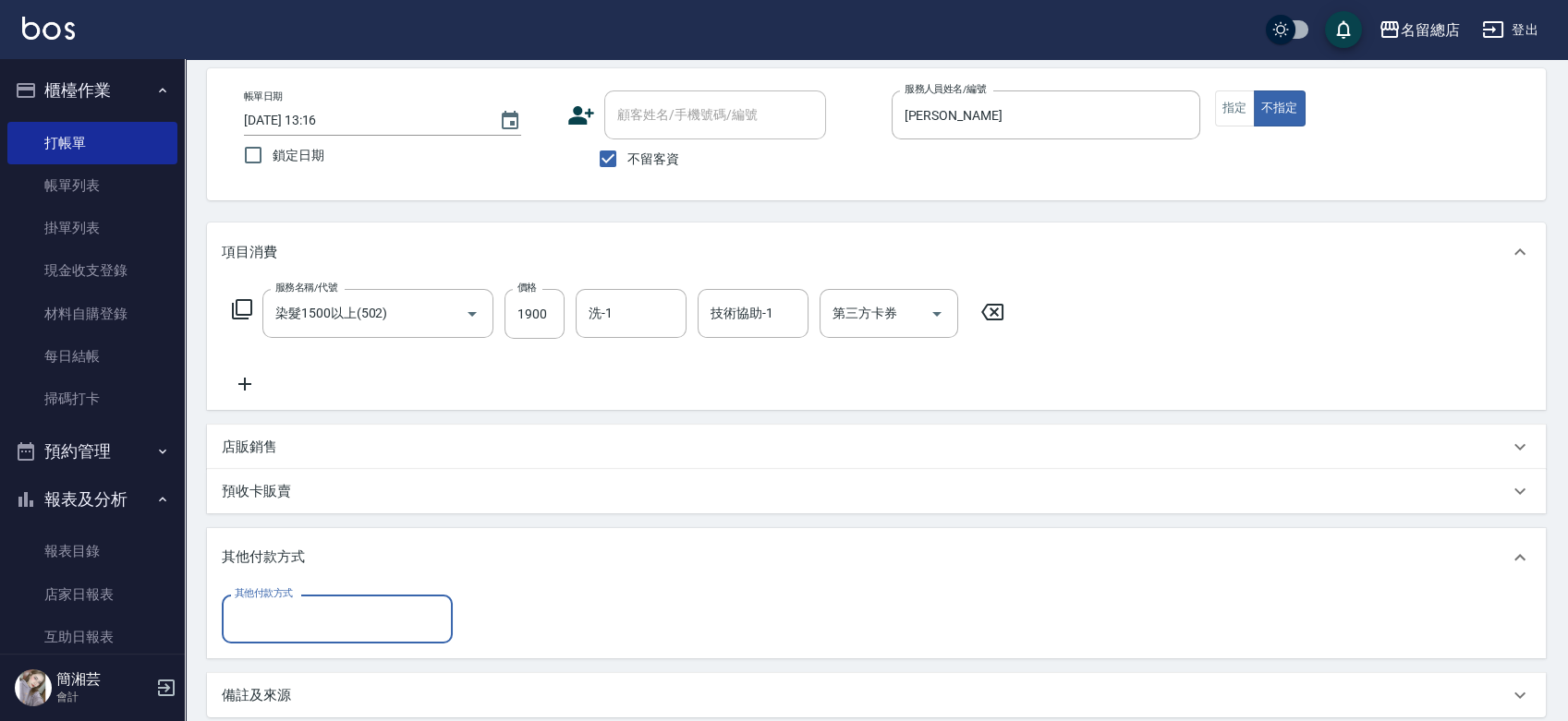
scroll to position [0, 0]
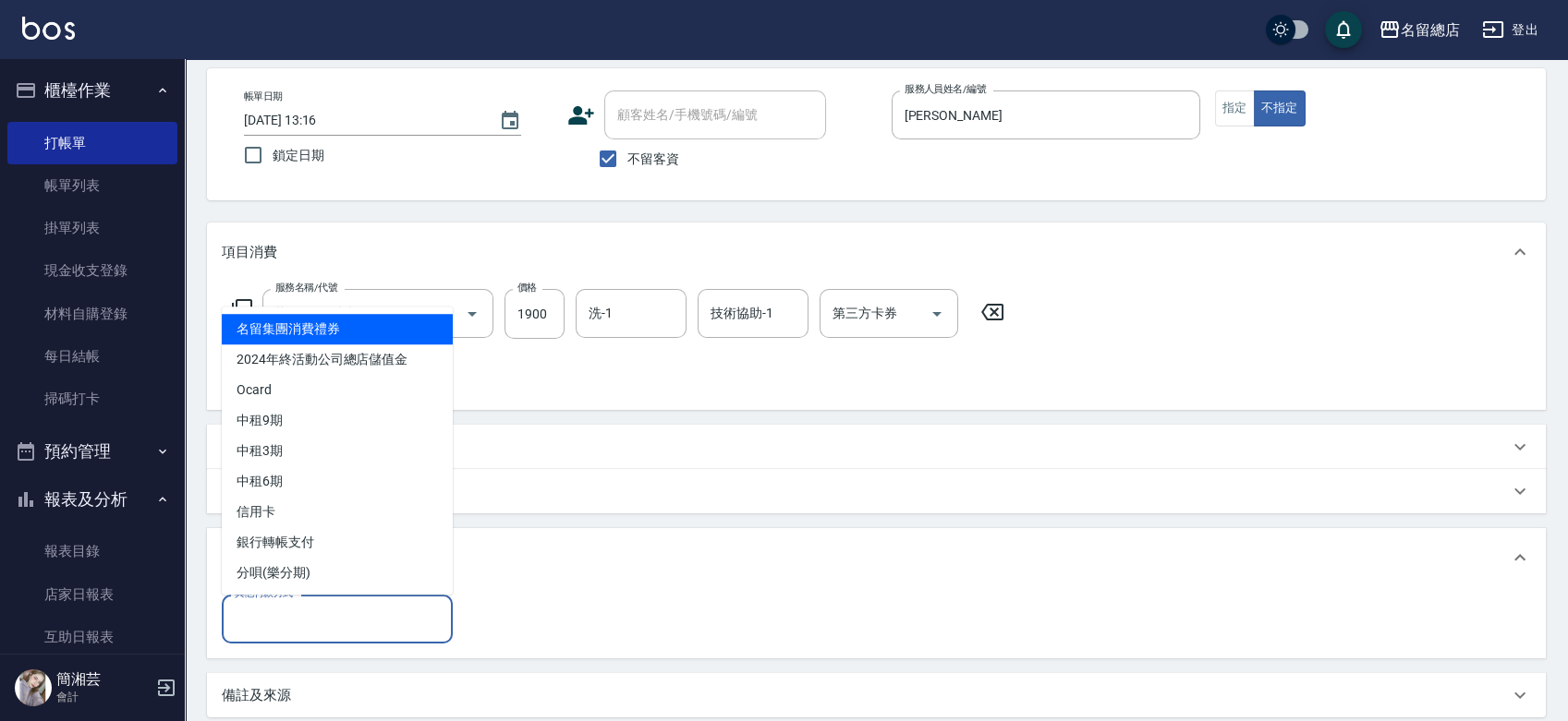
click at [310, 618] on input "其他付款方式" at bounding box center [337, 619] width 215 height 32
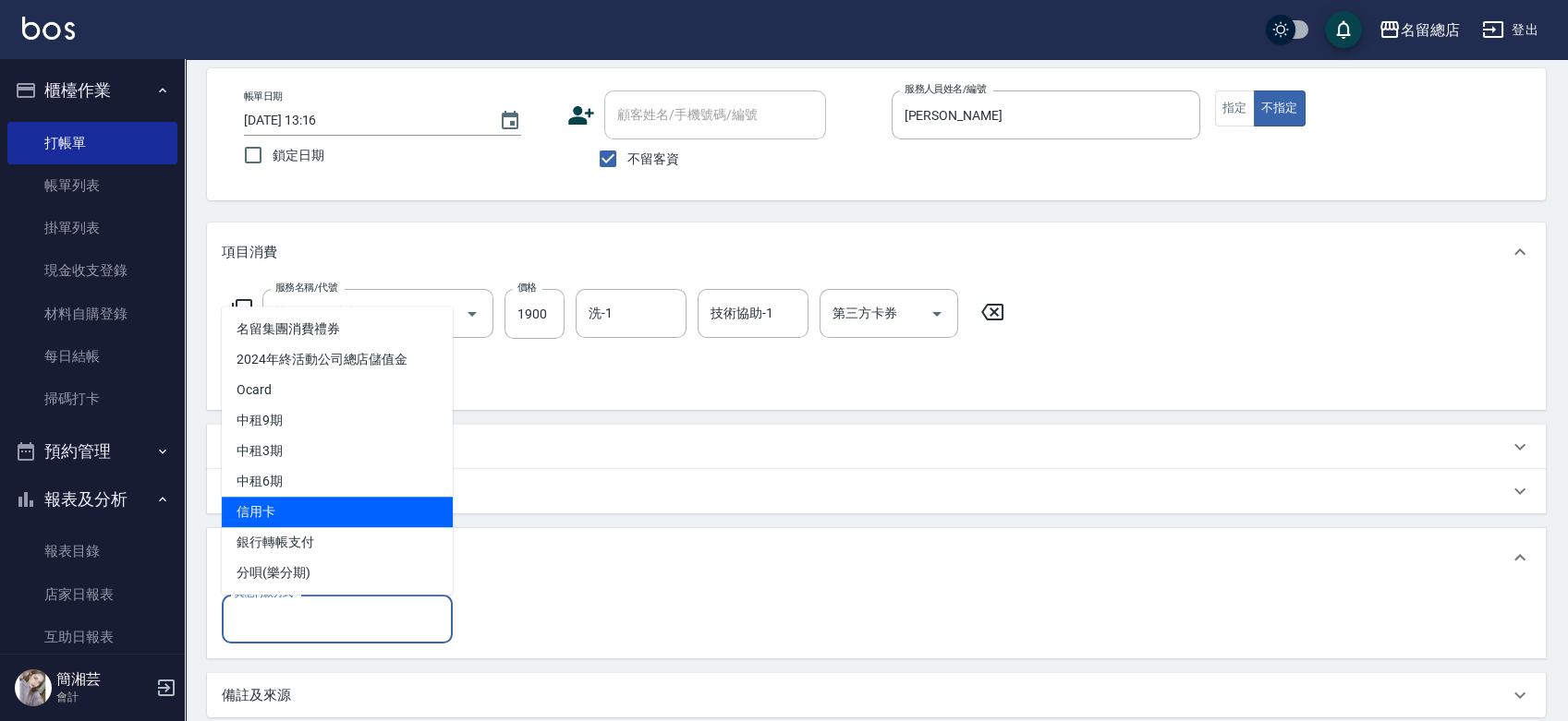
click at [297, 508] on span "信用卡" at bounding box center [337, 512] width 231 height 30
type input "信用卡"
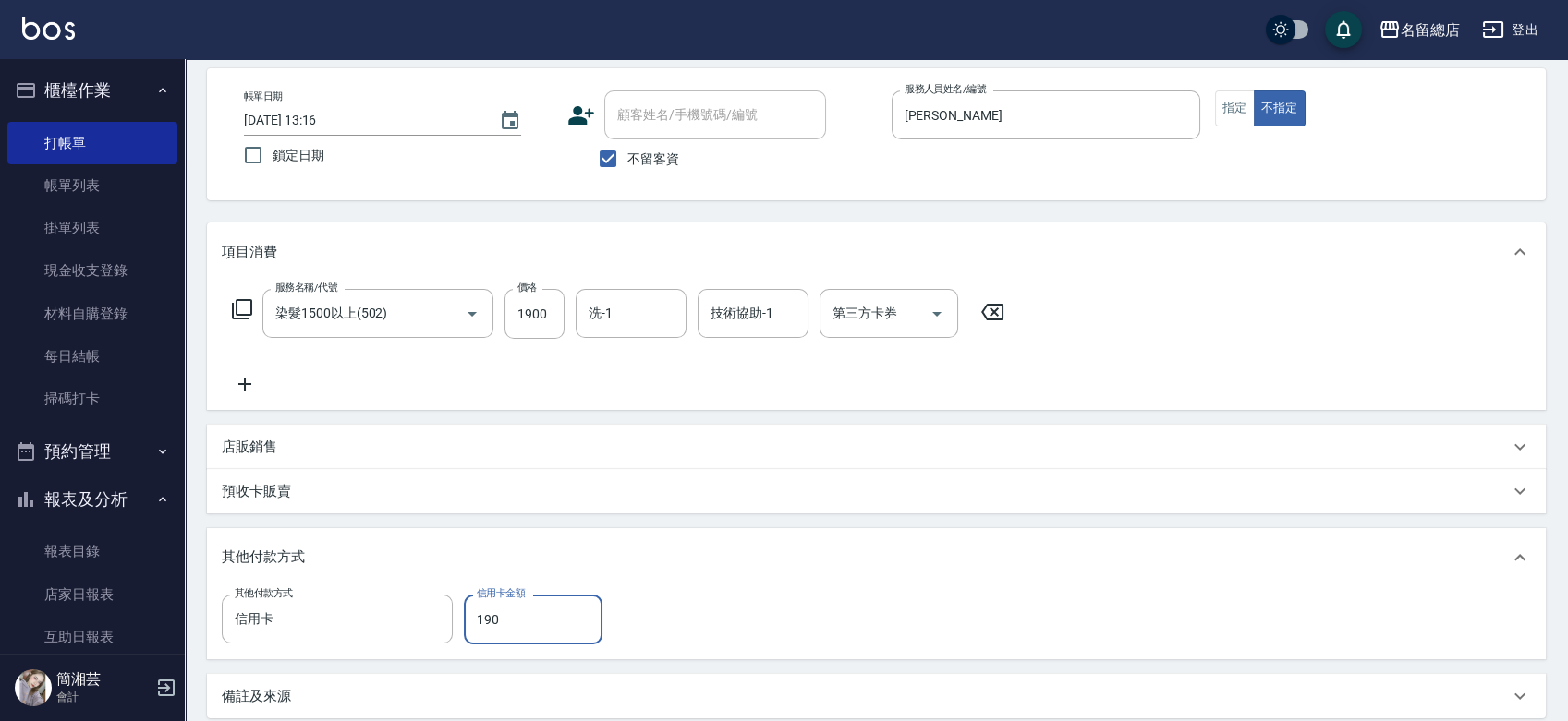
type input "1900"
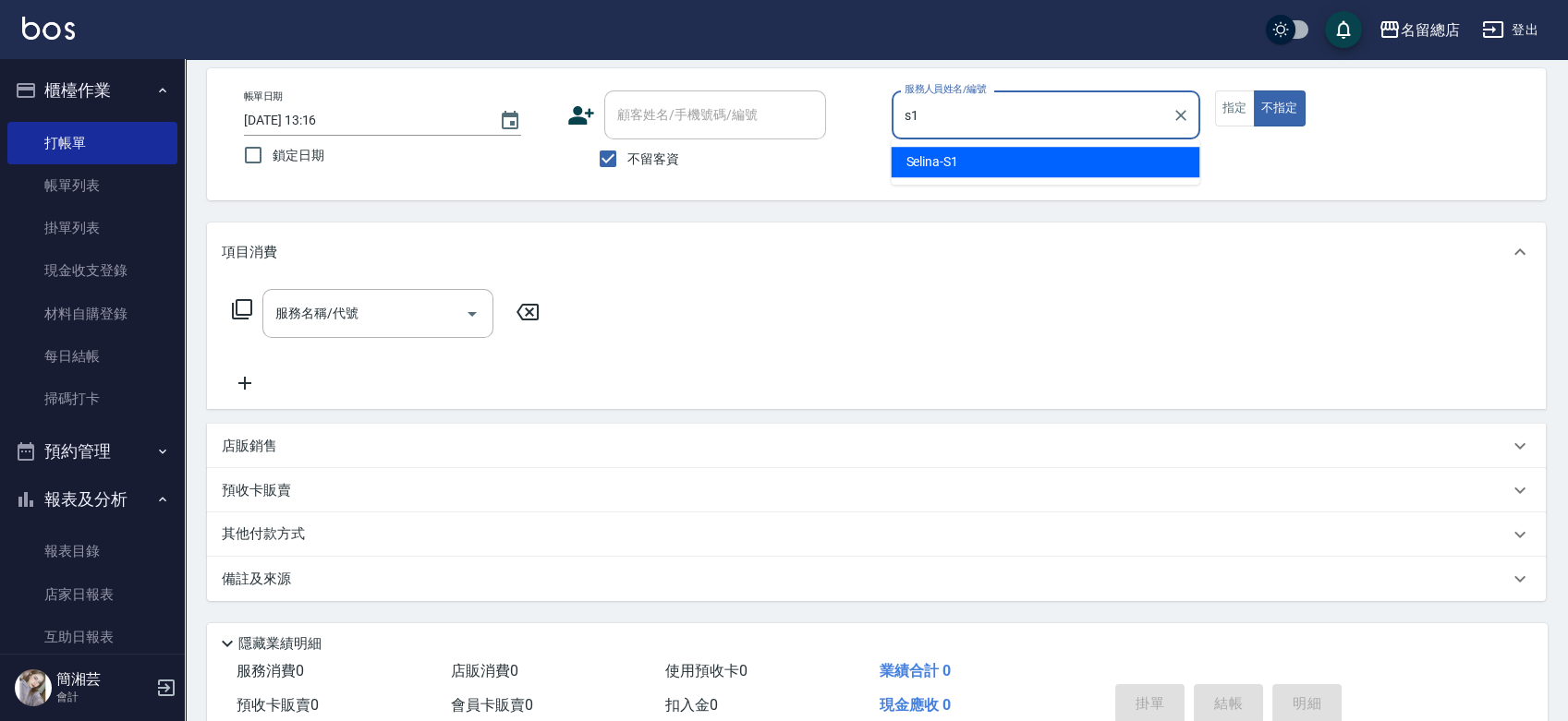
type input "Selina-S1"
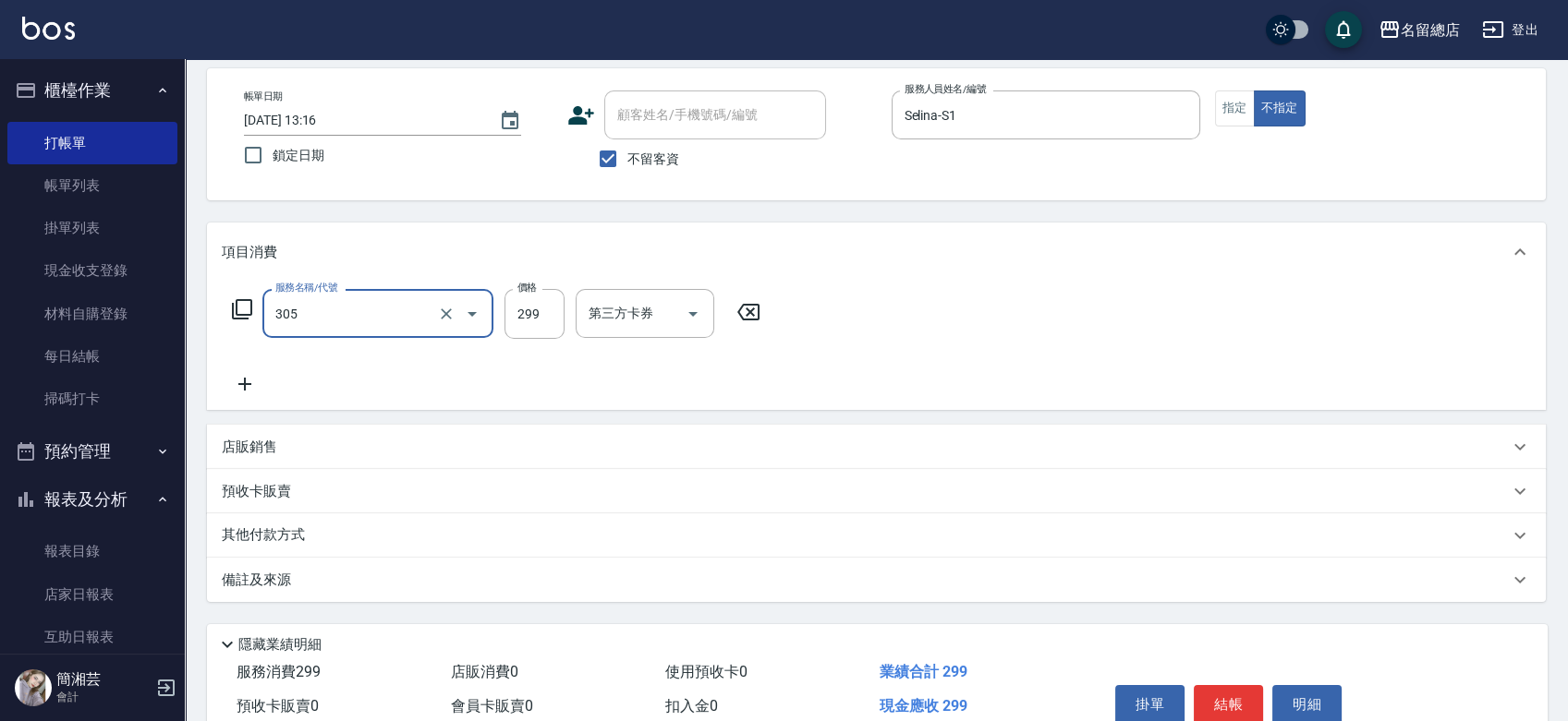
type input "剪髮(305)"
